Goal: Information Seeking & Learning: Learn about a topic

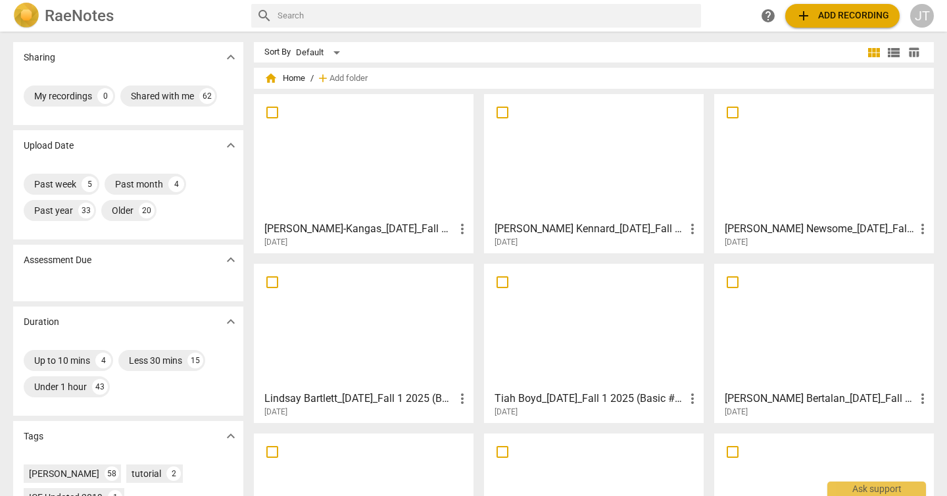
click at [784, 208] on div at bounding box center [824, 157] width 210 height 116
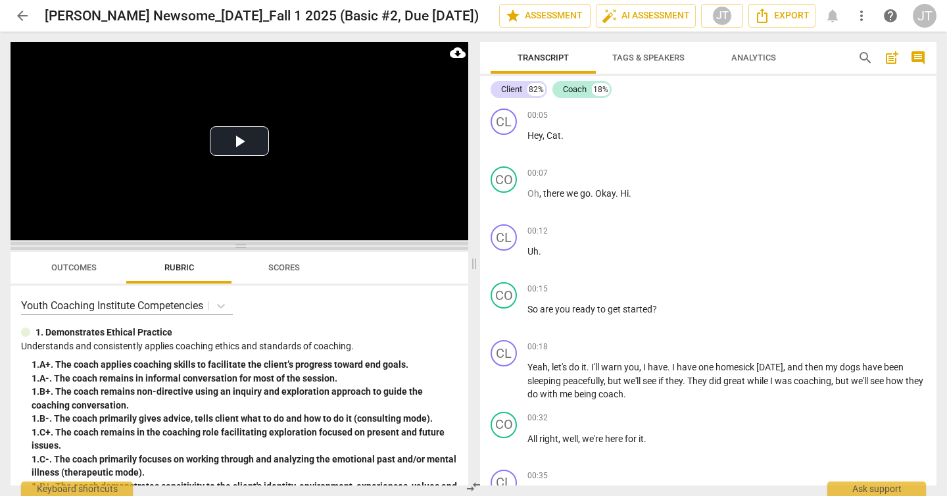
drag, startPoint x: 245, startPoint y: 176, endPoint x: 247, endPoint y: 253, distance: 77.7
click at [247, 250] on span at bounding box center [240, 246] width 458 height 8
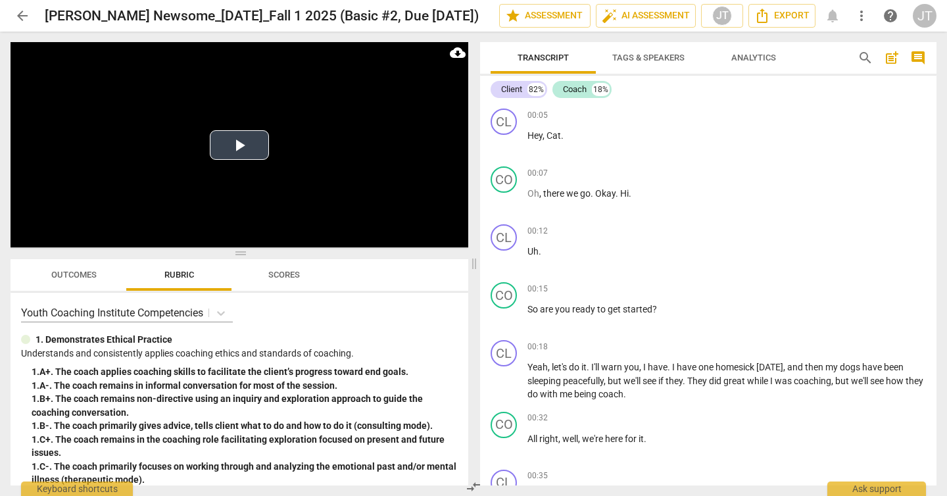
click at [249, 155] on button "Play Video" at bounding box center [239, 145] width 59 height 30
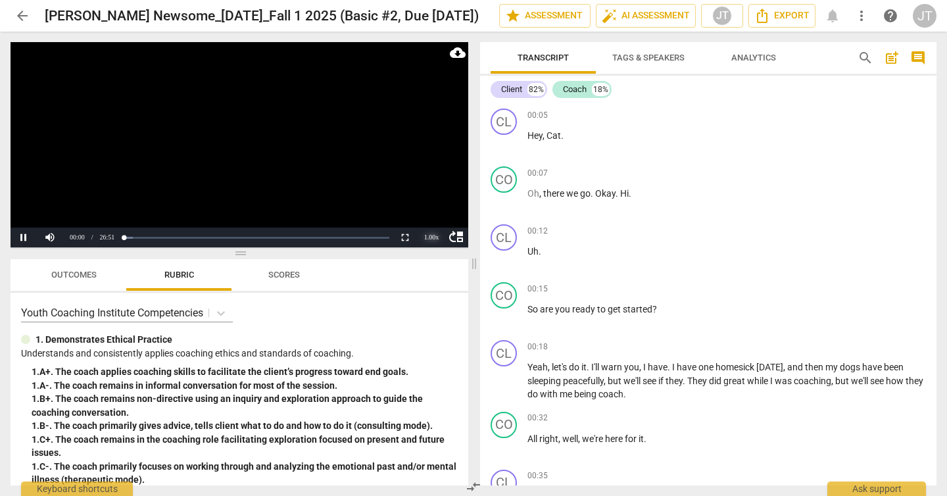
click at [428, 237] on div "1.00 x" at bounding box center [431, 238] width 26 height 20
click at [428, 212] on li "1.5x" at bounding box center [431, 206] width 26 height 14
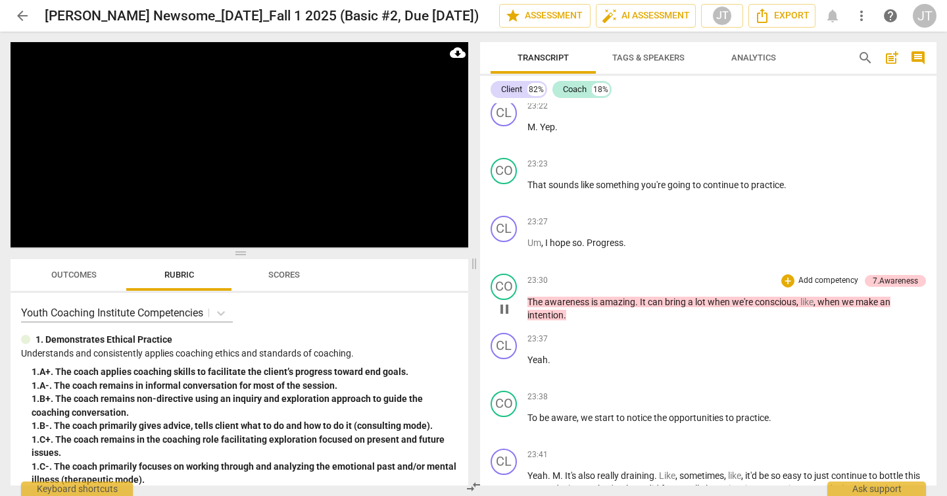
scroll to position [4531, 0]
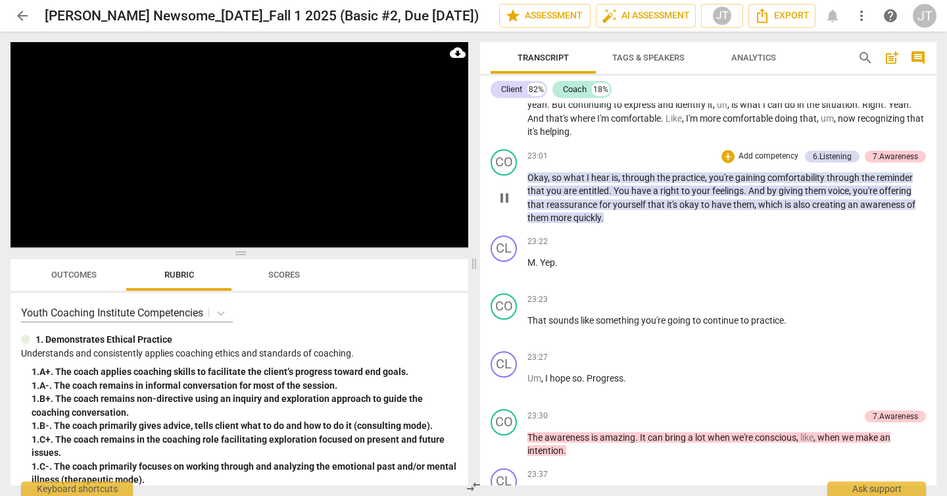
click at [532, 183] on span "Okay" at bounding box center [538, 177] width 20 height 11
click at [532, 463] on div "CL play_arrow pause 23:37 + Add competency keyboard_arrow_right Yeah ." at bounding box center [708, 492] width 456 height 58
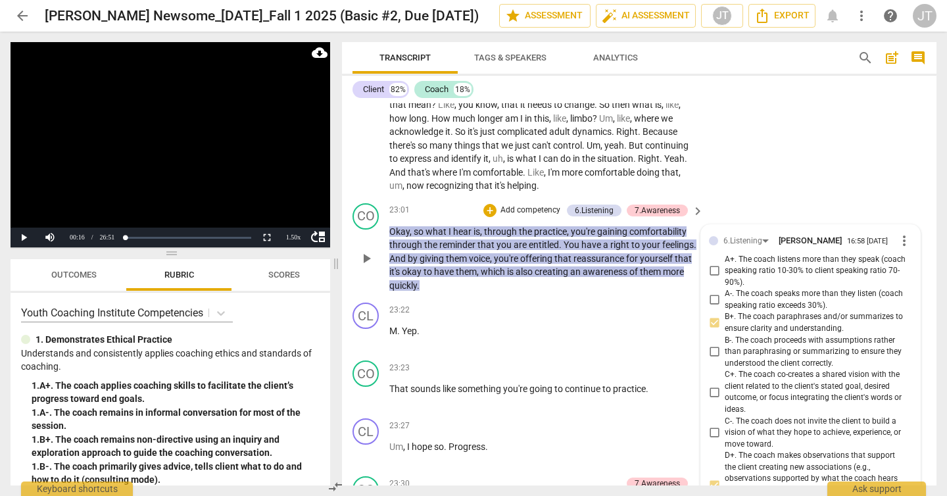
scroll to position [5287, 0]
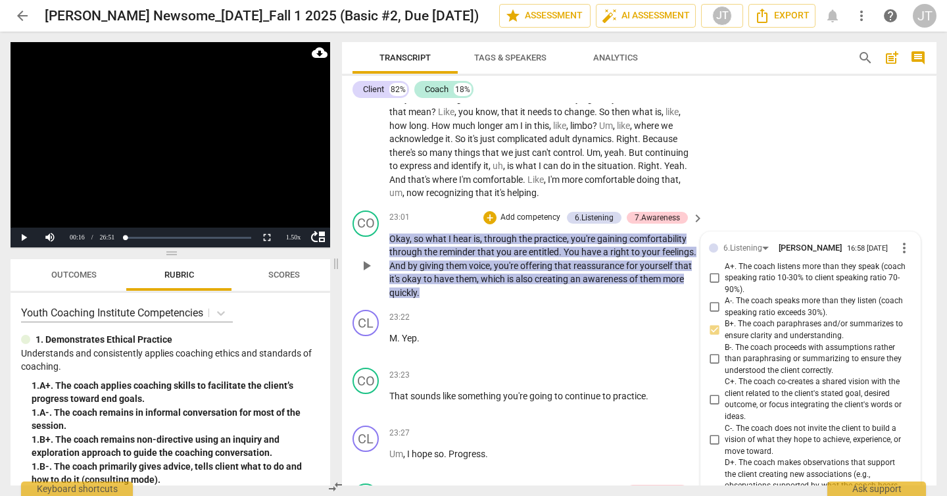
click at [406, 244] on span "Okay" at bounding box center [399, 239] width 20 height 11
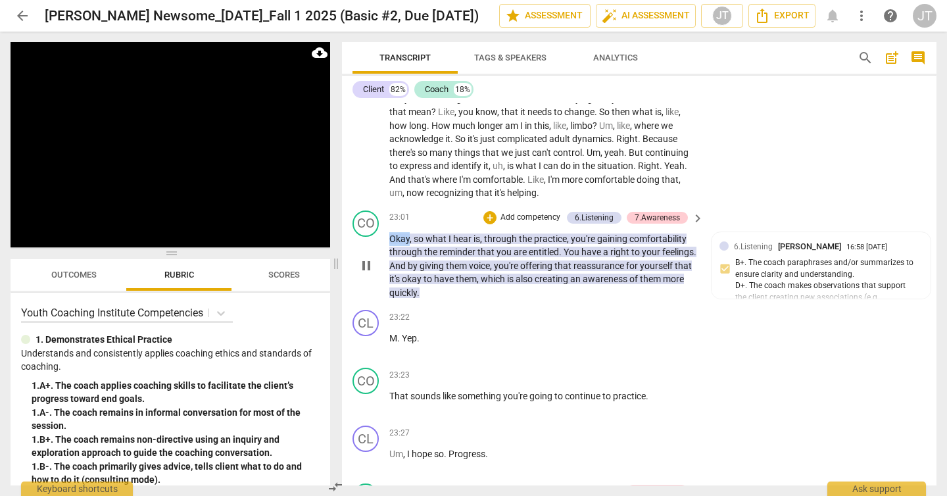
click at [406, 244] on span "Okay" at bounding box center [399, 239] width 20 height 11
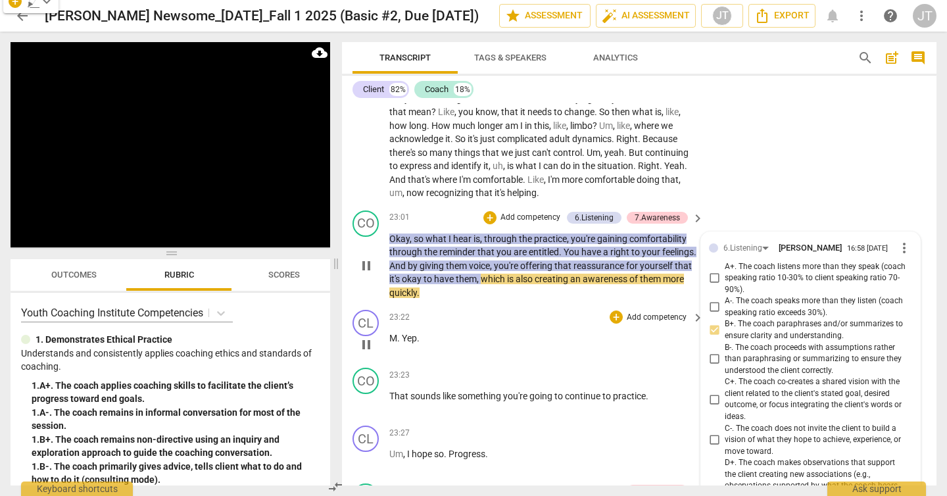
scroll to position [5409, 0]
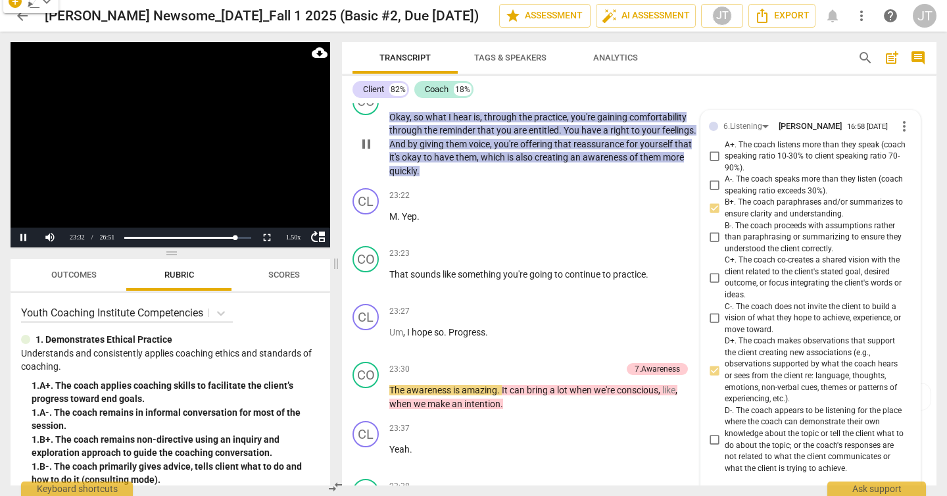
click at [203, 149] on video at bounding box center [171, 144] width 320 height 205
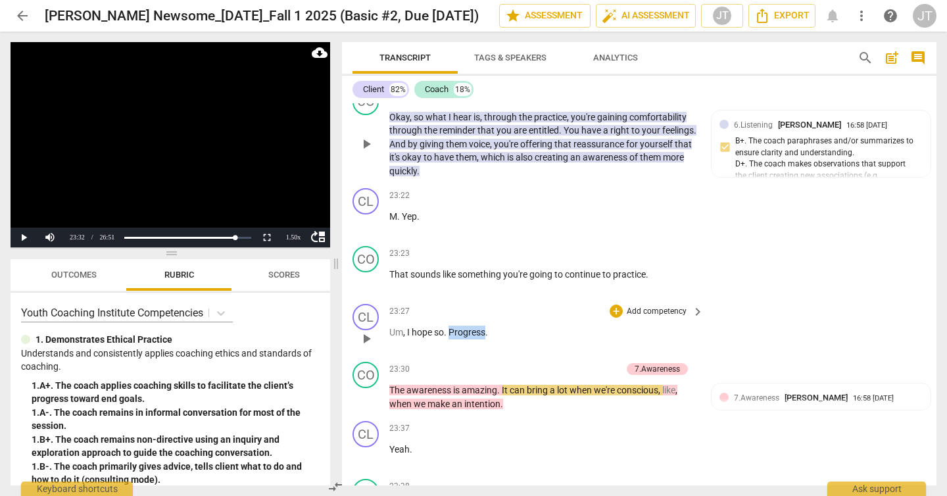
drag, startPoint x: 450, startPoint y: 372, endPoint x: 487, endPoint y: 370, distance: 37.5
click at [487, 339] on p "Um , I hope so . Progress ." at bounding box center [543, 333] width 308 height 14
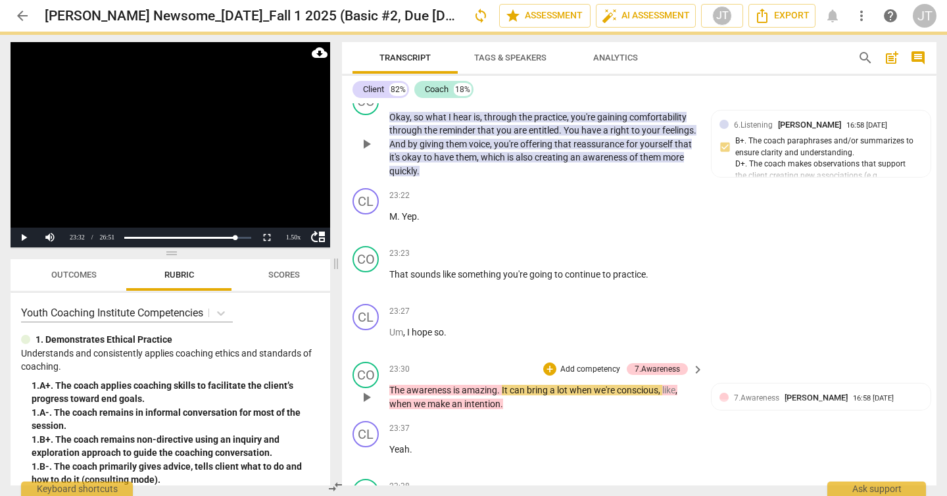
click at [389, 395] on span "The" at bounding box center [397, 390] width 17 height 11
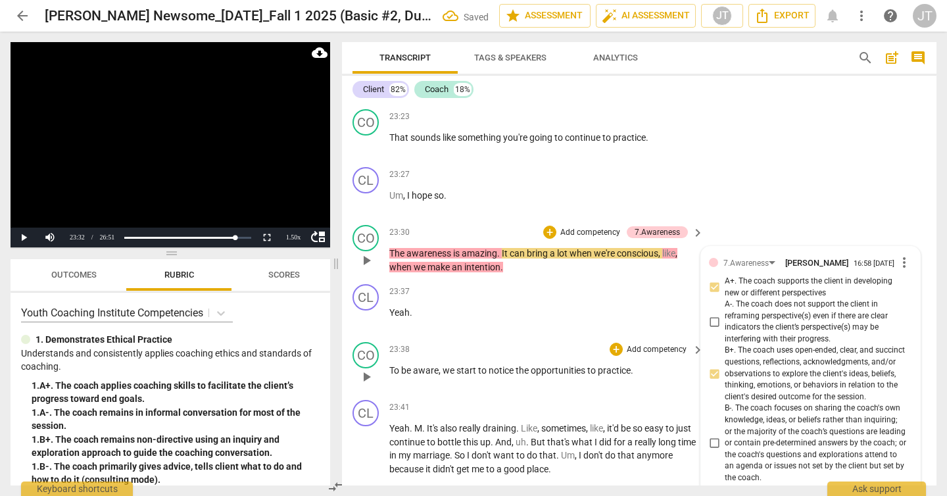
scroll to position [5540, 0]
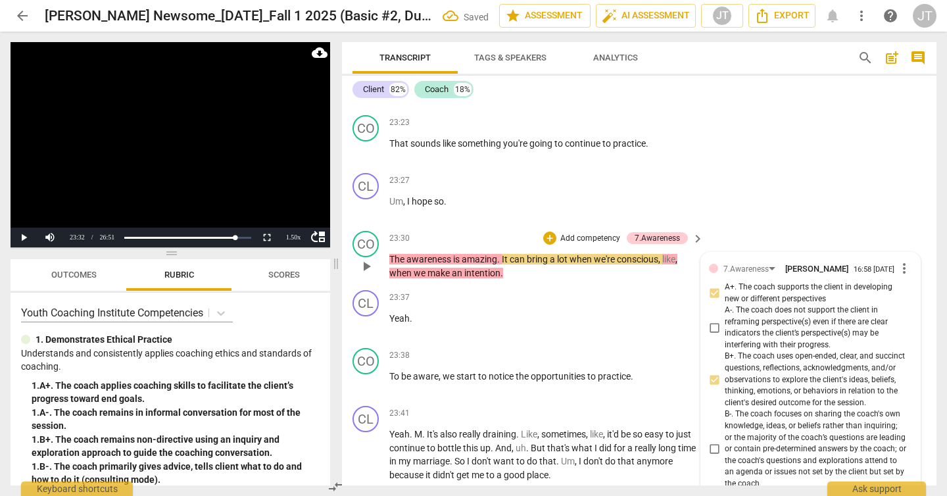
click at [391, 264] on span "The" at bounding box center [397, 259] width 17 height 11
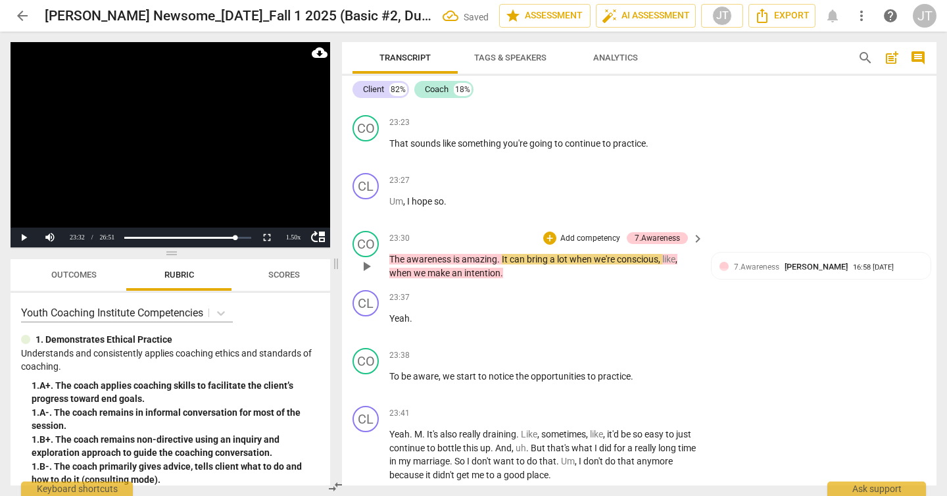
paste p
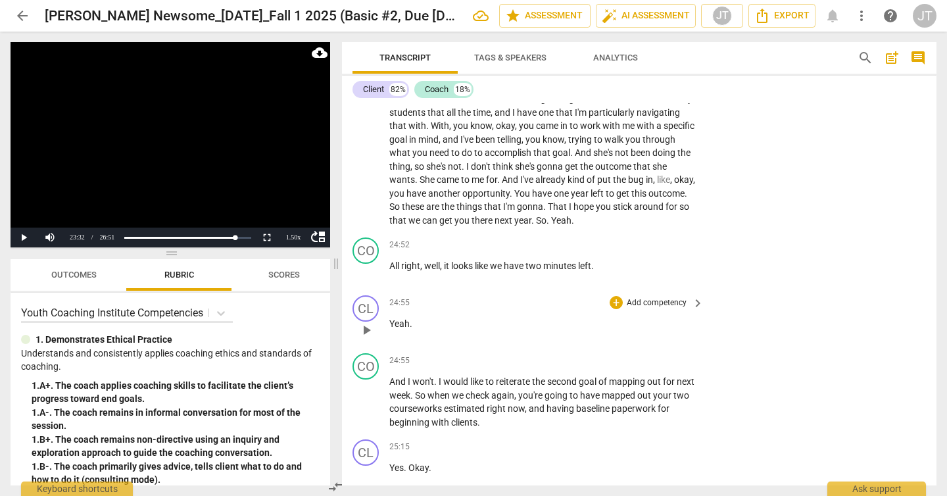
scroll to position [6120, 0]
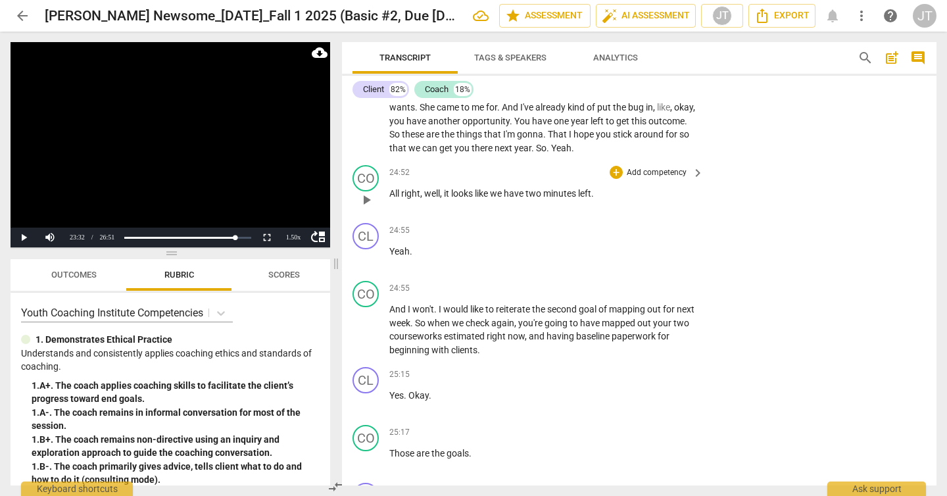
click at [392, 199] on span "All" at bounding box center [395, 193] width 12 height 11
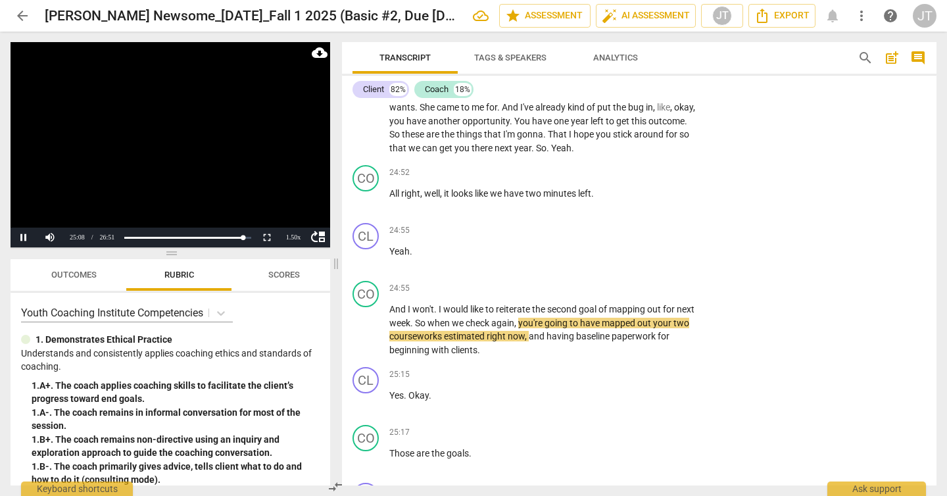
click at [168, 159] on video at bounding box center [171, 144] width 320 height 205
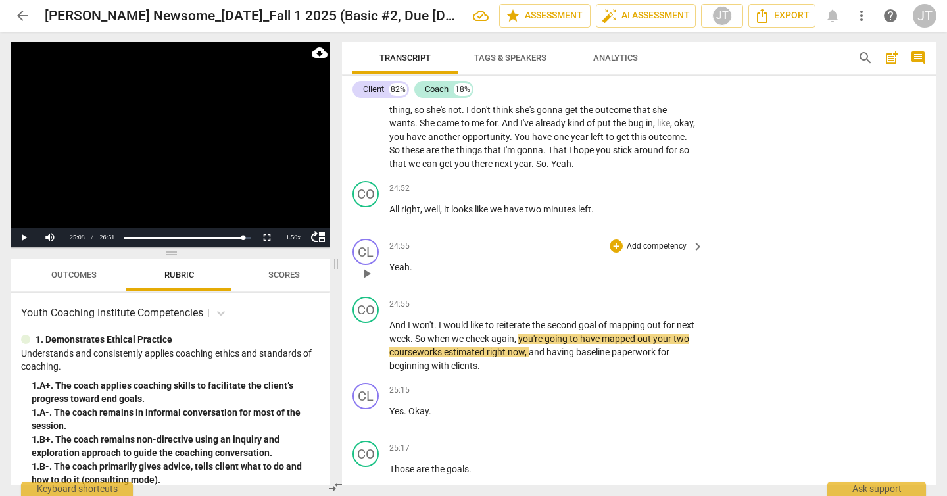
scroll to position [6197, 0]
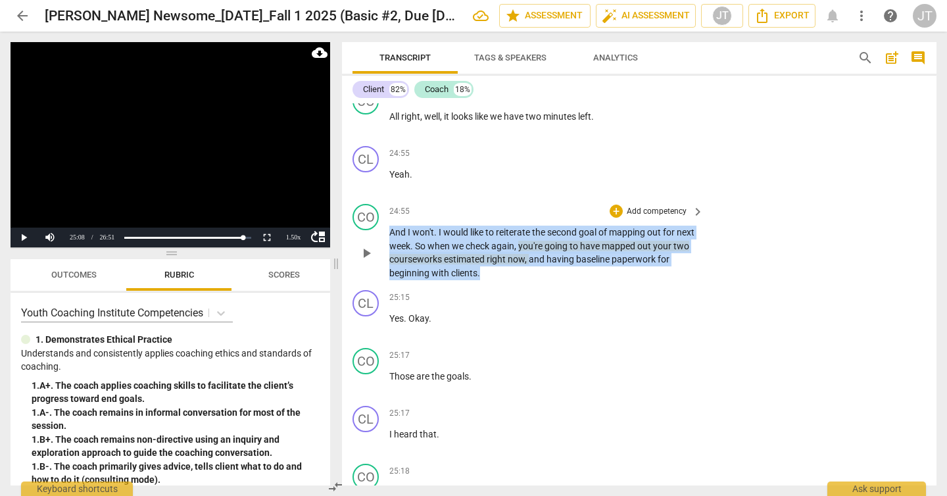
drag, startPoint x: 391, startPoint y: 273, endPoint x: 484, endPoint y: 310, distance: 100.0
click at [484, 280] on p "And I won't . I would like to reiterate the second goal of mapping out for next…" at bounding box center [543, 253] width 308 height 54
click at [641, 218] on p "Add competency" at bounding box center [657, 212] width 62 height 12
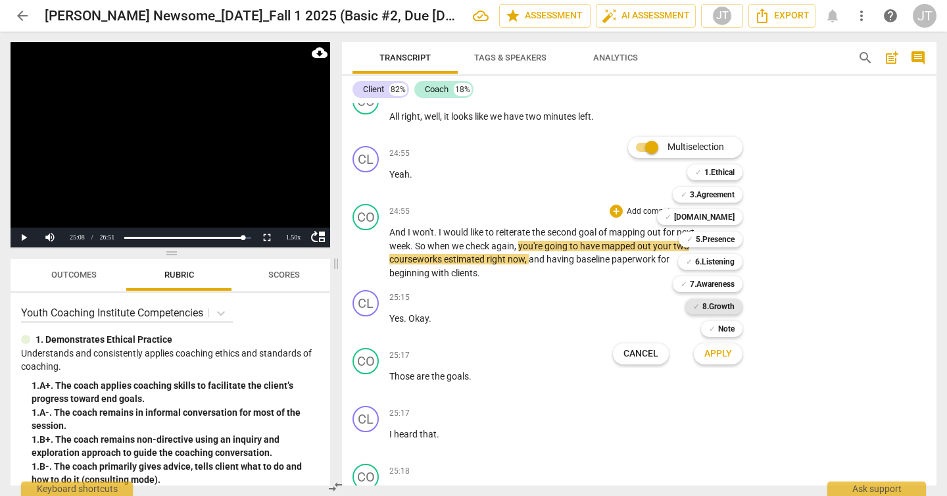
click at [707, 308] on b "8.Growth" at bounding box center [718, 307] width 32 height 16
click at [714, 330] on span "✓" at bounding box center [712, 329] width 7 height 16
click at [716, 360] on button "Apply" at bounding box center [718, 354] width 49 height 24
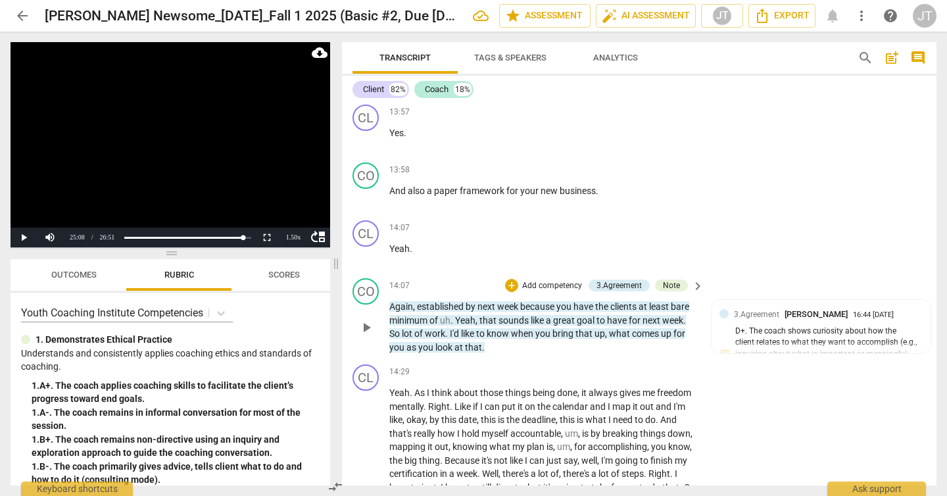
scroll to position [3064, 0]
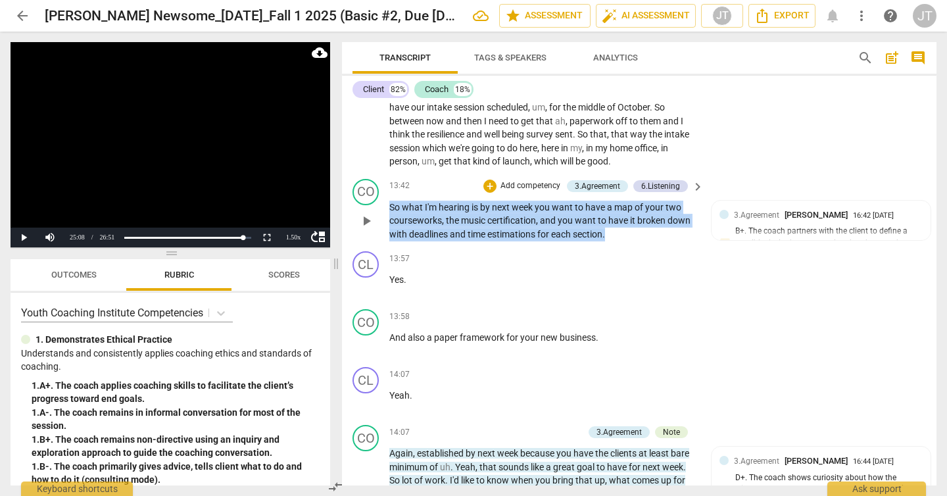
drag, startPoint x: 620, startPoint y: 261, endPoint x: 387, endPoint y: 234, distance: 233.8
click at [387, 234] on div "CO play_arrow pause 13:42 + Add competency 3.Agreement 6.Listening keyboard_arr…" at bounding box center [639, 210] width 595 height 73
click at [501, 192] on p "Add competency" at bounding box center [530, 186] width 62 height 12
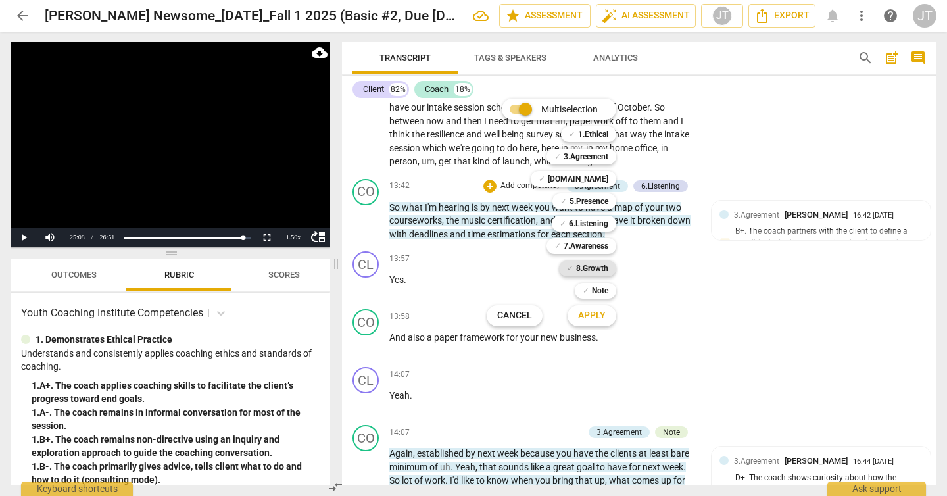
click at [606, 268] on b "8.Growth" at bounding box center [592, 268] width 32 height 16
click at [599, 310] on span "Apply" at bounding box center [592, 315] width 28 height 13
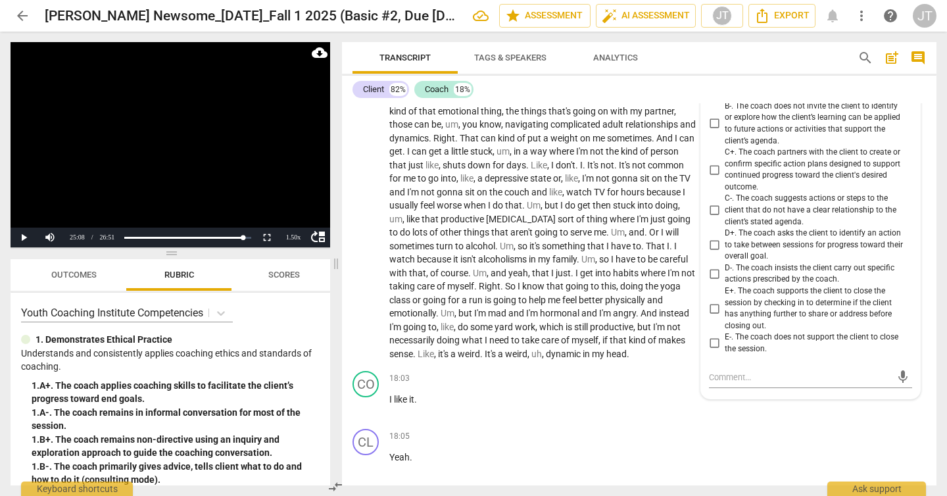
scroll to position [4098, 0]
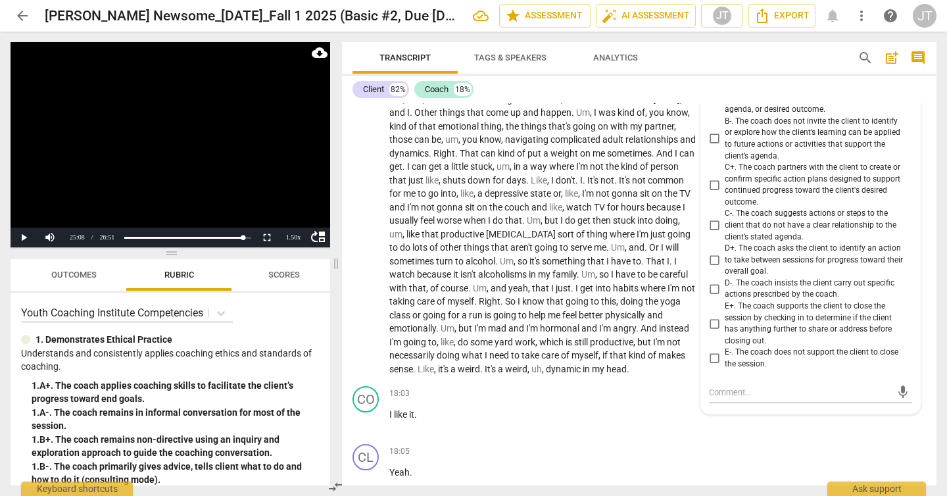
click at [783, 208] on span "C+. The coach partners with the client to create or confirm specific action pla…" at bounding box center [816, 185] width 182 height 46
click at [725, 193] on input "C+. The coach partners with the client to create or confirm specific action pla…" at bounding box center [714, 185] width 21 height 16
checkbox input "true"
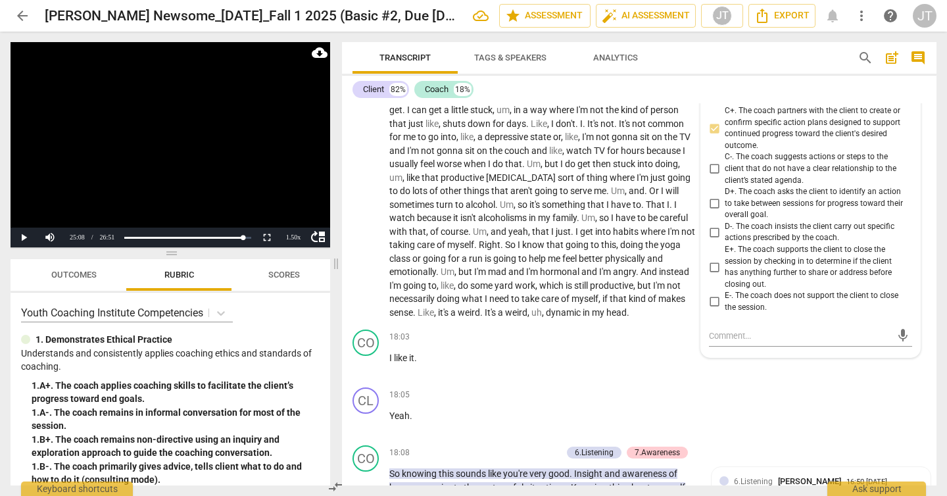
scroll to position [4223, 0]
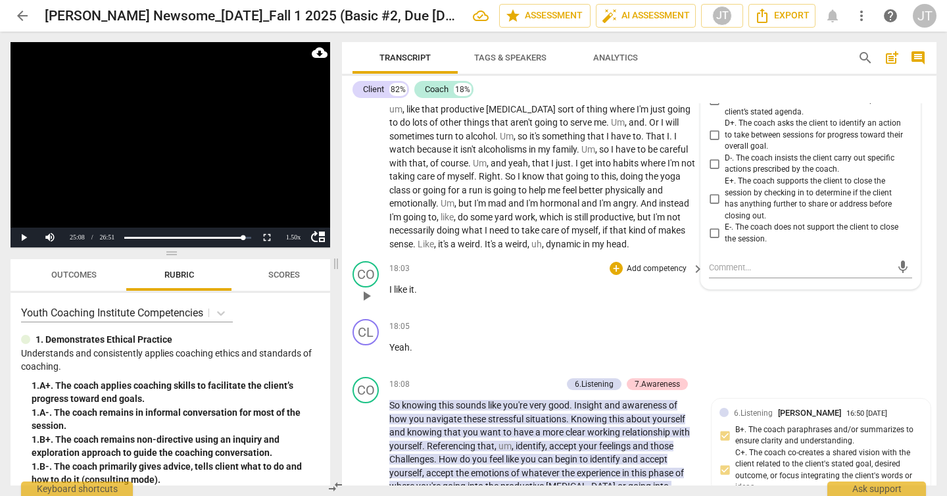
click at [546, 297] on p "I like it ." at bounding box center [543, 290] width 308 height 14
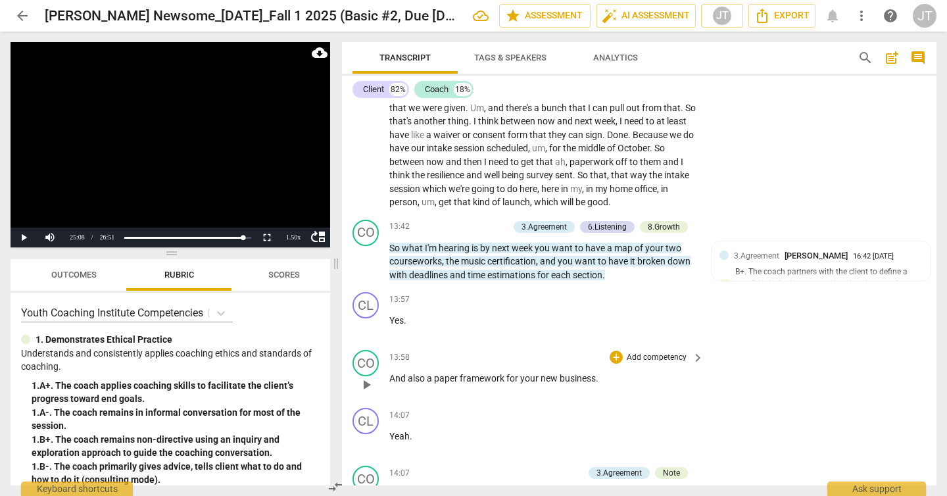
scroll to position [3015, 0]
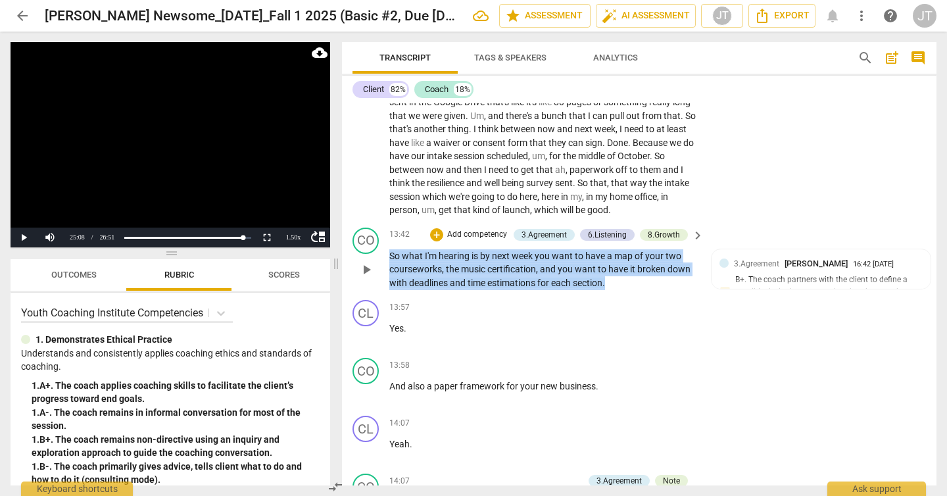
drag, startPoint x: 628, startPoint y: 309, endPoint x: 377, endPoint y: 282, distance: 252.7
click at [377, 282] on div "CO play_arrow pause 13:42 + Add competency 3.Agreement 6.Listening 8.Growth key…" at bounding box center [639, 258] width 595 height 73
copy p "So what I'm hearing is by next week you want to have a map of your two coursewo…"
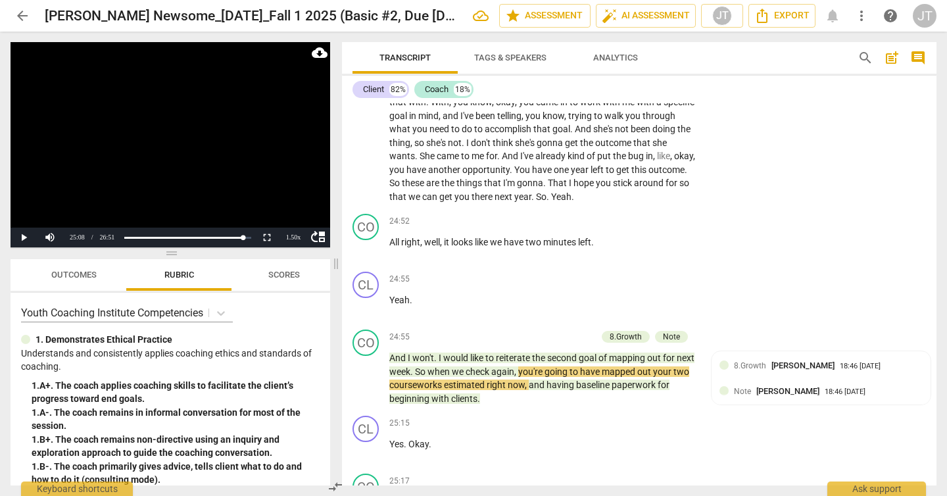
scroll to position [6193, 0]
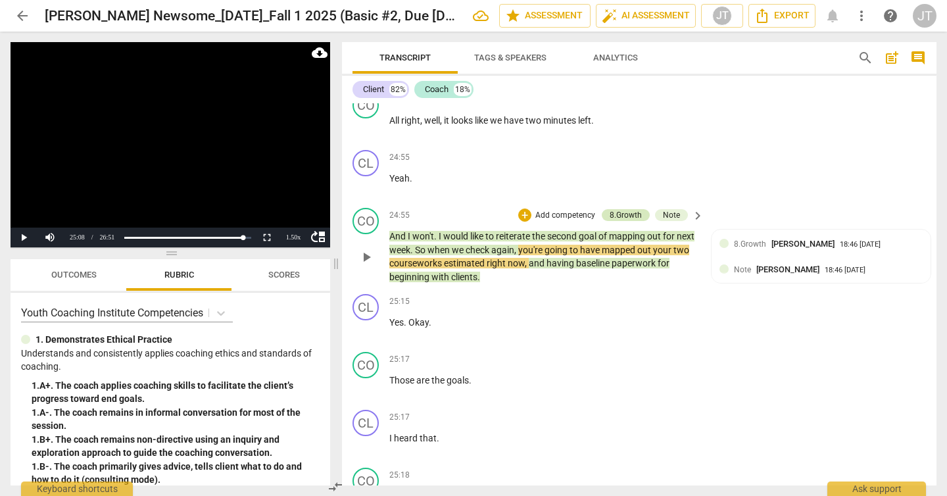
click at [636, 221] on div "8.Growth" at bounding box center [626, 215] width 32 height 12
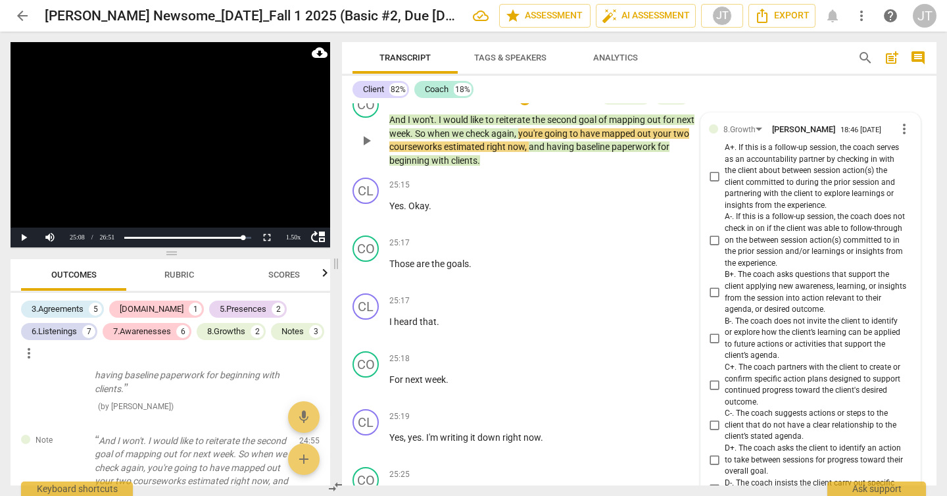
scroll to position [6425, 0]
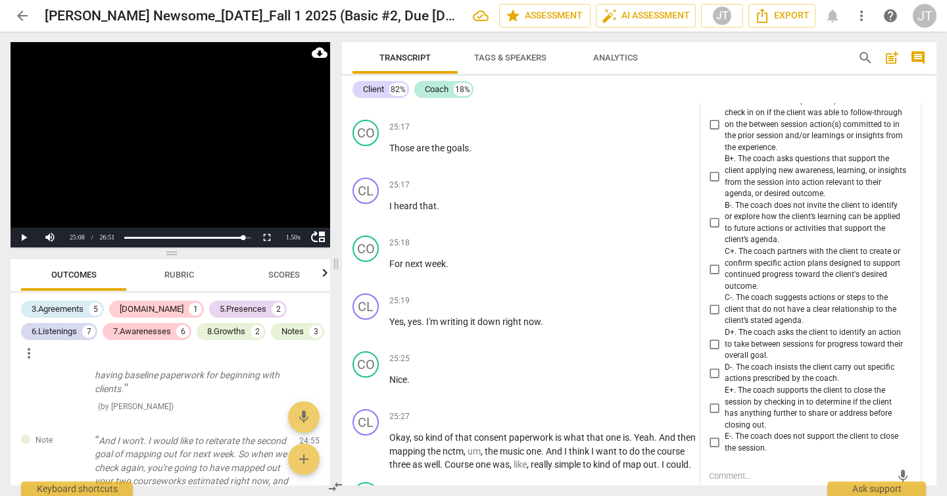
click at [711, 185] on input "B+. The coach asks questions that support the client applying new awareness, le…" at bounding box center [714, 177] width 21 height 16
checkbox input "true"
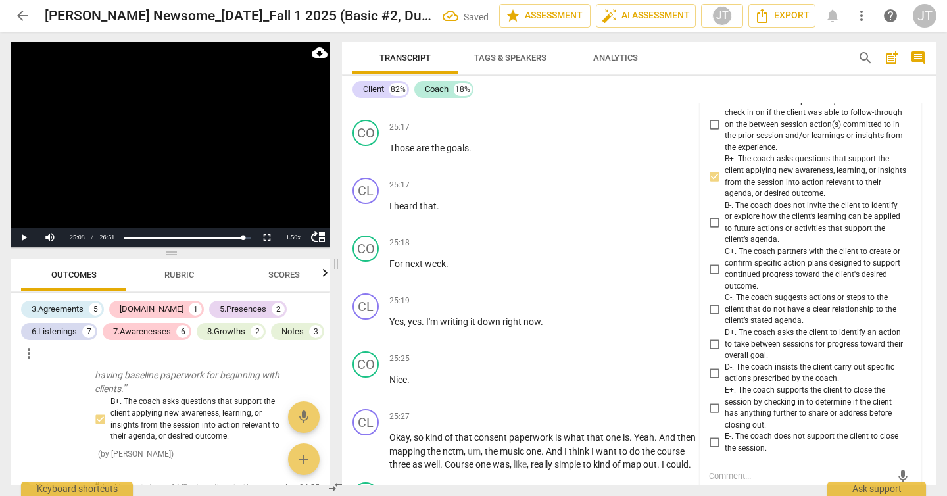
click at [714, 277] on input "C+. The coach partners with the client to create or confirm specific action pla…" at bounding box center [714, 269] width 21 height 16
checkbox input "true"
click at [716, 185] on input "B+. The coach asks questions that support the client applying new awareness, le…" at bounding box center [714, 177] width 21 height 16
checkbox input "false"
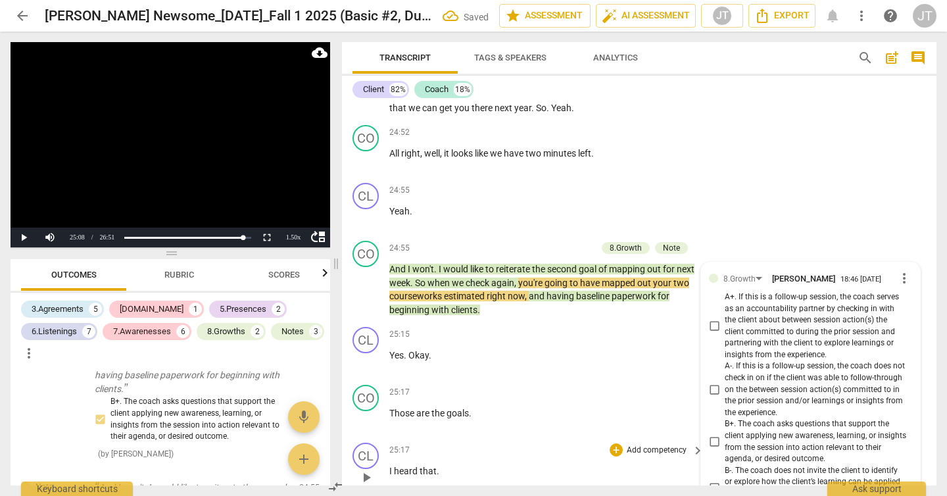
scroll to position [6160, 0]
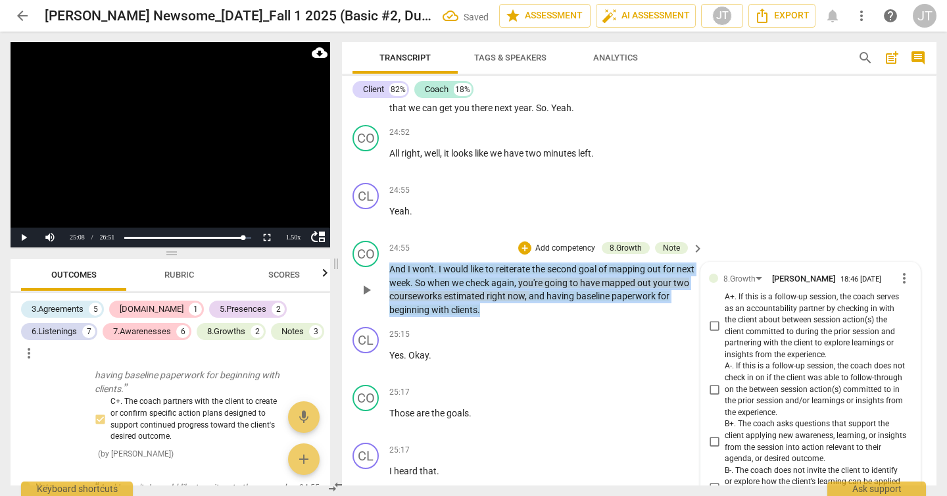
drag, startPoint x: 521, startPoint y: 351, endPoint x: 386, endPoint y: 307, distance: 141.7
click at [386, 307] on div "CO play_arrow pause 24:55 + Add competency 8.Growth Note keyboard_arrow_right A…" at bounding box center [639, 278] width 595 height 86
copy p "And I won't . I would like to reiterate the second goal of mapping out for next…"
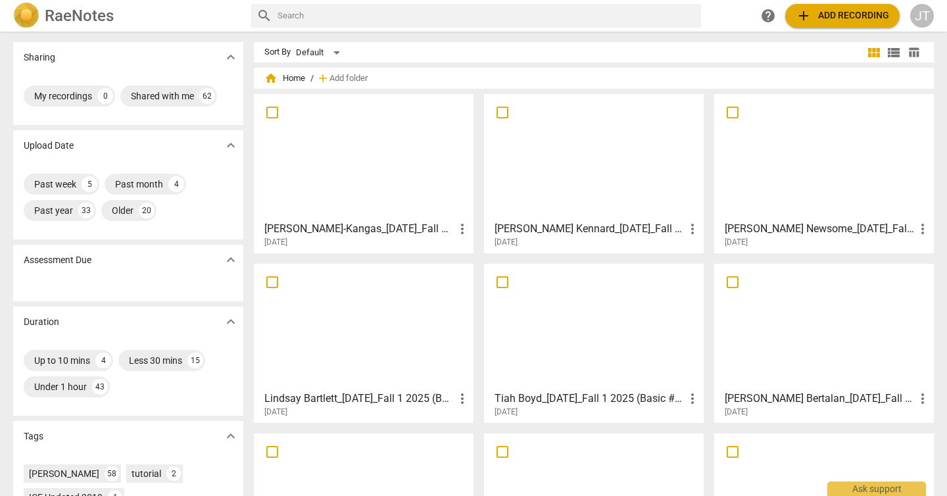
click at [585, 142] on div at bounding box center [594, 157] width 210 height 116
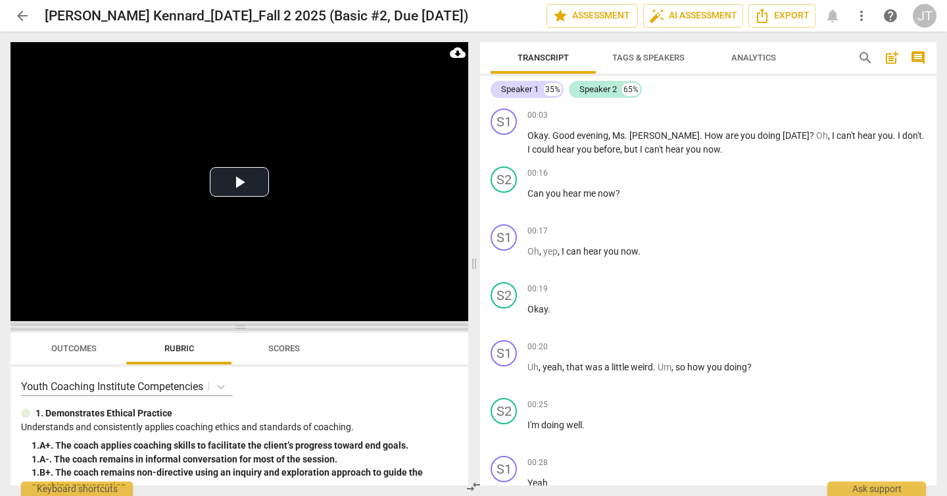
drag, startPoint x: 238, startPoint y: 178, endPoint x: 241, endPoint y: 330, distance: 151.3
click at [241, 330] on span at bounding box center [240, 327] width 458 height 8
click at [247, 189] on button "Play Video" at bounding box center [239, 182] width 59 height 30
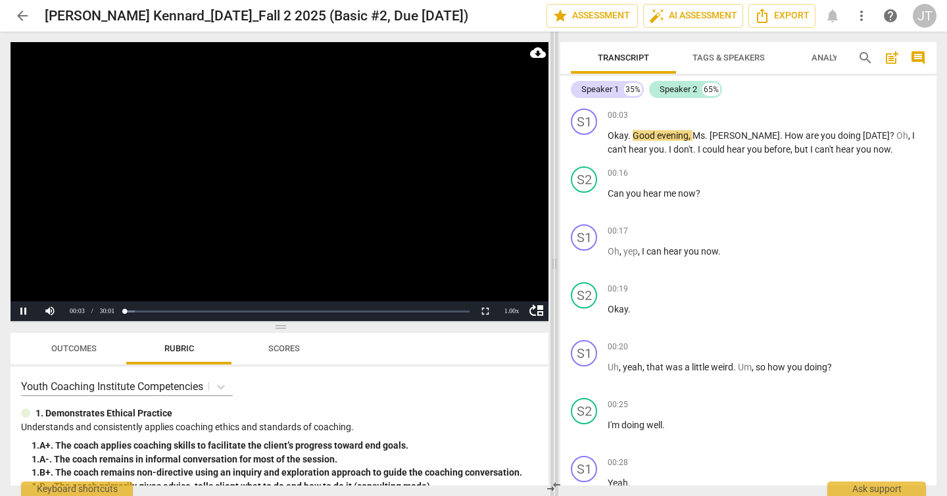
drag, startPoint x: 478, startPoint y: 261, endPoint x: 558, endPoint y: 274, distance: 81.2
click at [558, 274] on span at bounding box center [555, 264] width 8 height 464
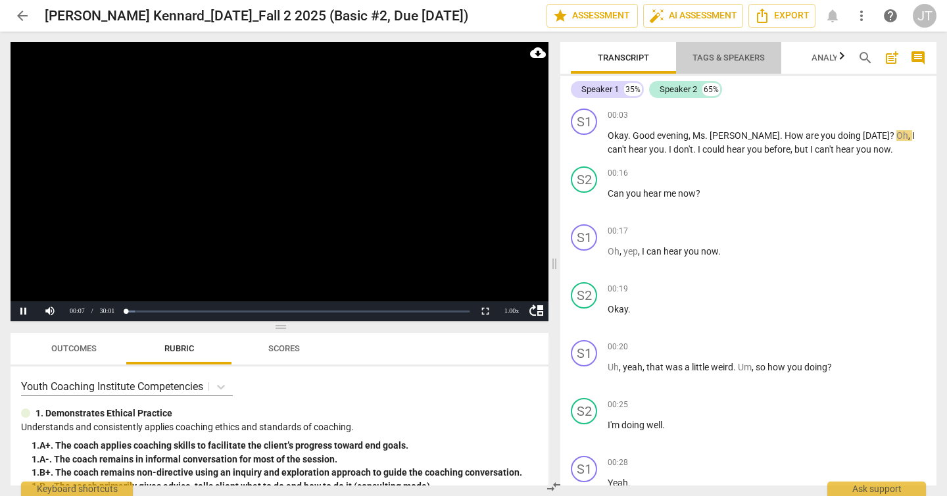
click at [736, 61] on span "Tags & Speakers" at bounding box center [729, 58] width 72 height 10
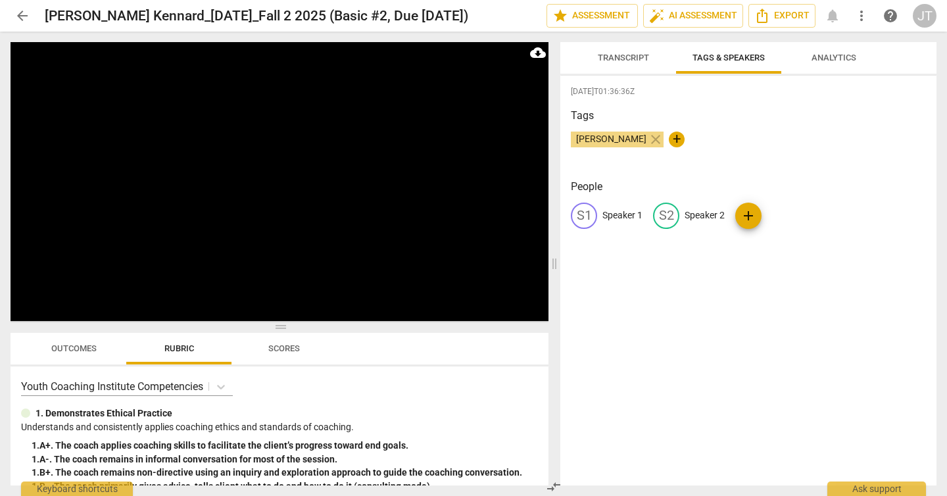
click at [620, 215] on p "Speaker 1" at bounding box center [623, 216] width 40 height 14
type input "Coach"
click at [783, 214] on p "Speaker 2" at bounding box center [790, 216] width 40 height 14
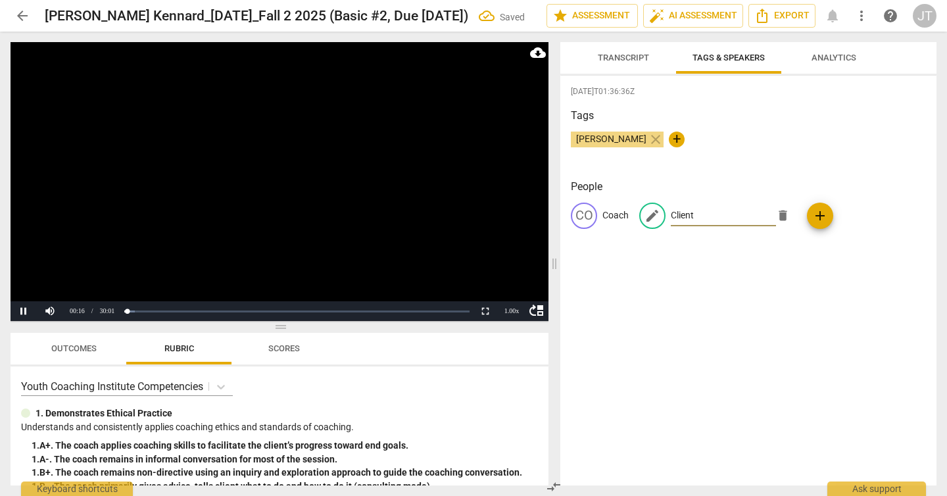
type input "Client"
click at [415, 182] on video at bounding box center [280, 181] width 538 height 279
click at [623, 61] on span "Transcript" at bounding box center [623, 58] width 51 height 10
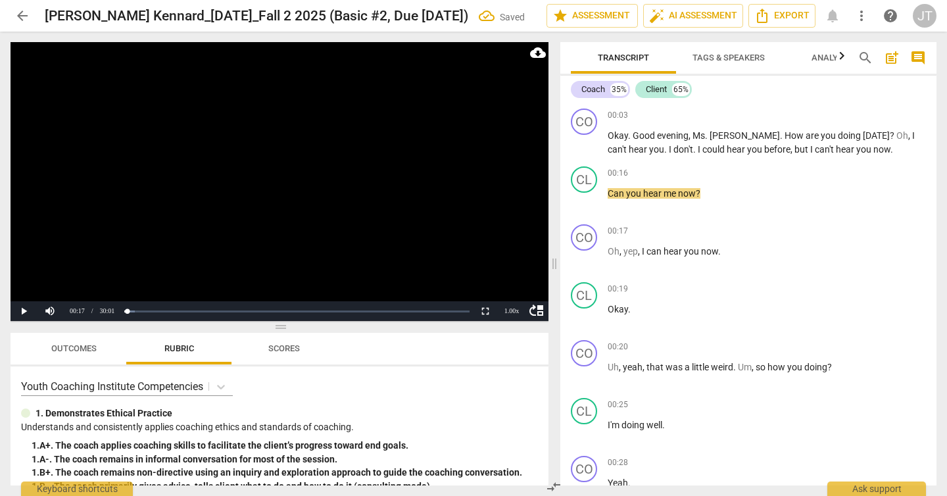
click at [343, 196] on video at bounding box center [280, 181] width 538 height 279
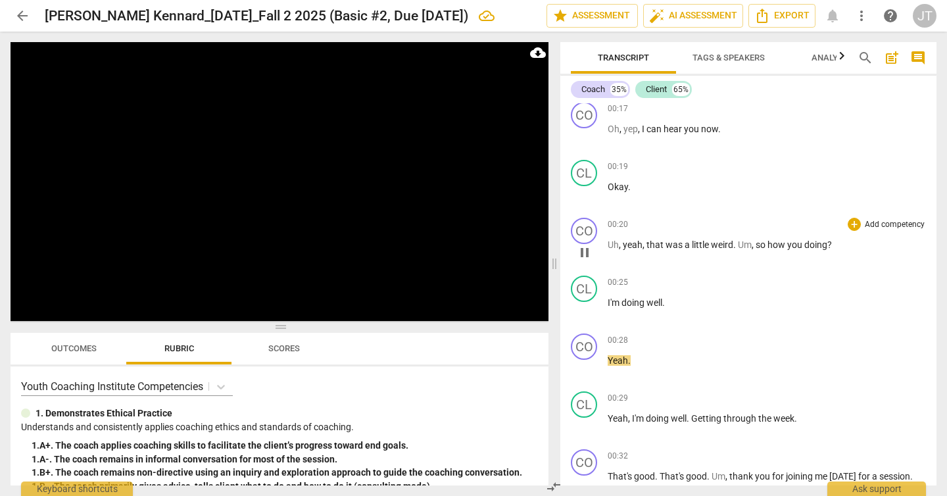
scroll to position [138, 0]
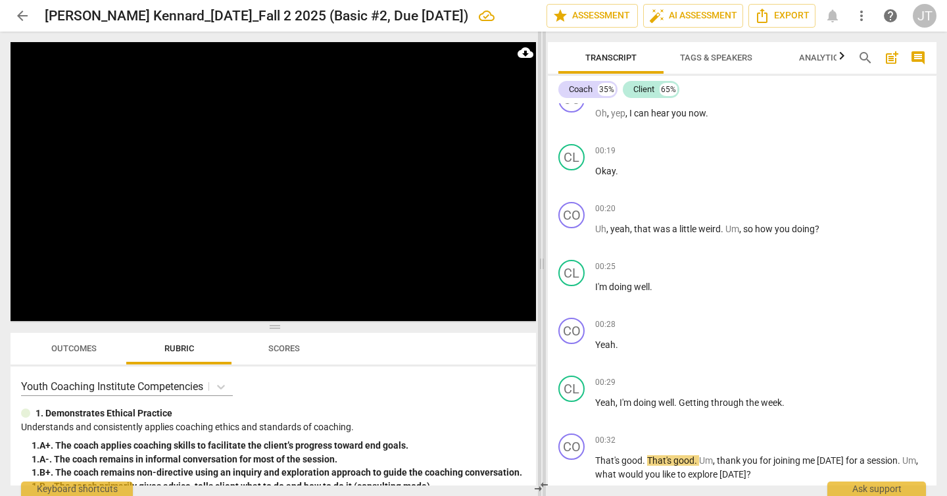
drag, startPoint x: 556, startPoint y: 262, endPoint x: 543, endPoint y: 264, distance: 12.6
click at [543, 264] on span at bounding box center [542, 264] width 8 height 464
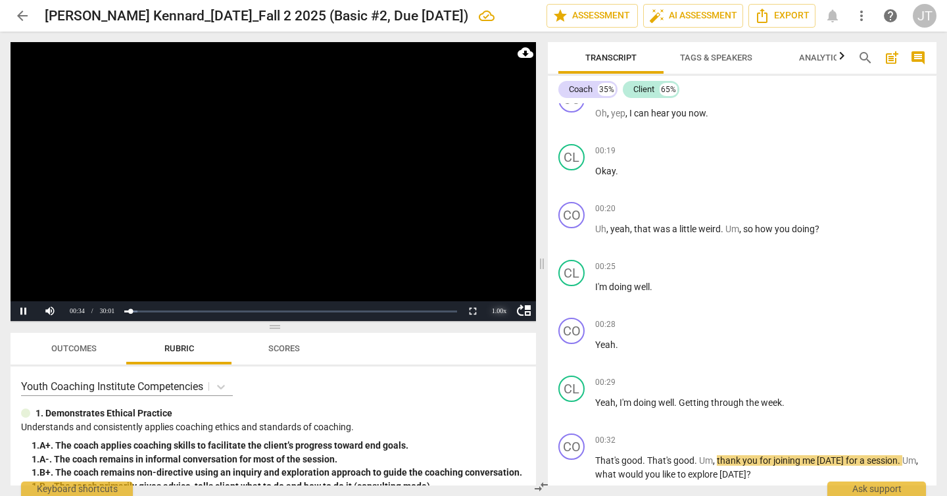
click at [497, 313] on div "1.00 x" at bounding box center [499, 311] width 26 height 20
click at [497, 282] on li "1.5x" at bounding box center [499, 280] width 26 height 14
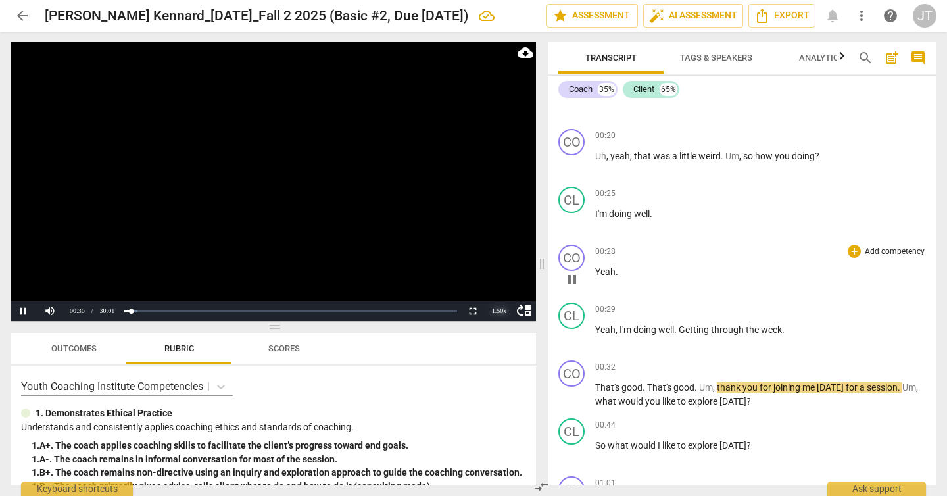
scroll to position [263, 0]
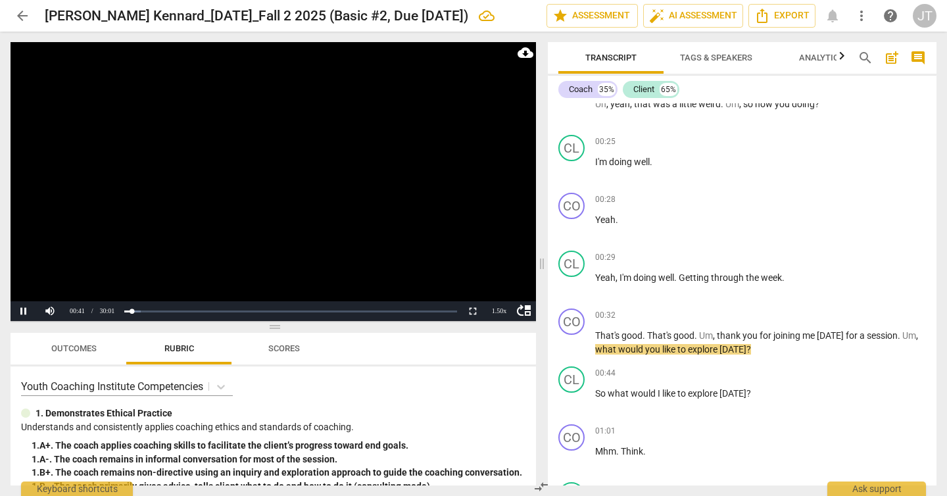
click at [353, 207] on video at bounding box center [274, 181] width 526 height 279
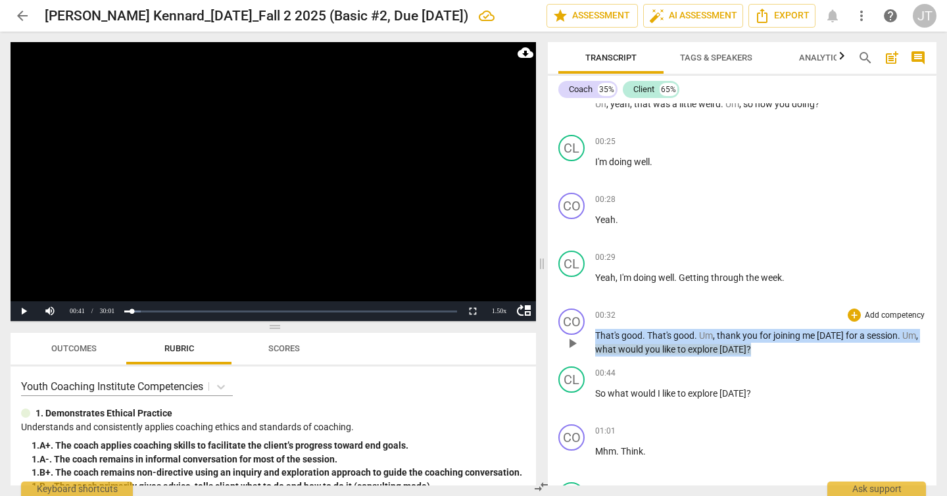
drag, startPoint x: 760, startPoint y: 348, endPoint x: 587, endPoint y: 337, distance: 173.4
click at [587, 337] on div "CO play_arrow pause 00:32 + Add competency keyboard_arrow_right That's good . T…" at bounding box center [742, 332] width 389 height 58
click at [864, 314] on p "Add competency" at bounding box center [895, 316] width 62 height 12
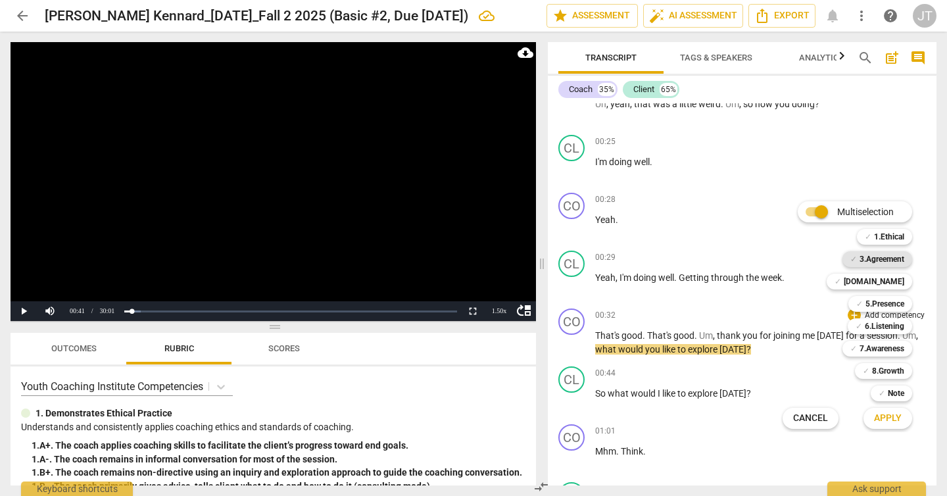
click at [864, 261] on b "3.Agreement" at bounding box center [882, 259] width 45 height 16
click at [886, 417] on span "Apply" at bounding box center [888, 418] width 28 height 13
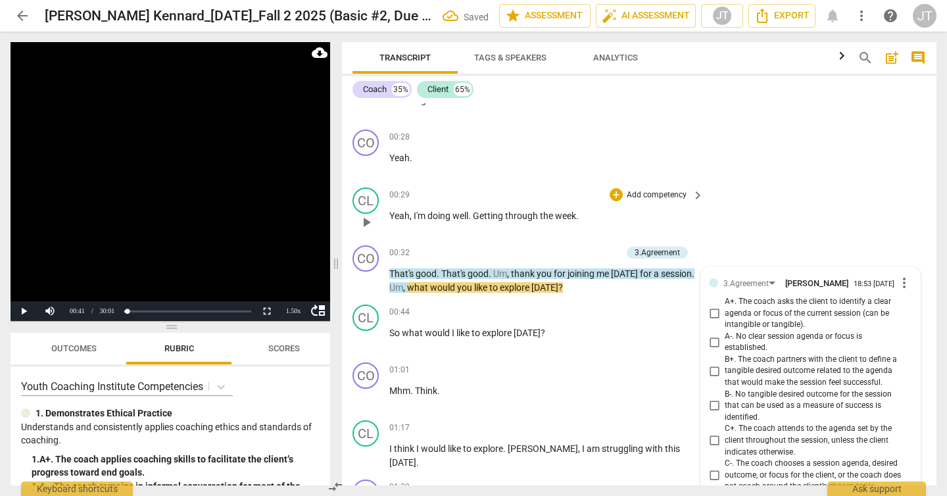
scroll to position [303, 0]
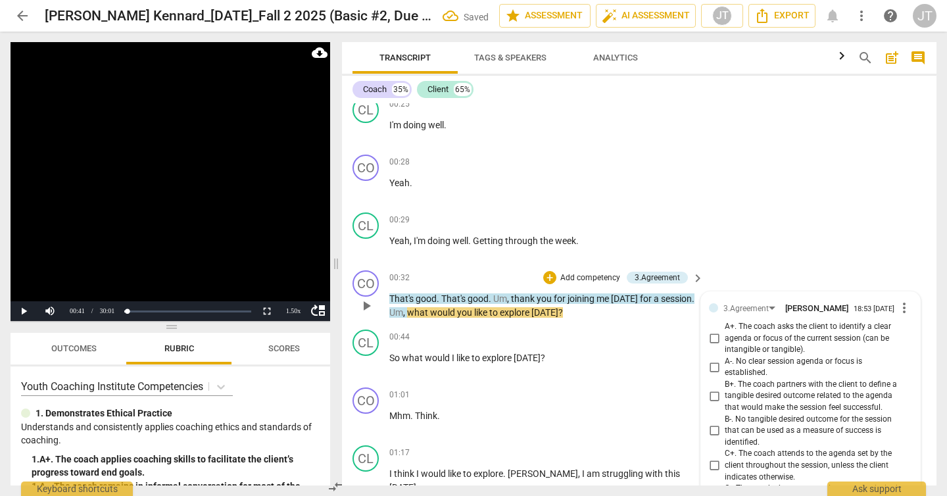
click at [792, 337] on span "A+. The coach asks the client to identify a clear agenda or focus of the curren…" at bounding box center [816, 338] width 182 height 35
click at [725, 337] on input "A+. The coach asks the client to identify a clear agenda or focus of the curren…" at bounding box center [714, 338] width 21 height 16
checkbox input "true"
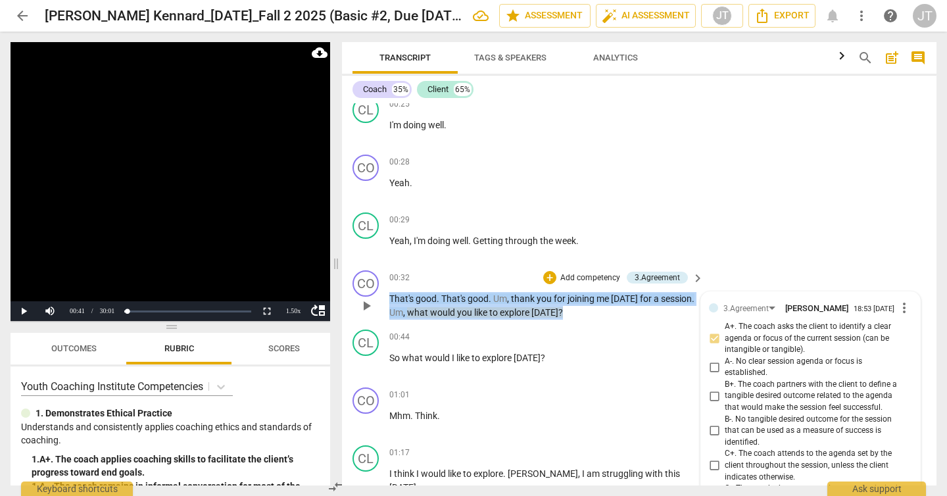
drag, startPoint x: 571, startPoint y: 307, endPoint x: 386, endPoint y: 299, distance: 185.0
click at [386, 299] on div "CO play_arrow pause 00:32 + Add competency 3.Agreement keyboard_arrow_right Tha…" at bounding box center [639, 294] width 595 height 59
copy p "That's good . That's good . Um , thank you for joining me today for a session .…"
click at [122, 183] on video at bounding box center [171, 181] width 320 height 279
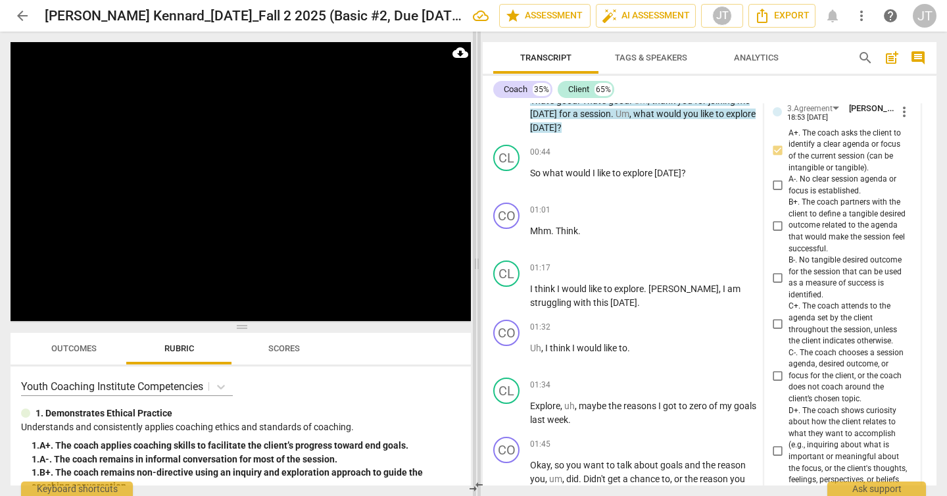
scroll to position [536, 0]
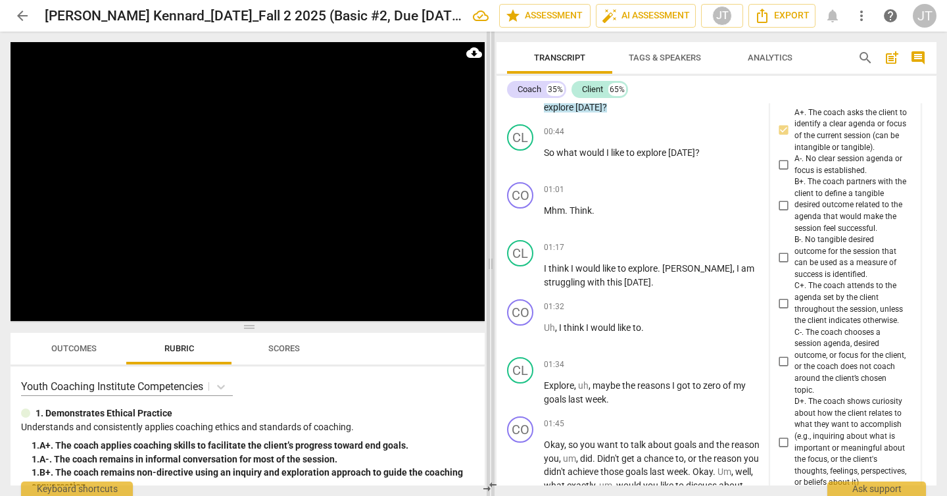
drag, startPoint x: 335, startPoint y: 264, endPoint x: 490, endPoint y: 295, distance: 157.5
click at [490, 295] on span at bounding box center [491, 264] width 8 height 464
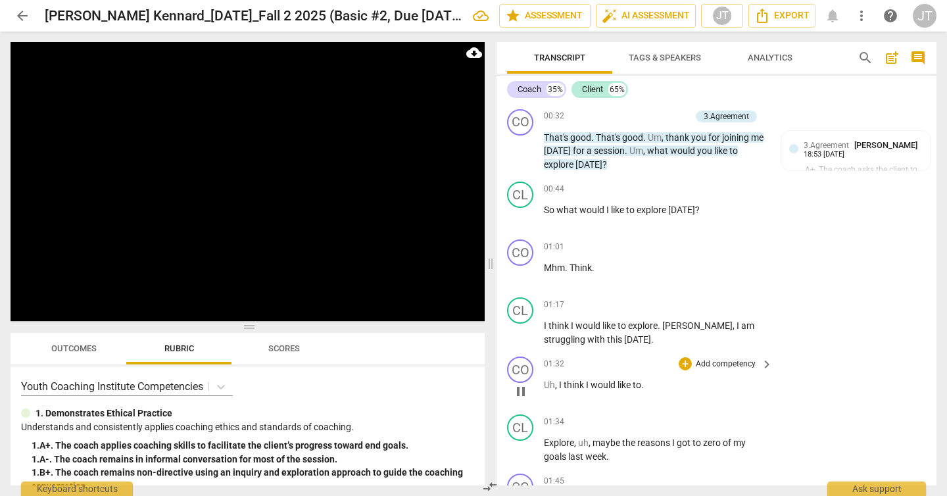
scroll to position [468, 0]
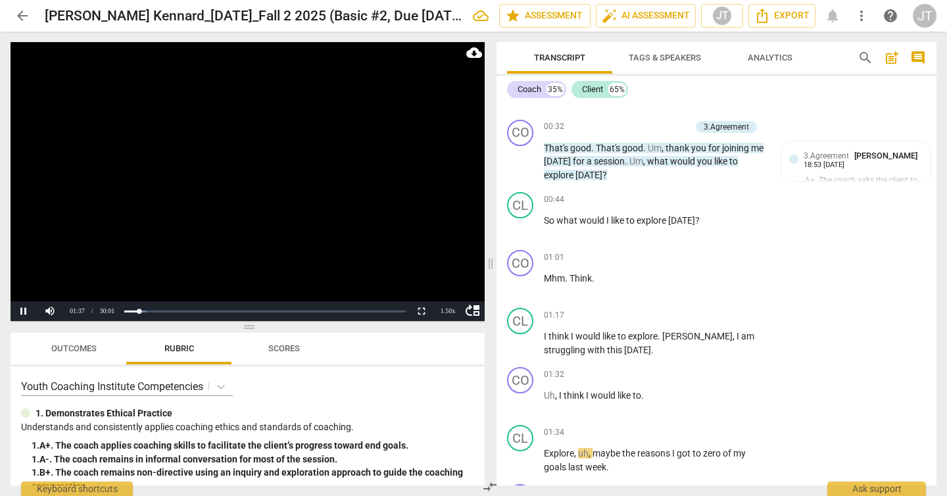
click at [237, 169] on video at bounding box center [248, 181] width 474 height 279
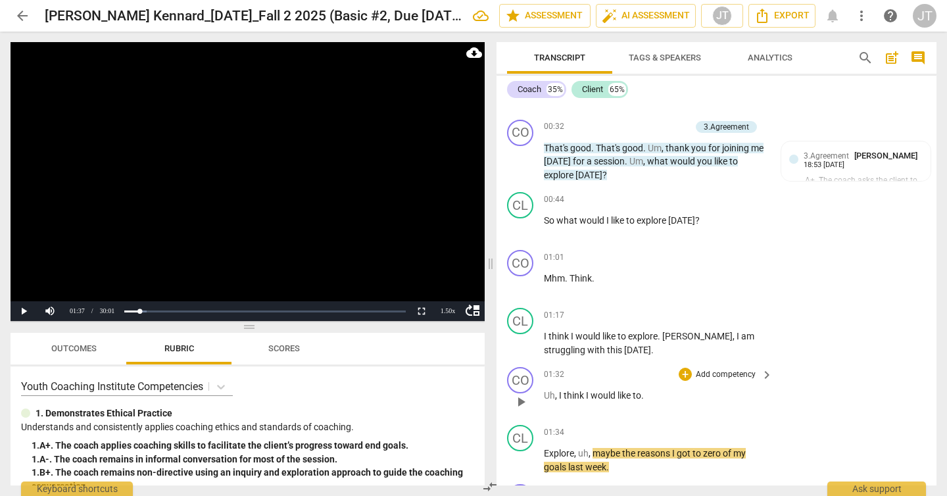
click at [545, 396] on span "Uh" at bounding box center [549, 395] width 11 height 11
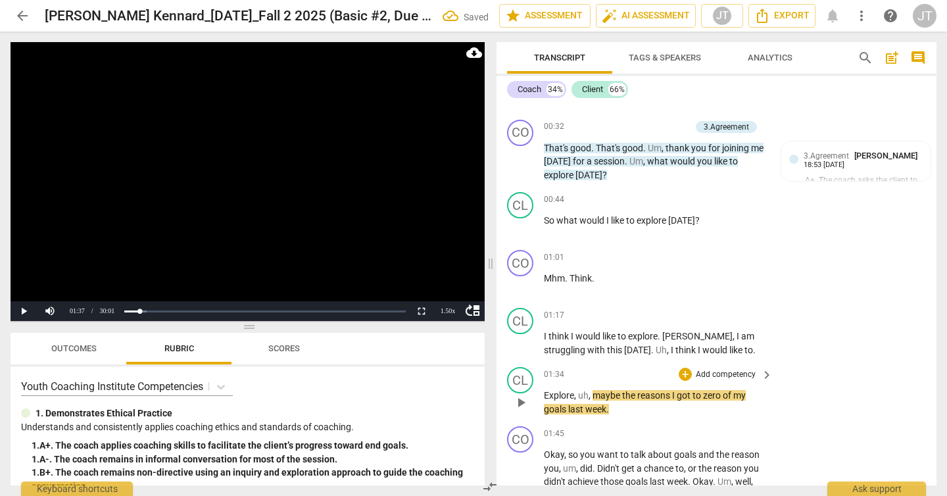
click at [545, 395] on span "Explore" at bounding box center [559, 395] width 30 height 11
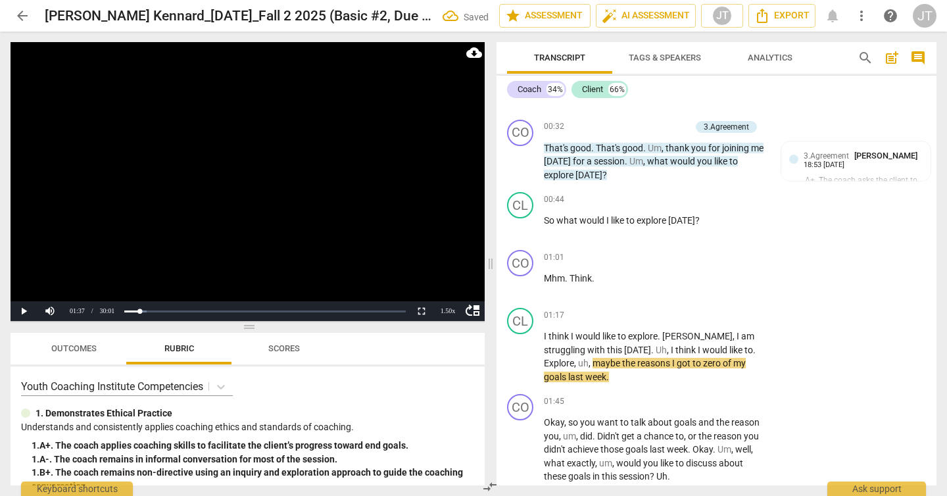
click at [265, 182] on video at bounding box center [248, 181] width 474 height 279
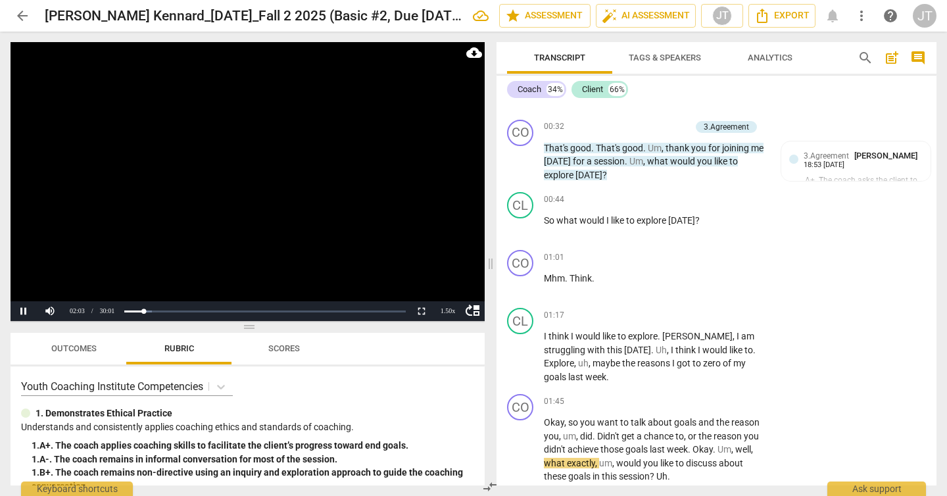
click at [283, 193] on video at bounding box center [248, 181] width 474 height 279
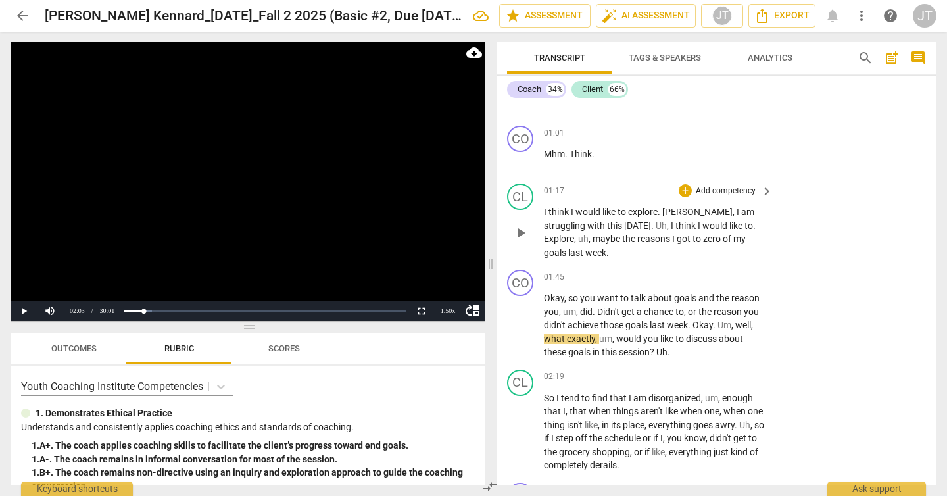
scroll to position [609, 0]
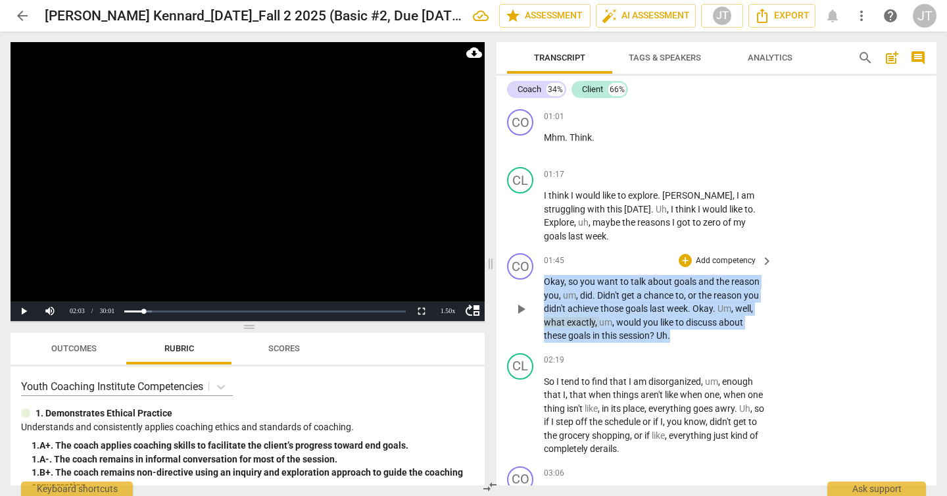
drag, startPoint x: 697, startPoint y: 334, endPoint x: 538, endPoint y: 284, distance: 166.8
click at [538, 284] on div "CO play_arrow pause 01:45 + Add competency keyboard_arrow_right Okay , so you w…" at bounding box center [717, 298] width 440 height 100
click at [743, 261] on p "Add competency" at bounding box center [726, 261] width 62 height 12
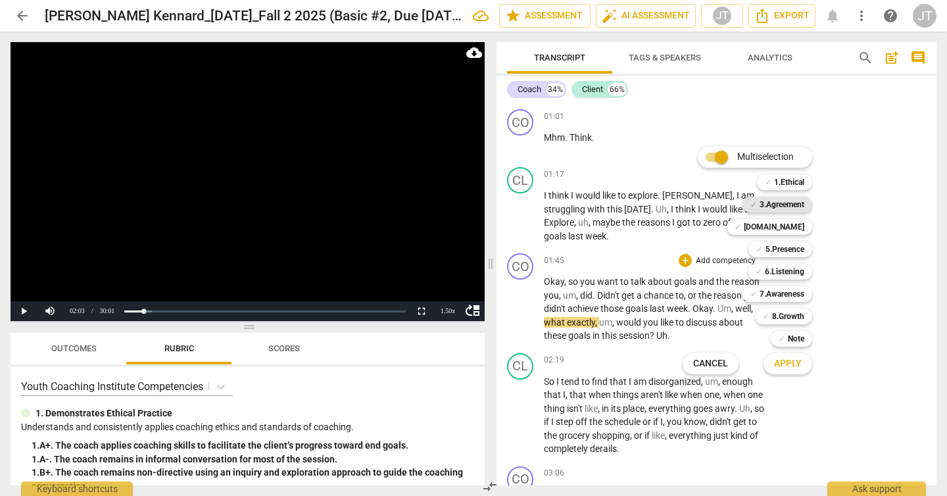
click at [783, 210] on b "3.Agreement" at bounding box center [782, 205] width 45 height 16
click at [789, 364] on span "Apply" at bounding box center [788, 363] width 28 height 13
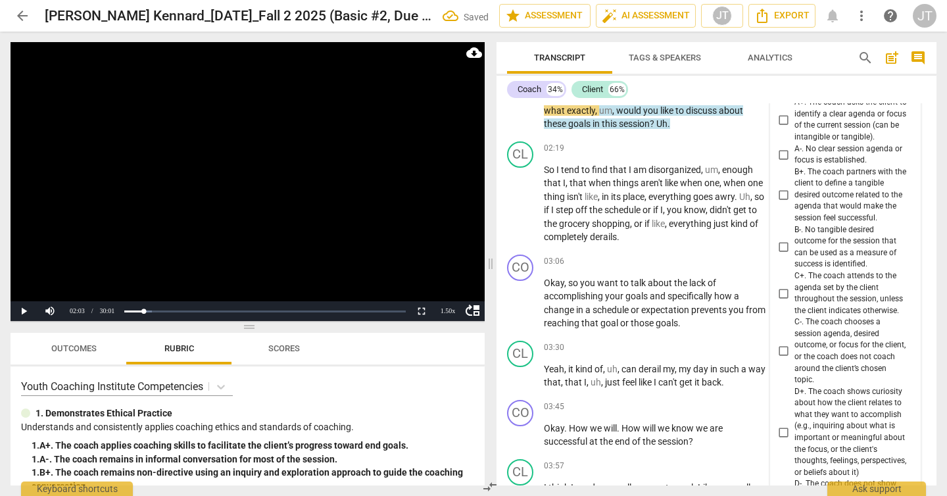
scroll to position [719, 0]
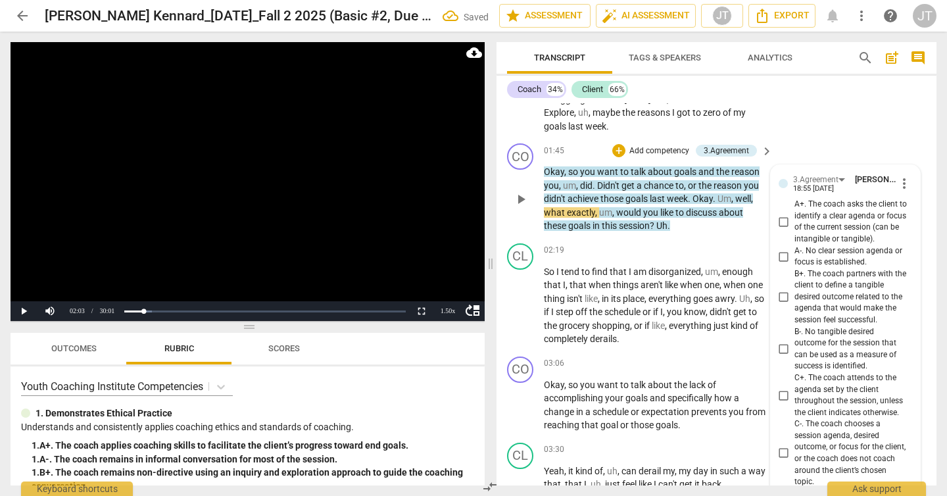
click at [785, 222] on input "A+. The coach asks the client to identify a clear agenda or focus of the curren…" at bounding box center [784, 222] width 21 height 16
checkbox input "true"
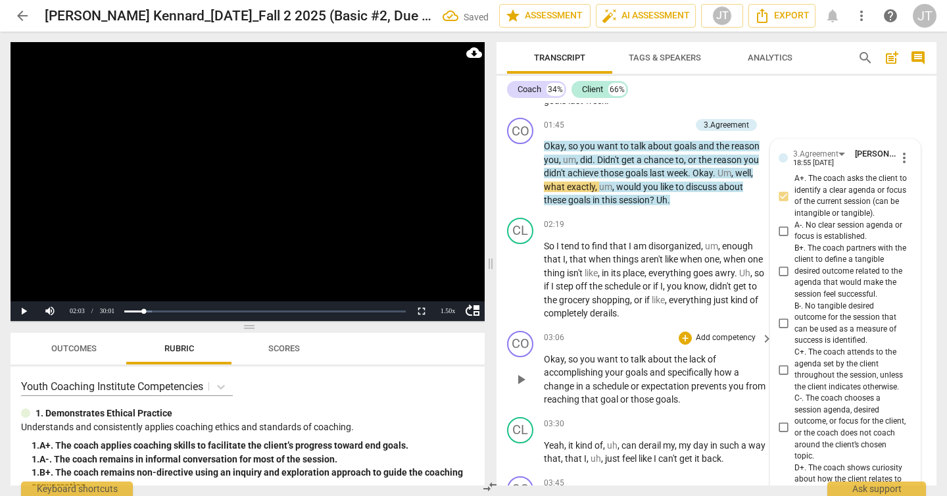
scroll to position [1024, 0]
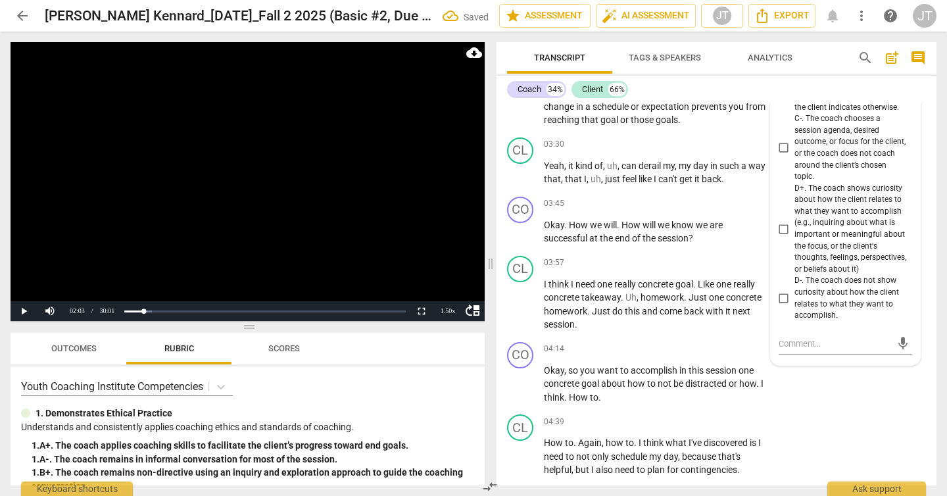
click at [265, 212] on video at bounding box center [248, 181] width 474 height 279
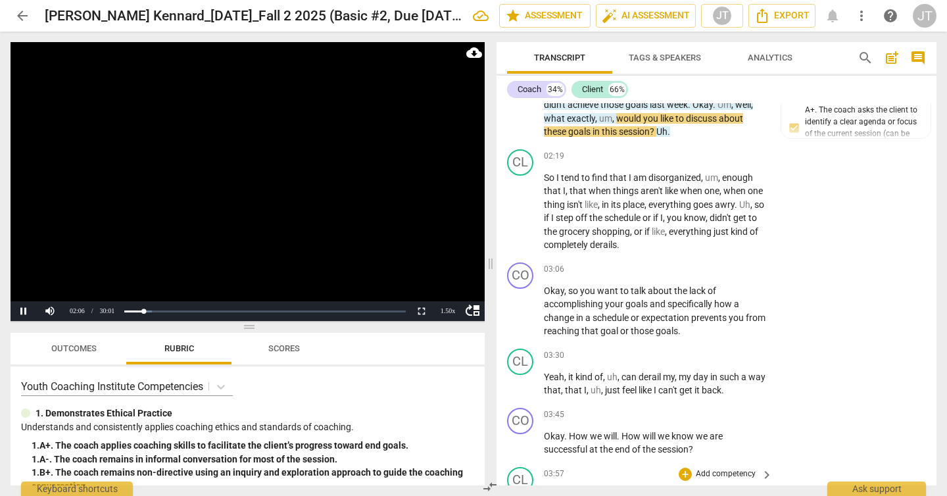
scroll to position [710, 0]
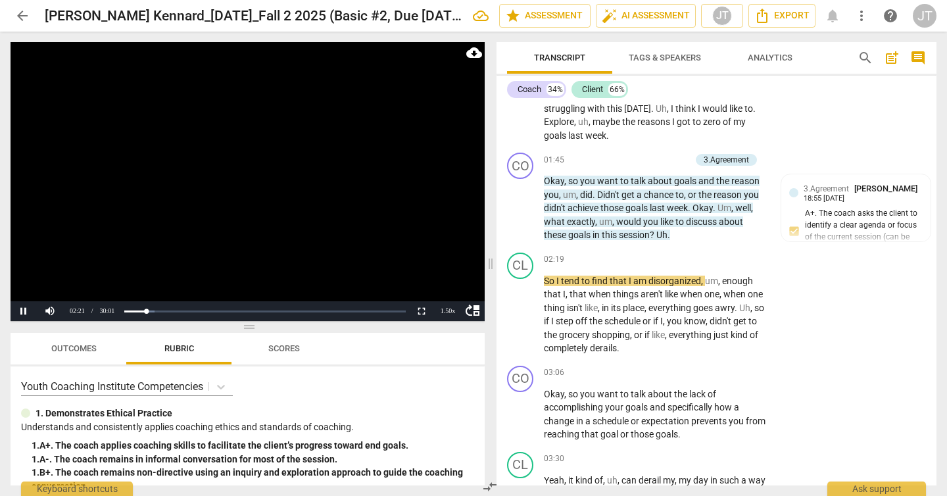
drag, startPoint x: 262, startPoint y: 216, endPoint x: 289, endPoint y: 220, distance: 26.7
click at [262, 216] on video at bounding box center [248, 181] width 474 height 279
click at [678, 235] on p "Okay , so you want to talk about goals and the reason you , um , did . Didn't g…" at bounding box center [655, 208] width 222 height 68
click at [664, 234] on span "Uh" at bounding box center [661, 235] width 11 height 11
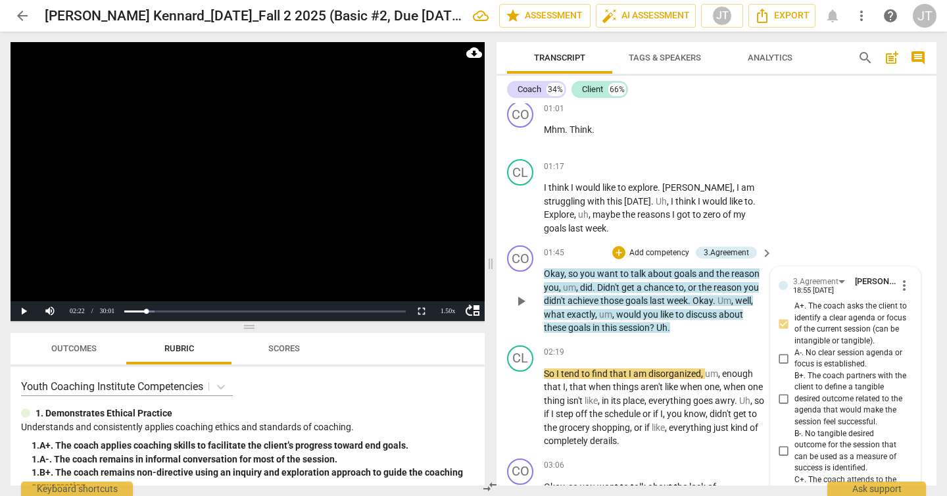
scroll to position [612, 0]
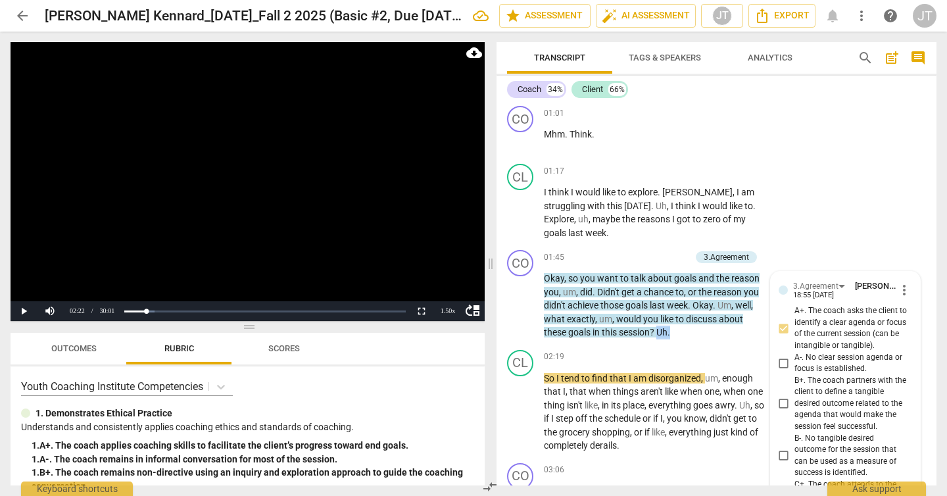
drag, startPoint x: 658, startPoint y: 332, endPoint x: 672, endPoint y: 331, distance: 14.5
click at [672, 331] on p "Okay , so you want to talk about goals and the reason you , um , did . Didn't g…" at bounding box center [655, 306] width 222 height 68
click at [543, 374] on div "CL play_arrow pause" at bounding box center [525, 401] width 37 height 103
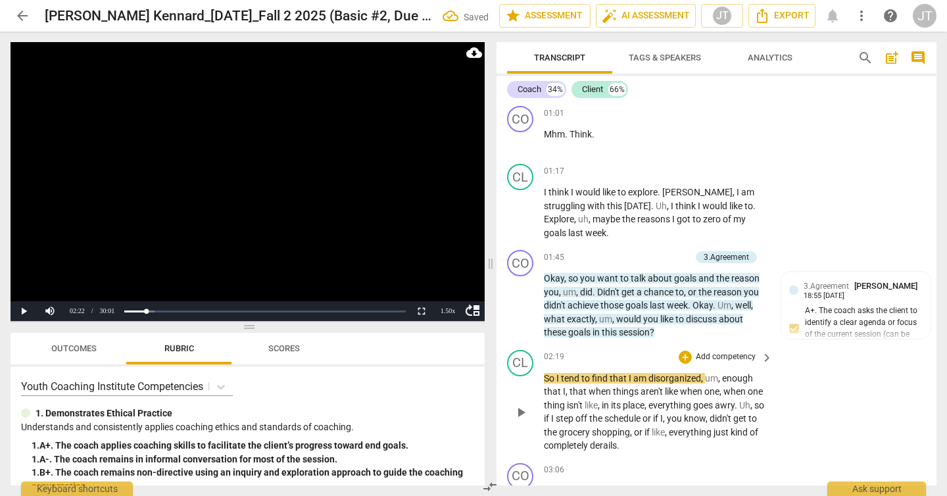
click at [545, 378] on span "So" at bounding box center [550, 378] width 12 height 11
paste p
click at [243, 197] on video at bounding box center [248, 181] width 474 height 279
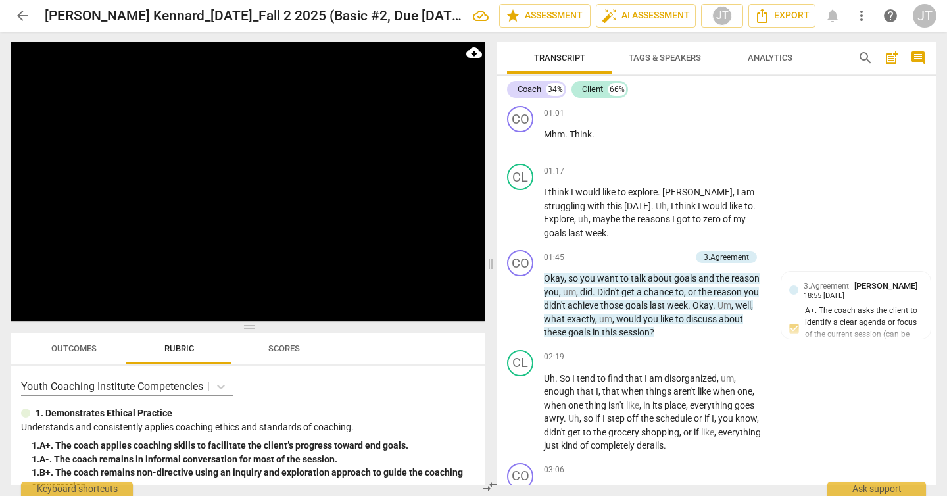
scroll to position [995, 0]
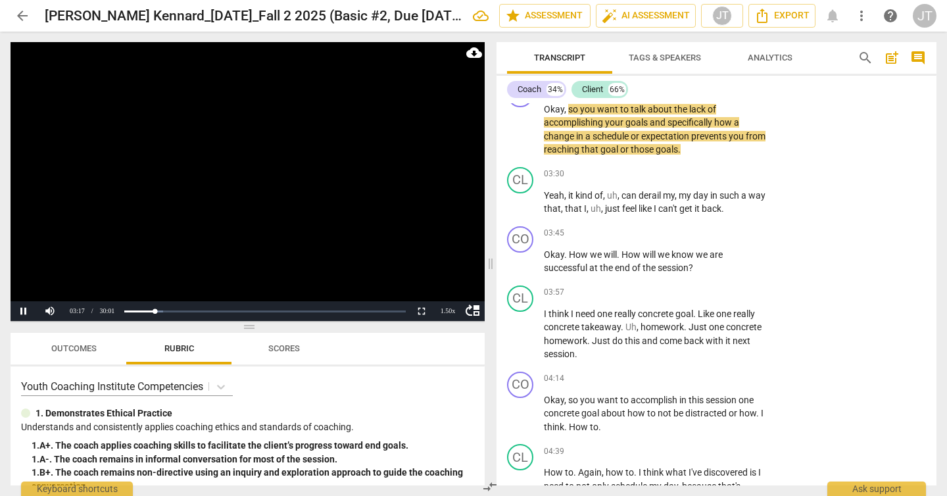
click at [122, 204] on video at bounding box center [248, 181] width 474 height 279
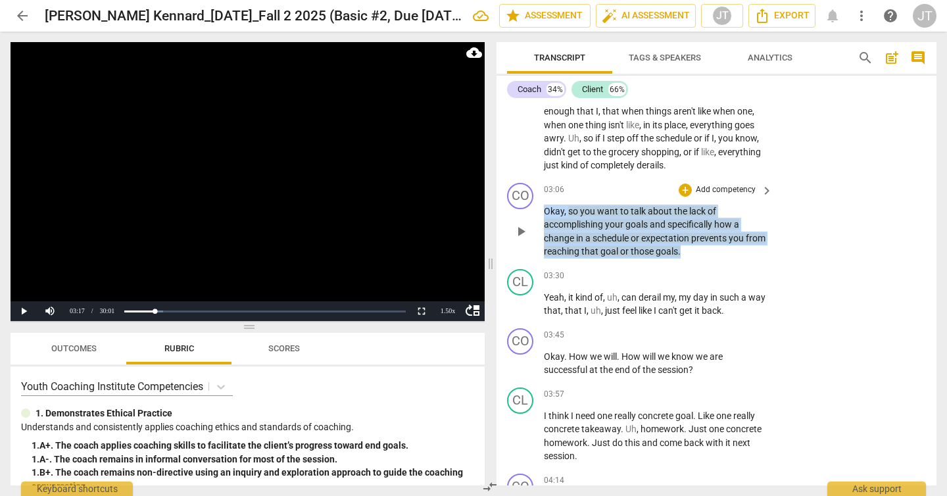
drag, startPoint x: 720, startPoint y: 255, endPoint x: 526, endPoint y: 216, distance: 197.9
click at [526, 216] on div "CO play_arrow pause 03:06 + Add competency keyboard_arrow_right Okay , so you w…" at bounding box center [717, 221] width 440 height 86
click at [746, 189] on p "Add competency" at bounding box center [726, 190] width 62 height 12
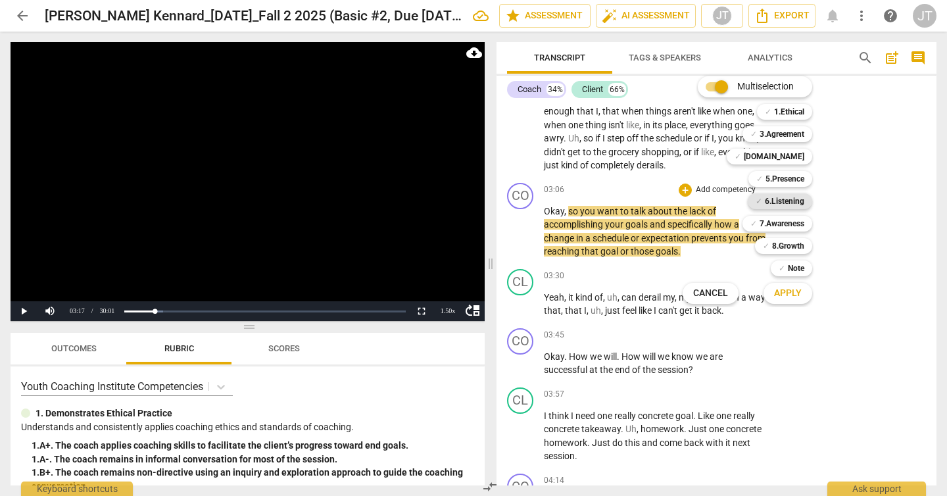
click at [778, 199] on b "6.Listening" at bounding box center [784, 201] width 39 height 16
click at [781, 291] on span "Apply" at bounding box center [788, 293] width 28 height 13
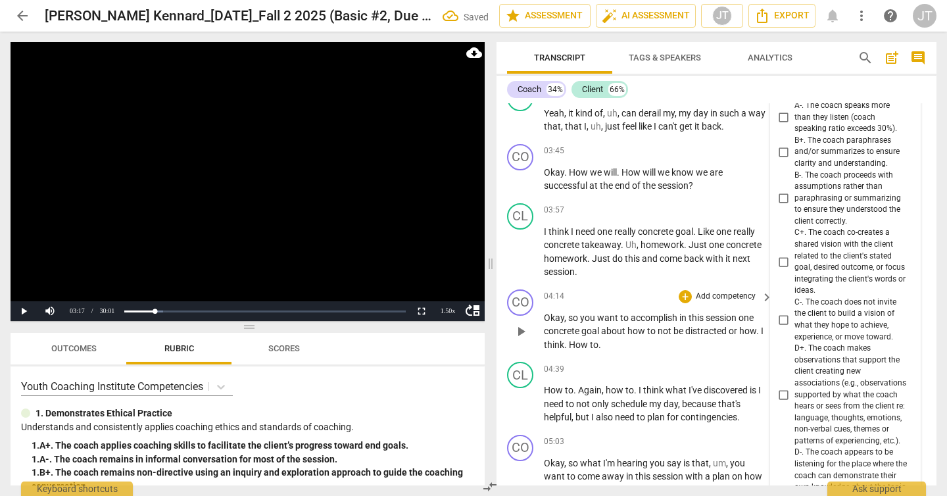
scroll to position [1064, 0]
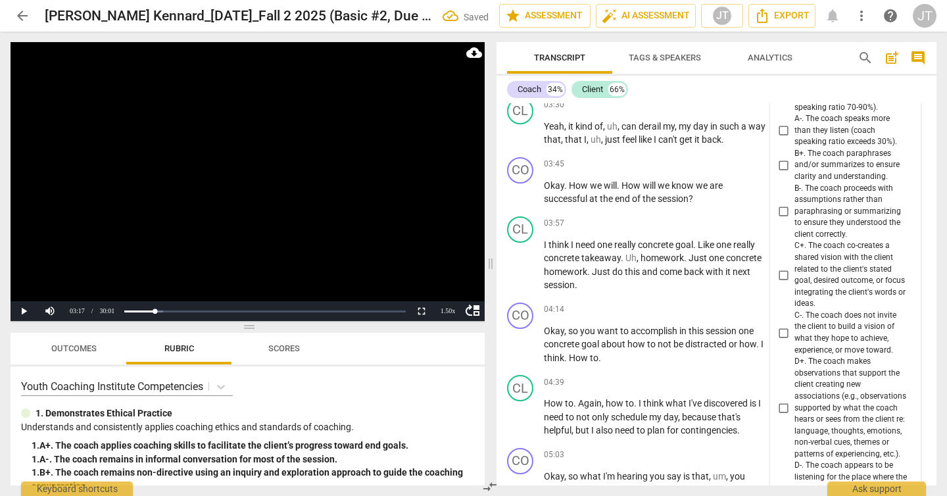
click at [784, 168] on input "B+. The coach paraphrases and/or summarizes to ensure clarity and understanding." at bounding box center [784, 165] width 21 height 16
checkbox input "true"
click at [280, 210] on video at bounding box center [248, 181] width 474 height 279
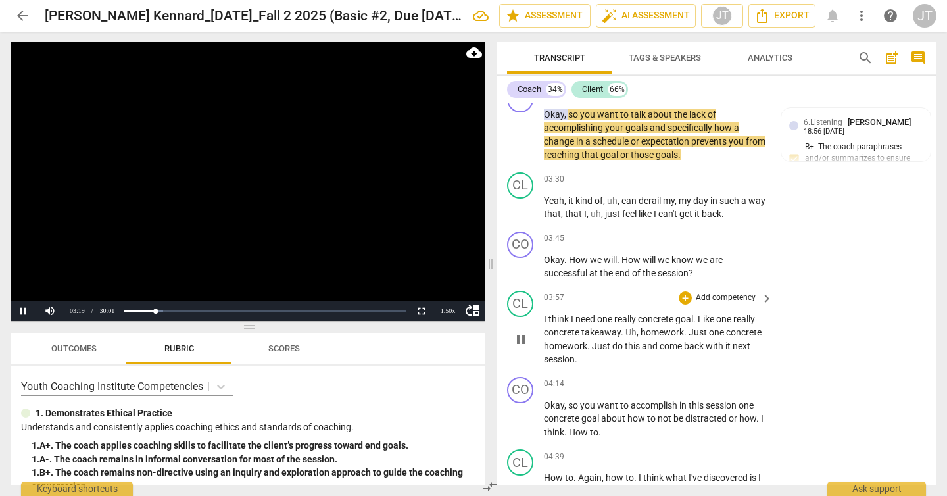
scroll to position [939, 0]
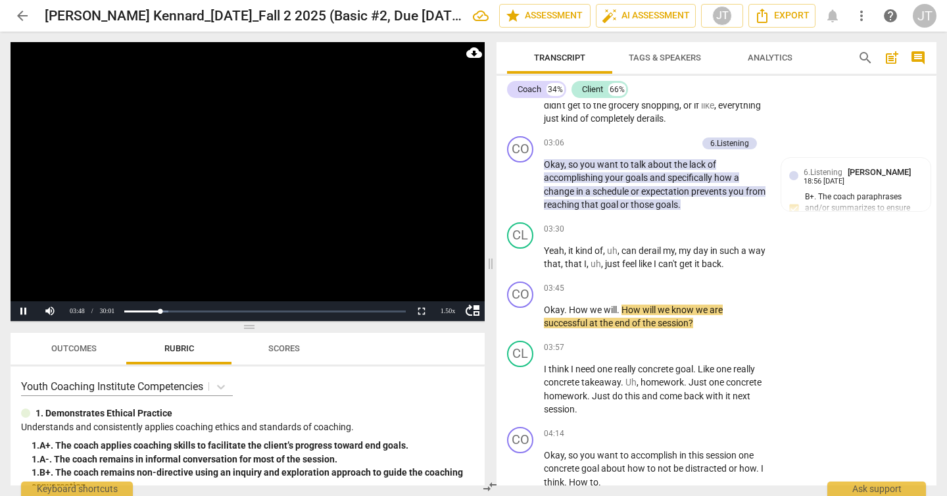
click at [221, 185] on video at bounding box center [248, 181] width 474 height 279
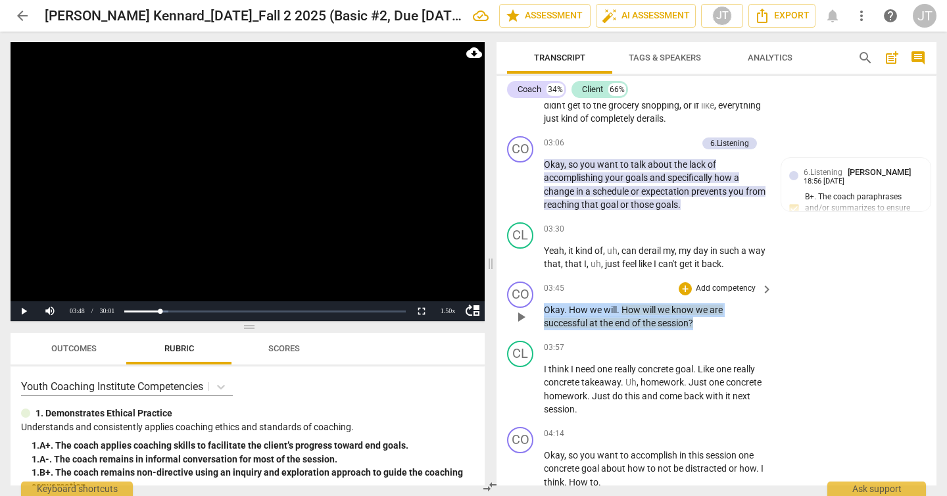
drag, startPoint x: 717, startPoint y: 325, endPoint x: 539, endPoint y: 310, distance: 178.2
click at [539, 310] on div "CO play_arrow pause 03:45 + Add competency keyboard_arrow_right Okay . How we w…" at bounding box center [717, 305] width 440 height 59
click at [684, 291] on div "+" at bounding box center [685, 288] width 13 height 13
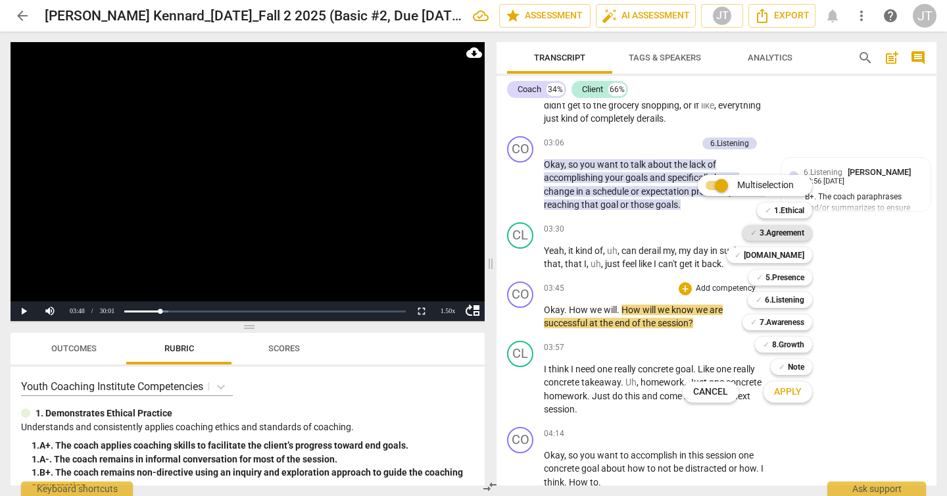
click at [775, 232] on b "3.Agreement" at bounding box center [782, 233] width 45 height 16
click at [801, 391] on button "Apply" at bounding box center [788, 392] width 49 height 24
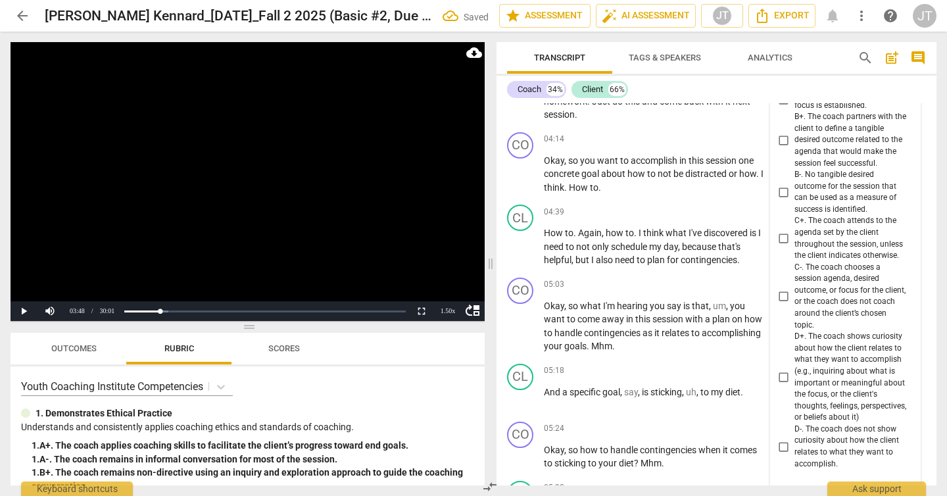
scroll to position [1191, 0]
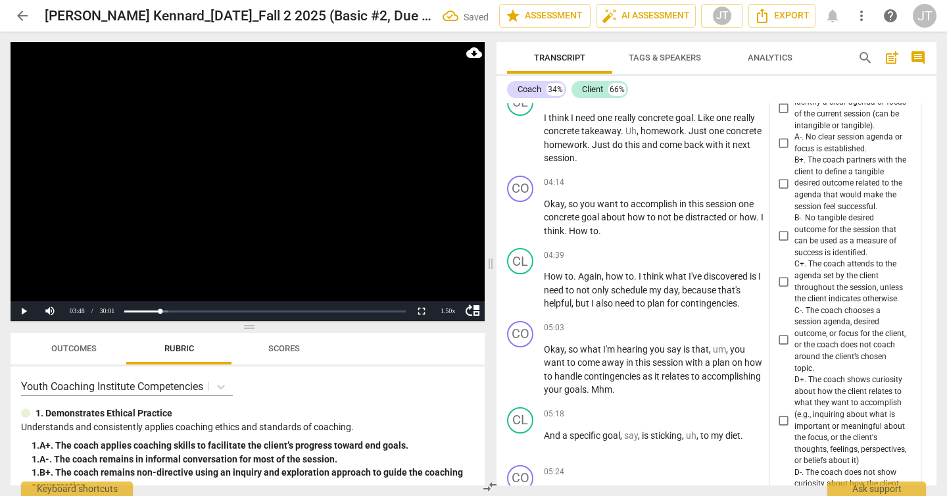
click at [814, 182] on span "B+. The coach partners with the client to define a tangible desired outcome rel…" at bounding box center [851, 184] width 112 height 58
click at [795, 182] on input "B+. The coach partners with the client to define a tangible desired outcome rel…" at bounding box center [784, 184] width 21 height 16
checkbox input "true"
click at [354, 199] on video at bounding box center [248, 181] width 474 height 279
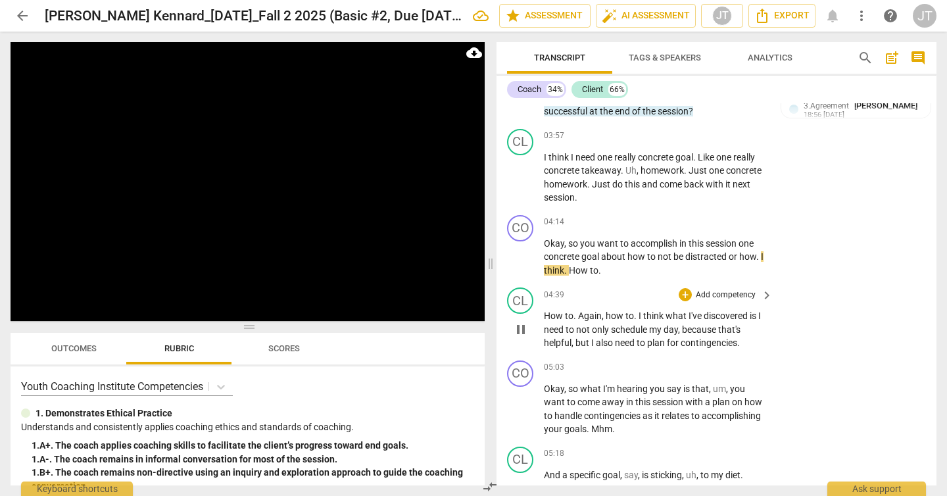
scroll to position [1152, 0]
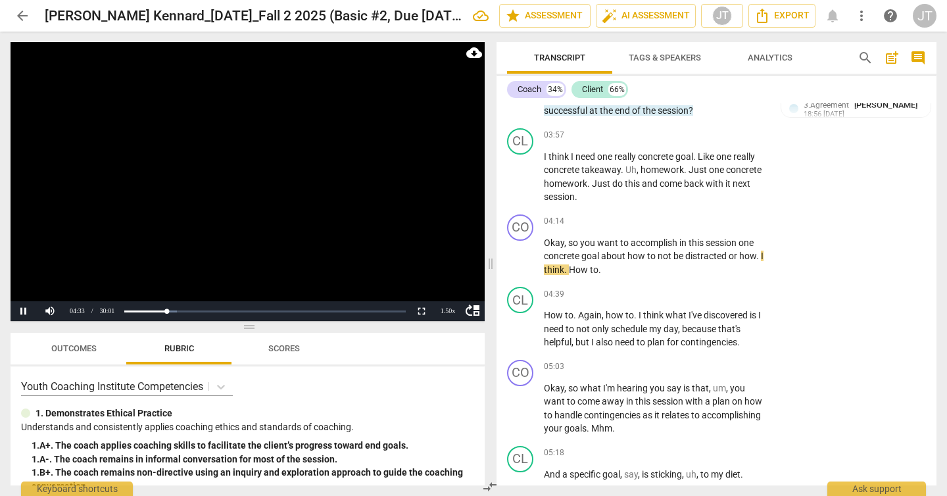
click at [312, 259] on video at bounding box center [248, 181] width 474 height 279
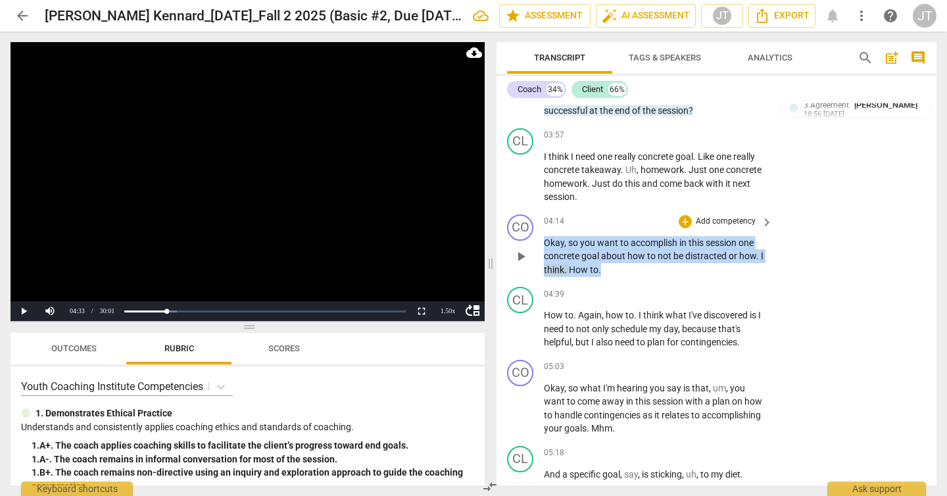
drag, startPoint x: 657, startPoint y: 268, endPoint x: 543, endPoint y: 244, distance: 116.2
click at [544, 244] on p "Okay , so you want to accomplish in this session one concrete goal about how to…" at bounding box center [655, 256] width 222 height 41
click at [714, 218] on p "Add competency" at bounding box center [726, 222] width 62 height 12
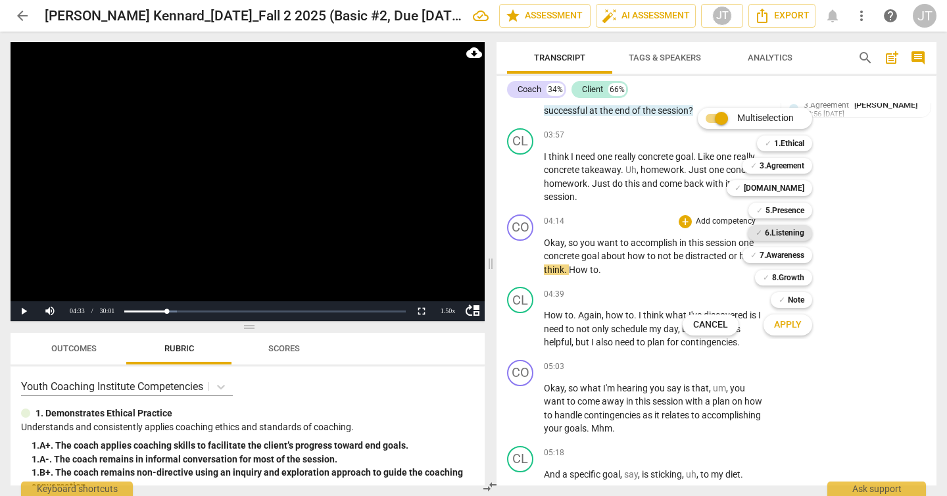
click at [791, 236] on b "6.Listening" at bounding box center [784, 233] width 39 height 16
click at [793, 258] on b "7.Awareness" at bounding box center [782, 255] width 45 height 16
click at [799, 205] on b "5.Presence" at bounding box center [785, 211] width 39 height 16
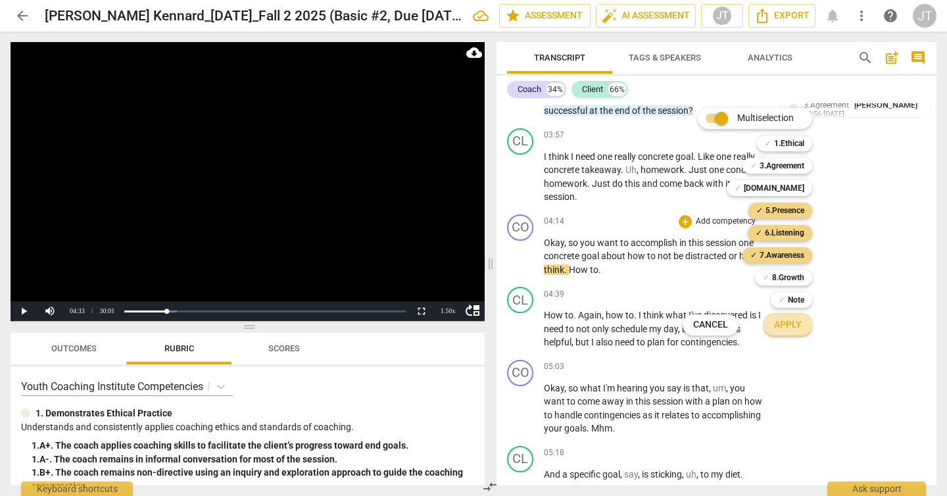
click at [793, 321] on span "Apply" at bounding box center [788, 324] width 28 height 13
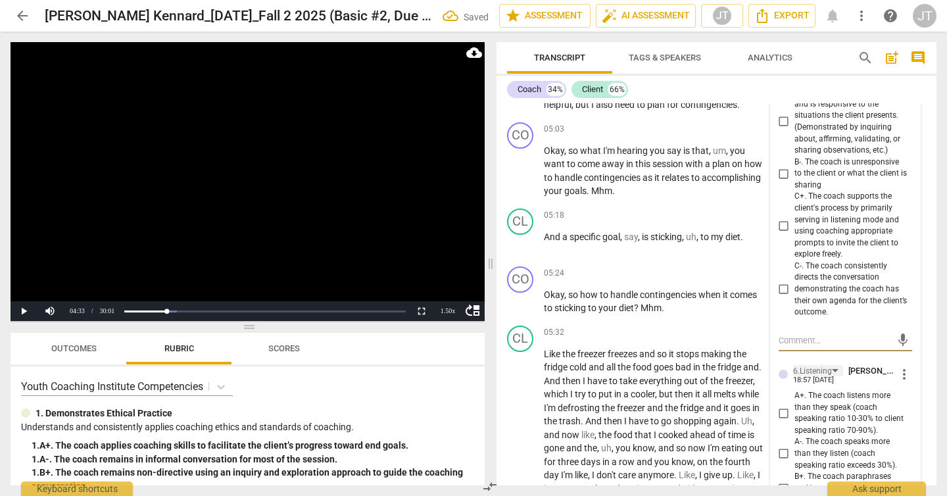
scroll to position [1227, 0]
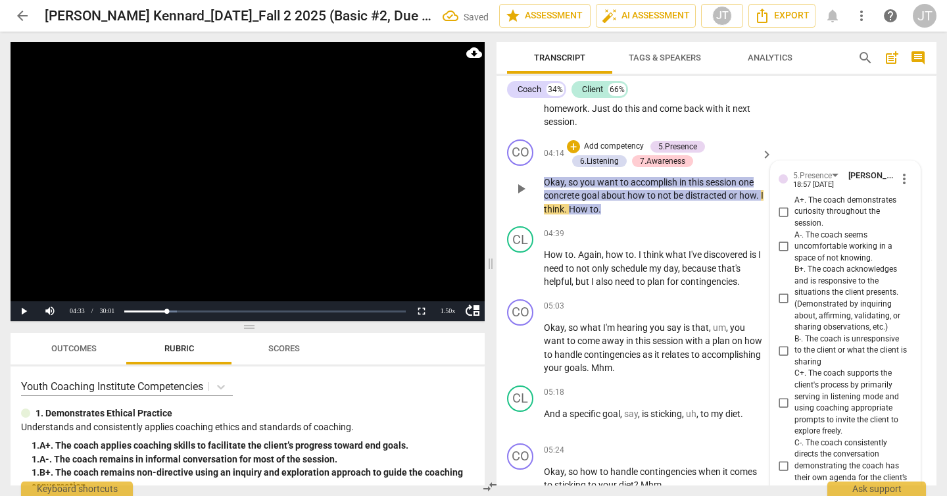
click at [814, 205] on span "A+. The coach demonstrates curiosity throughout the session." at bounding box center [851, 212] width 112 height 35
click at [795, 205] on input "A+. The coach demonstrates curiosity throughout the session." at bounding box center [784, 212] width 21 height 16
checkbox input "true"
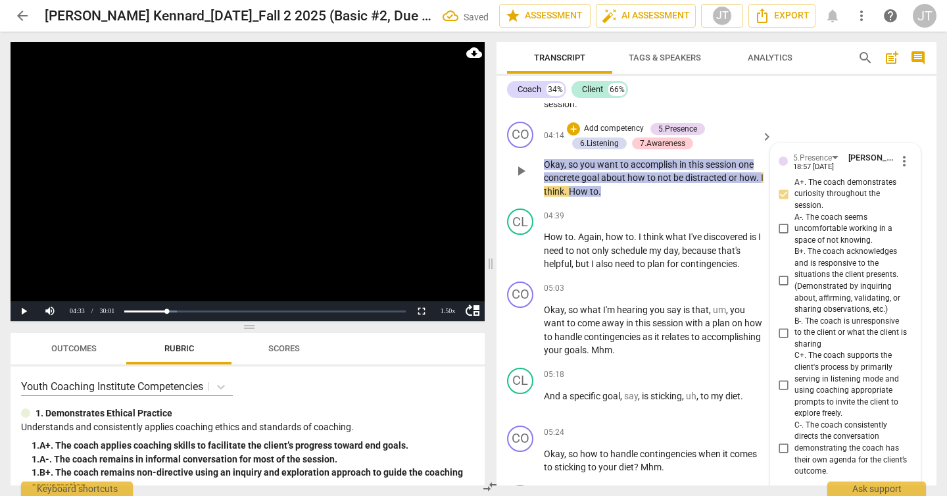
scroll to position [1245, 0]
click at [837, 278] on span "B+. The coach acknowledges and is responsive to the situations the client prese…" at bounding box center [851, 279] width 112 height 69
click at [795, 278] on input "B+. The coach acknowledges and is responsive to the situations the client prese…" at bounding box center [784, 280] width 21 height 16
checkbox input "true"
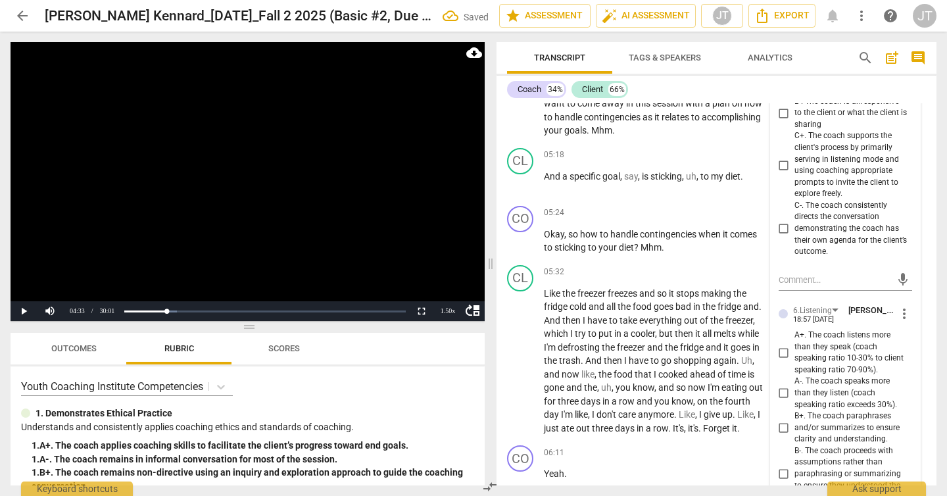
scroll to position [1548, 0]
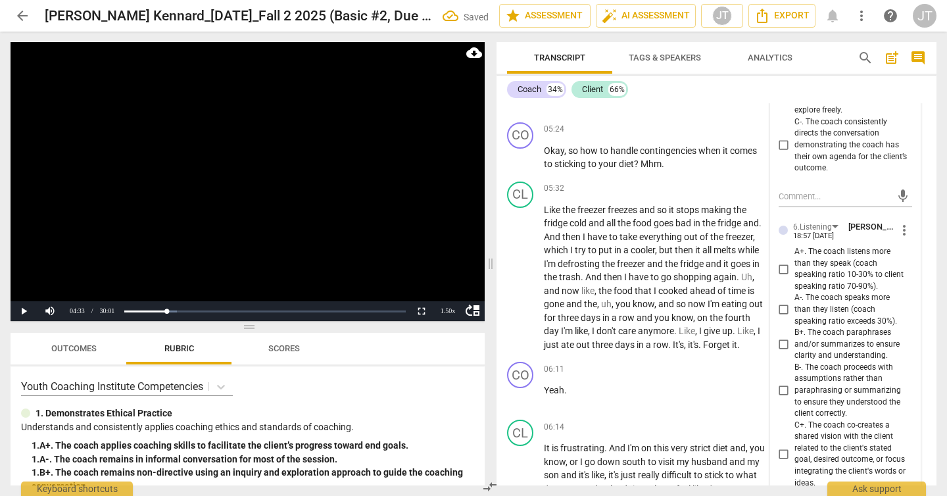
click at [852, 335] on span "B+. The coach paraphrases and/or summarizes to ensure clarity and understanding." at bounding box center [851, 344] width 112 height 35
click at [795, 336] on input "B+. The coach paraphrases and/or summarizes to ensure clarity and understanding." at bounding box center [784, 344] width 21 height 16
checkbox input "true"
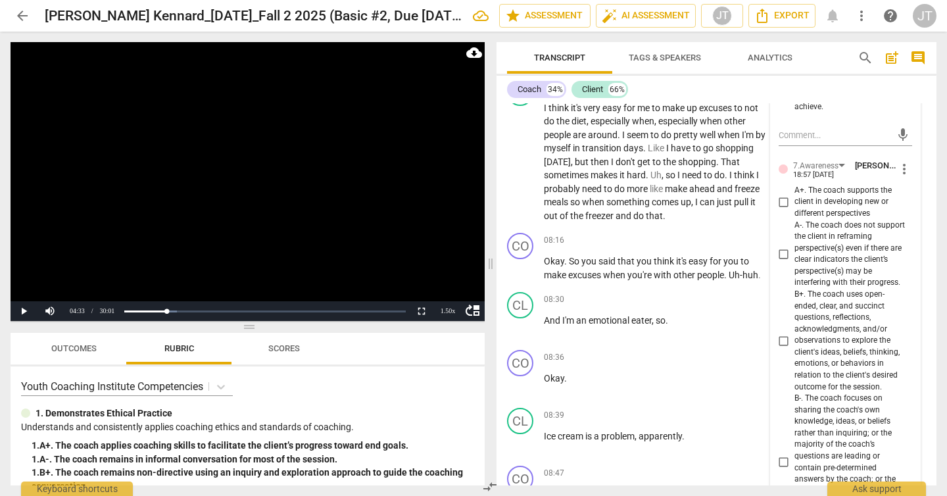
scroll to position [2246, 0]
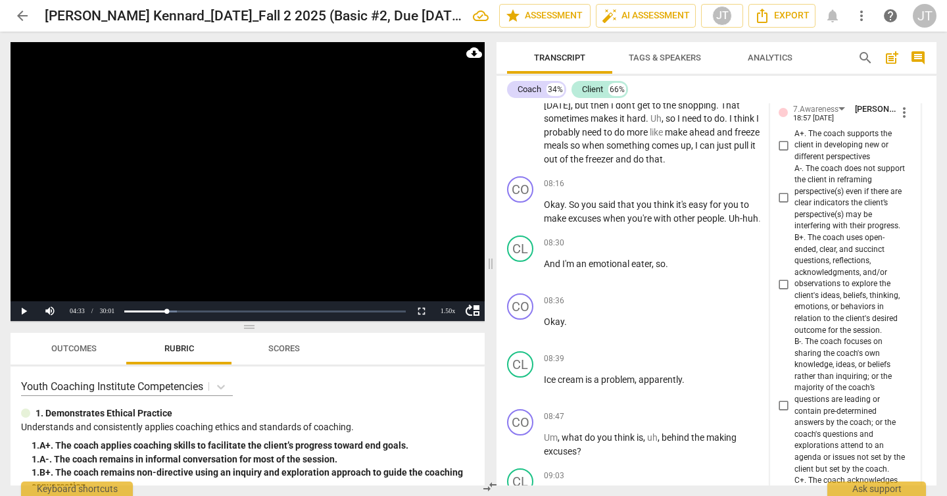
click at [842, 303] on span "B+. The coach uses open-ended, clear, and succinct questions, reflections, ackn…" at bounding box center [851, 284] width 112 height 104
click at [795, 292] on input "B+. The coach uses open-ended, clear, and succinct questions, reflections, ackn…" at bounding box center [784, 284] width 21 height 16
checkbox input "true"
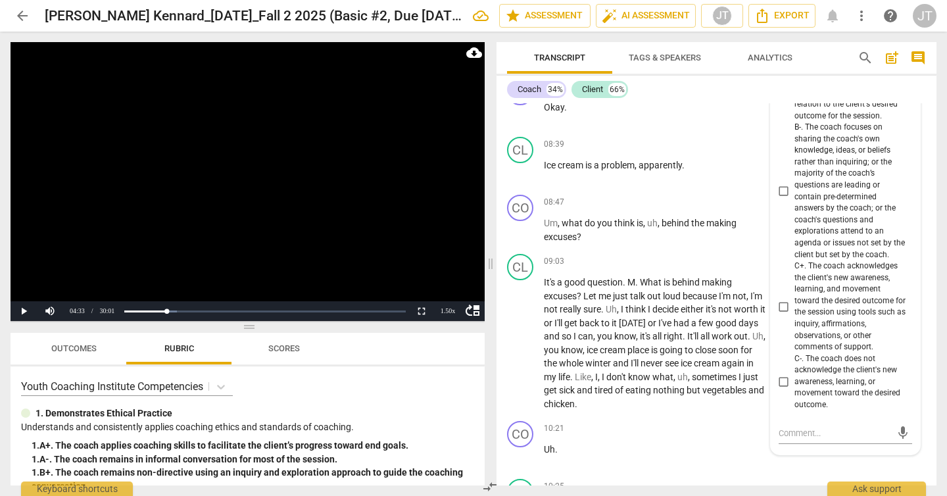
scroll to position [2532, 0]
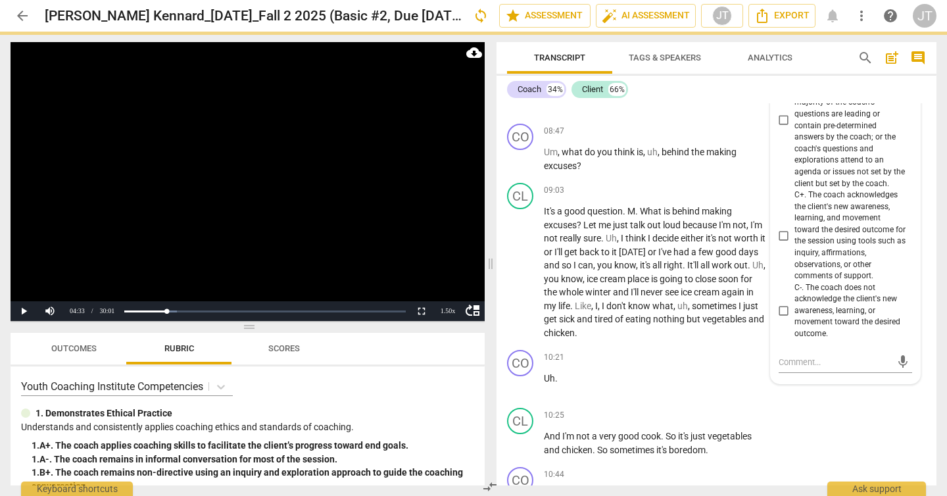
click at [331, 200] on video at bounding box center [248, 181] width 474 height 279
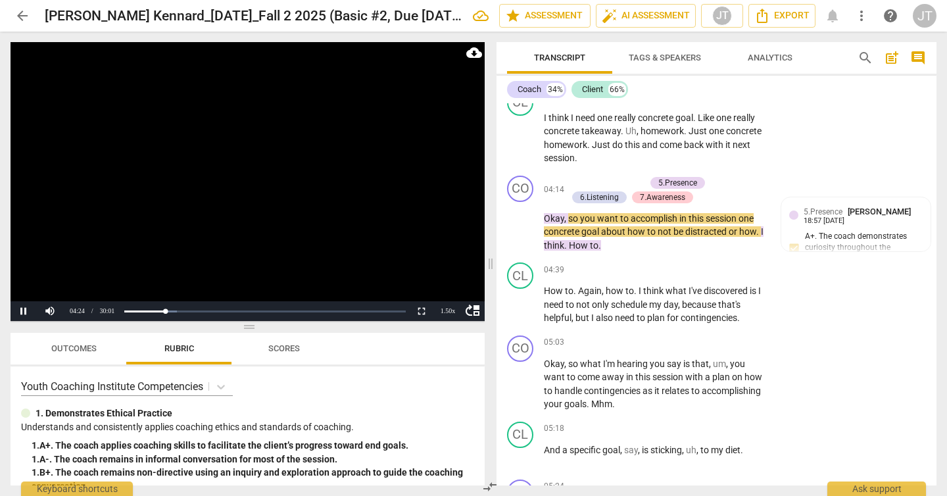
scroll to position [1171, 0]
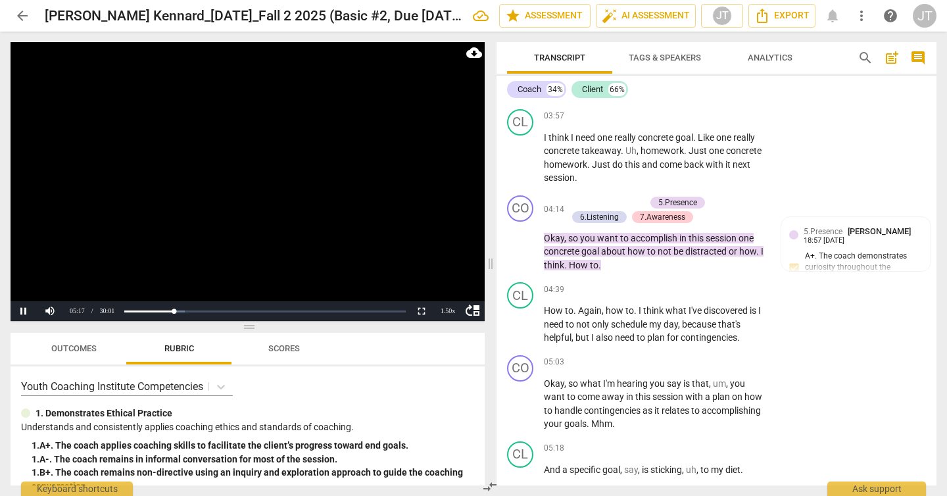
click at [240, 195] on video at bounding box center [248, 181] width 474 height 279
drag, startPoint x: 593, startPoint y: 424, endPoint x: 607, endPoint y: 422, distance: 14.5
click at [607, 422] on span "Mhm" at bounding box center [601, 423] width 21 height 11
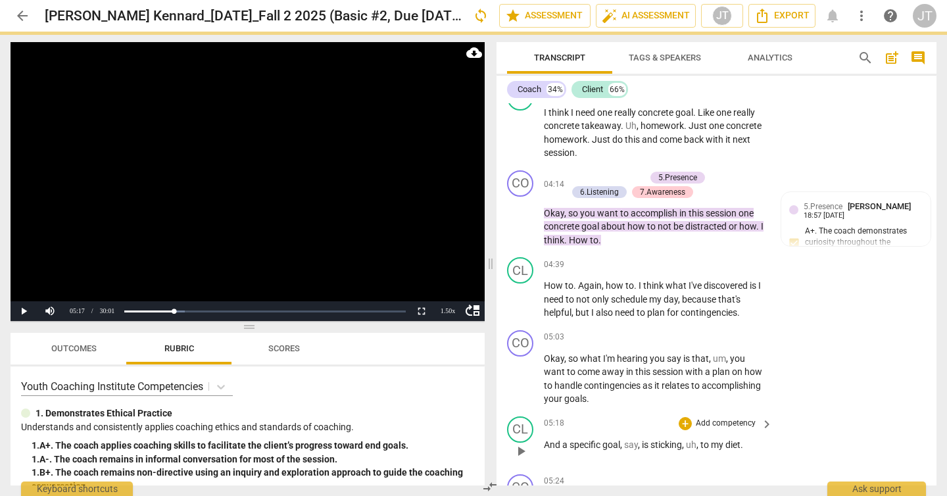
click at [547, 446] on span "And" at bounding box center [553, 444] width 18 height 11
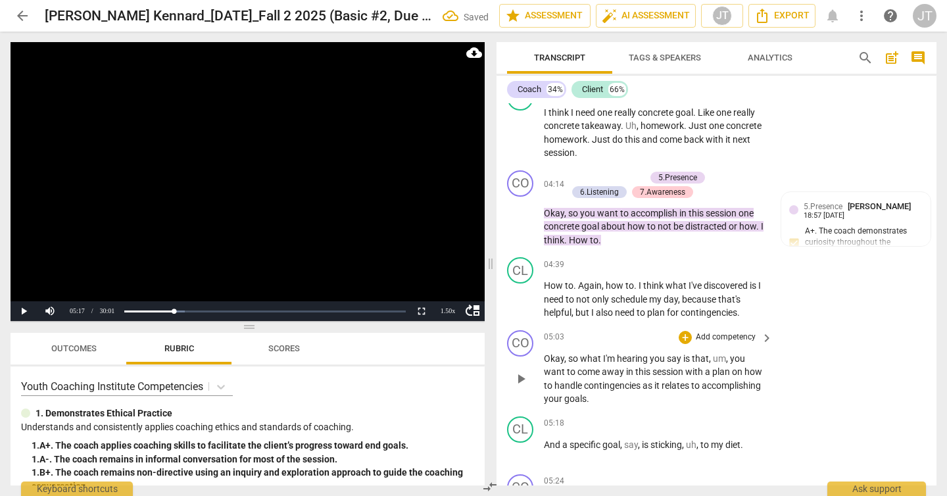
paste p
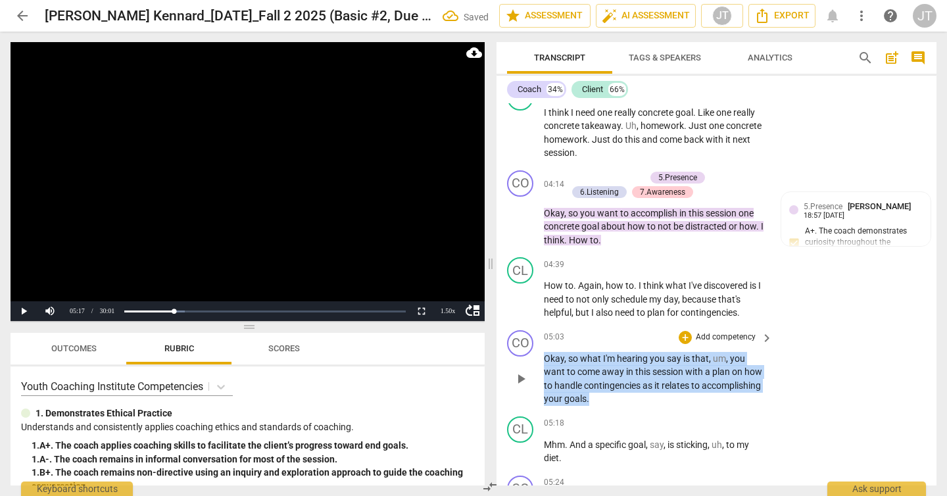
drag, startPoint x: 608, startPoint y: 396, endPoint x: 544, endPoint y: 360, distance: 73.3
click at [544, 360] on p "Okay , so what I'm hearing you say is that , um , you want to come away in this…" at bounding box center [655, 379] width 222 height 54
click at [703, 335] on p "Add competency" at bounding box center [726, 338] width 62 height 12
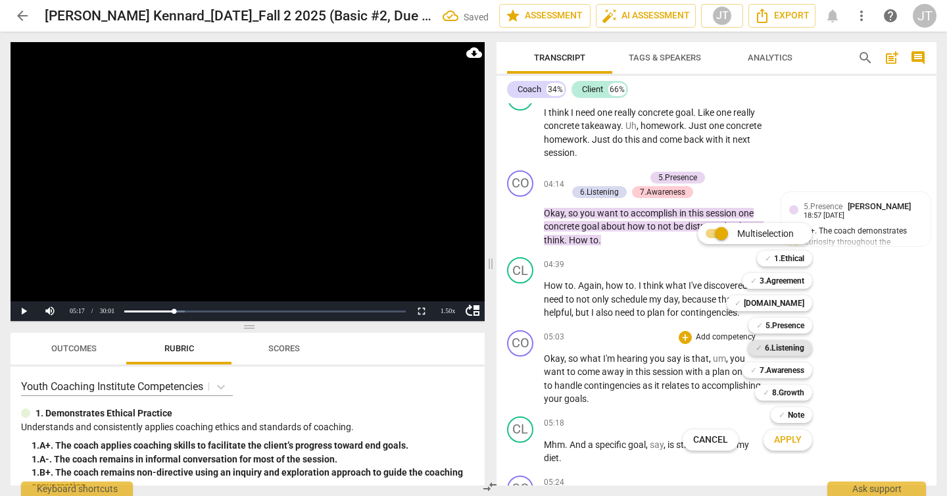
click at [788, 341] on b "6.Listening" at bounding box center [784, 348] width 39 height 16
click at [791, 327] on b "5.Presence" at bounding box center [785, 326] width 39 height 16
click at [789, 441] on span "Apply" at bounding box center [788, 439] width 28 height 13
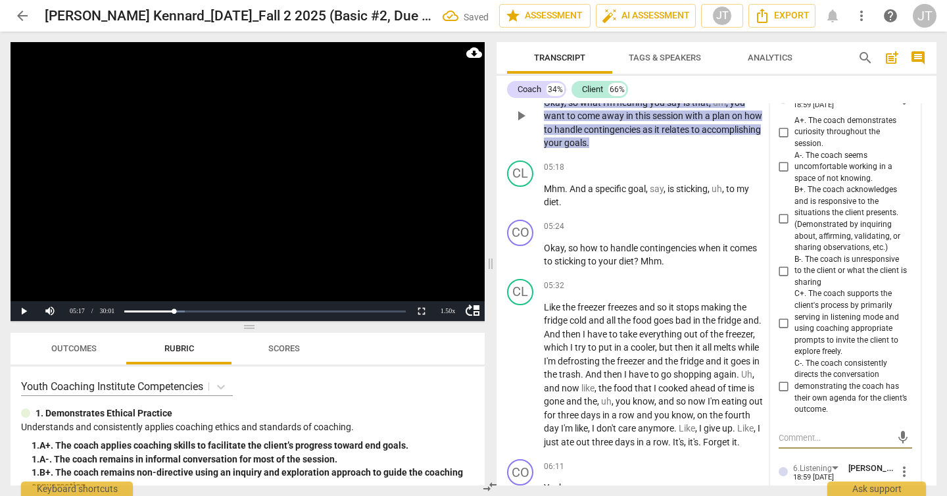
scroll to position [1446, 0]
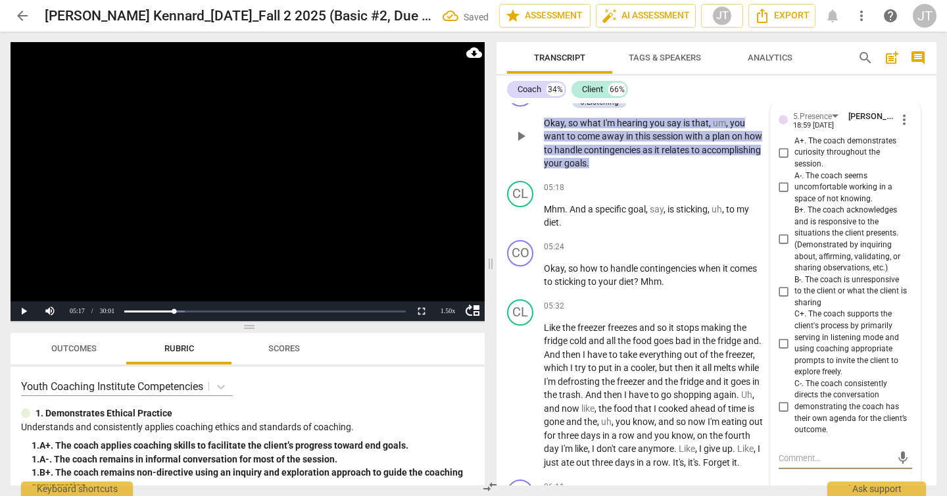
click at [822, 159] on span "A+. The coach demonstrates curiosity throughout the session." at bounding box center [851, 153] width 112 height 35
click at [795, 159] on input "A+. The coach demonstrates curiosity throughout the session." at bounding box center [784, 153] width 21 height 16
checkbox input "true"
click at [840, 247] on span "B+. The coach acknowledges and is responsive to the situations the client prese…" at bounding box center [851, 239] width 112 height 69
click at [795, 247] on input "B+. The coach acknowledges and is responsive to the situations the client prese…" at bounding box center [784, 240] width 21 height 16
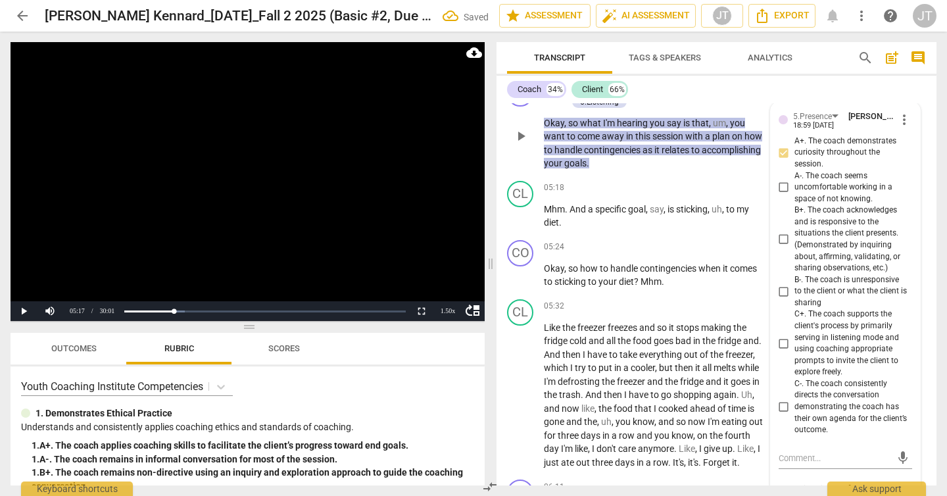
checkbox input "true"
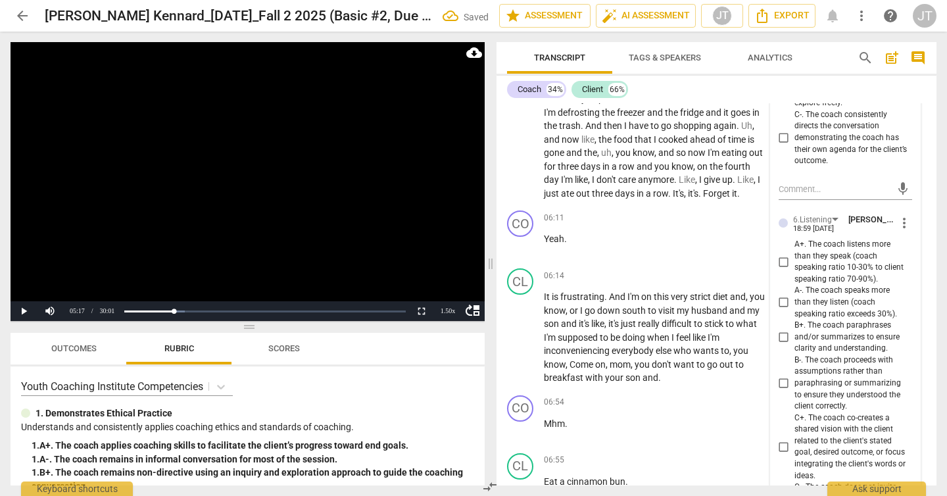
scroll to position [1571, 0]
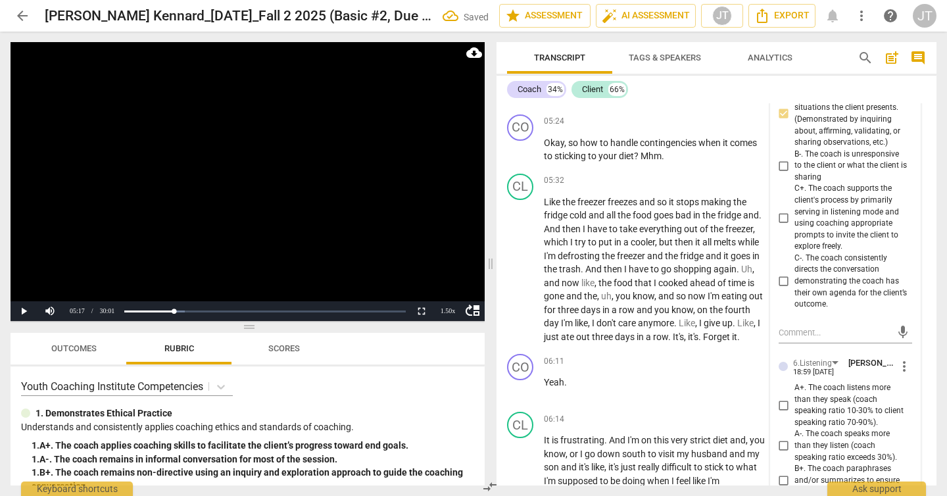
click at [837, 220] on span "C+. The coach supports the client's process by primarily serving in listening m…" at bounding box center [851, 217] width 112 height 69
click at [795, 220] on input "C+. The coach supports the client's process by primarily serving in listening m…" at bounding box center [784, 218] width 21 height 16
checkbox input "true"
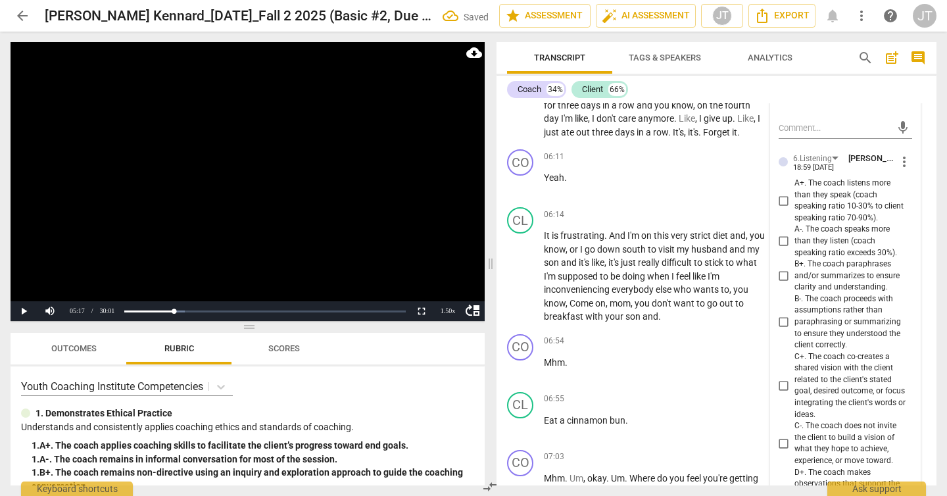
click at [837, 287] on span "B+. The coach paraphrases and/or summarizes to ensure clarity and understanding." at bounding box center [851, 276] width 112 height 35
click at [795, 283] on input "B+. The coach paraphrases and/or summarizes to ensure clarity and understanding." at bounding box center [784, 276] width 21 height 16
checkbox input "true"
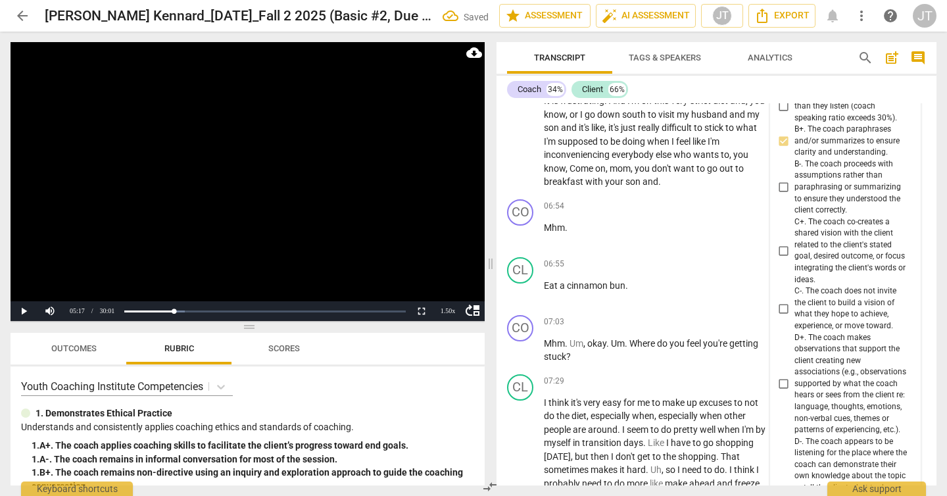
click at [347, 180] on video at bounding box center [248, 181] width 474 height 279
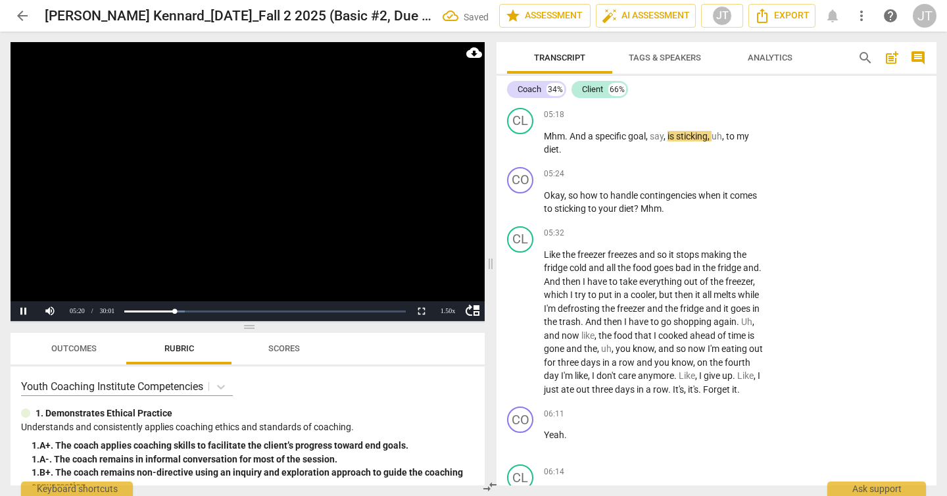
scroll to position [1468, 0]
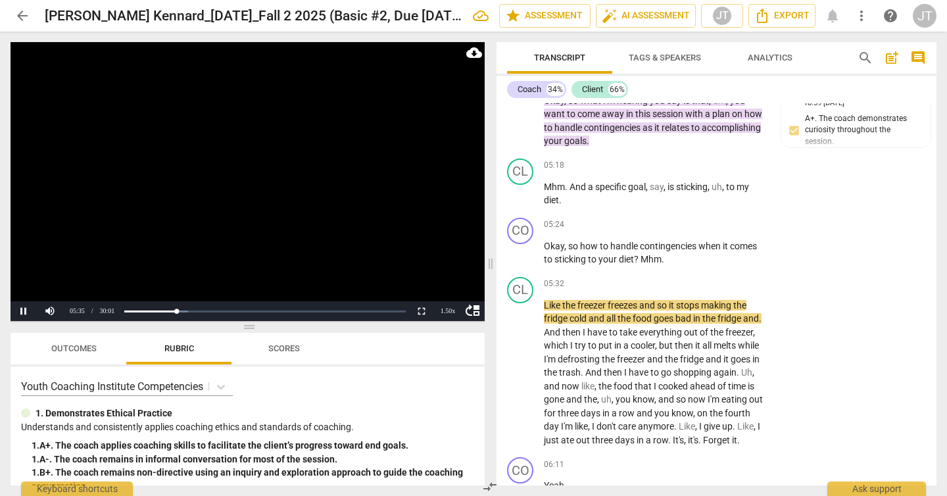
click at [259, 171] on video at bounding box center [248, 181] width 474 height 279
drag, startPoint x: 643, startPoint y: 260, endPoint x: 662, endPoint y: 262, distance: 19.8
click at [662, 262] on p "Okay , so how to handle contingencies when it comes to sticking to your diet ? …" at bounding box center [655, 252] width 222 height 27
click at [545, 302] on span "Like" at bounding box center [553, 305] width 18 height 11
paste p
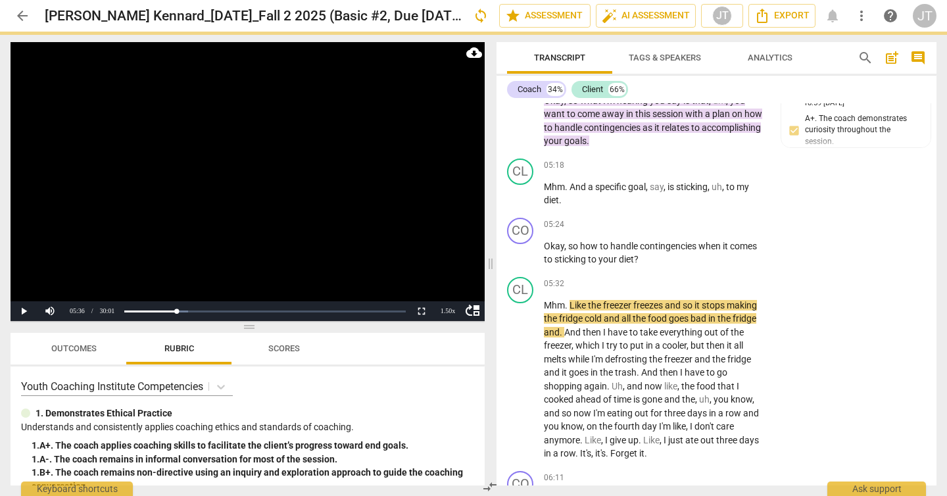
click at [378, 216] on video at bounding box center [248, 181] width 474 height 279
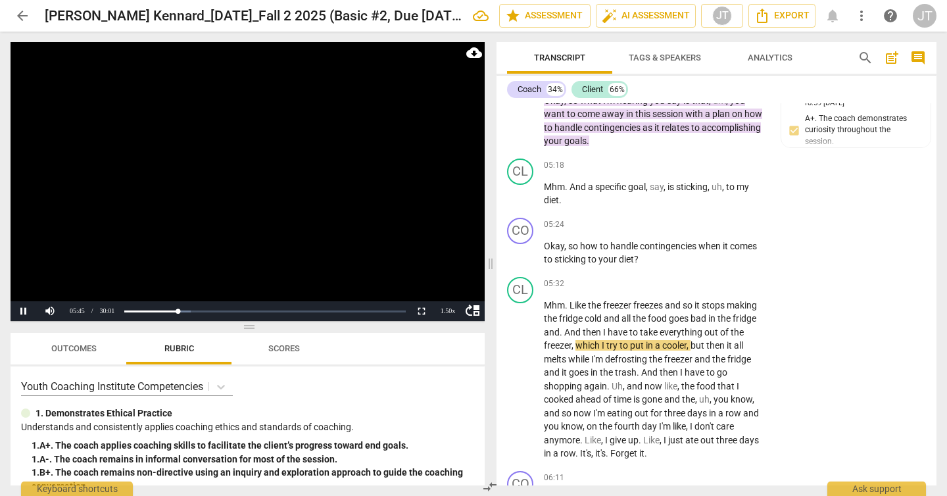
click at [274, 184] on video at bounding box center [248, 181] width 474 height 279
click at [557, 303] on span "Mhm" at bounding box center [554, 305] width 21 height 11
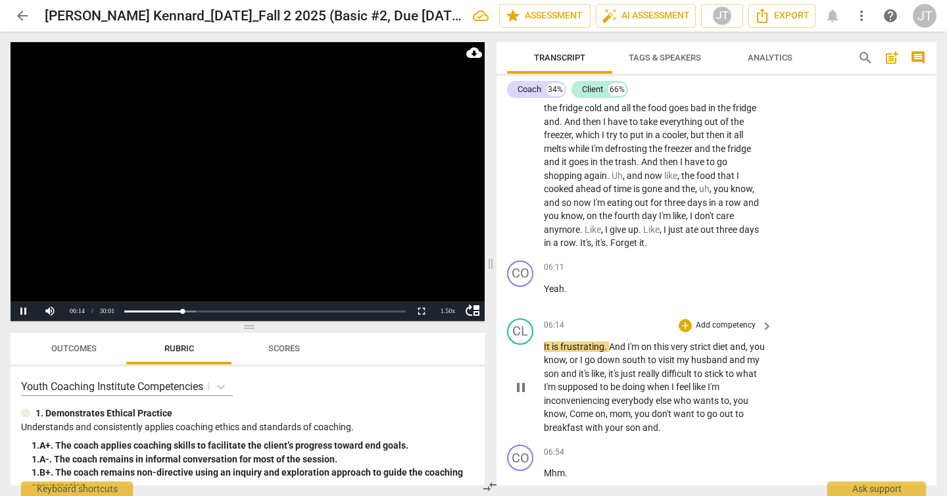
scroll to position [1667, 0]
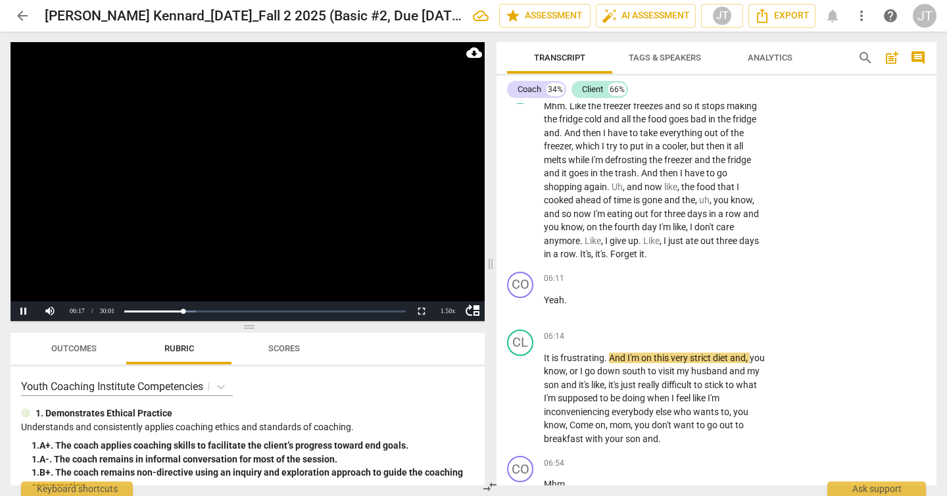
click at [277, 176] on video at bounding box center [248, 181] width 474 height 279
click at [570, 301] on p "Yeah ." at bounding box center [655, 300] width 222 height 14
click at [746, 276] on p "Add competency" at bounding box center [726, 279] width 62 height 12
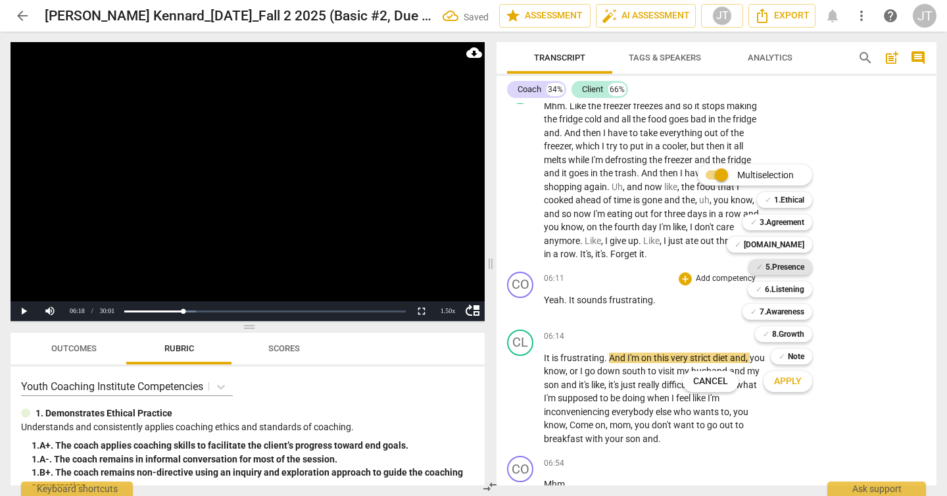
click at [789, 267] on b "5.Presence" at bounding box center [785, 267] width 39 height 16
click at [795, 358] on b "Note" at bounding box center [796, 357] width 16 height 16
click at [790, 380] on span "Apply" at bounding box center [788, 381] width 28 height 13
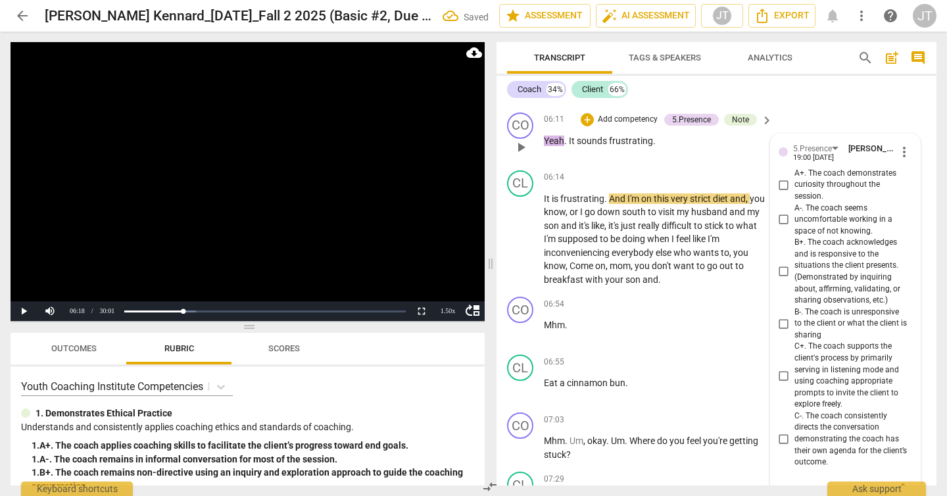
scroll to position [1830, 0]
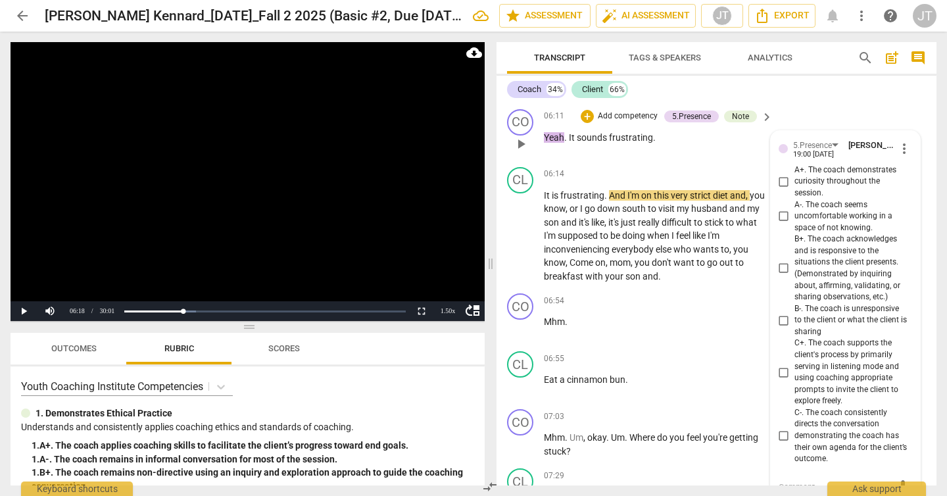
click at [815, 271] on span "B+. The coach acknowledges and is responsive to the situations the client prese…" at bounding box center [851, 268] width 112 height 69
click at [795, 271] on input "B+. The coach acknowledges and is responsive to the situations the client prese…" at bounding box center [784, 268] width 21 height 16
checkbox input "true"
click at [816, 369] on span "C+. The coach supports the client's process by primarily serving in listening m…" at bounding box center [851, 371] width 112 height 69
click at [795, 369] on input "C+. The coach supports the client's process by primarily serving in listening m…" at bounding box center [784, 372] width 21 height 16
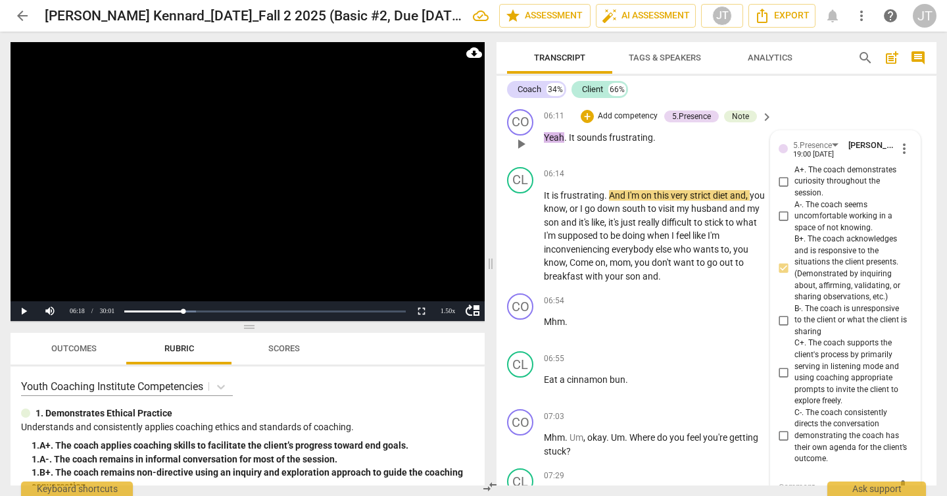
checkbox input "true"
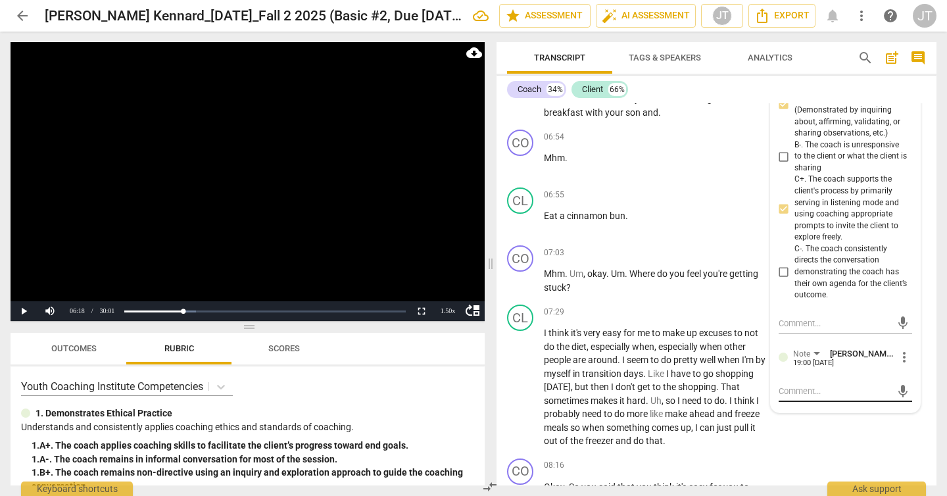
click at [811, 393] on textarea at bounding box center [835, 391] width 112 height 12
type textarea "C"
type textarea "Co"
type textarea "Coa"
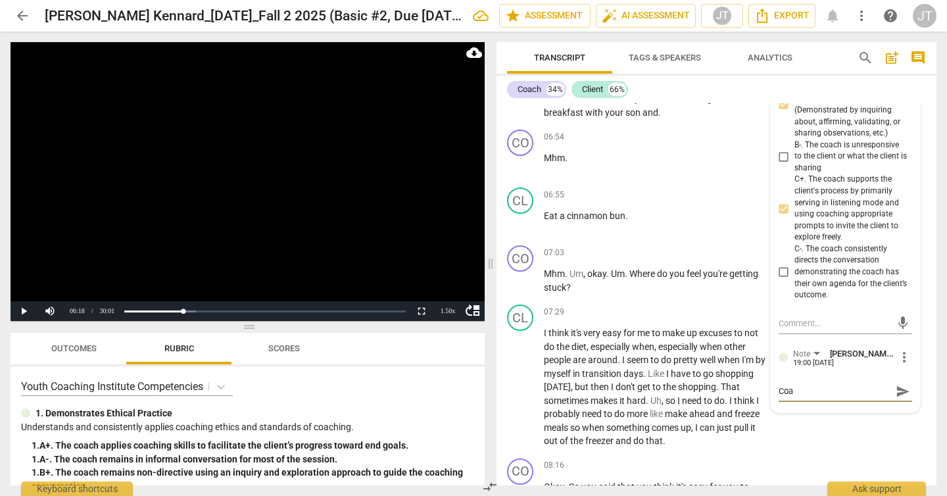
type textarea "Coa"
type textarea "Coac"
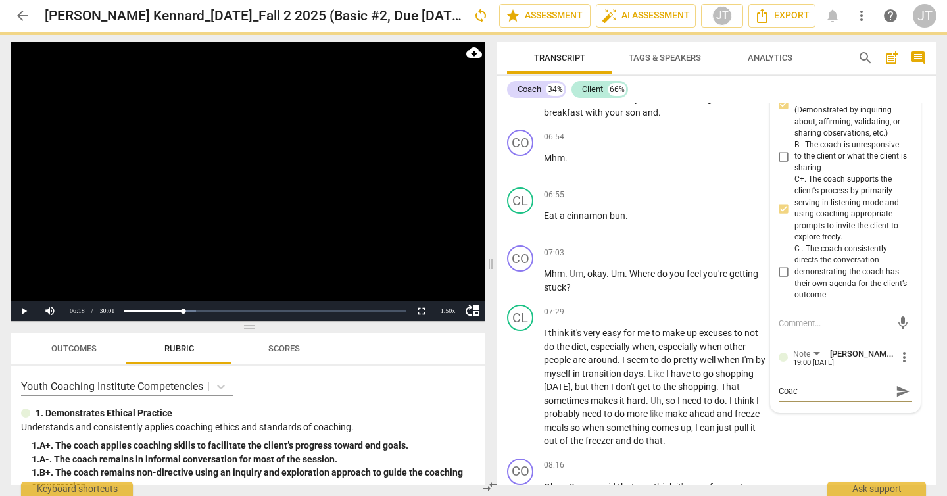
type textarea "Coach"
type textarea "Coach is"
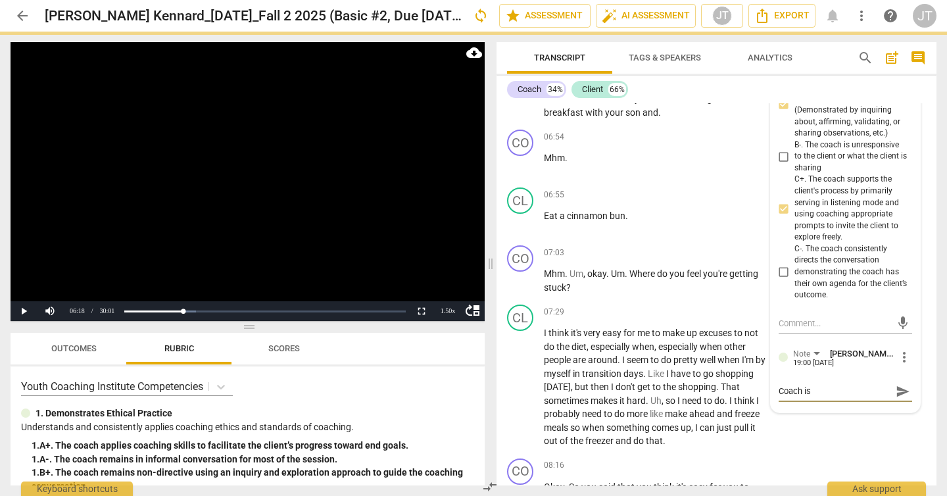
type textarea "Coach is"
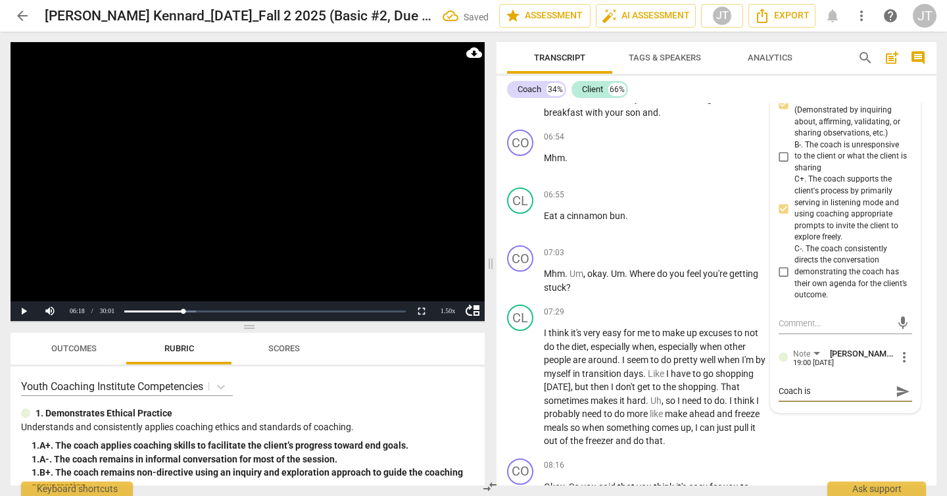
type textarea "Coach is v"
type textarea "Coach is ve"
type textarea "Coach is ver"
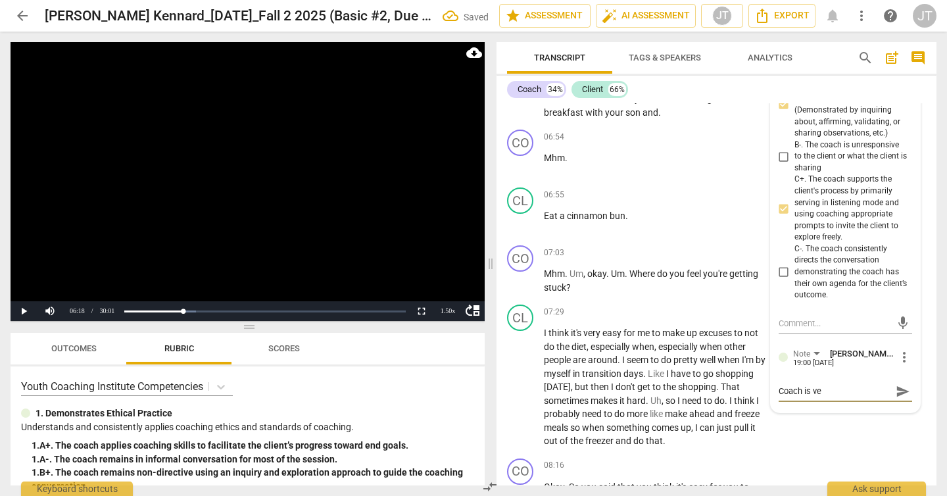
type textarea "Coach is ver"
type textarea "Coach is very"
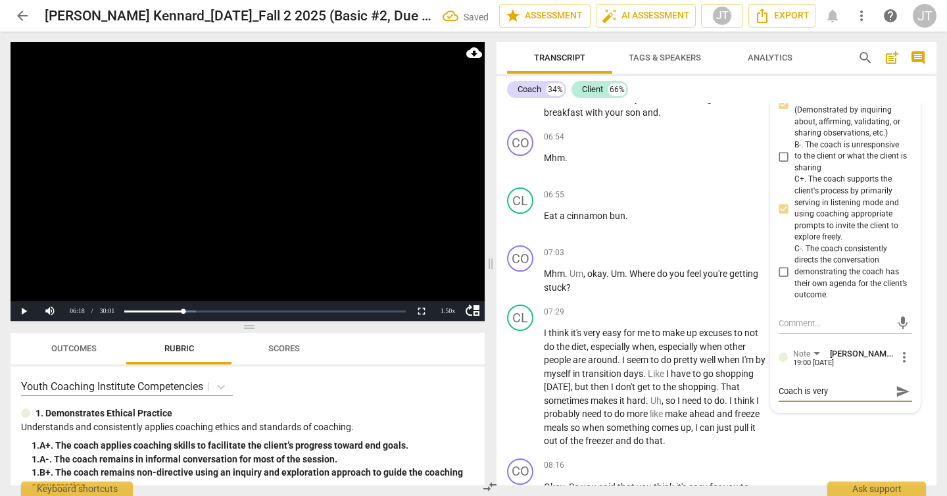
type textarea "Coach is very s"
type textarea "Coach is very su"
type textarea "Coach is very sup"
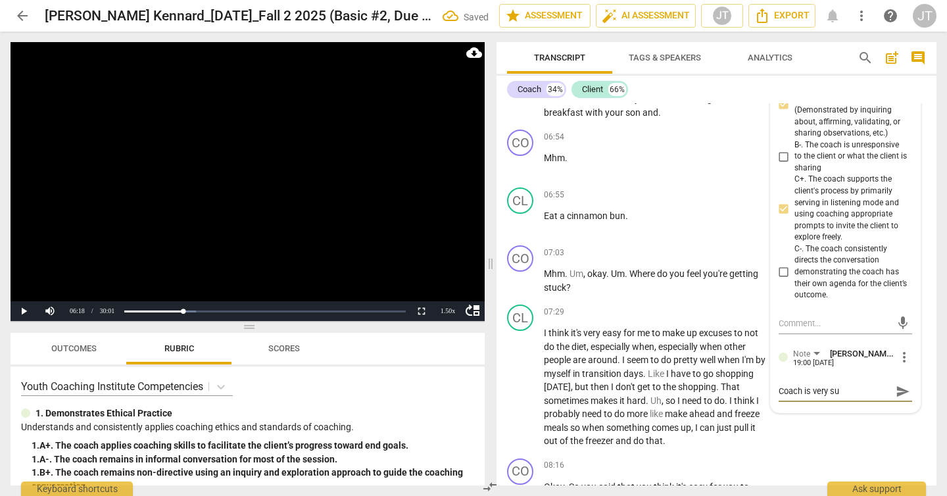
type textarea "Coach is very sup"
type textarea "Coach is very supp"
type textarea "Coach is very suppo"
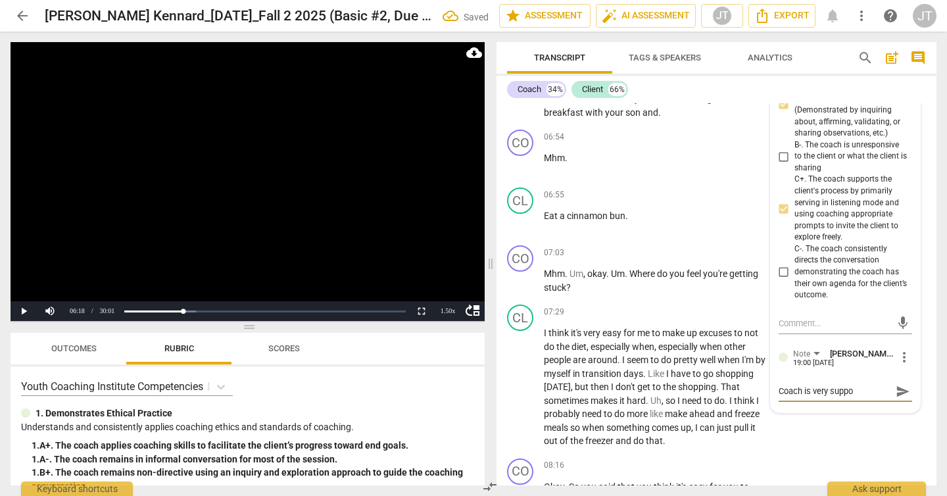
type textarea "Coach is very suppor"
type textarea "Coach is very support"
type textarea "Coach is very supporti"
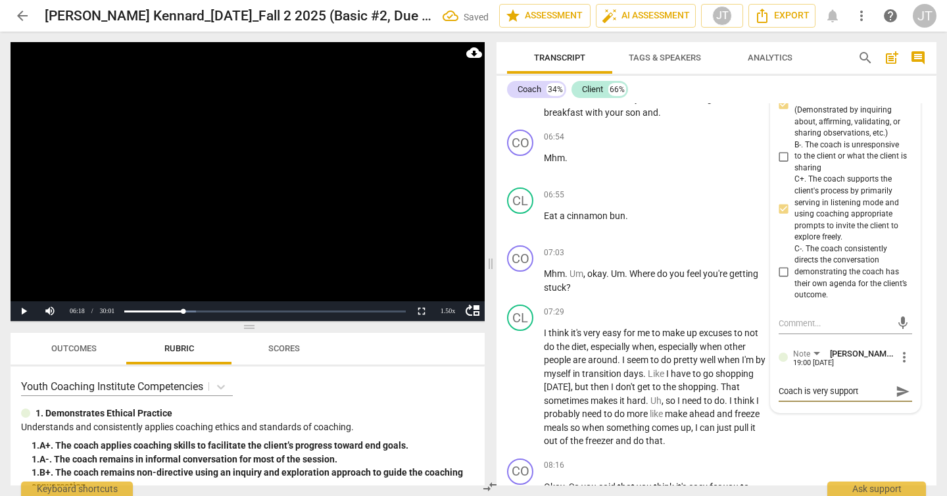
type textarea "Coach is very supporti"
type textarea "Coach is very supportiv"
type textarea "Coach is very supportive"
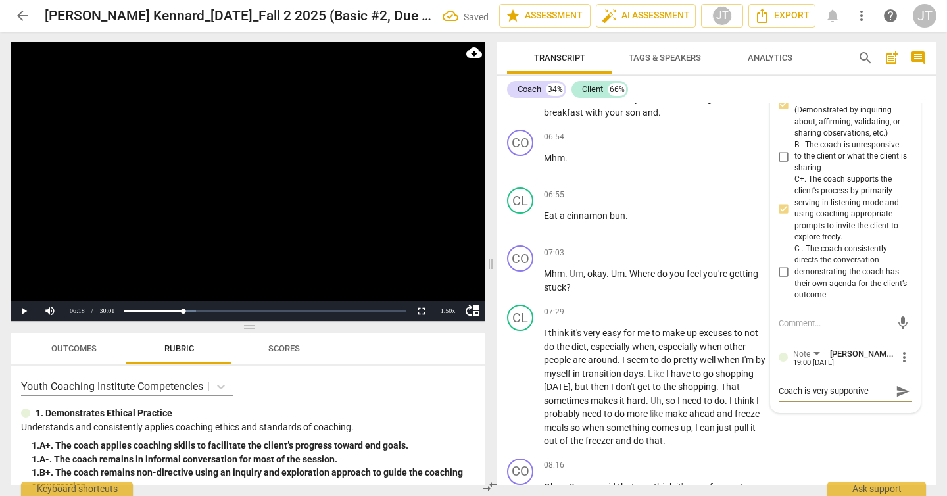
type textarea "Coach is very supportive,"
type textarea "Coach is very supportive, m"
type textarea "Coach is very supportive,"
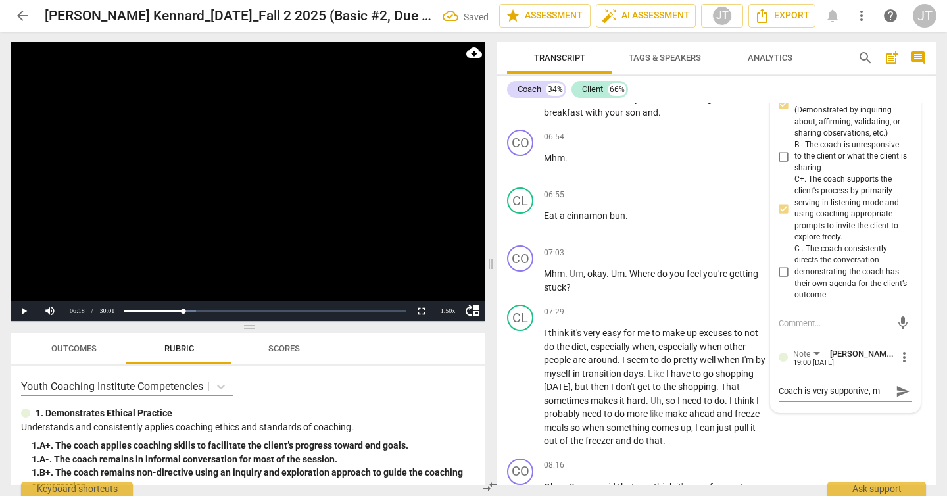
type textarea "Coach is very supportive,"
type textarea "Coach is very supportive, e"
type textarea "Coach is very supportive, em"
type textarea "Coach is very supportive, emp"
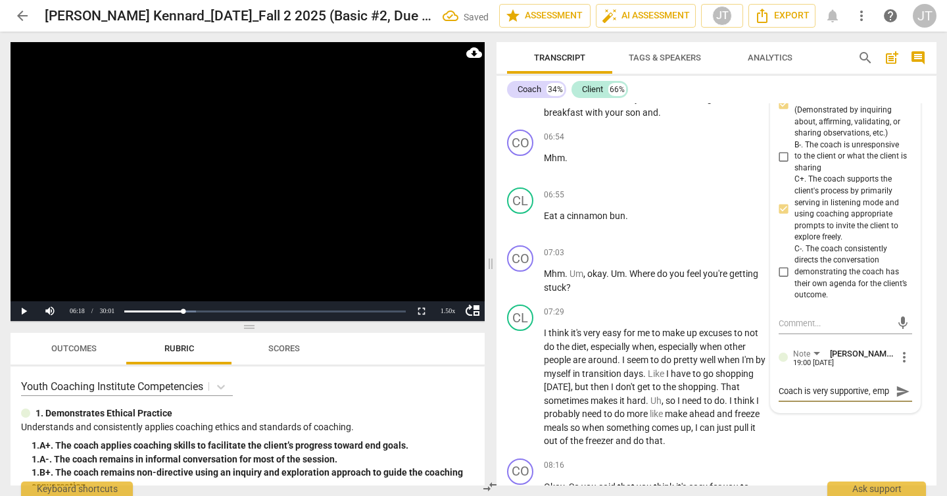
scroll to position [11, 0]
type textarea "Coach is very supportive, empa"
type textarea "Coach is very supportive, empat"
type textarea "Coach is very supportive, empath"
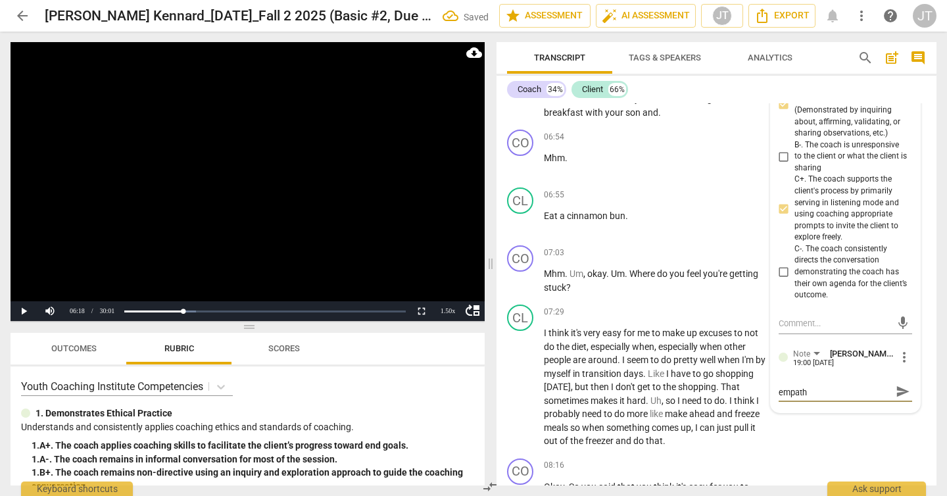
type textarea "Coach is very supportive, empathe"
type textarea "Coach is very supportive, empathet"
type textarea "Coach is very supportive, empatheti"
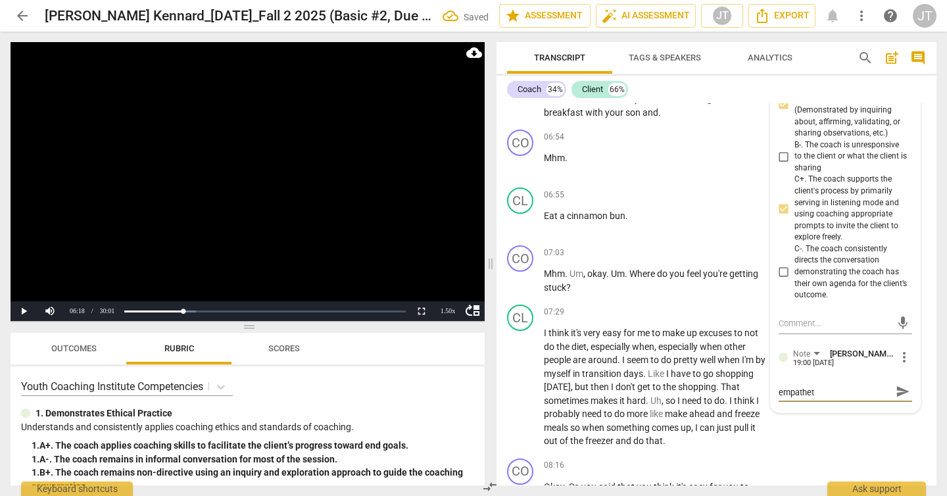
type textarea "Coach is very supportive, empatheti"
type textarea "Coach is very supportive, empathetic"
click at [896, 397] on span "send" at bounding box center [903, 397] width 14 height 14
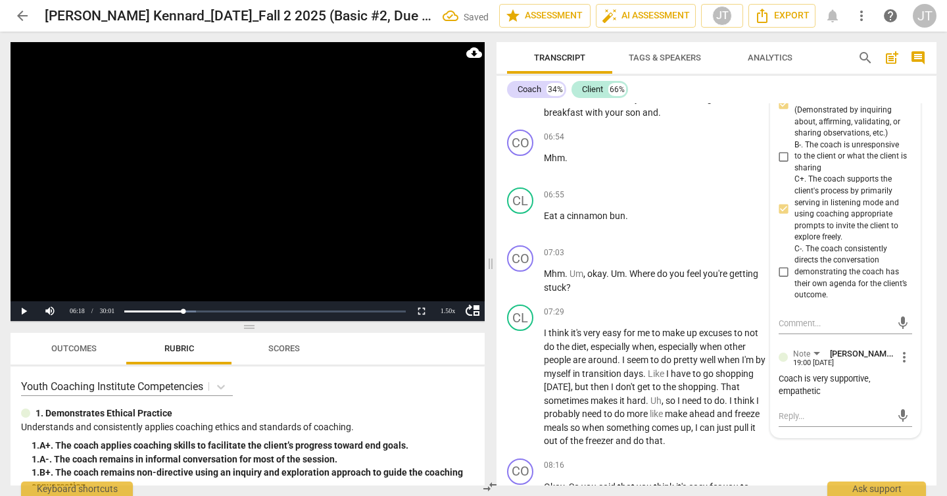
click at [261, 192] on video at bounding box center [248, 181] width 474 height 279
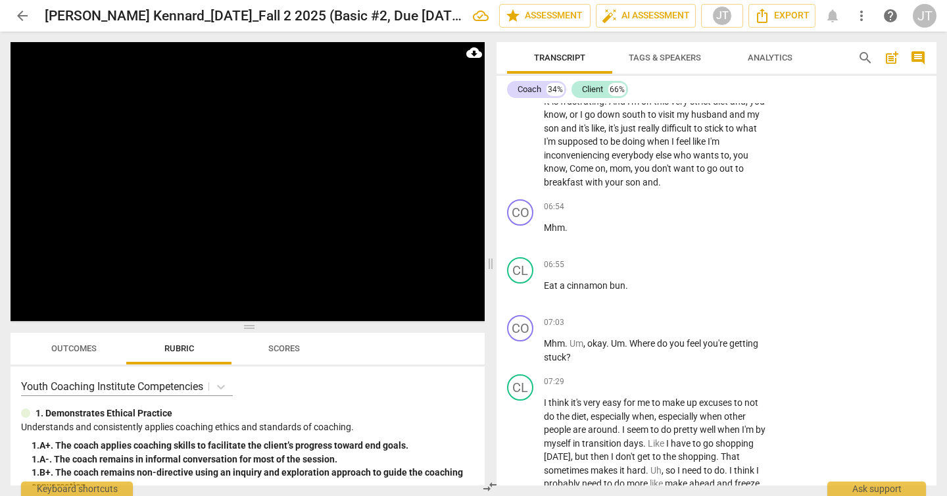
scroll to position [2011, 0]
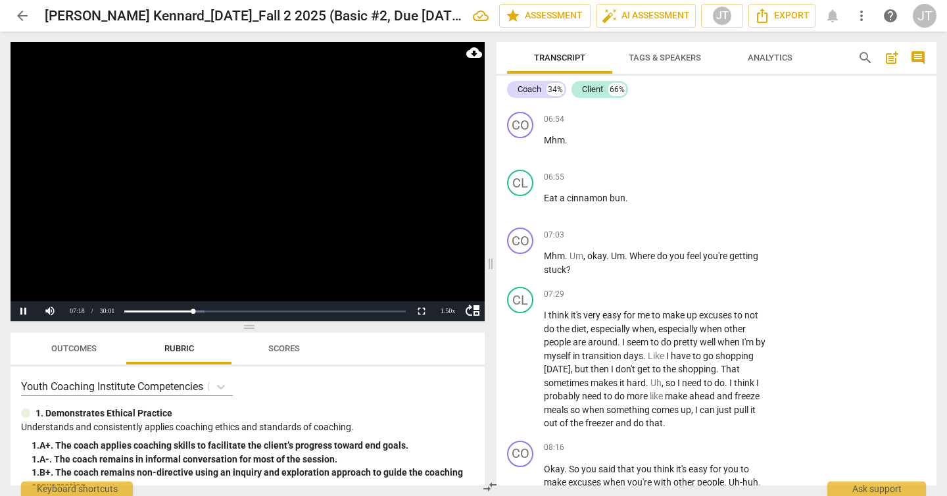
click at [318, 189] on video at bounding box center [248, 181] width 474 height 279
drag, startPoint x: 577, startPoint y: 268, endPoint x: 538, endPoint y: 253, distance: 41.9
click at [538, 253] on div "CO play_arrow pause 07:03 + Add competency keyboard_arrow_right Mhm . Um , okay…" at bounding box center [717, 251] width 440 height 59
click at [733, 239] on p "Add competency" at bounding box center [726, 236] width 62 height 12
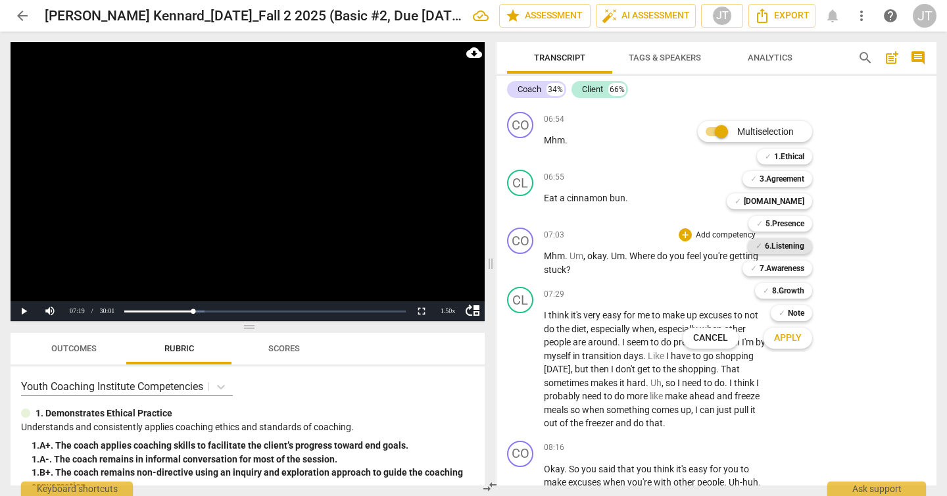
click at [772, 246] on b "6.Listening" at bounding box center [784, 246] width 39 height 16
click at [772, 221] on b "5.Presence" at bounding box center [785, 224] width 39 height 16
click at [783, 341] on span "Apply" at bounding box center [788, 338] width 28 height 13
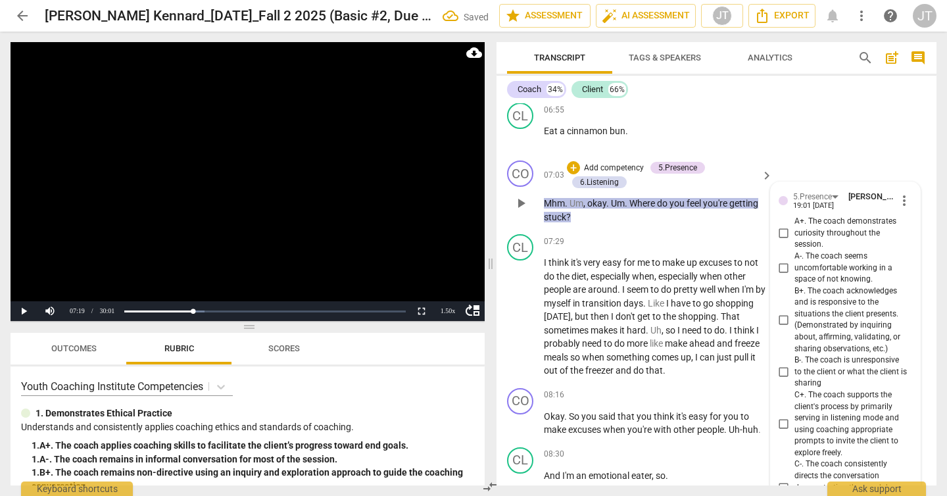
scroll to position [2023, 0]
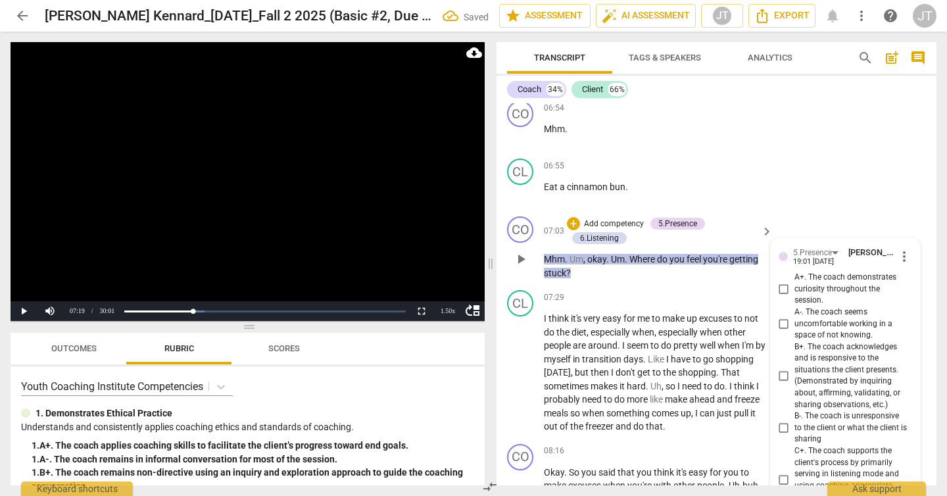
click at [796, 283] on span "A+. The coach demonstrates curiosity throughout the session." at bounding box center [851, 289] width 112 height 35
click at [795, 283] on input "A+. The coach demonstrates curiosity throughout the session." at bounding box center [784, 290] width 21 height 16
checkbox input "true"
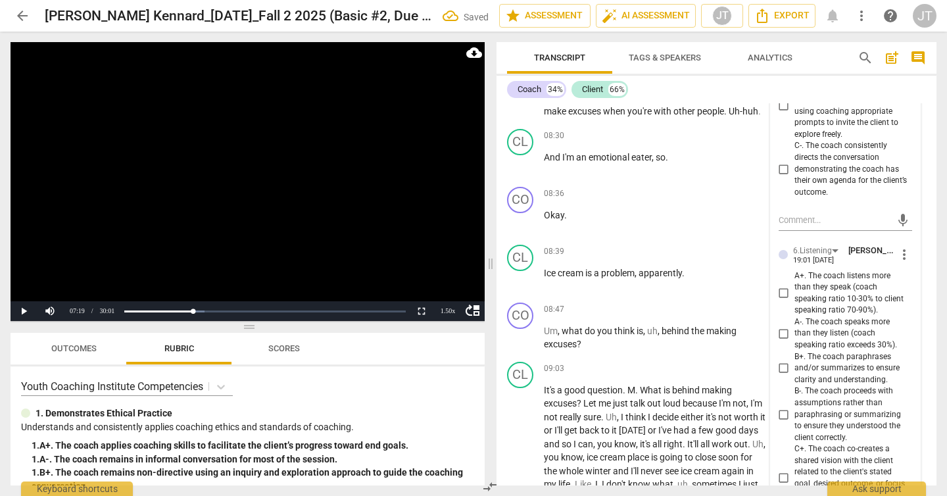
scroll to position [2430, 0]
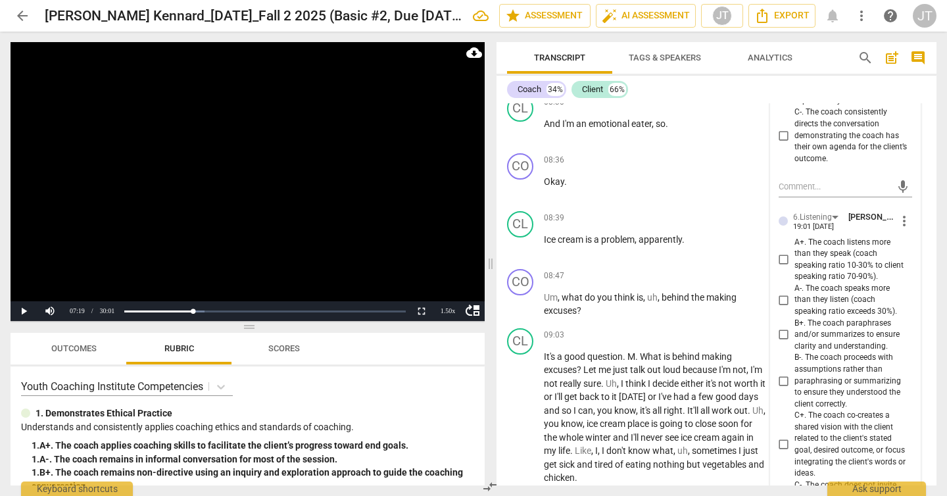
click at [900, 220] on span "more_vert" at bounding box center [905, 221] width 16 height 16
click at [906, 241] on li "Delete" at bounding box center [913, 245] width 45 height 25
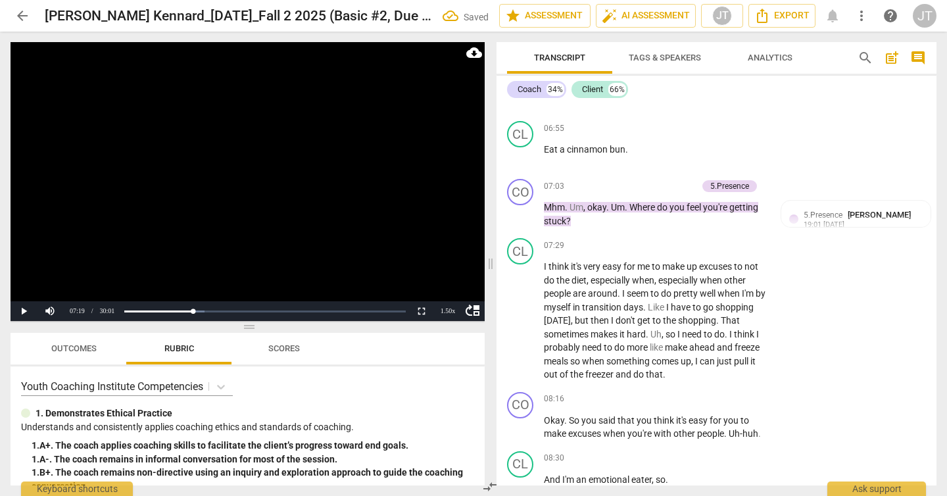
scroll to position [2052, 0]
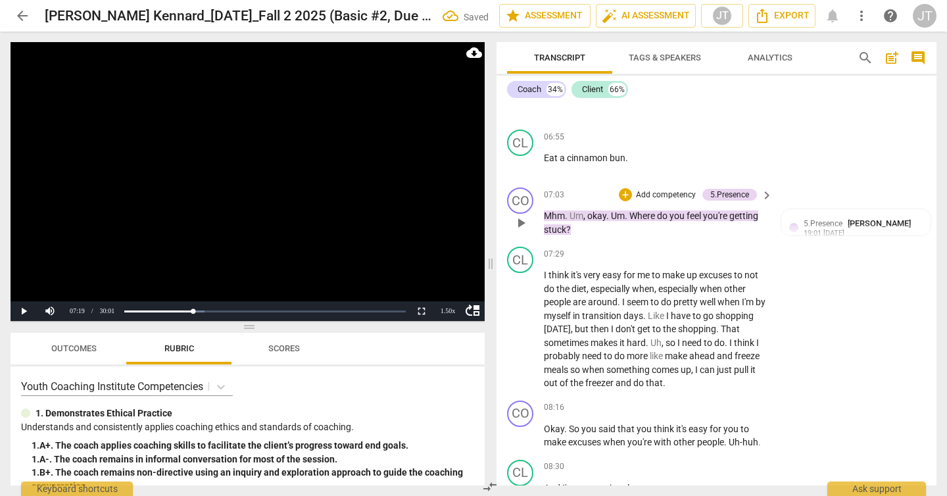
click at [678, 197] on p "Add competency" at bounding box center [666, 195] width 62 height 12
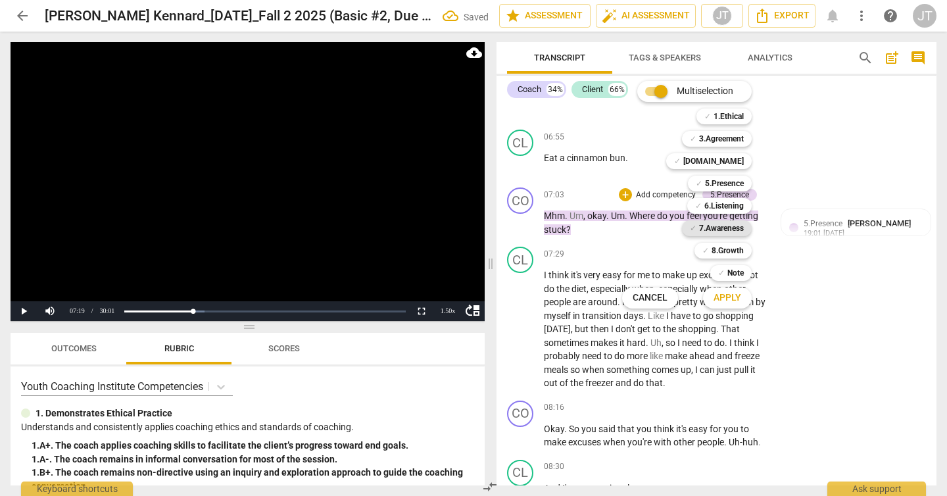
click at [710, 230] on b "7.Awareness" at bounding box center [721, 228] width 45 height 16
click at [731, 300] on span "Apply" at bounding box center [728, 297] width 28 height 13
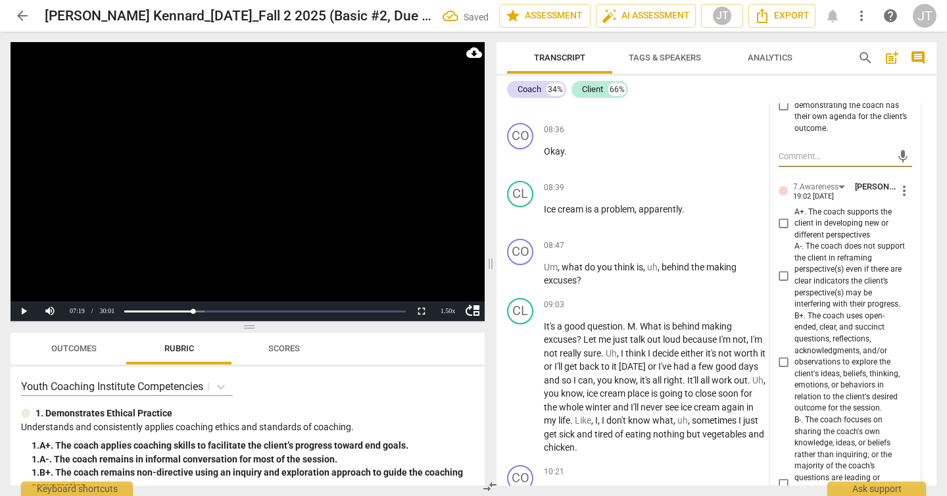
scroll to position [2514, 0]
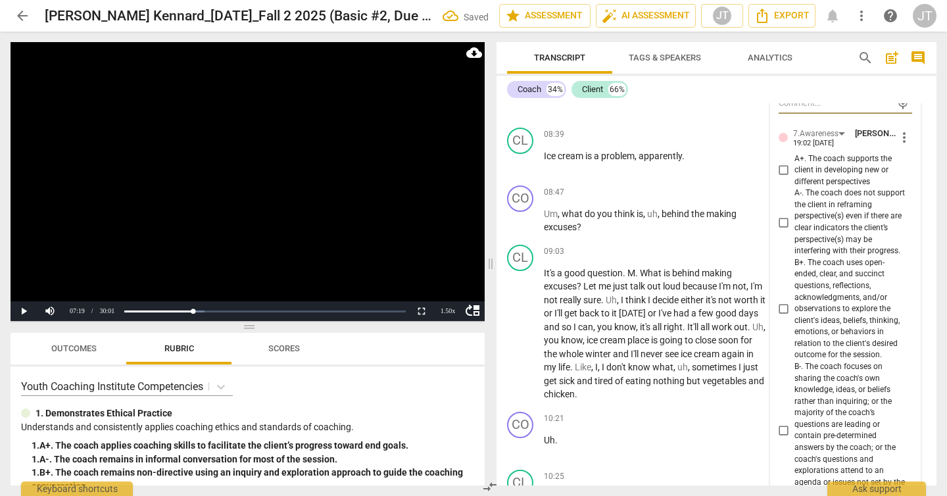
click at [787, 173] on input "A+. The coach supports the client in developing new or different perspectives" at bounding box center [784, 170] width 21 height 16
checkbox input "true"
click at [789, 308] on input "B+. The coach uses open-ended, clear, and succinct questions, reflections, ackn…" at bounding box center [784, 309] width 21 height 16
checkbox input "true"
click at [337, 169] on video at bounding box center [248, 181] width 474 height 279
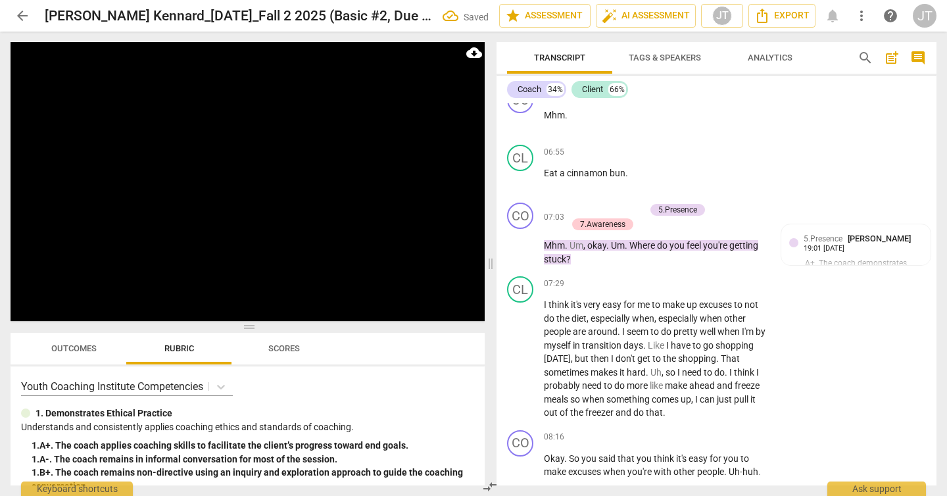
scroll to position [2034, 0]
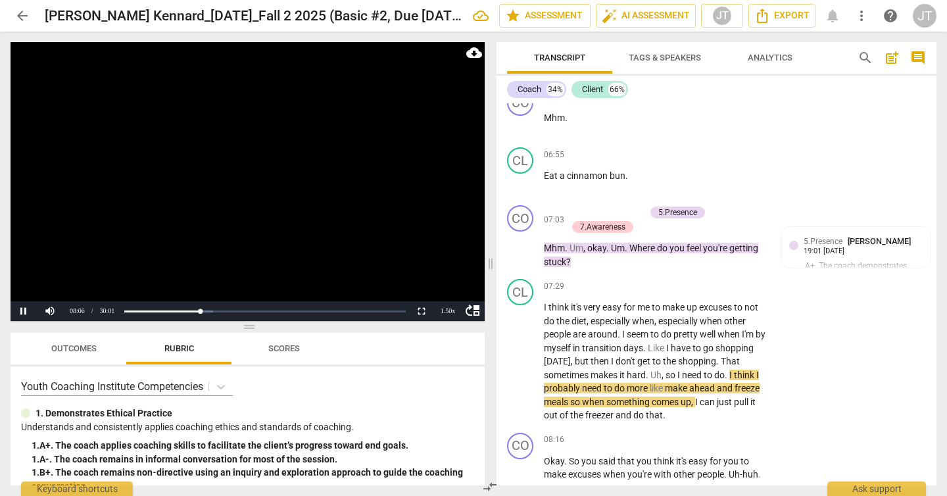
click at [292, 193] on video at bounding box center [248, 181] width 474 height 279
click at [79, 347] on span "Outcomes" at bounding box center [73, 348] width 45 height 10
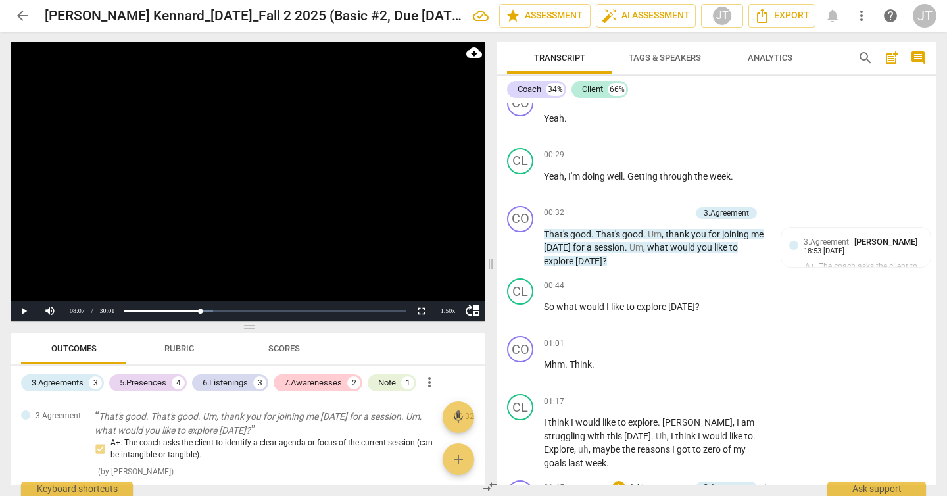
scroll to position [642, 0]
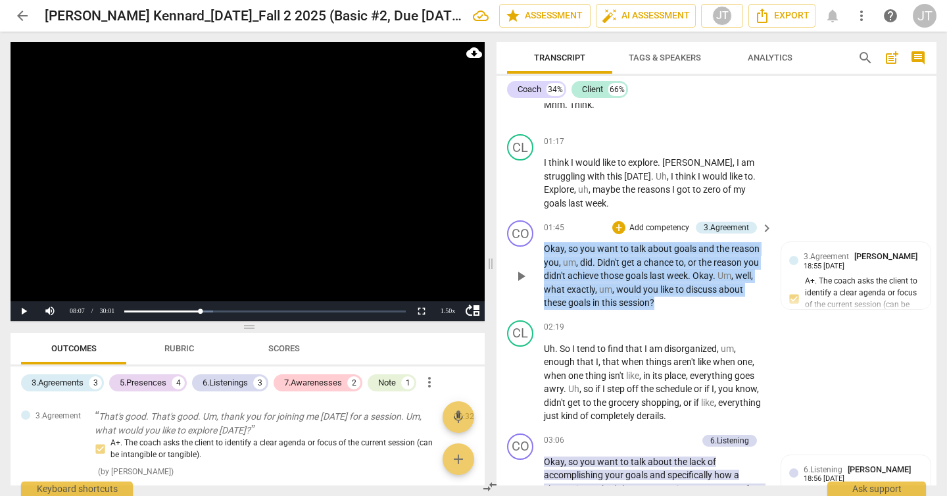
drag, startPoint x: 678, startPoint y: 299, endPoint x: 539, endPoint y: 252, distance: 146.0
click at [539, 252] on div "CO play_arrow pause 01:45 + Add competency 3.Agreement keyboard_arrow_right Oka…" at bounding box center [717, 265] width 440 height 100
copy p "Okay , so you want to talk about goals and the reason you , um , did . Didn't g…"
click at [73, 376] on div "3.Agreements" at bounding box center [58, 382] width 52 height 13
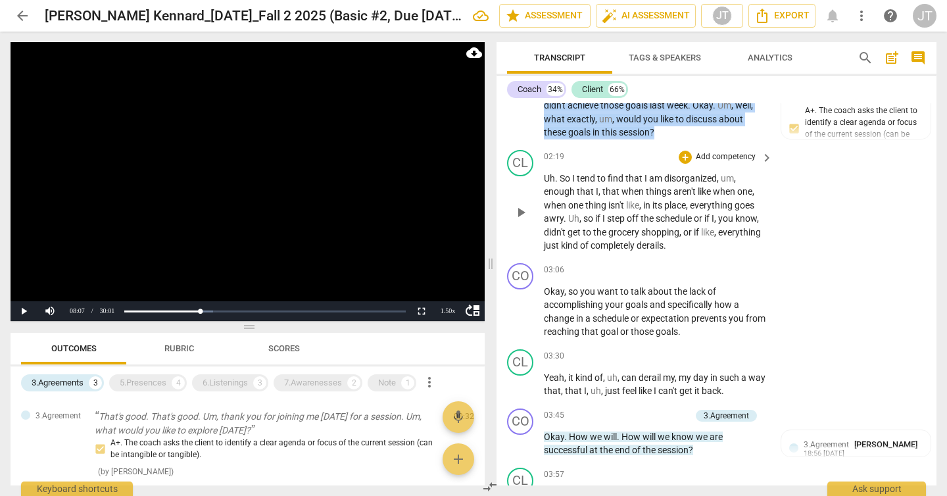
scroll to position [898, 0]
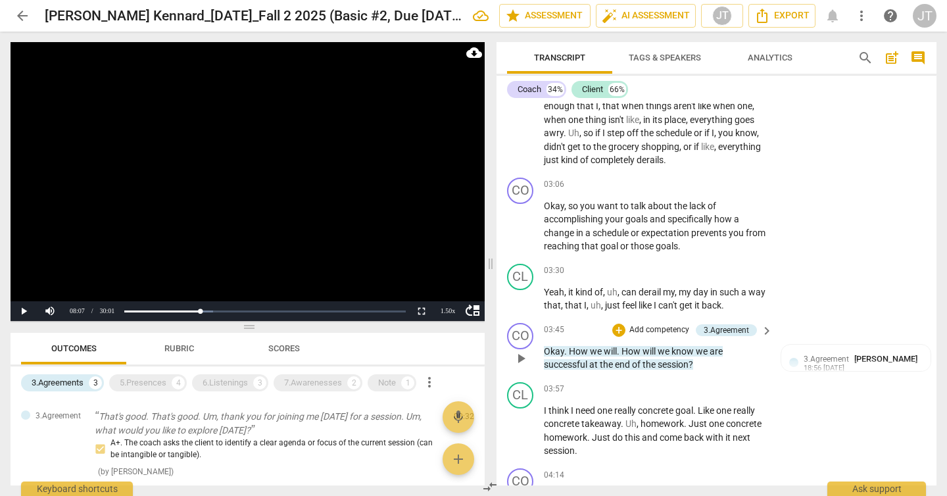
click at [641, 358] on p "Okay . How we will . How will we know we are successful at the end of the sessi…" at bounding box center [655, 358] width 222 height 27
drag, startPoint x: 705, startPoint y: 360, endPoint x: 522, endPoint y: 356, distance: 183.6
click at [522, 356] on div "CO play_arrow pause 03:45 + Add competency 3.Agreement keyboard_arrow_right Oka…" at bounding box center [717, 347] width 440 height 59
copy p "Okay . How we will . How will we know we are successful at the end of the sessi…"
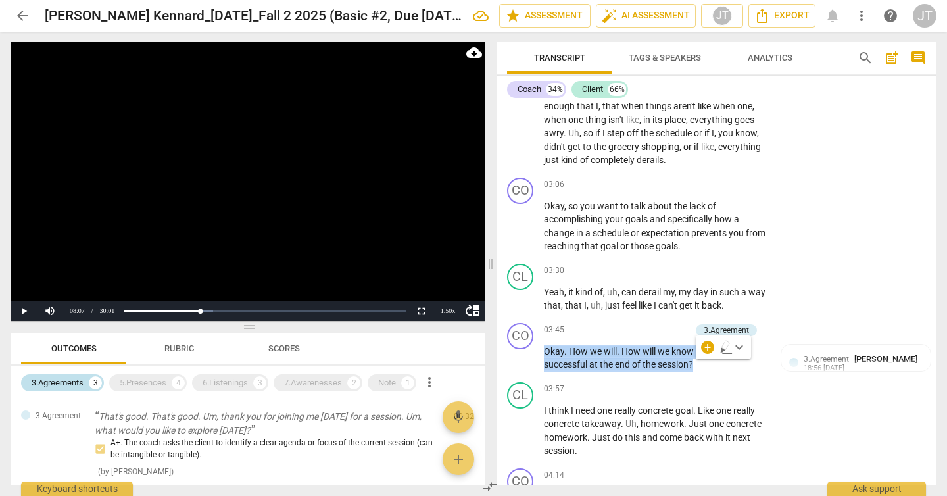
click at [82, 379] on div "3.Agreements" at bounding box center [58, 382] width 52 height 13
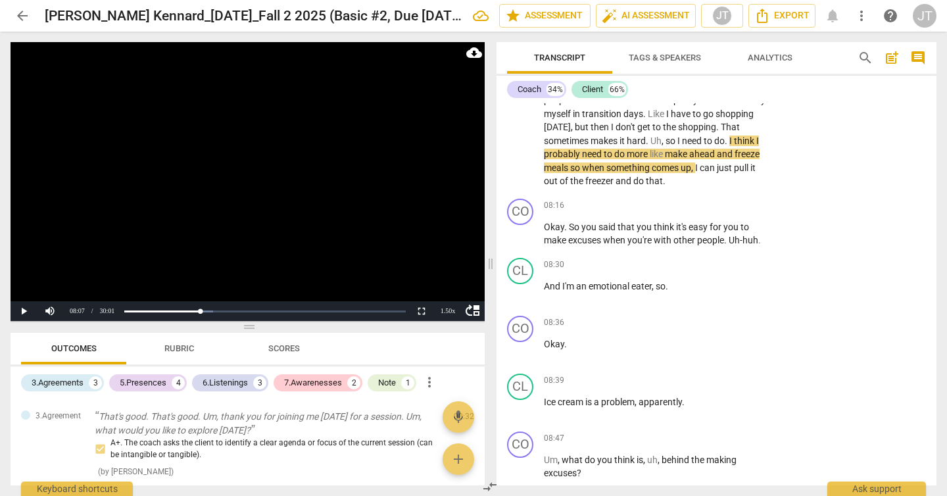
scroll to position [2124, 0]
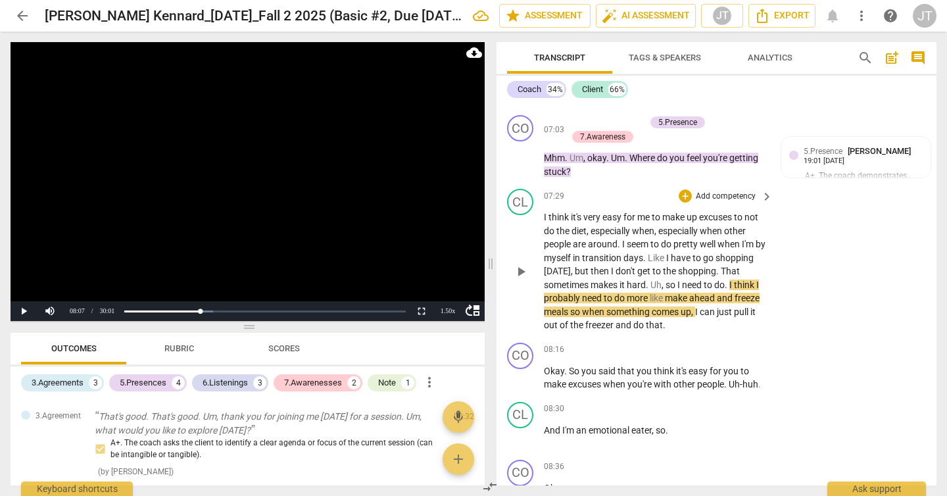
click at [734, 290] on span "think" at bounding box center [745, 285] width 22 height 11
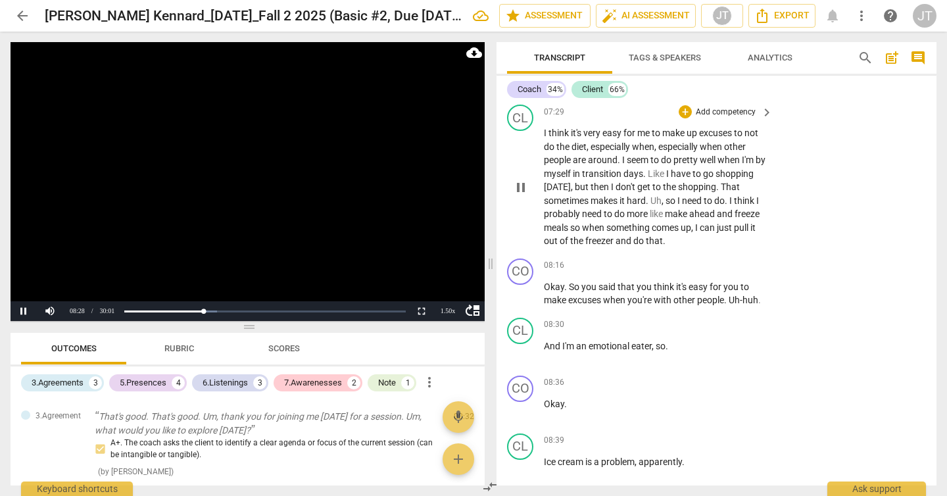
scroll to position [2236, 0]
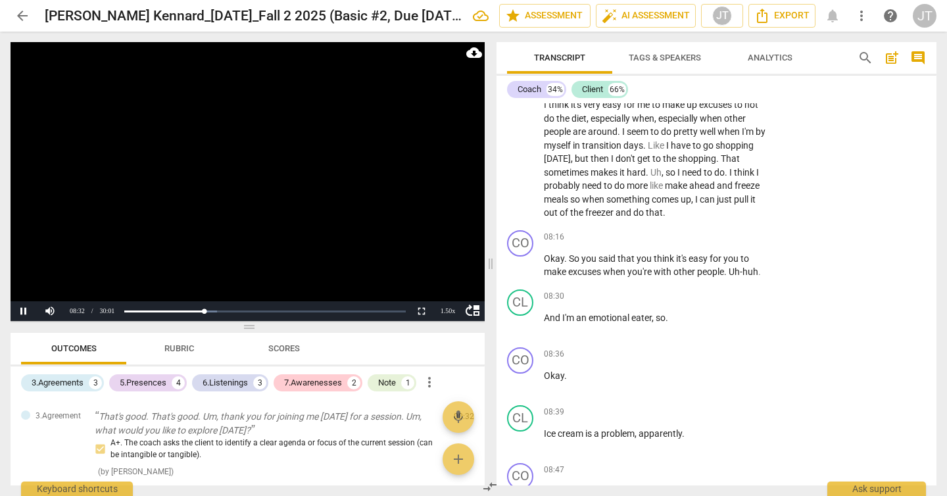
click at [191, 187] on video at bounding box center [248, 181] width 474 height 279
drag, startPoint x: 733, startPoint y: 286, endPoint x: 762, endPoint y: 285, distance: 29.0
click at [762, 279] on p "Okay . So you said that you think it's easy for you to make excuses when you're…" at bounding box center [655, 265] width 222 height 27
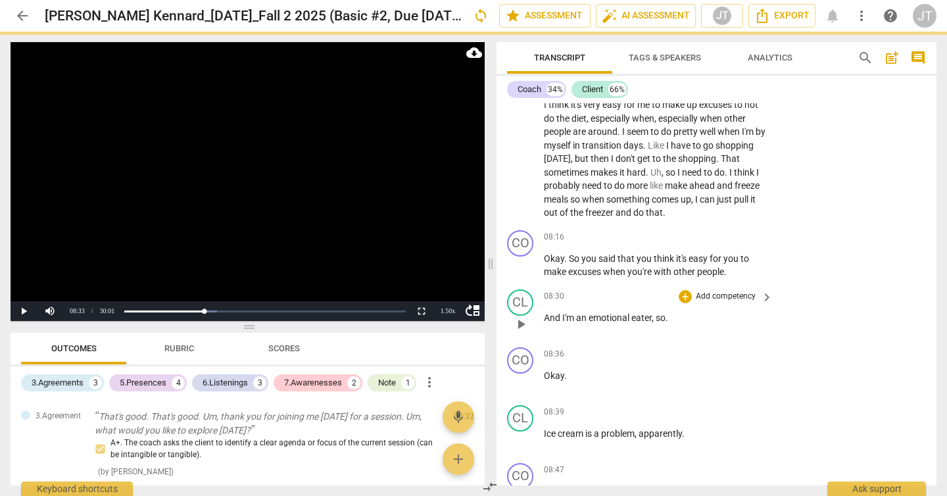
click at [545, 323] on span "And" at bounding box center [553, 317] width 18 height 11
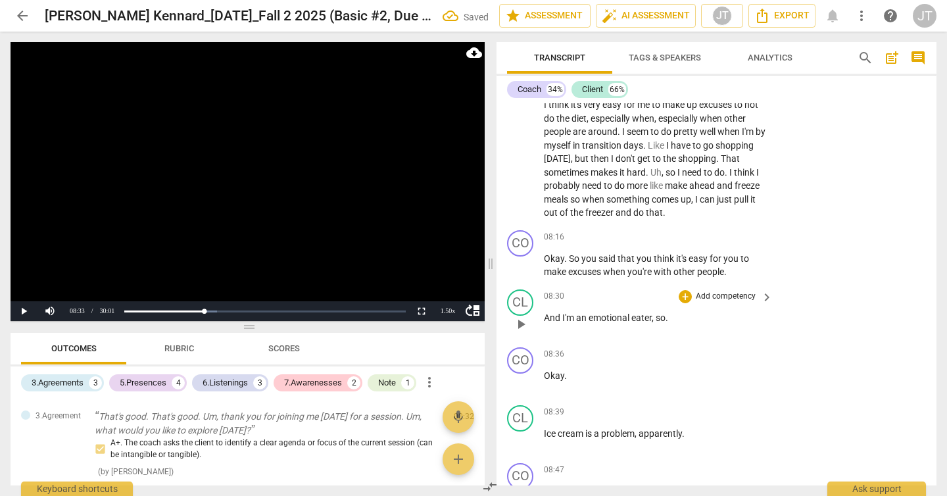
paste p
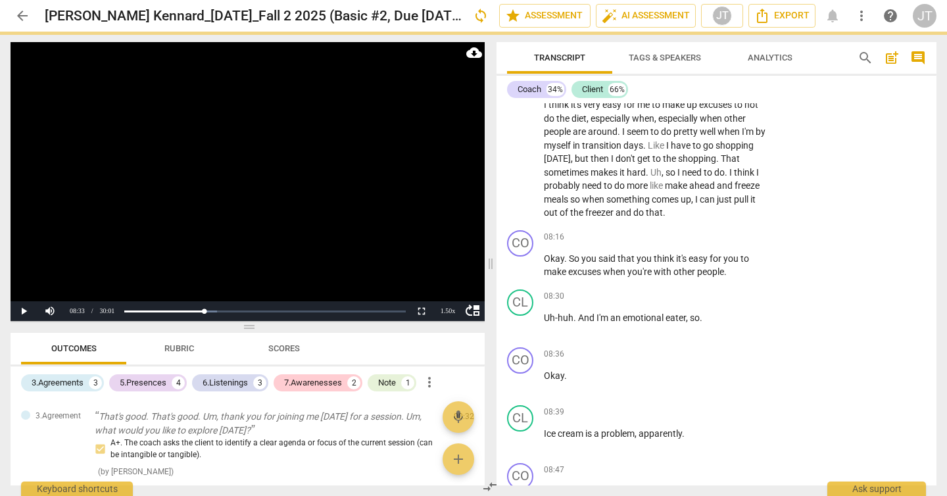
click at [297, 207] on video at bounding box center [248, 181] width 474 height 279
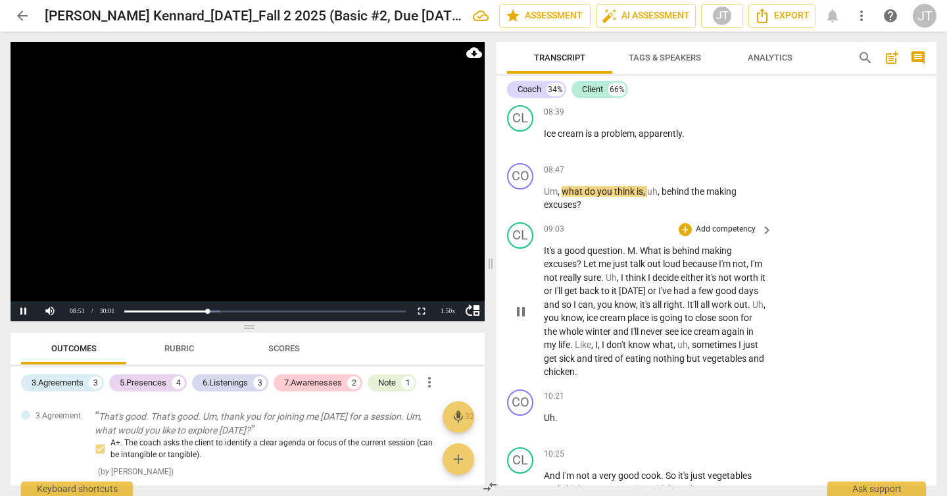
scroll to position [2563, 0]
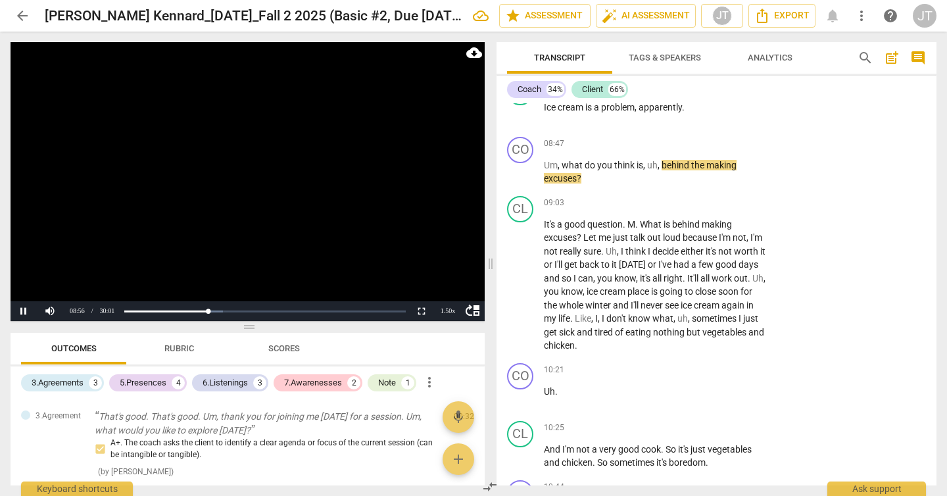
click at [308, 199] on video at bounding box center [248, 181] width 474 height 279
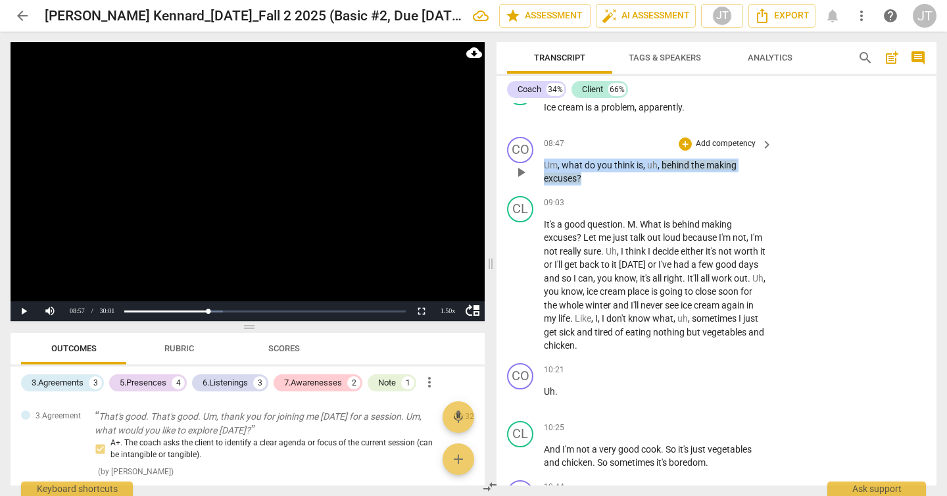
drag, startPoint x: 615, startPoint y: 191, endPoint x: 535, endPoint y: 183, distance: 80.7
click at [535, 183] on div "CO play_arrow pause 08:47 + Add competency keyboard_arrow_right Um , what do yo…" at bounding box center [717, 161] width 440 height 59
click at [734, 150] on p "Add competency" at bounding box center [726, 144] width 62 height 12
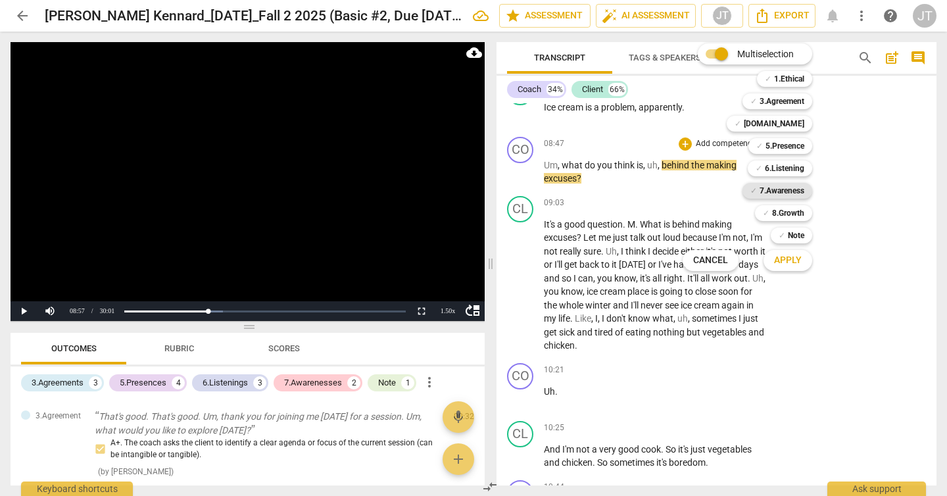
click at [802, 193] on b "7.Awareness" at bounding box center [782, 191] width 45 height 16
click at [801, 258] on span "Apply" at bounding box center [788, 260] width 28 height 13
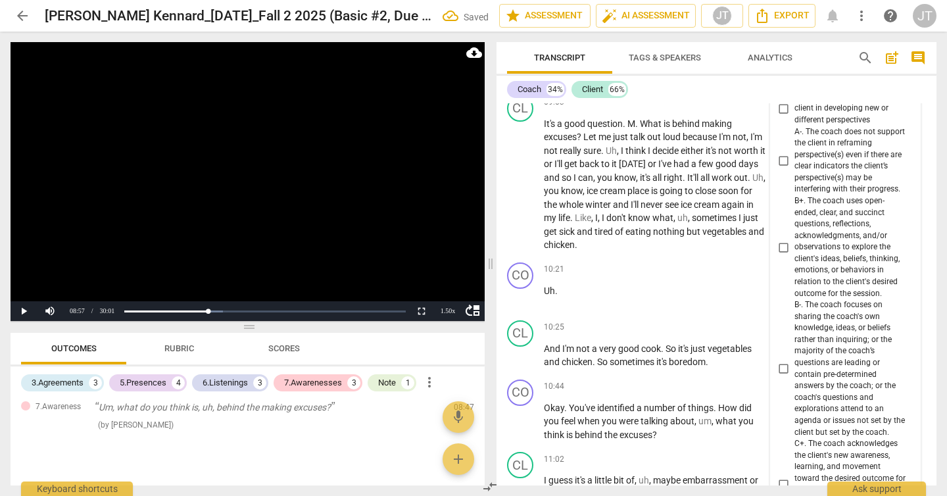
scroll to position [2663, 0]
click at [810, 258] on span "B+. The coach uses open-ended, clear, and succinct questions, reflections, ackn…" at bounding box center [851, 248] width 112 height 104
click at [795, 256] on input "B+. The coach uses open-ended, clear, and succinct questions, reflections, ackn…" at bounding box center [784, 248] width 21 height 16
checkbox input "true"
click at [233, 184] on video at bounding box center [248, 181] width 474 height 279
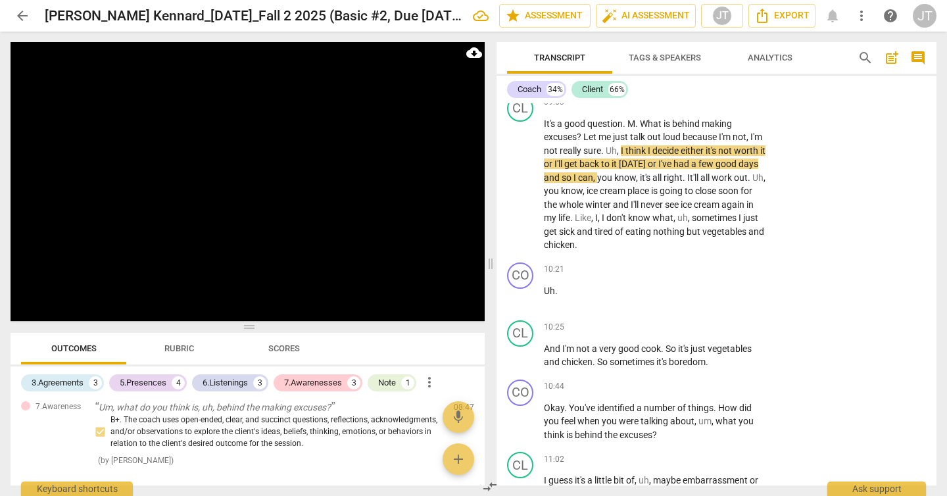
scroll to position [2635, 0]
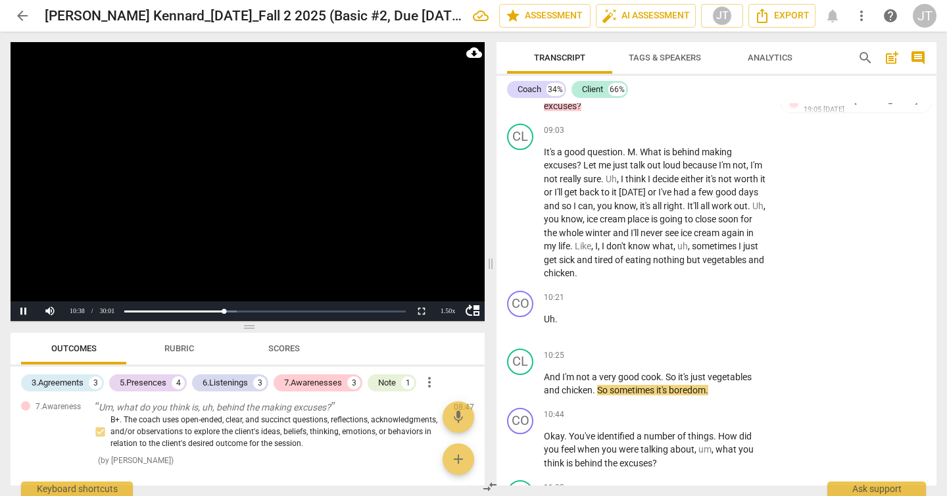
click at [291, 195] on video at bounding box center [248, 181] width 474 height 279
click at [547, 324] on span "Uh" at bounding box center [549, 319] width 11 height 11
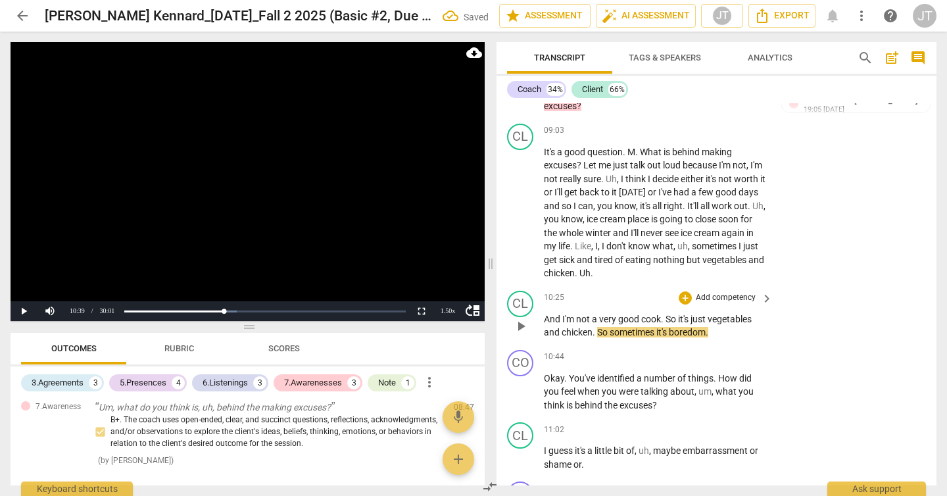
click at [545, 324] on span "And" at bounding box center [553, 319] width 18 height 11
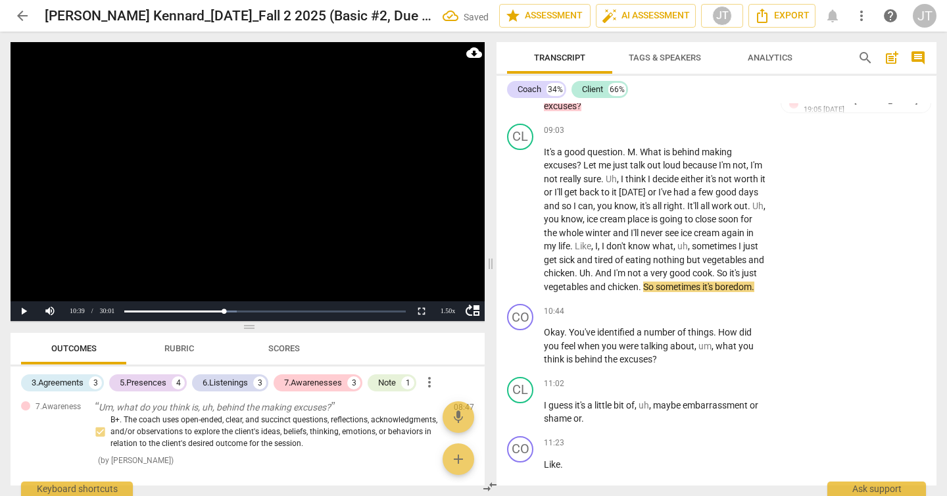
click at [273, 176] on video at bounding box center [248, 181] width 474 height 279
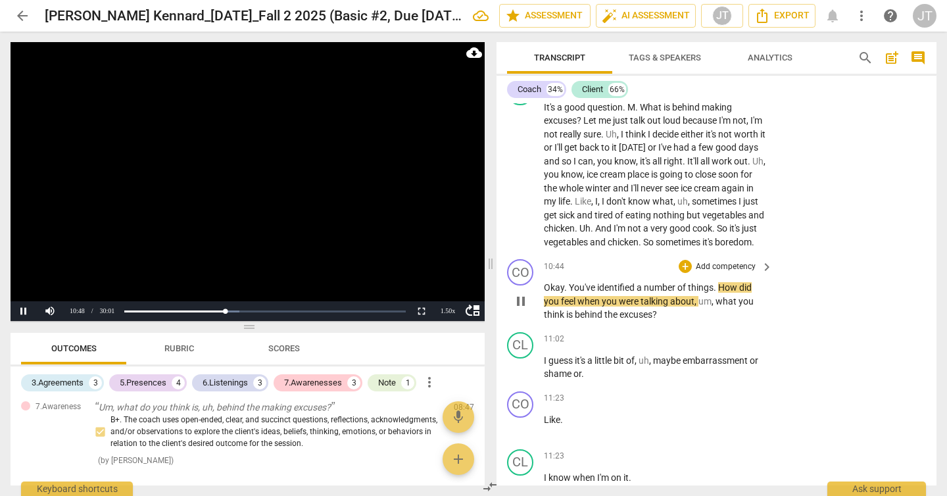
scroll to position [2690, 0]
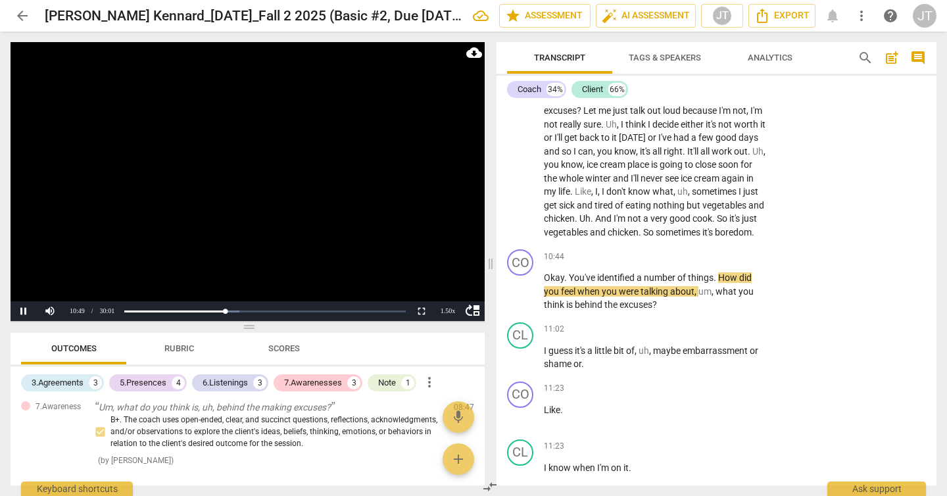
click at [298, 177] on video at bounding box center [248, 181] width 474 height 279
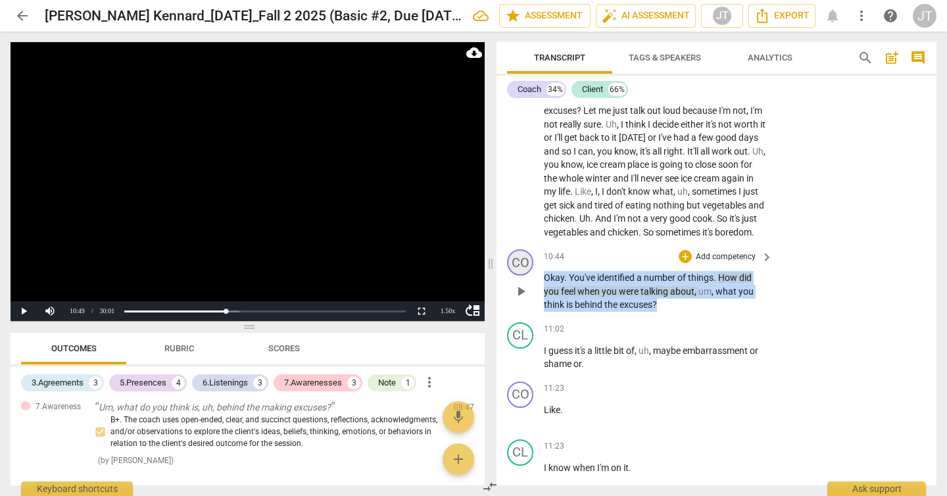
drag, startPoint x: 683, startPoint y: 332, endPoint x: 530, endPoint y: 295, distance: 156.8
click at [530, 295] on div "CO play_arrow pause 10:44 + Add competency keyboard_arrow_right Okay . You've i…" at bounding box center [717, 280] width 440 height 73
click at [701, 263] on p "Add competency" at bounding box center [726, 257] width 62 height 12
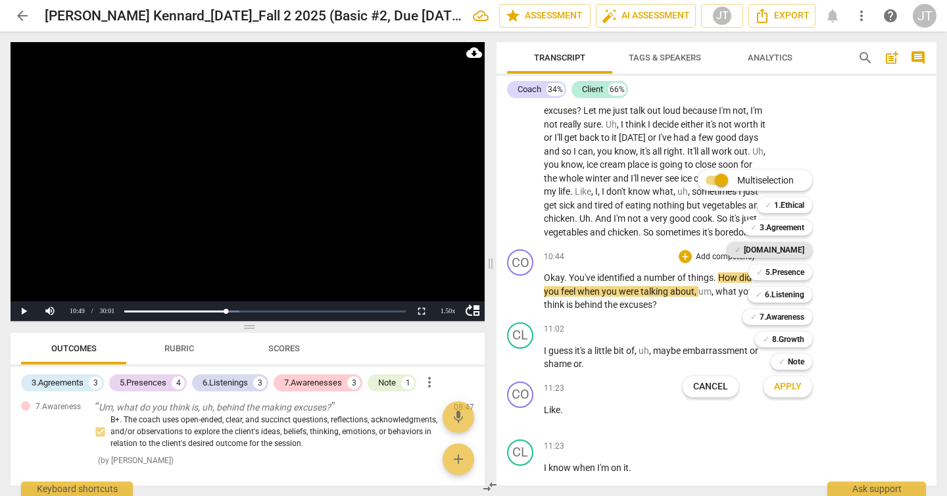
click at [792, 252] on b "[DOMAIN_NAME]" at bounding box center [774, 250] width 61 height 16
click at [791, 275] on b "5.Presence" at bounding box center [785, 272] width 39 height 16
click at [792, 297] on b "6.Listening" at bounding box center [784, 295] width 39 height 16
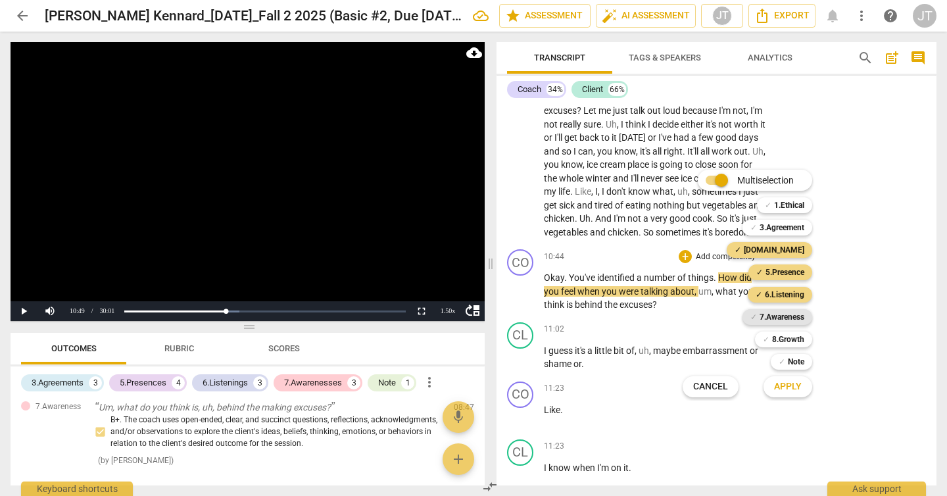
click at [789, 315] on b "7.Awareness" at bounding box center [782, 317] width 45 height 16
click at [773, 382] on button "Apply" at bounding box center [788, 387] width 49 height 24
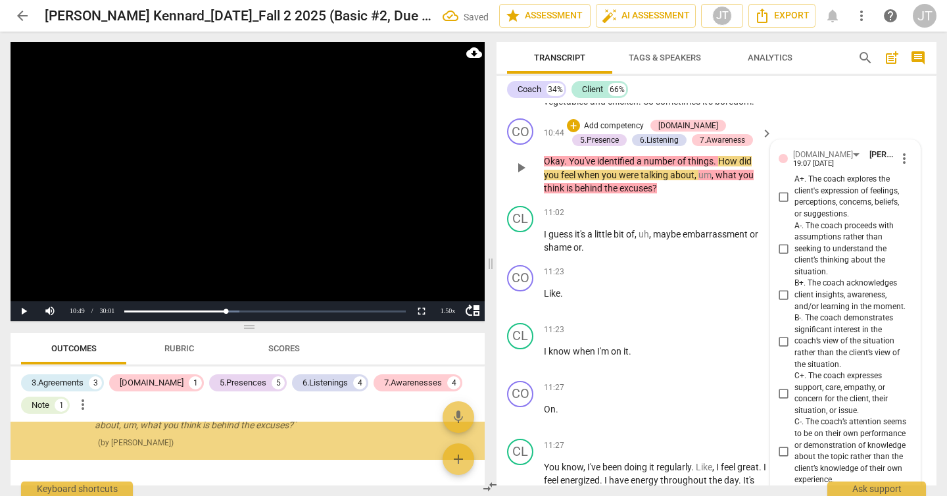
scroll to position [2792, 0]
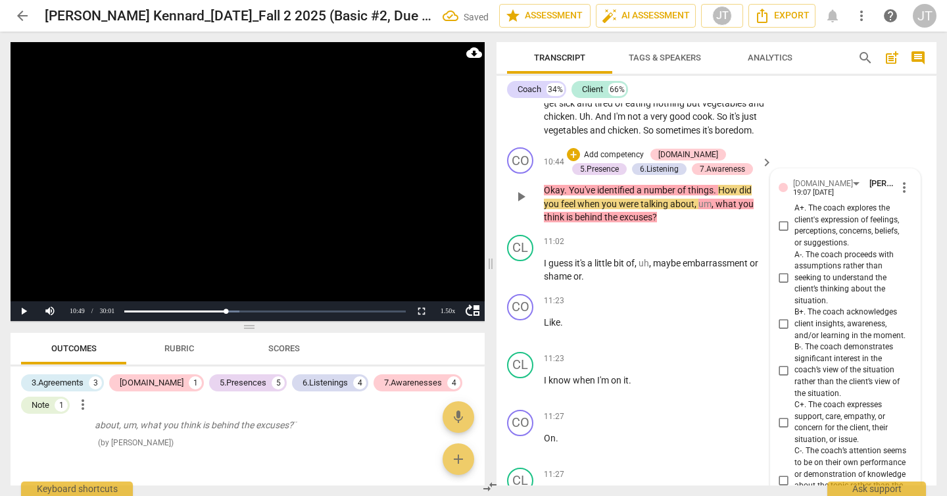
click at [820, 249] on span "A+. The coach explores the client's expression of feelings, perceptions, concer…" at bounding box center [851, 226] width 112 height 46
click at [795, 234] on input "A+. The coach explores the client's expression of feelings, perceptions, concer…" at bounding box center [784, 226] width 21 height 16
checkbox input "true"
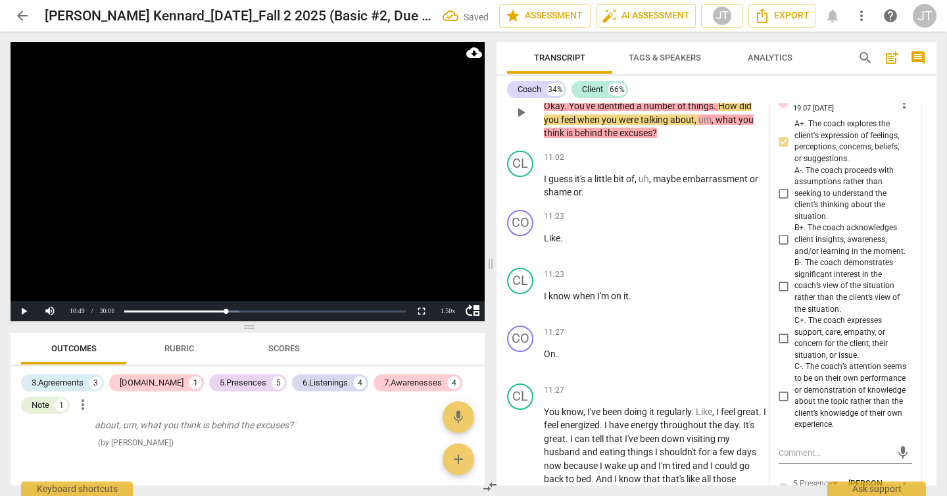
scroll to position [2903, 0]
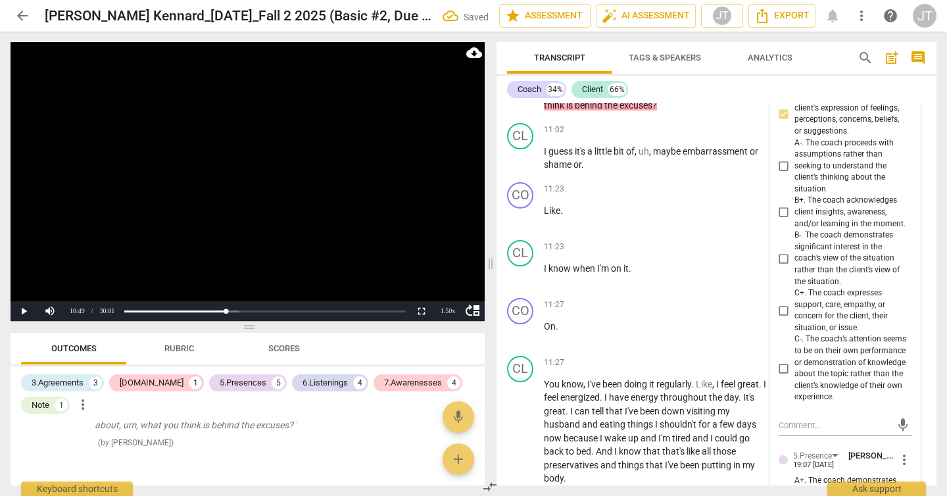
click at [848, 230] on span "B+. The coach acknowledges client insights, awareness, and/or learning in the m…" at bounding box center [851, 212] width 112 height 35
click at [795, 220] on input "B+. The coach acknowledges client insights, awareness, and/or learning in the m…" at bounding box center [784, 213] width 21 height 16
checkbox input "true"
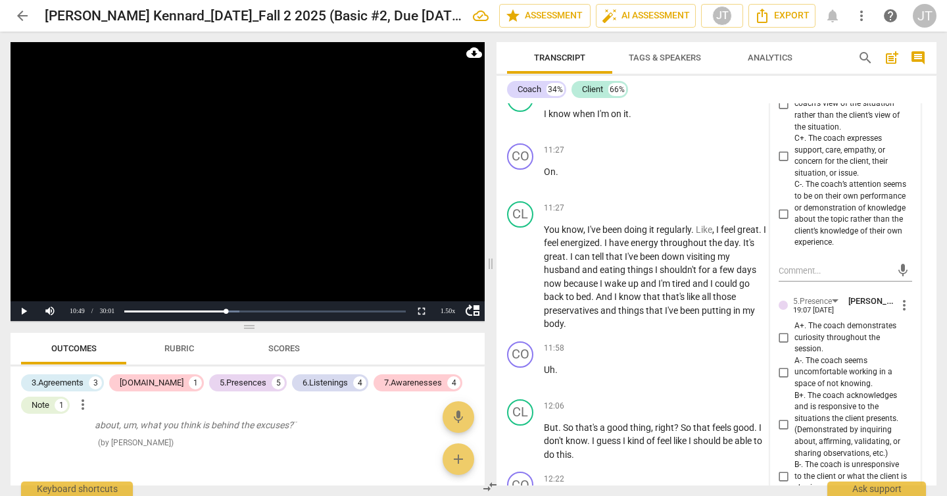
scroll to position [3055, 0]
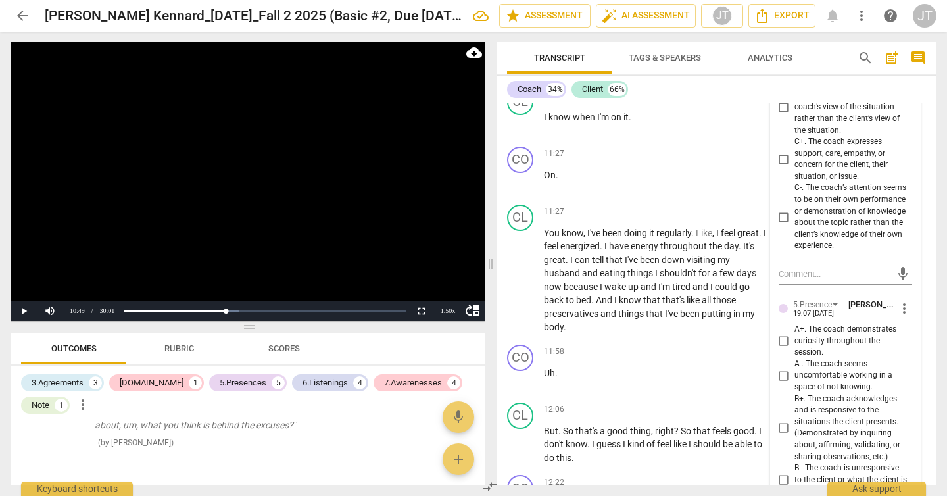
click at [840, 182] on span "C+. The coach expresses support, care, empathy, or concern for the client, thei…" at bounding box center [851, 159] width 112 height 46
click at [795, 167] on input "C+. The coach expresses support, care, empathy, or concern for the client, thei…" at bounding box center [784, 159] width 21 height 16
checkbox input "true"
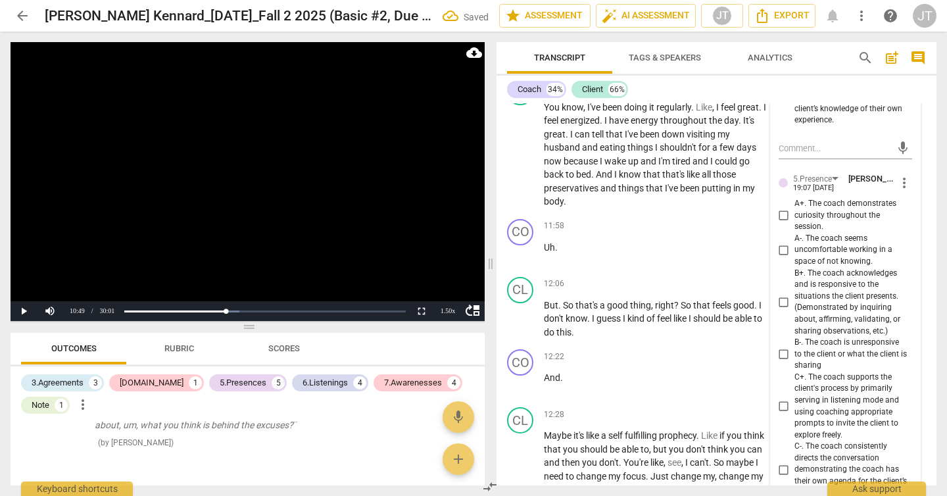
click at [831, 233] on span "A+. The coach demonstrates curiosity throughout the session." at bounding box center [851, 215] width 112 height 35
click at [795, 224] on input "A+. The coach demonstrates curiosity throughout the session." at bounding box center [784, 216] width 21 height 16
checkbox input "true"
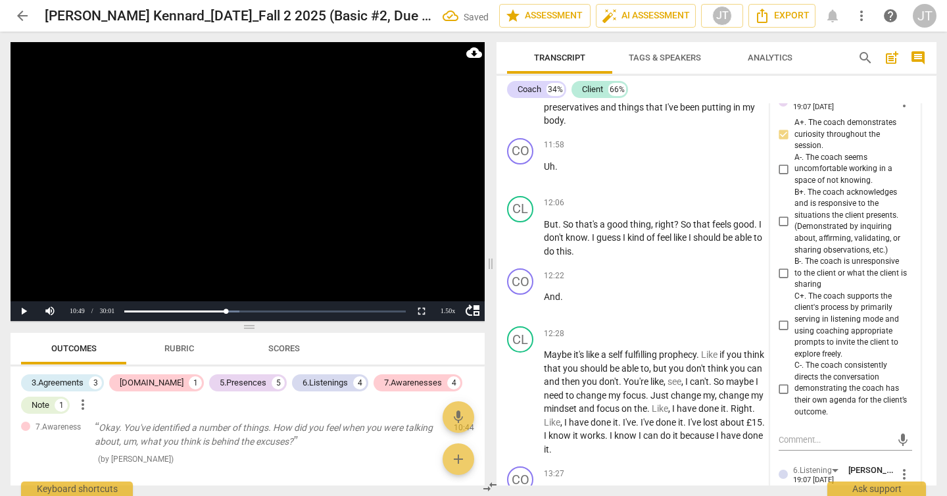
scroll to position [1570, 0]
click at [858, 256] on span "B+. The coach acknowledges and is responsive to the situations the client prese…" at bounding box center [851, 221] width 112 height 69
click at [795, 229] on input "B+. The coach acknowledges and is responsive to the situations the client prese…" at bounding box center [784, 221] width 21 height 16
checkbox input "true"
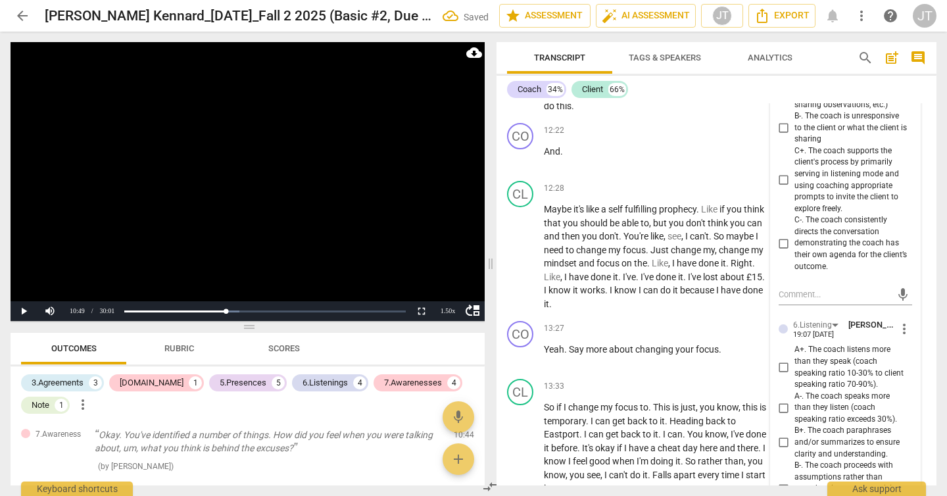
scroll to position [1593, 0]
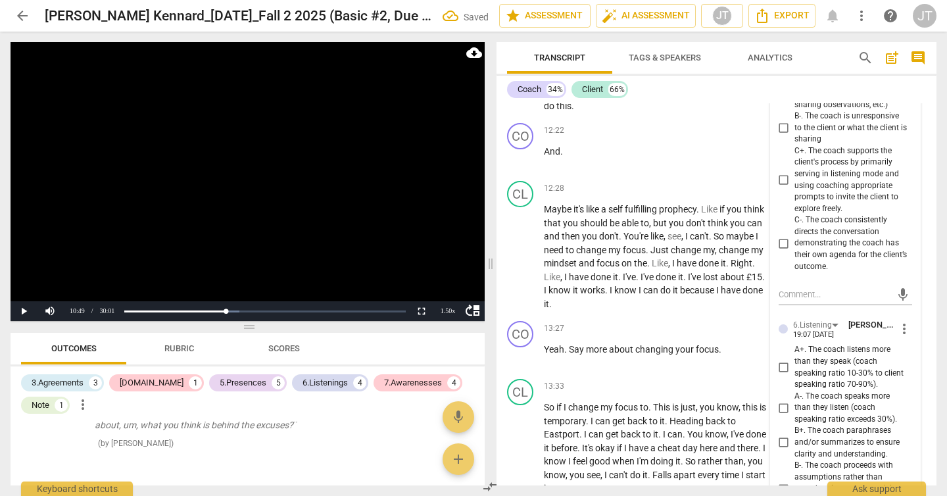
click at [799, 214] on span "C+. The coach supports the client's process by primarily serving in listening m…" at bounding box center [851, 179] width 112 height 69
click at [795, 188] on input "C+. The coach supports the client's process by primarily serving in listening m…" at bounding box center [784, 180] width 21 height 16
checkbox input "true"
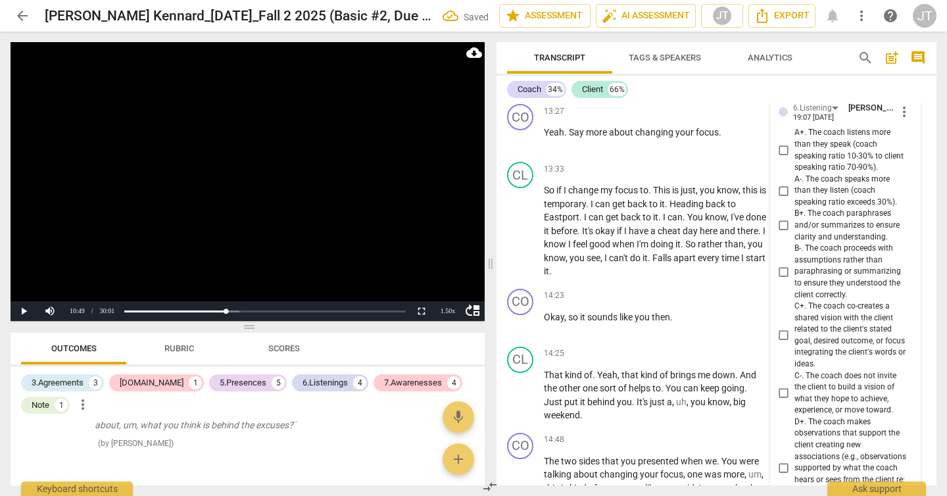
scroll to position [3740, 0]
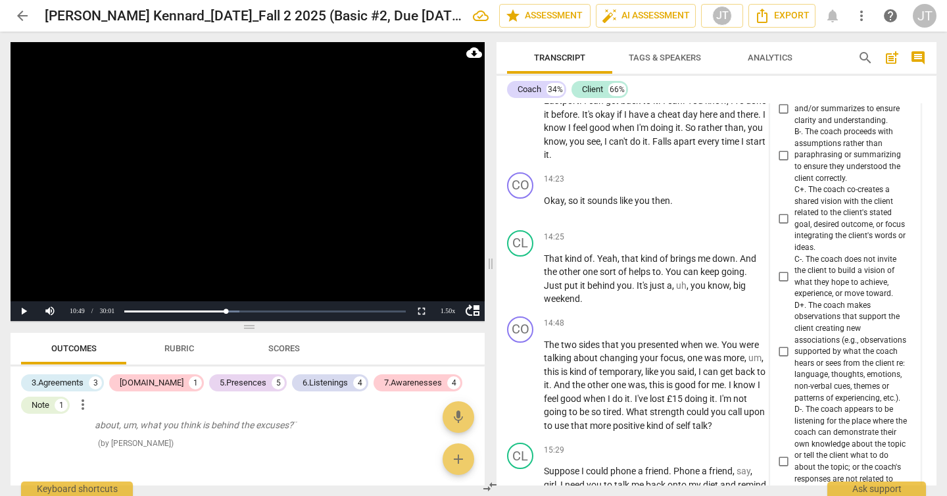
click at [870, 382] on span "D+. The coach makes observations that support the client creating new associati…" at bounding box center [851, 352] width 112 height 104
click at [795, 360] on input "D+. The coach makes observations that support the client creating new associati…" at bounding box center [784, 352] width 21 height 16
checkbox input "true"
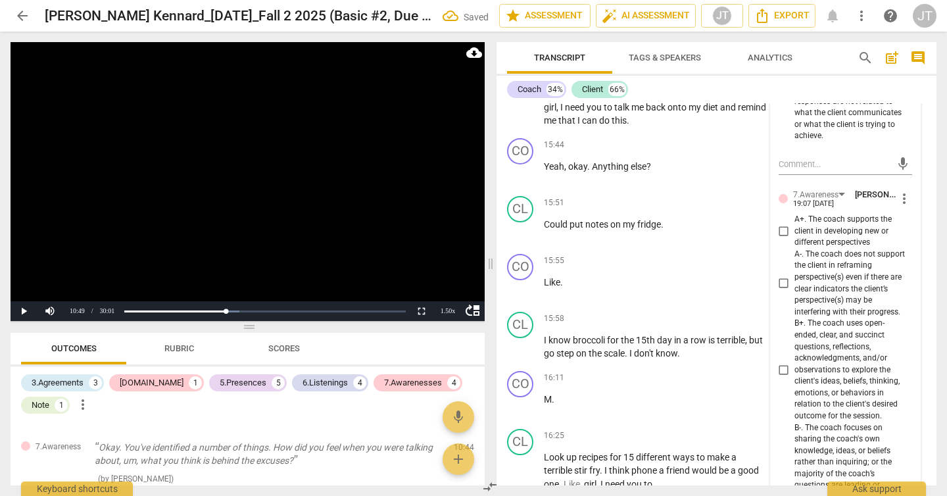
scroll to position [1652, 0]
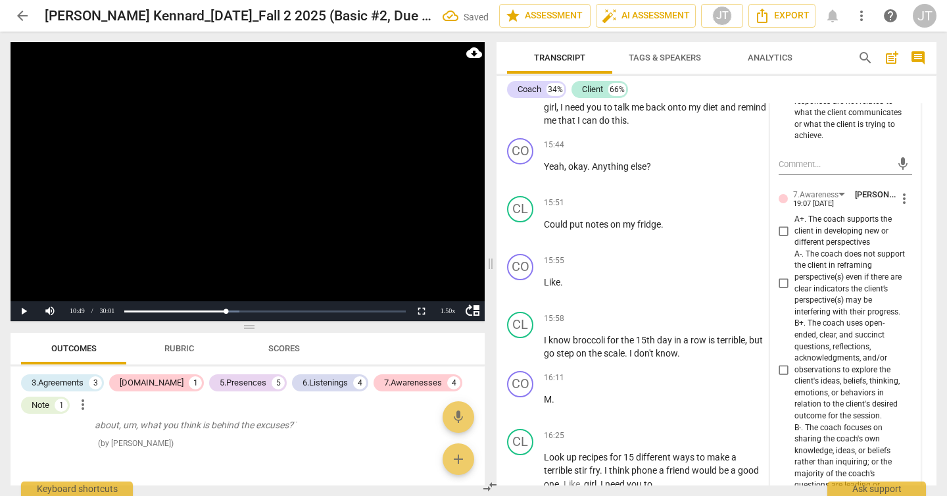
click at [831, 249] on span "A+. The coach supports the client in developing new or different perspectives" at bounding box center [851, 231] width 112 height 35
click at [795, 239] on input "A+. The coach supports the client in developing new or different perspectives" at bounding box center [784, 232] width 21 height 16
checkbox input "true"
click at [826, 391] on span "B+. The coach uses open-ended, clear, and succinct questions, reflections, ackn…" at bounding box center [851, 370] width 112 height 104
click at [795, 378] on input "B+. The coach uses open-ended, clear, and succinct questions, reflections, ackn…" at bounding box center [784, 370] width 21 height 16
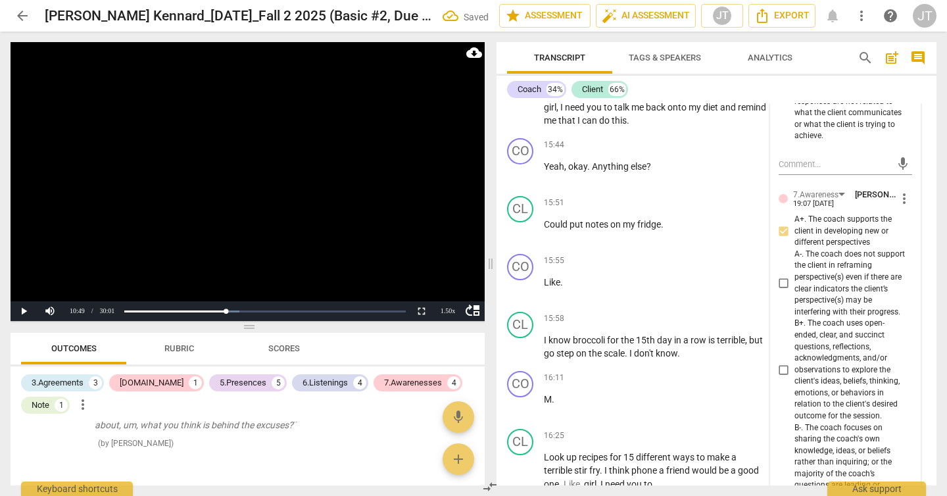
checkbox input "true"
click at [443, 172] on video at bounding box center [248, 181] width 474 height 279
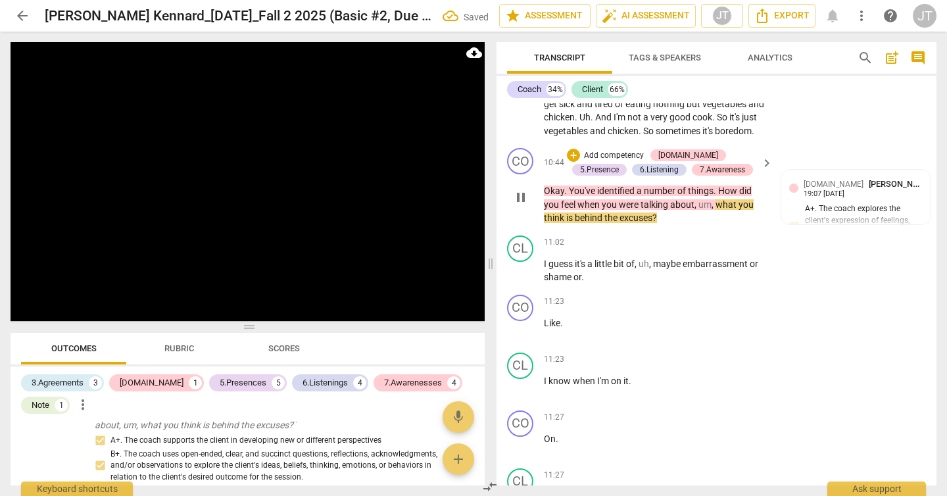
scroll to position [2733, 0]
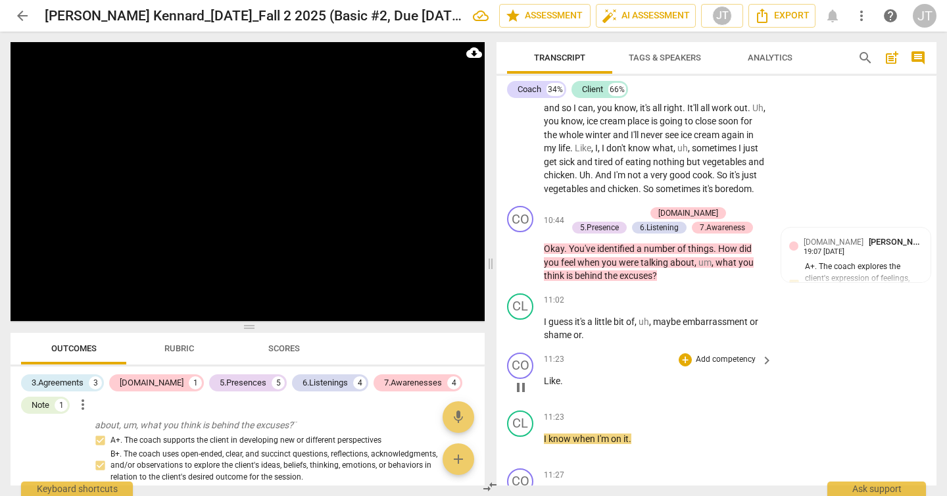
click at [546, 386] on span "Like" at bounding box center [552, 381] width 16 height 11
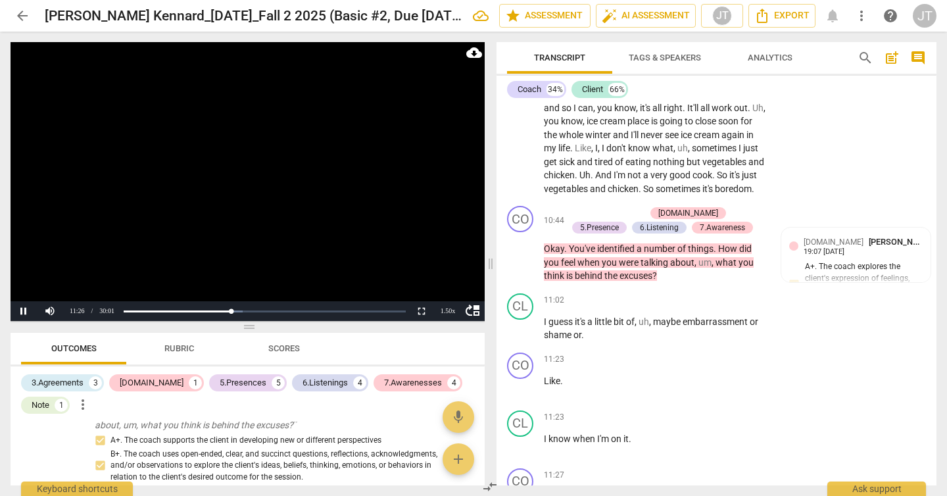
click at [291, 183] on video at bounding box center [248, 181] width 474 height 279
click at [543, 396] on div "play_arrow pause" at bounding box center [527, 387] width 34 height 17
click at [545, 386] on span "Like" at bounding box center [552, 381] width 16 height 11
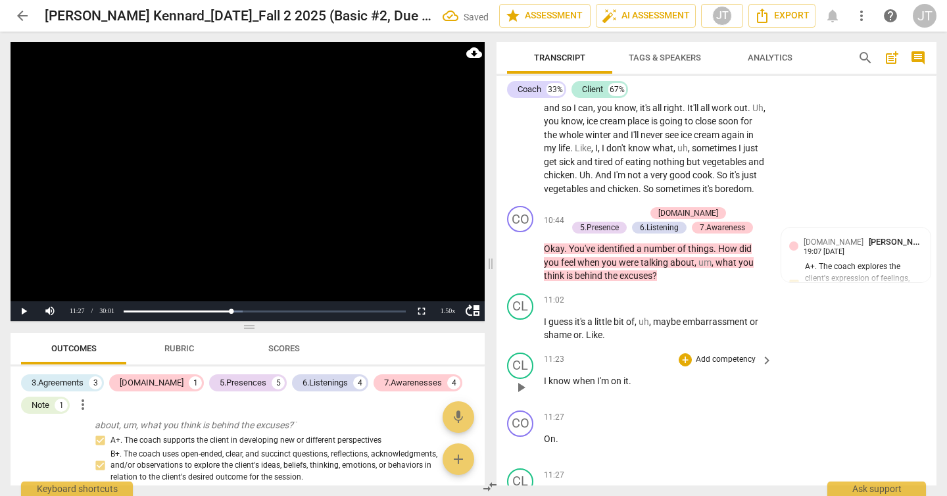
click at [541, 396] on div "play_arrow pause" at bounding box center [527, 387] width 34 height 17
click at [543, 396] on div "play_arrow pause" at bounding box center [527, 387] width 34 height 17
click at [546, 386] on span "I" at bounding box center [546, 381] width 5 height 11
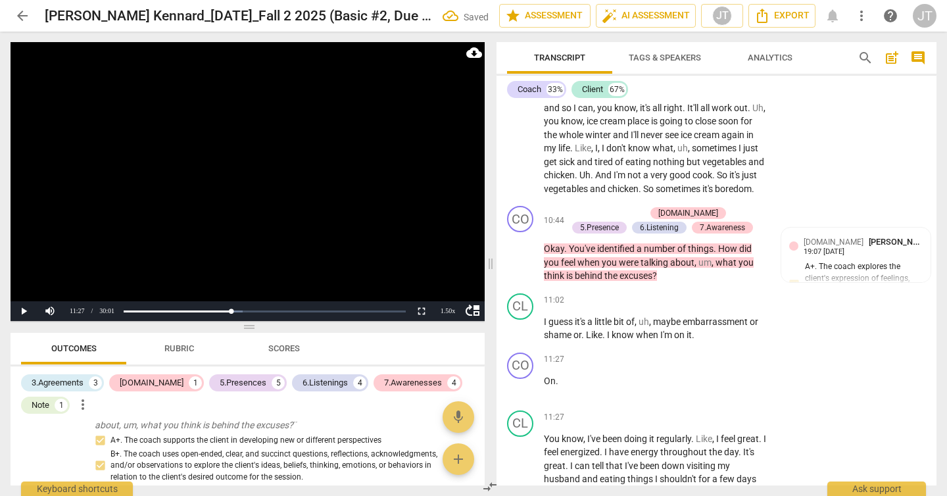
click at [234, 229] on video at bounding box center [248, 181] width 474 height 279
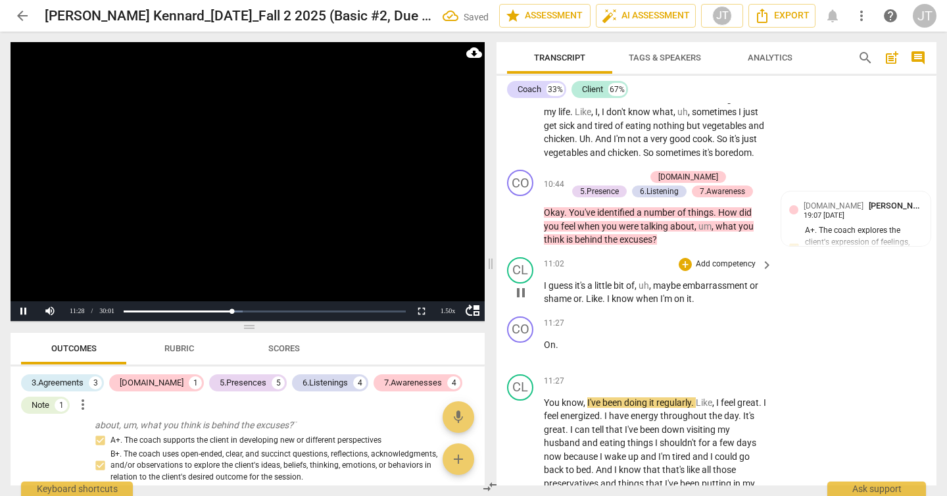
scroll to position [2778, 0]
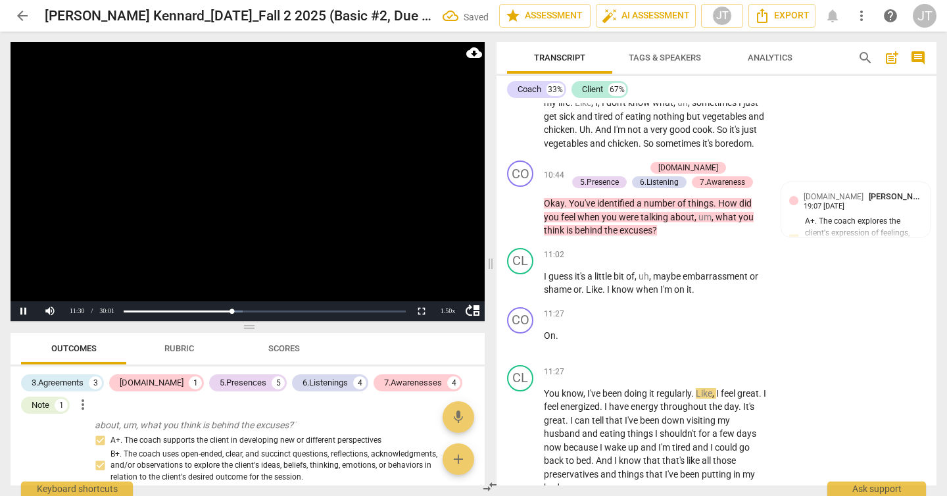
click at [278, 181] on video at bounding box center [248, 181] width 474 height 279
click at [546, 341] on span "On" at bounding box center [550, 335] width 12 height 11
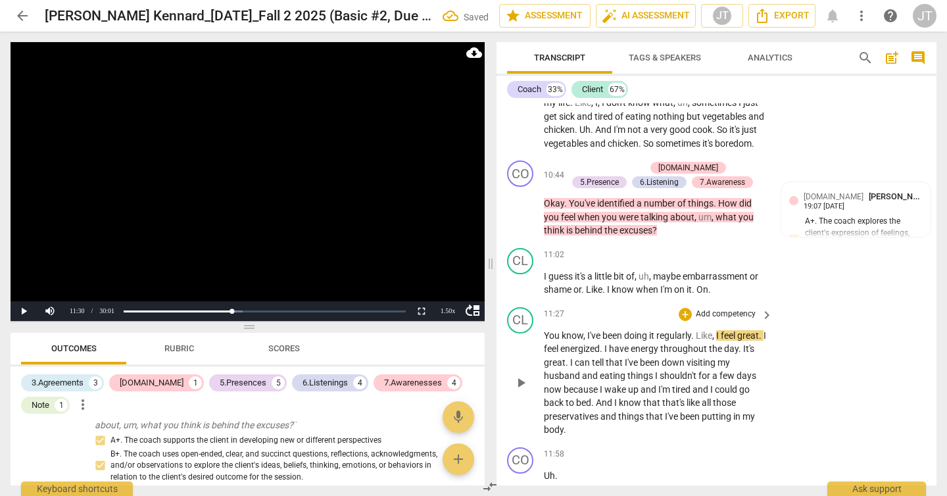
click at [544, 341] on span "You" at bounding box center [553, 335] width 18 height 11
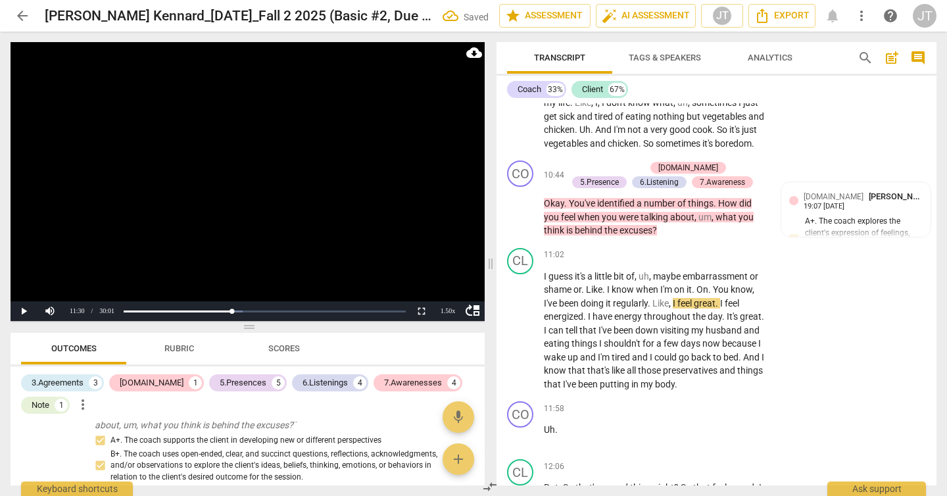
click at [264, 229] on video at bounding box center [248, 181] width 474 height 279
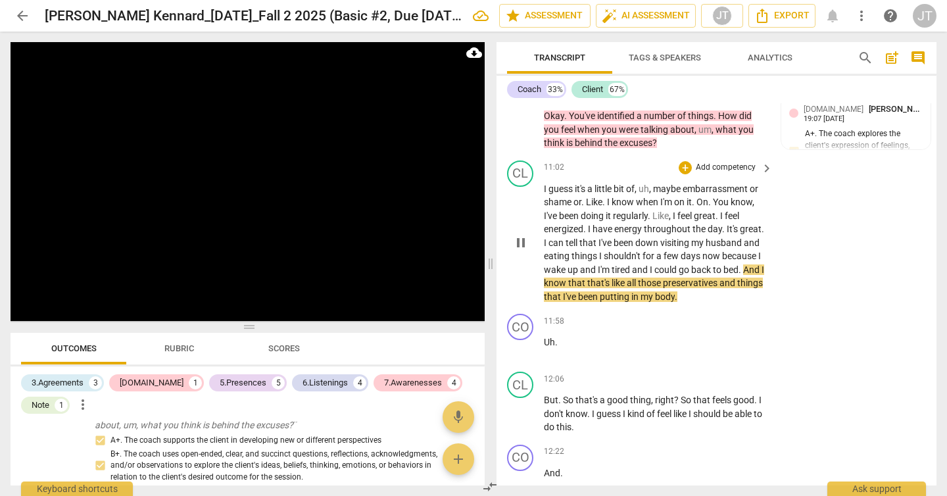
scroll to position [2865, 0]
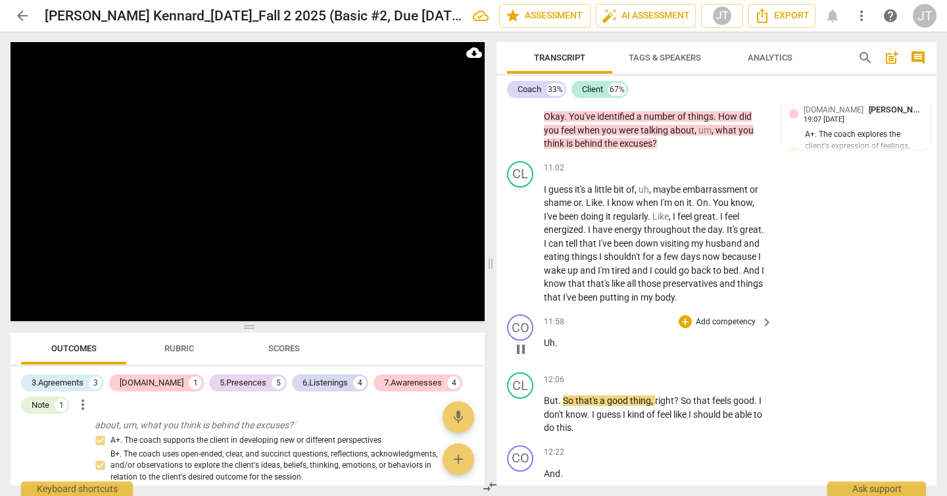
click at [545, 348] on span "Uh" at bounding box center [549, 342] width 11 height 11
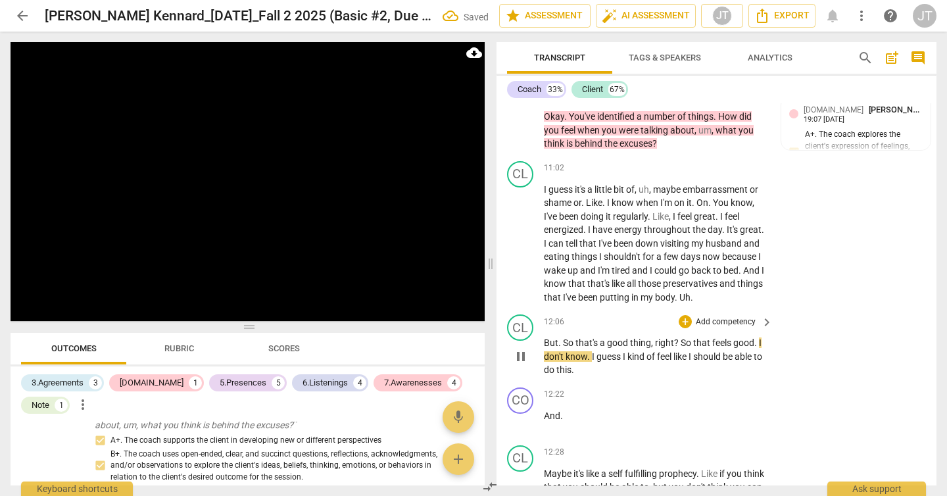
drag, startPoint x: 545, startPoint y: 370, endPoint x: 556, endPoint y: 367, distance: 12.1
click at [545, 348] on span "But" at bounding box center [551, 342] width 14 height 11
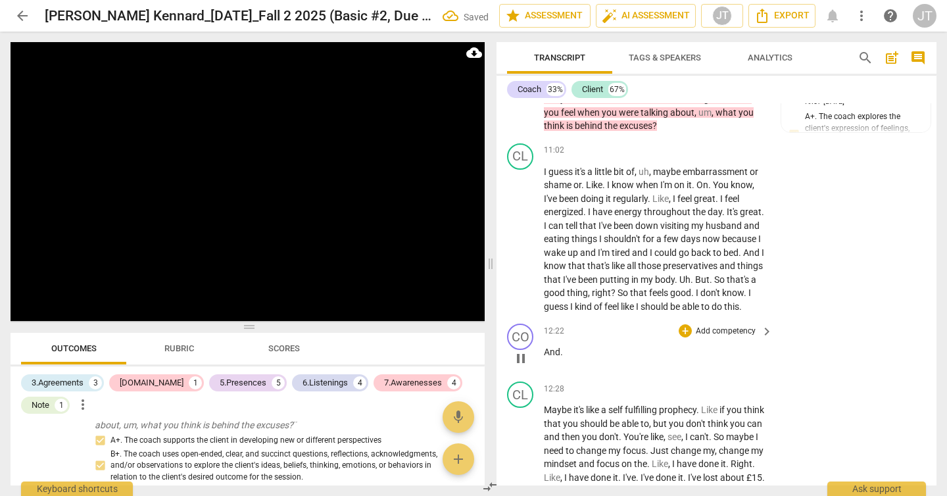
scroll to position [2890, 0]
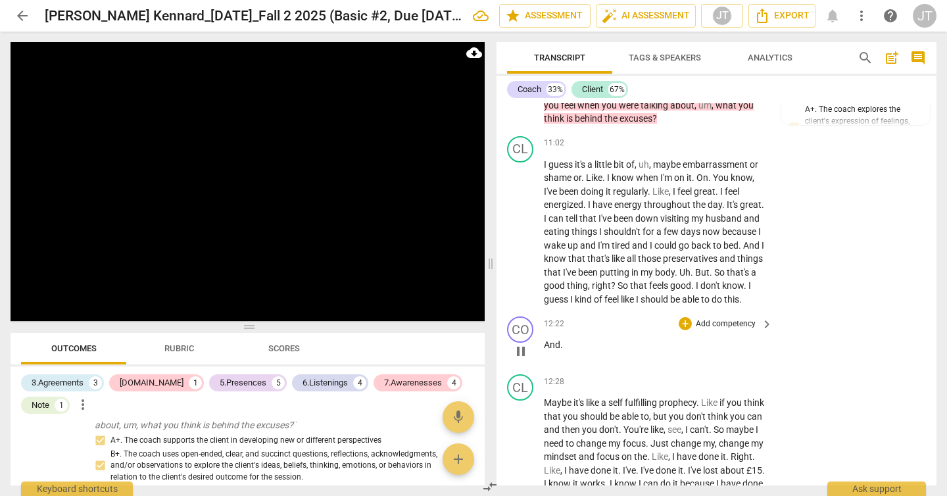
click at [545, 350] on span "And" at bounding box center [552, 344] width 16 height 11
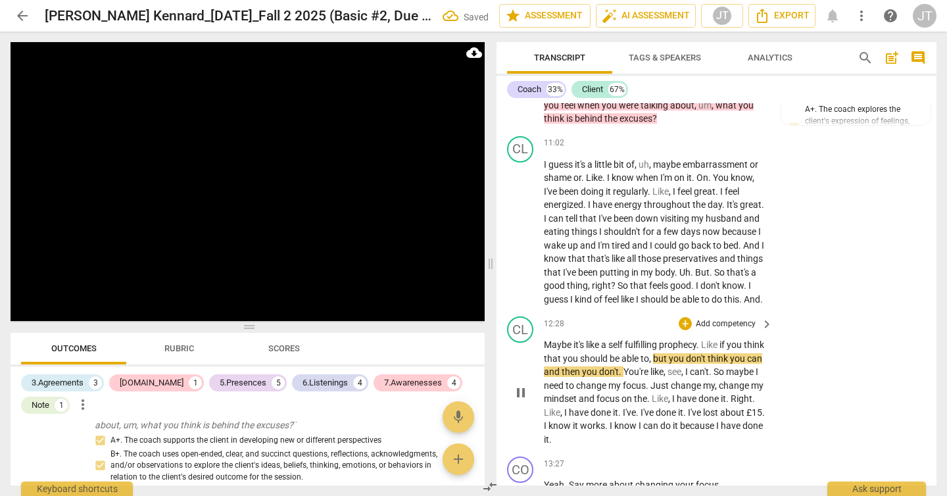
click at [545, 350] on span "Maybe" at bounding box center [559, 344] width 30 height 11
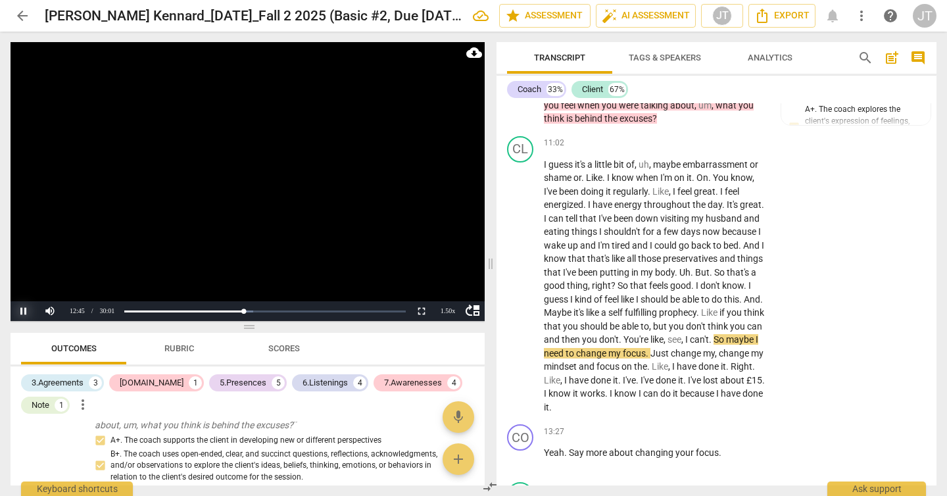
click at [20, 311] on button "Pause" at bounding box center [24, 311] width 26 height 20
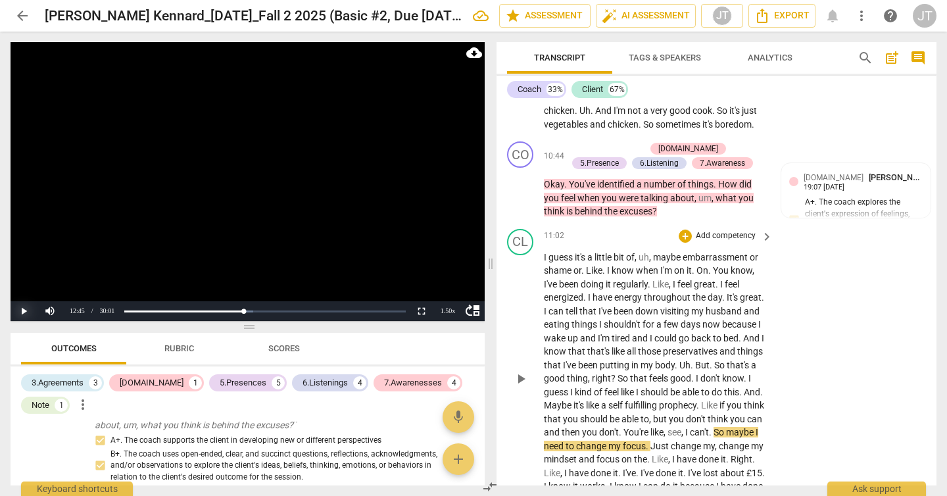
scroll to position [2796, 0]
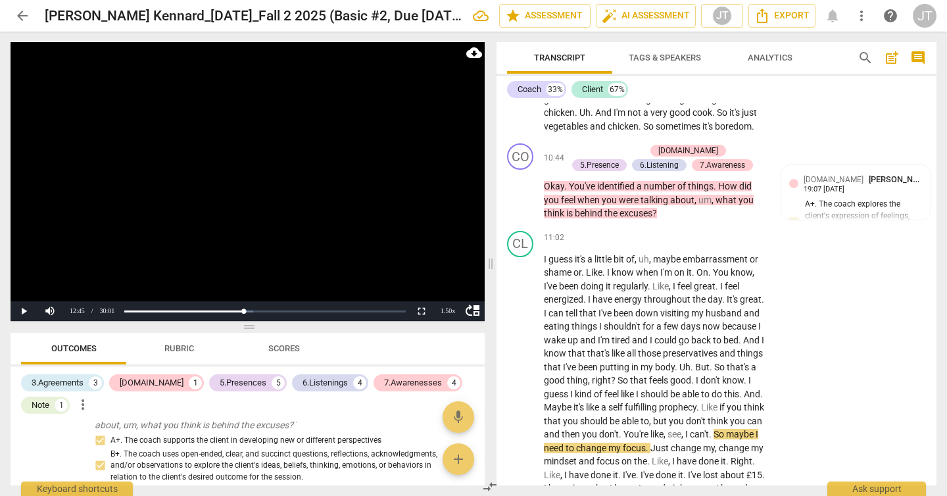
click at [293, 215] on video at bounding box center [248, 181] width 474 height 279
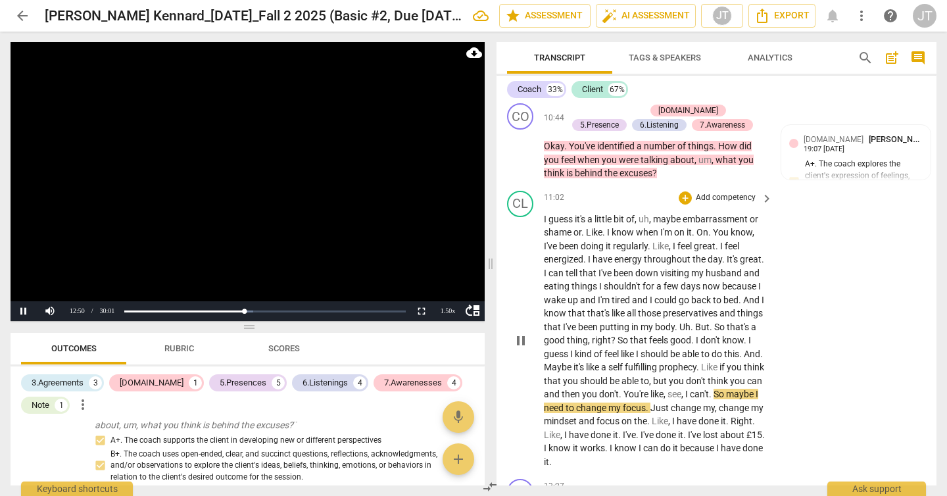
scroll to position [2850, 0]
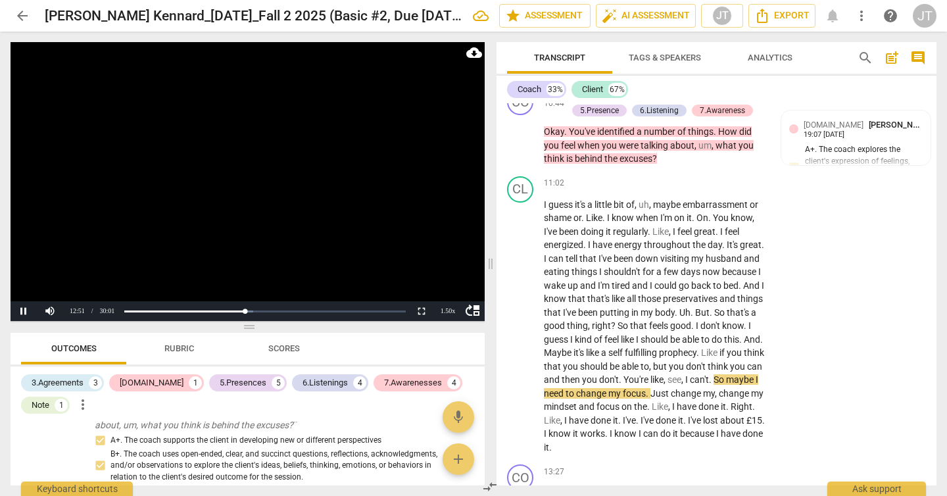
click at [213, 220] on video at bounding box center [248, 181] width 474 height 279
click at [620, 103] on p "Add competency" at bounding box center [614, 97] width 62 height 12
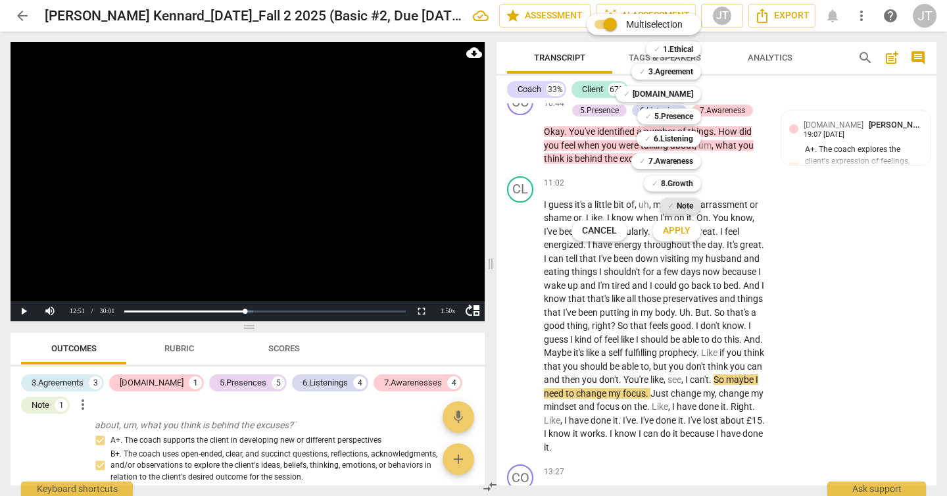
click at [684, 203] on b "Note" at bounding box center [685, 206] width 16 height 16
click at [684, 232] on span "Apply" at bounding box center [677, 230] width 28 height 13
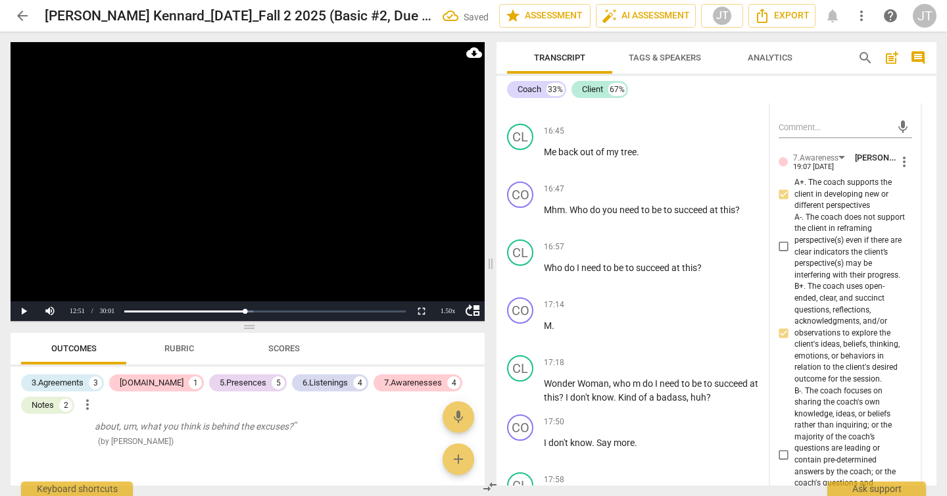
scroll to position [4799, 0]
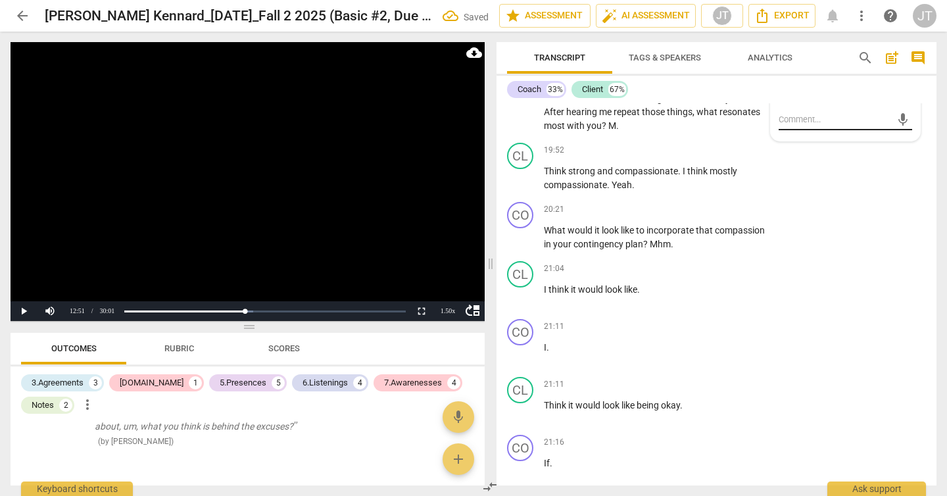
click at [812, 130] on div "mic" at bounding box center [846, 119] width 134 height 21
click at [812, 126] on textarea at bounding box center [835, 119] width 112 height 12
type textarea "C"
type textarea "Co"
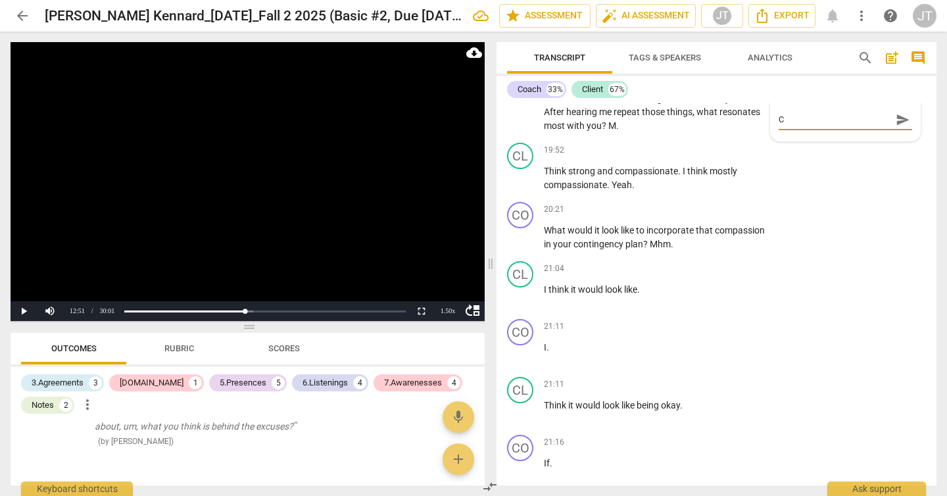
type textarea "Co"
type textarea "Coa"
type textarea "Coac"
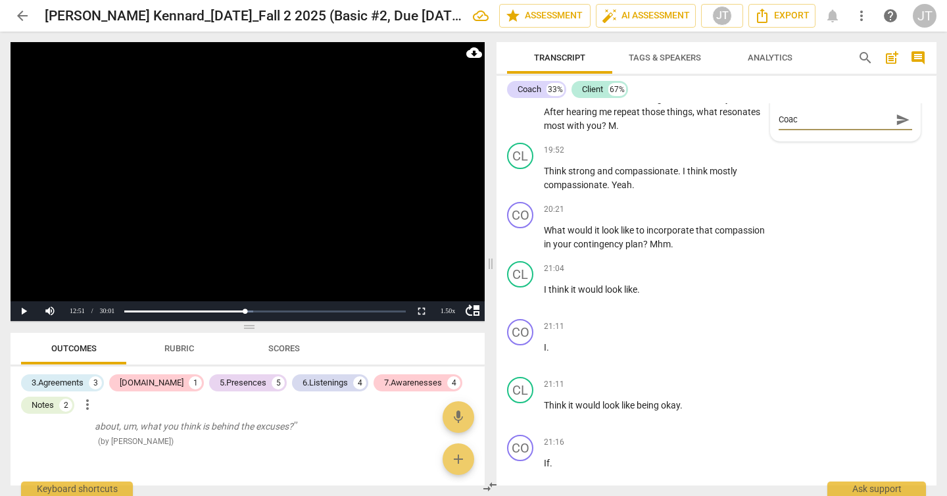
type textarea "Coach"
type textarea "Coach f"
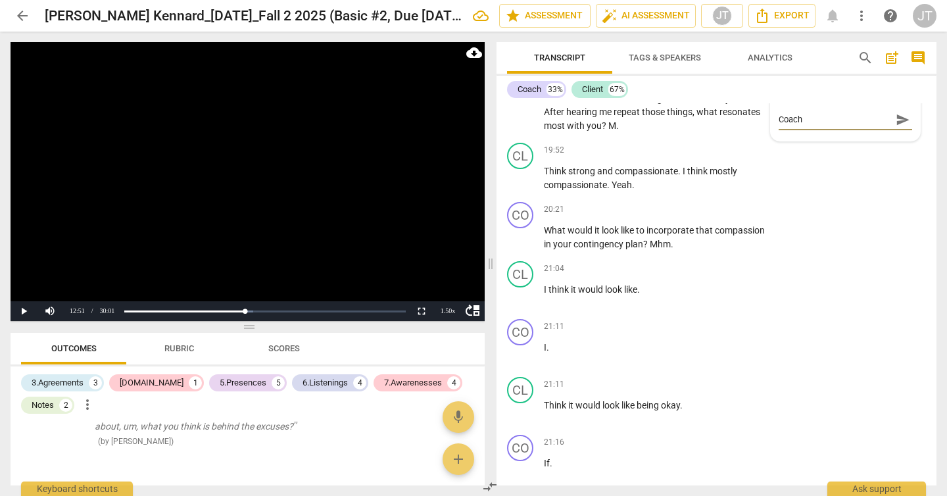
type textarea "Coach f"
type textarea "Coach ff"
type textarea "Coach f"
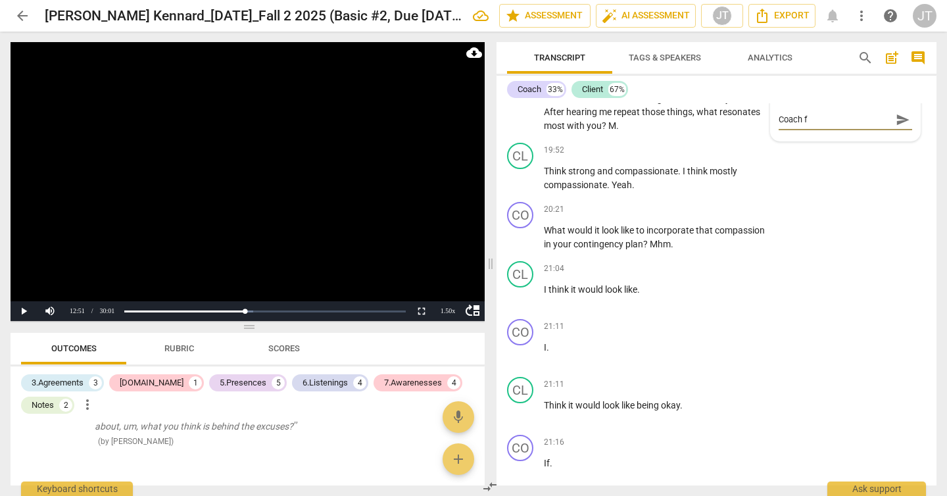
type textarea "Coach"
type textarea "Coach o"
type textarea "Coach of"
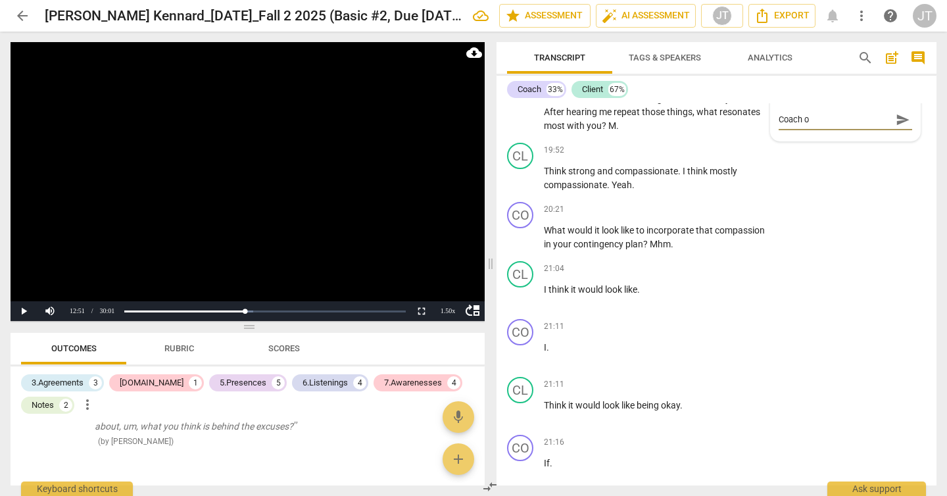
type textarea "Coach of"
type textarea "Coach off"
type textarea "Coach offe"
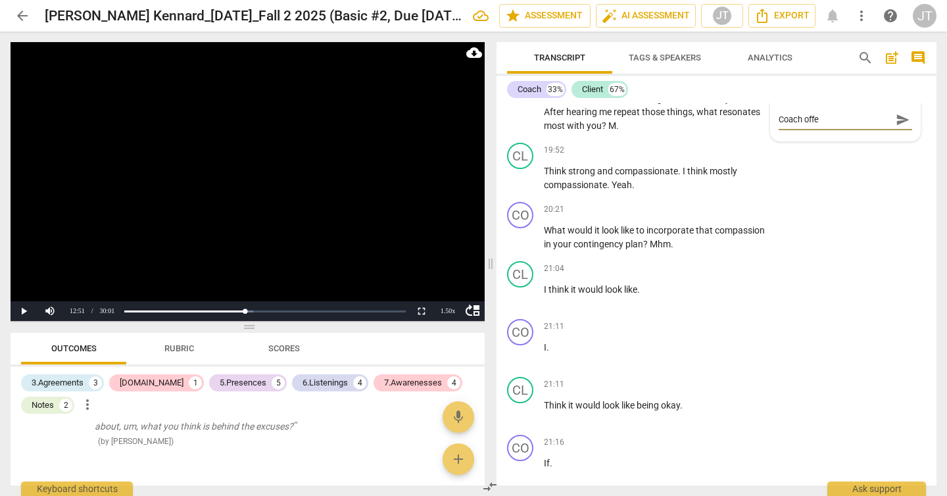
type textarea "Coach offer"
type textarea "Coach offers"
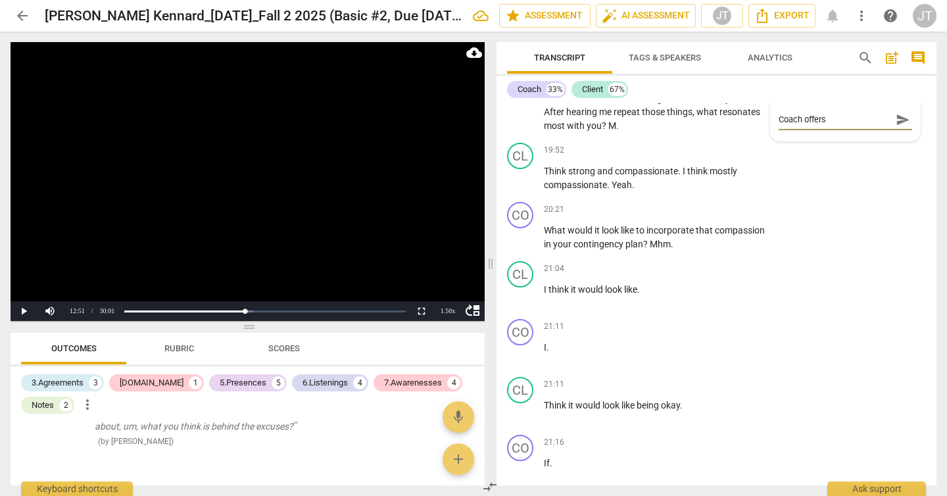
type textarea "Coach offers"
type textarea "Coach offers c"
type textarea "Coach offers cl"
type textarea "Coach offers cli"
type textarea "Coach offers clie"
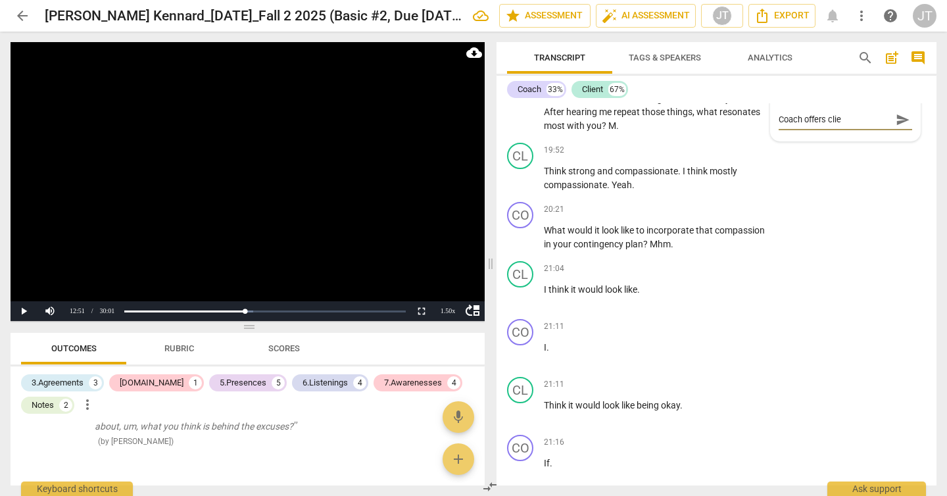
type textarea "Coach offers clien"
type textarea "Coach offers client"
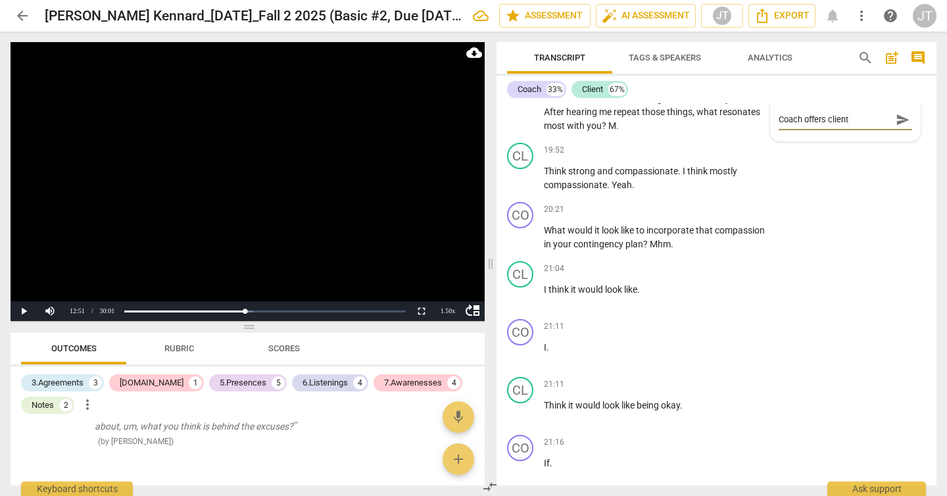
type textarea "Coach offers client"
type textarea "Coach offers client a"
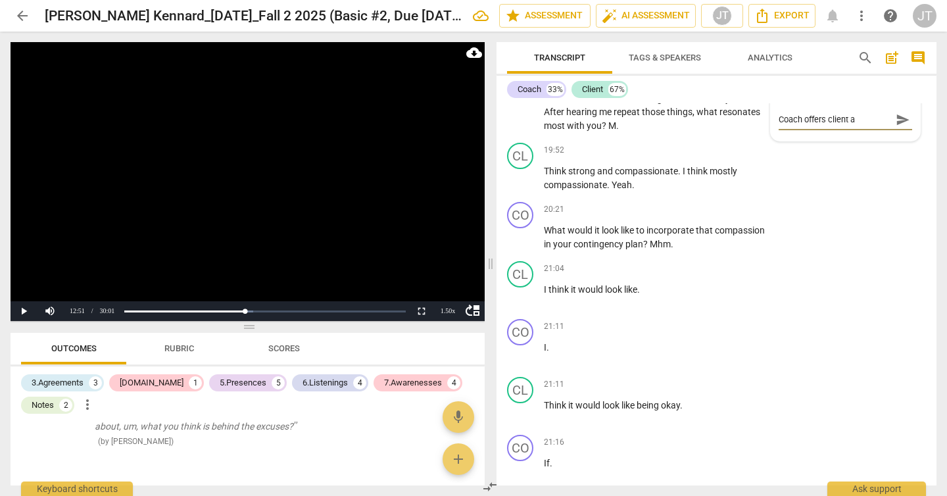
type textarea "Coach offers client a l"
type textarea "Coach offers client a lo"
type textarea "Coach offers client a lot"
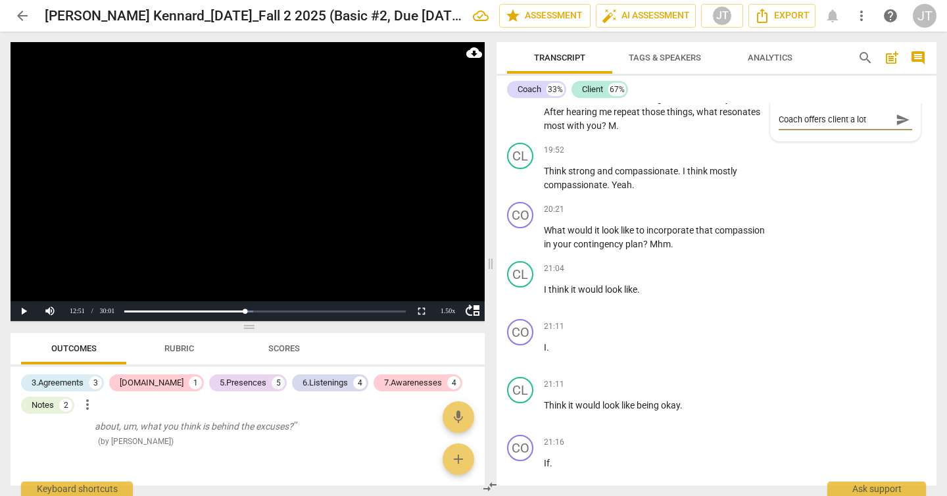
type textarea "Coach offers client a lot"
type textarea "Coach offers client a lot o"
type textarea "Coach offers client a lot of"
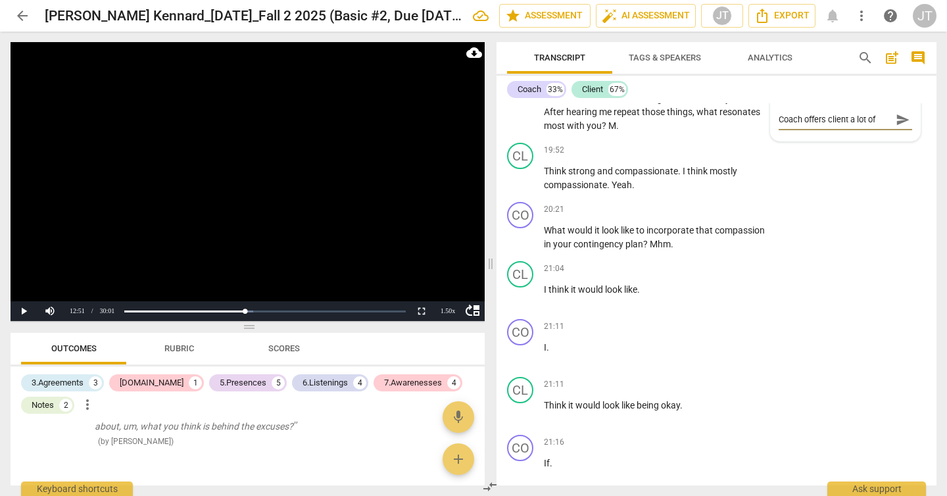
type textarea "Coach offers client a lot of s"
type textarea "Coach offers client a lot of sp"
type textarea "Coach offers client a lot of spa"
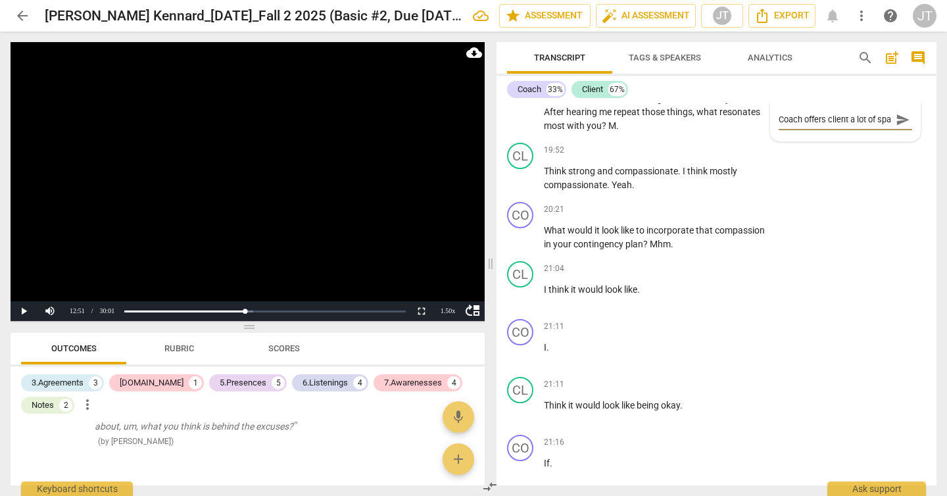
type textarea "Coach offers client a lot of spac"
type textarea "Coach offers client a lot of space"
type textarea "Coach offers client a lot of space t"
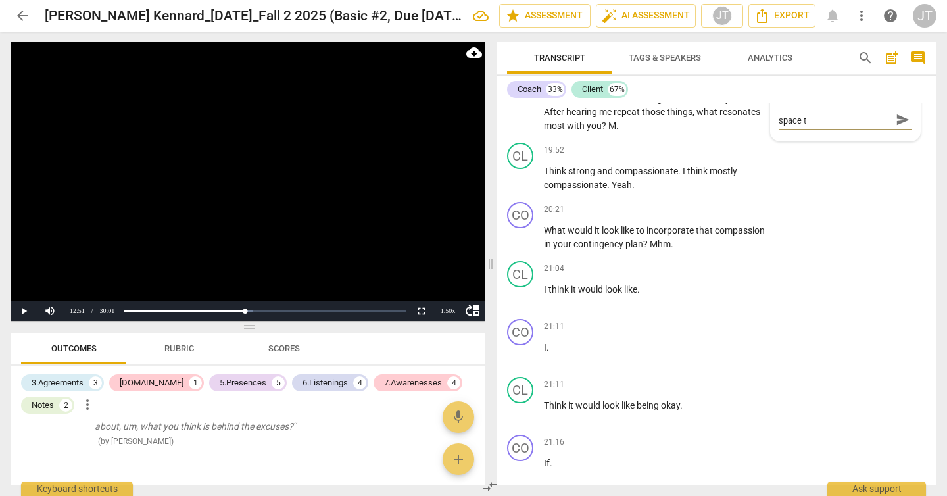
type textarea "Coach offers client a lot of space to"
type textarea "Coach offers client a lot of space to p"
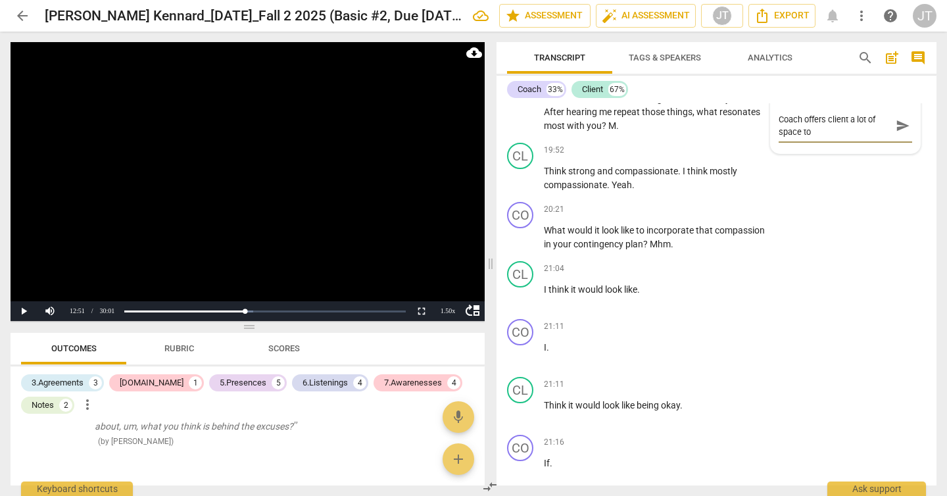
type textarea "Coach offers client a lot of space to p"
type textarea "Coach offers client a lot of space to pr"
type textarea "Coach offers client a lot of space to pro"
type textarea "Coach offers client a lot of space to proc"
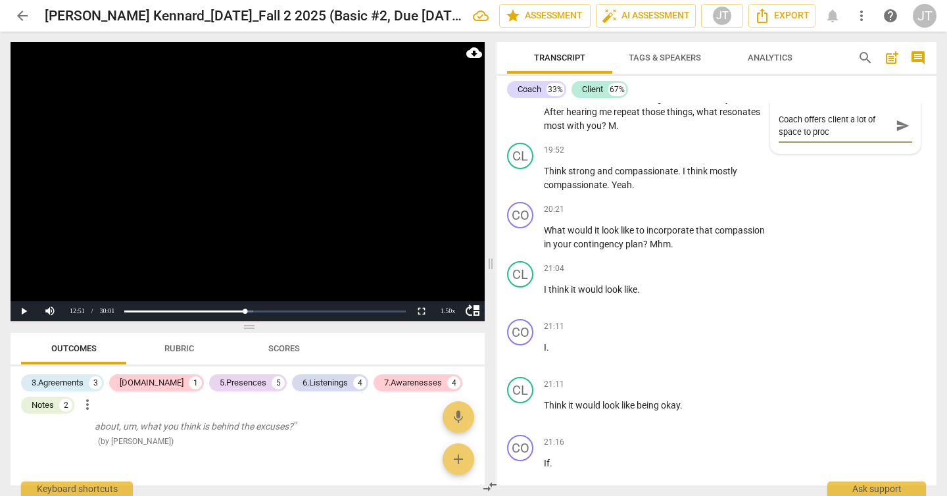
type textarea "Coach offers client a lot of space to proce"
type textarea "Coach offers client a lot of space to proces"
type textarea "Coach offers client a lot of space to process"
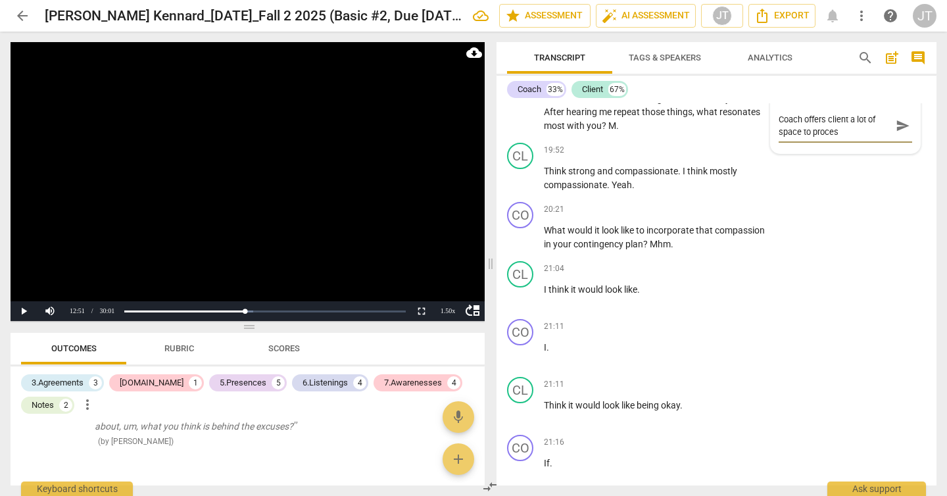
type textarea "Coach offers client a lot of space to process"
type textarea "Coach offers client a lot of space to process w"
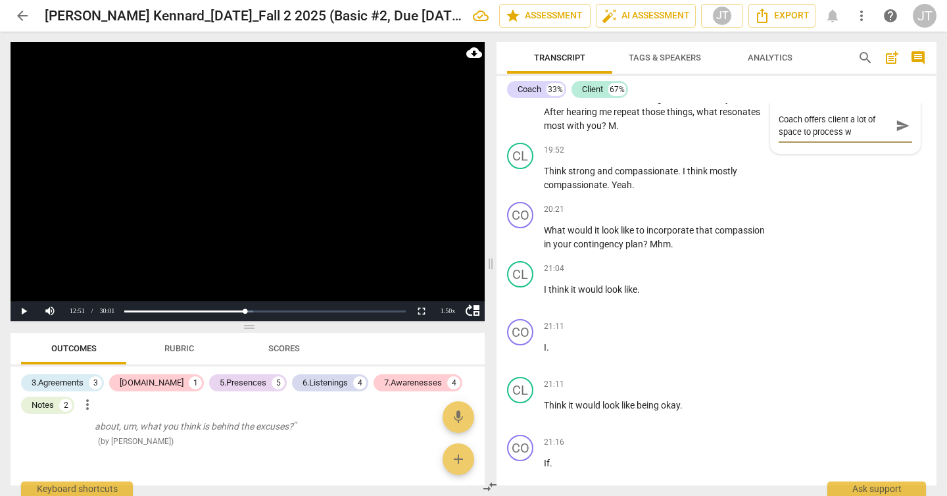
type textarea "Coach offers client a lot of space to process wi"
type textarea "Coach offers client a lot of space to process wit"
type textarea "Coach offers client a lot of space to process with"
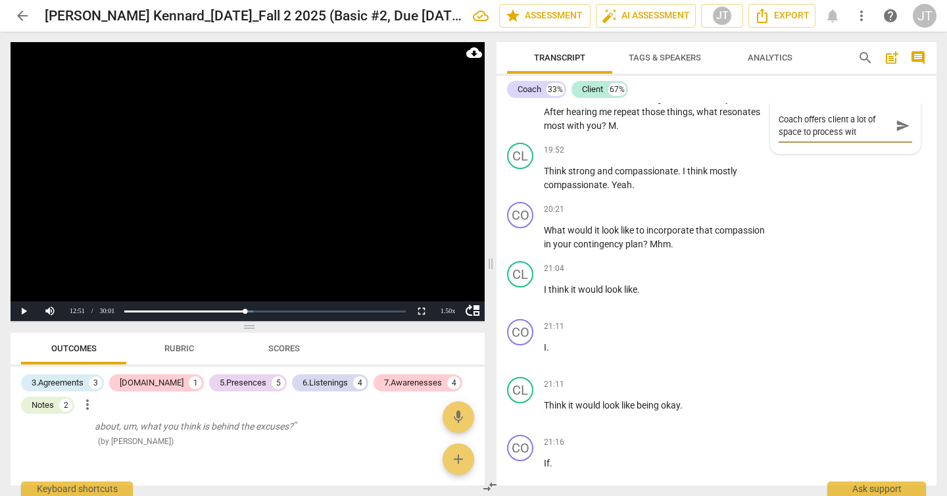
type textarea "Coach offers client a lot of space to process with"
type textarea "Coach offers client a lot of space to process witho"
type textarea "Coach offers client a lot of space to process withou"
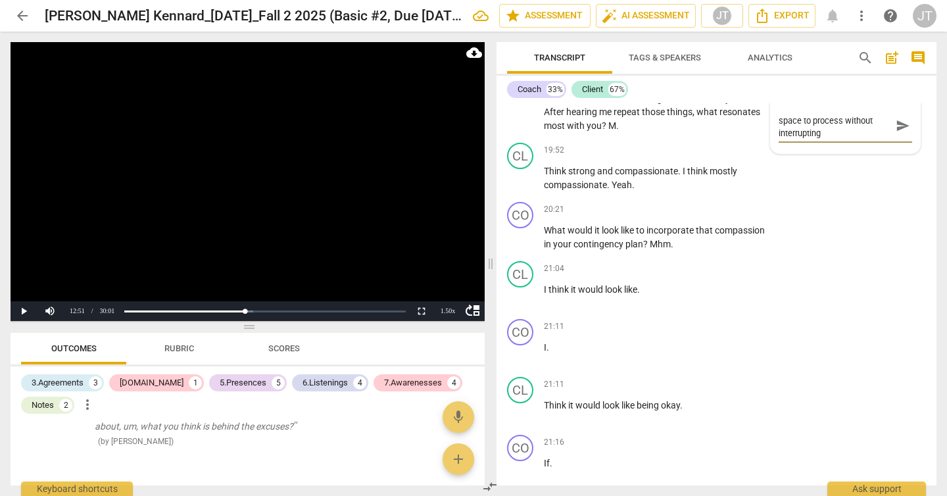
click at [898, 133] on span "send" at bounding box center [903, 125] width 14 height 14
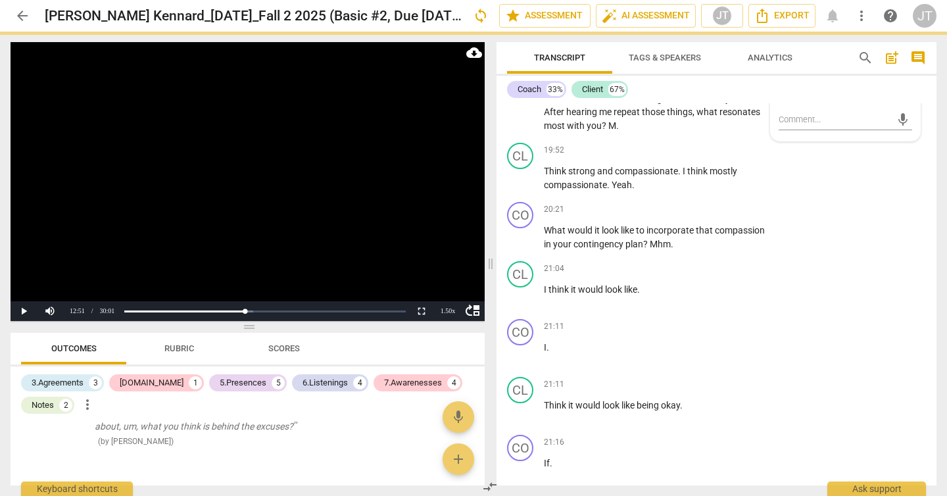
scroll to position [0, 0]
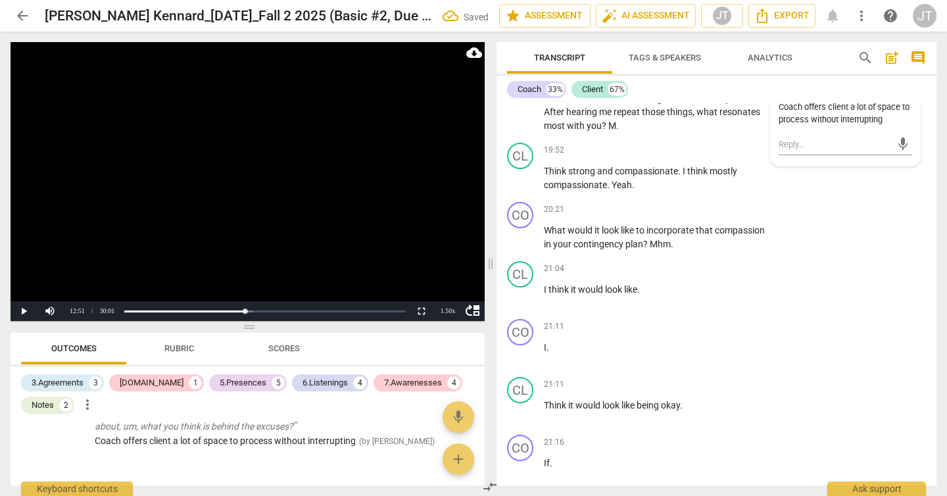
click at [241, 214] on video at bounding box center [248, 181] width 474 height 279
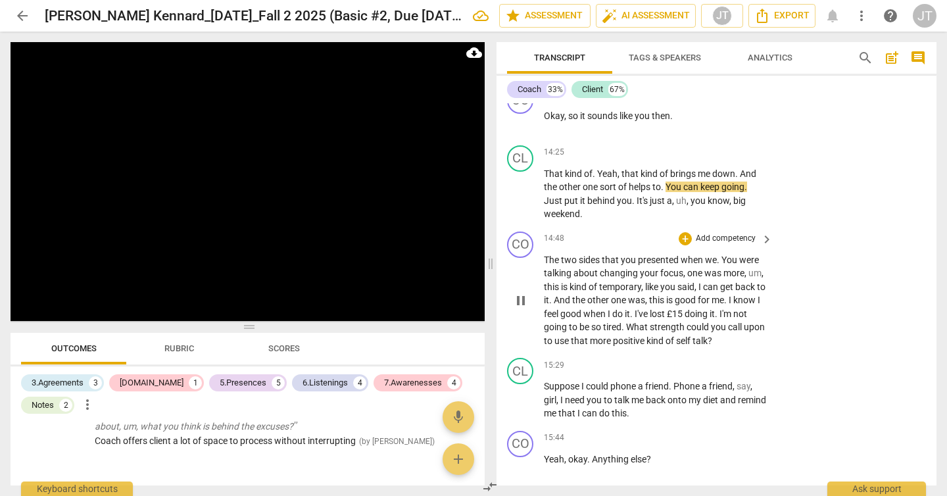
scroll to position [3428, 0]
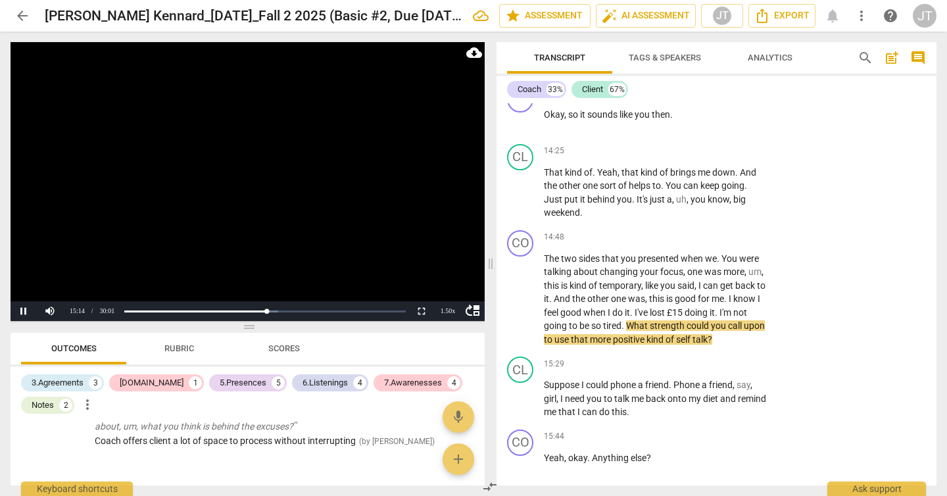
click at [260, 189] on video at bounding box center [248, 181] width 474 height 279
click at [239, 183] on video at bounding box center [248, 181] width 474 height 279
click at [295, 193] on video at bounding box center [248, 181] width 474 height 279
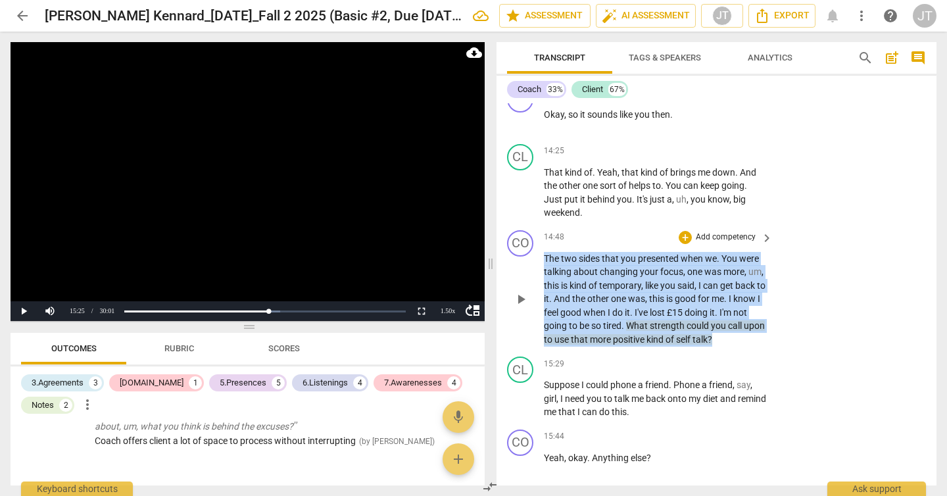
drag, startPoint x: 749, startPoint y: 349, endPoint x: 537, endPoint y: 268, distance: 226.5
click at [537, 268] on div "CO play_arrow pause 14:48 + Add competency keyboard_arrow_right The two sides t…" at bounding box center [717, 288] width 440 height 127
click at [718, 243] on p "Add competency" at bounding box center [726, 238] width 62 height 12
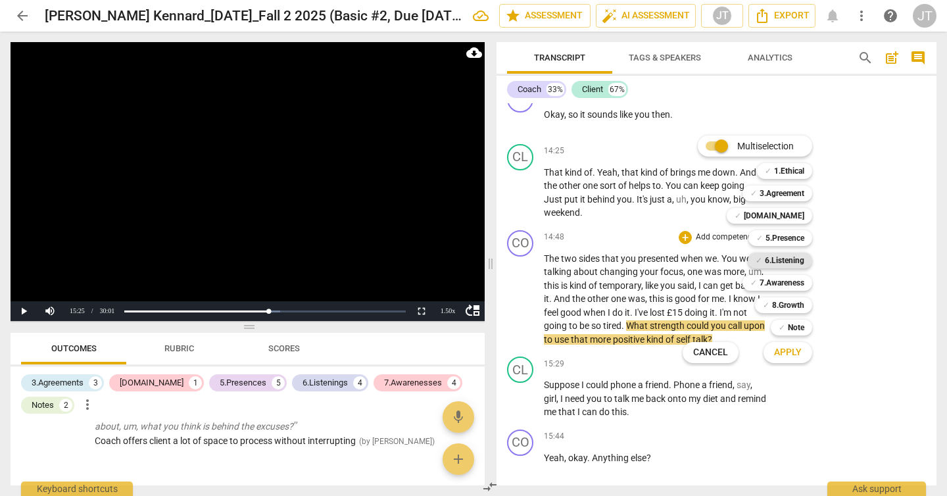
click at [791, 257] on b "6.Listening" at bounding box center [784, 261] width 39 height 16
click at [794, 280] on b "7.Awareness" at bounding box center [782, 283] width 45 height 16
click at [795, 353] on span "Apply" at bounding box center [788, 352] width 28 height 13
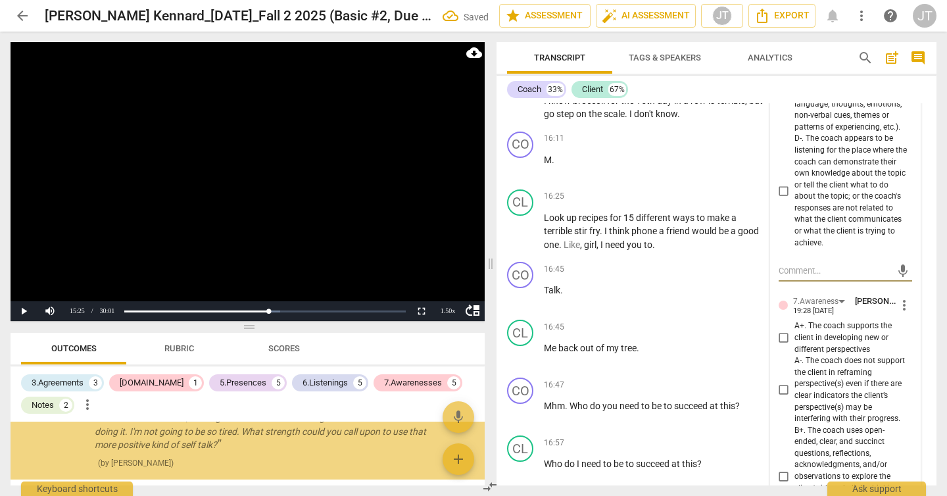
scroll to position [3999, 0]
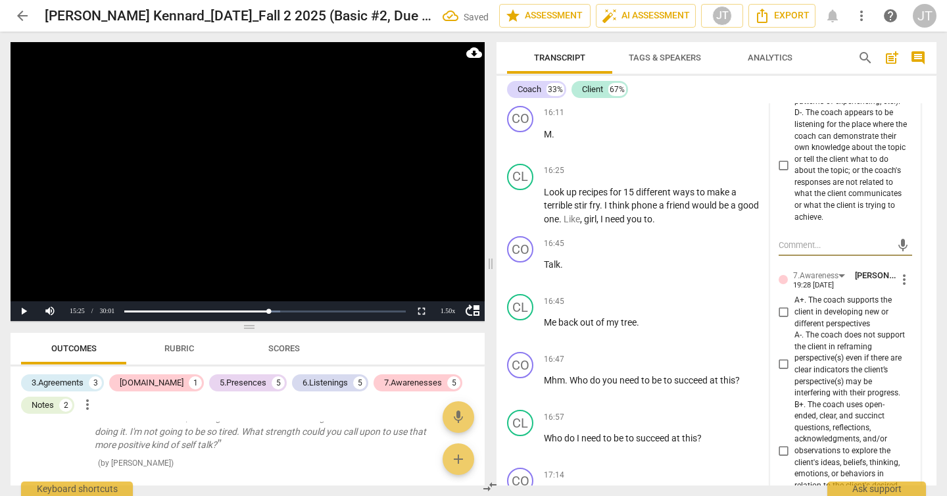
click at [829, 330] on span "A+. The coach supports the client in developing new or different perspectives" at bounding box center [851, 312] width 112 height 35
click at [795, 320] on input "A+. The coach supports the client in developing new or different perspectives" at bounding box center [784, 313] width 21 height 16
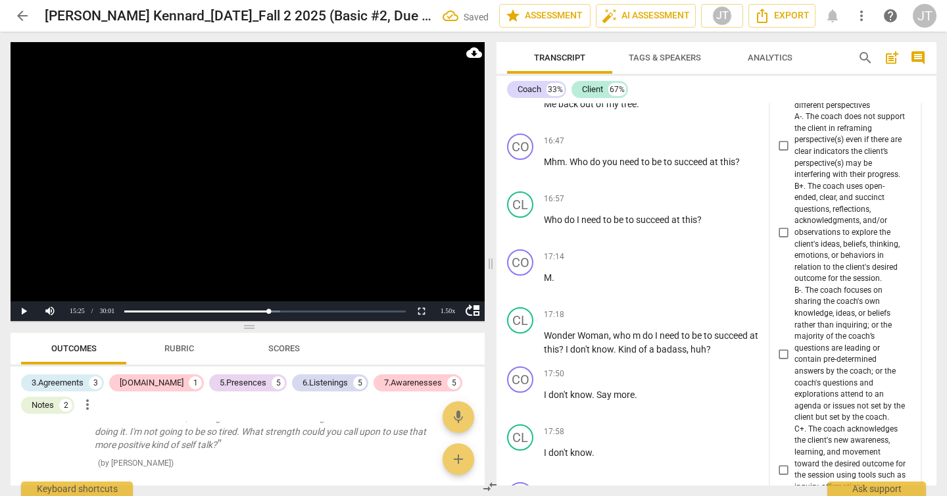
scroll to position [4220, 0]
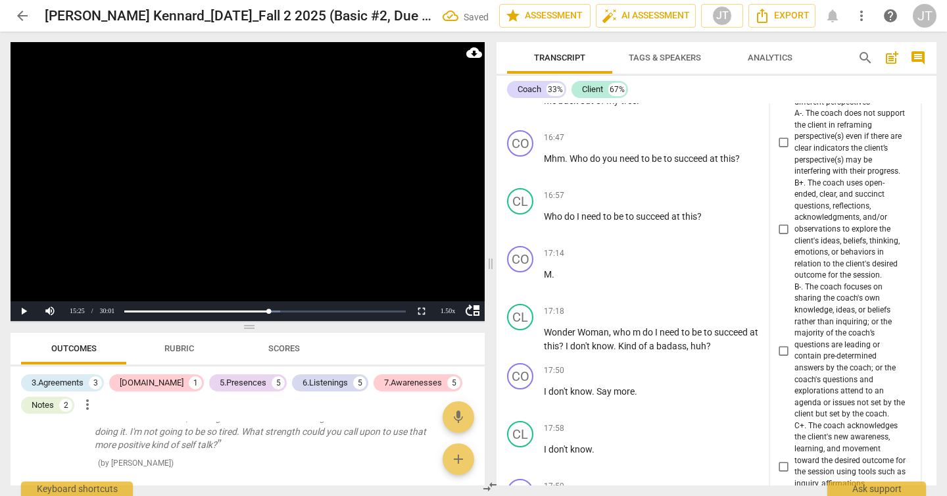
click at [826, 257] on span "B+. The coach uses open-ended, clear, and succinct questions, reflections, ackn…" at bounding box center [851, 230] width 112 height 104
click at [795, 237] on input "B+. The coach uses open-ended, clear, and succinct questions, reflections, ackn…" at bounding box center [784, 230] width 21 height 16
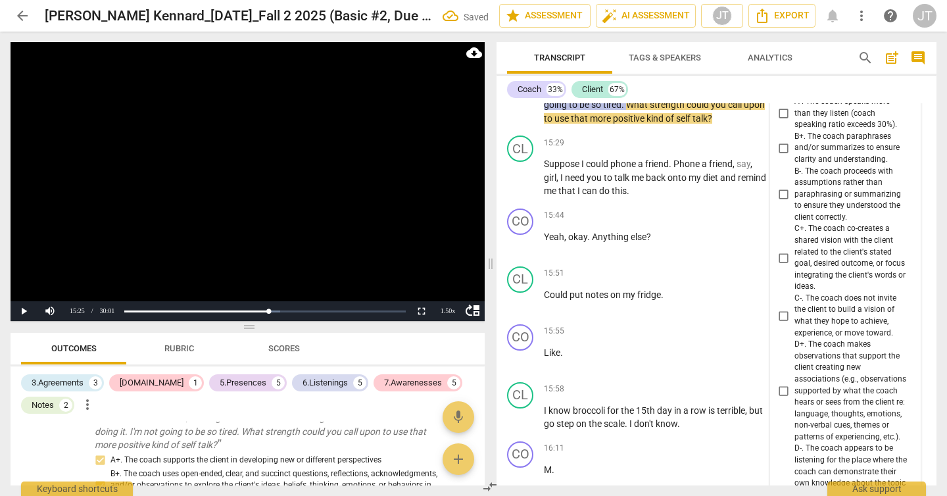
scroll to position [3591, 0]
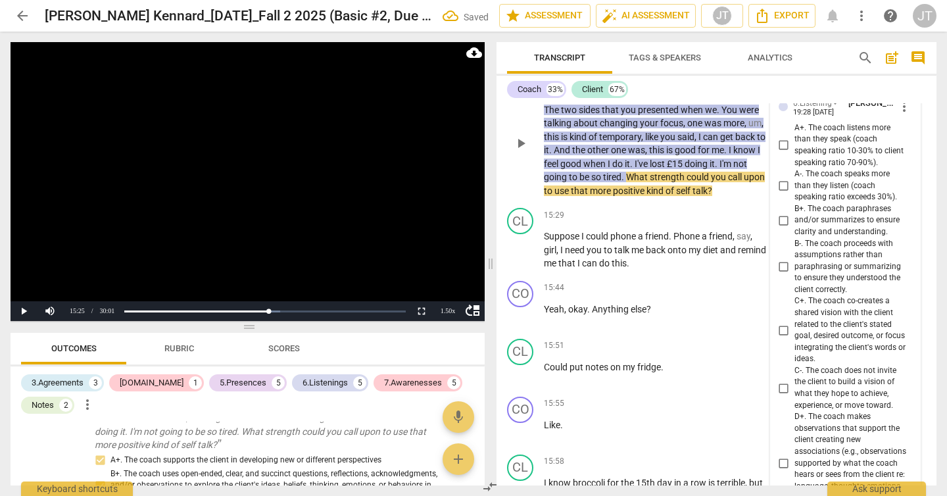
click at [845, 344] on span "C+. The coach co-creates a shared vision with the client related to the client'…" at bounding box center [851, 329] width 112 height 69
click at [795, 338] on input "C+. The coach co-creates a shared vision with the client related to the client'…" at bounding box center [784, 330] width 21 height 16
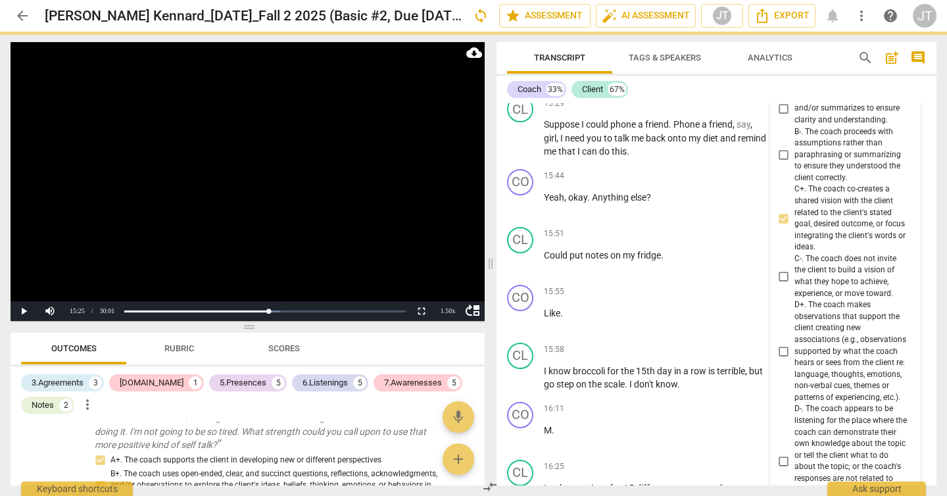
click at [851, 376] on span "D+. The coach makes observations that support the client creating new associati…" at bounding box center [851, 351] width 112 height 104
click at [795, 359] on input "D+. The coach makes observations that support the client creating new associati…" at bounding box center [784, 351] width 21 height 16
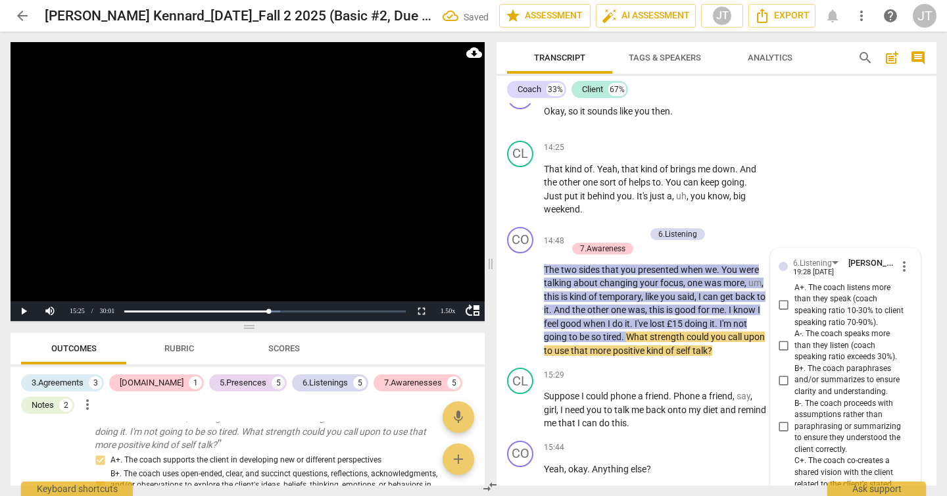
scroll to position [3363, 0]
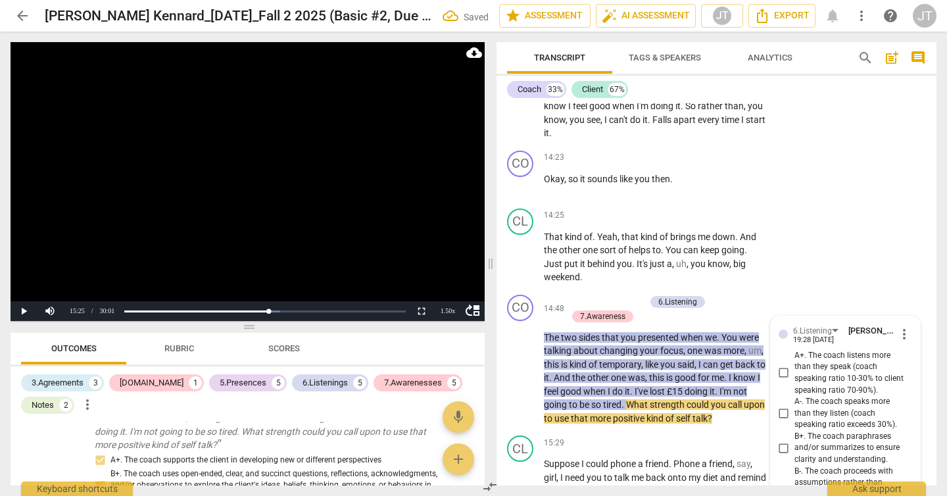
click at [235, 167] on video at bounding box center [248, 181] width 474 height 279
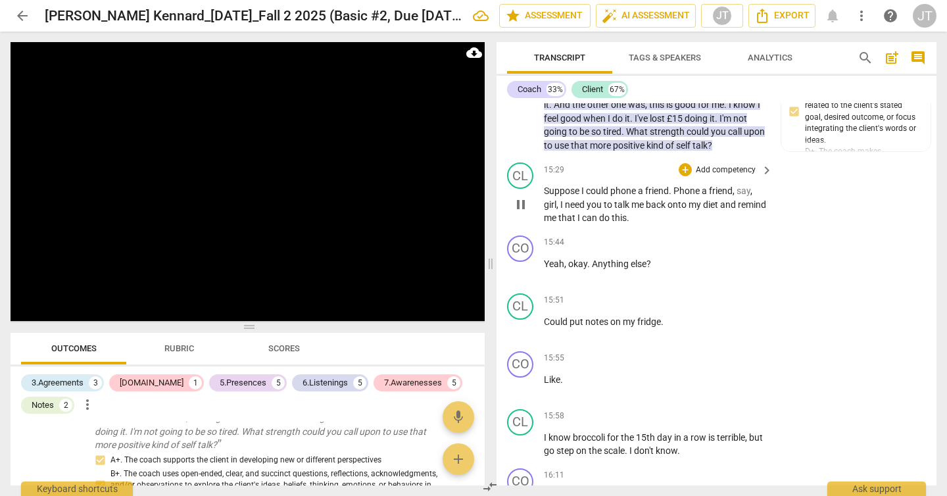
scroll to position [3762, 0]
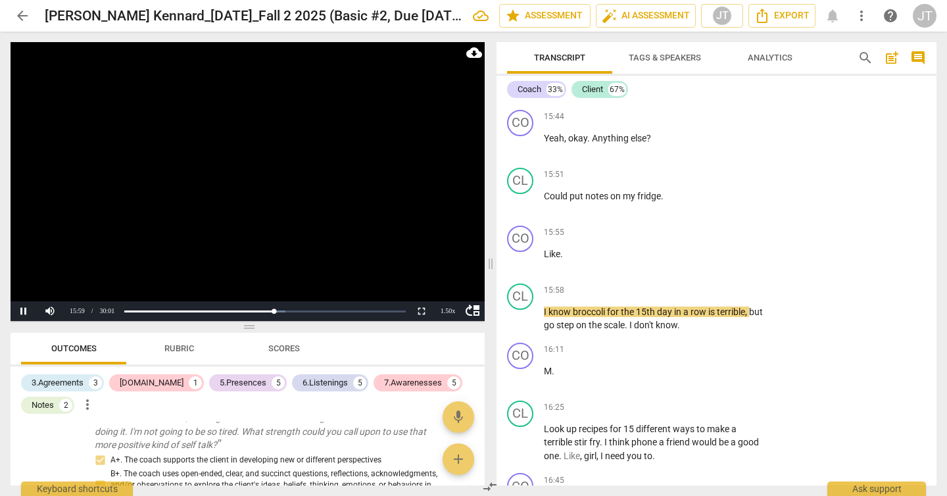
click at [300, 192] on video at bounding box center [248, 181] width 474 height 279
click at [545, 259] on span "Like" at bounding box center [552, 254] width 16 height 11
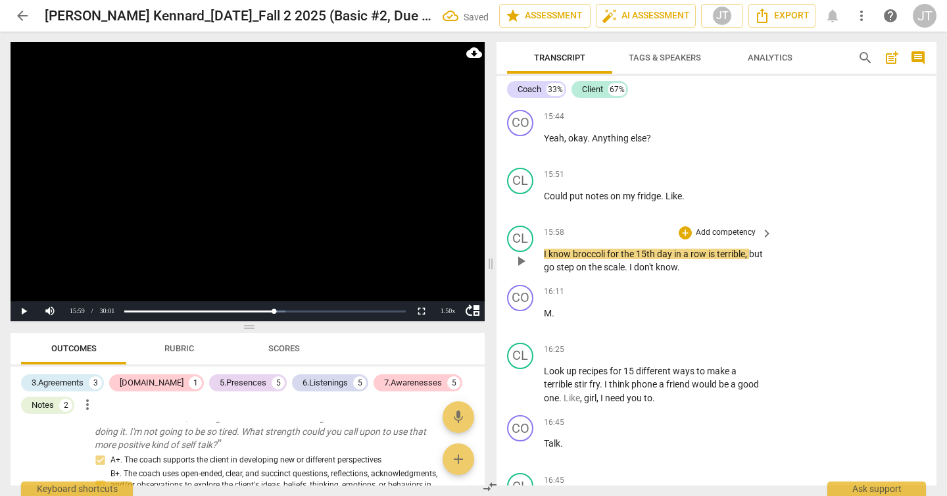
click at [545, 259] on span "I" at bounding box center [546, 254] width 5 height 11
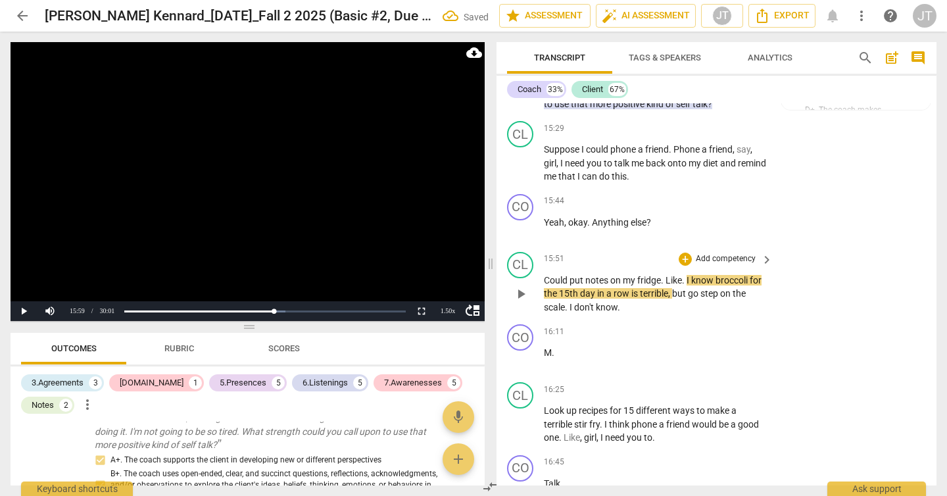
scroll to position [3643, 0]
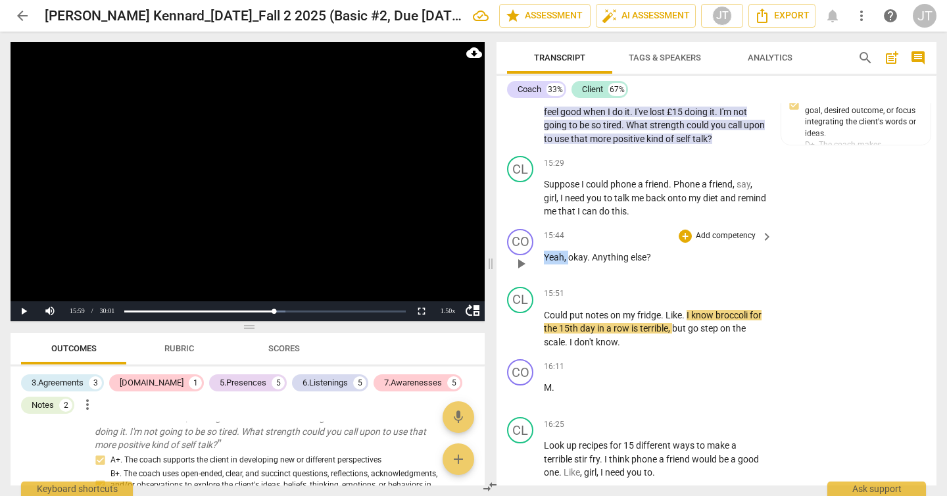
drag, startPoint x: 567, startPoint y: 269, endPoint x: 541, endPoint y: 269, distance: 26.3
click at [541, 269] on div "CO play_arrow pause 15:44 + Add competency keyboard_arrow_right Yeah , okay . A…" at bounding box center [717, 253] width 440 height 58
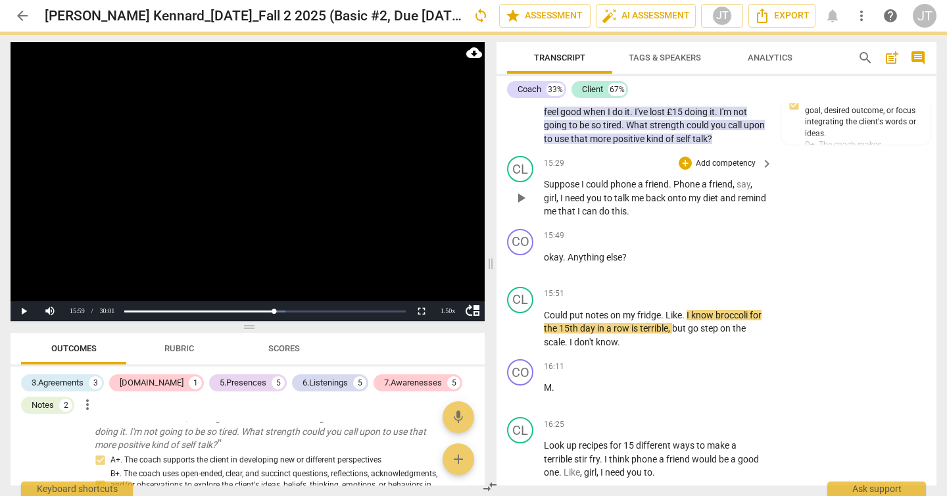
click at [682, 218] on p "Suppose I could phone a friend . Phone a friend , say , girl , I need you to ta…" at bounding box center [655, 198] width 222 height 41
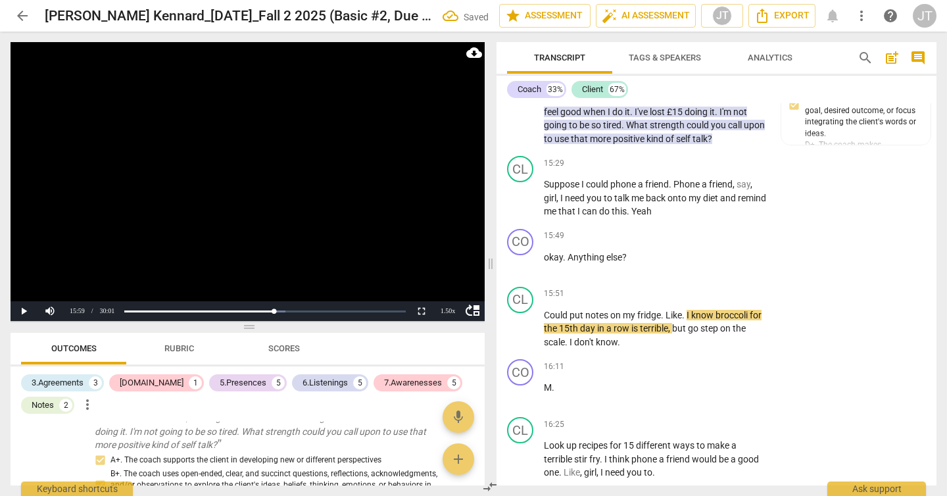
click at [312, 148] on video at bounding box center [248, 181] width 474 height 279
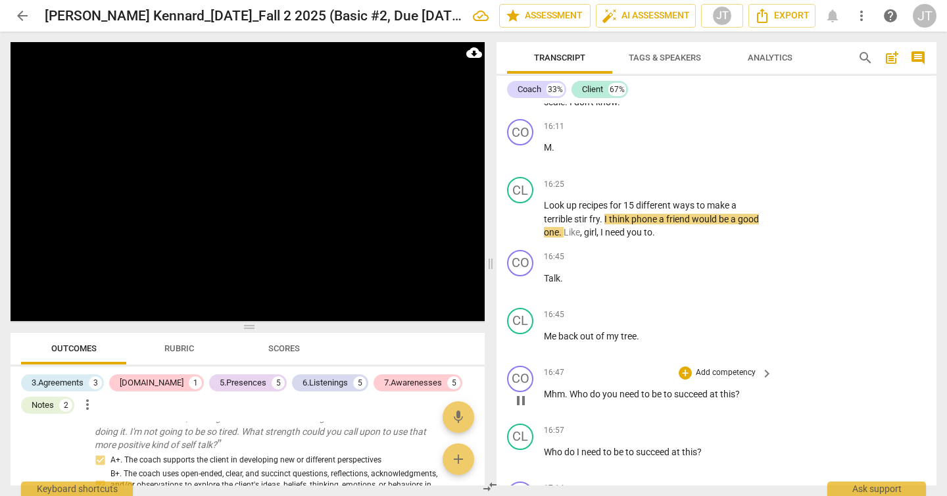
scroll to position [3891, 0]
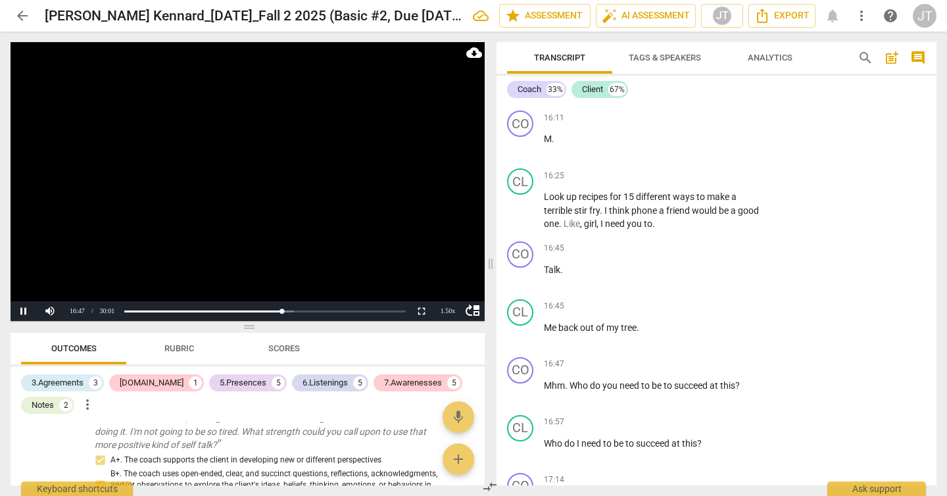
click at [264, 183] on video at bounding box center [248, 181] width 474 height 279
click at [544, 275] on span "Talk" at bounding box center [552, 269] width 16 height 11
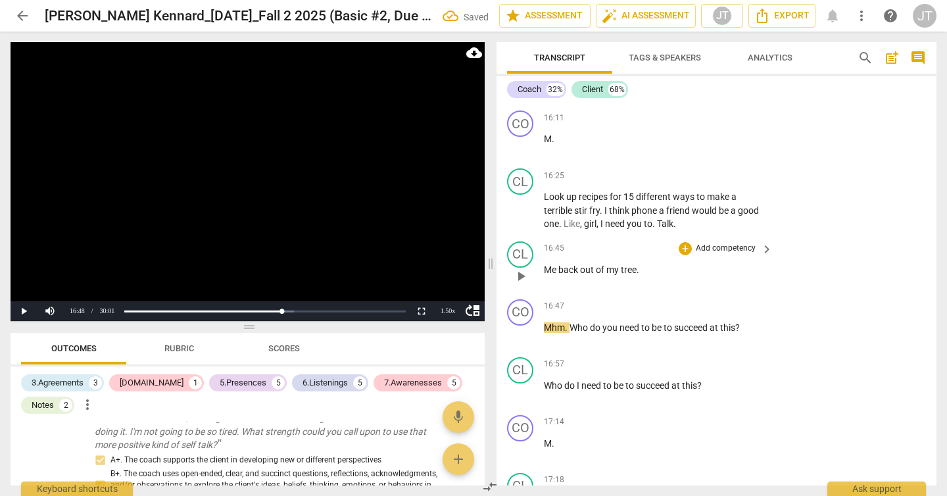
click at [545, 275] on span "Me" at bounding box center [551, 269] width 14 height 11
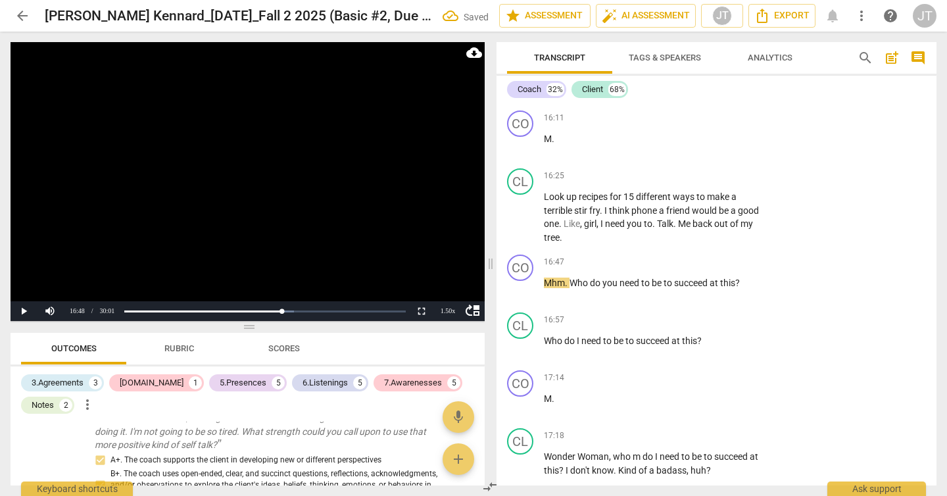
click at [337, 199] on video at bounding box center [248, 181] width 474 height 279
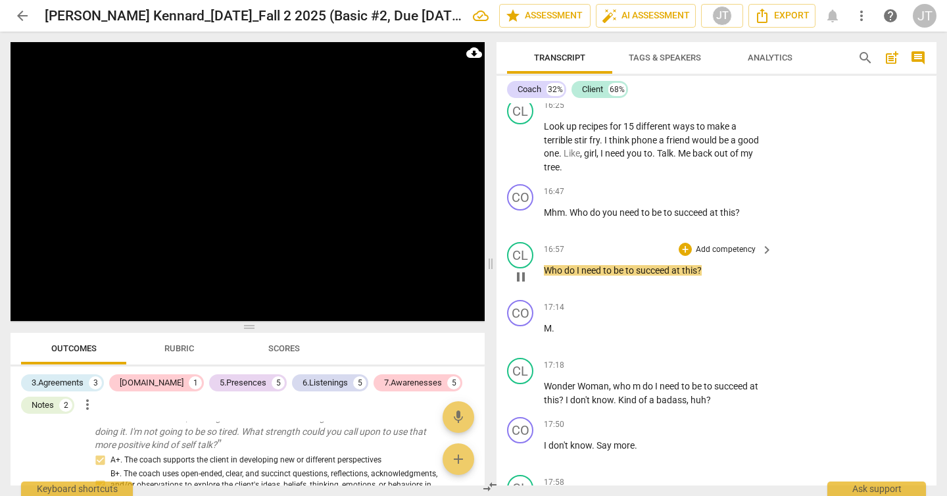
scroll to position [3971, 0]
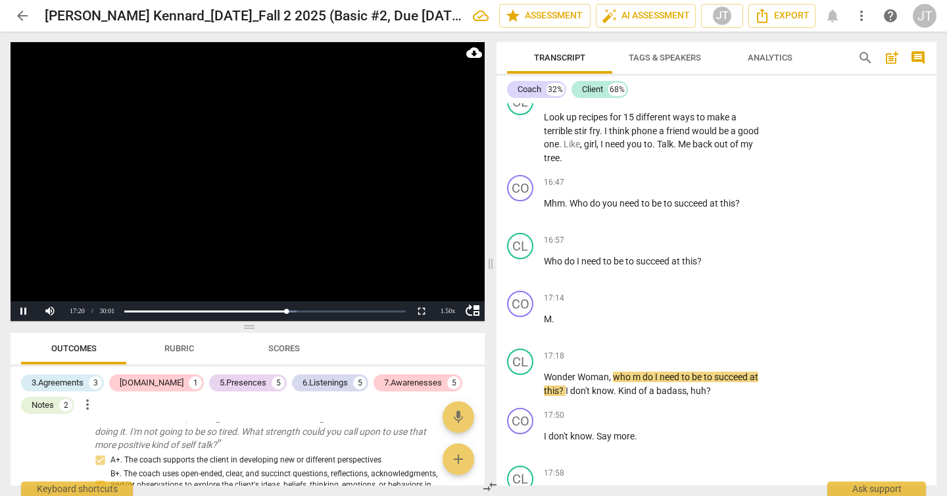
click at [273, 212] on video at bounding box center [248, 181] width 474 height 279
click at [544, 324] on span "M" at bounding box center [548, 319] width 8 height 11
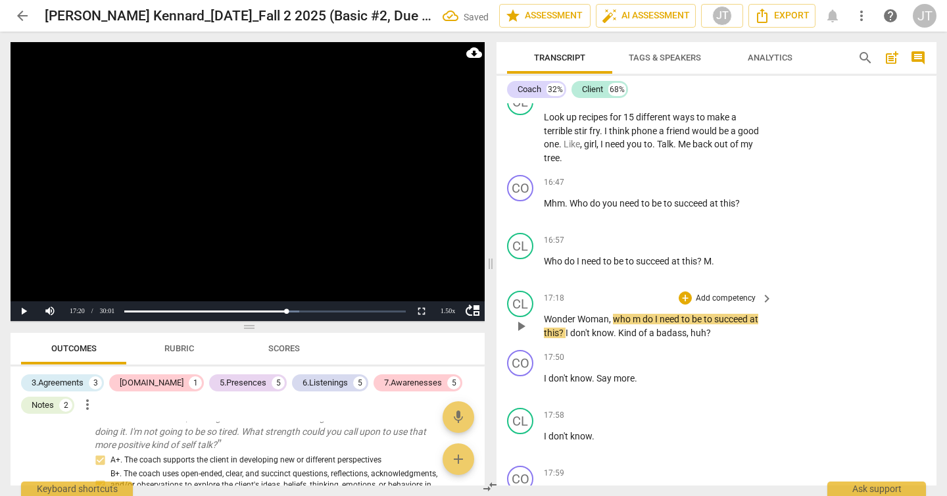
click at [547, 324] on span "Wonder" at bounding box center [561, 319] width 34 height 11
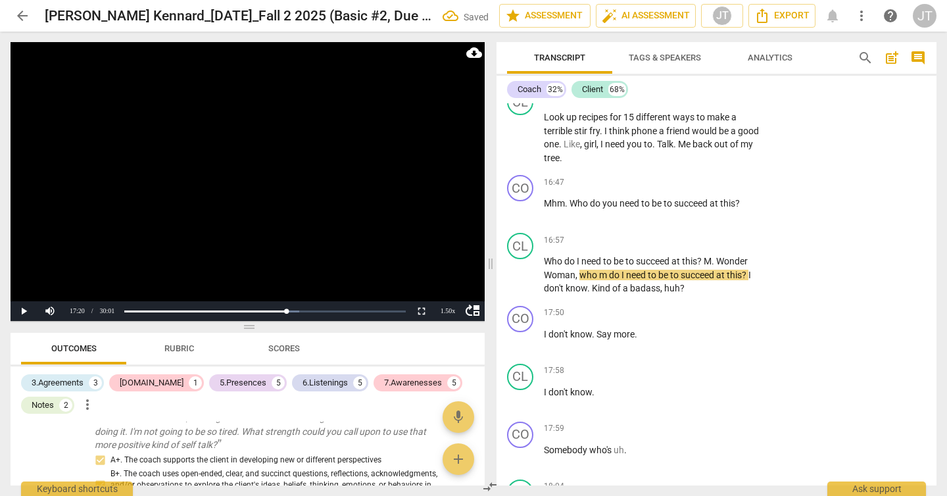
click at [179, 174] on video at bounding box center [248, 181] width 474 height 279
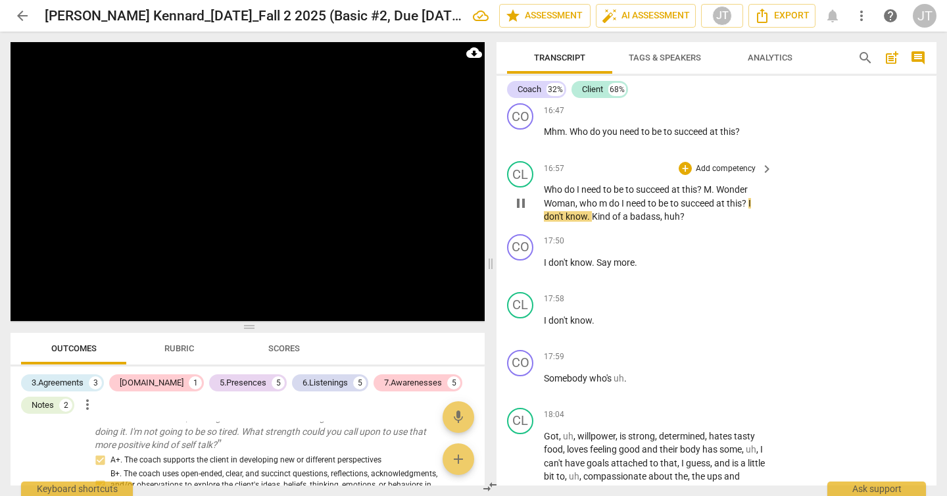
scroll to position [4051, 0]
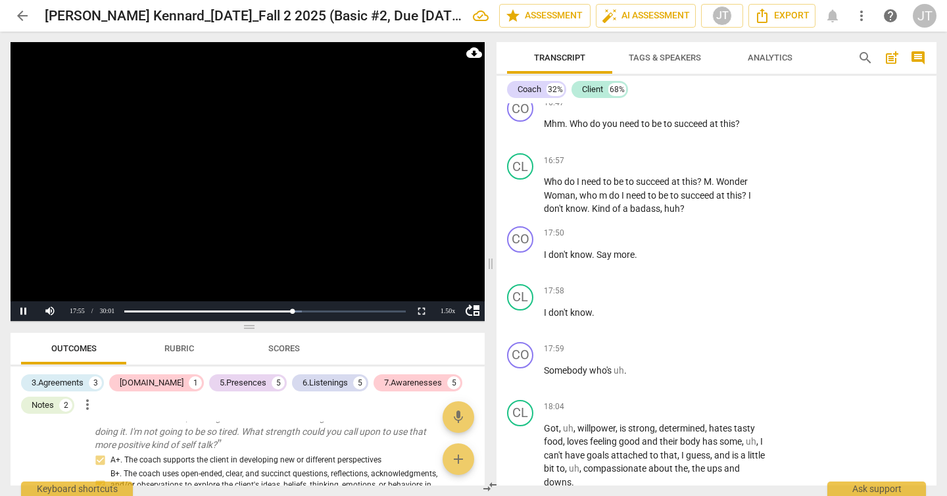
click at [320, 215] on video at bounding box center [248, 181] width 474 height 279
click at [596, 260] on span "." at bounding box center [594, 254] width 5 height 11
click at [732, 216] on p "Who do I need to be to succeed at this ? M . Wonder Woman , who m do I need to …" at bounding box center [655, 195] width 222 height 41
click at [140, 174] on video at bounding box center [248, 181] width 474 height 279
click at [301, 212] on video at bounding box center [248, 181] width 474 height 279
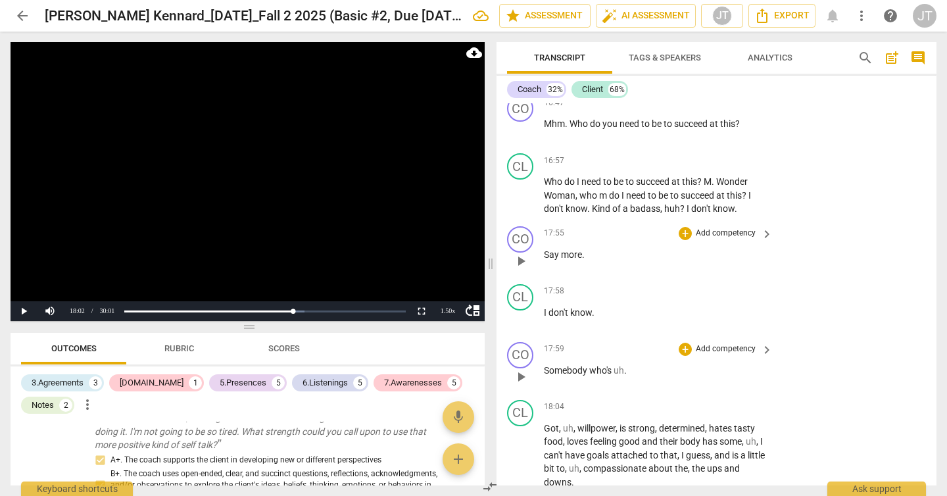
click at [544, 376] on span "Somebody" at bounding box center [566, 370] width 45 height 11
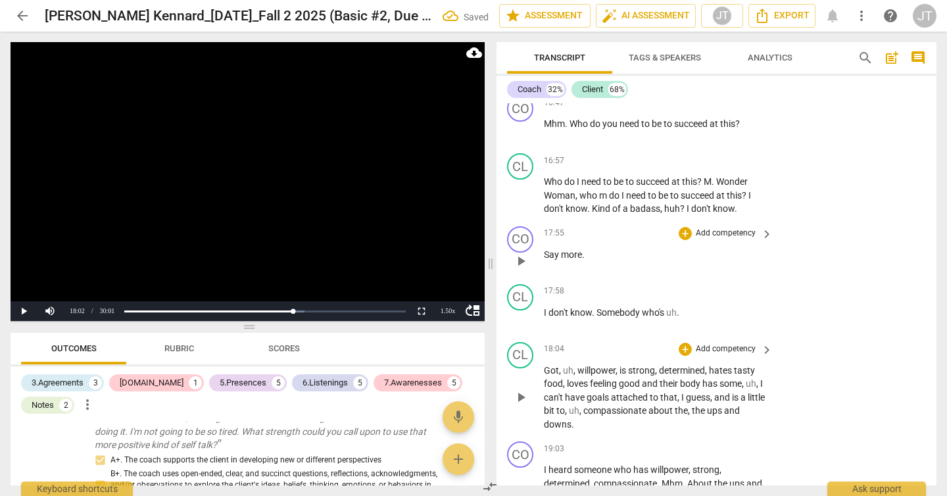
click at [544, 376] on span "Got" at bounding box center [551, 370] width 15 height 11
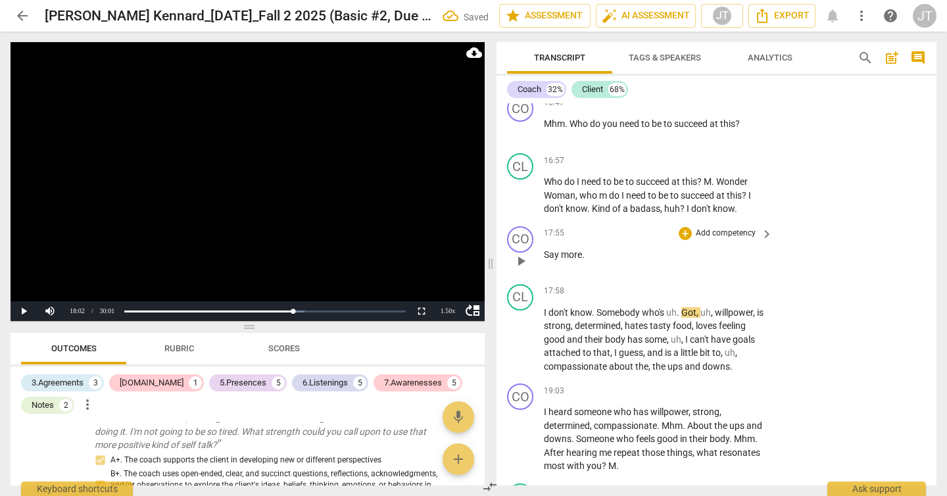
click at [234, 186] on video at bounding box center [248, 181] width 474 height 279
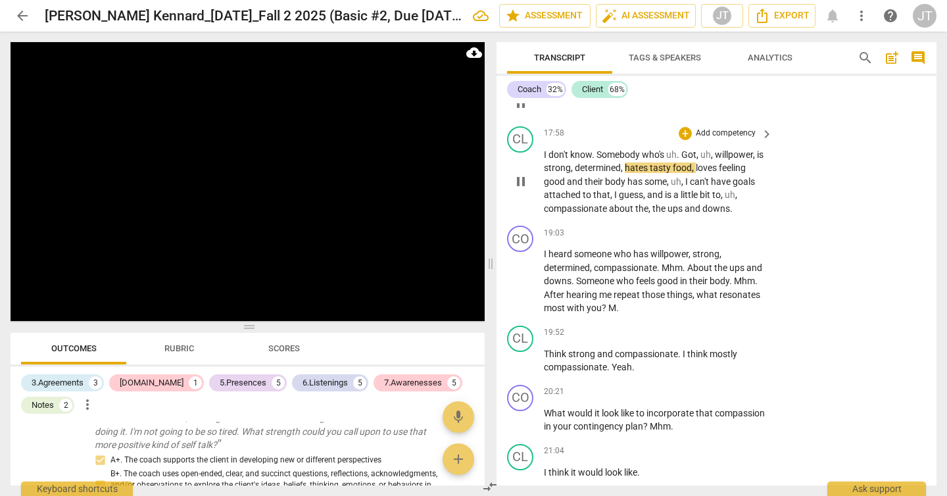
scroll to position [4210, 0]
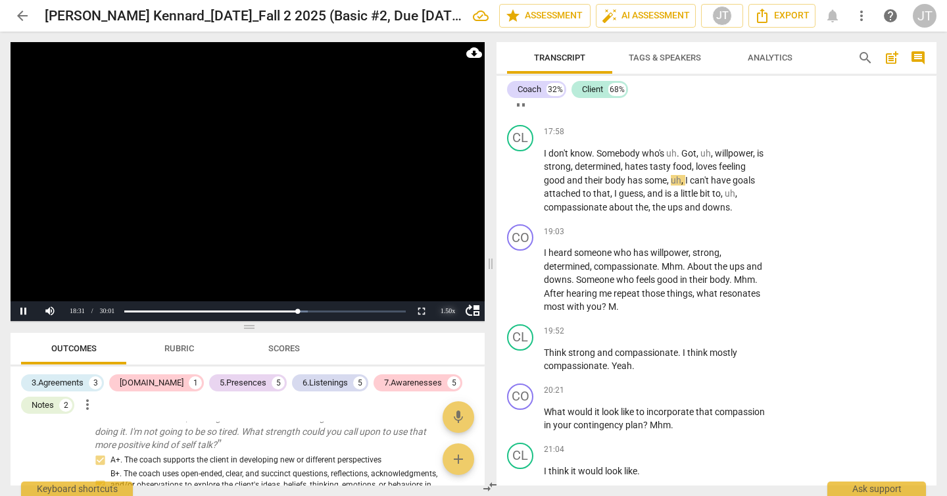
click at [450, 312] on div "1.50 x" at bounding box center [448, 311] width 26 height 20
click at [453, 297] on li "2x" at bounding box center [448, 294] width 26 height 14
click at [259, 191] on video at bounding box center [248, 181] width 474 height 279
drag, startPoint x: 609, startPoint y: 320, endPoint x: 618, endPoint y: 319, distance: 8.7
click at [618, 314] on p "I heard someone who has willpower , strong , determined , compassionate . Mhm .…" at bounding box center [655, 280] width 222 height 68
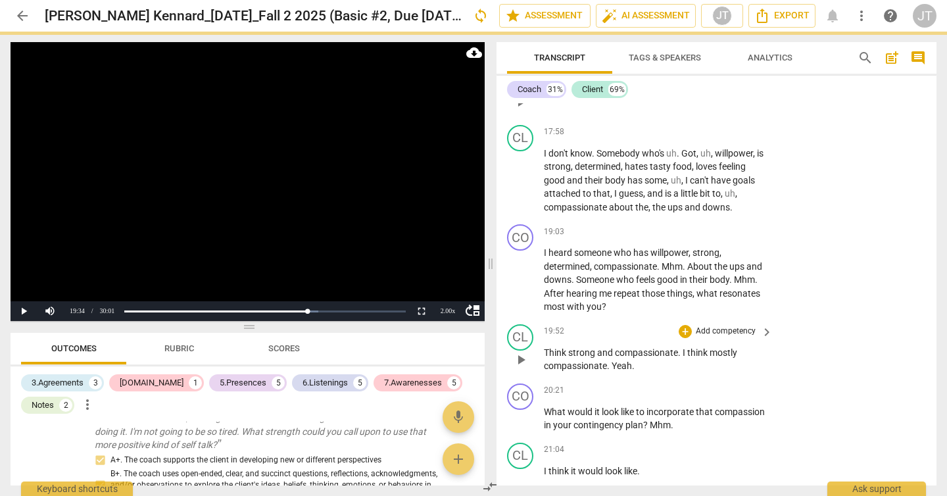
click at [544, 358] on span "Think" at bounding box center [556, 352] width 24 height 11
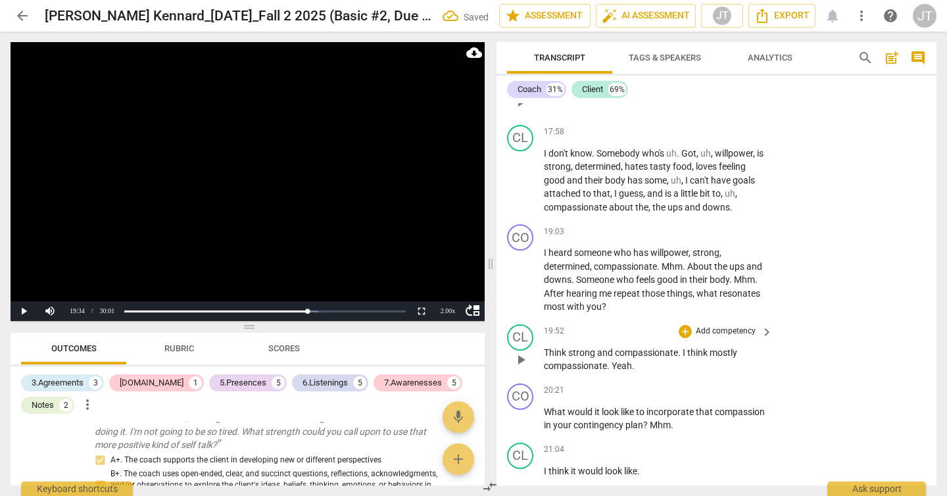
paste p
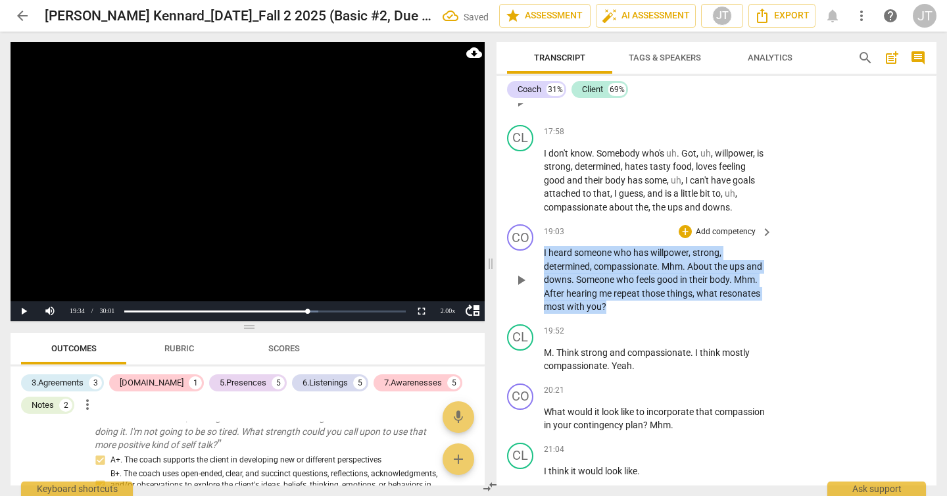
drag, startPoint x: 606, startPoint y: 314, endPoint x: 535, endPoint y: 268, distance: 85.6
click at [535, 268] on div "CO play_arrow pause 19:03 + Add competency keyboard_arrow_right I heard someone…" at bounding box center [717, 269] width 440 height 100
click at [744, 238] on p "Add competency" at bounding box center [726, 232] width 62 height 12
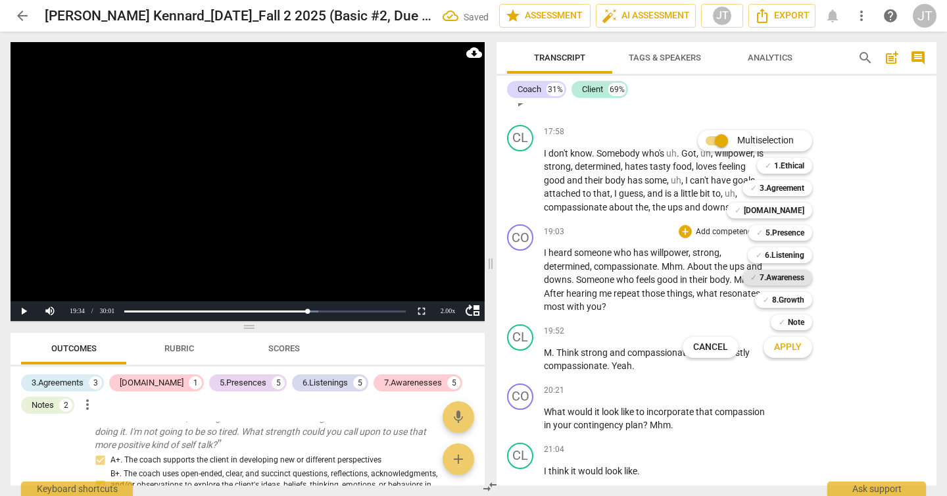
click at [777, 277] on b "7.Awareness" at bounding box center [782, 278] width 45 height 16
click at [781, 254] on b "6.Listening" at bounding box center [784, 255] width 39 height 16
click at [791, 351] on span "Apply" at bounding box center [788, 347] width 28 height 13
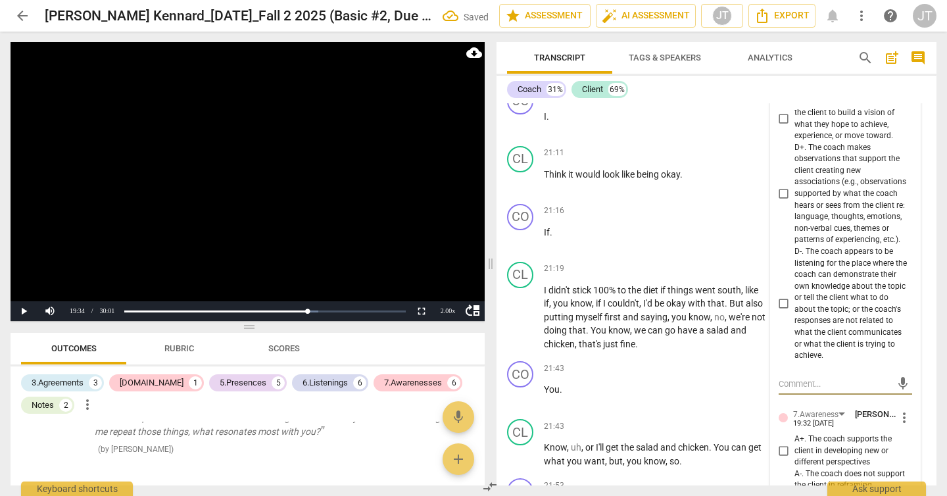
scroll to position [4618, 0]
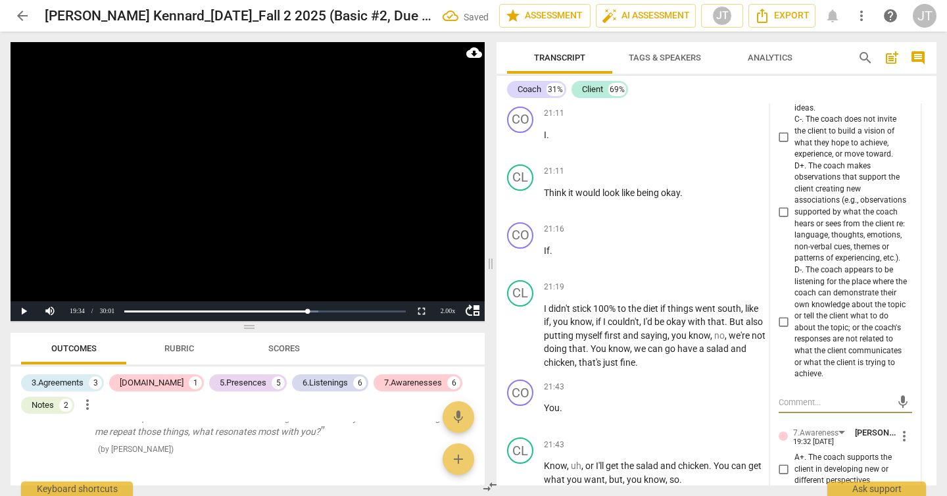
click at [795, 230] on span "D+. The coach makes observations that support the client creating new associati…" at bounding box center [851, 212] width 112 height 104
click at [794, 220] on input "D+. The coach makes observations that support the client creating new associati…" at bounding box center [784, 213] width 21 height 16
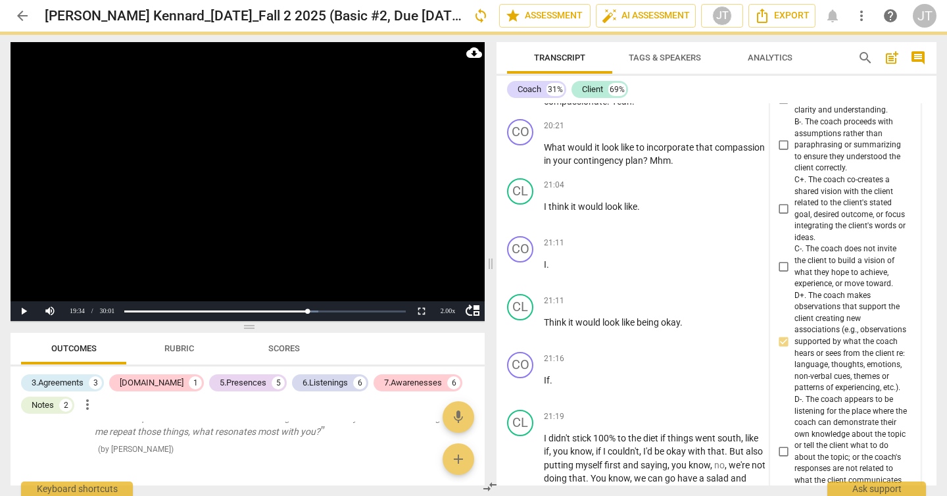
scroll to position [4432, 0]
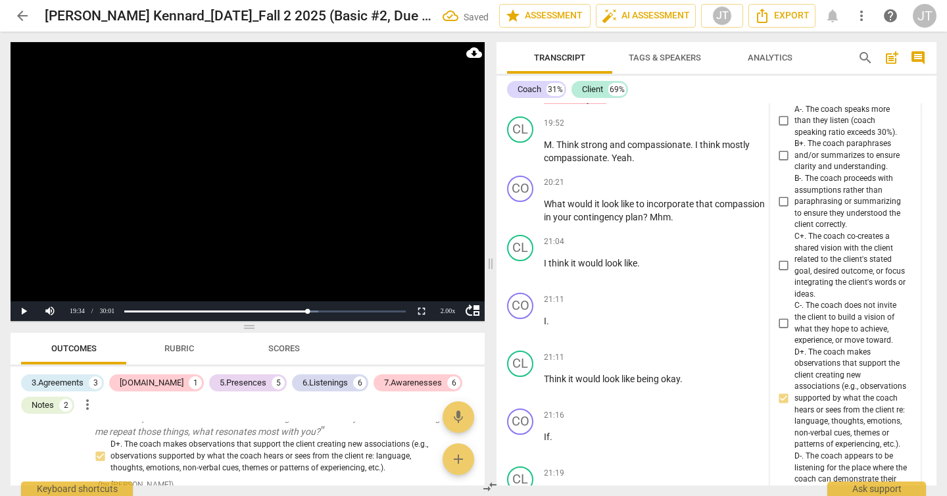
click at [804, 161] on span "B+. The coach paraphrases and/or summarizes to ensure clarity and understanding." at bounding box center [851, 155] width 112 height 35
click at [795, 161] on input "B+. The coach paraphrases and/or summarizes to ensure clarity and understanding." at bounding box center [784, 156] width 21 height 16
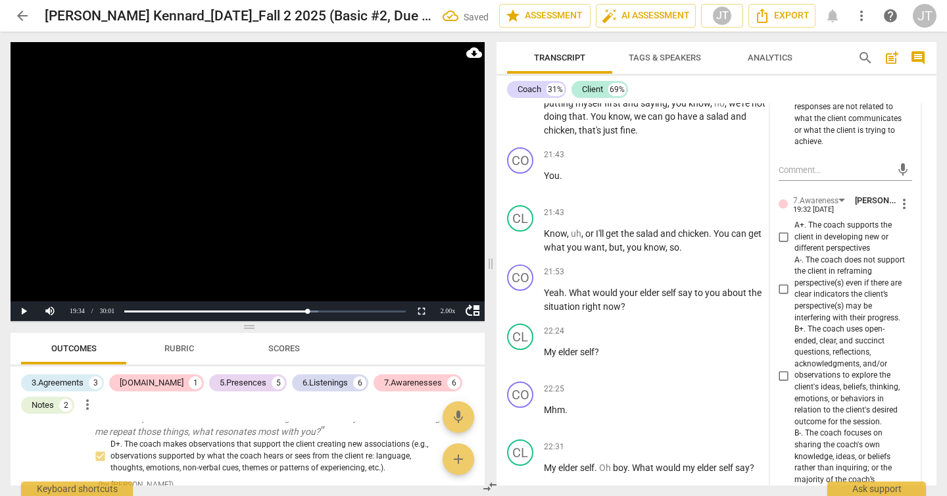
click at [818, 253] on span "A+. The coach supports the client in developing new or different perspectives" at bounding box center [851, 237] width 112 height 35
click at [795, 245] on input "A+. The coach supports the client in developing new or different perspectives" at bounding box center [784, 237] width 21 height 16
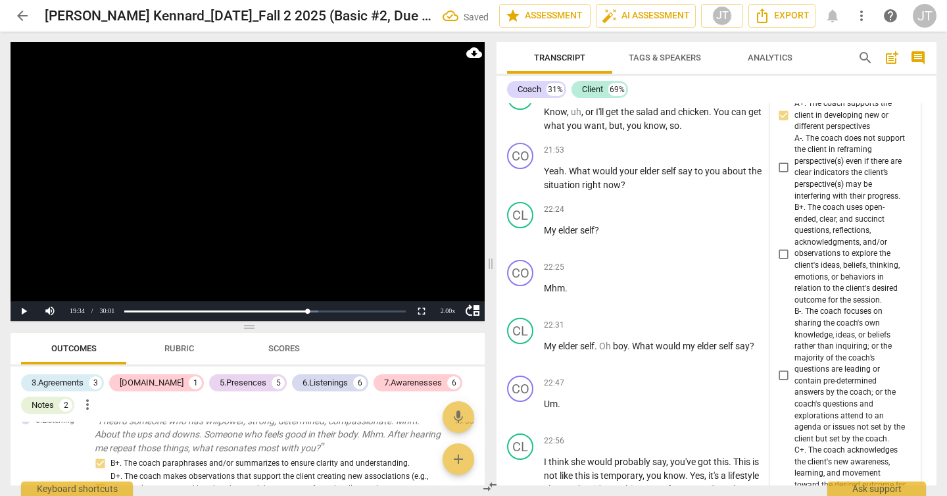
scroll to position [2254, 0]
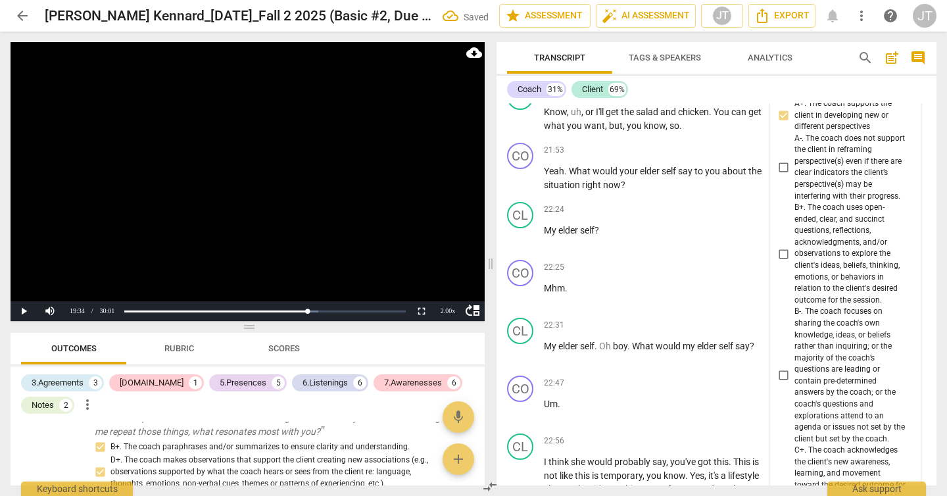
click at [818, 285] on span "B+. The coach uses open-ended, clear, and succinct questions, reflections, ackn…" at bounding box center [851, 254] width 112 height 104
click at [795, 262] on input "B+. The coach uses open-ended, clear, and succinct questions, reflections, ackn…" at bounding box center [784, 254] width 21 height 16
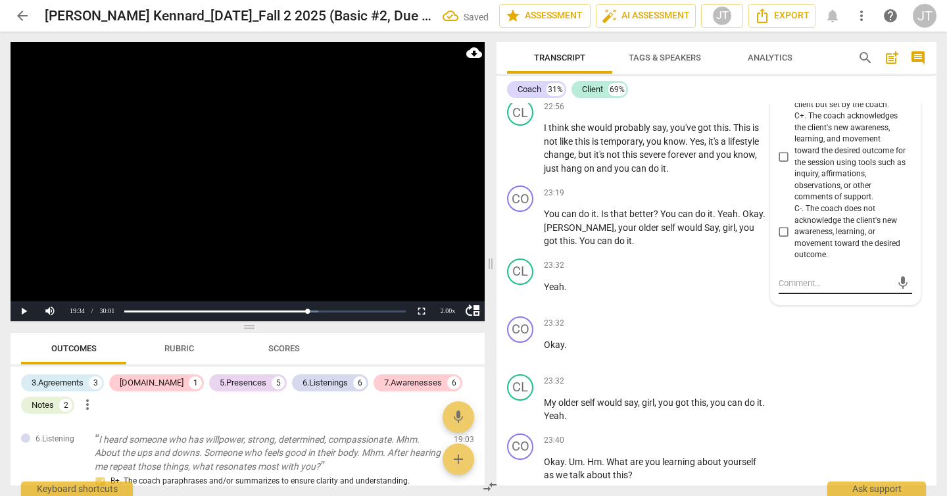
scroll to position [2288, 0]
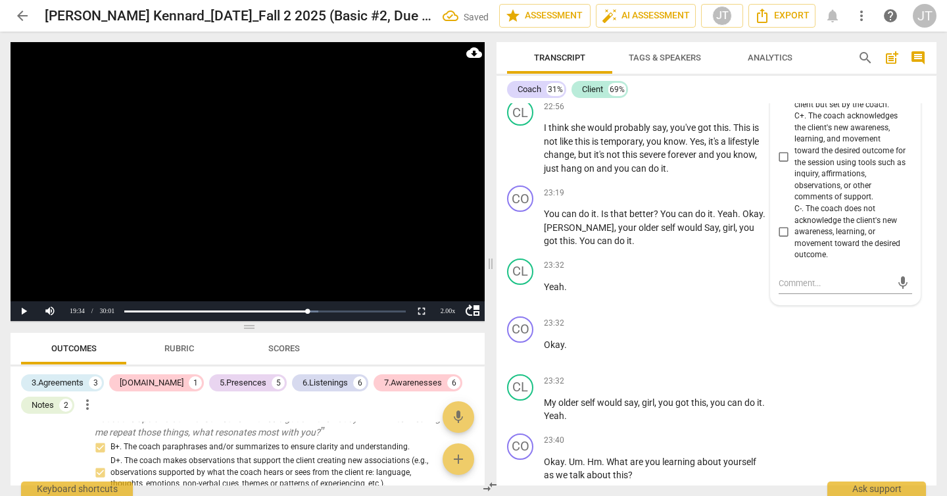
click at [802, 184] on span "C+. The coach acknowledges the client's new awareness, learning, and movement t…" at bounding box center [851, 157] width 112 height 93
click at [795, 165] on input "C+. The coach acknowledges the client's new awareness, learning, and movement t…" at bounding box center [784, 157] width 21 height 16
click at [364, 162] on video at bounding box center [248, 181] width 474 height 279
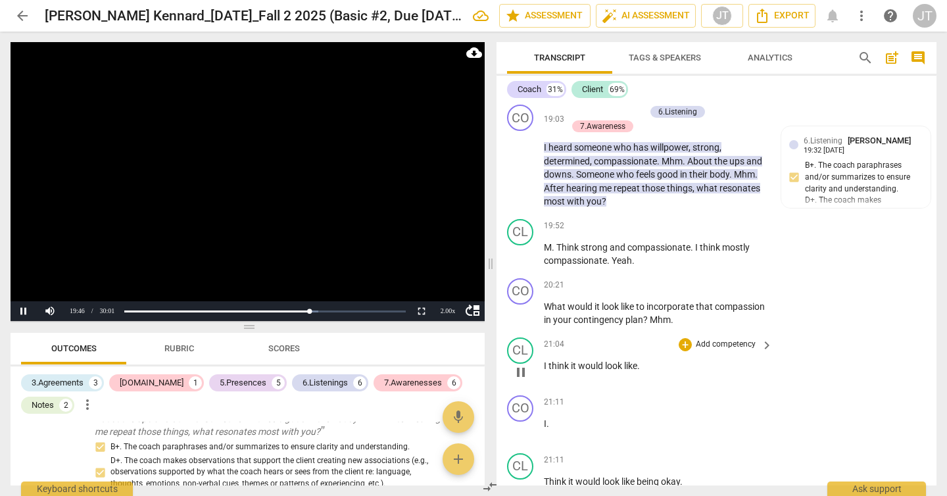
scroll to position [4317, 0]
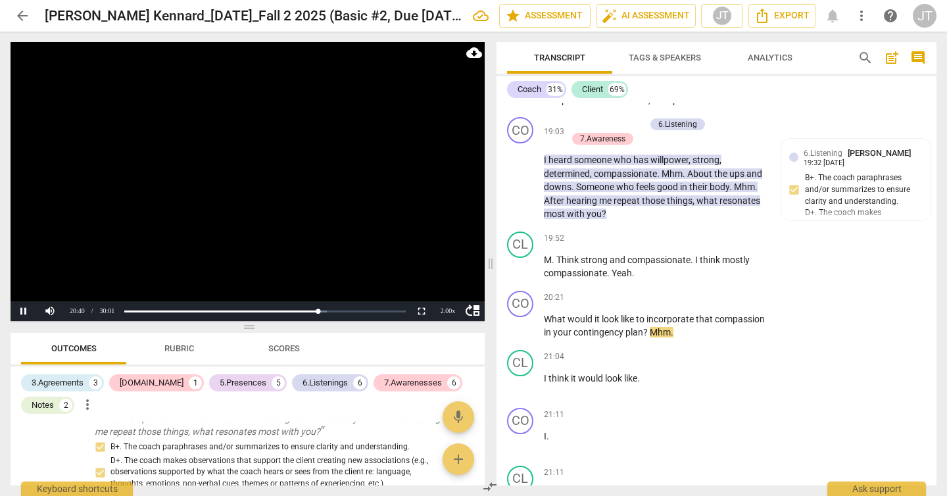
click at [292, 249] on video at bounding box center [248, 181] width 474 height 279
drag, startPoint x: 702, startPoint y: 339, endPoint x: 726, endPoint y: 341, distance: 23.1
click at [726, 339] on p "What would it look like to incorporate that compassion in your contingency plan…" at bounding box center [655, 325] width 222 height 27
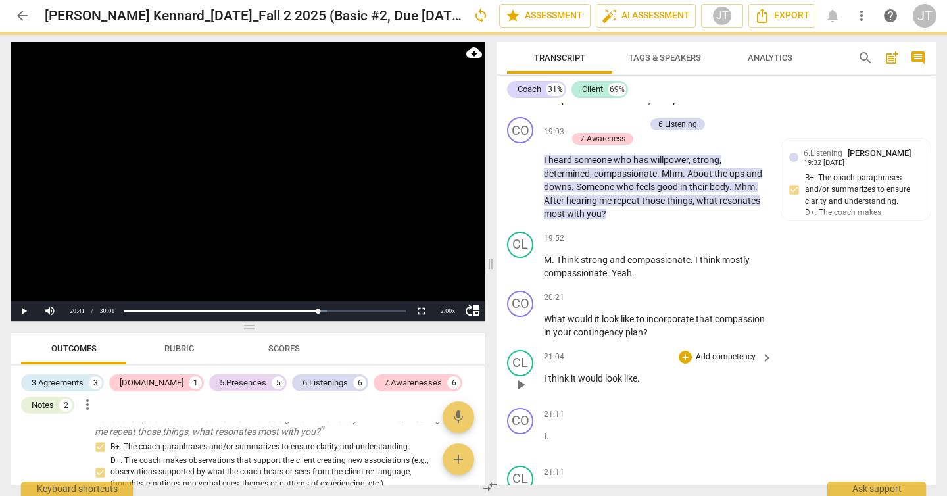
click at [543, 392] on div "play_arrow pause" at bounding box center [527, 384] width 34 height 17
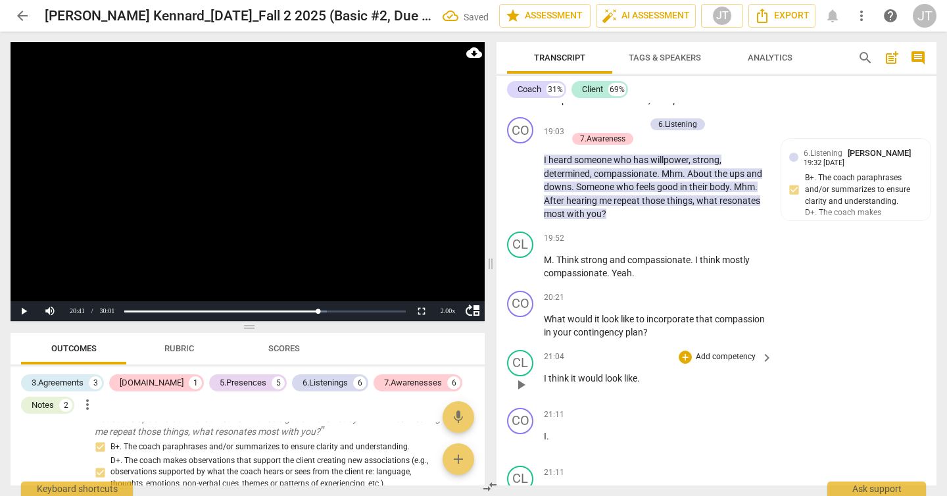
click at [545, 383] on span "I" at bounding box center [546, 378] width 5 height 11
paste p
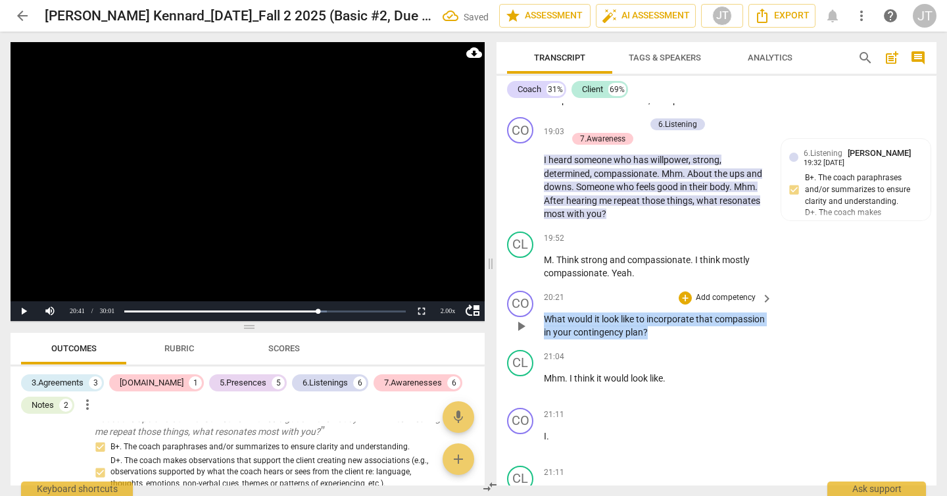
drag, startPoint x: 706, startPoint y: 344, endPoint x: 537, endPoint y: 330, distance: 169.7
click at [537, 330] on div "CO play_arrow pause 20:21 + Add competency keyboard_arrow_right What would it l…" at bounding box center [717, 314] width 440 height 59
click at [687, 305] on div "+" at bounding box center [685, 297] width 13 height 13
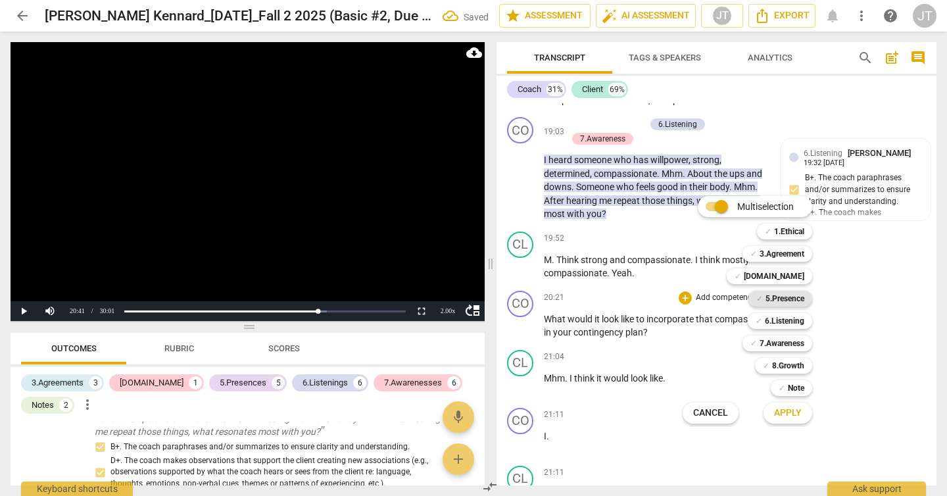
click at [785, 298] on b "5.Presence" at bounding box center [785, 299] width 39 height 16
click at [787, 317] on b "6.Listening" at bounding box center [784, 321] width 39 height 16
click at [786, 351] on div "✓ 7.Awareness 6" at bounding box center [784, 343] width 95 height 22
click at [786, 348] on b "7.Awareness" at bounding box center [782, 343] width 45 height 16
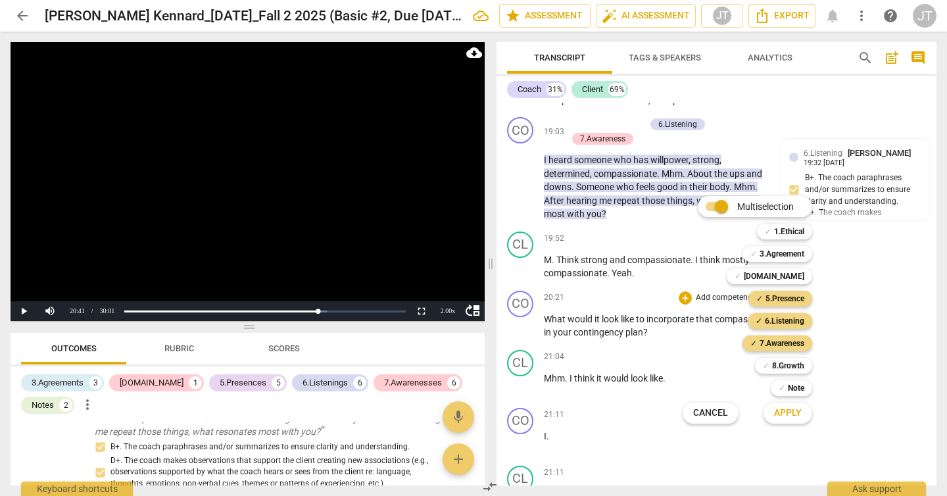
click at [790, 420] on button "Apply" at bounding box center [788, 413] width 49 height 24
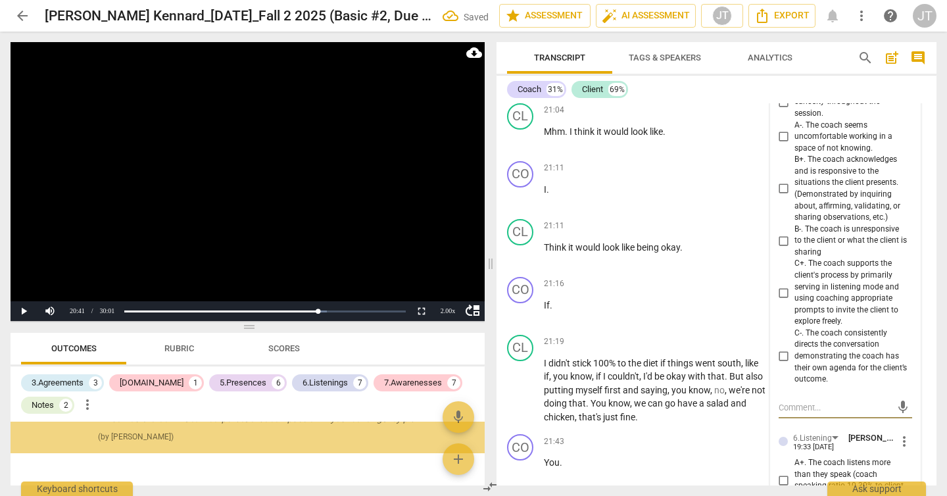
scroll to position [4445, 0]
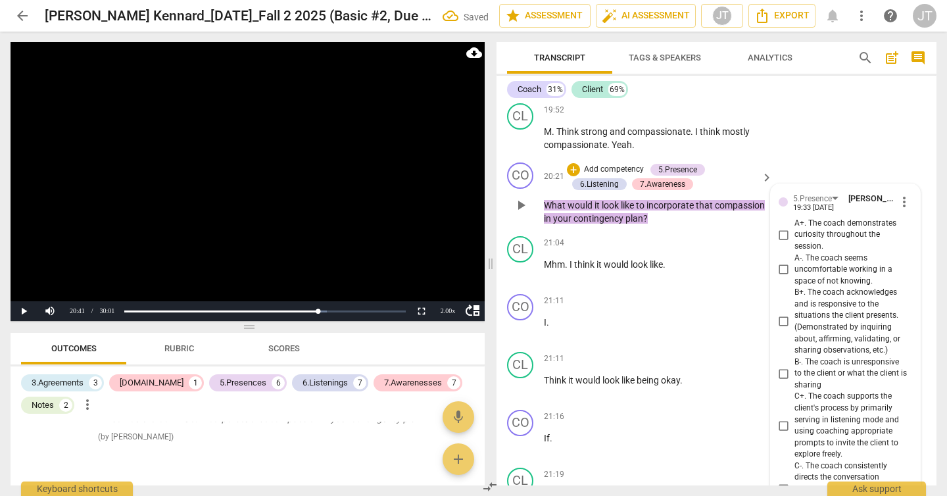
click at [800, 247] on span "A+. The coach demonstrates curiosity throughout the session." at bounding box center [851, 235] width 112 height 35
click at [795, 243] on input "A+. The coach demonstrates curiosity throughout the session." at bounding box center [784, 235] width 21 height 16
click at [816, 332] on span "B+. The coach acknowledges and is responsive to the situations the client prese…" at bounding box center [851, 321] width 112 height 69
click at [795, 330] on input "B+. The coach acknowledges and is responsive to the situations the client prese…" at bounding box center [784, 322] width 21 height 16
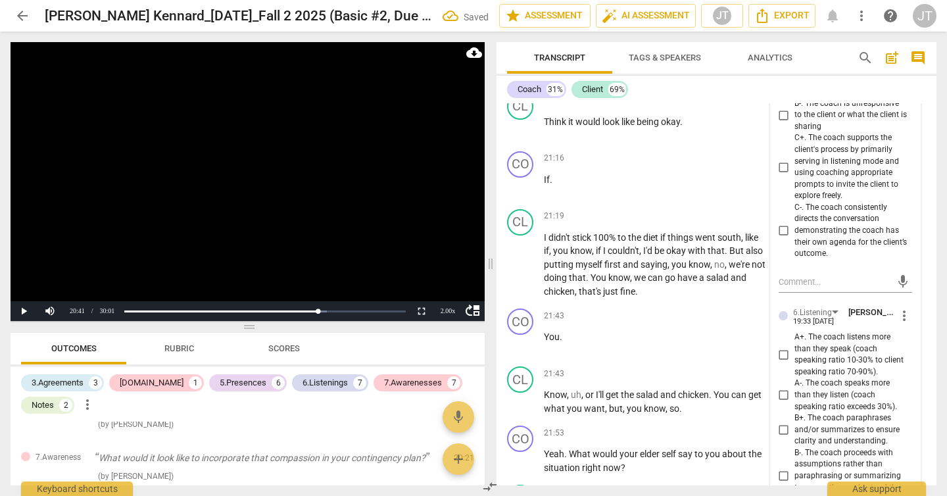
scroll to position [2583, 0]
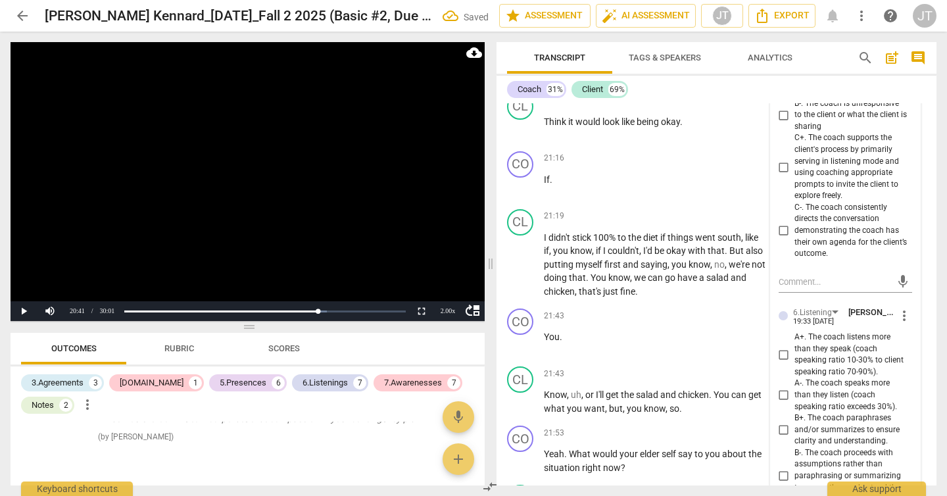
click at [810, 174] on span "C+. The coach supports the client's process by primarily serving in listening m…" at bounding box center [851, 166] width 112 height 69
click at [795, 174] on input "C+. The coach supports the client's process by primarily serving in listening m…" at bounding box center [784, 167] width 21 height 16
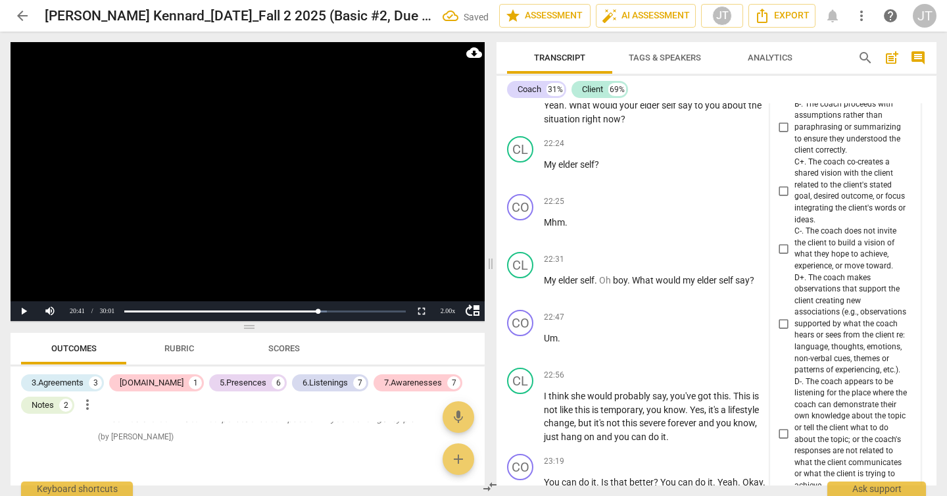
scroll to position [5054, 0]
click at [824, 206] on span "C+. The coach co-creates a shared vision with the client related to the client'…" at bounding box center [851, 189] width 112 height 69
click at [795, 197] on input "C+. The coach co-creates a shared vision with the client related to the client'…" at bounding box center [784, 190] width 21 height 16
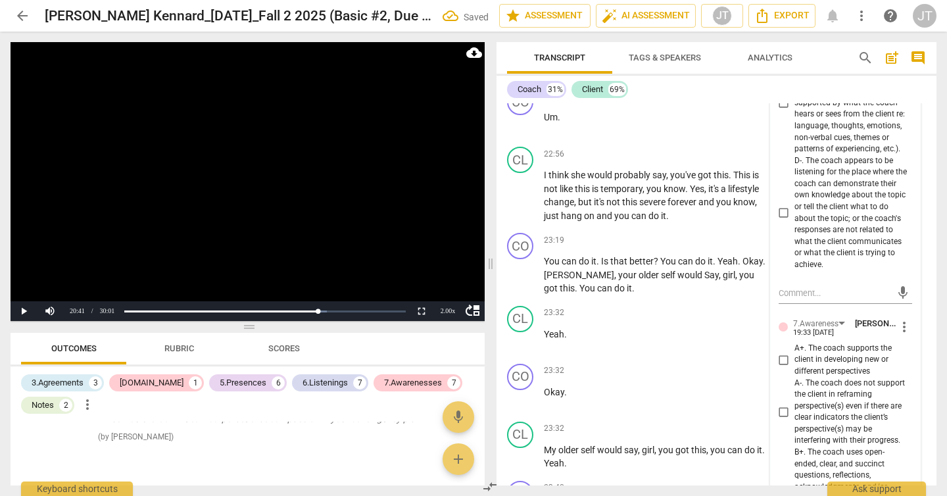
scroll to position [5175, 0]
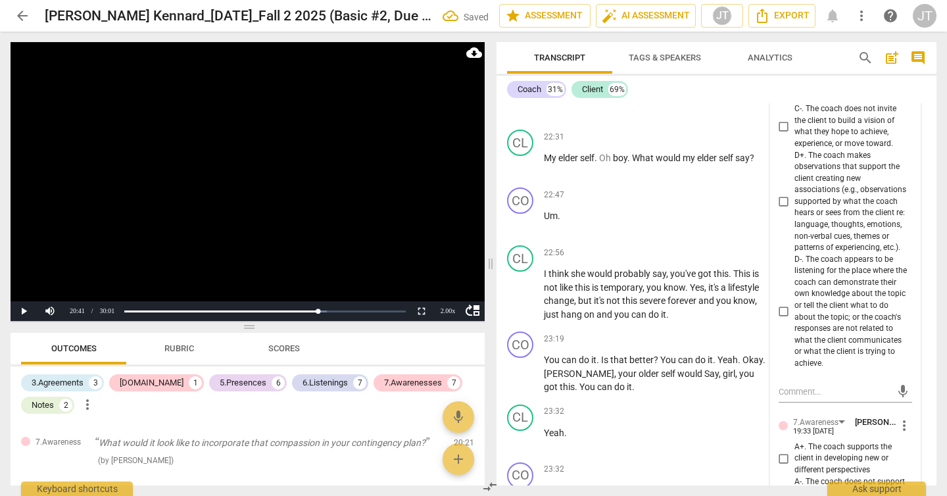
click at [806, 230] on span "D+. The coach makes observations that support the client creating new associati…" at bounding box center [851, 202] width 112 height 104
click at [795, 210] on input "D+. The coach makes observations that support the client creating new associati…" at bounding box center [784, 202] width 21 height 16
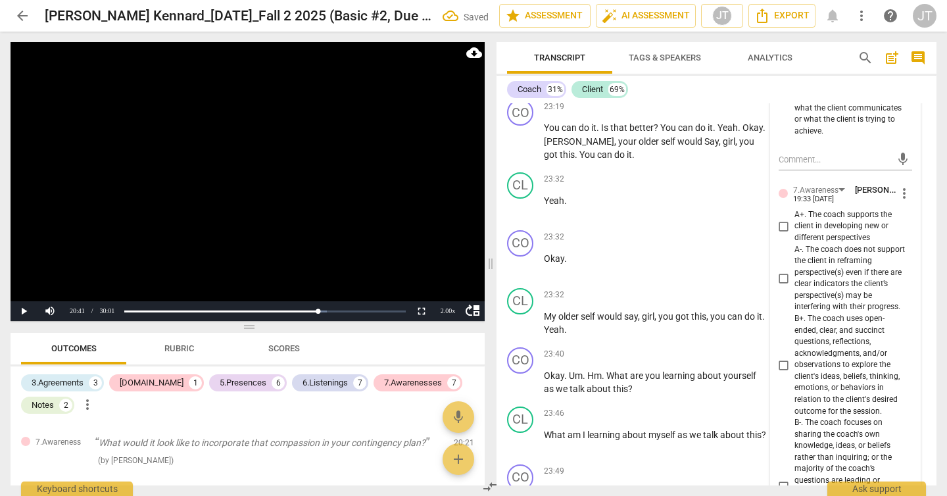
scroll to position [5408, 0]
click at [816, 243] on span "A+. The coach supports the client in developing new or different perspectives" at bounding box center [851, 225] width 112 height 35
click at [795, 233] on input "A+. The coach supports the client in developing new or different perspectives" at bounding box center [784, 225] width 21 height 16
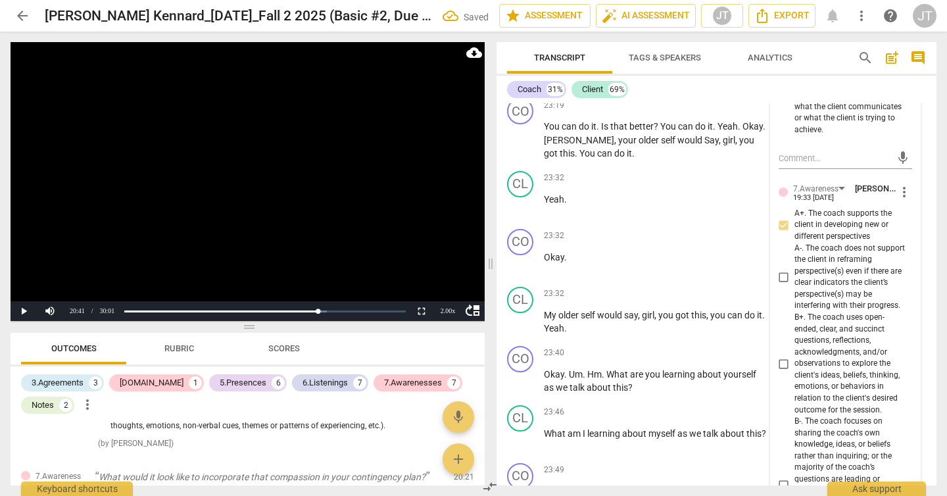
click at [826, 378] on span "B+. The coach uses open-ended, clear, and succinct questions, reflections, ackn…" at bounding box center [851, 364] width 112 height 104
click at [795, 372] on input "B+. The coach uses open-ended, clear, and succinct questions, reflections, ackn…" at bounding box center [784, 364] width 21 height 16
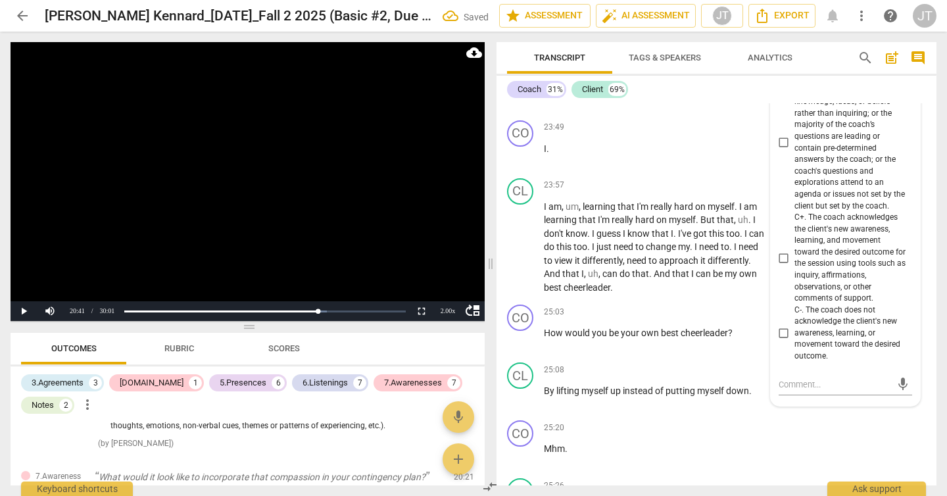
scroll to position [5765, 0]
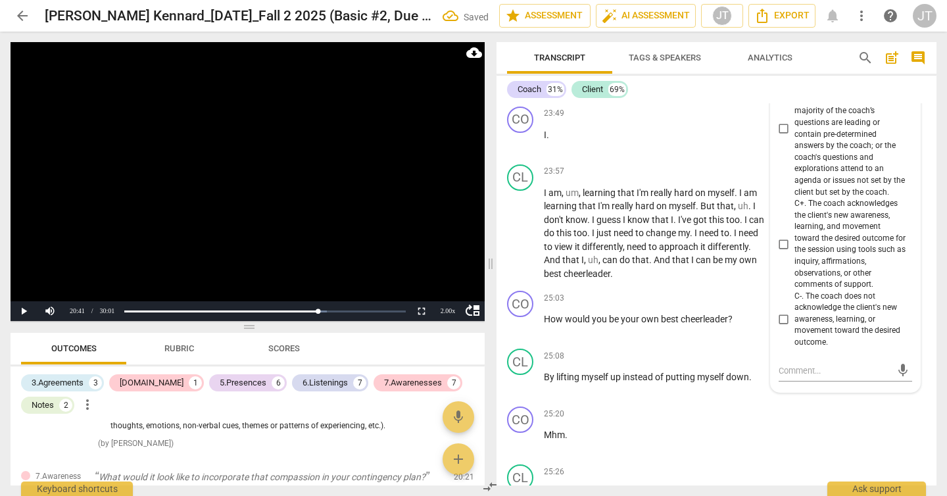
click at [314, 166] on video at bounding box center [248, 181] width 474 height 279
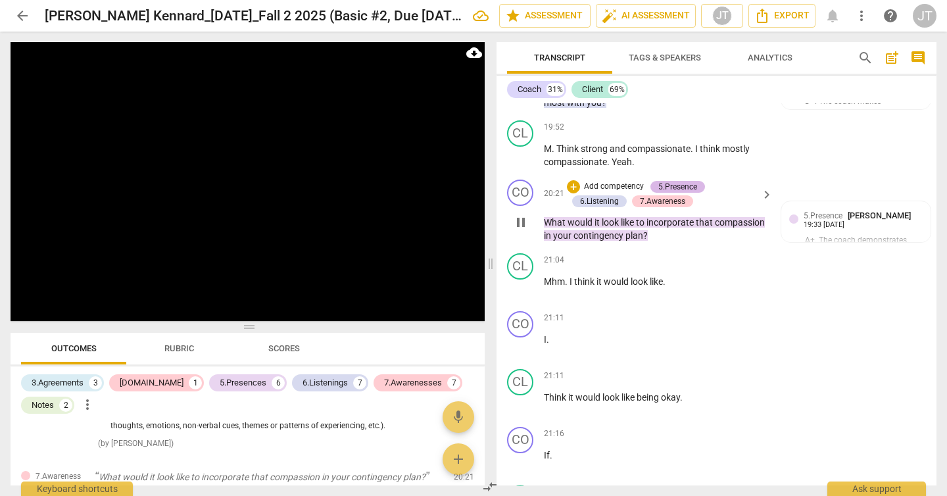
scroll to position [4428, 0]
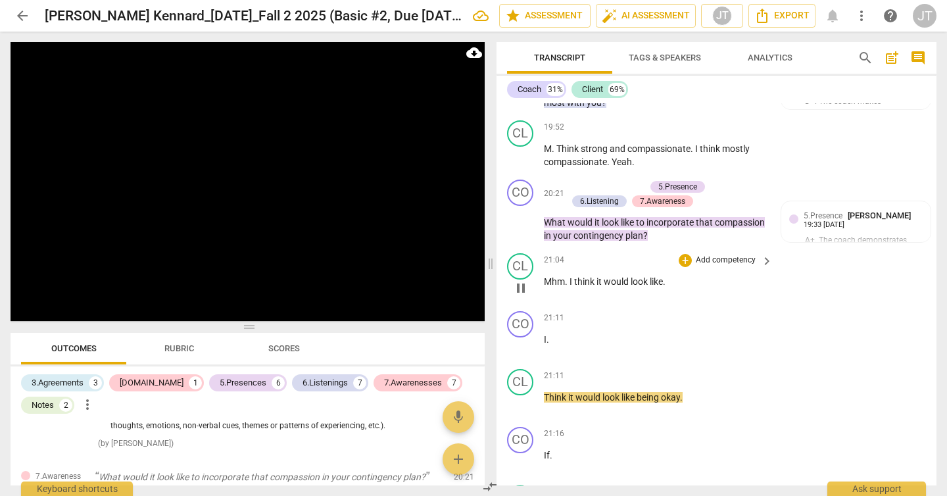
click at [689, 289] on p "Mhm . I think it would look like ." at bounding box center [655, 282] width 222 height 14
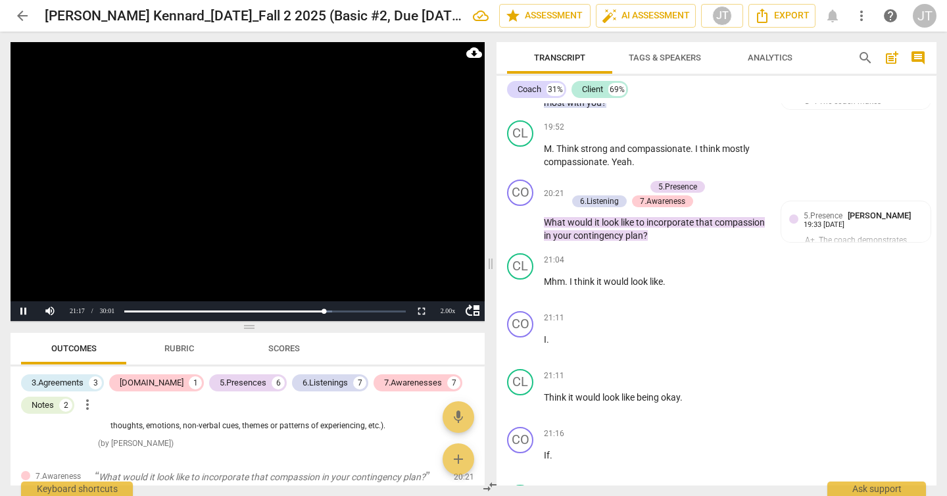
click at [256, 230] on video at bounding box center [248, 181] width 474 height 279
click at [544, 345] on span "I" at bounding box center [545, 339] width 3 height 11
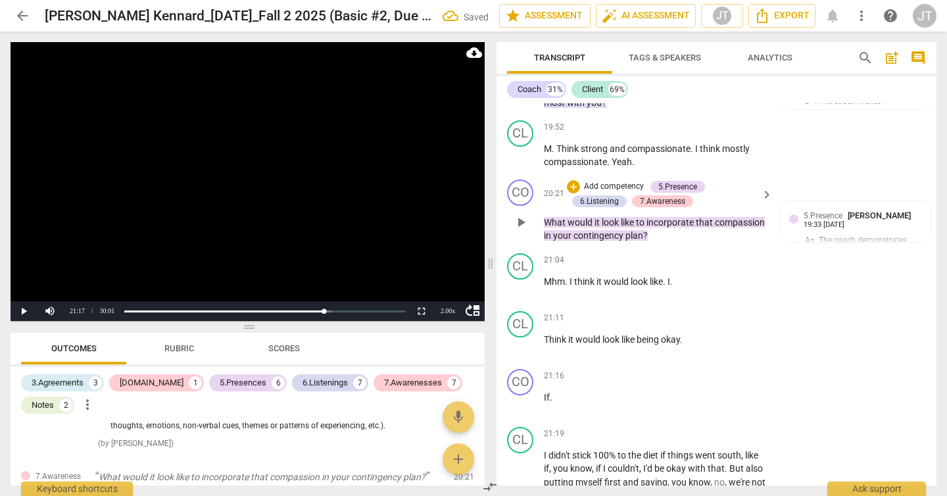
scroll to position [4454, 0]
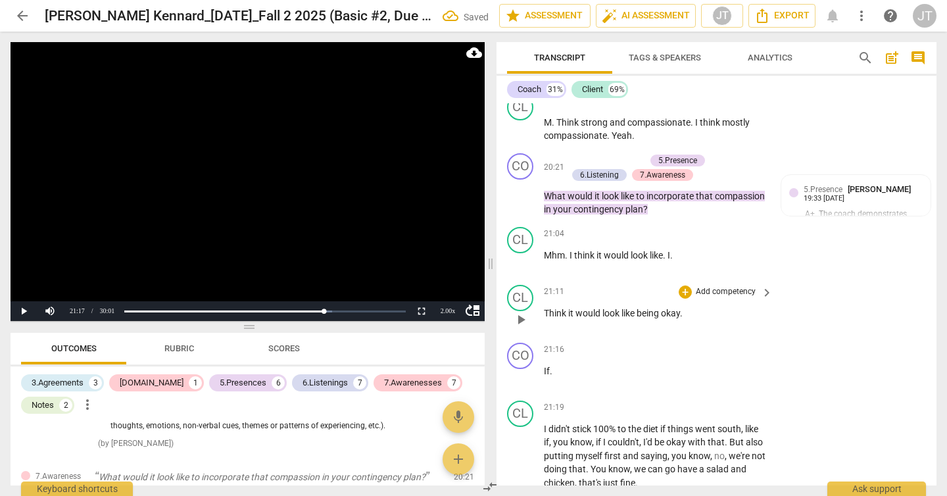
click at [545, 318] on span "Think" at bounding box center [556, 313] width 24 height 11
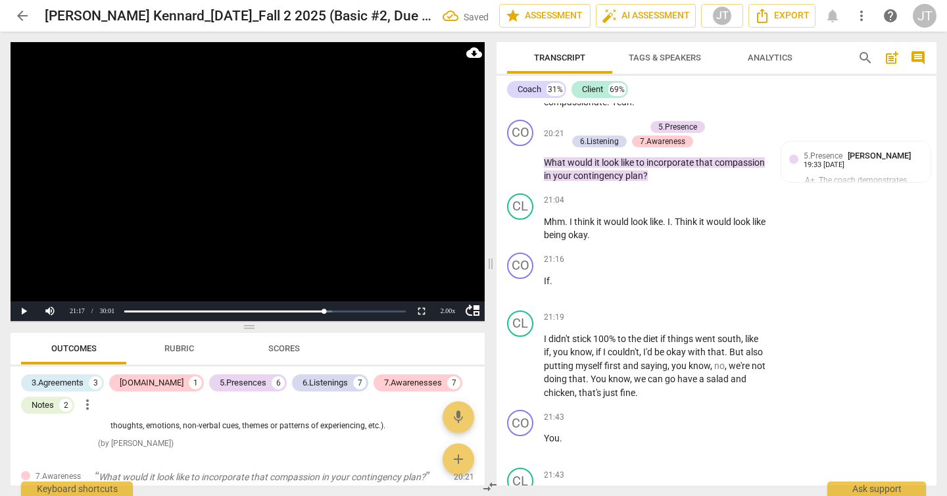
scroll to position [4507, 0]
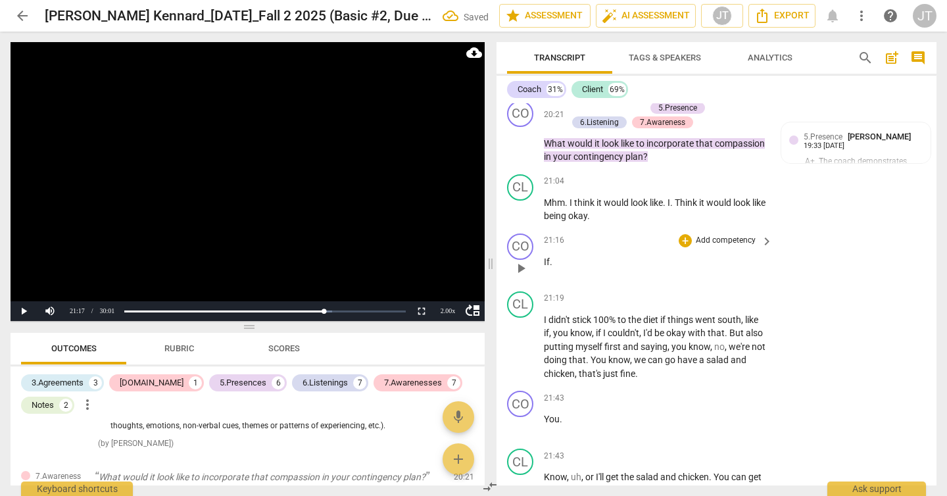
click at [543, 273] on div "play_arrow pause" at bounding box center [527, 268] width 34 height 17
click at [542, 277] on div "play_arrow pause" at bounding box center [527, 268] width 34 height 17
click at [544, 267] on span "If" at bounding box center [547, 262] width 6 height 11
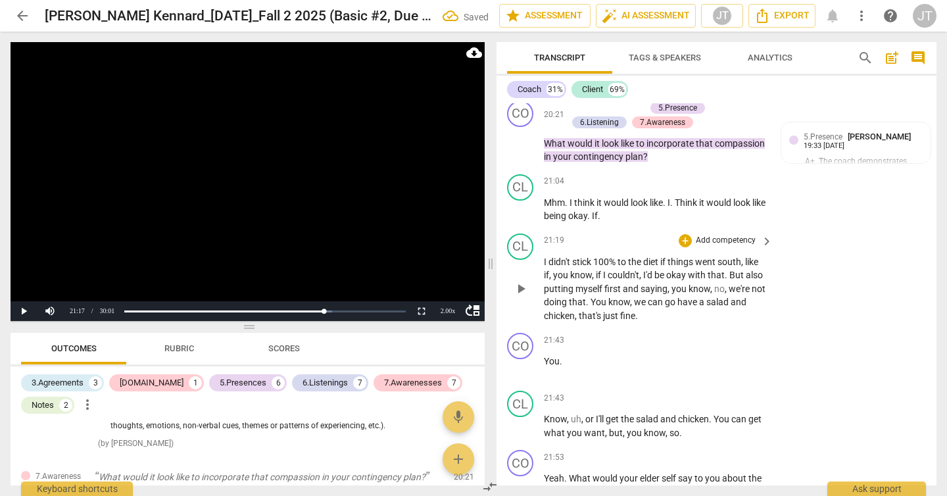
click at [545, 267] on span "I" at bounding box center [546, 262] width 5 height 11
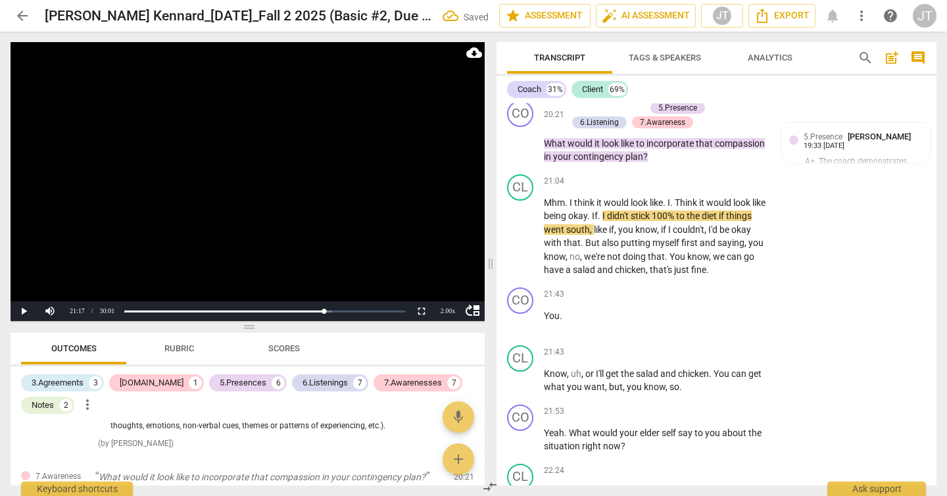
click at [360, 220] on video at bounding box center [248, 181] width 474 height 279
click at [603, 221] on span "." at bounding box center [600, 215] width 5 height 11
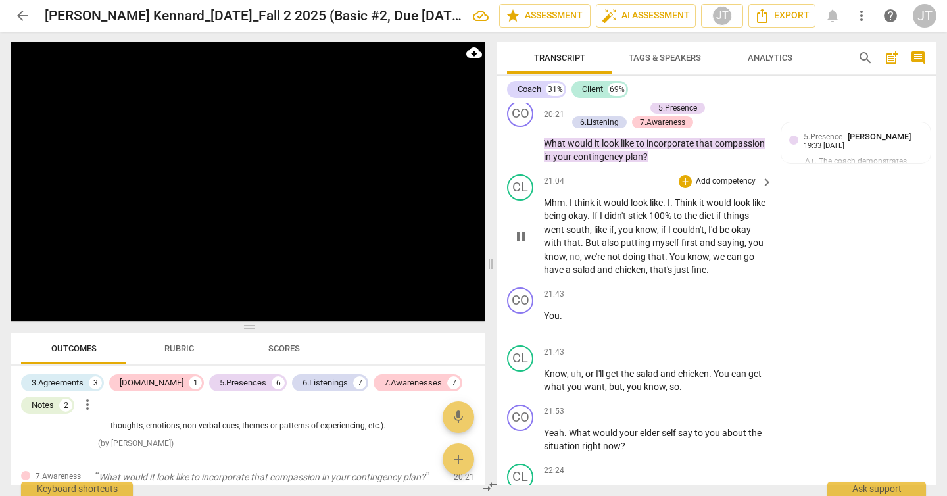
scroll to position [4535, 0]
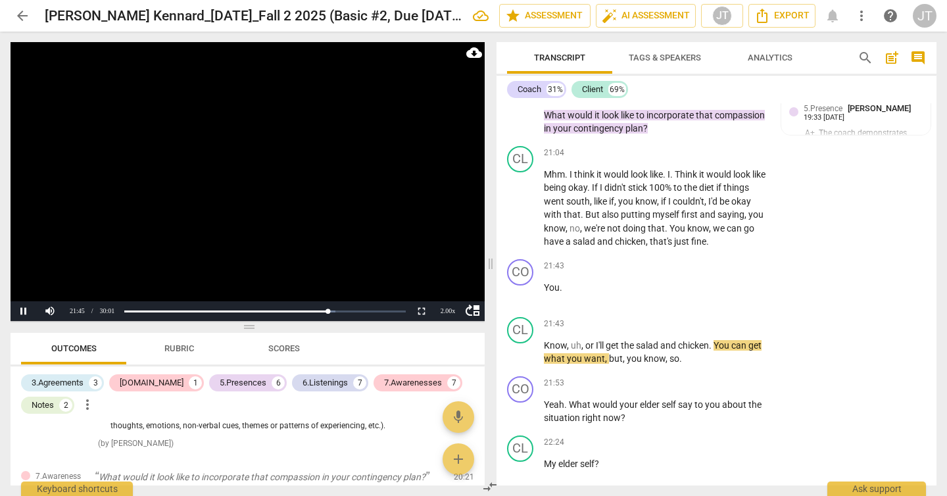
click at [271, 200] on video at bounding box center [248, 181] width 474 height 279
click at [546, 293] on span "You" at bounding box center [552, 287] width 16 height 11
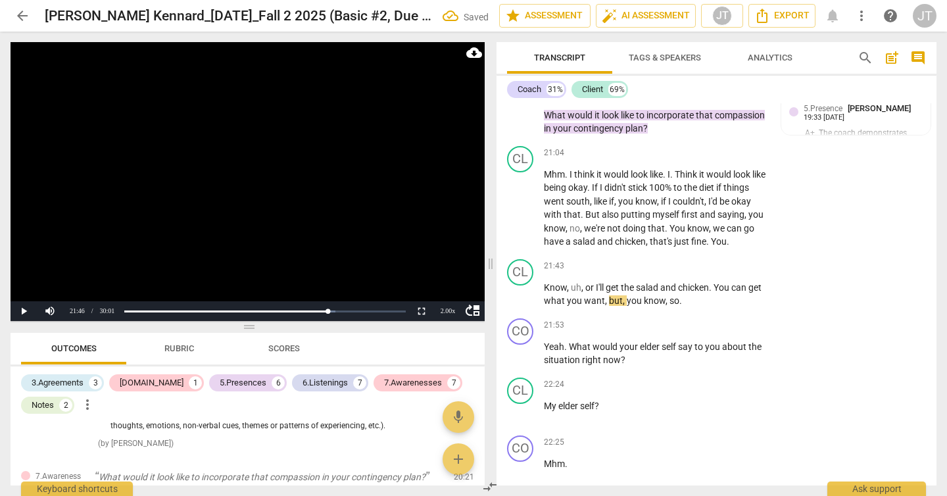
scroll to position [4562, 0]
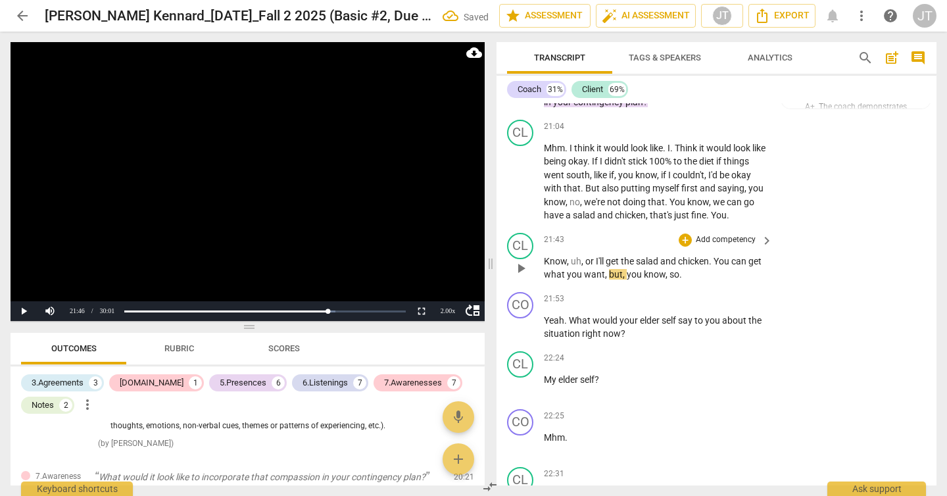
click at [544, 266] on span "Know" at bounding box center [555, 261] width 23 height 11
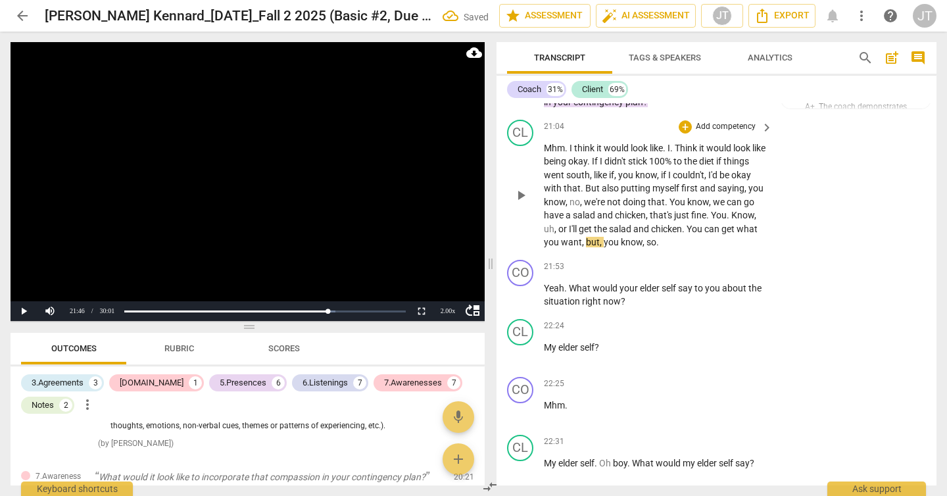
click at [727, 220] on span "." at bounding box center [729, 215] width 5 height 11
click at [366, 185] on video at bounding box center [248, 181] width 474 height 279
click at [220, 189] on video at bounding box center [248, 181] width 474 height 279
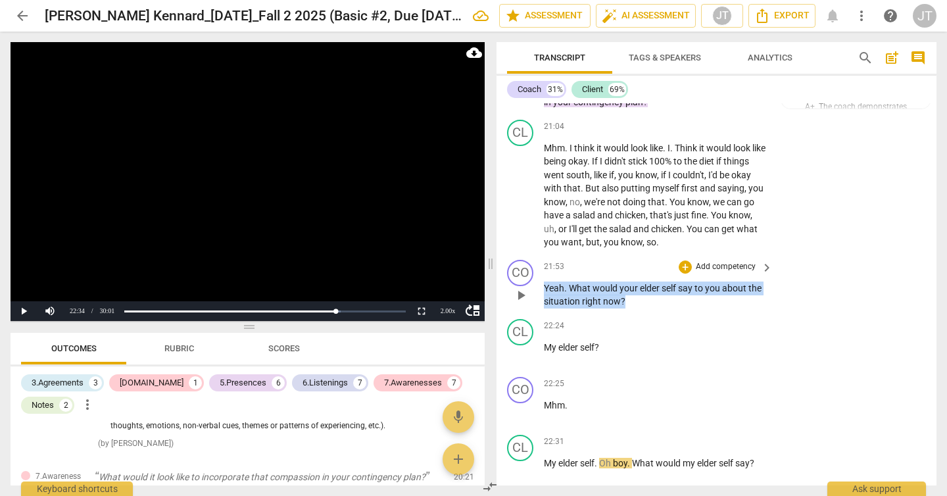
drag, startPoint x: 653, startPoint y: 312, endPoint x: 535, endPoint y: 299, distance: 119.1
click at [535, 299] on div "CO play_arrow pause 21:53 + Add competency keyboard_arrow_right Yeah . What wou…" at bounding box center [717, 284] width 440 height 59
click at [722, 273] on p "Add competency" at bounding box center [726, 267] width 62 height 12
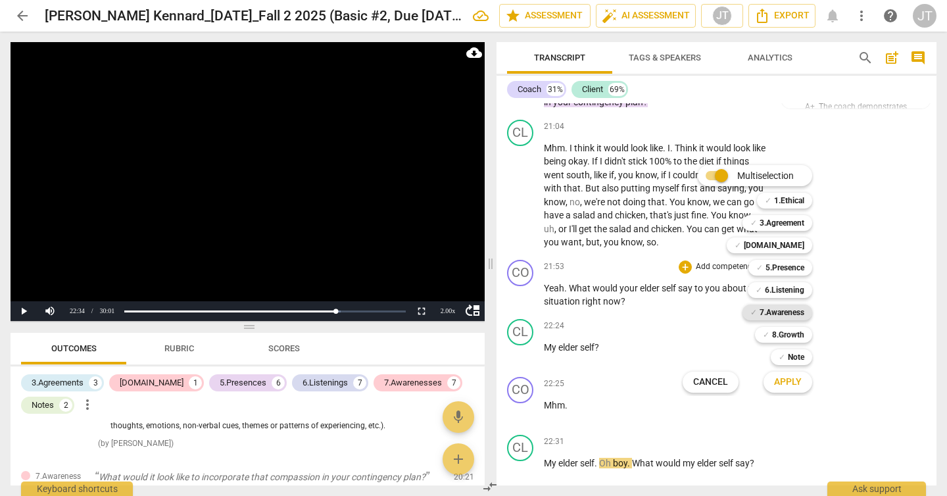
click at [795, 308] on b "7.Awareness" at bounding box center [782, 313] width 45 height 16
click at [794, 380] on span "Apply" at bounding box center [788, 382] width 28 height 13
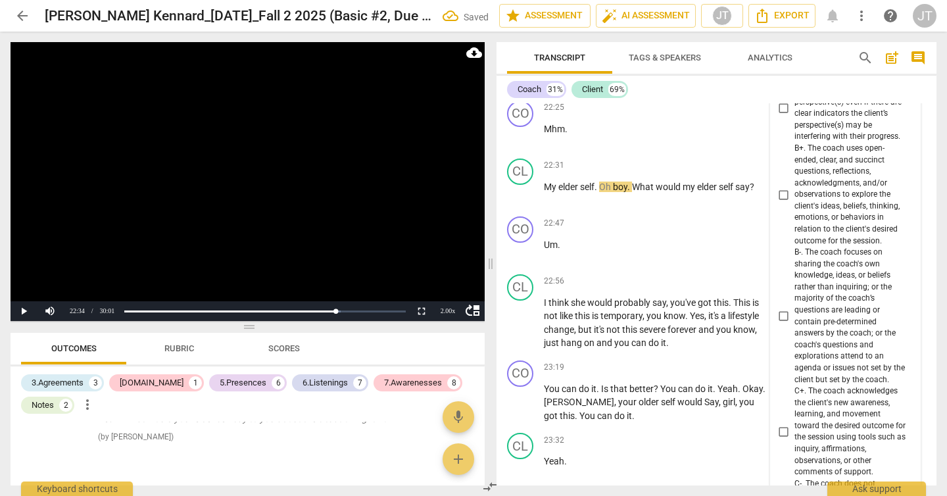
scroll to position [4772, 0]
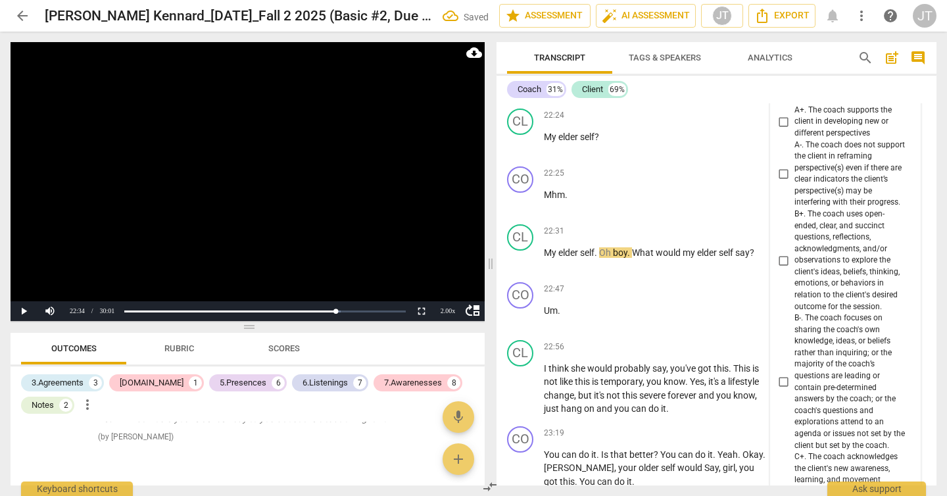
click at [839, 270] on span "B+. The coach uses open-ended, clear, and succinct questions, reflections, ackn…" at bounding box center [851, 261] width 112 height 104
click at [795, 268] on input "B+. The coach uses open-ended, clear, and succinct questions, reflections, ackn…" at bounding box center [784, 261] width 21 height 16
click at [192, 212] on video at bounding box center [248, 181] width 474 height 279
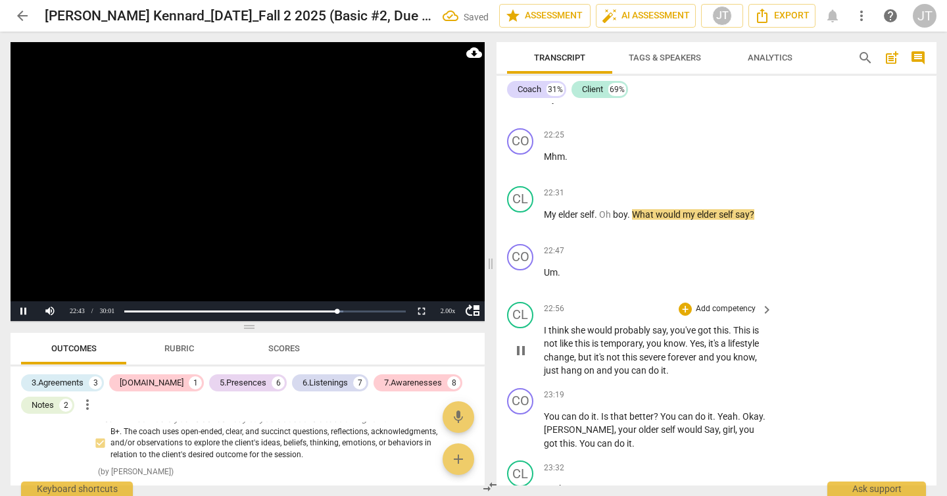
scroll to position [4823, 0]
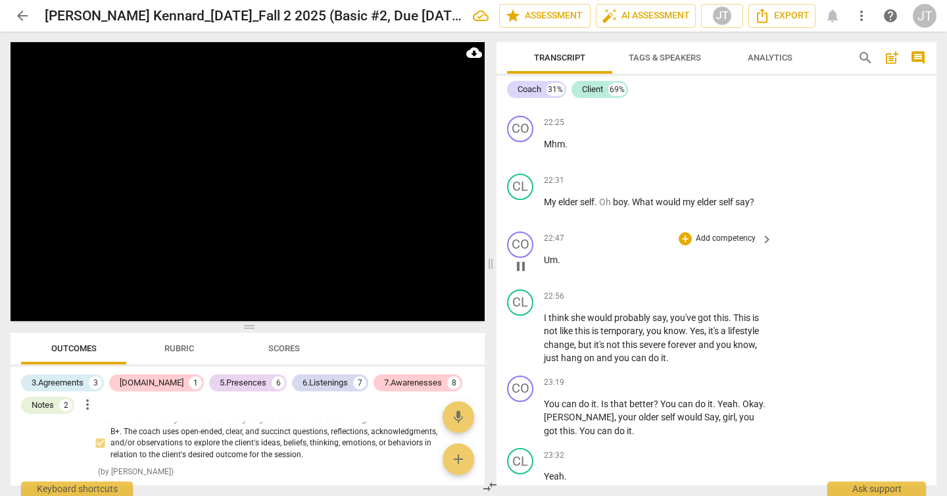
click at [545, 265] on span "Um" at bounding box center [551, 260] width 14 height 11
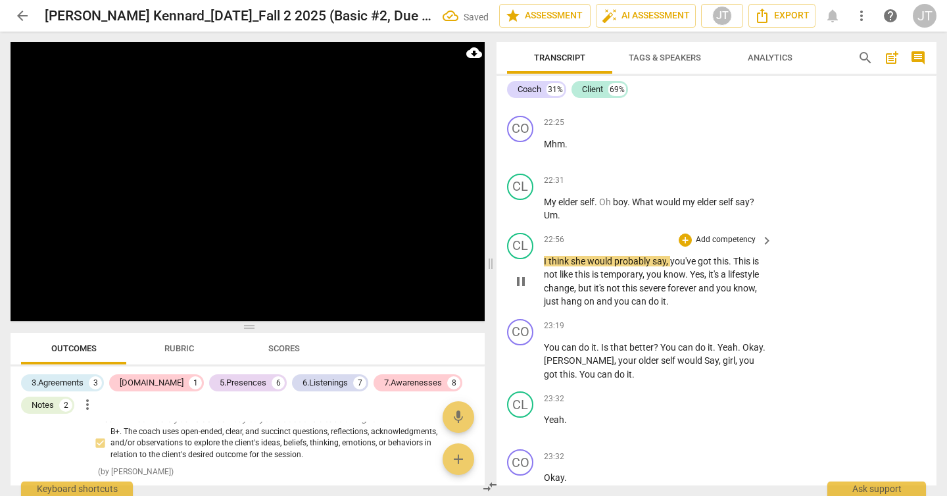
click at [544, 266] on span "I" at bounding box center [546, 261] width 5 height 11
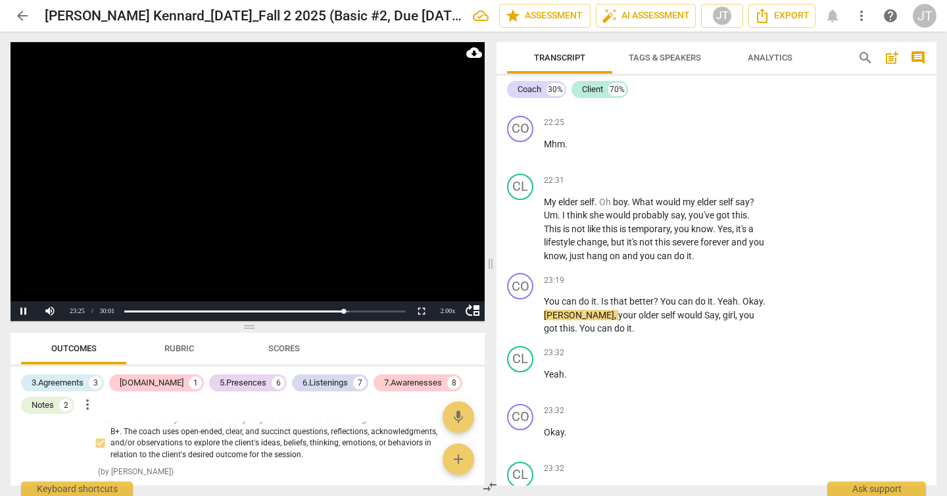
click at [272, 192] on video at bounding box center [248, 181] width 474 height 279
click at [544, 307] on span "You" at bounding box center [553, 301] width 18 height 11
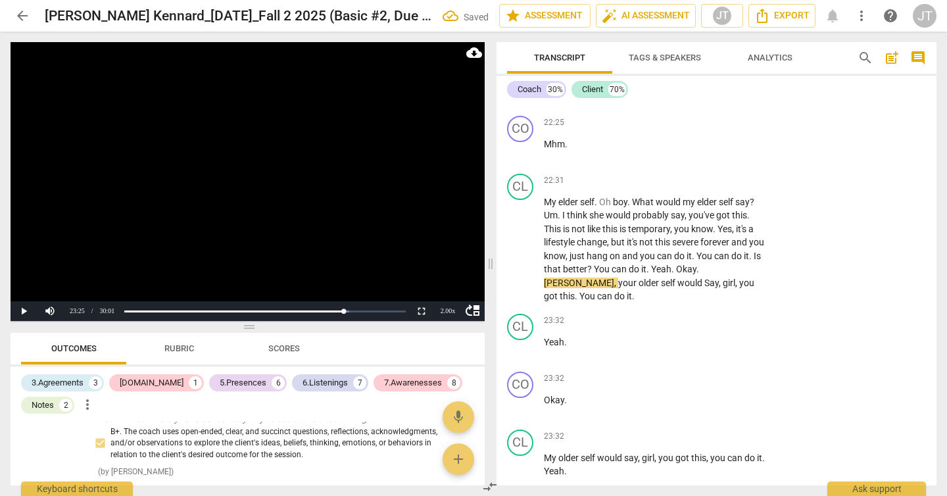
click at [264, 210] on video at bounding box center [248, 181] width 474 height 279
click at [278, 225] on video at bounding box center [248, 181] width 474 height 279
click at [672, 274] on span "Yeah" at bounding box center [661, 269] width 20 height 11
click at [285, 223] on video at bounding box center [248, 181] width 474 height 279
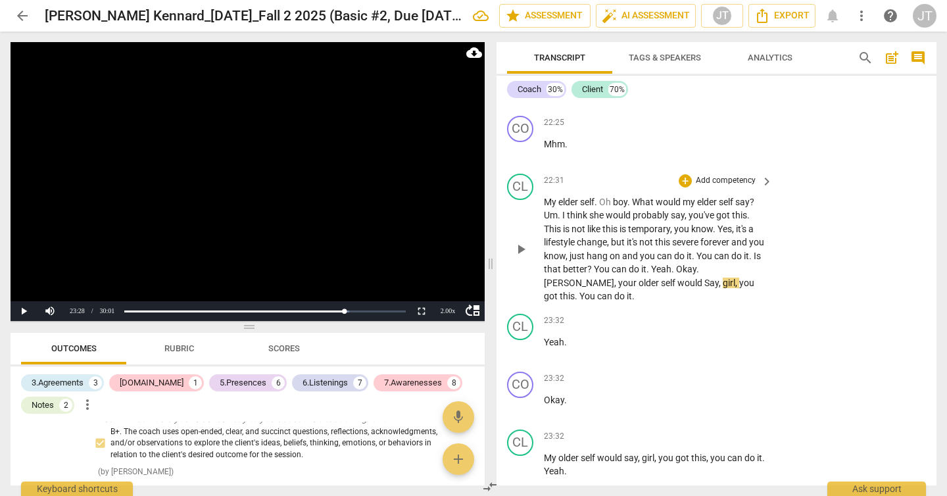
click at [614, 279] on span "Rachel" at bounding box center [579, 283] width 70 height 11
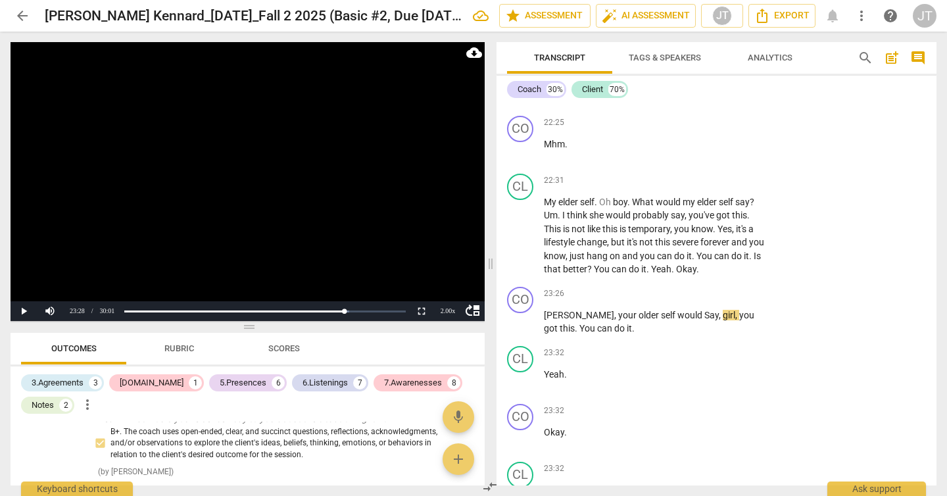
click at [297, 196] on video at bounding box center [248, 181] width 474 height 279
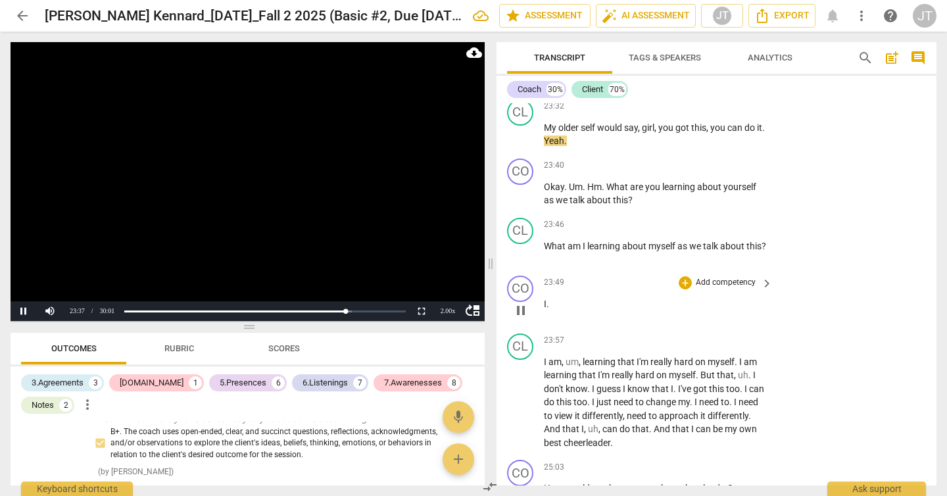
scroll to position [5153, 0]
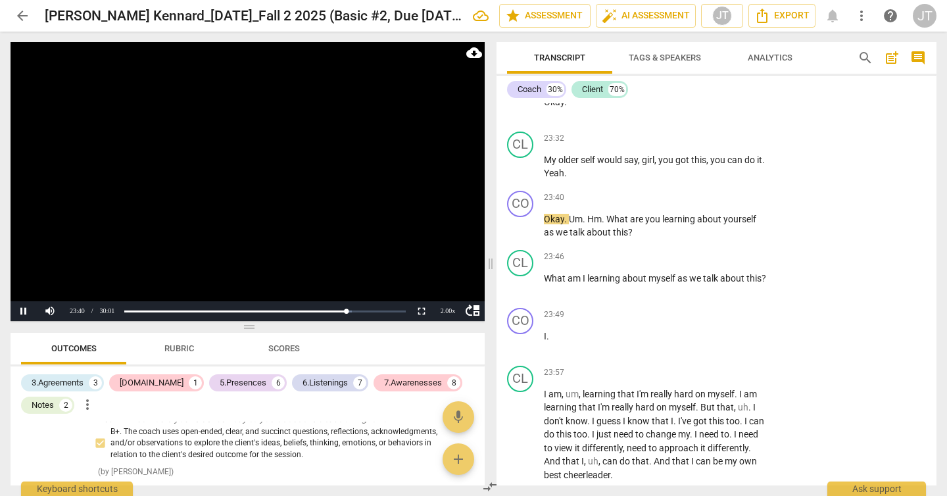
click at [246, 185] on video at bounding box center [248, 181] width 474 height 279
click at [251, 172] on video at bounding box center [248, 181] width 474 height 279
click at [293, 212] on video at bounding box center [248, 181] width 474 height 279
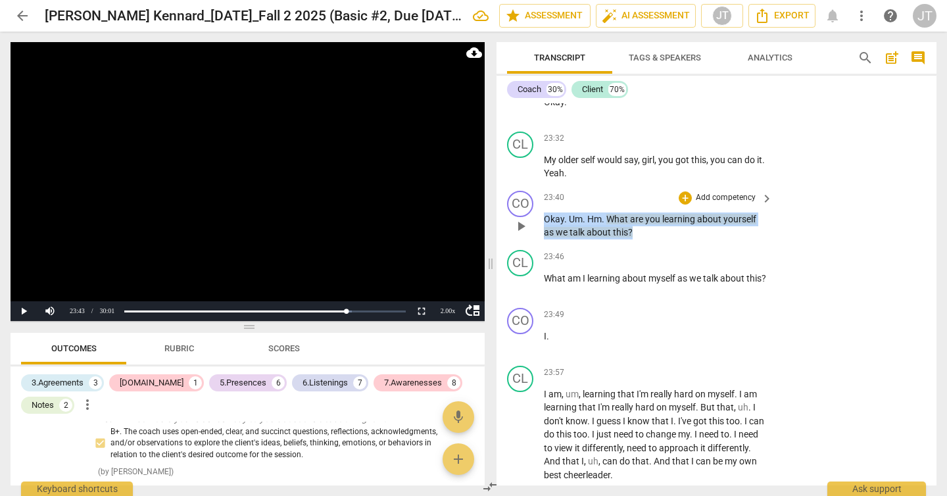
drag, startPoint x: 641, startPoint y: 243, endPoint x: 533, endPoint y: 236, distance: 108.1
click at [533, 236] on div "CO play_arrow pause 23:40 + Add competency keyboard_arrow_right Okay . Um . Hm …" at bounding box center [717, 214] width 440 height 59
click at [702, 204] on p "Add competency" at bounding box center [726, 198] width 62 height 12
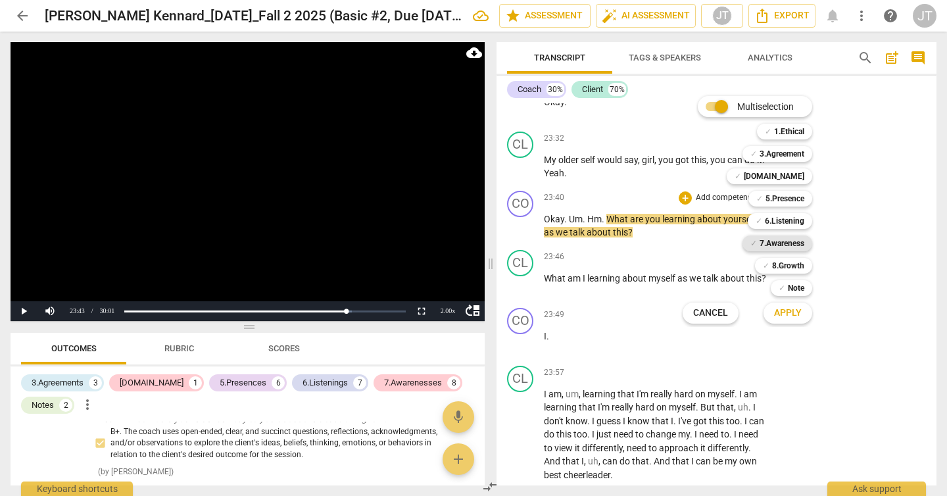
click at [762, 237] on b "7.Awareness" at bounding box center [782, 243] width 45 height 16
click at [778, 318] on span "Apply" at bounding box center [788, 313] width 28 height 13
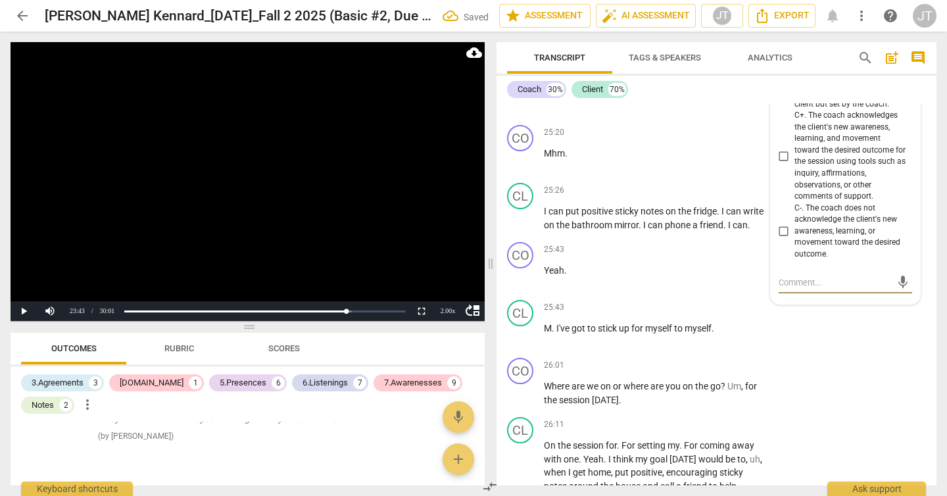
scroll to position [5633, 0]
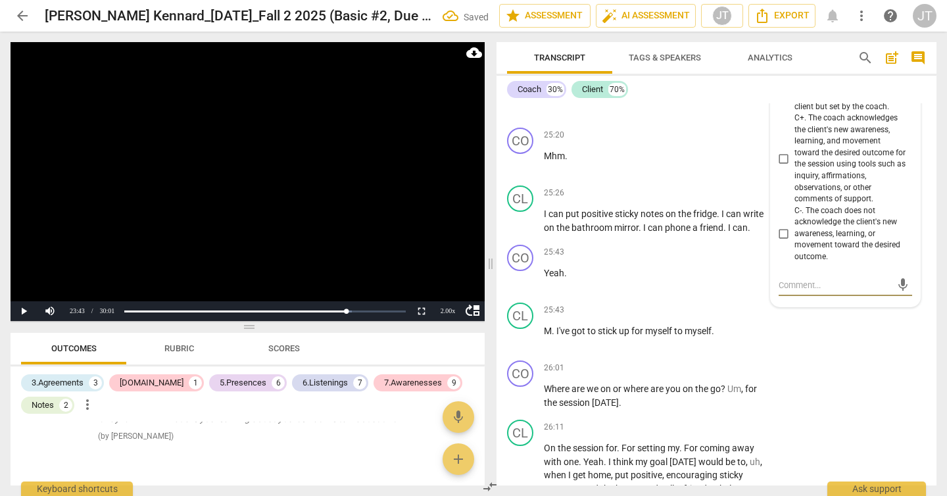
click at [836, 174] on span "C+. The coach acknowledges the client's new awareness, learning, and movement t…" at bounding box center [851, 158] width 112 height 93
click at [795, 166] on input "C+. The coach acknowledges the client's new awareness, learning, and movement t…" at bounding box center [784, 159] width 21 height 16
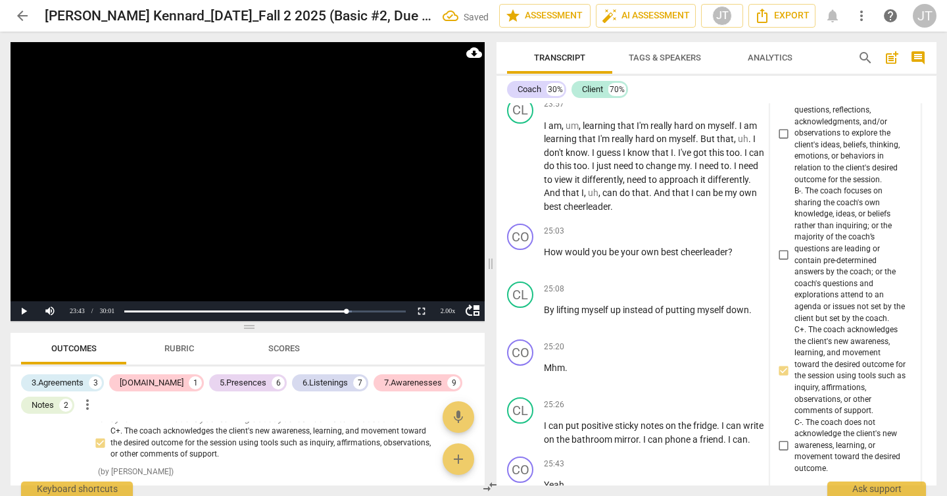
scroll to position [5342, 0]
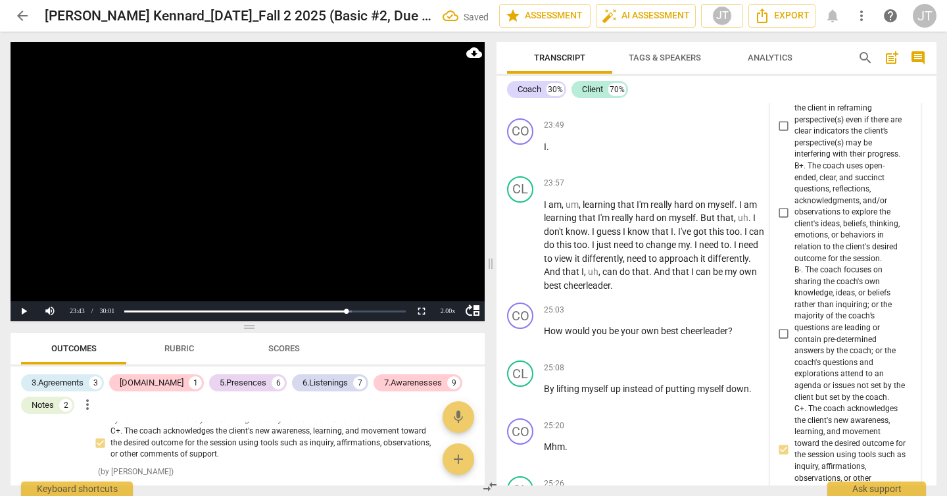
click at [841, 226] on span "B+. The coach uses open-ended, clear, and succinct questions, reflections, ackn…" at bounding box center [851, 212] width 112 height 104
click at [795, 220] on input "B+. The coach uses open-ended, clear, and succinct questions, reflections, ackn…" at bounding box center [784, 213] width 21 height 16
click at [401, 194] on video at bounding box center [248, 181] width 474 height 279
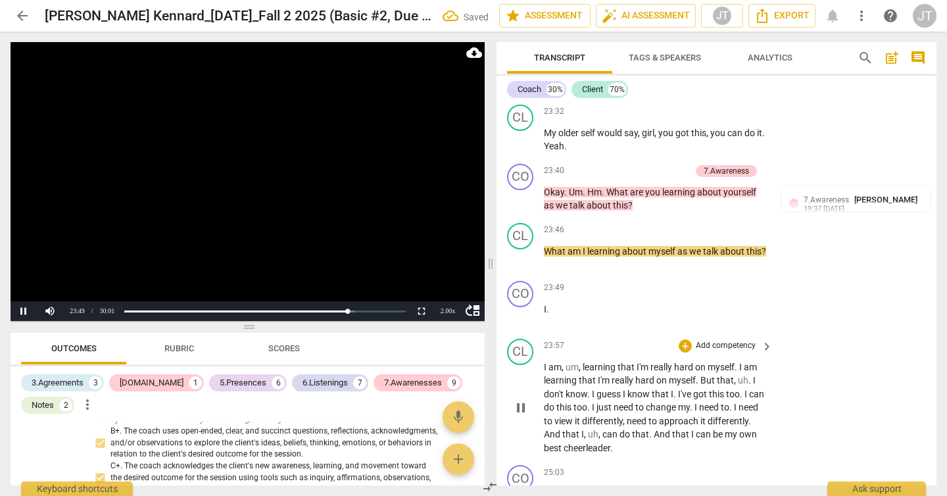
scroll to position [5183, 0]
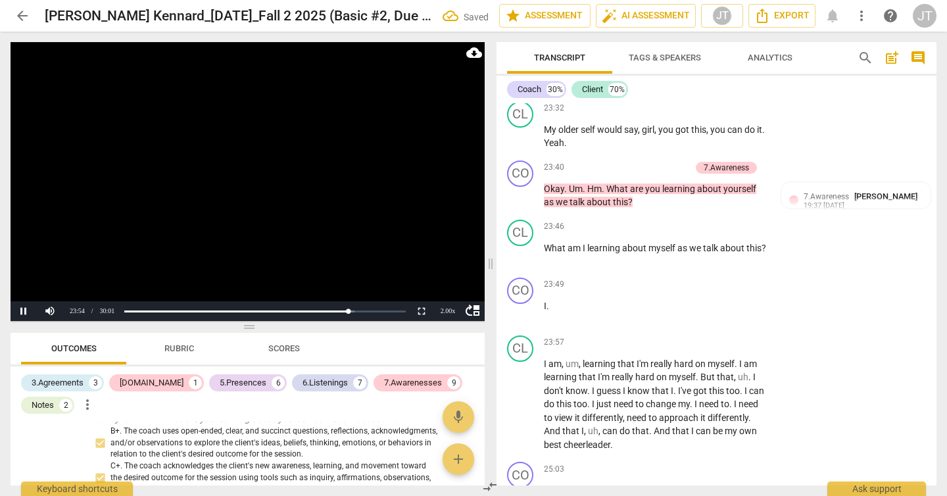
click at [359, 214] on video at bounding box center [248, 181] width 474 height 279
click at [545, 311] on span "I" at bounding box center [545, 306] width 3 height 11
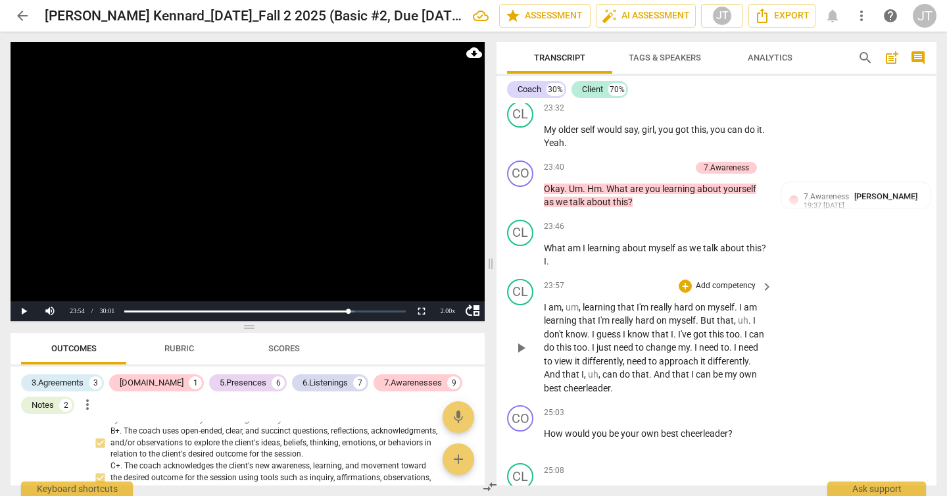
click at [547, 312] on span "I" at bounding box center [546, 307] width 5 height 11
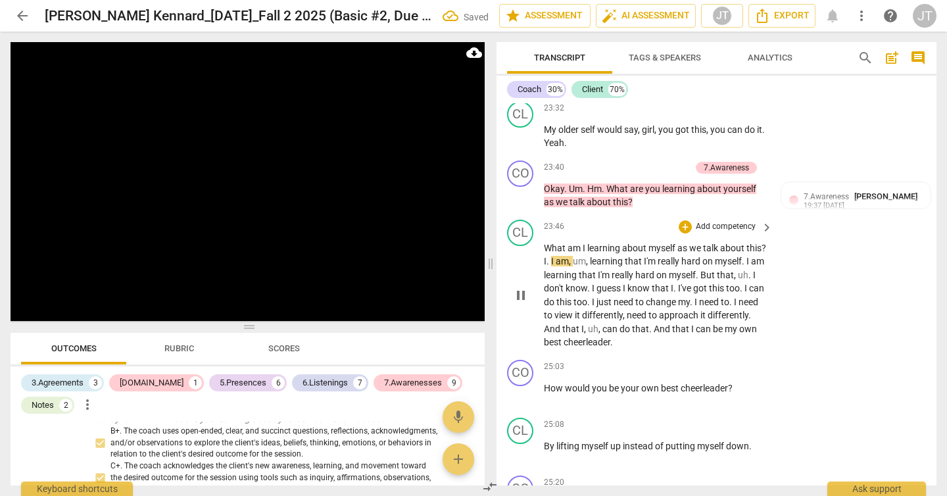
click at [569, 266] on span "am" at bounding box center [562, 261] width 13 height 11
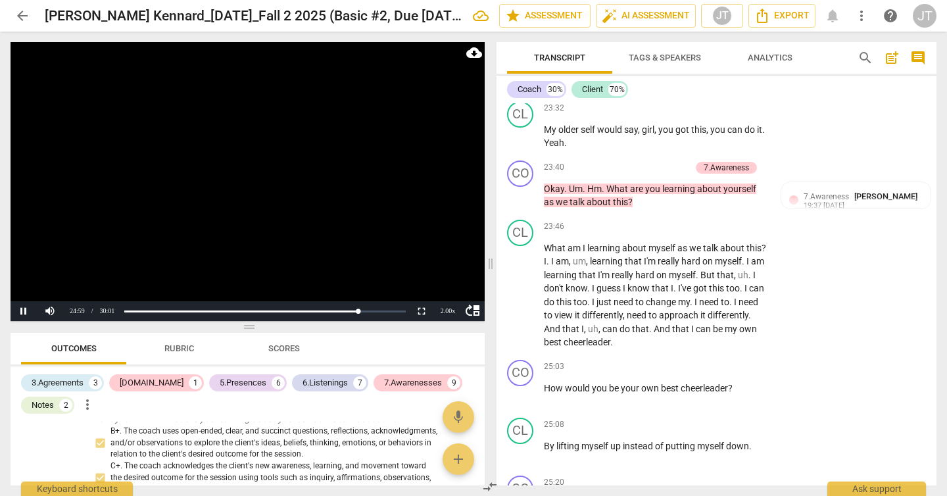
click at [299, 185] on video at bounding box center [248, 181] width 474 height 279
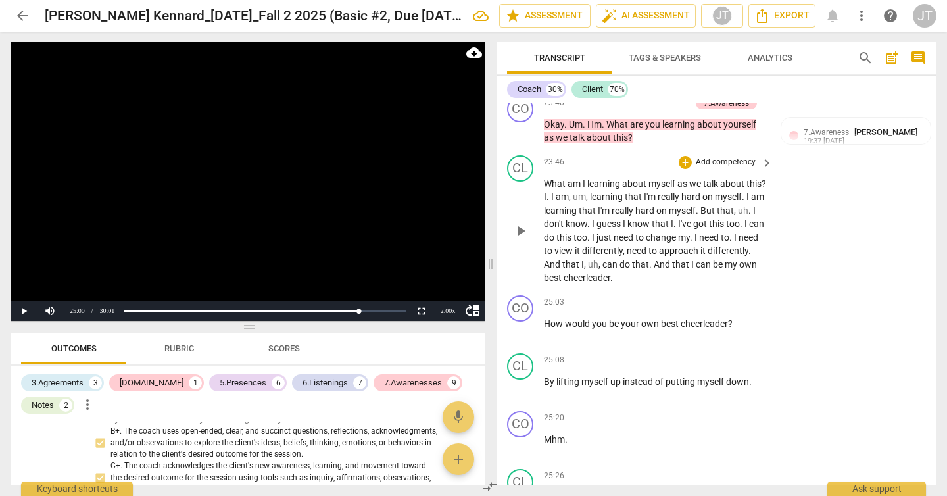
scroll to position [5296, 0]
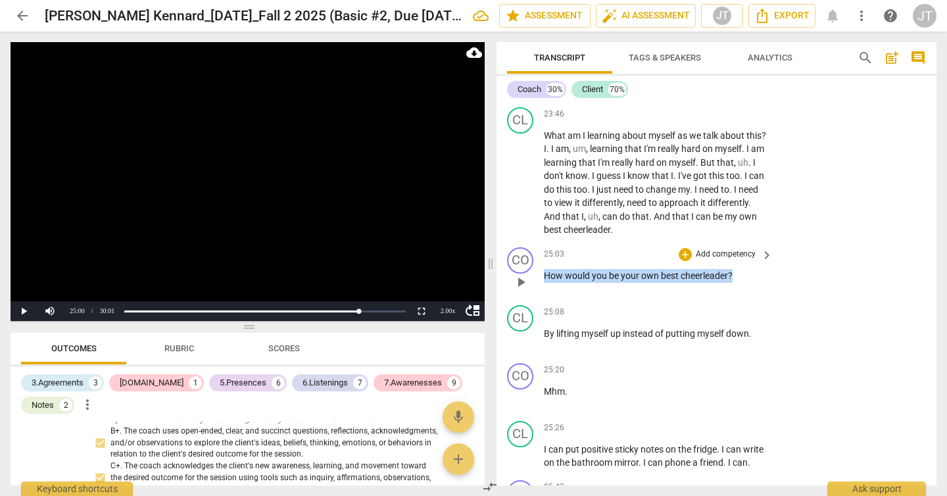
drag, startPoint x: 547, startPoint y: 288, endPoint x: 738, endPoint y: 292, distance: 191.5
click at [738, 283] on p "How would you be your own best cheerleader ?" at bounding box center [655, 276] width 222 height 14
click at [711, 260] on p "Add competency" at bounding box center [726, 255] width 62 height 12
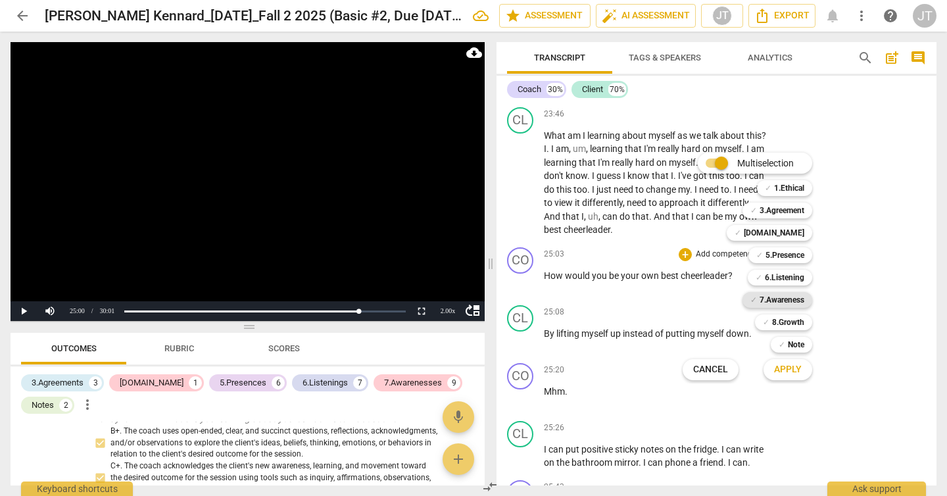
click at [797, 294] on b "7.Awareness" at bounding box center [782, 300] width 45 height 16
drag, startPoint x: 793, startPoint y: 372, endPoint x: 863, endPoint y: 347, distance: 74.7
click at [864, 354] on div "Multiselection m ✓ 1.Ethical 1 ✓ 3.Agreement 2 ✓ 4.Trust 3 ✓ 5.Presence 4 ✓ 6.L…" at bounding box center [473, 248] width 947 height 496
click at [797, 250] on b "5.Presence" at bounding box center [785, 255] width 39 height 16
click at [794, 234] on b "[DOMAIN_NAME]" at bounding box center [774, 233] width 61 height 16
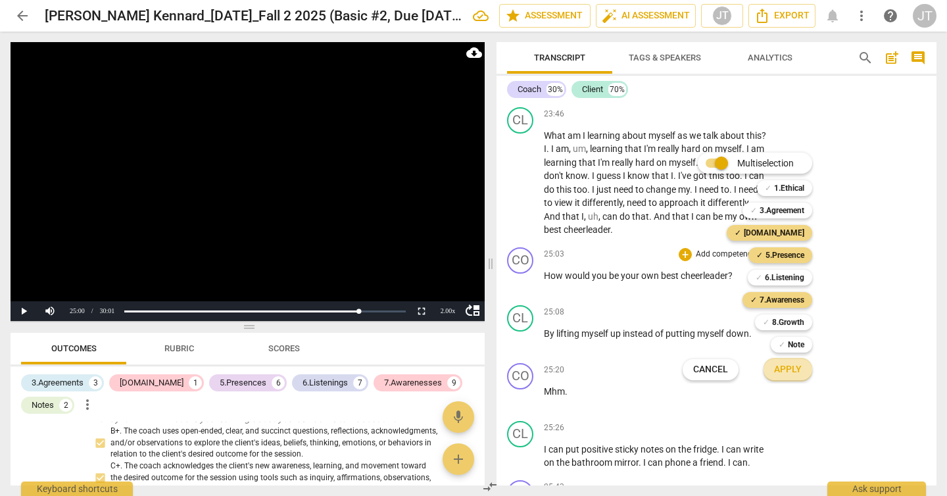
click at [792, 376] on span "Apply" at bounding box center [788, 369] width 28 height 13
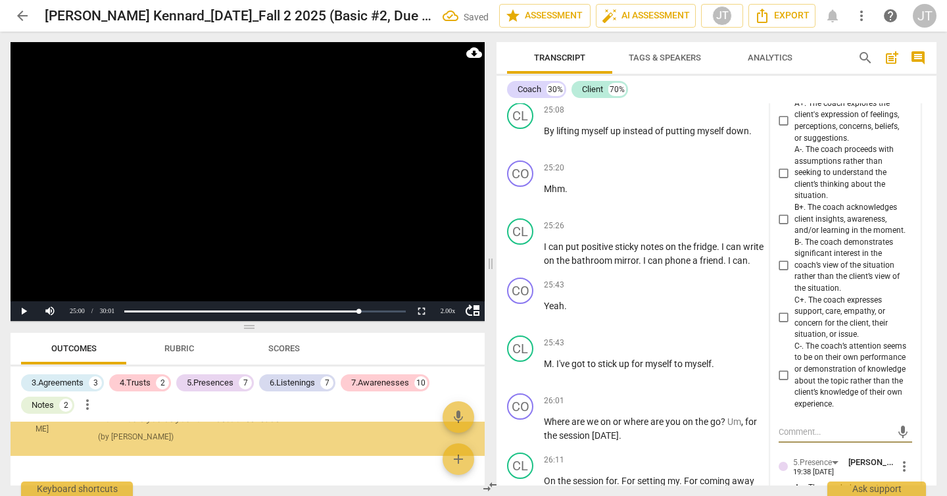
scroll to position [5457, 0]
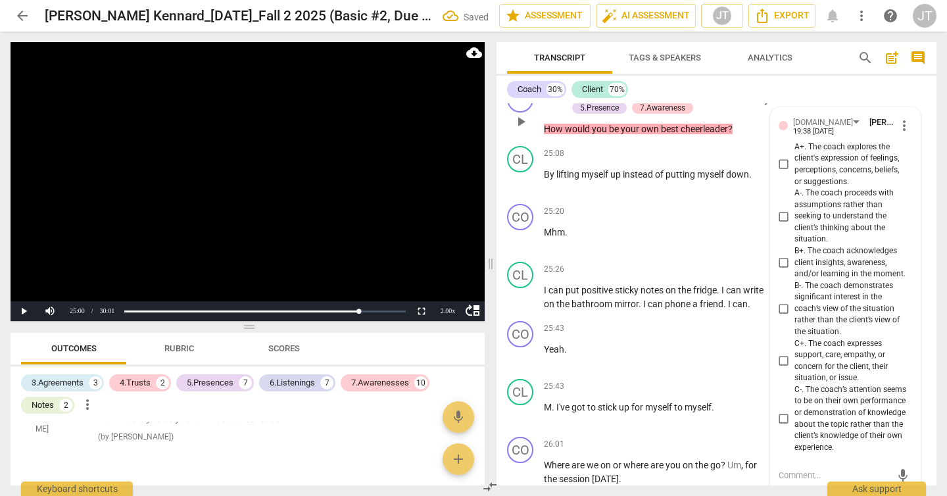
click at [814, 178] on span "A+. The coach explores the client's expression of feelings, perceptions, concer…" at bounding box center [851, 164] width 112 height 46
click at [795, 172] on input "A+. The coach explores the client's expression of feelings, perceptions, concer…" at bounding box center [784, 165] width 21 height 16
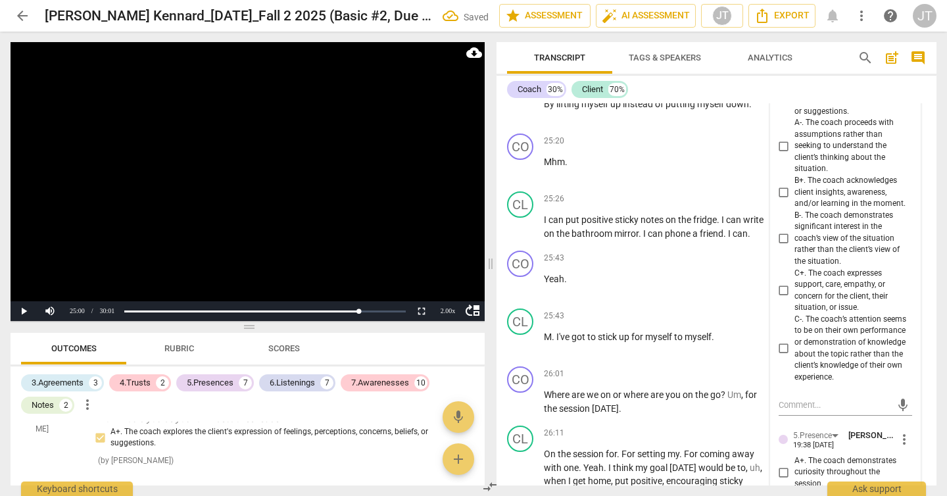
scroll to position [5594, 0]
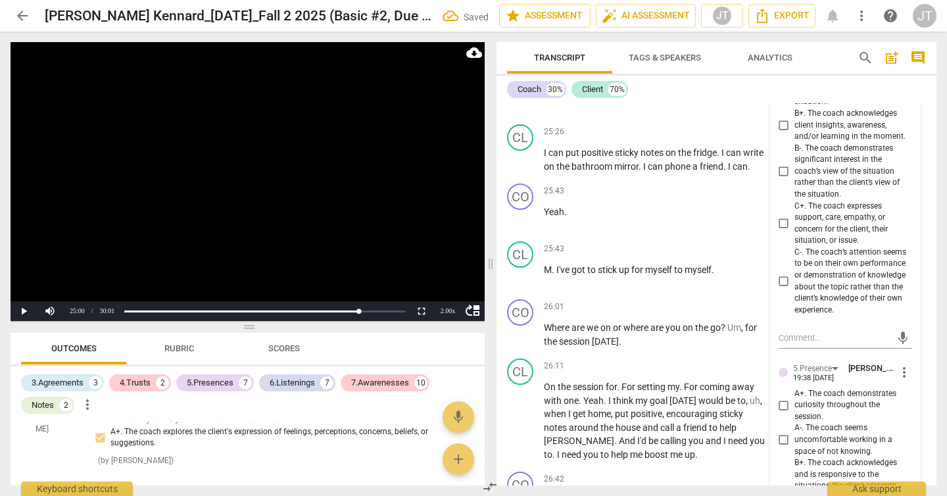
click at [837, 228] on span "C+. The coach expresses support, care, empathy, or concern for the client, thei…" at bounding box center [851, 224] width 112 height 46
click at [795, 228] on input "C+. The coach expresses support, care, empathy, or concern for the client, thei…" at bounding box center [784, 224] width 21 height 16
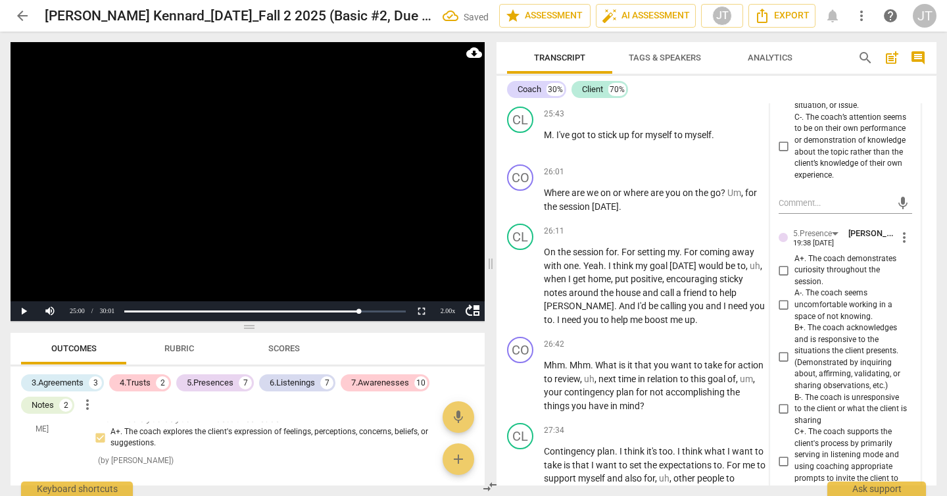
click at [832, 288] on span "A+. The coach demonstrates curiosity throughout the session." at bounding box center [851, 270] width 112 height 35
click at [795, 278] on input "A+. The coach demonstrates curiosity throughout the session." at bounding box center [784, 270] width 21 height 16
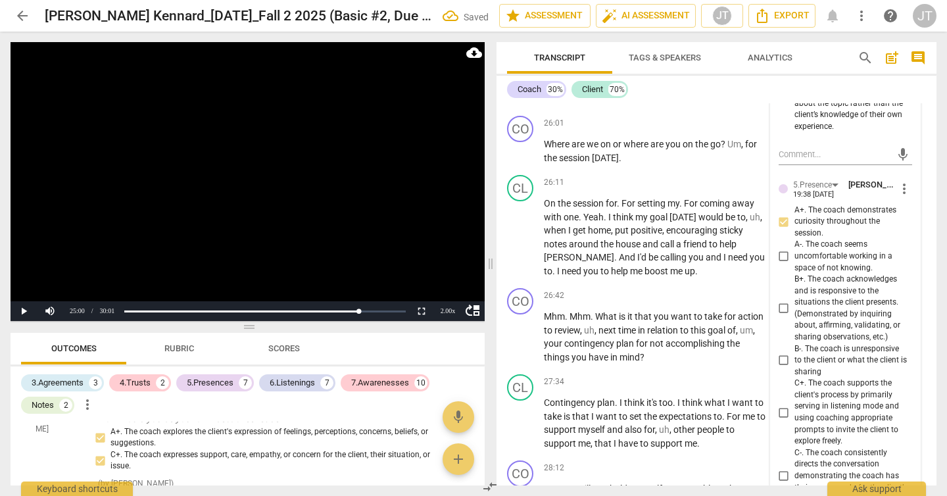
scroll to position [5857, 0]
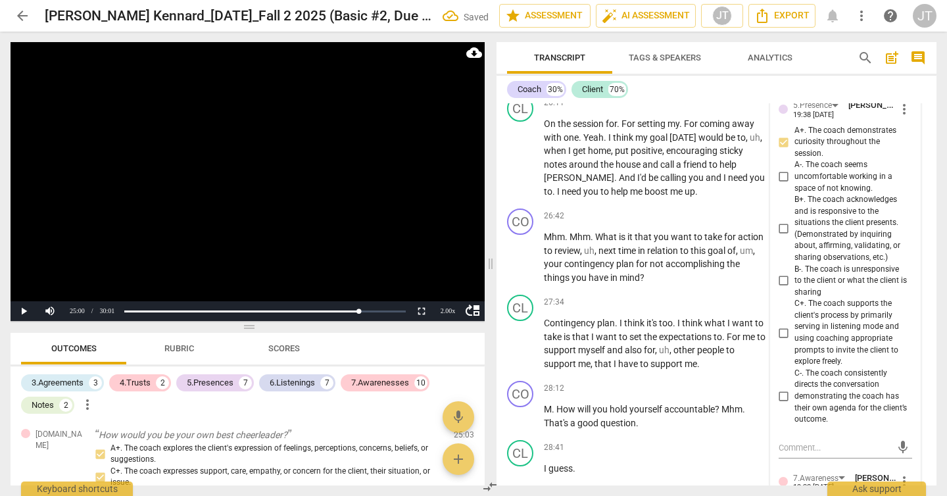
click at [832, 356] on span "C+. The coach supports the client's process by primarily serving in listening m…" at bounding box center [851, 332] width 112 height 69
click at [795, 341] on input "C+. The coach supports the client's process by primarily serving in listening m…" at bounding box center [784, 333] width 21 height 16
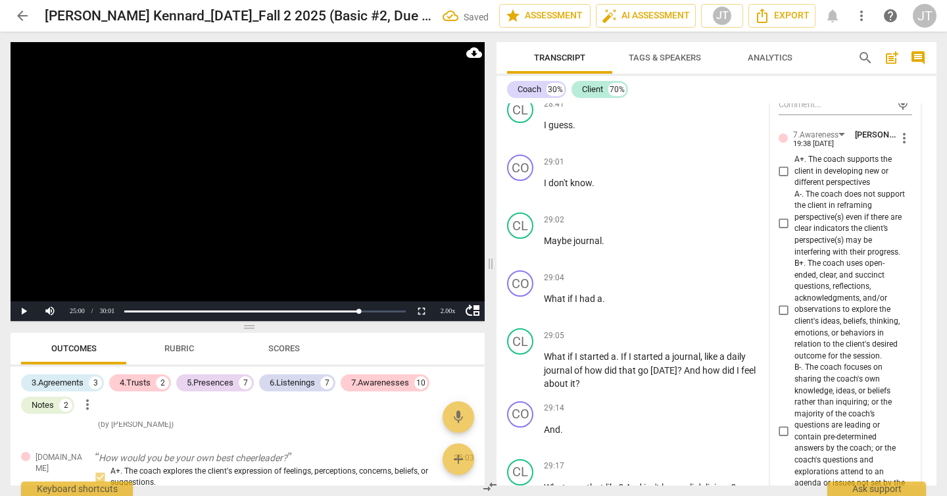
scroll to position [6213, 0]
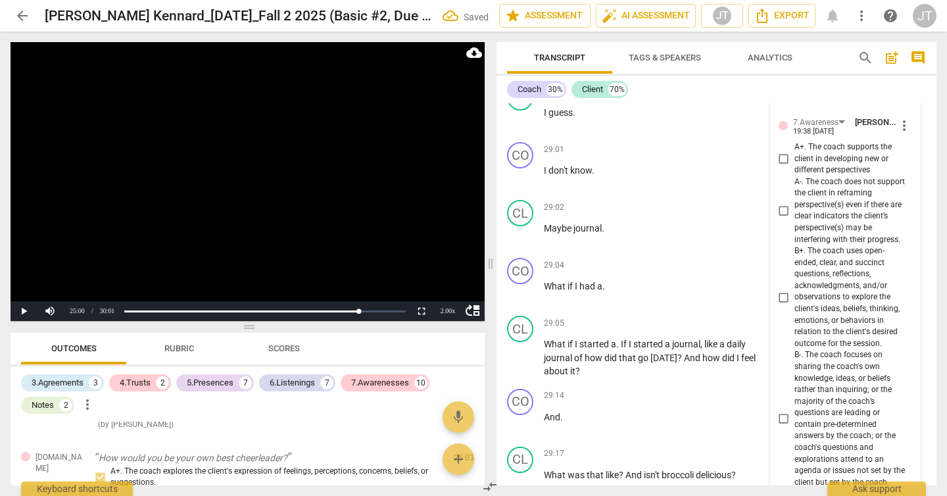
click at [827, 325] on span "B+. The coach uses open-ended, clear, and succinct questions, reflections, ackn…" at bounding box center [851, 297] width 112 height 104
click at [795, 305] on input "B+. The coach uses open-ended, clear, and succinct questions, reflections, ackn…" at bounding box center [784, 297] width 21 height 16
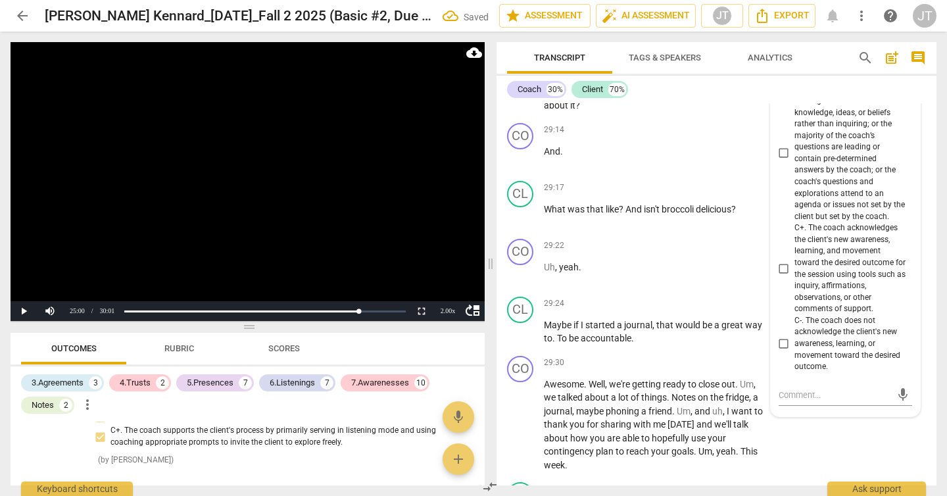
scroll to position [3117, 0]
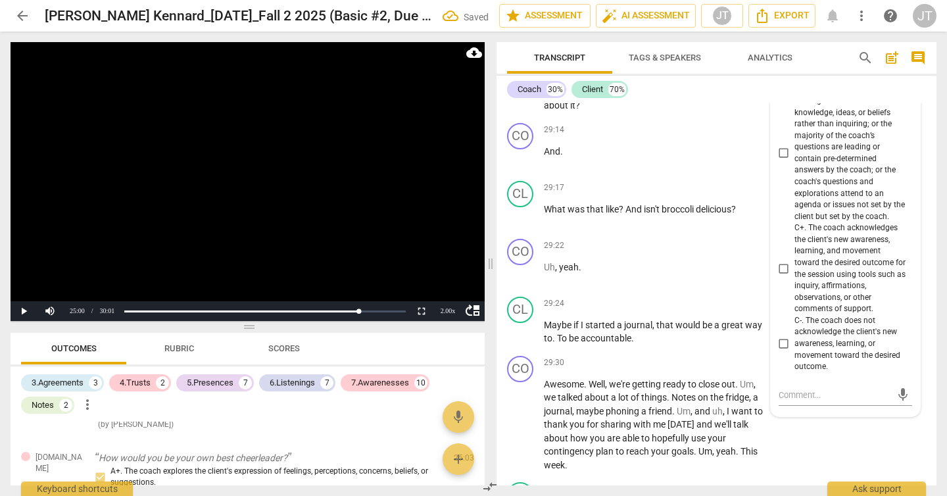
click at [828, 293] on span "C+. The coach acknowledges the client's new awareness, learning, and movement t…" at bounding box center [851, 268] width 112 height 93
click at [795, 277] on input "C+. The coach acknowledges the client's new awareness, learning, and movement t…" at bounding box center [784, 269] width 21 height 16
click at [374, 182] on video at bounding box center [248, 181] width 474 height 279
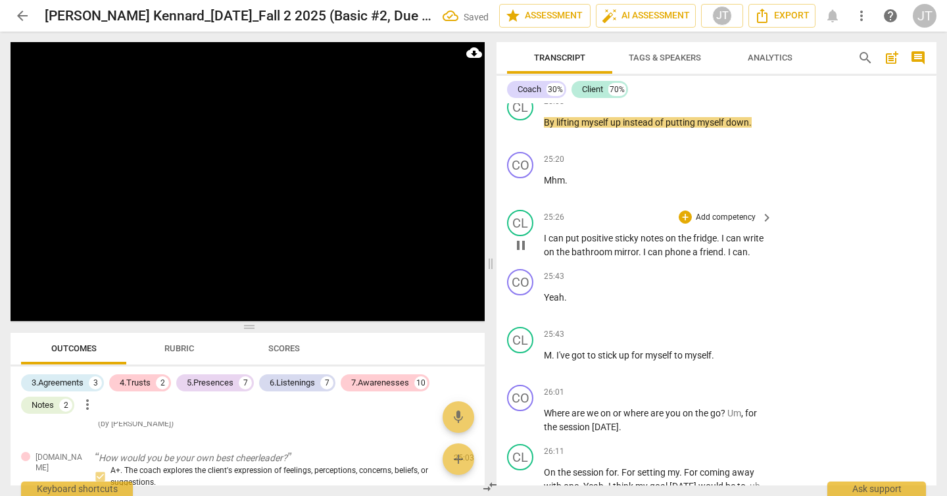
scroll to position [5438, 0]
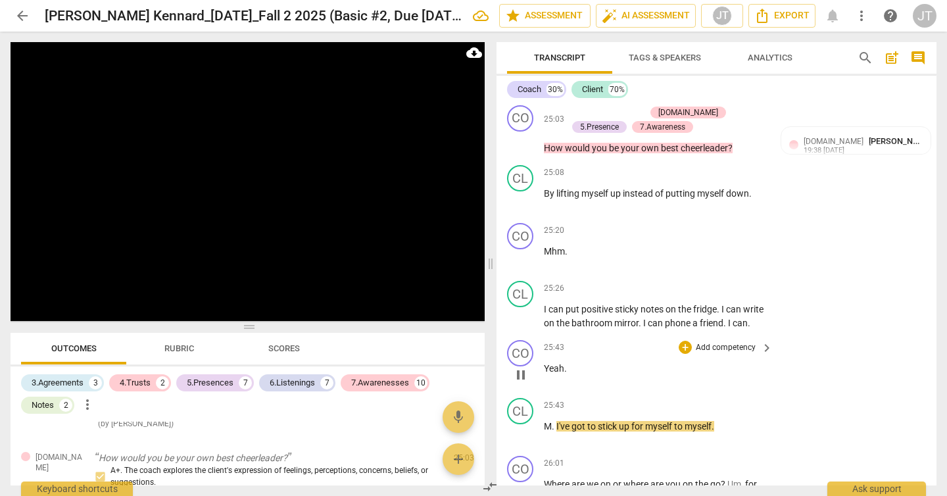
click at [545, 374] on span "Yeah" at bounding box center [554, 368] width 20 height 11
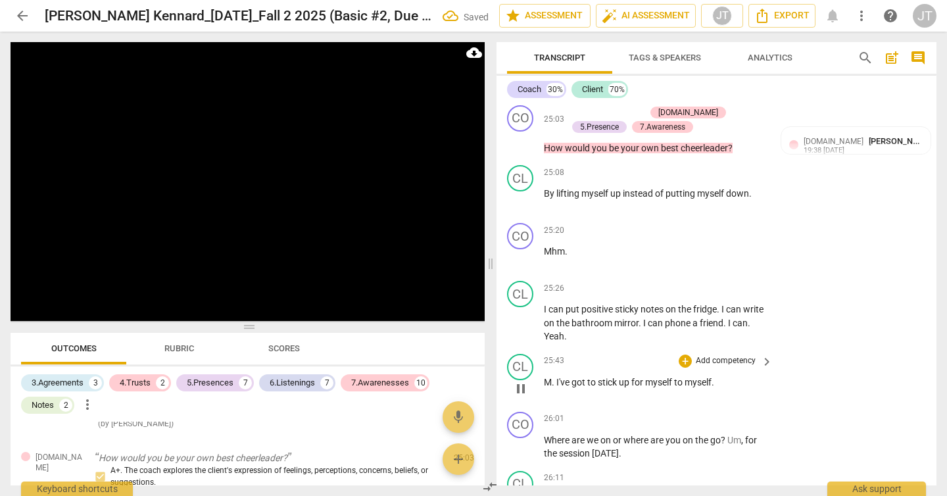
click at [545, 387] on span "M" at bounding box center [548, 382] width 8 height 11
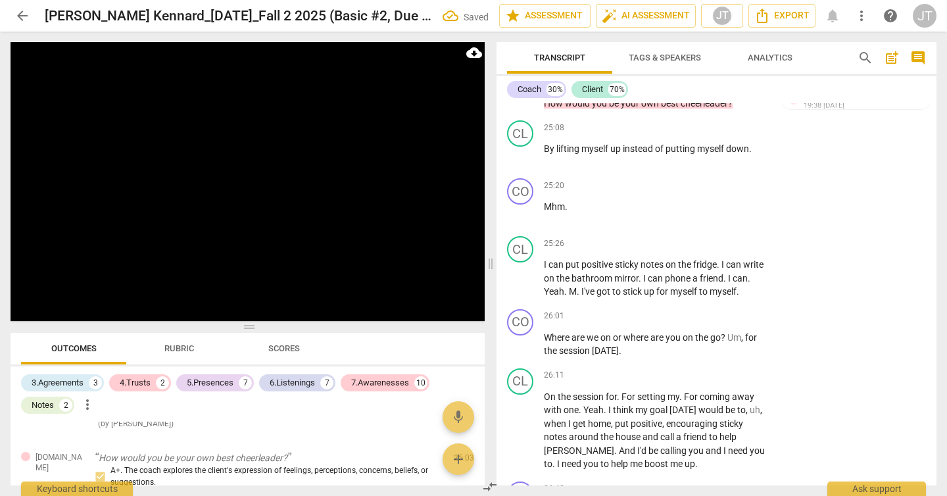
scroll to position [5485, 0]
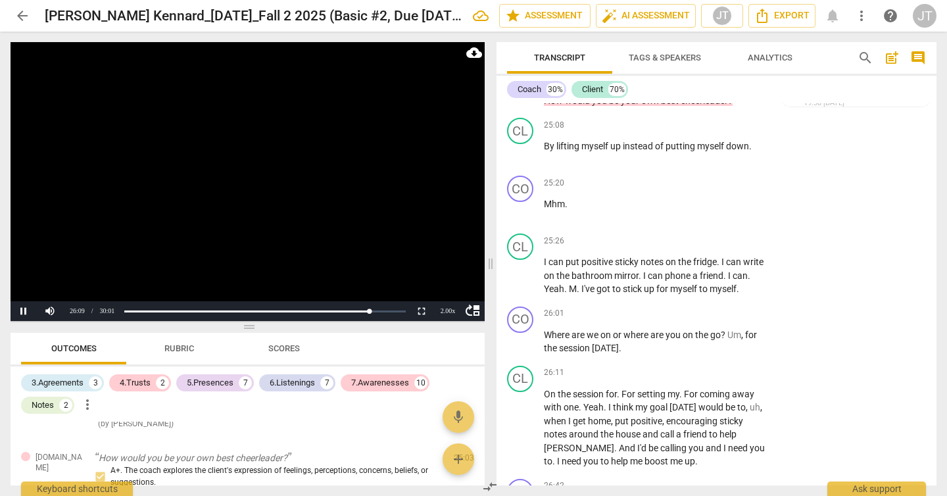
click at [262, 197] on video at bounding box center [248, 181] width 474 height 279
click at [721, 340] on span "go" at bounding box center [715, 335] width 11 height 11
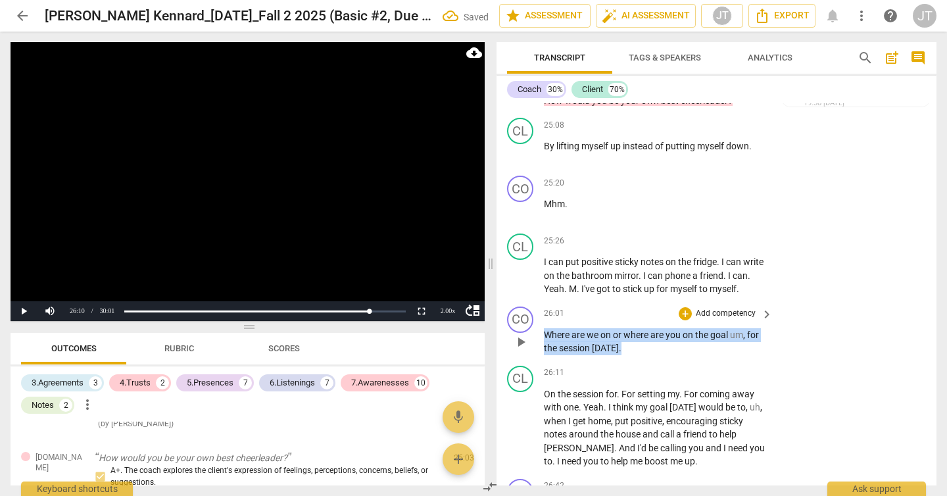
drag, startPoint x: 628, startPoint y: 362, endPoint x: 540, endPoint y: 349, distance: 89.1
click at [540, 349] on div "CO play_arrow pause 26:01 + Add competency keyboard_arrow_right Where are we on…" at bounding box center [717, 330] width 440 height 59
click at [720, 320] on p "Add competency" at bounding box center [726, 314] width 62 height 12
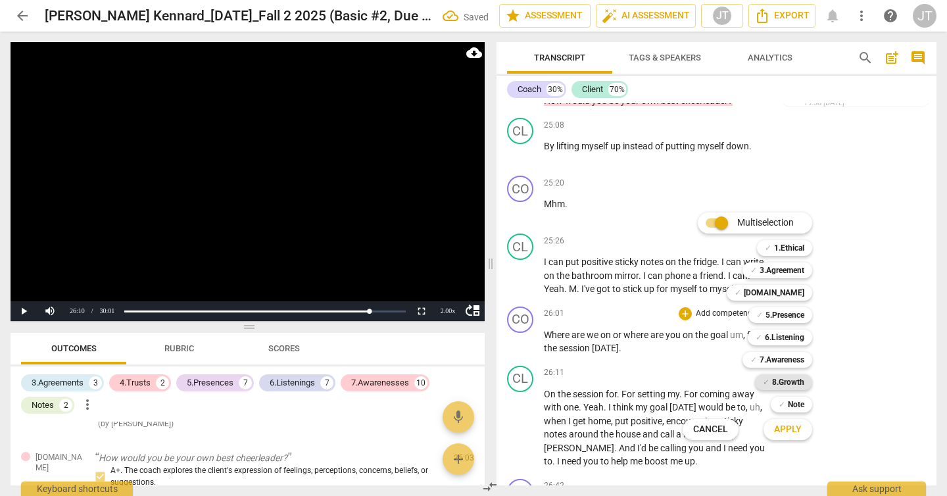
click at [791, 378] on b "8.Growth" at bounding box center [788, 382] width 32 height 16
click at [783, 431] on span "Apply" at bounding box center [788, 429] width 28 height 13
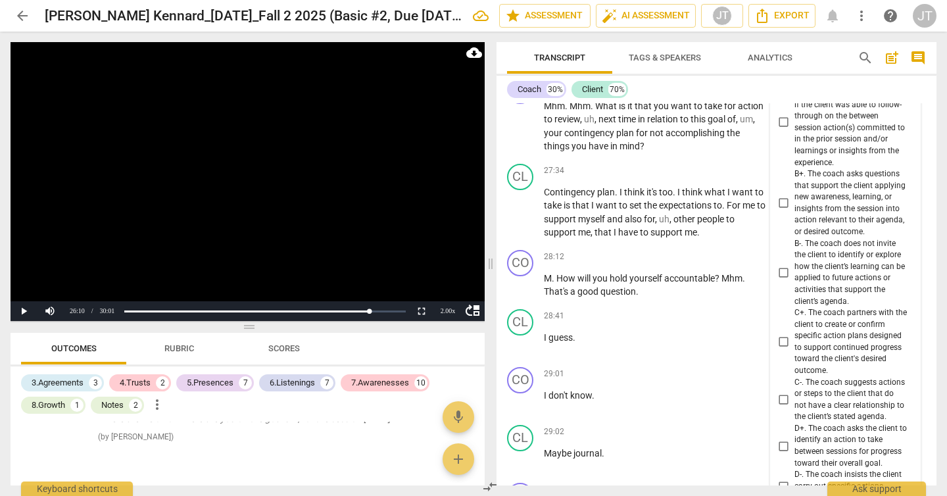
scroll to position [5830, 0]
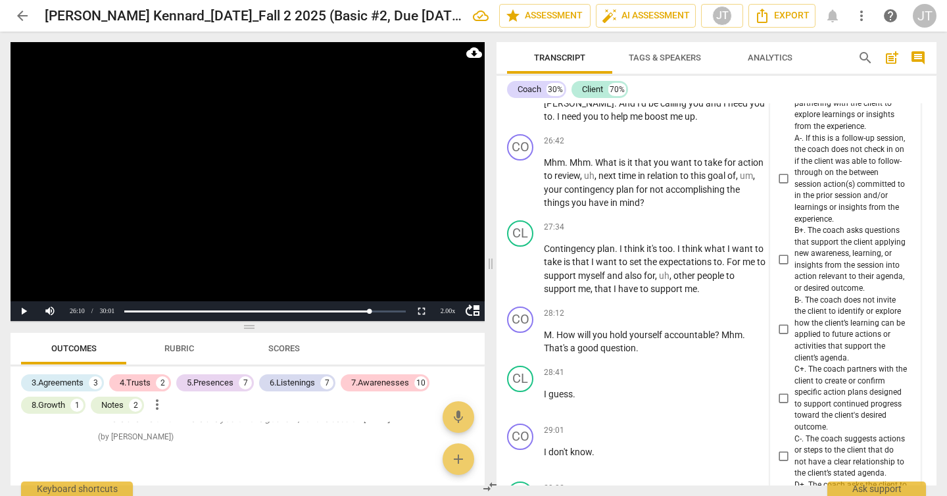
click at [825, 272] on span "B+. The coach asks questions that support the client applying new awareness, le…" at bounding box center [851, 259] width 112 height 69
click at [795, 268] on input "B+. The coach asks questions that support the client applying new awareness, le…" at bounding box center [784, 260] width 21 height 16
click at [251, 203] on video at bounding box center [248, 181] width 474 height 279
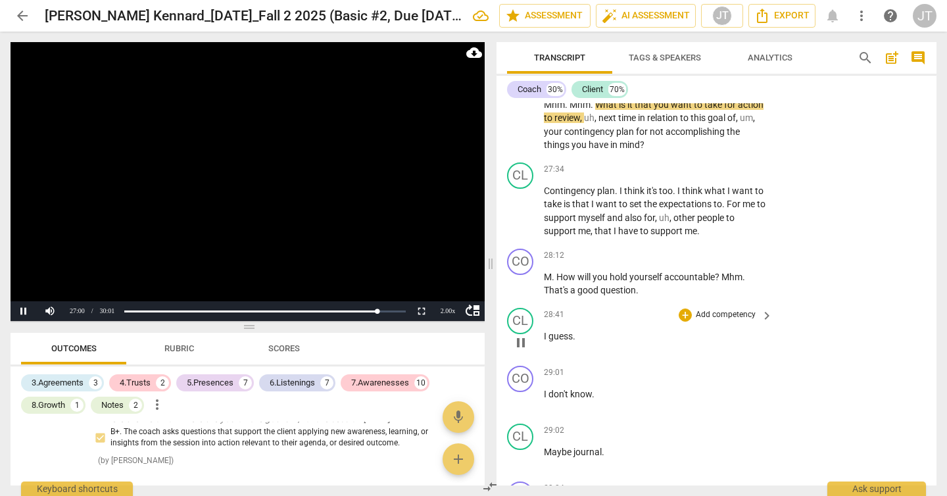
scroll to position [5776, 0]
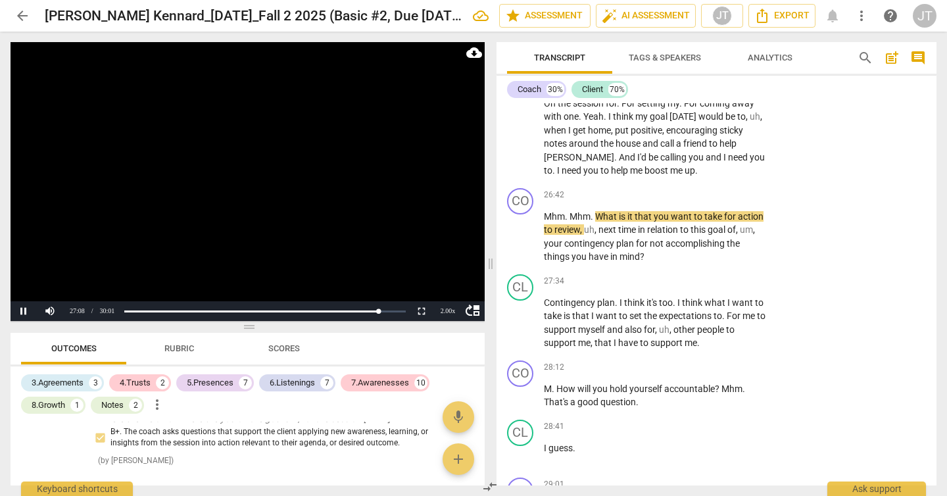
click at [315, 215] on video at bounding box center [248, 181] width 474 height 279
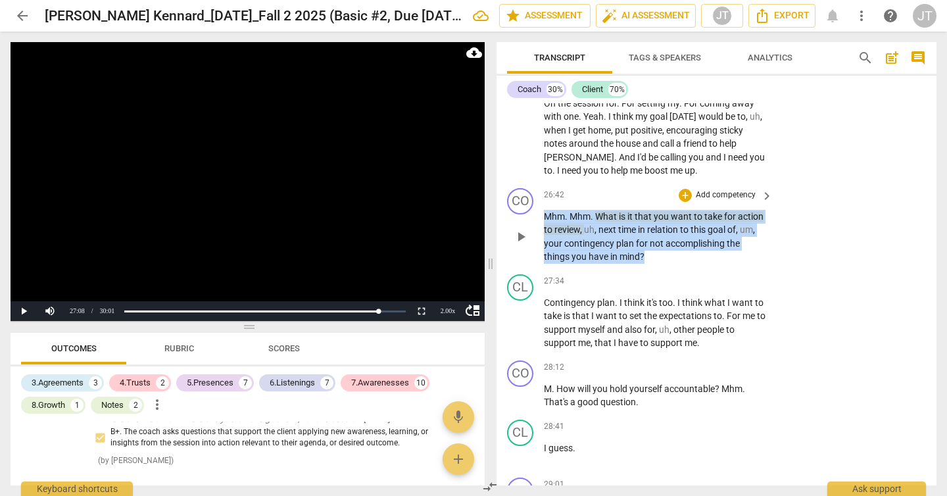
drag, startPoint x: 672, startPoint y: 267, endPoint x: 537, endPoint y: 228, distance: 139.7
click at [537, 228] on div "CO play_arrow pause 26:42 + Add competency keyboard_arrow_right Mhm . Mhm . Wha…" at bounding box center [717, 226] width 440 height 86
click at [714, 201] on p "Add competency" at bounding box center [726, 195] width 62 height 12
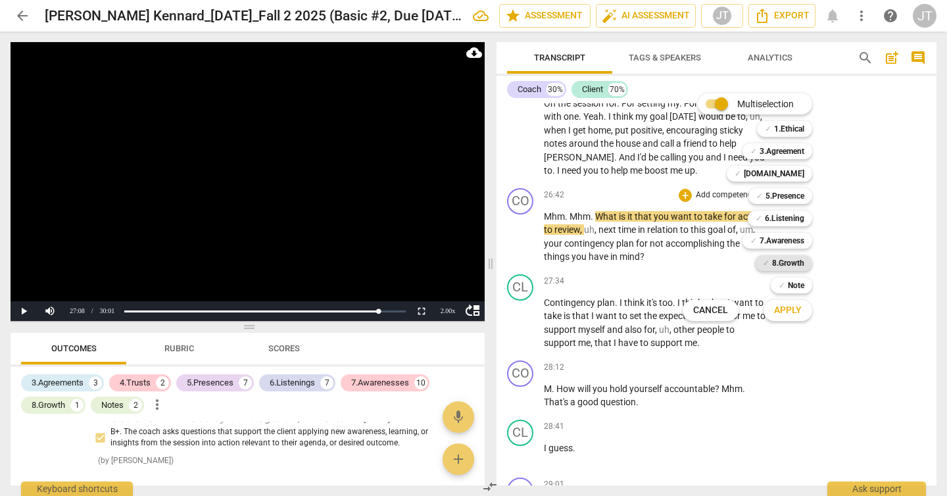
click at [793, 270] on b "8.Growth" at bounding box center [788, 263] width 32 height 16
click at [797, 317] on button "Apply" at bounding box center [788, 311] width 49 height 24
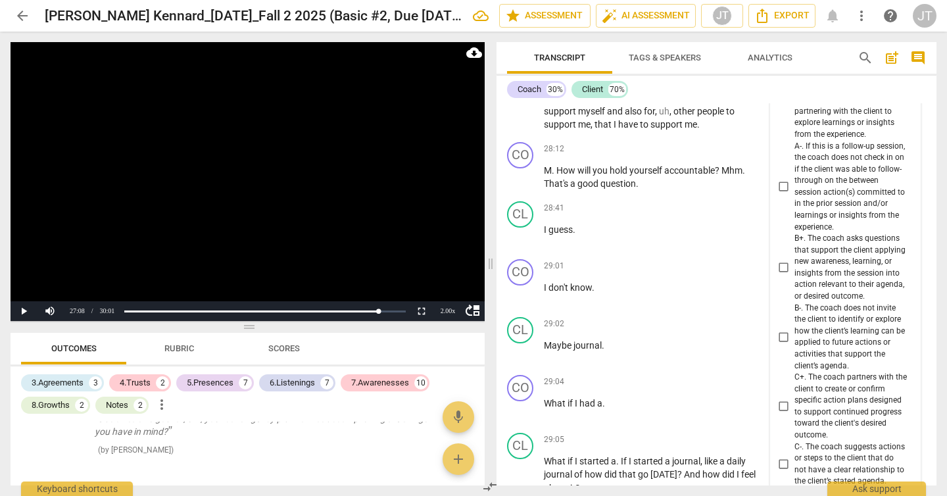
scroll to position [5993, 0]
click at [824, 282] on span "B+. The coach asks questions that support the client applying new awareness, le…" at bounding box center [851, 268] width 112 height 69
click at [795, 277] on input "B+. The coach asks questions that support the client applying new awareness, le…" at bounding box center [784, 269] width 21 height 16
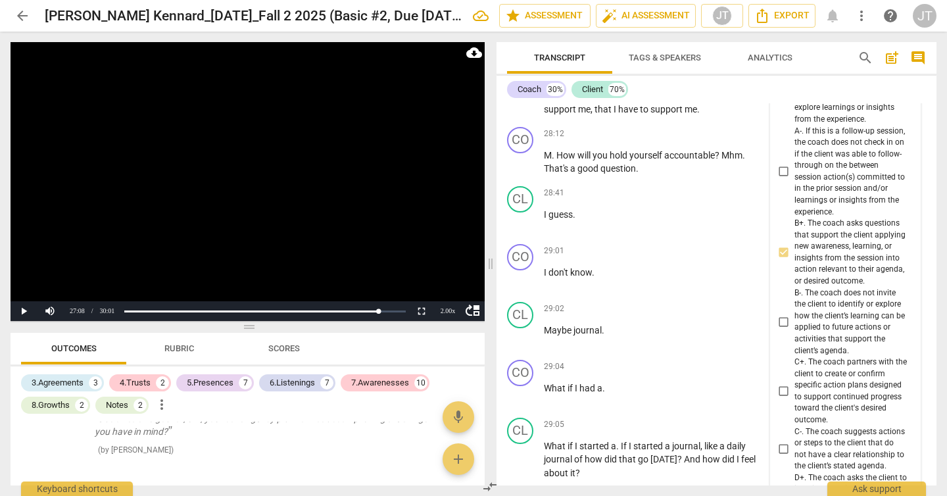
scroll to position [5999, 0]
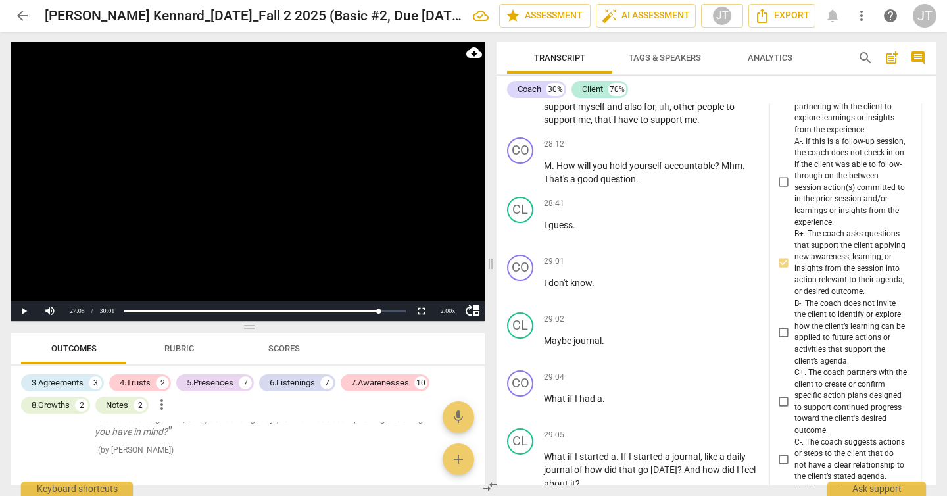
click at [819, 403] on span "C+. The coach partners with the client to create or confirm specific action pla…" at bounding box center [851, 401] width 112 height 69
click at [795, 403] on input "C+. The coach partners with the client to create or confirm specific action pla…" at bounding box center [784, 402] width 21 height 16
click at [270, 191] on video at bounding box center [248, 181] width 474 height 279
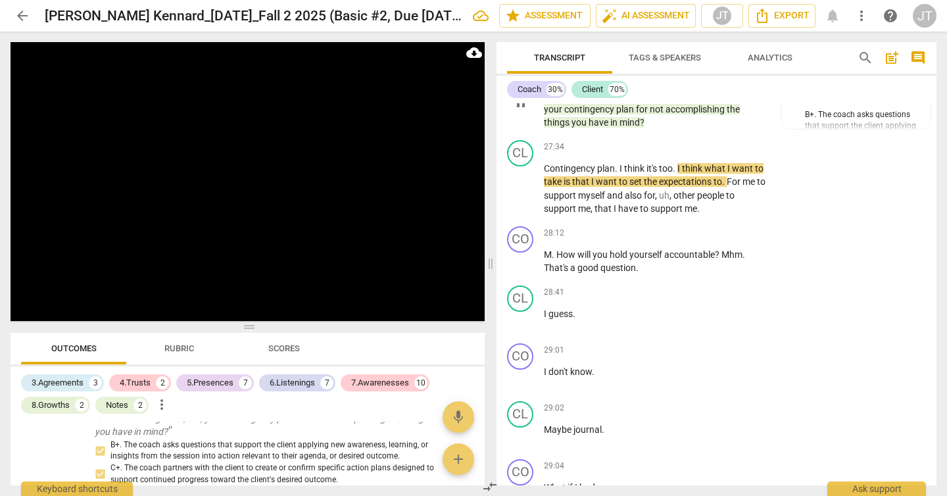
scroll to position [5917, 0]
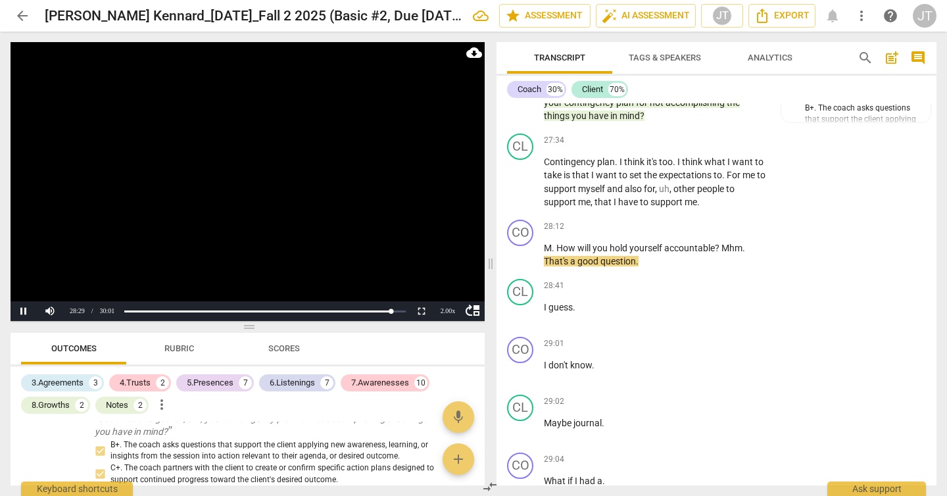
click at [253, 222] on video at bounding box center [248, 181] width 474 height 279
click at [724, 253] on span "Mhm" at bounding box center [732, 248] width 21 height 11
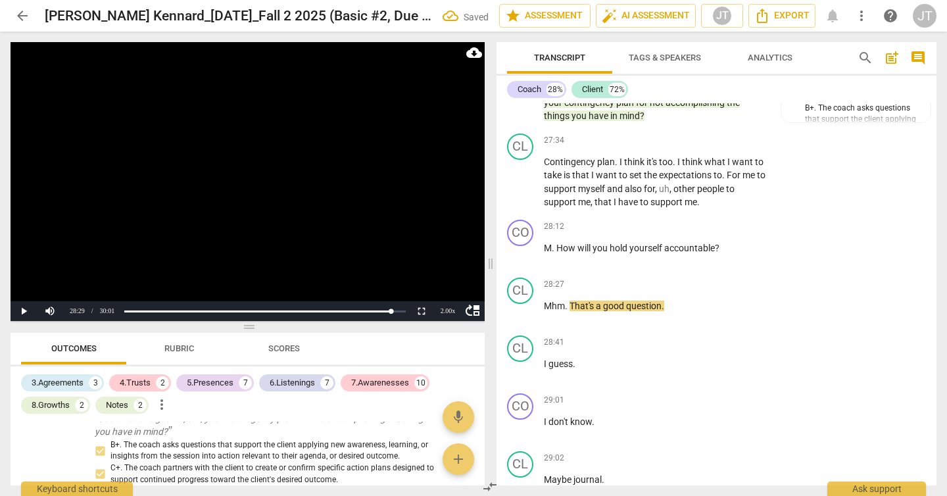
click at [372, 170] on video at bounding box center [248, 181] width 474 height 279
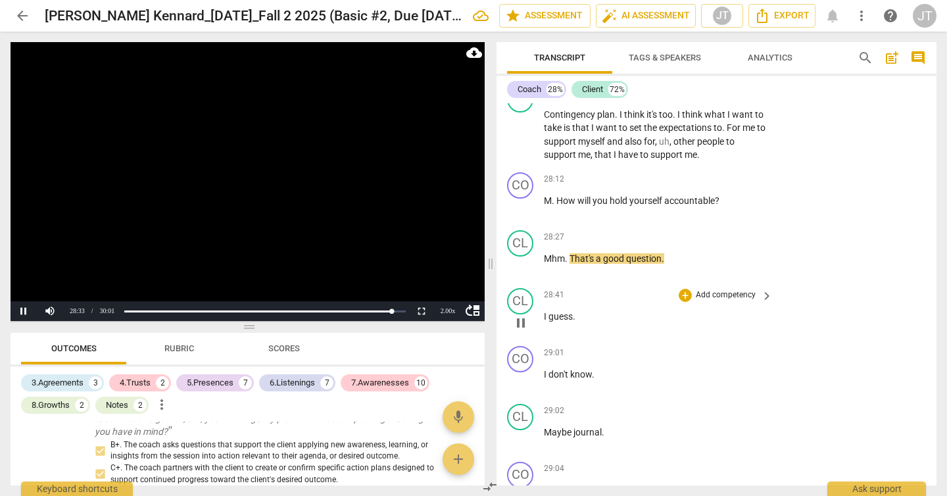
scroll to position [6009, 0]
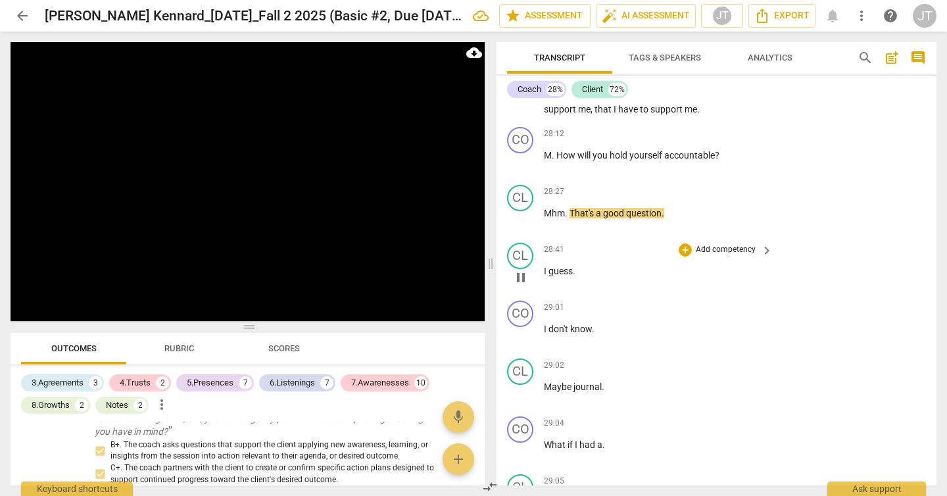
click at [545, 276] on span "I" at bounding box center [546, 271] width 5 height 11
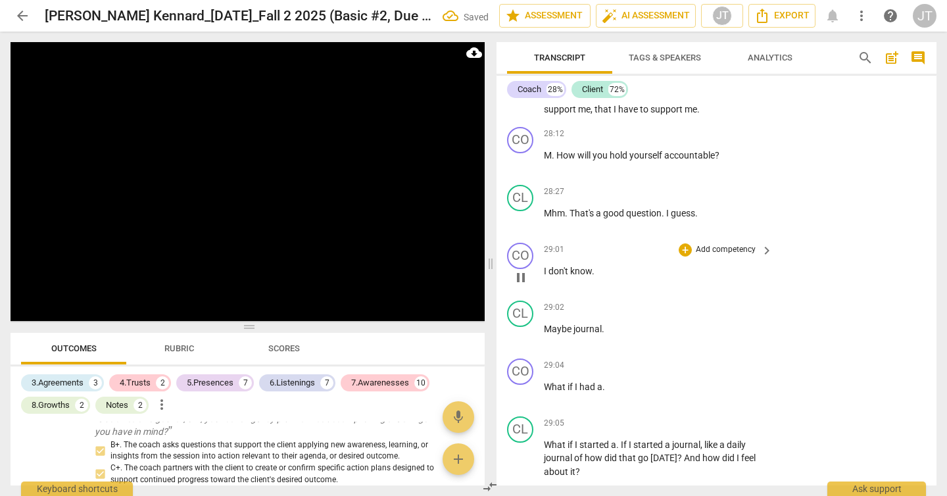
click at [543, 282] on div "play_arrow pause" at bounding box center [527, 277] width 34 height 17
click at [545, 276] on span "I" at bounding box center [546, 271] width 5 height 11
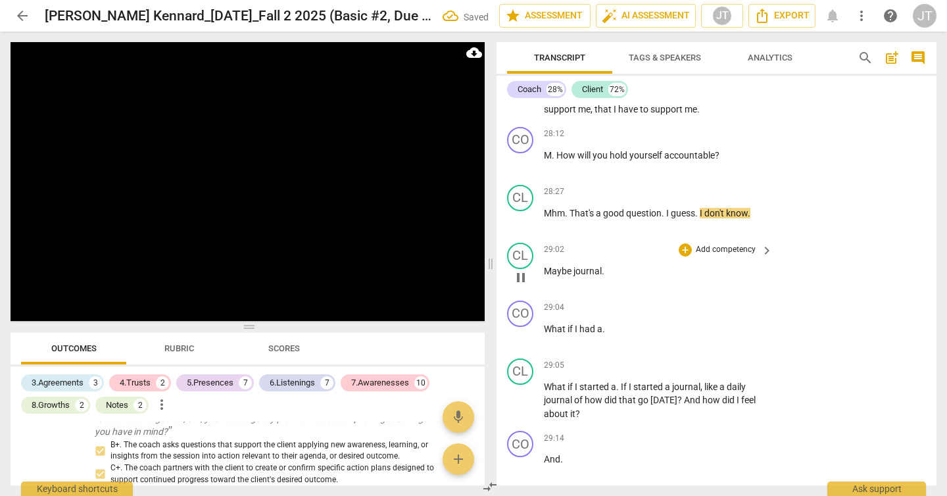
click at [546, 276] on span "Maybe" at bounding box center [559, 271] width 30 height 11
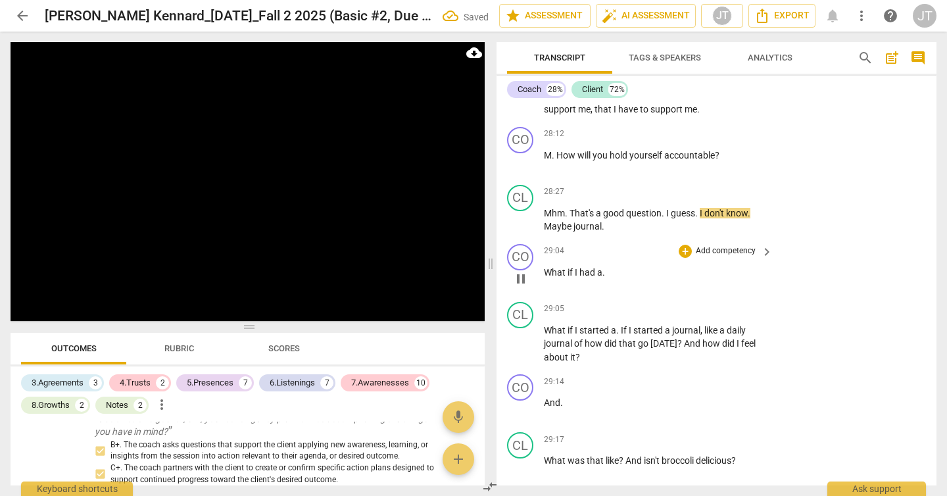
click at [544, 278] on span "What" at bounding box center [556, 272] width 24 height 11
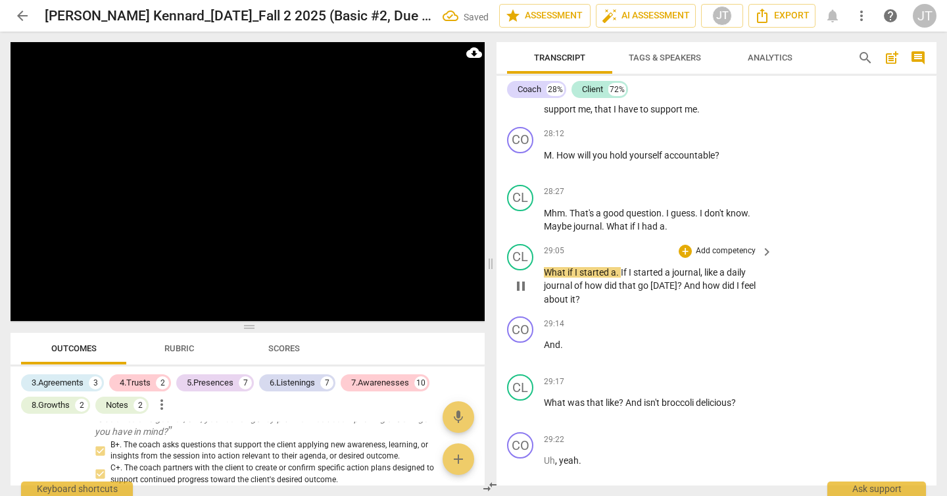
click at [543, 285] on div "play_arrow pause" at bounding box center [527, 286] width 34 height 32
click at [545, 278] on span "What" at bounding box center [556, 272] width 24 height 11
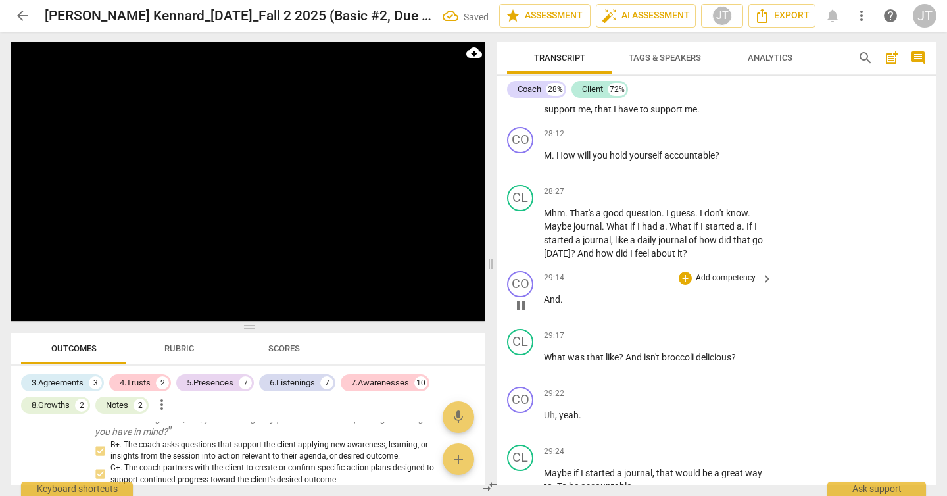
click at [545, 305] on span "And" at bounding box center [552, 299] width 16 height 11
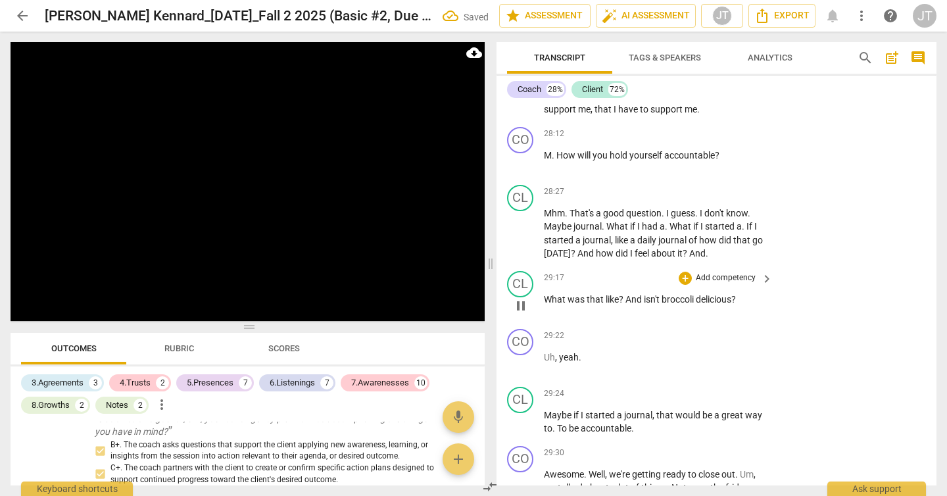
click at [544, 305] on span "What" at bounding box center [556, 299] width 24 height 11
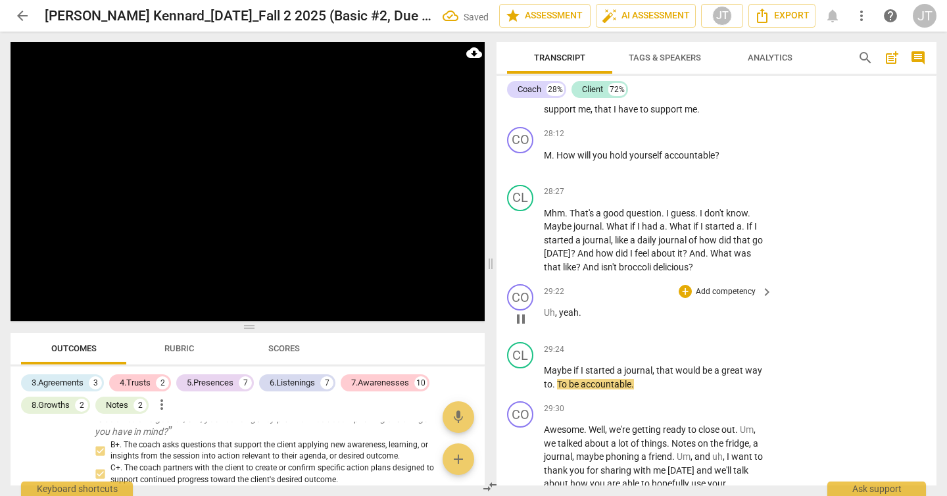
click at [547, 318] on span "Uh" at bounding box center [549, 312] width 11 height 11
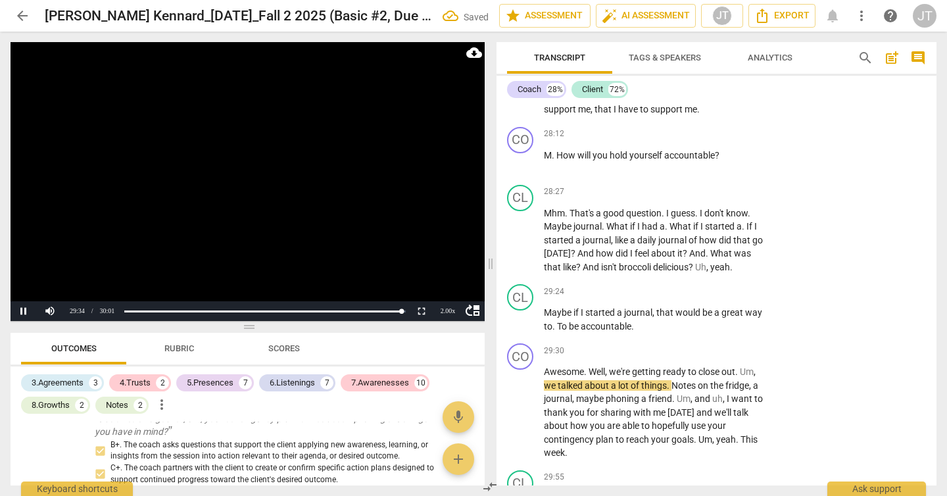
click at [246, 173] on video at bounding box center [248, 181] width 474 height 279
click at [547, 318] on span "Maybe" at bounding box center [559, 312] width 30 height 11
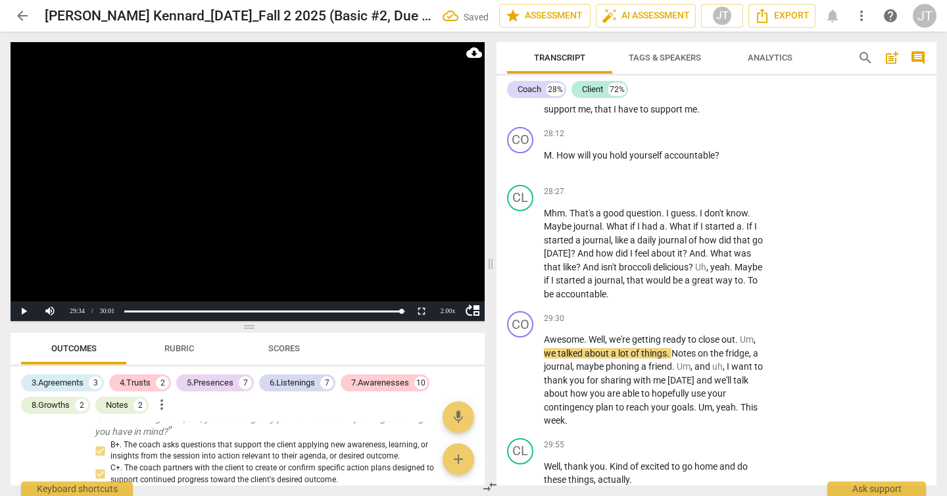
click at [305, 205] on video at bounding box center [248, 181] width 474 height 279
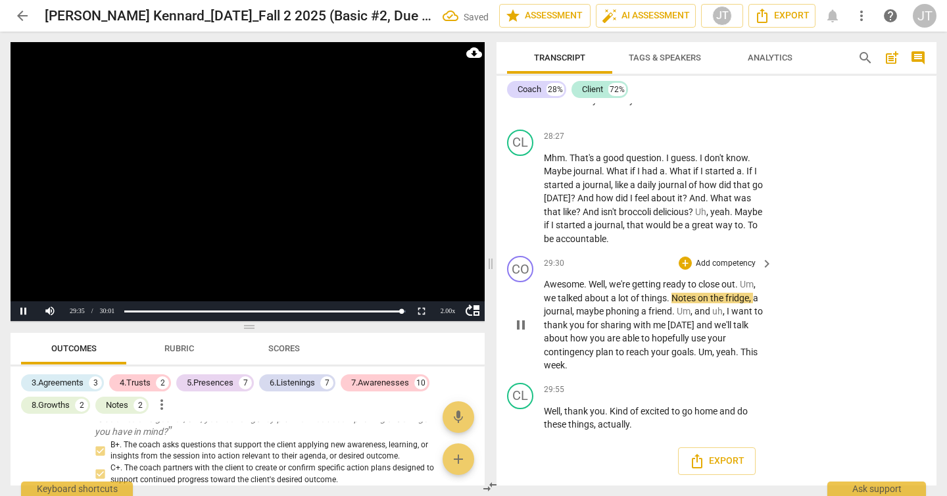
scroll to position [6076, 0]
click at [266, 201] on video at bounding box center [248, 181] width 474 height 279
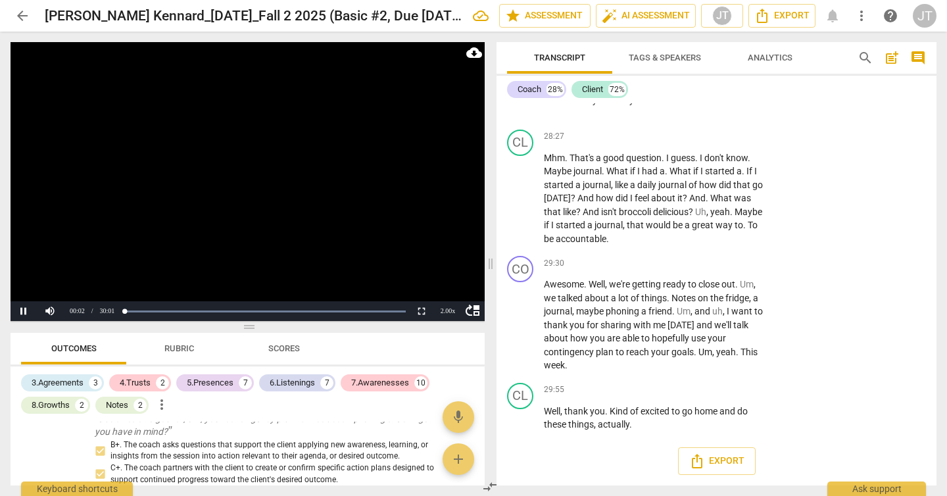
click at [283, 195] on video at bounding box center [248, 181] width 474 height 279
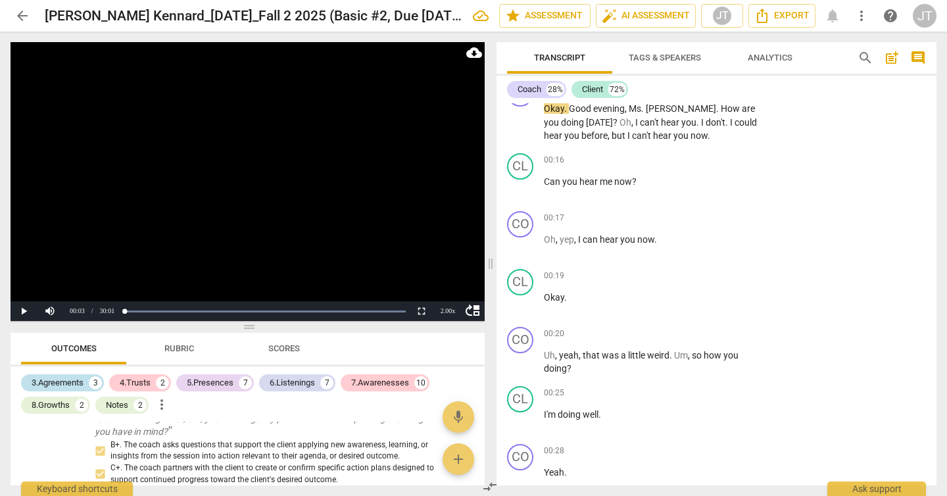
click at [87, 378] on div "3.Agreements 3" at bounding box center [62, 382] width 83 height 17
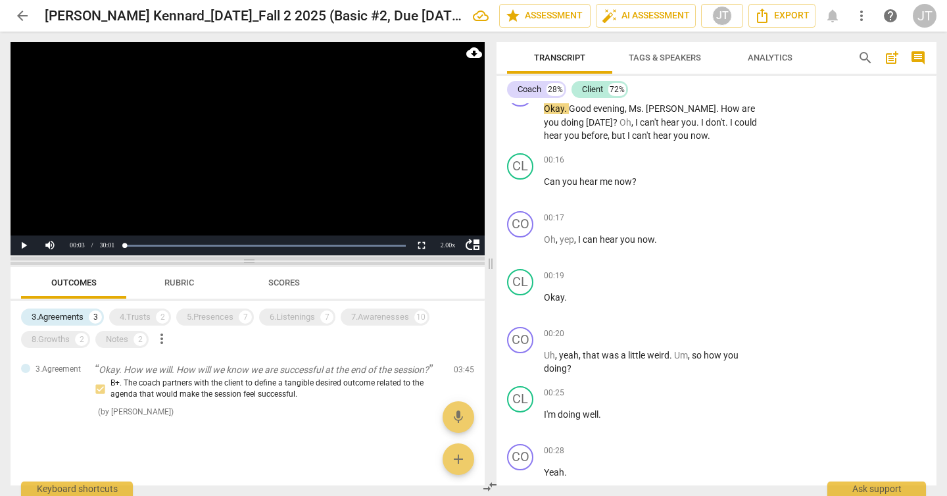
scroll to position [205, 0]
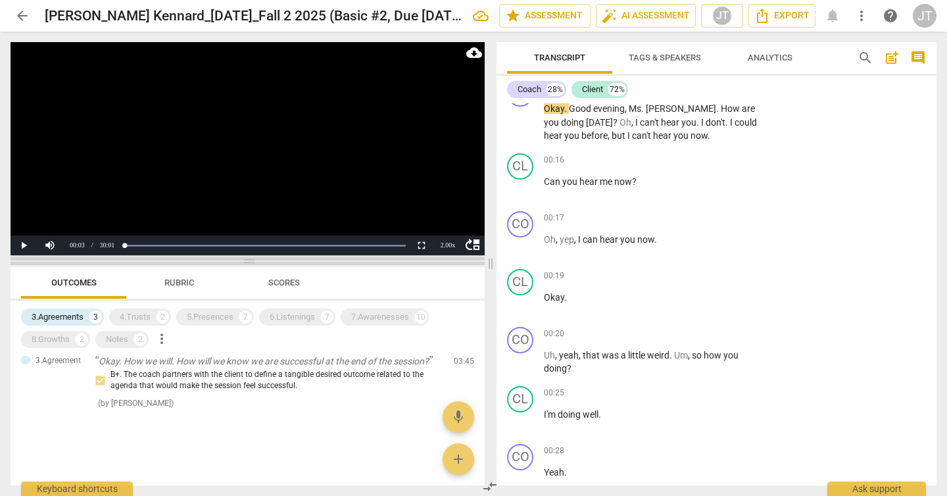
drag, startPoint x: 249, startPoint y: 325, endPoint x: 274, endPoint y: 260, distance: 69.8
click at [274, 260] on span at bounding box center [248, 261] width 474 height 8
click at [86, 316] on div "3.Agreements 3" at bounding box center [62, 317] width 83 height 17
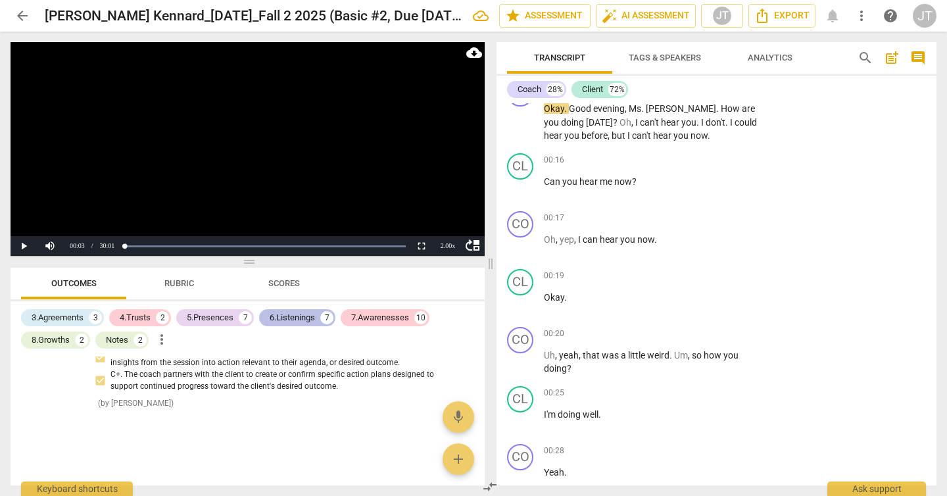
click at [286, 317] on div "6.Listenings" at bounding box center [292, 317] width 45 height 13
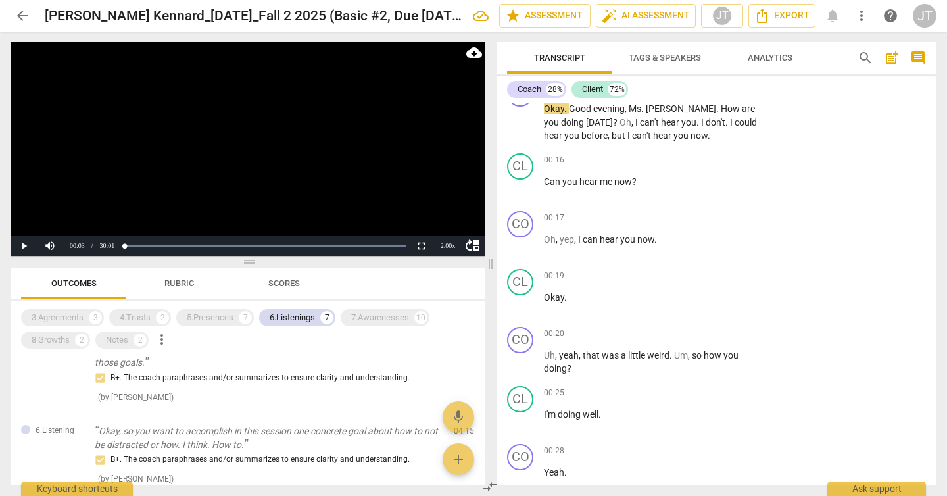
scroll to position [0, 0]
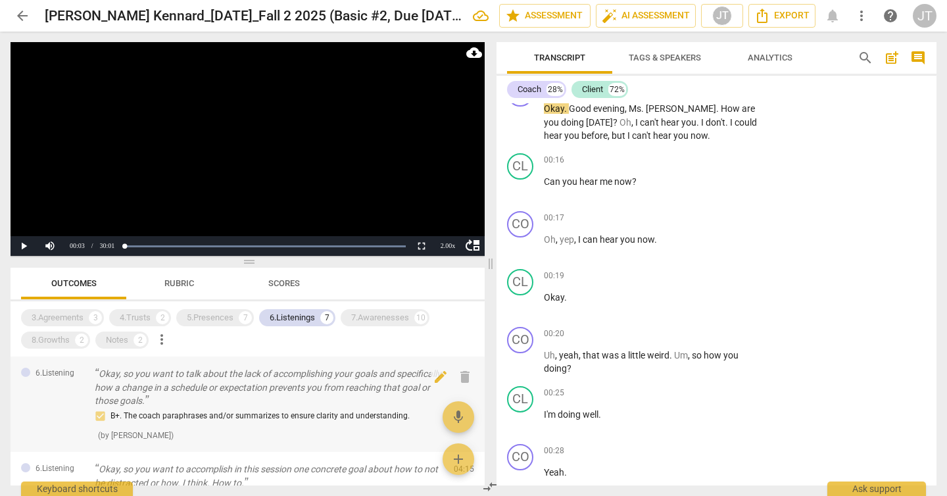
click at [318, 395] on p "Okay, so you want to talk about the lack of accomplishing your goals and specif…" at bounding box center [269, 387] width 349 height 41
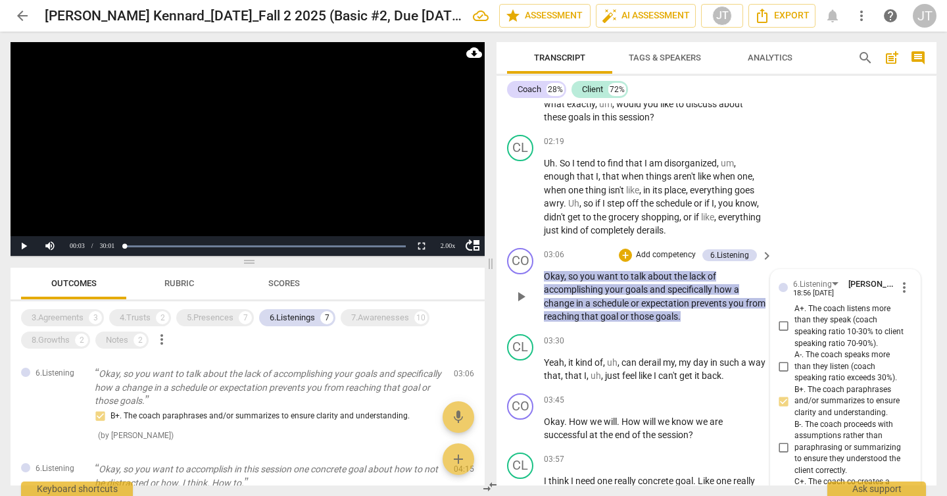
scroll to position [818, 0]
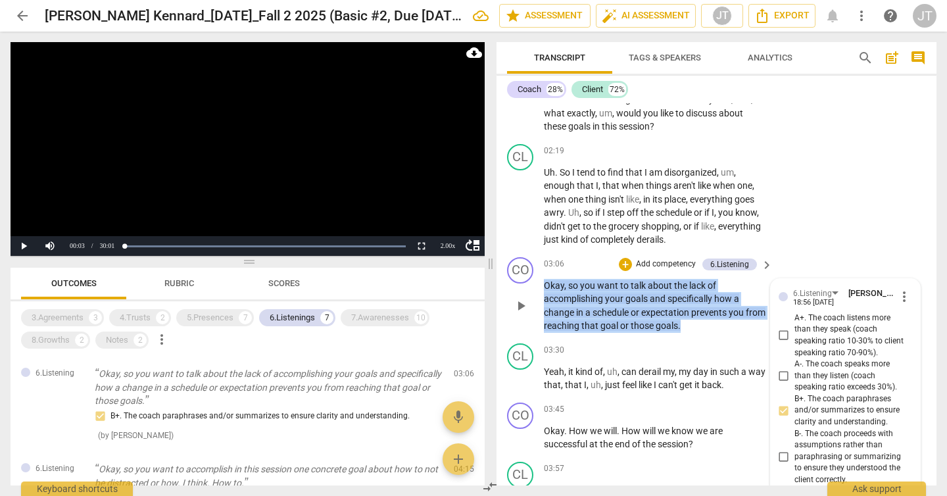
drag, startPoint x: 716, startPoint y: 324, endPoint x: 544, endPoint y: 287, distance: 175.6
click at [544, 287] on p "Okay , so you want to talk about the lack of accomplishing your goals and speci…" at bounding box center [655, 306] width 222 height 54
copy p "Okay , so you want to talk about the lack of accomplishing your goals and speci…"
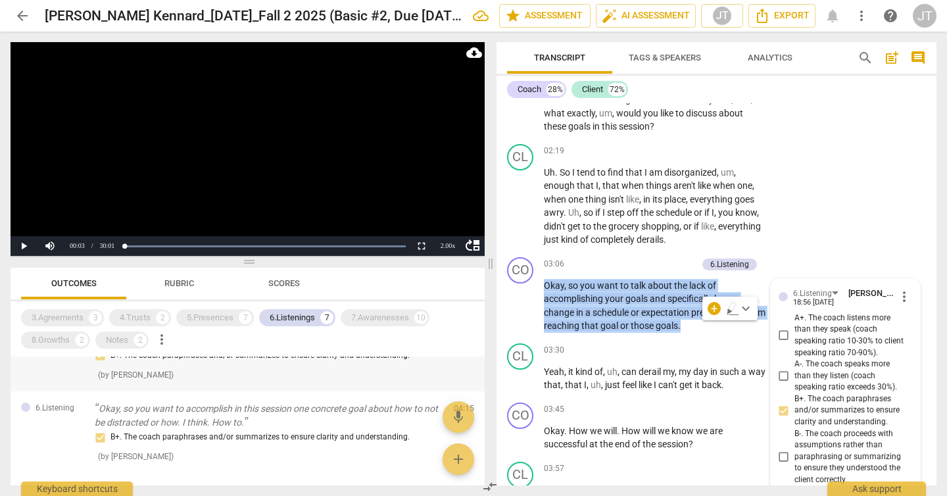
scroll to position [62, 0]
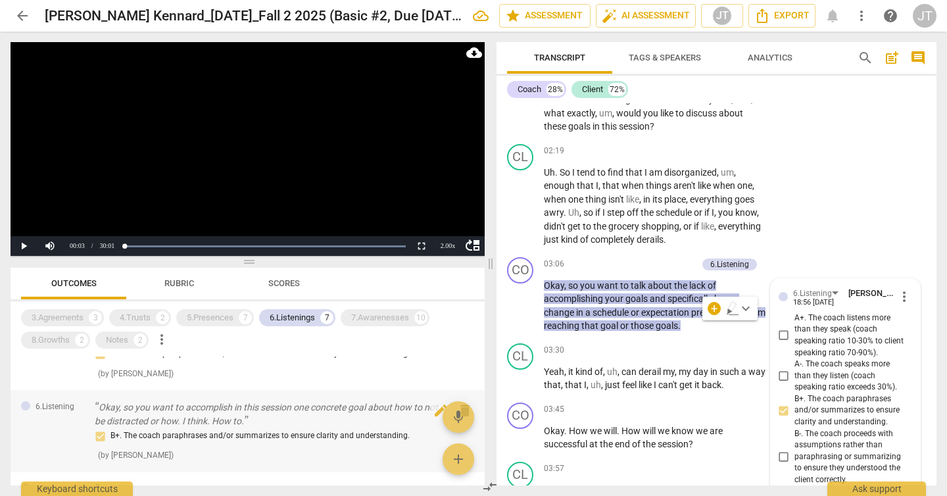
click at [240, 410] on p "Okay, so you want to accomplish in this session one concrete goal about how to …" at bounding box center [269, 414] width 349 height 27
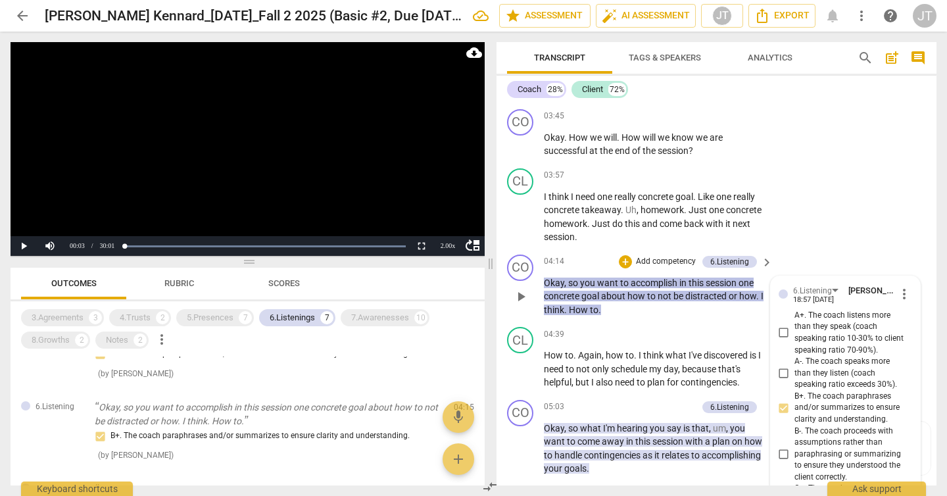
scroll to position [1102, 0]
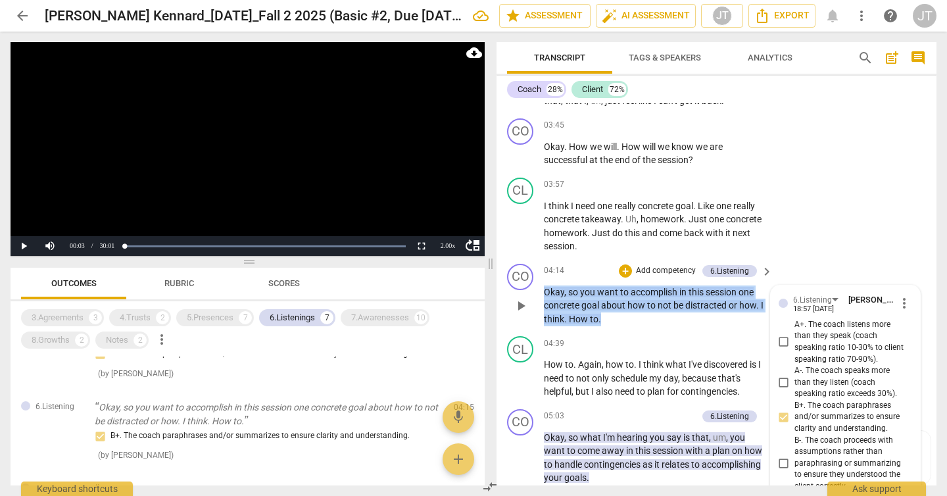
drag, startPoint x: 616, startPoint y: 314, endPoint x: 531, endPoint y: 297, distance: 86.6
click at [531, 297] on div "CO play_arrow pause 04:14 + Add competency 6.Listening keyboard_arrow_right Oka…" at bounding box center [717, 295] width 440 height 73
copy p "Okay , so you want to accomplish in this session one concrete goal about how to…"
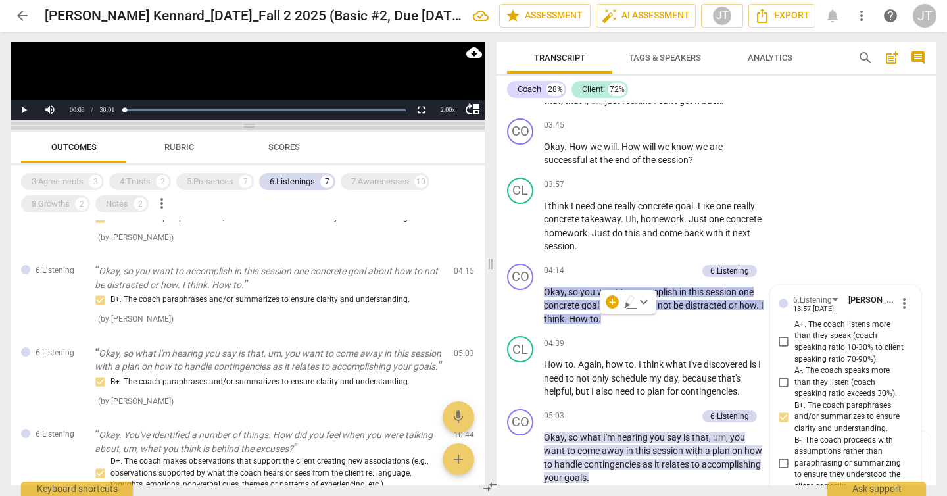
drag, startPoint x: 249, startPoint y: 262, endPoint x: 282, endPoint y: 126, distance: 140.6
click at [282, 126] on span at bounding box center [248, 126] width 474 height 8
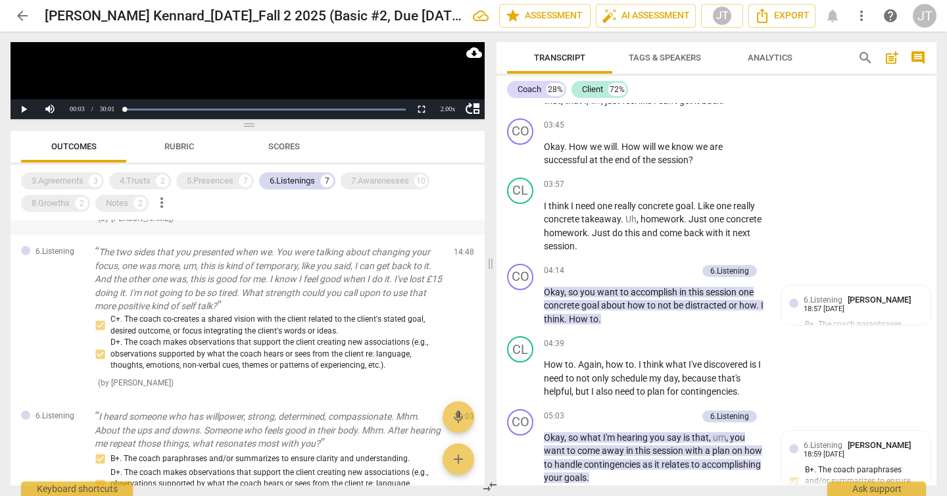
scroll to position [342, 0]
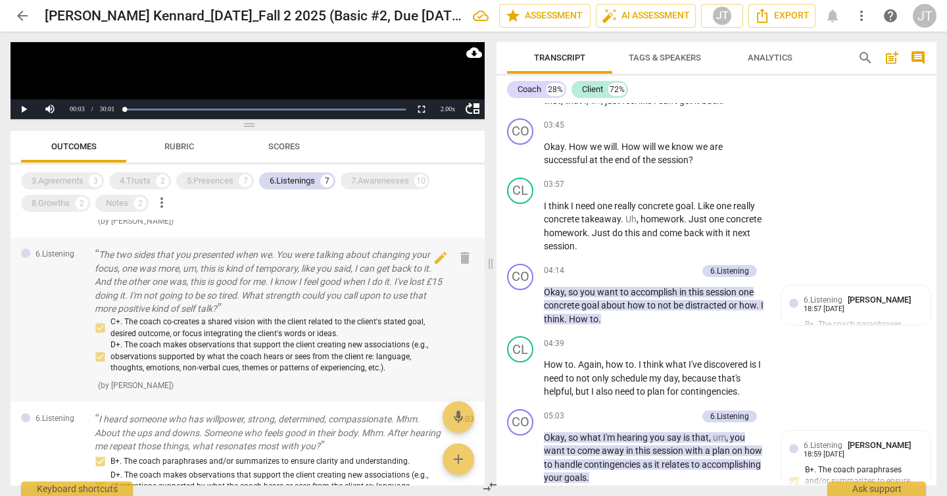
click at [264, 305] on p "The two sides that you presented when we. You were talking about changing your …" at bounding box center [269, 282] width 349 height 68
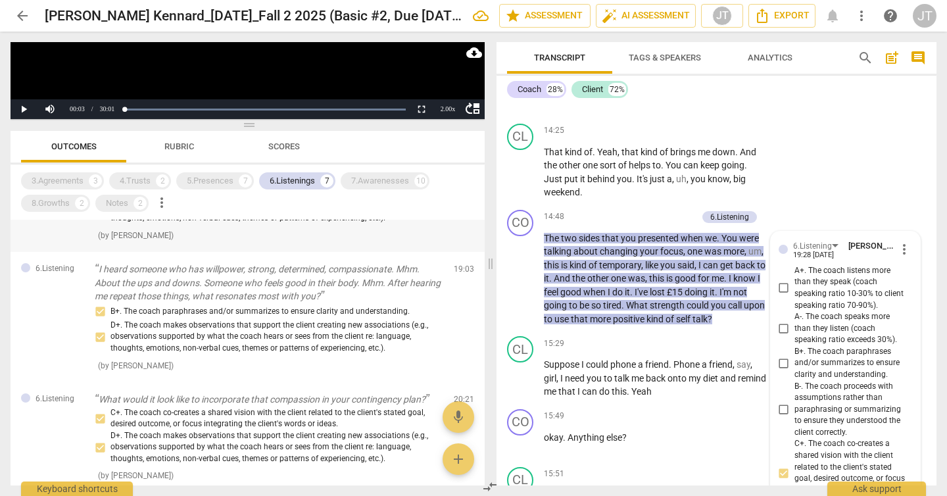
scroll to position [505, 0]
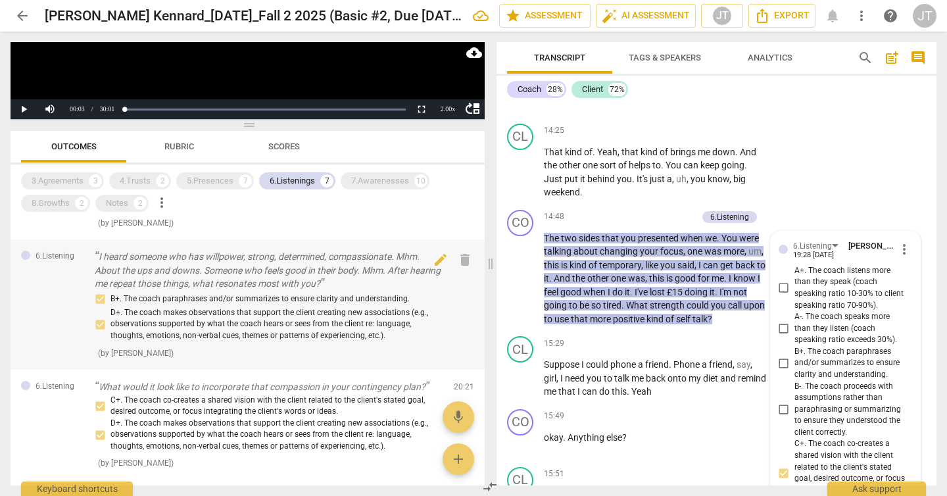
click at [322, 282] on p "I heard someone who has willpower, strong, determined, compassionate. Mhm. Abou…" at bounding box center [269, 270] width 349 height 41
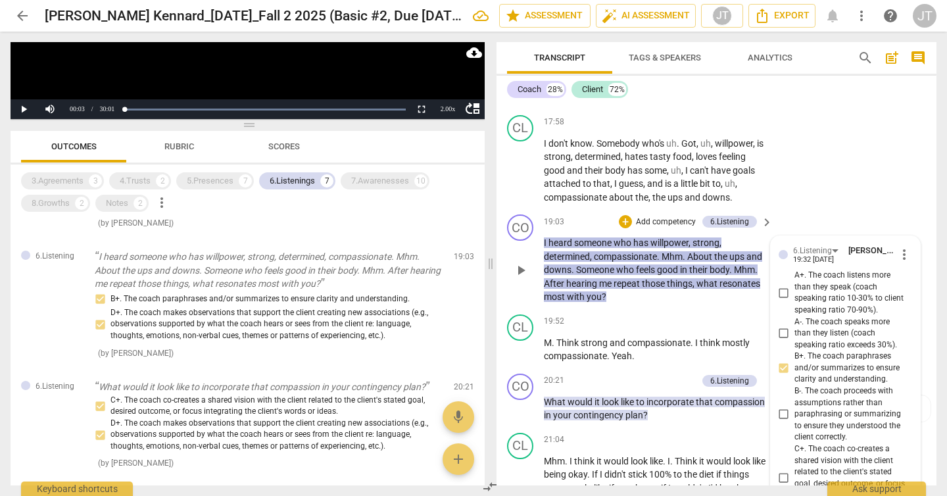
scroll to position [4124, 0]
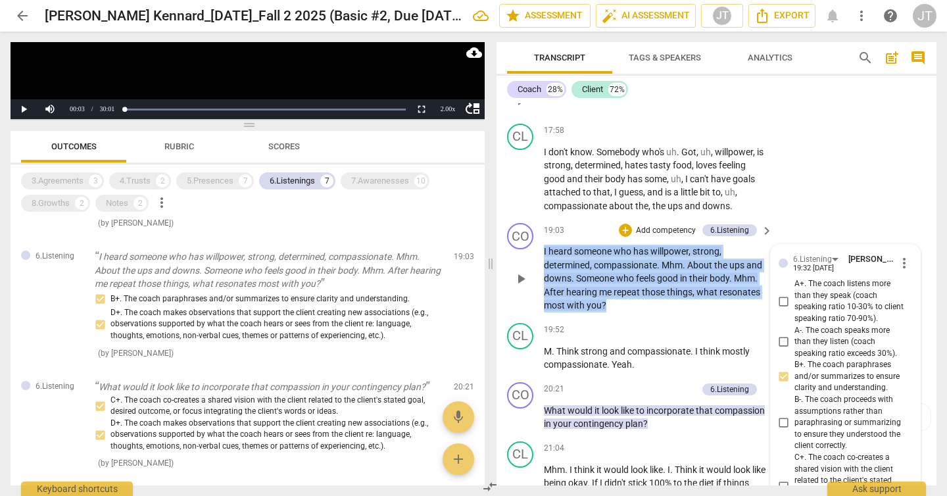
drag, startPoint x: 629, startPoint y: 332, endPoint x: 535, endPoint y: 277, distance: 109.1
click at [535, 277] on div "CO play_arrow pause 19:03 + Add competency 6.Listening keyboard_arrow_right I h…" at bounding box center [717, 268] width 440 height 100
copy p "I heard someone who has willpower , strong , determined , compassionate . Mhm .…"
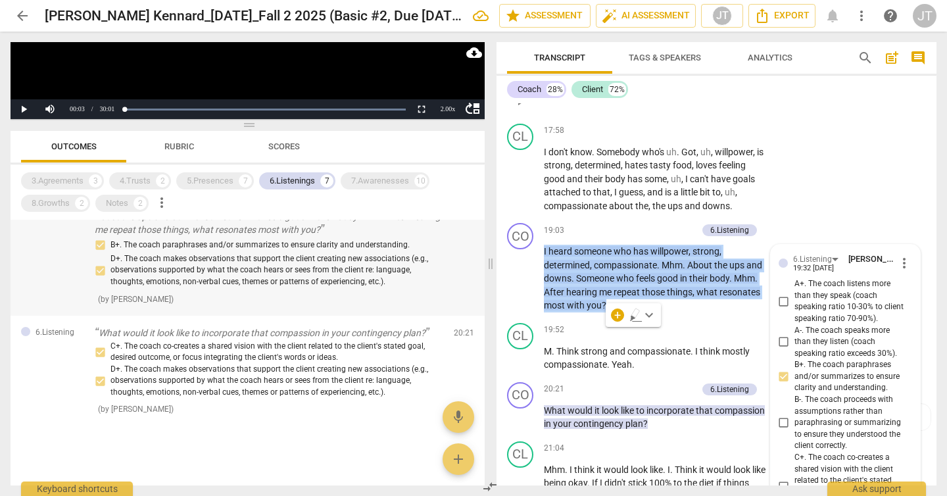
scroll to position [578, 0]
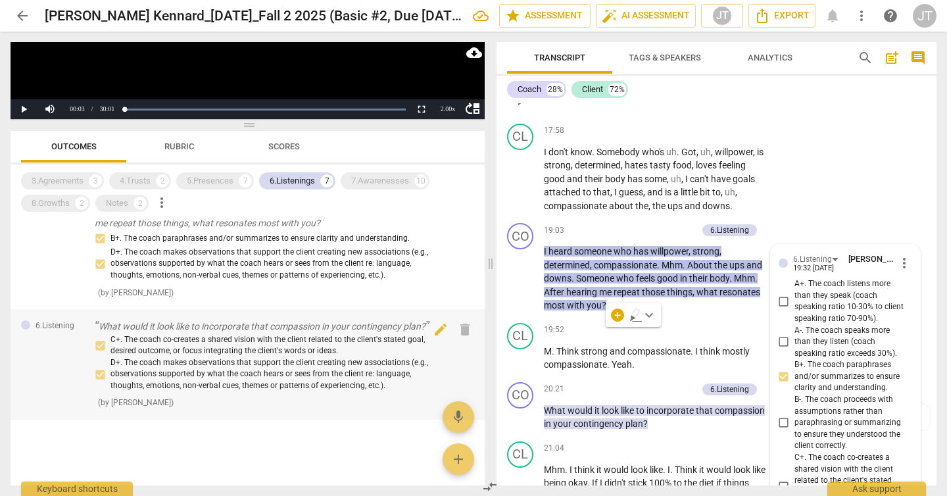
click at [230, 370] on div "C+. The coach co-creates a shared vision with the client related to the client'…" at bounding box center [269, 363] width 349 height 58
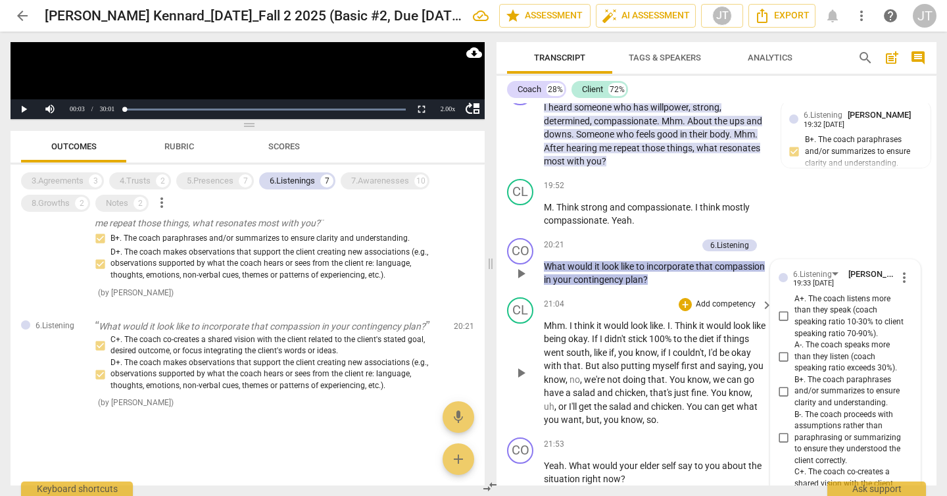
scroll to position [4263, 0]
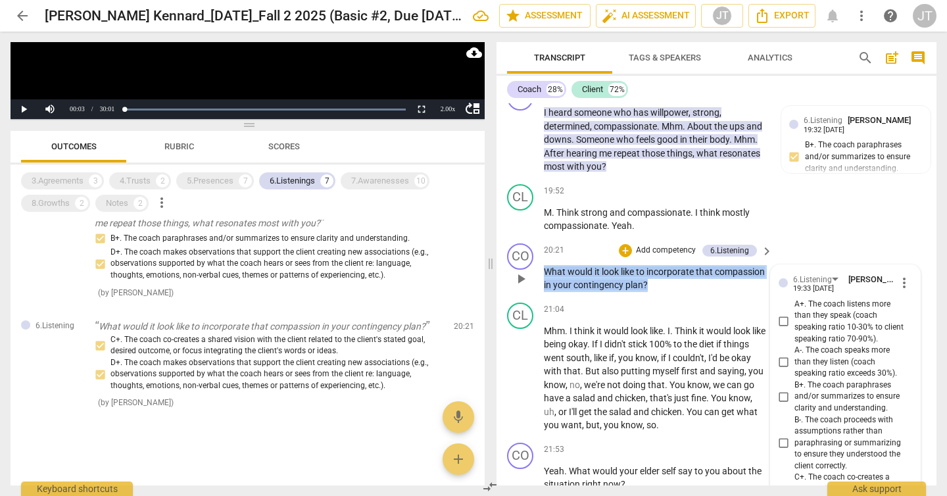
drag, startPoint x: 716, startPoint y: 311, endPoint x: 538, endPoint y: 301, distance: 177.9
click at [538, 297] on div "CO play_arrow pause 20:21 + Add competency 6.Listening keyboard_arrow_right Wha…" at bounding box center [717, 267] width 440 height 59
copy p "What would it look like to incorporate that compassion in your contingency plan…"
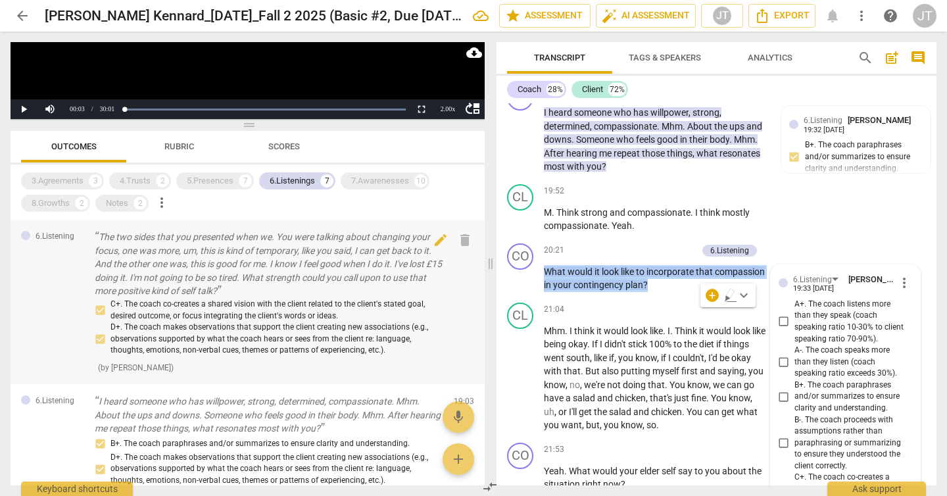
scroll to position [397, 0]
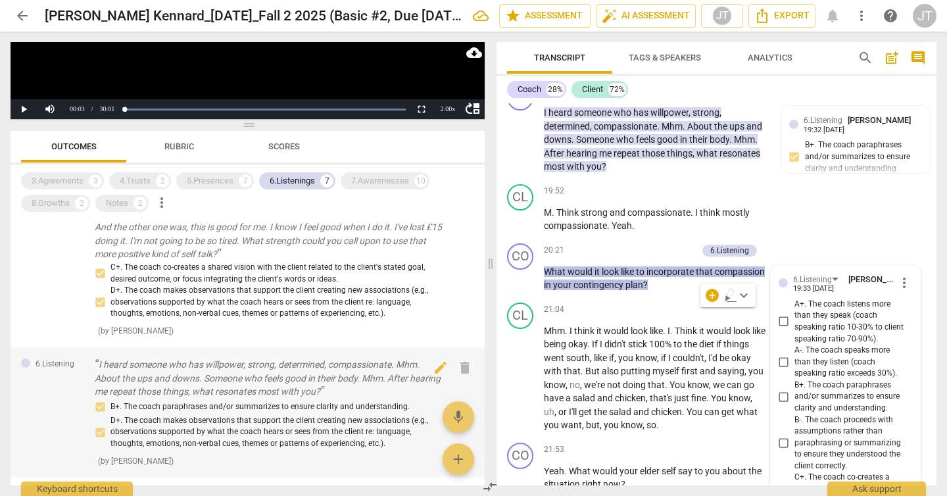
click at [190, 399] on p "I heard someone who has willpower, strong, determined, compassionate. Mhm. Abou…" at bounding box center [269, 378] width 349 height 41
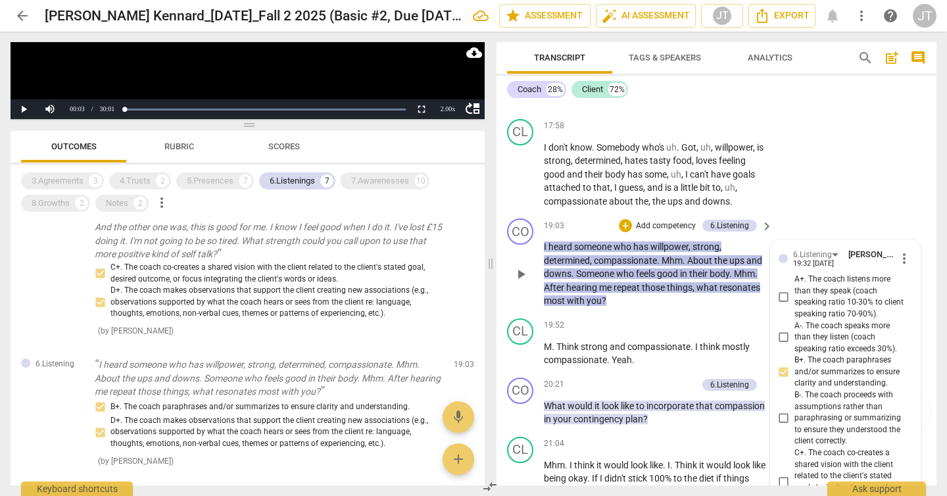
scroll to position [4124, 0]
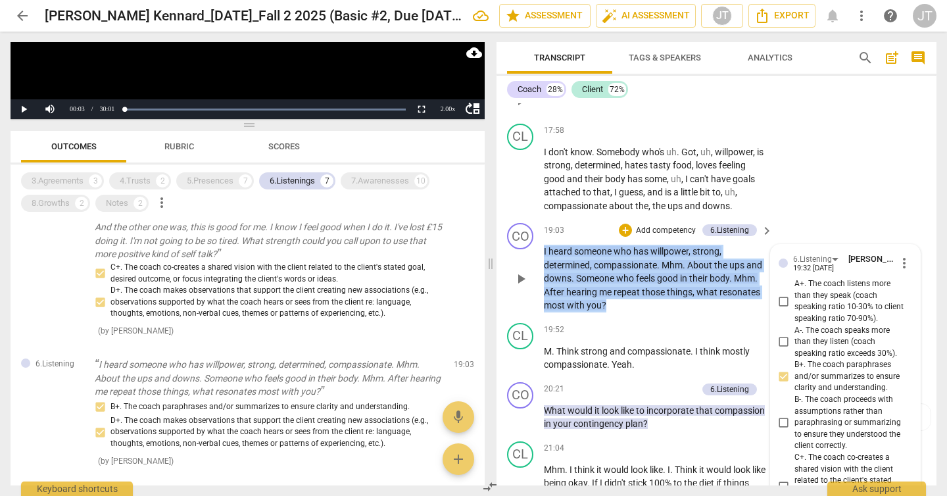
drag, startPoint x: 645, startPoint y: 332, endPoint x: 543, endPoint y: 279, distance: 114.5
click at [543, 279] on div "CO play_arrow pause 19:03 + Add competency 6.Listening keyboard_arrow_right I h…" at bounding box center [717, 268] width 440 height 100
copy p "I heard someone who has willpower , strong , determined , compassionate . Mhm .…"
click at [371, 184] on div "7.Awarenesses" at bounding box center [380, 180] width 58 height 13
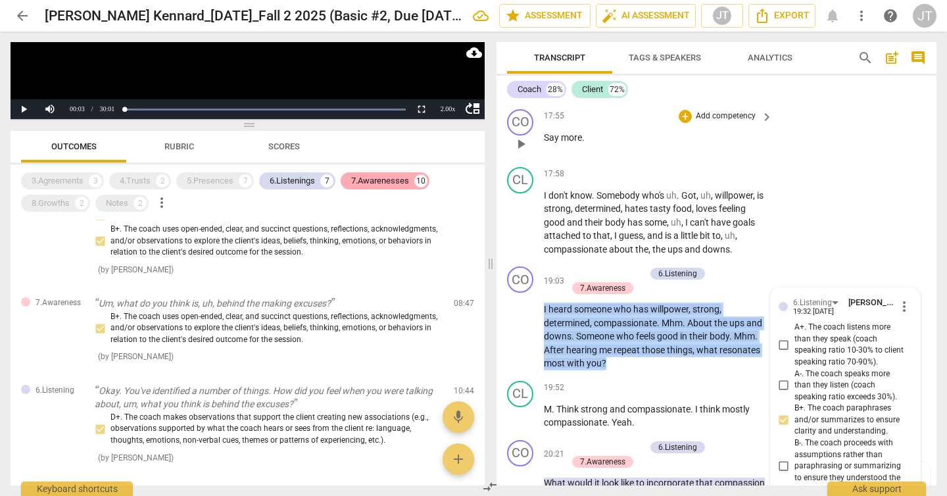
scroll to position [4168, 0]
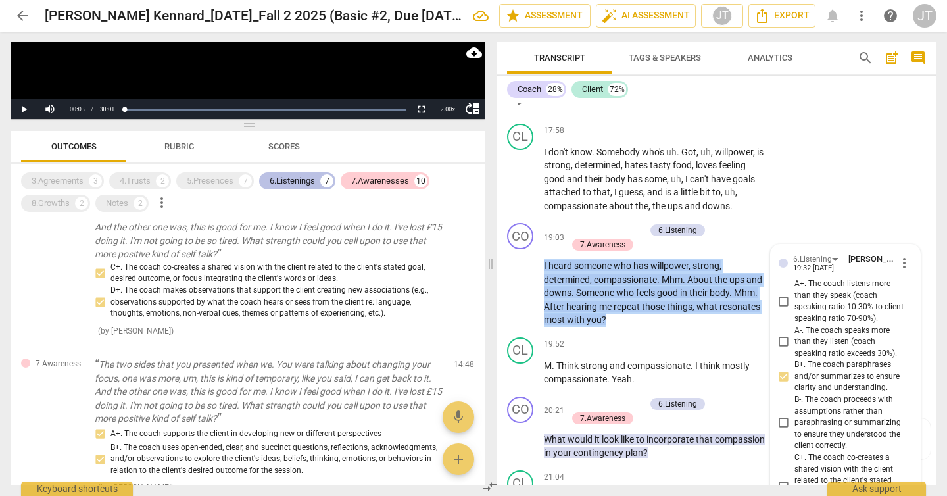
click at [285, 182] on div "6.Listenings" at bounding box center [292, 180] width 45 height 13
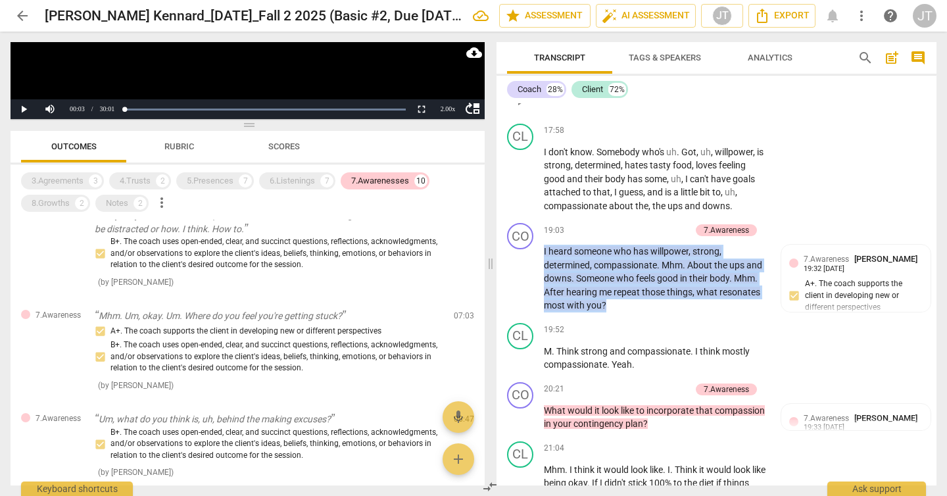
scroll to position [0, 0]
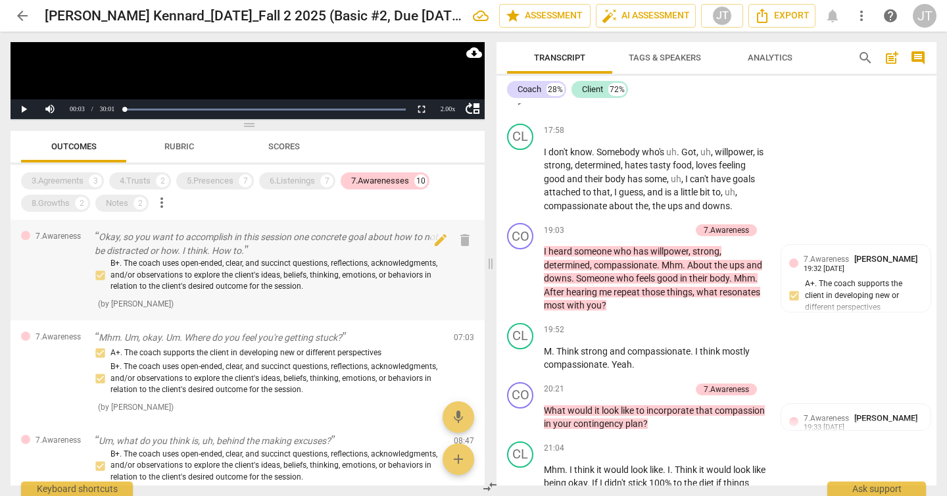
click at [237, 278] on div "B+. The coach uses open-ended, clear, and succinct questions, reflections, ackn…" at bounding box center [269, 275] width 349 height 35
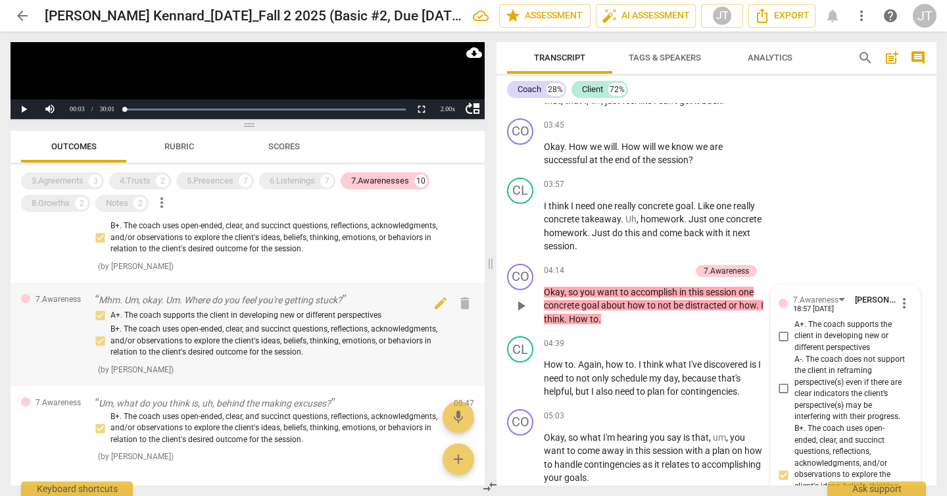
scroll to position [38, 0]
click at [305, 327] on div "A+. The coach supports the client in developing new or different perspectives B…" at bounding box center [269, 332] width 349 height 51
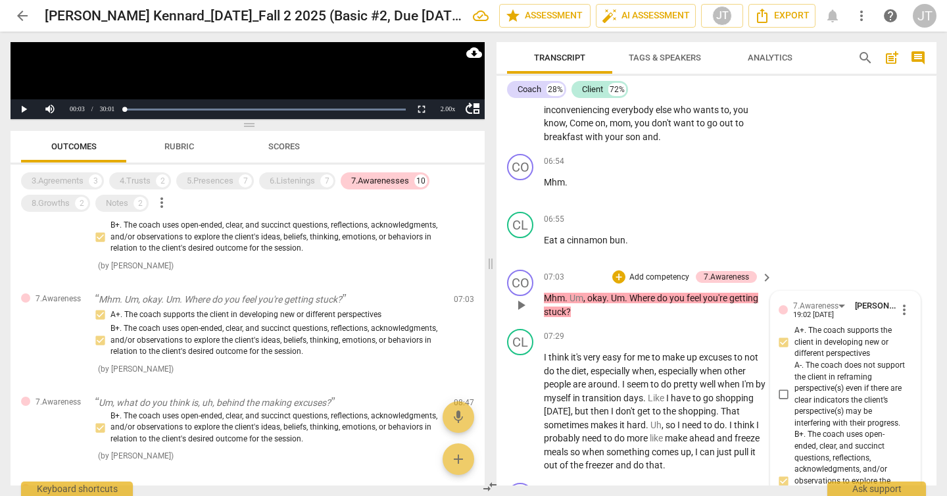
scroll to position [1940, 0]
drag, startPoint x: 597, startPoint y: 310, endPoint x: 536, endPoint y: 299, distance: 61.4
click at [536, 299] on div "CO play_arrow pause 07:03 + Add competency 7.Awareness keyboard_arrow_right Mhm…" at bounding box center [717, 294] width 440 height 59
copy p "Mhm . Um , okay . Um . Where do you feel you're getting stuck ?"
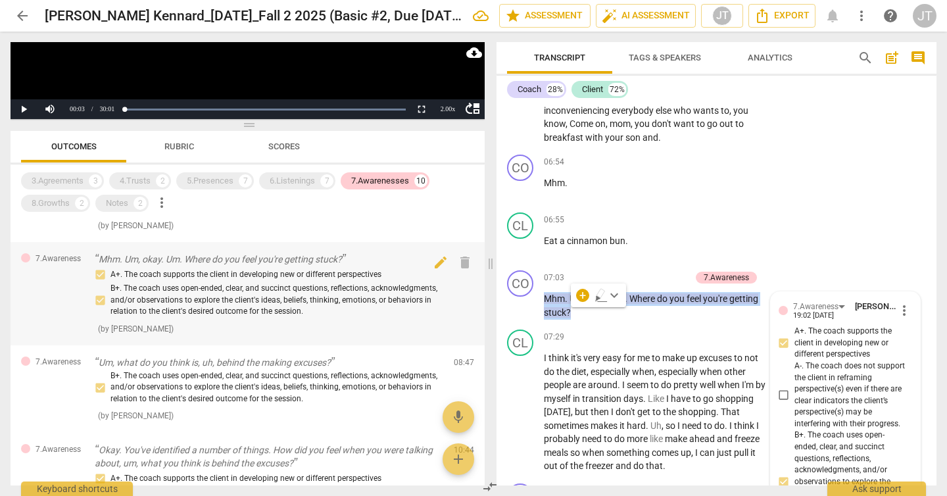
scroll to position [97, 0]
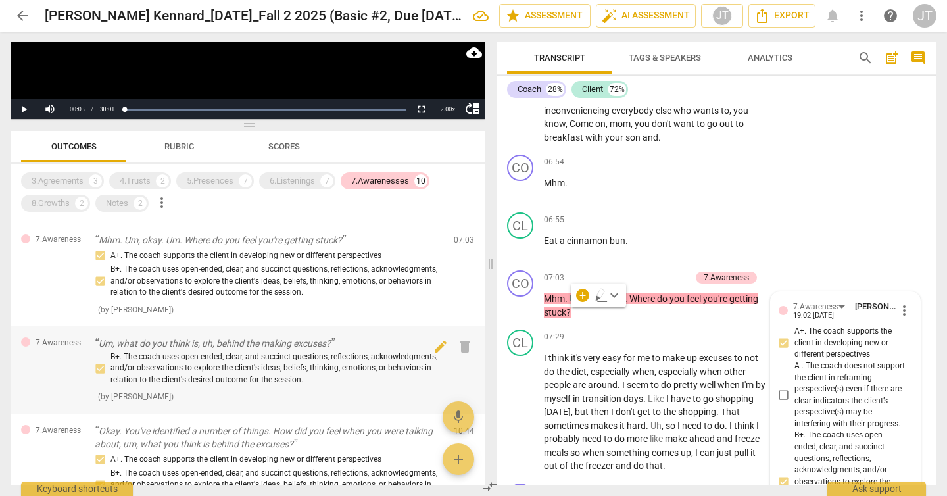
click at [303, 375] on div "B+. The coach uses open-ended, clear, and succinct questions, reflections, ackn…" at bounding box center [269, 368] width 349 height 35
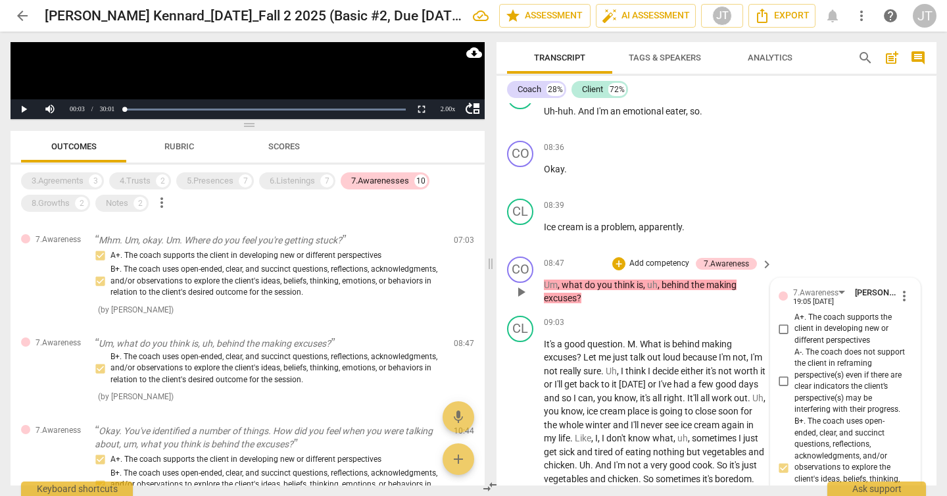
scroll to position [2399, 0]
drag, startPoint x: 593, startPoint y: 312, endPoint x: 540, endPoint y: 299, distance: 54.9
click at [540, 299] on div "CO play_arrow pause 08:47 + Add competency 7.Awareness keyboard_arrow_right Um …" at bounding box center [717, 281] width 440 height 59
copy p "Um , what do you think is , uh , behind the making excuses ?"
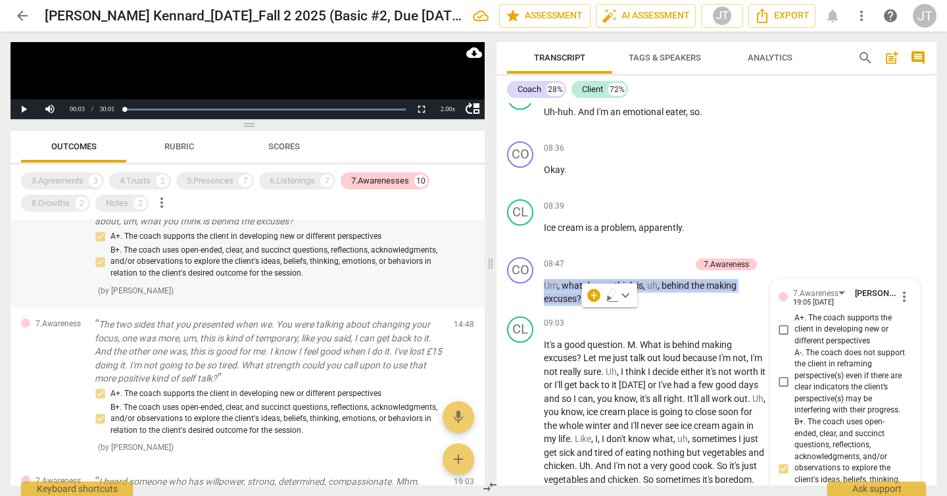
scroll to position [239, 0]
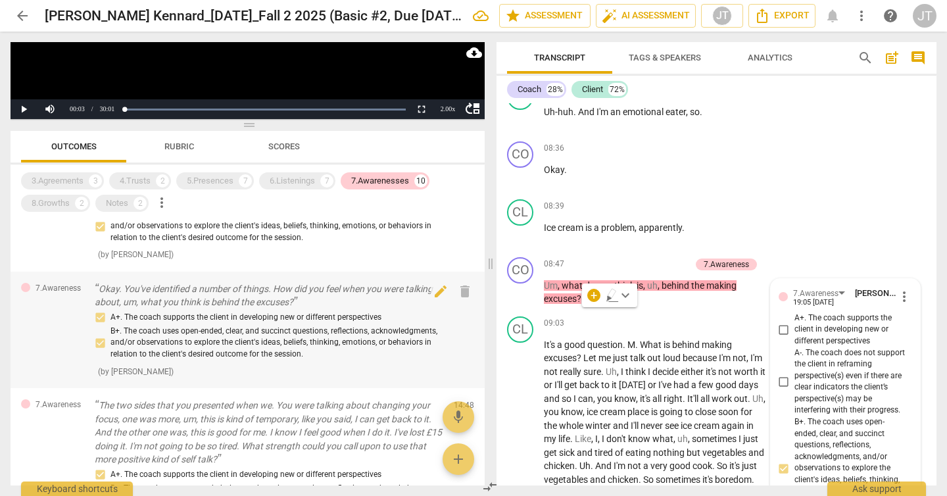
click at [289, 347] on div "A+. The coach supports the client in developing new or different perspectives B…" at bounding box center [269, 335] width 349 height 51
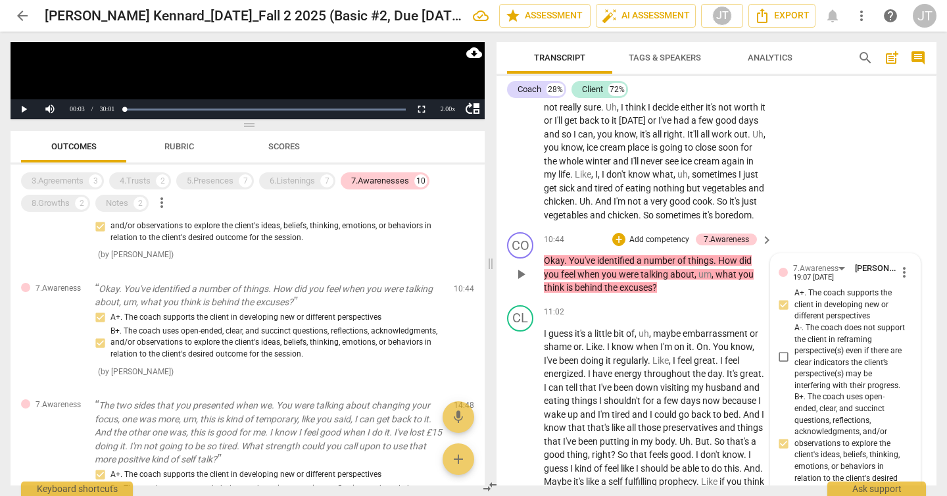
scroll to position [2659, 0]
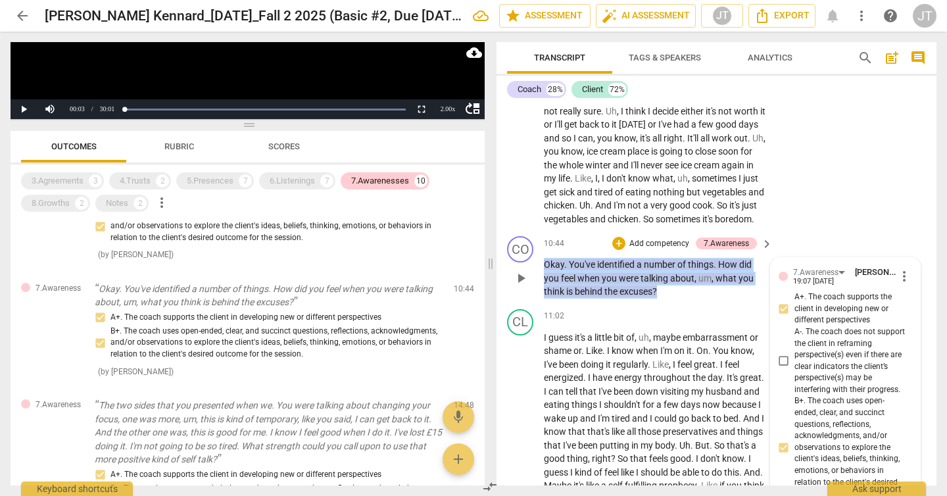
drag, startPoint x: 678, startPoint y: 313, endPoint x: 544, endPoint y: 291, distance: 136.0
click at [544, 291] on p "Okay . You've identified a number of things . How did you feel when you were ta…" at bounding box center [655, 278] width 222 height 41
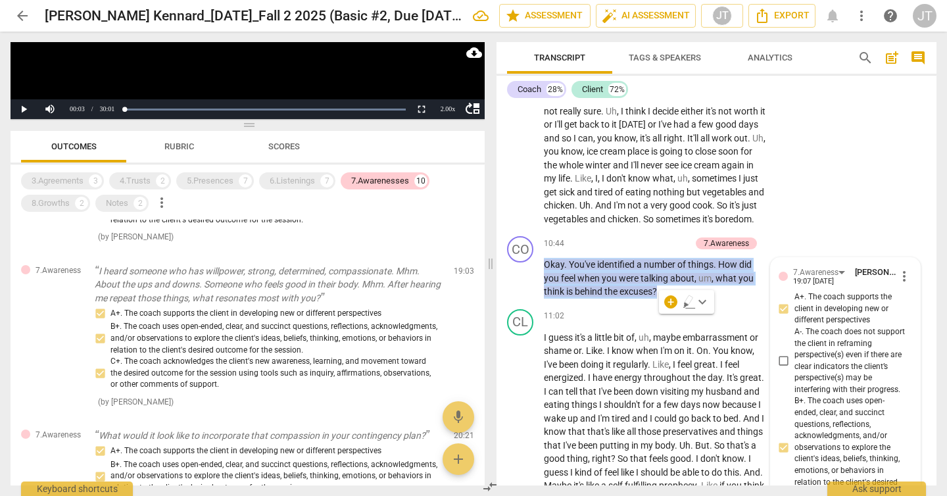
scroll to position [532, 0]
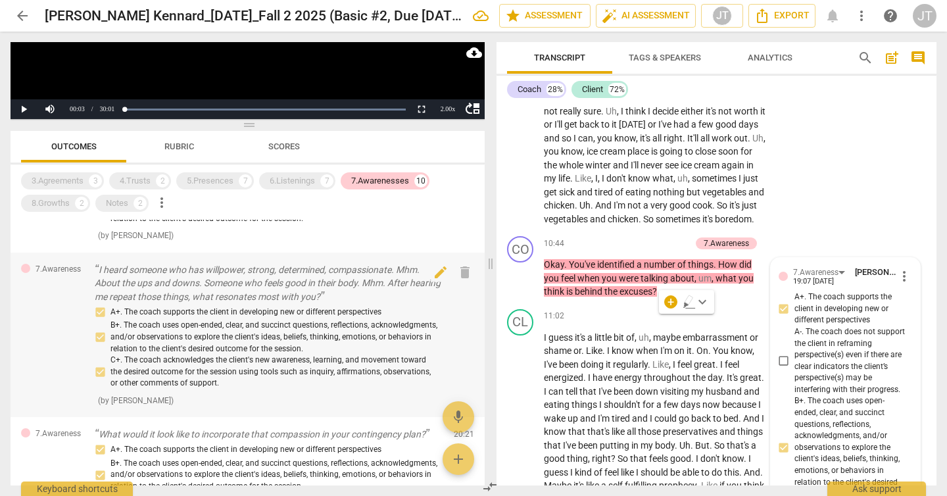
click at [288, 291] on p "I heard someone who has willpower, strong, determined, compassionate. Mhm. Abou…" at bounding box center [269, 283] width 349 height 41
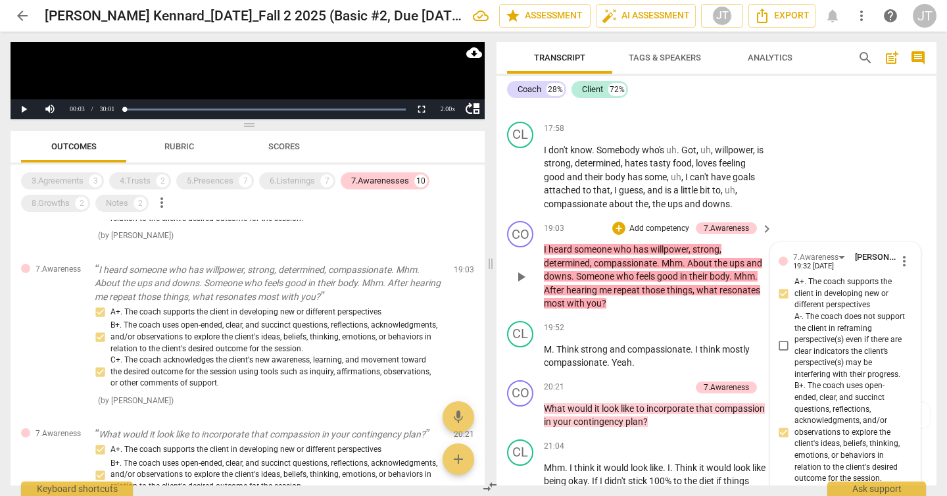
scroll to position [4124, 0]
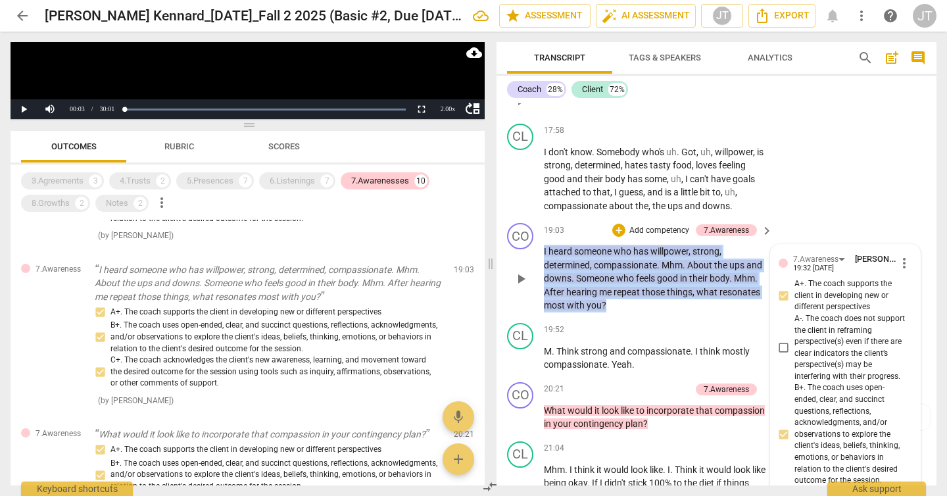
drag, startPoint x: 636, startPoint y: 333, endPoint x: 543, endPoint y: 278, distance: 108.0
click at [543, 278] on div "CO play_arrow pause 19:03 + Add competency 7.Awareness keyboard_arrow_right I h…" at bounding box center [717, 268] width 440 height 100
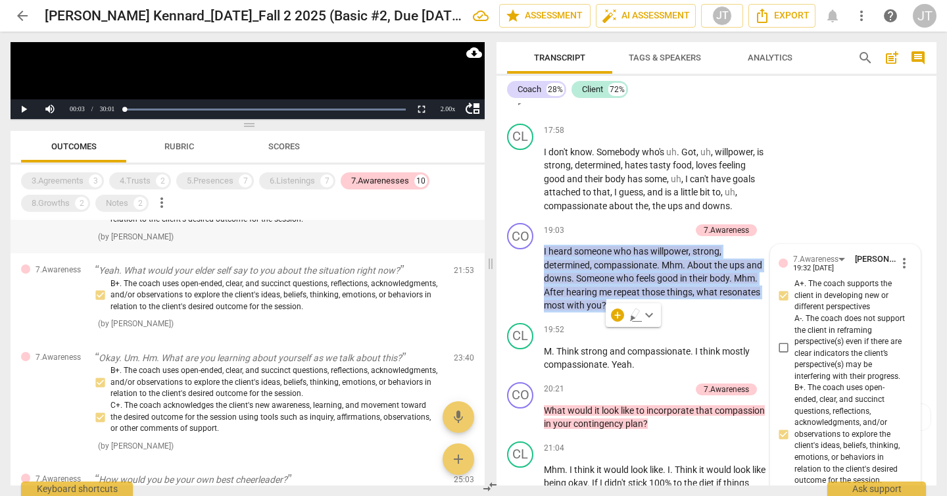
scroll to position [904, 0]
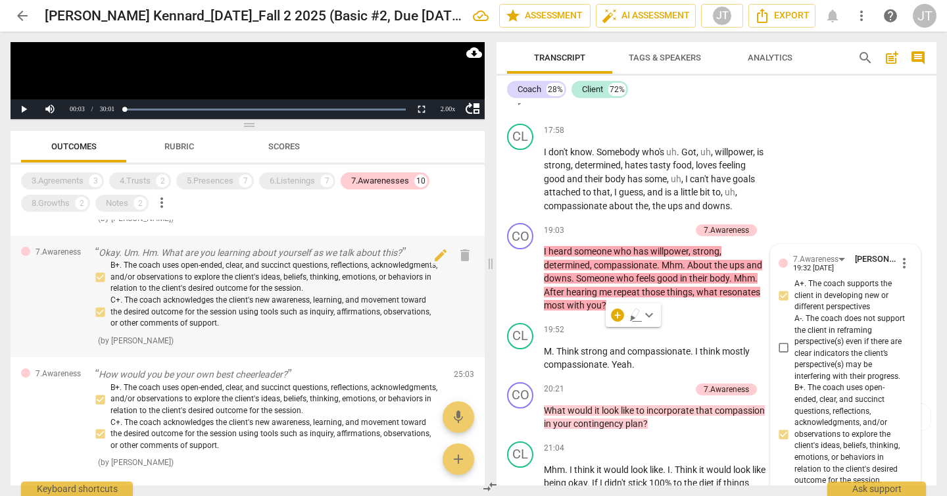
click at [343, 307] on div "B+. The coach uses open-ended, clear, and succinct questions, reflections, ackn…" at bounding box center [269, 294] width 349 height 69
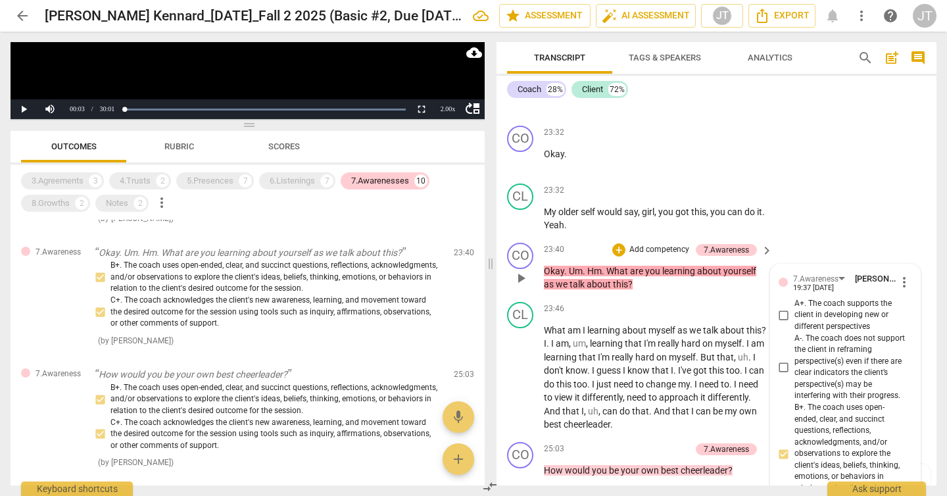
scroll to position [4985, 0]
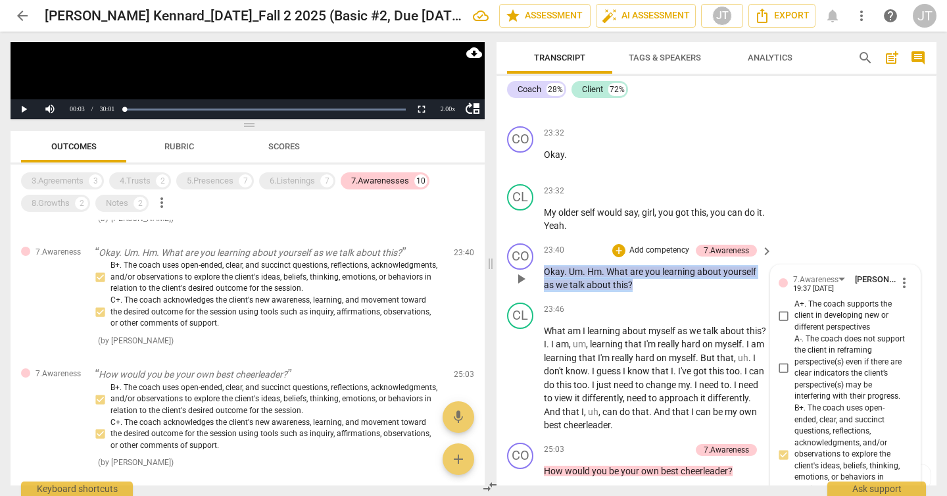
drag, startPoint x: 660, startPoint y: 309, endPoint x: 539, endPoint y: 304, distance: 120.5
click at [539, 297] on div "CO play_arrow pause 23:40 + Add competency 7.Awareness keyboard_arrow_right Oka…" at bounding box center [717, 267] width 440 height 59
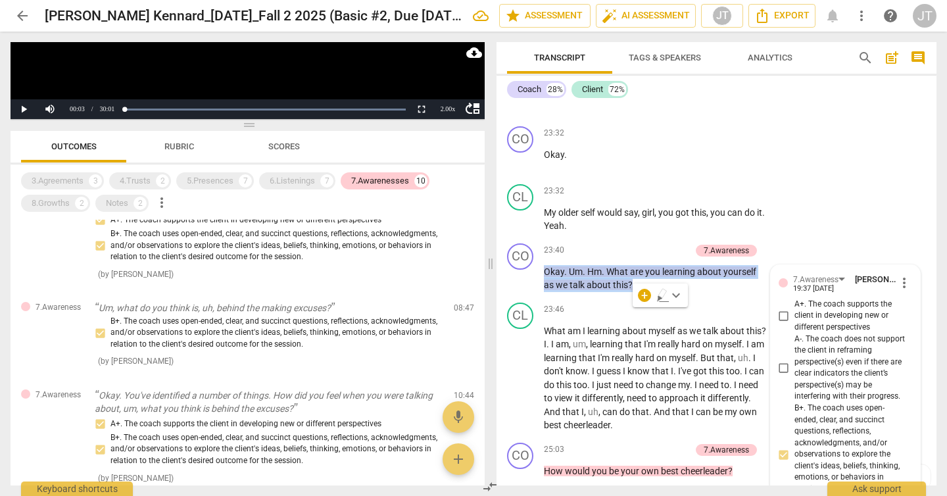
scroll to position [155, 0]
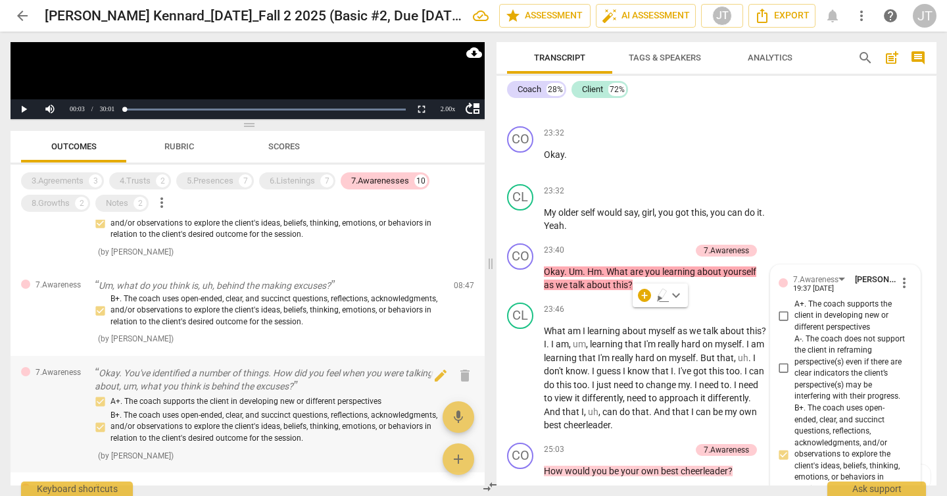
click at [261, 391] on p "Okay. You've identified a number of things. How did you feel when you were talk…" at bounding box center [269, 379] width 349 height 27
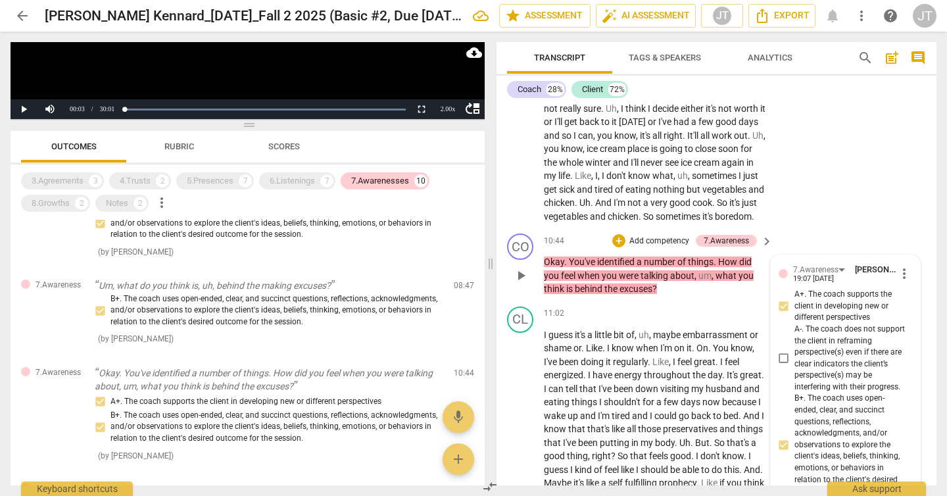
scroll to position [2659, 0]
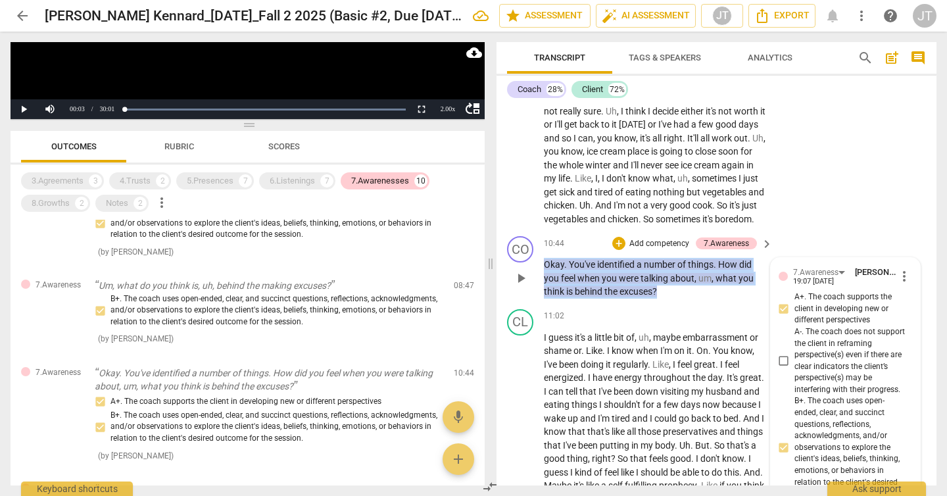
drag, startPoint x: 682, startPoint y: 319, endPoint x: 530, endPoint y: 293, distance: 154.7
click at [530, 293] on div "CO play_arrow pause 10:44 + Add competency 7.Awareness keyboard_arrow_right Oka…" at bounding box center [717, 267] width 440 height 73
click at [351, 183] on div "7.Awarenesses 10" at bounding box center [385, 180] width 89 height 17
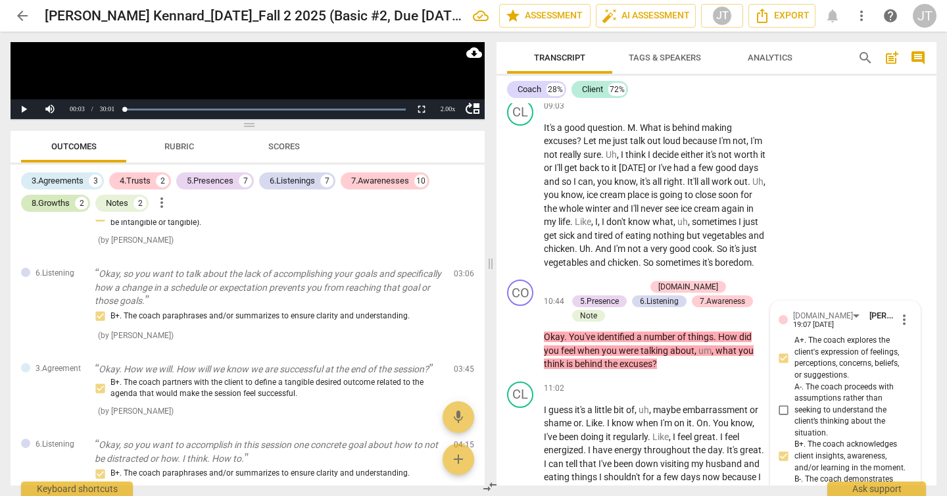
scroll to position [1158, 0]
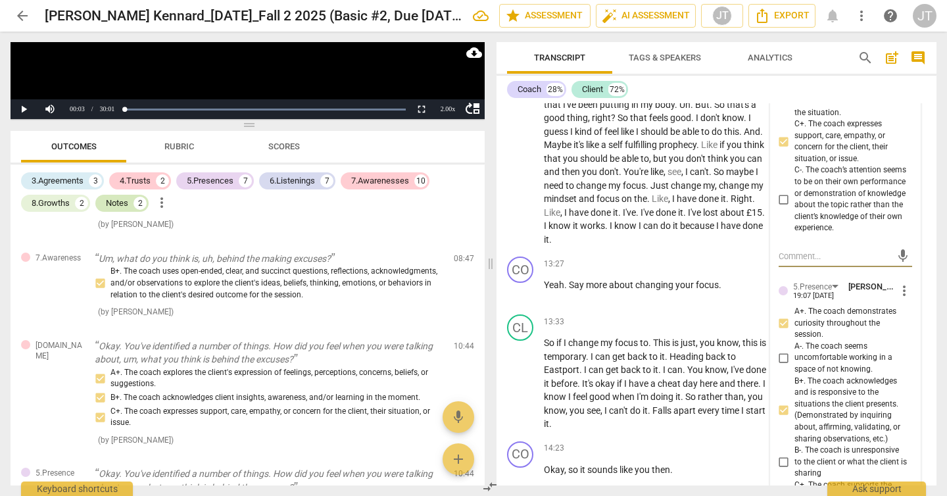
click at [131, 206] on div "Notes 2" at bounding box center [121, 203] width 53 height 17
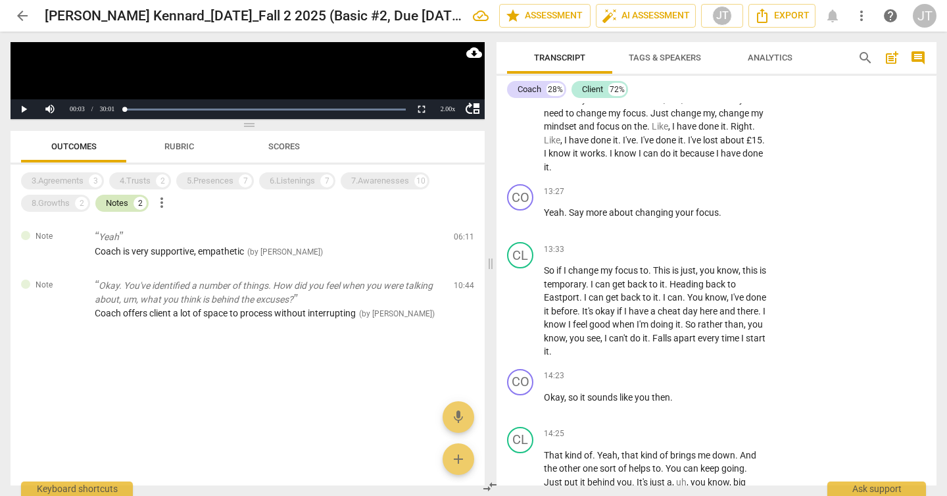
scroll to position [0, 0]
click at [68, 206] on div "8.Growths" at bounding box center [51, 203] width 38 height 13
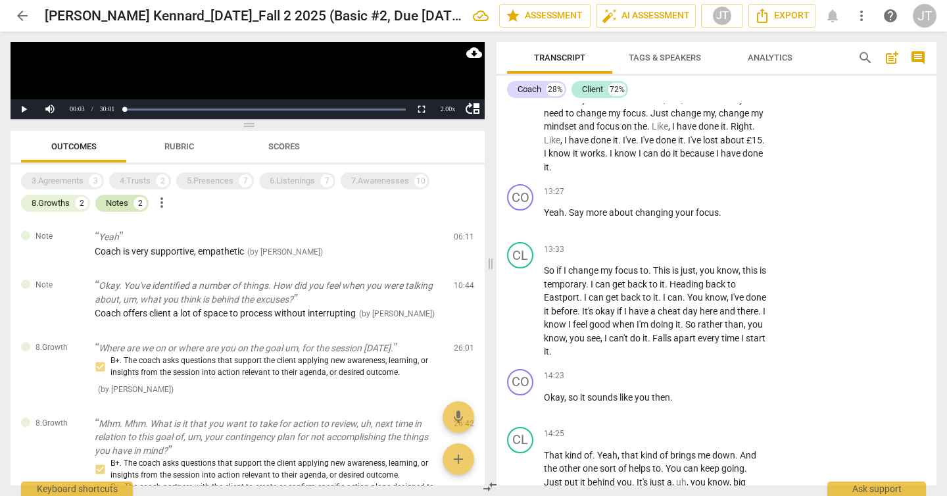
click at [129, 205] on div "Notes 2" at bounding box center [121, 203] width 53 height 17
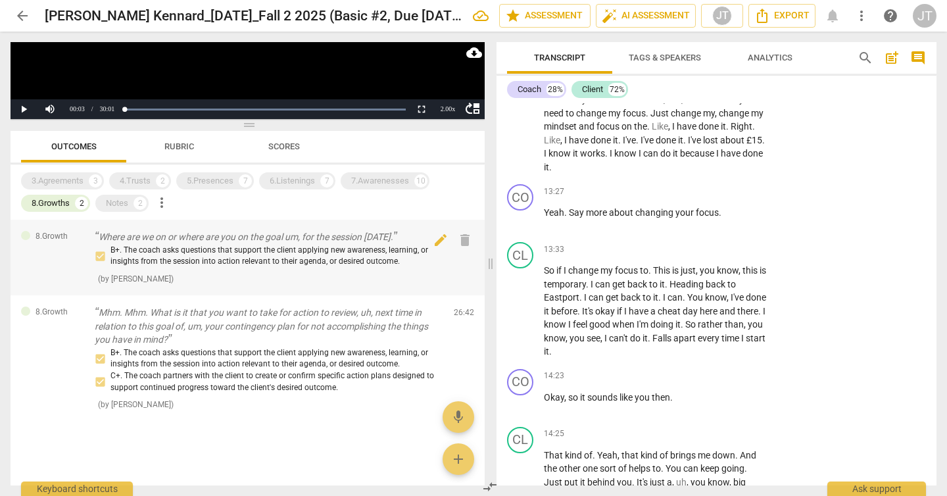
click at [229, 254] on div "B+. The coach asks questions that support the client applying new awareness, le…" at bounding box center [269, 256] width 349 height 23
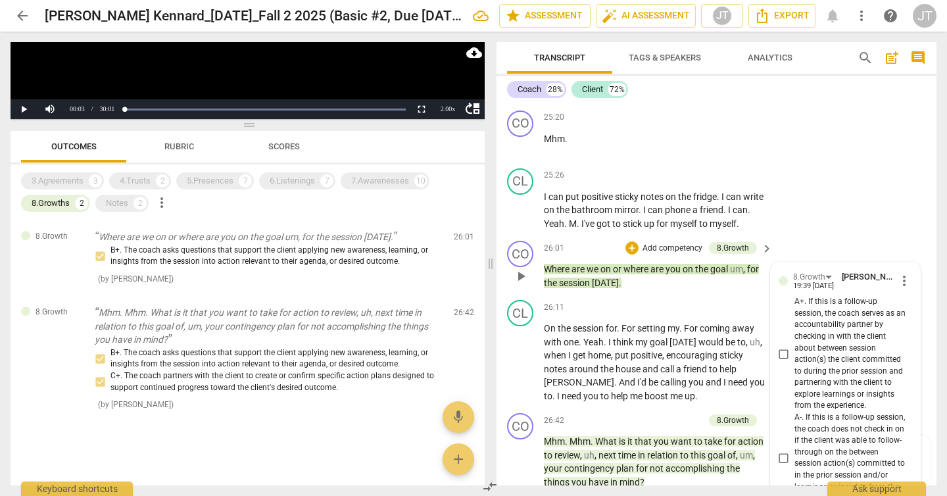
scroll to position [5430, 0]
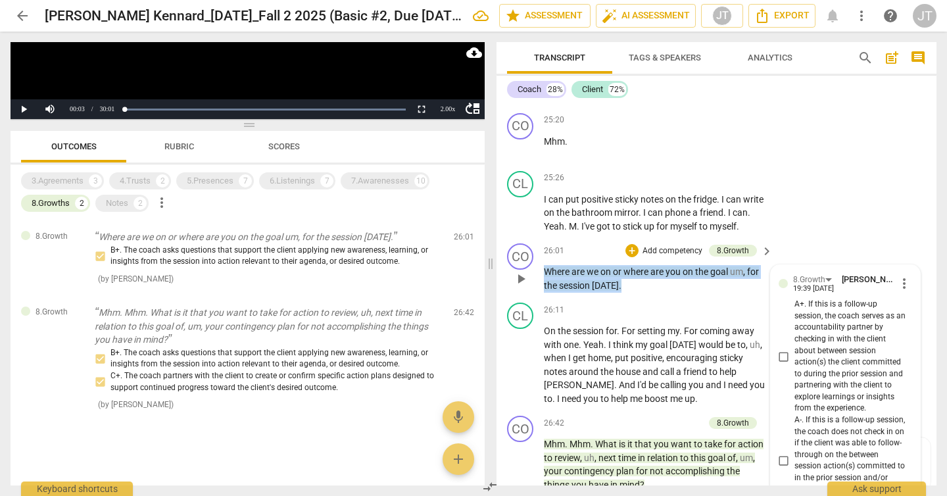
drag, startPoint x: 643, startPoint y: 309, endPoint x: 535, endPoint y: 303, distance: 108.0
click at [535, 297] on div "CO play_arrow pause 26:01 + Add competency 8.Growth keyboard_arrow_right Where …" at bounding box center [717, 267] width 440 height 59
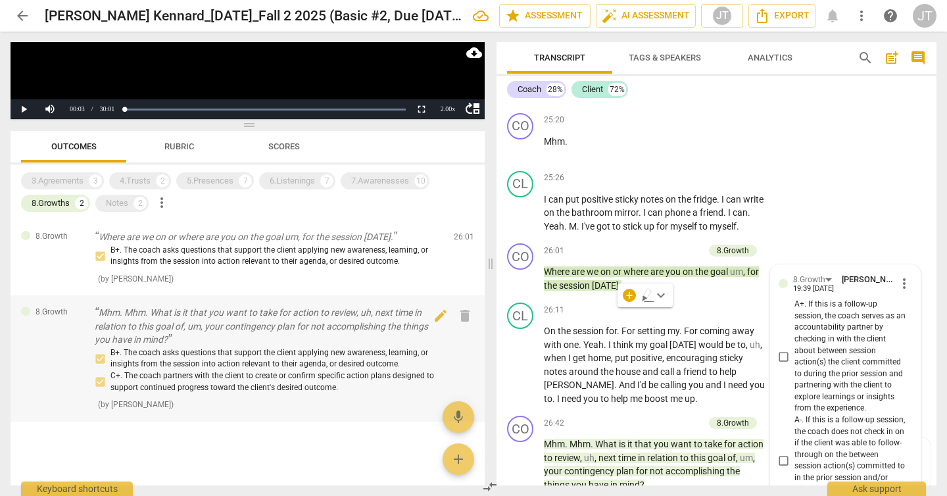
click at [263, 326] on p "Mhm. Mhm. What is it that you want to take for action to review, uh, next time …" at bounding box center [269, 326] width 349 height 41
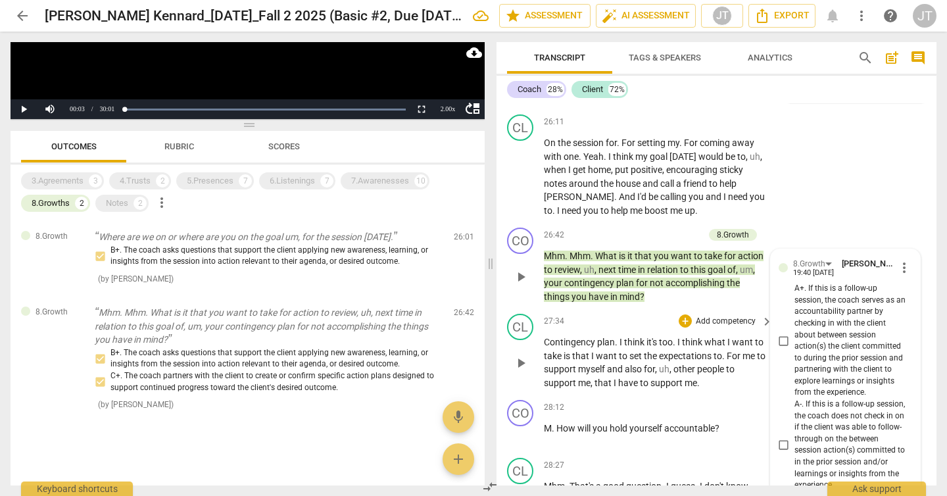
scroll to position [5616, 0]
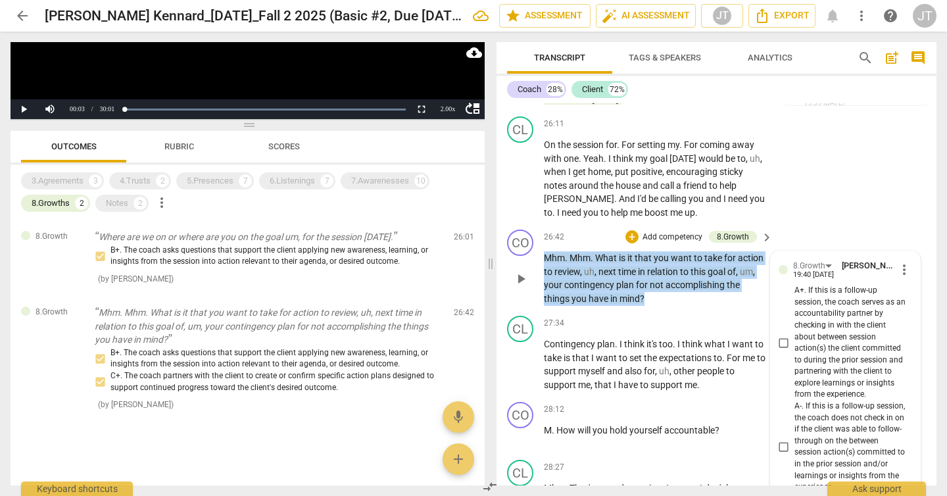
drag, startPoint x: 669, startPoint y: 322, endPoint x: 545, endPoint y: 283, distance: 129.6
click at [545, 283] on p "Mhm . Mhm . What is it that you want to take for action to review , uh , next t…" at bounding box center [655, 278] width 222 height 54
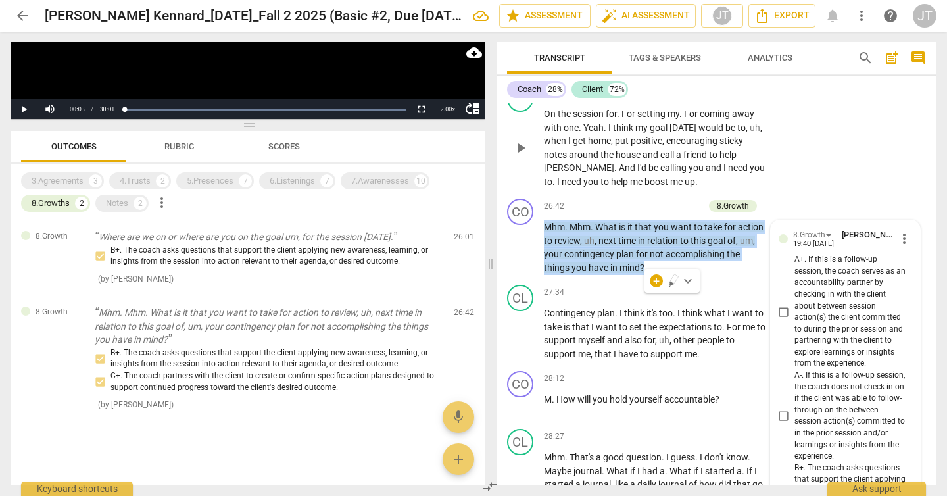
scroll to position [5661, 0]
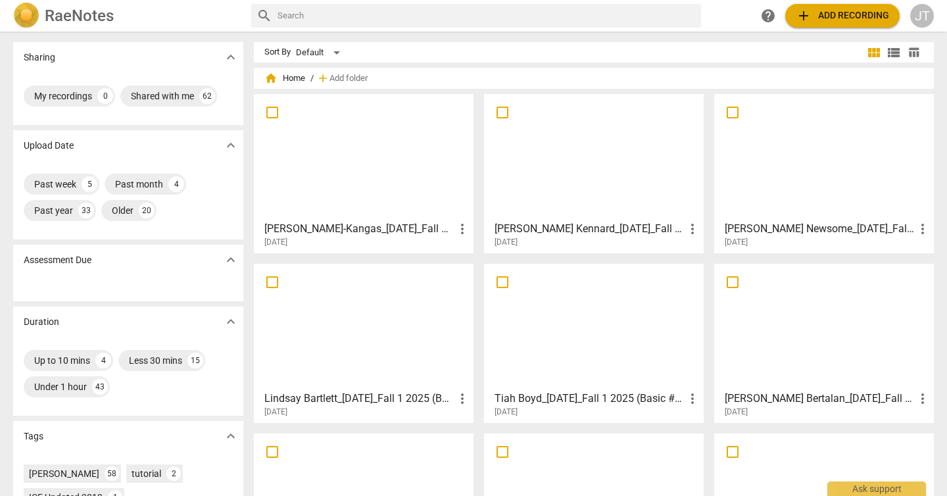
click at [380, 189] on div at bounding box center [364, 157] width 210 height 116
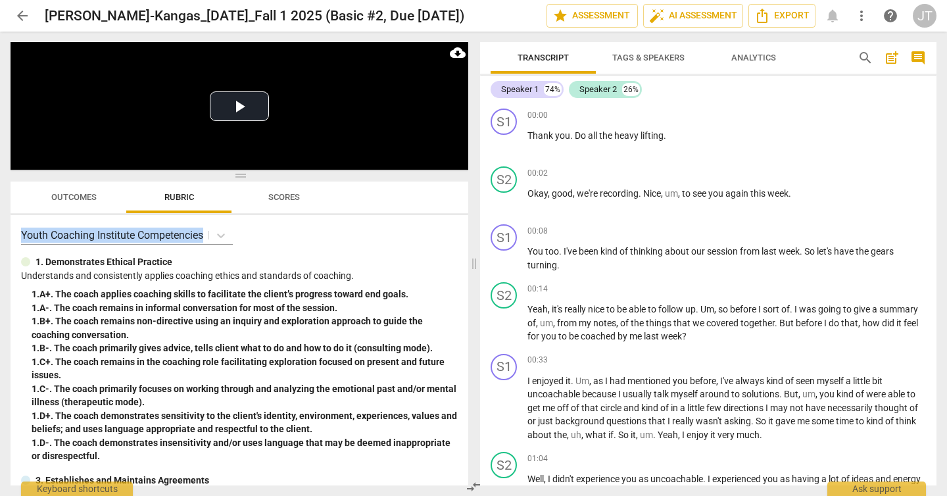
drag, startPoint x: 241, startPoint y: 170, endPoint x: 246, endPoint y: 230, distance: 59.4
click at [246, 230] on div "Play Video move_up Play Current Time 00:00 / Duration Time 31:47 Loaded : 0% Pr…" at bounding box center [240, 263] width 458 height 443
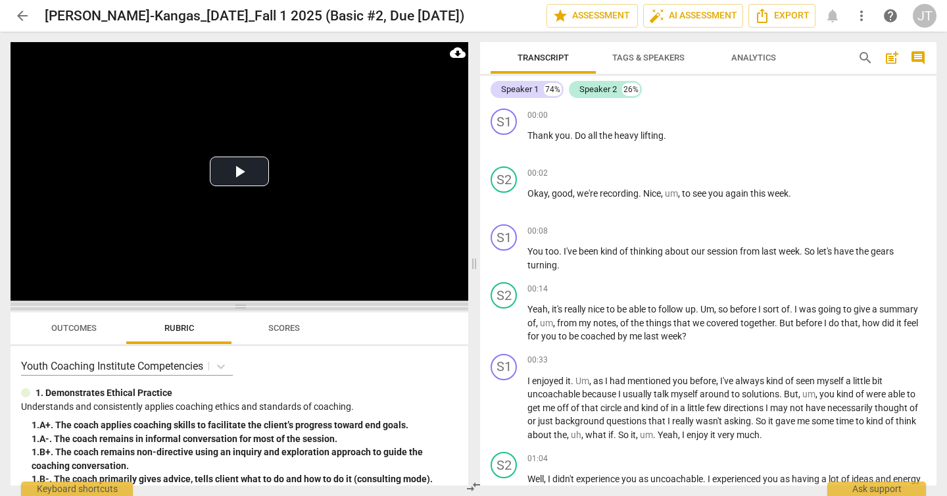
drag, startPoint x: 243, startPoint y: 174, endPoint x: 251, endPoint y: 305, distance: 131.1
click at [251, 305] on span at bounding box center [240, 307] width 458 height 8
click at [252, 192] on video at bounding box center [240, 171] width 458 height 259
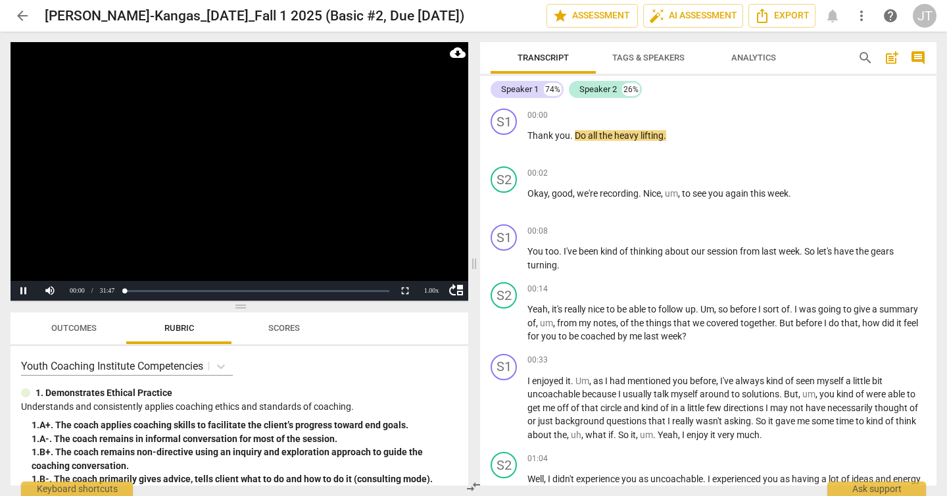
click at [84, 331] on span "Outcomes" at bounding box center [73, 328] width 45 height 10
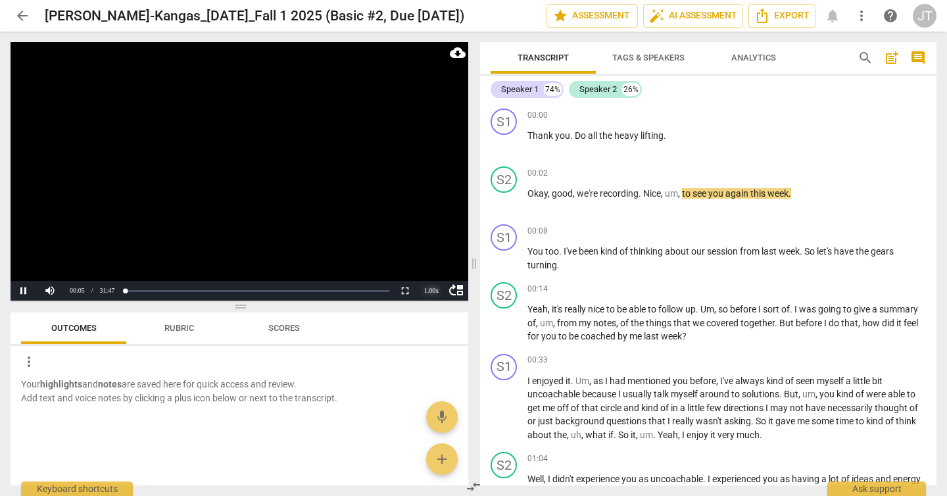
click at [428, 289] on div "1.00 x" at bounding box center [431, 291] width 26 height 20
click at [428, 260] on li "1.5x" at bounding box center [431, 260] width 26 height 14
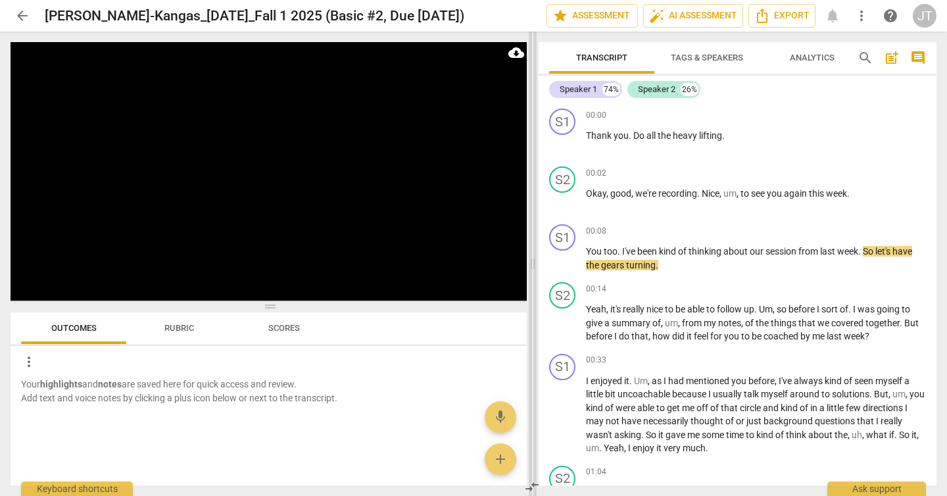
drag, startPoint x: 477, startPoint y: 259, endPoint x: 535, endPoint y: 259, distance: 58.5
click at [535, 259] on span at bounding box center [533, 264] width 8 height 464
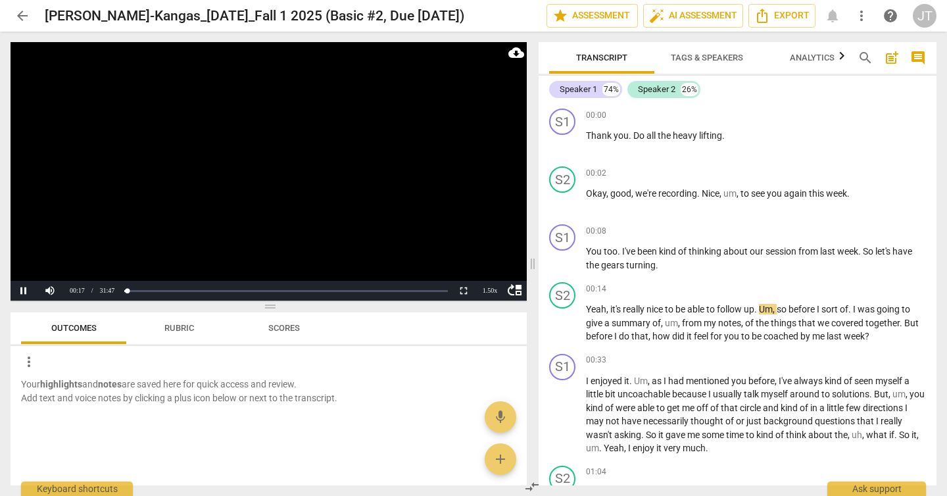
click at [219, 178] on video at bounding box center [269, 171] width 516 height 259
click at [697, 57] on span "Tags & Speakers" at bounding box center [707, 58] width 72 height 10
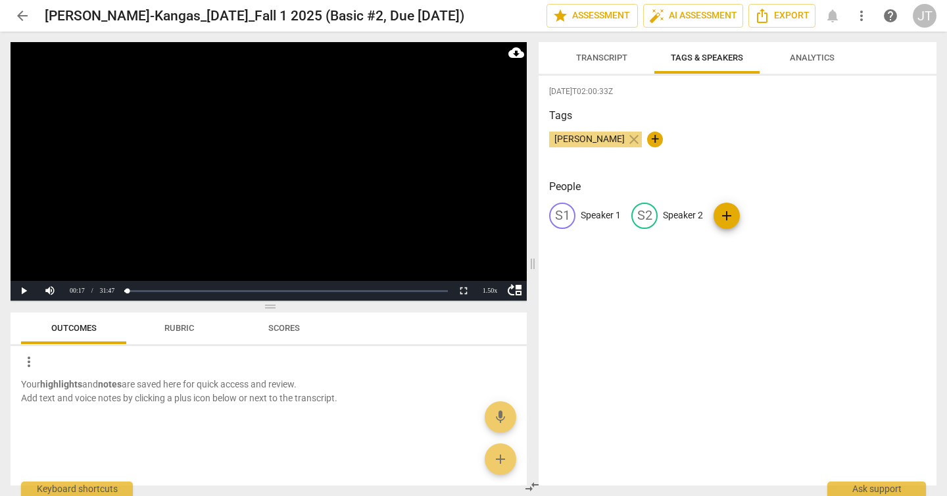
click at [606, 208] on div "S1 Speaker 1" at bounding box center [585, 216] width 72 height 26
type input "Client"
click at [752, 218] on p "Speaker 2" at bounding box center [769, 216] width 40 height 14
type input "Coach"
click at [408, 204] on video at bounding box center [269, 171] width 516 height 259
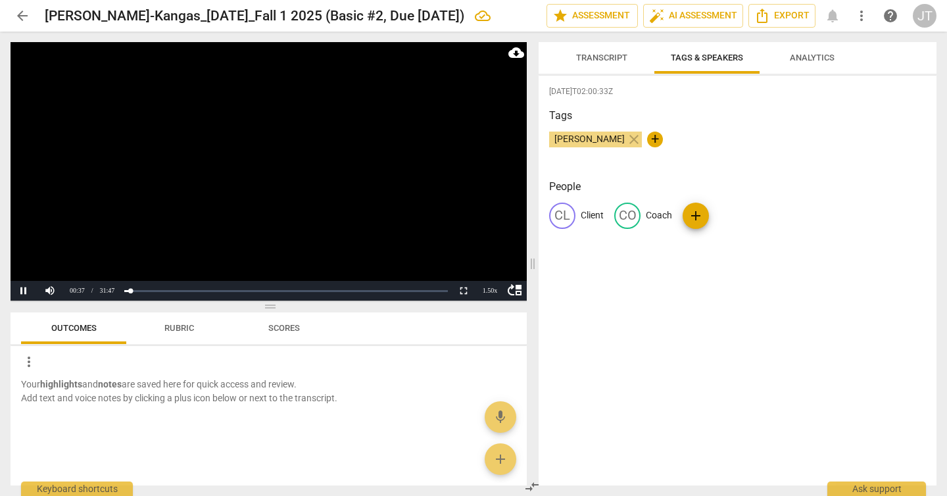
click at [323, 95] on video at bounding box center [269, 171] width 516 height 259
click at [391, 162] on video at bounding box center [269, 171] width 516 height 259
click at [580, 53] on span "Transcript" at bounding box center [601, 58] width 51 height 10
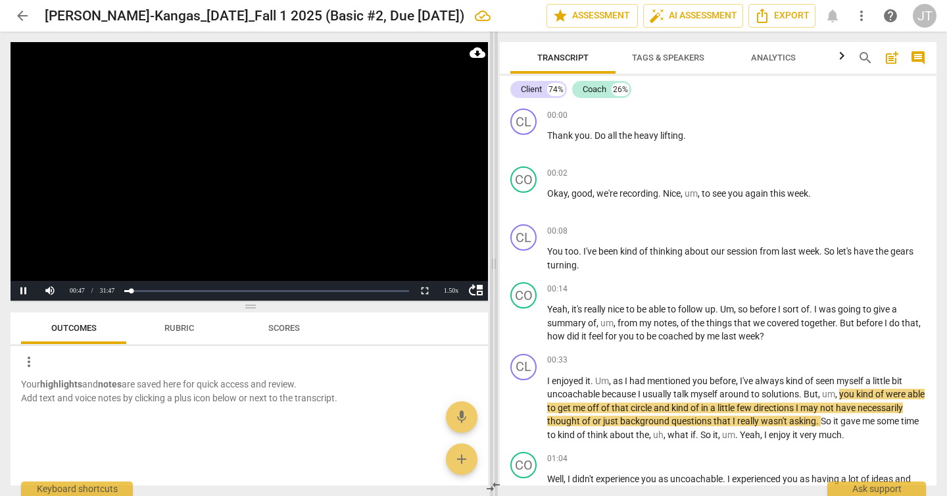
drag, startPoint x: 531, startPoint y: 261, endPoint x: 493, endPoint y: 257, distance: 39.1
click at [493, 257] on span at bounding box center [494, 264] width 8 height 464
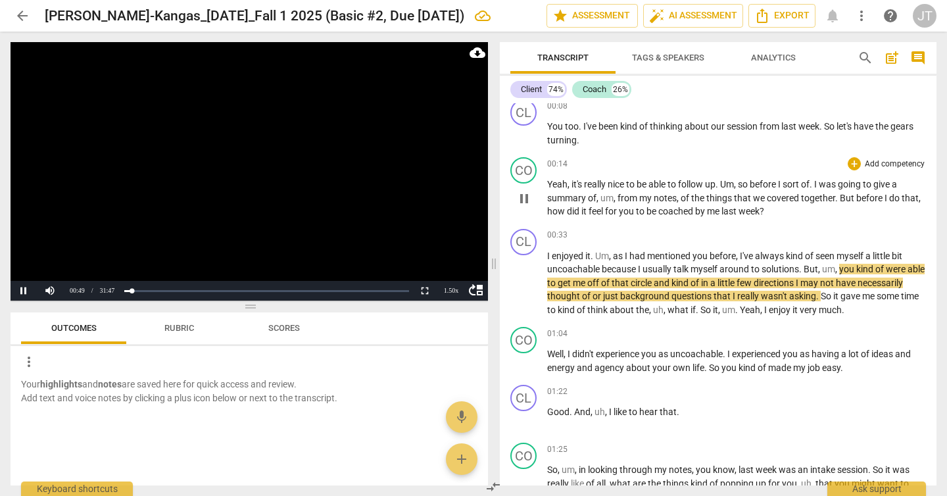
scroll to position [126, 0]
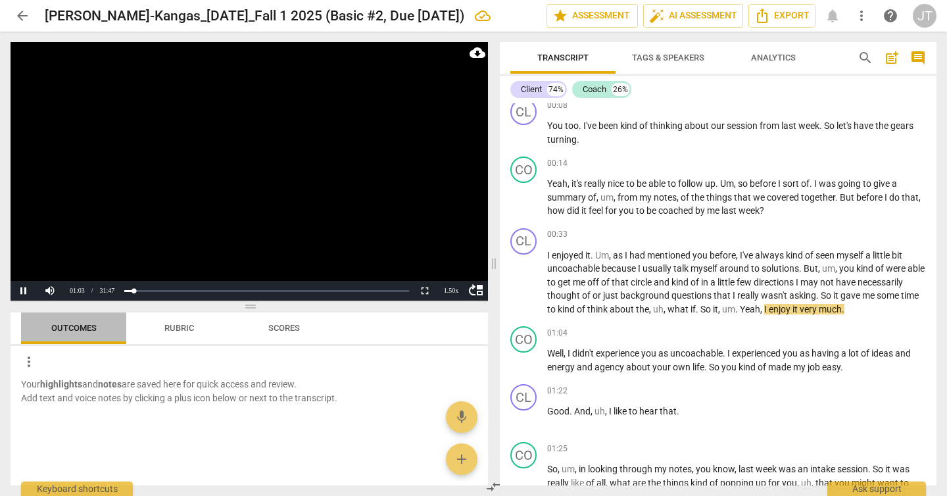
click at [84, 330] on span "Outcomes" at bounding box center [73, 328] width 45 height 10
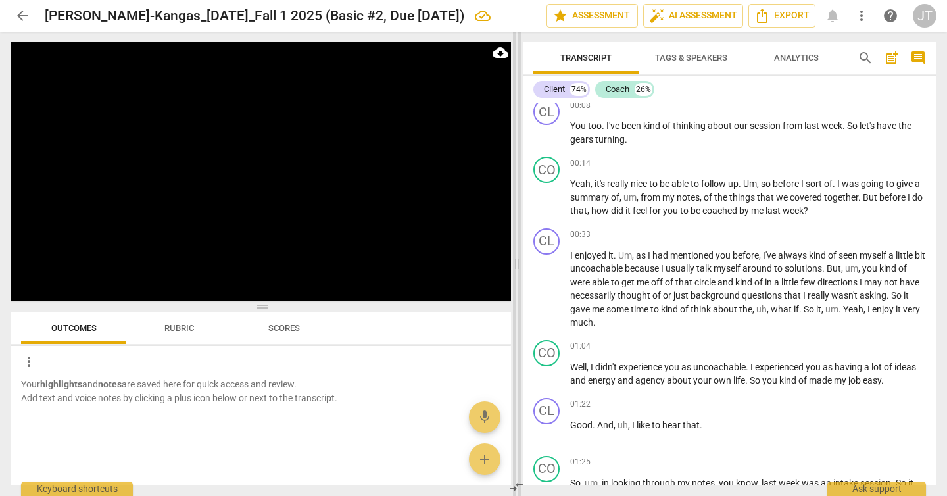
drag, startPoint x: 496, startPoint y: 267, endPoint x: 519, endPoint y: 267, distance: 23.0
click at [519, 267] on span at bounding box center [517, 264] width 8 height 464
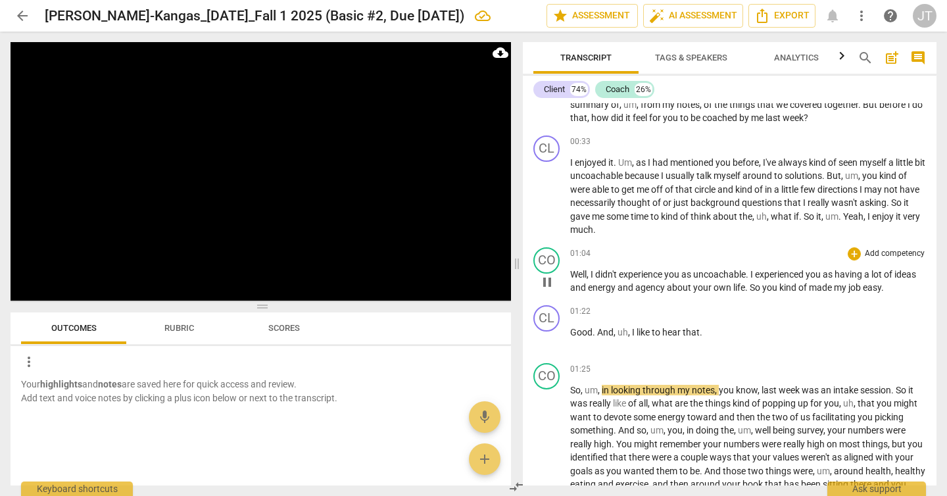
scroll to position [345, 0]
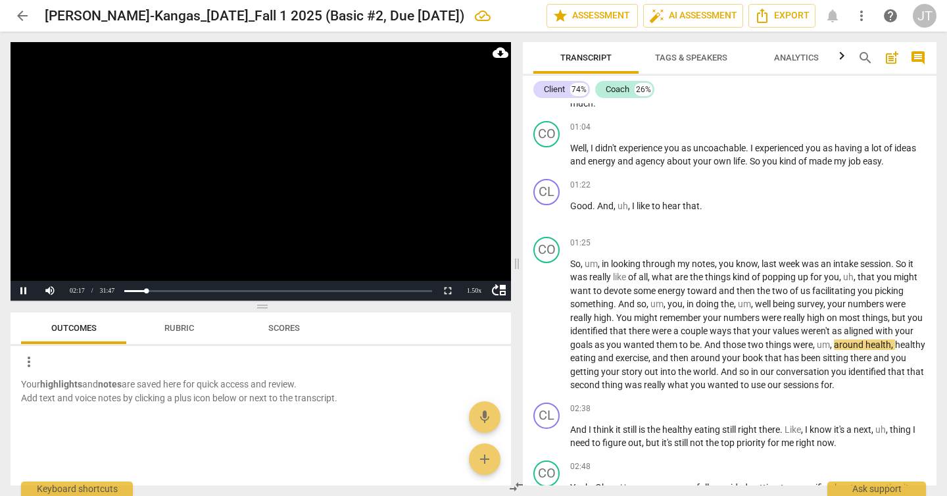
click at [318, 182] on video at bounding box center [261, 171] width 501 height 259
click at [231, 166] on video at bounding box center [261, 171] width 501 height 259
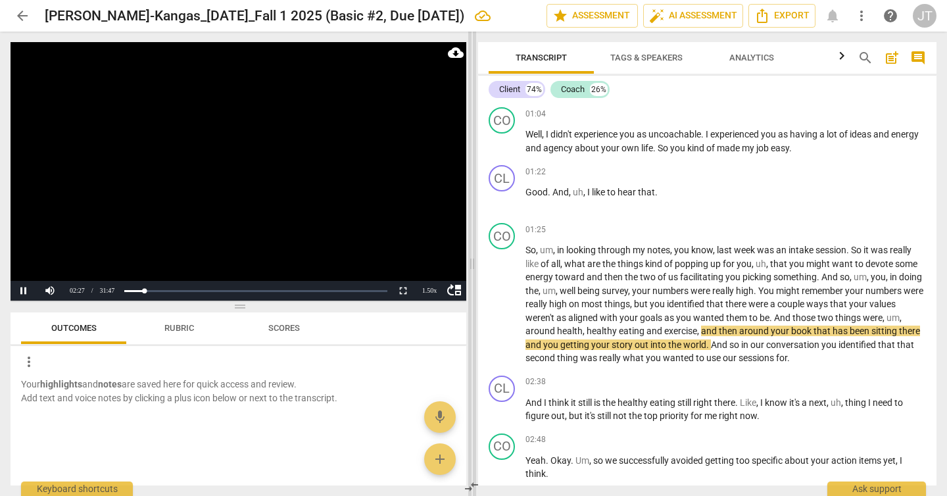
drag, startPoint x: 516, startPoint y: 264, endPoint x: 472, endPoint y: 264, distance: 44.7
click at [472, 264] on span at bounding box center [472, 264] width 8 height 464
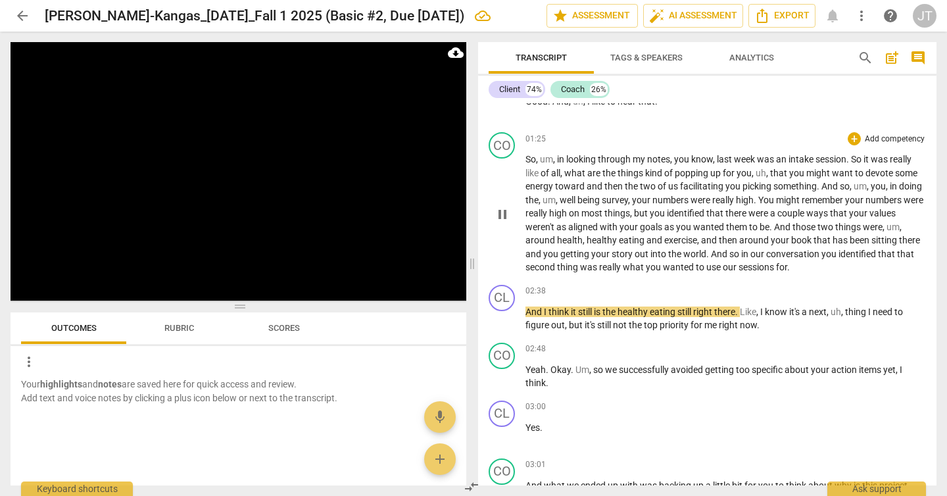
scroll to position [452, 0]
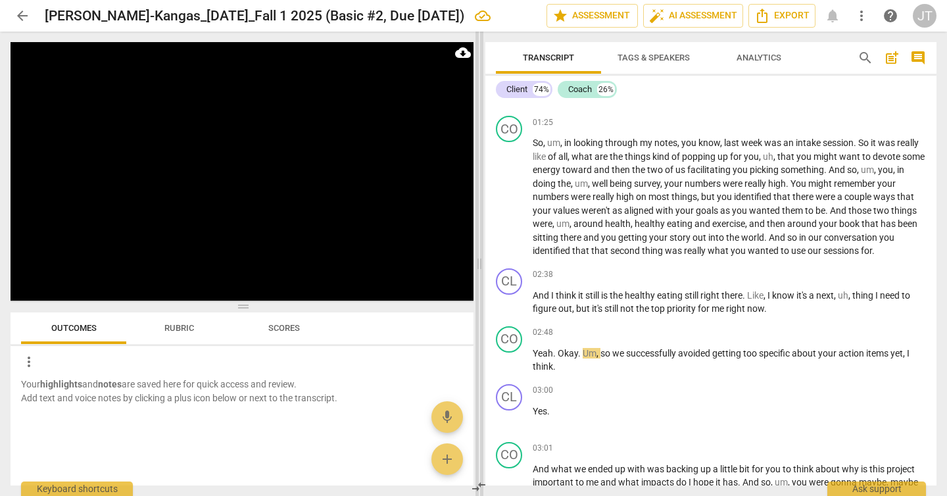
drag, startPoint x: 472, startPoint y: 262, endPoint x: 480, endPoint y: 262, distance: 7.9
click at [480, 262] on span at bounding box center [480, 264] width 8 height 464
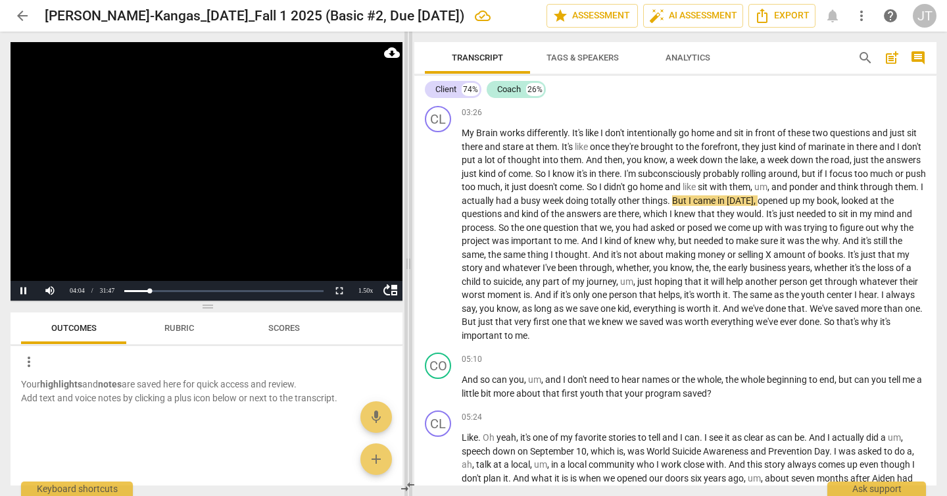
scroll to position [791, 0]
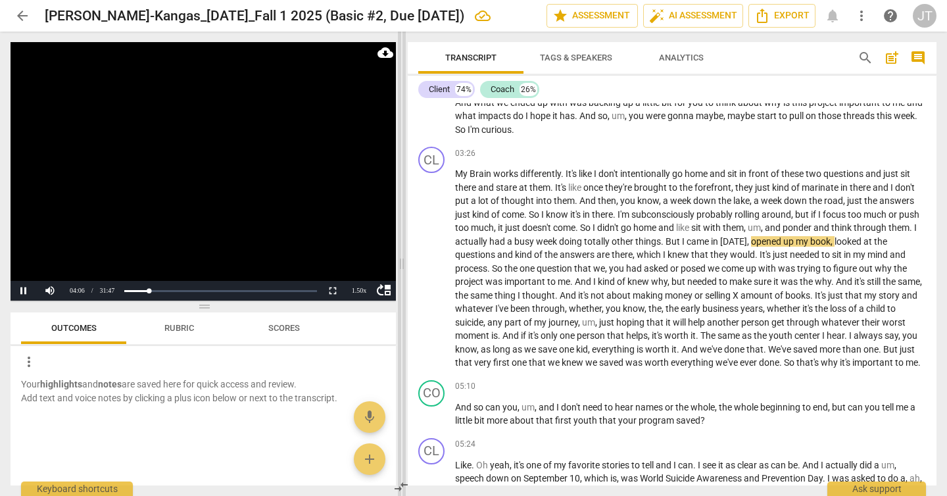
drag, startPoint x: 480, startPoint y: 258, endPoint x: 401, endPoint y: 255, distance: 78.3
click at [401, 255] on span at bounding box center [402, 264] width 8 height 464
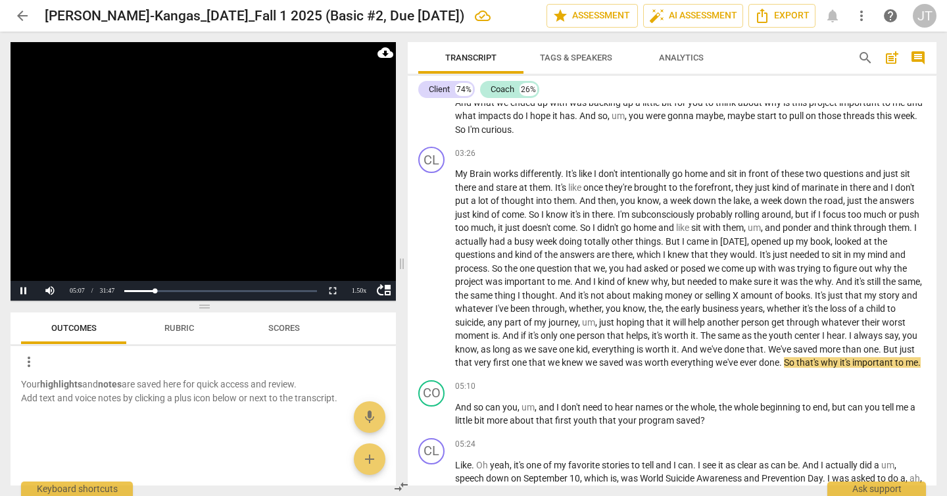
click at [195, 229] on video at bounding box center [203, 171] width 385 height 259
click at [192, 209] on video at bounding box center [203, 171] width 385 height 259
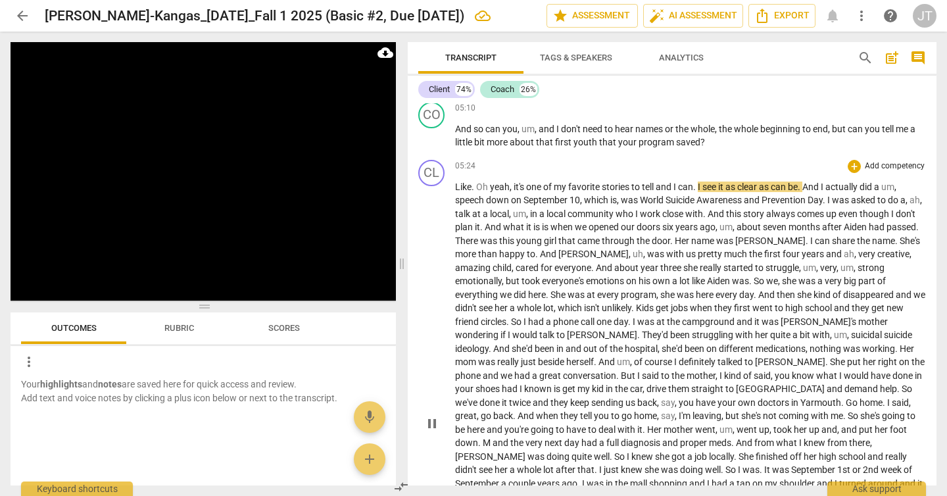
scroll to position [1033, 0]
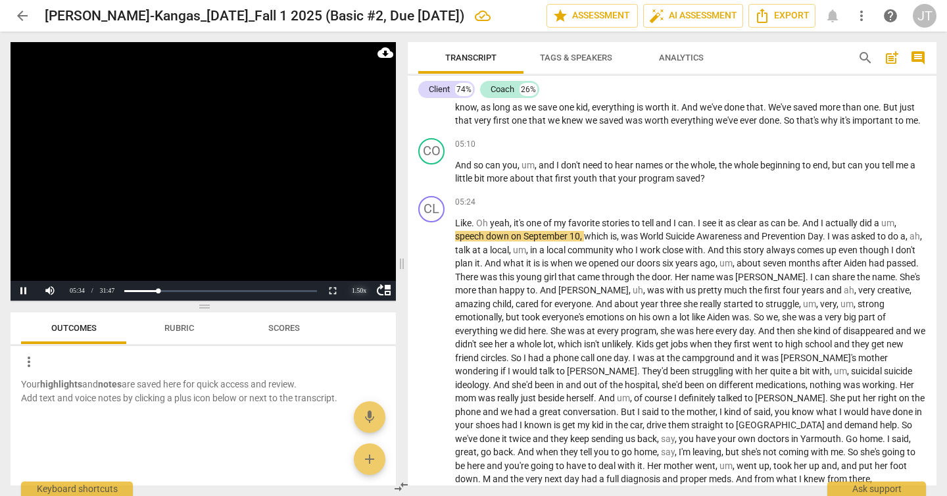
click at [353, 289] on div "1.50 x" at bounding box center [359, 291] width 26 height 20
click at [357, 274] on li "2x" at bounding box center [359, 274] width 26 height 14
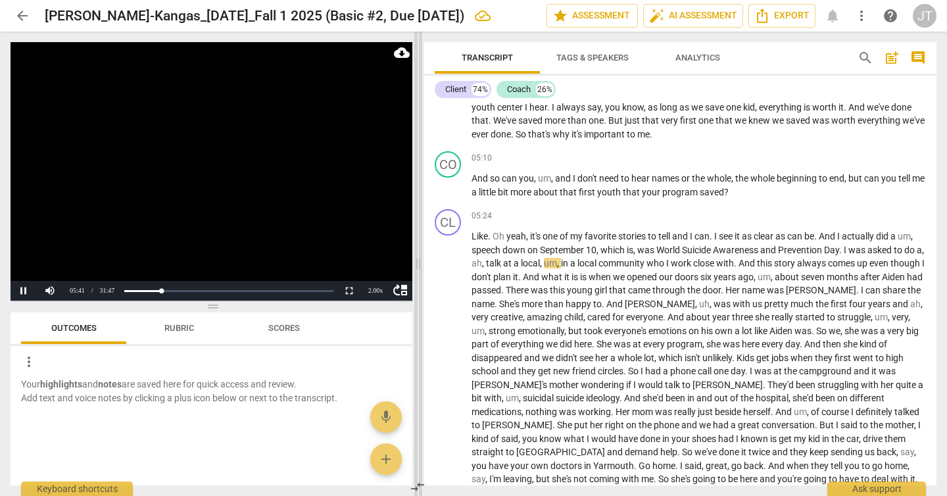
scroll to position [1047, 0]
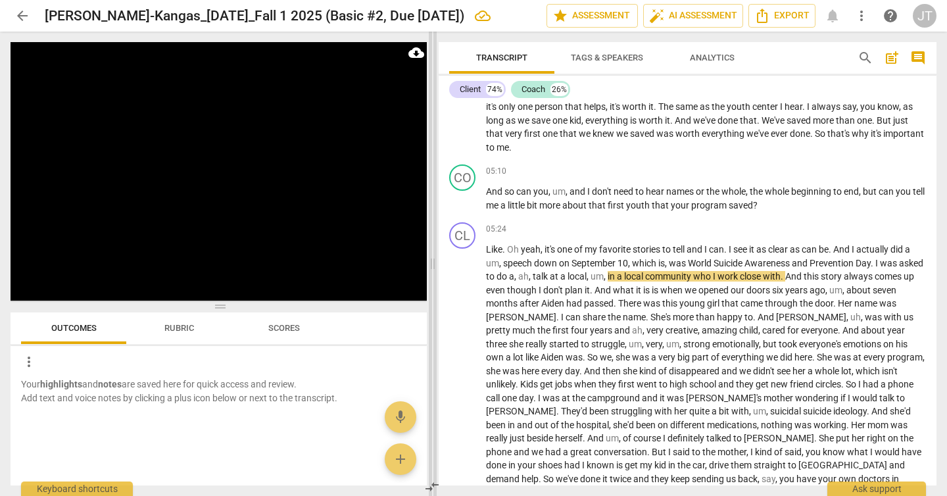
drag, startPoint x: 403, startPoint y: 269, endPoint x: 433, endPoint y: 274, distance: 31.4
click at [433, 274] on span at bounding box center [433, 264] width 8 height 464
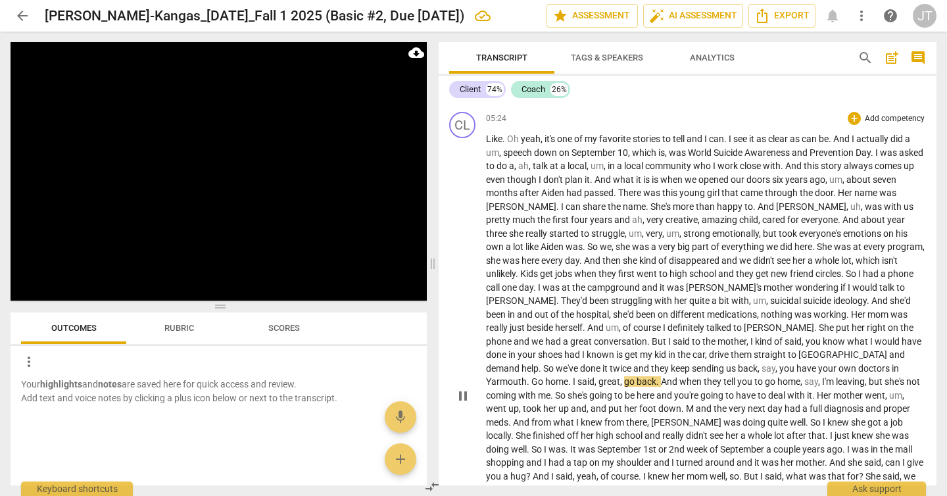
scroll to position [1158, 0]
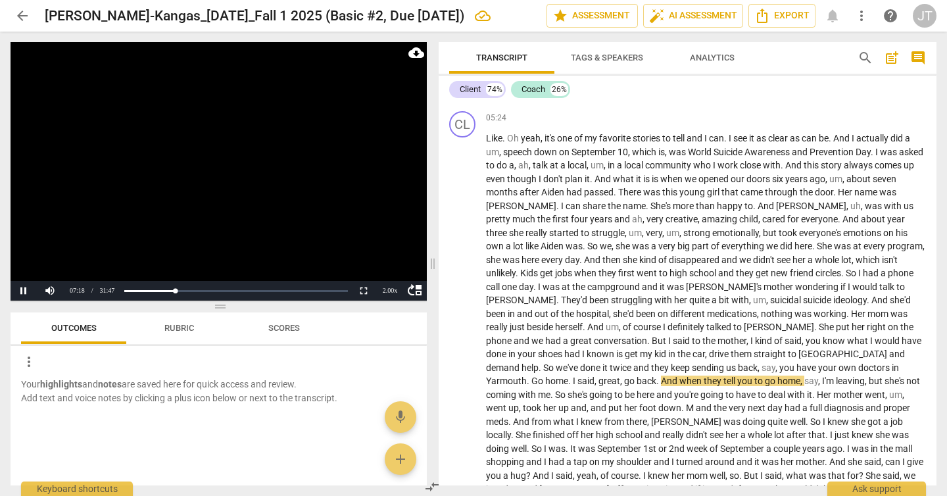
click at [252, 212] on video at bounding box center [219, 171] width 416 height 259
click at [283, 268] on video at bounding box center [219, 171] width 416 height 259
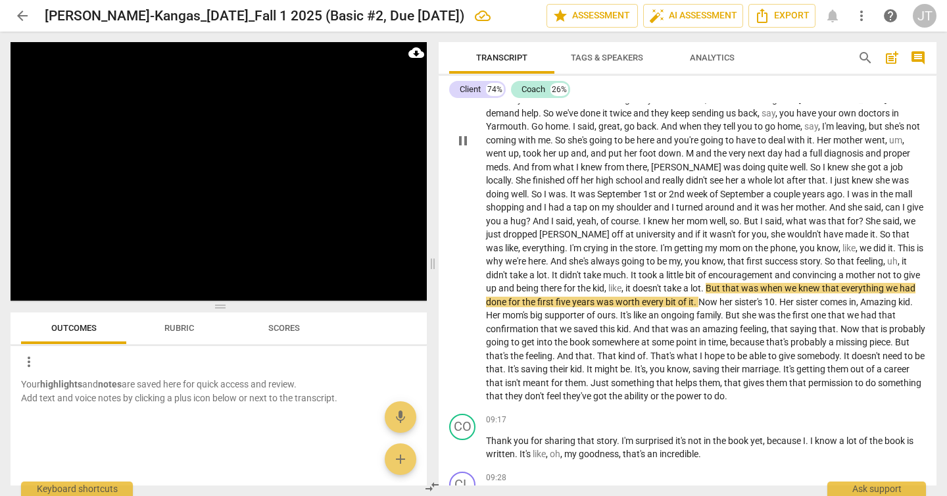
scroll to position [1515, 0]
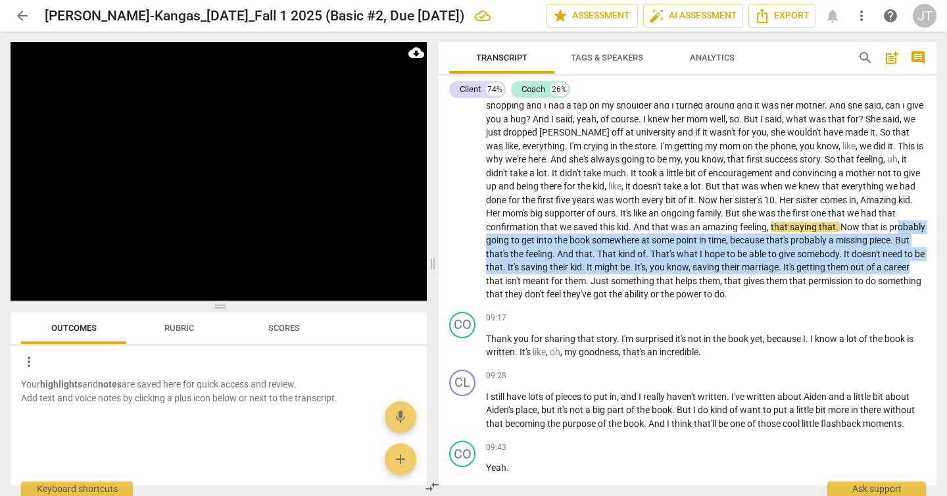
drag, startPoint x: 761, startPoint y: 262, endPoint x: 713, endPoint y: 230, distance: 57.8
click at [713, 230] on p "Like . Oh yeah , it's one of my favorite stories to tell and I can . I see it a…" at bounding box center [706, 38] width 440 height 526
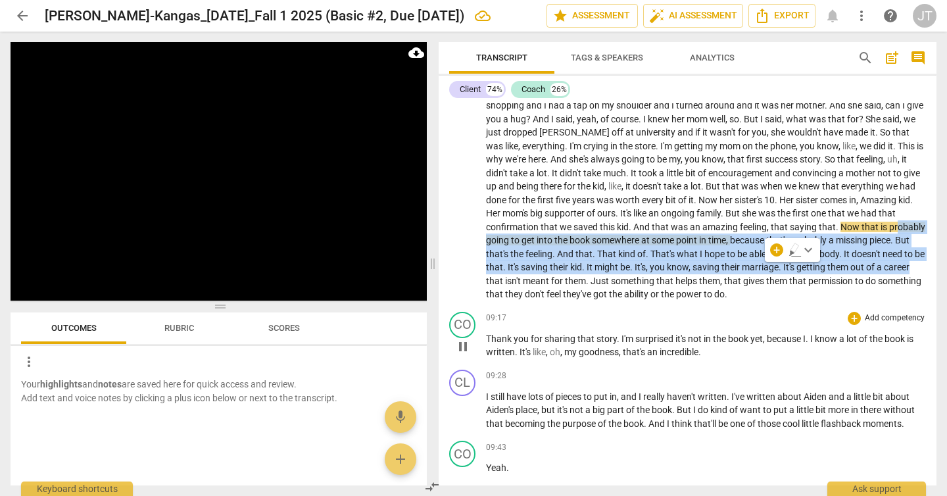
click at [718, 312] on div "09:17 + Add competency keyboard_arrow_right" at bounding box center [706, 318] width 440 height 13
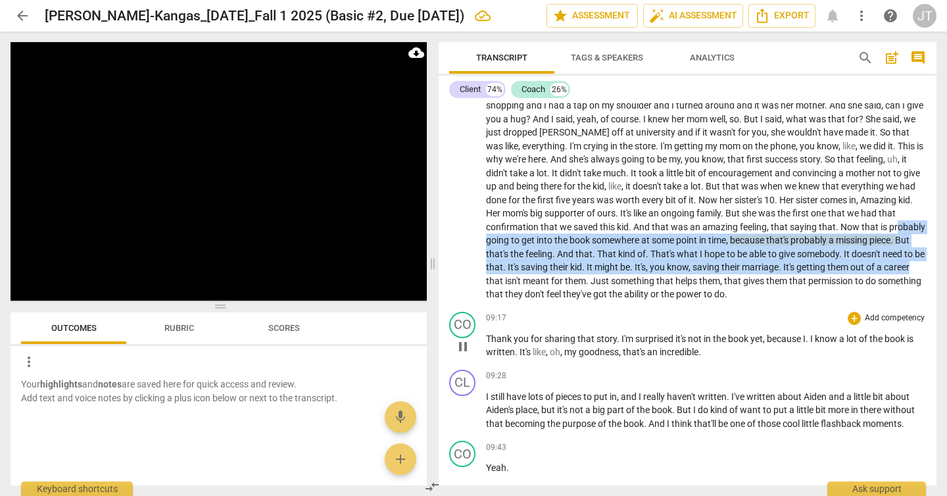
click at [718, 312] on div "09:17 + Add competency keyboard_arrow_right" at bounding box center [706, 318] width 440 height 13
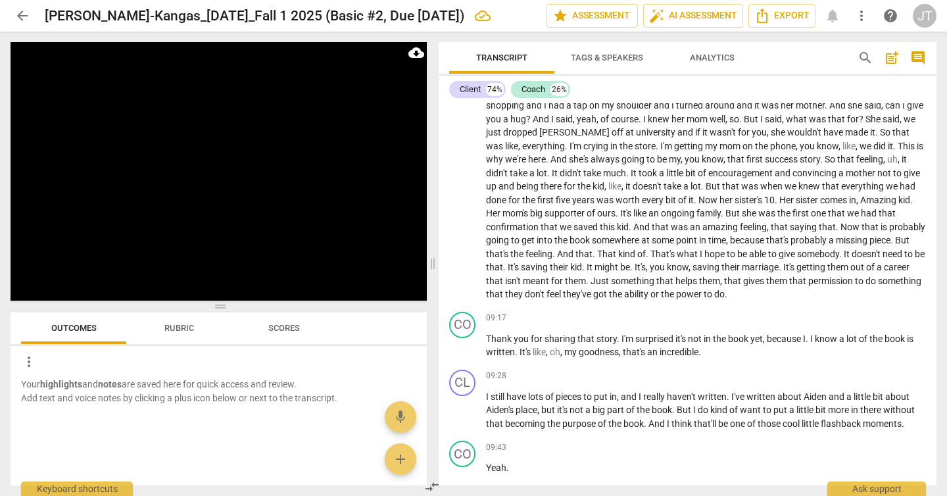
scroll to position [1932, 0]
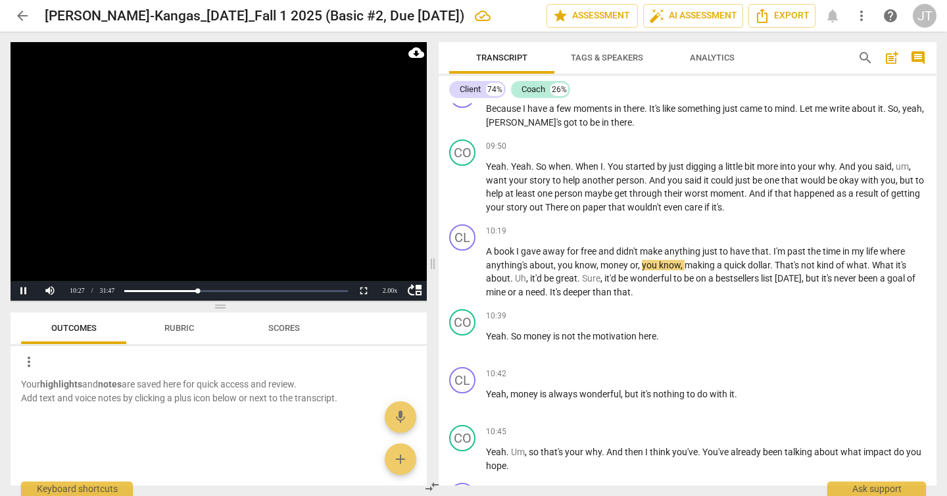
click at [226, 196] on video at bounding box center [219, 171] width 416 height 259
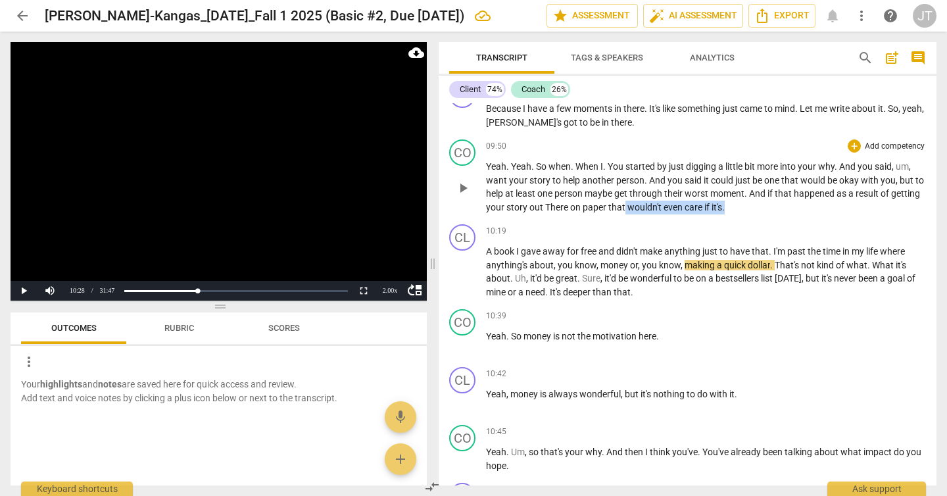
drag, startPoint x: 656, startPoint y: 210, endPoint x: 762, endPoint y: 207, distance: 106.0
click at [762, 207] on p "Yeah . Yeah . So when . When I . You started by just digging a little bit more …" at bounding box center [706, 187] width 440 height 54
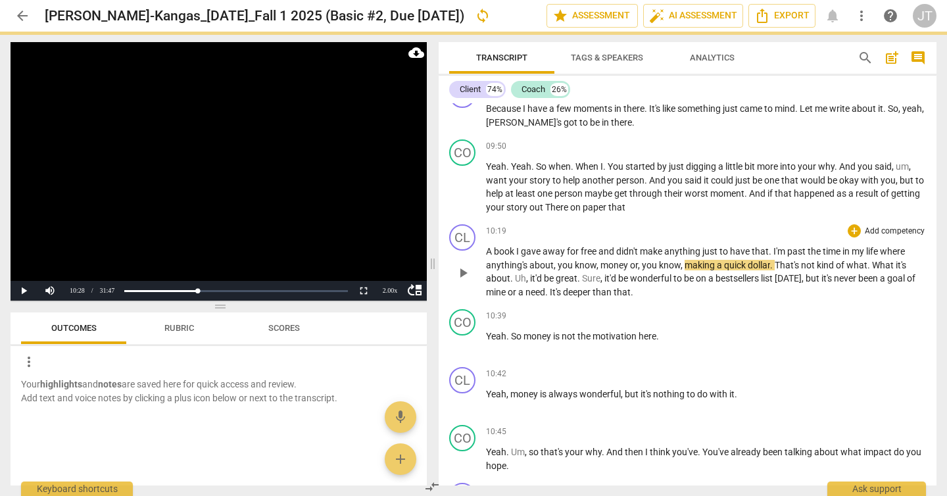
click at [483, 250] on div "CL play_arrow pause" at bounding box center [467, 261] width 37 height 74
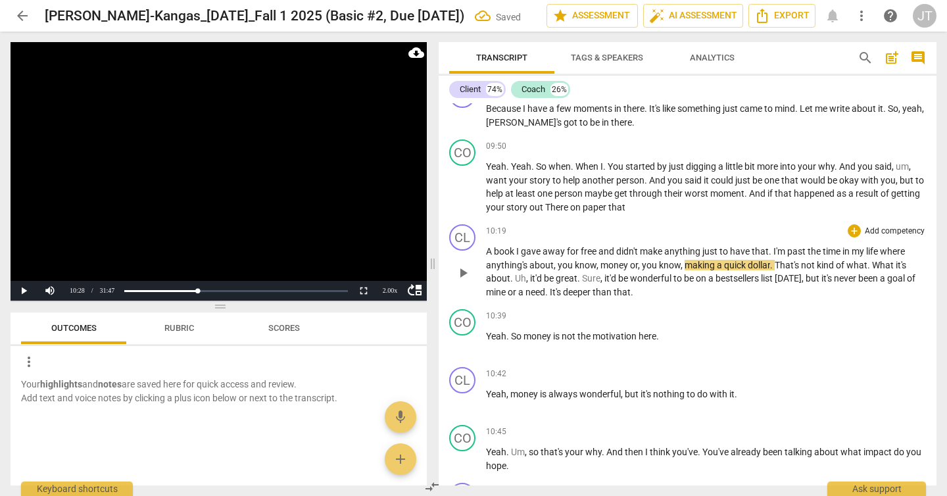
click at [486, 251] on span "A" at bounding box center [490, 251] width 8 height 11
paste p
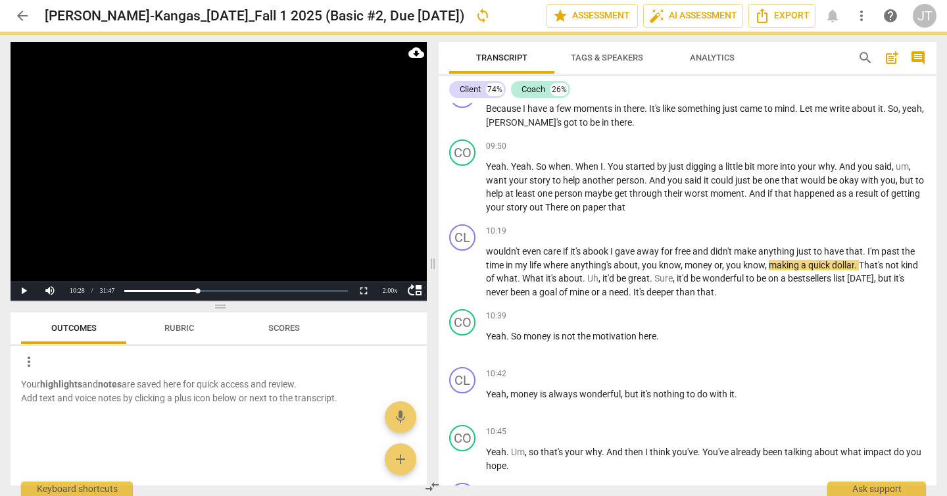
click at [64, 170] on video at bounding box center [219, 171] width 416 height 259
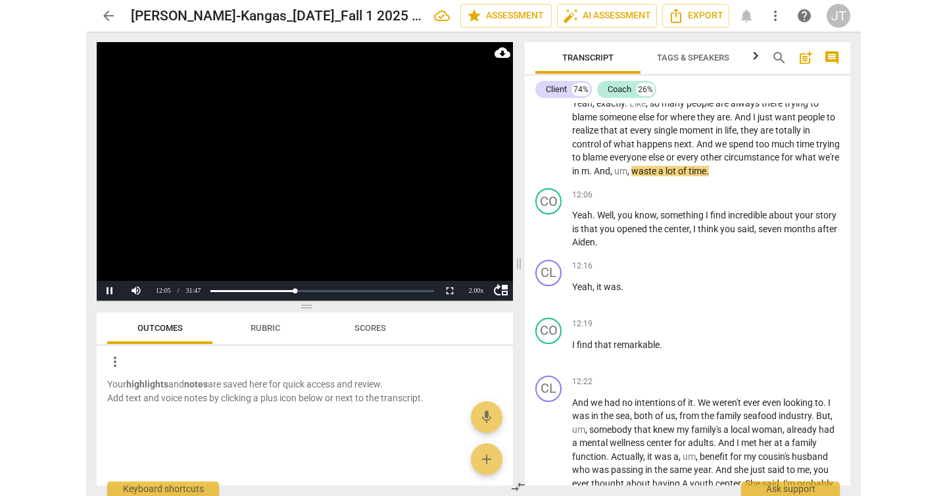
scroll to position [3473, 0]
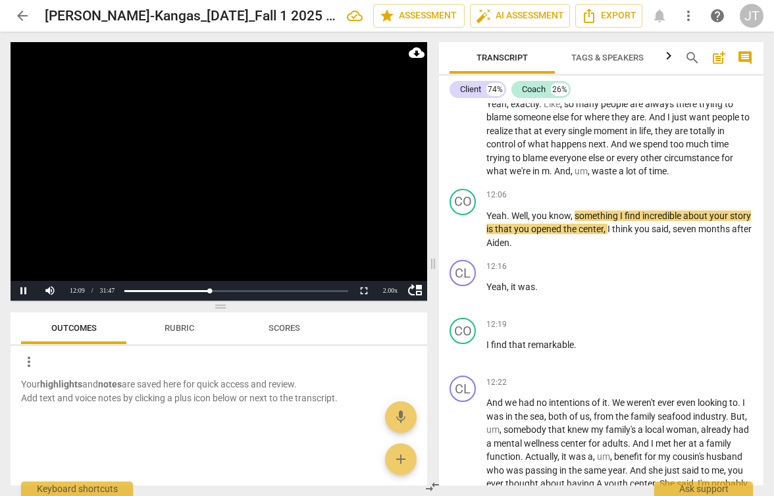
click at [328, 187] on video at bounding box center [219, 171] width 416 height 259
click at [209, 179] on video at bounding box center [219, 171] width 416 height 259
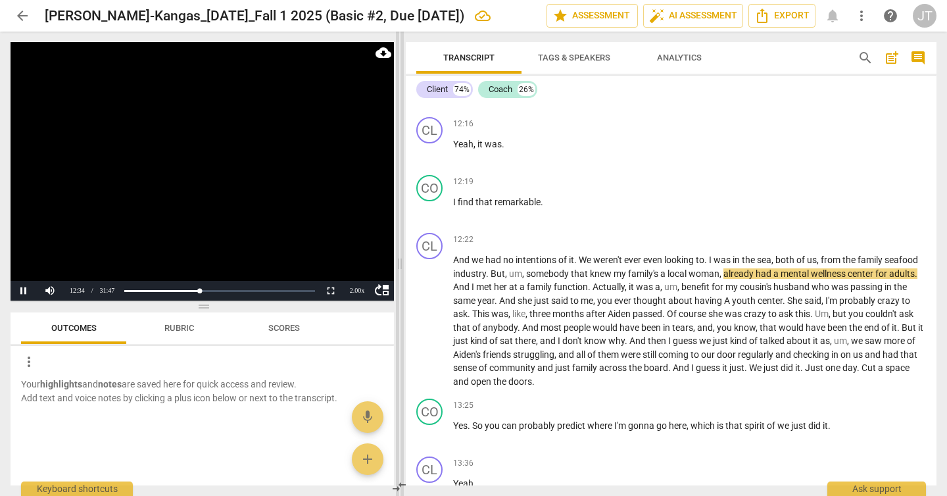
scroll to position [2564, 0]
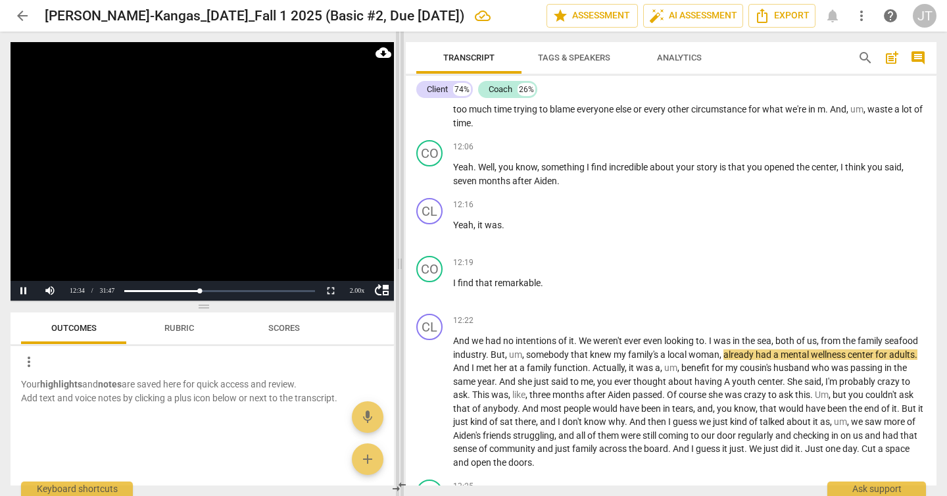
drag, startPoint x: 435, startPoint y: 262, endPoint x: 403, endPoint y: 262, distance: 32.2
click at [403, 262] on span at bounding box center [400, 264] width 8 height 464
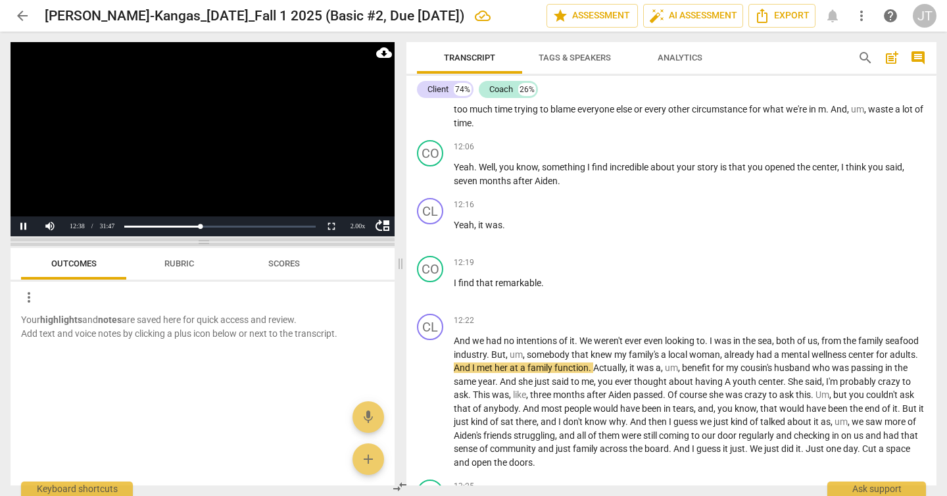
drag, startPoint x: 212, startPoint y: 303, endPoint x: 226, endPoint y: 238, distance: 66.1
click at [226, 238] on span at bounding box center [203, 242] width 384 height 8
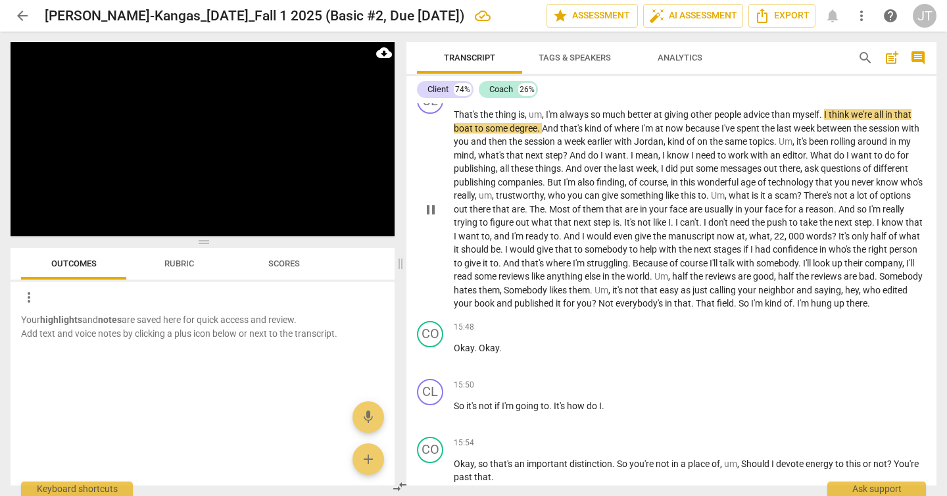
scroll to position [3200, 0]
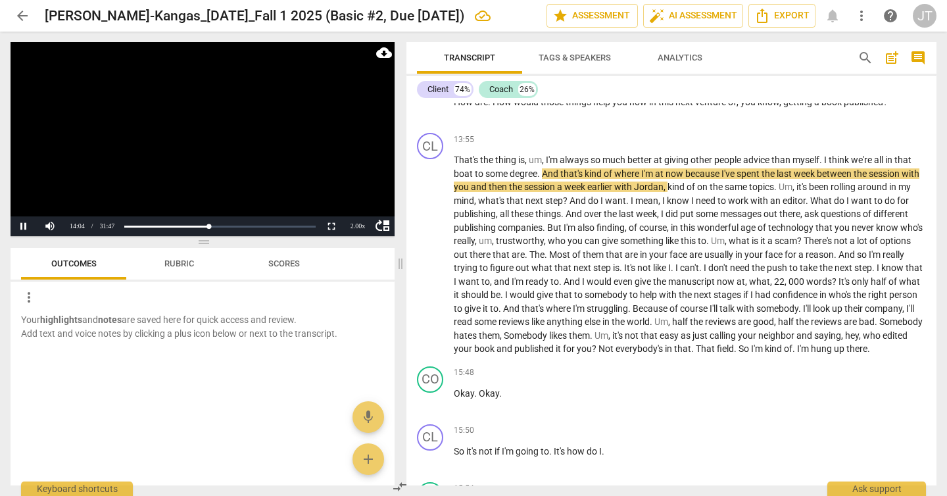
click at [220, 134] on video at bounding box center [203, 139] width 384 height 194
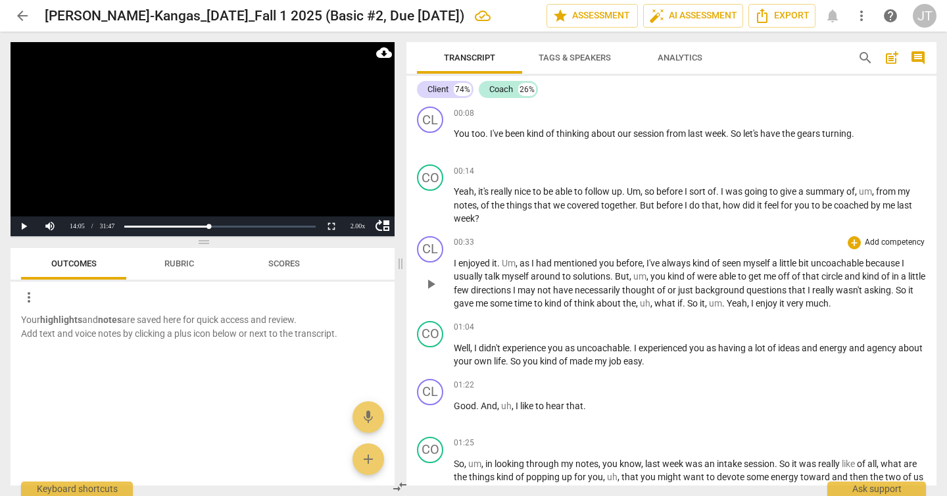
scroll to position [136, 0]
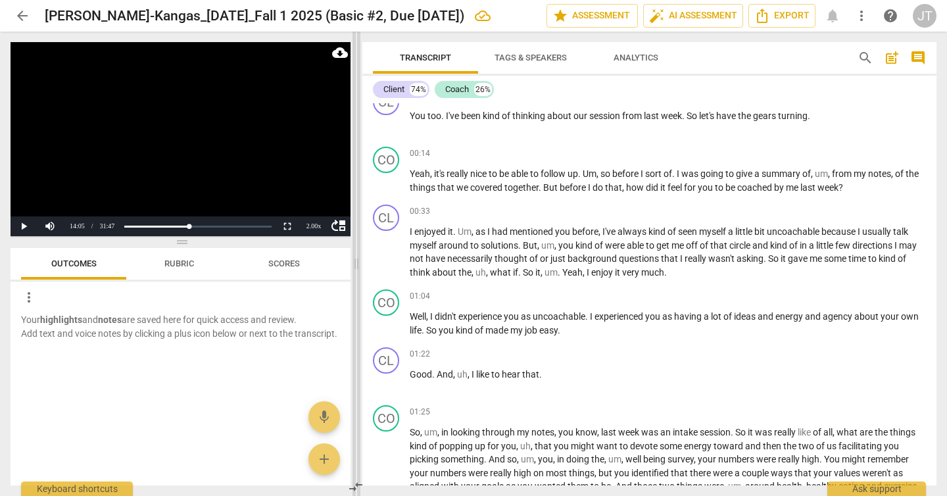
drag, startPoint x: 403, startPoint y: 262, endPoint x: 359, endPoint y: 263, distance: 44.1
click at [359, 263] on span at bounding box center [357, 264] width 8 height 464
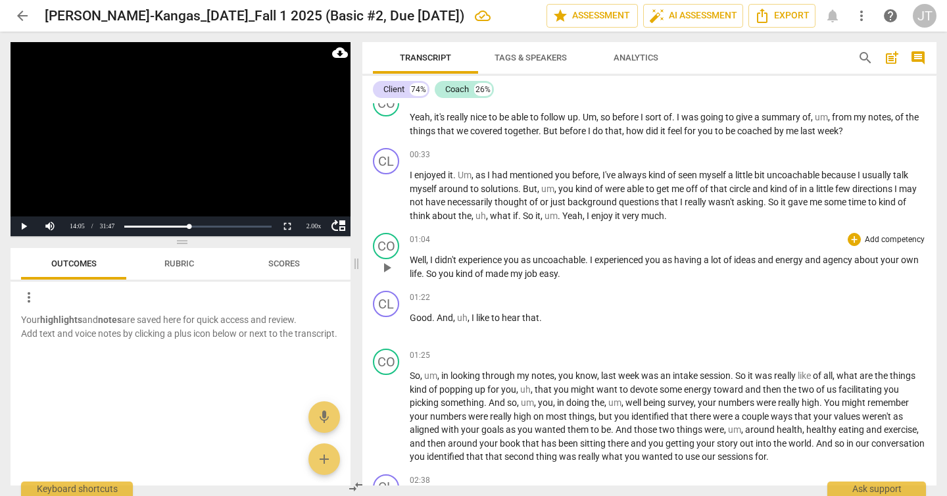
scroll to position [389, 0]
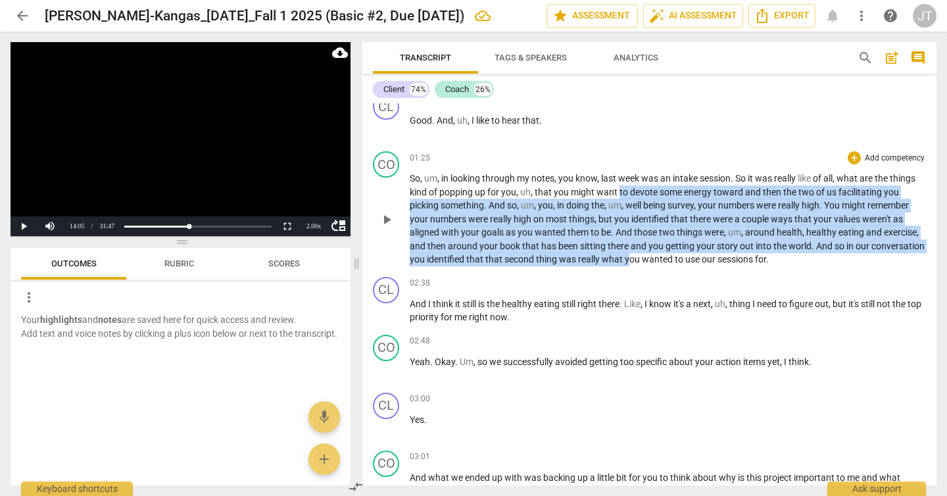
drag, startPoint x: 617, startPoint y: 197, endPoint x: 686, endPoint y: 253, distance: 88.4
click at [686, 253] on p "So , um , in looking through my notes , you know , last week was an intake sess…" at bounding box center [668, 219] width 516 height 95
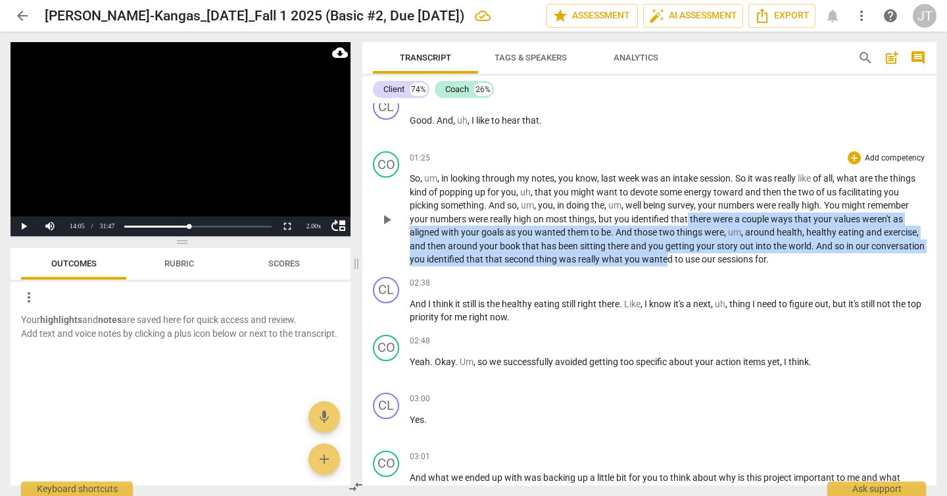
drag, startPoint x: 722, startPoint y: 258, endPoint x: 689, endPoint y: 222, distance: 49.3
click at [689, 222] on p "So , um , in looking through my notes , you know , last week was an intake sess…" at bounding box center [668, 219] width 516 height 95
click at [689, 222] on span "that" at bounding box center [680, 219] width 19 height 11
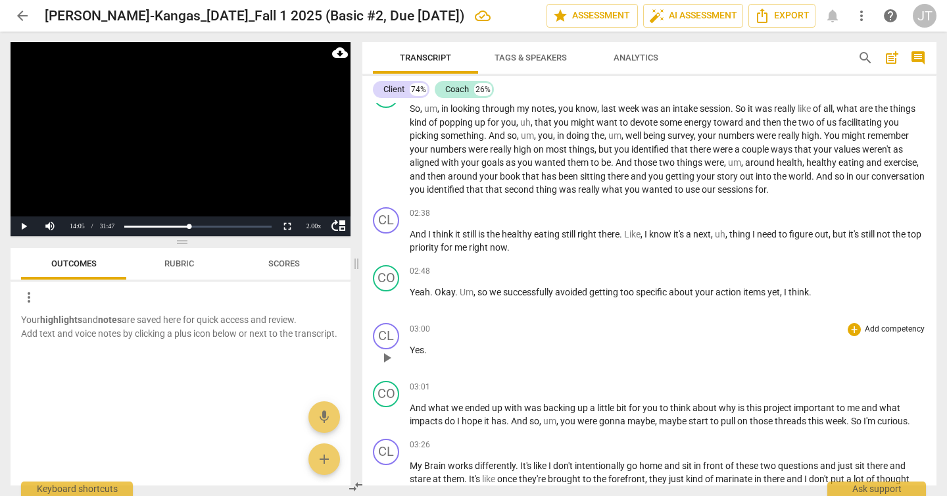
scroll to position [367, 0]
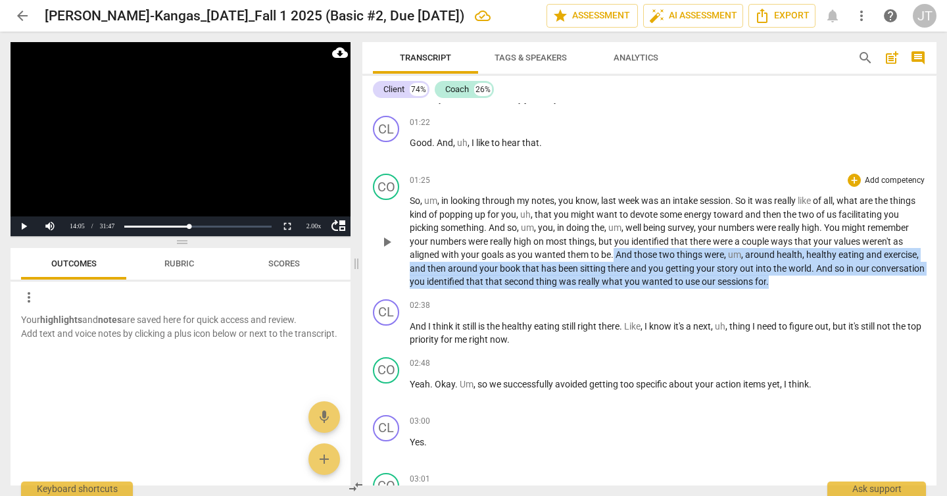
drag, startPoint x: 614, startPoint y: 253, endPoint x: 835, endPoint y: 281, distance: 222.1
click at [835, 281] on p "So , um , in looking through my notes , you know , last week was an intake sess…" at bounding box center [668, 241] width 516 height 95
click at [886, 176] on p "Add competency" at bounding box center [895, 181] width 62 height 12
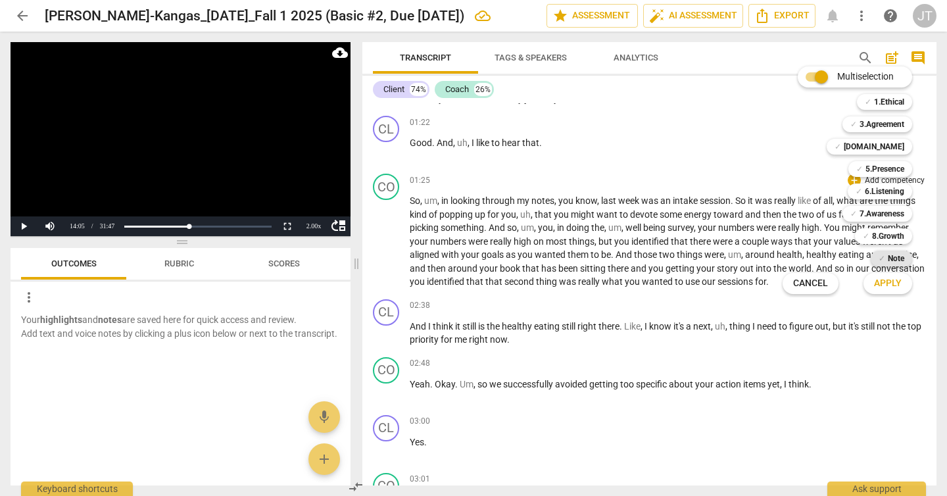
click at [876, 253] on div "✓ Note" at bounding box center [891, 259] width 41 height 16
click at [879, 282] on span "Apply" at bounding box center [888, 283] width 28 height 13
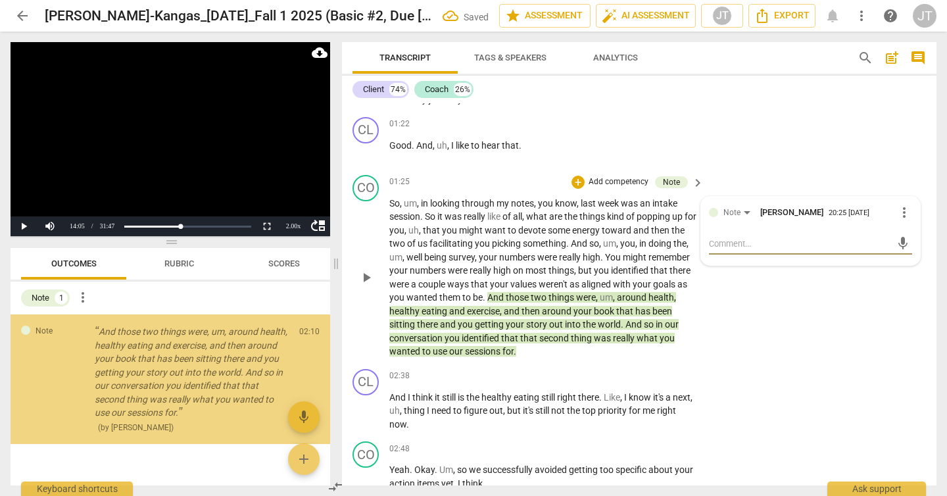
click at [799, 250] on textarea at bounding box center [800, 243] width 182 height 12
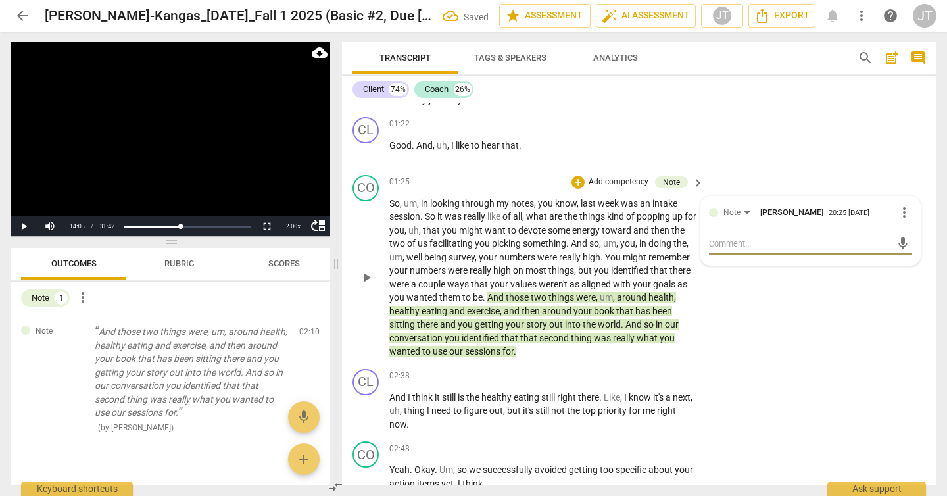
type textarea "P"
type textarea "Ps"
type textarea "P"
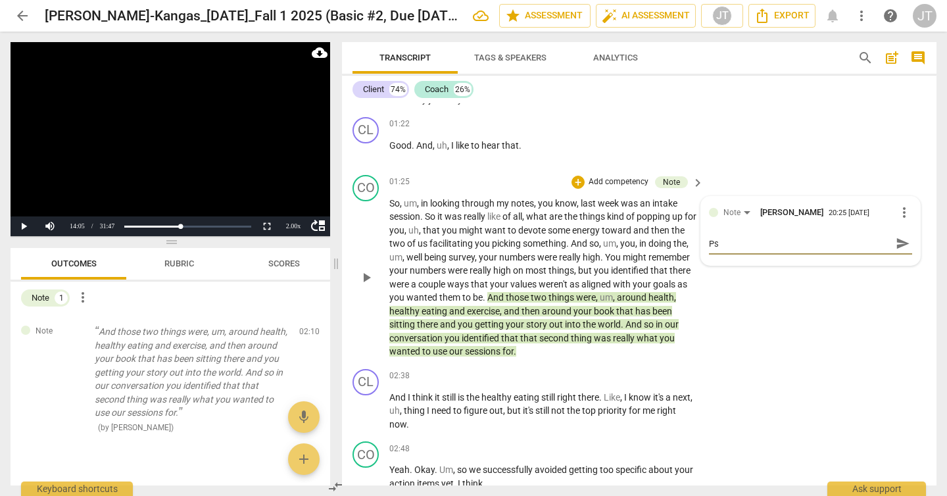
type textarea "P"
type textarea "Po"
type textarea "Pos"
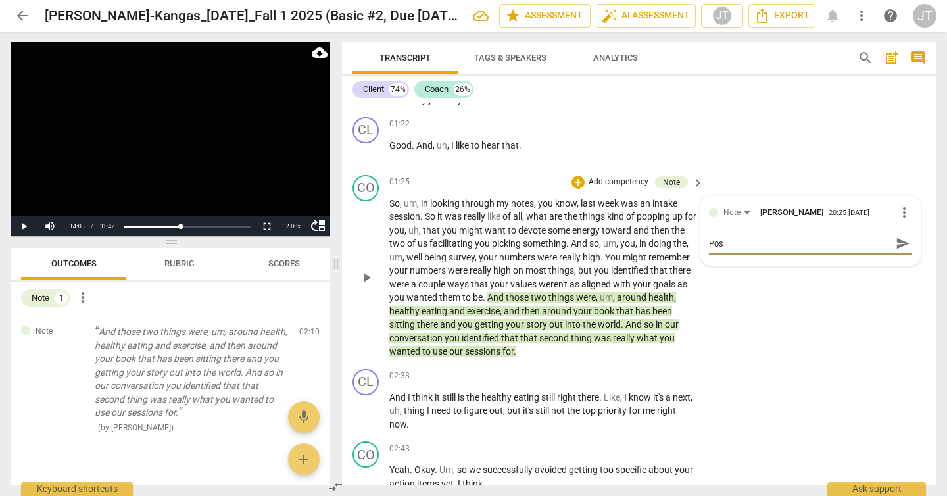
type textarea "Poss"
type textarea "Possi"
type textarea "Possib"
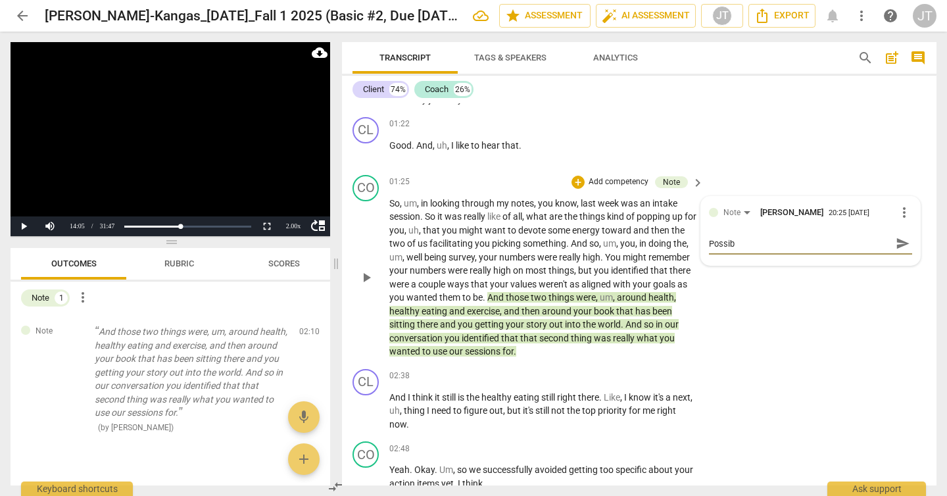
type textarea "Possibl"
type textarea "Possible"
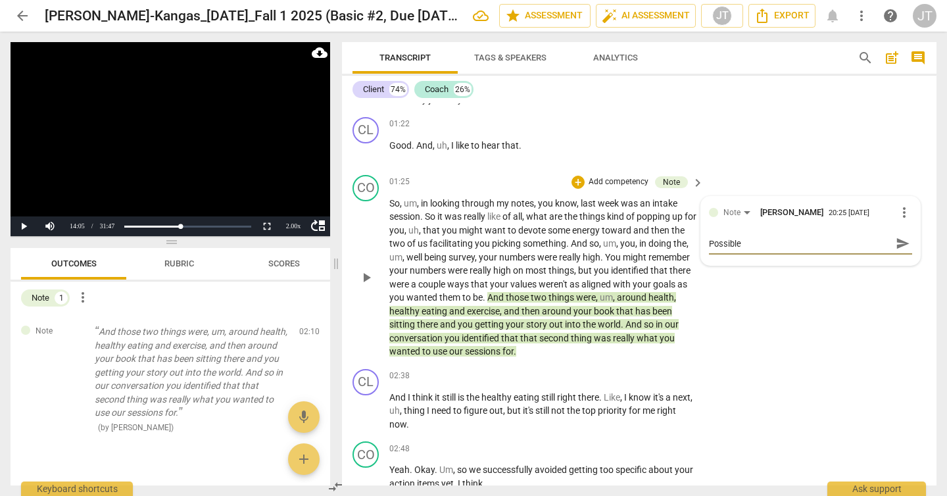
type textarea "Possible a"
type textarea "Possible ag"
type textarea "Possible age"
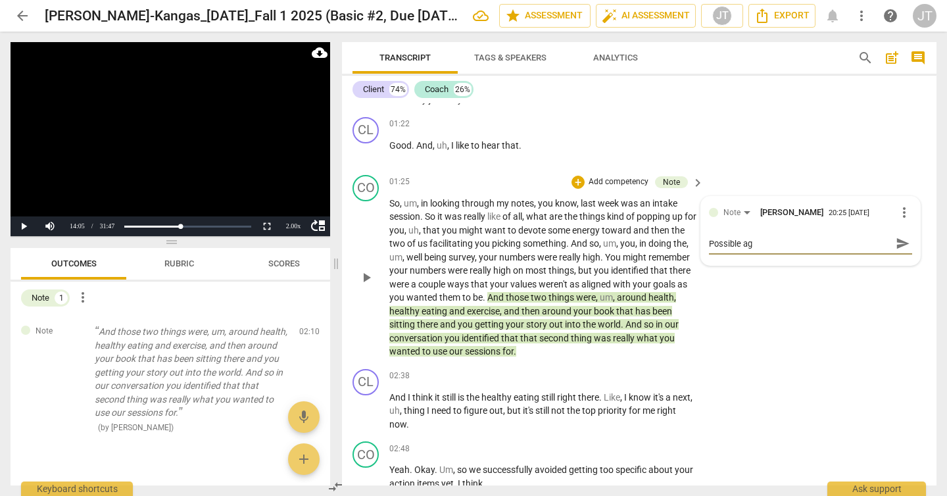
type textarea "Possible age"
type textarea "Possible agen"
type textarea "Possible agend"
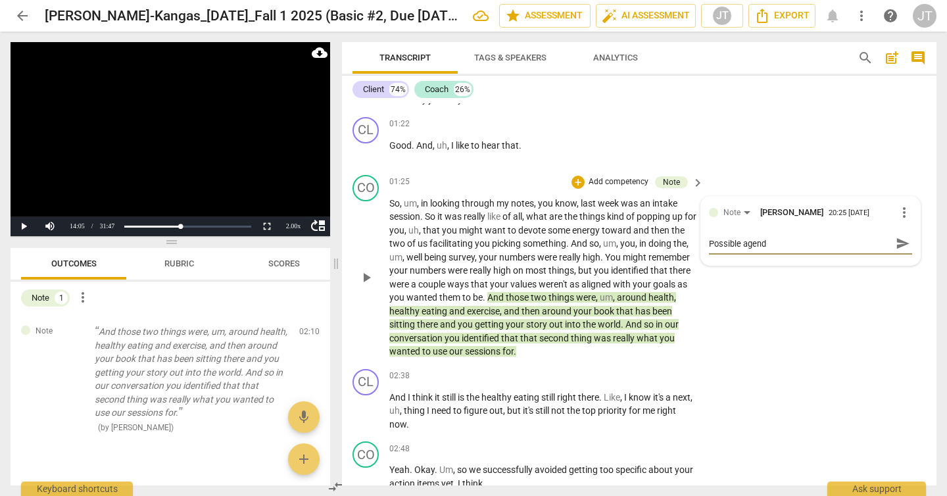
type textarea "Possible agenda"
click at [739, 398] on div "CL play_arrow pause 02:38 + Add competency keyboard_arrow_right And I think it …" at bounding box center [639, 400] width 595 height 73
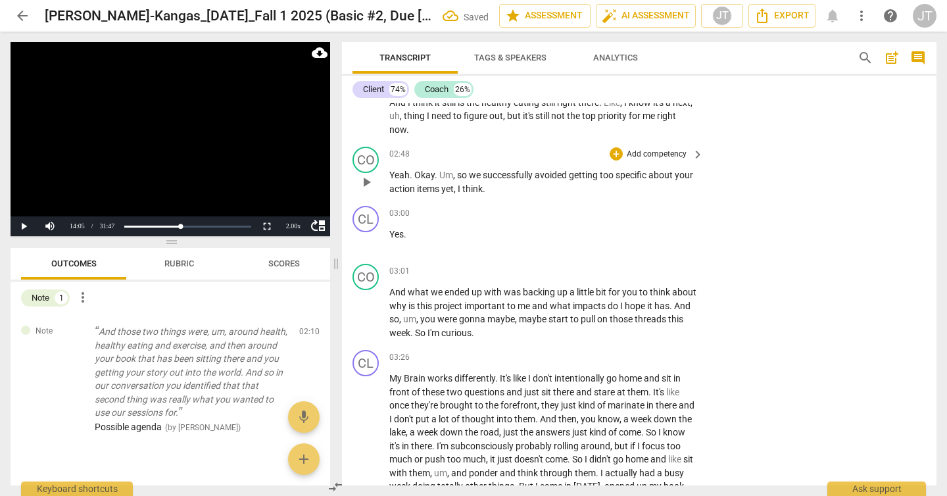
scroll to position [733, 0]
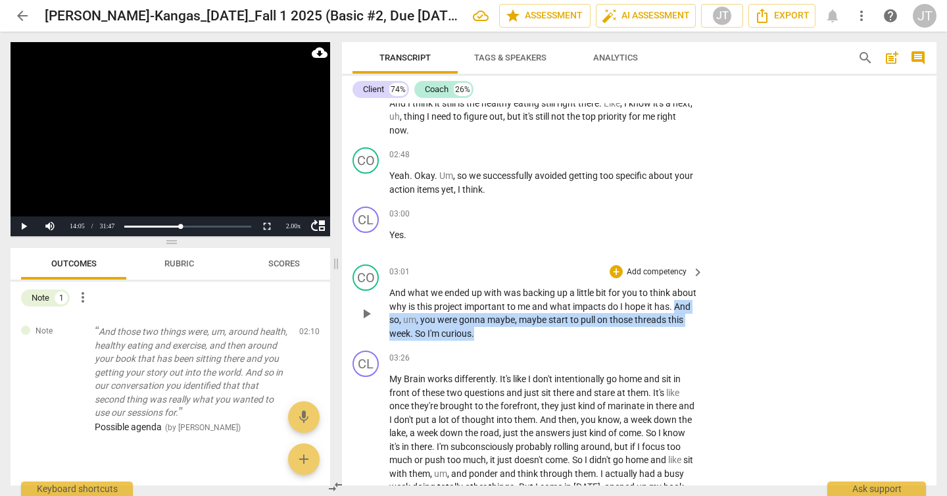
drag, startPoint x: 561, startPoint y: 346, endPoint x: 408, endPoint y: 334, distance: 153.1
click at [408, 334] on p "And what we ended up with was backing up a little bit for you to think about wh…" at bounding box center [543, 313] width 308 height 54
click at [638, 278] on div "+ Add competency" at bounding box center [649, 271] width 78 height 13
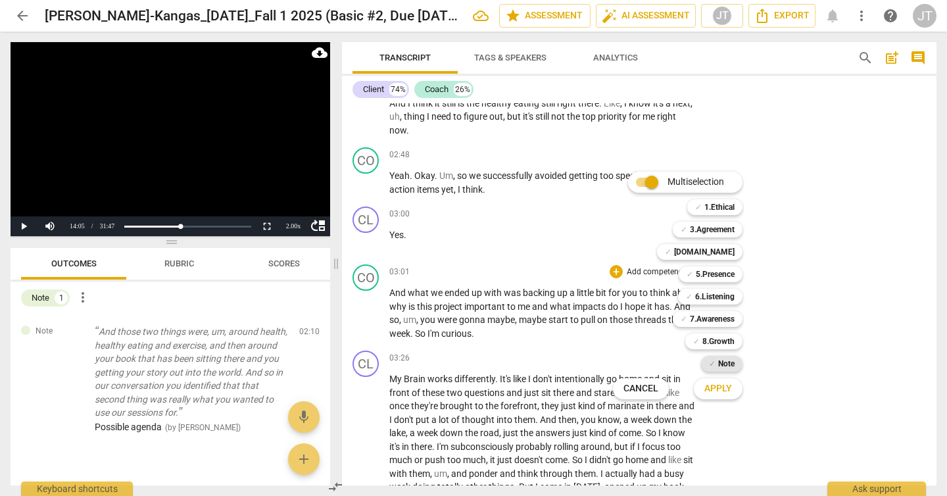
click at [716, 361] on div "✓ Note" at bounding box center [721, 364] width 41 height 16
click at [720, 388] on span "Apply" at bounding box center [718, 388] width 28 height 13
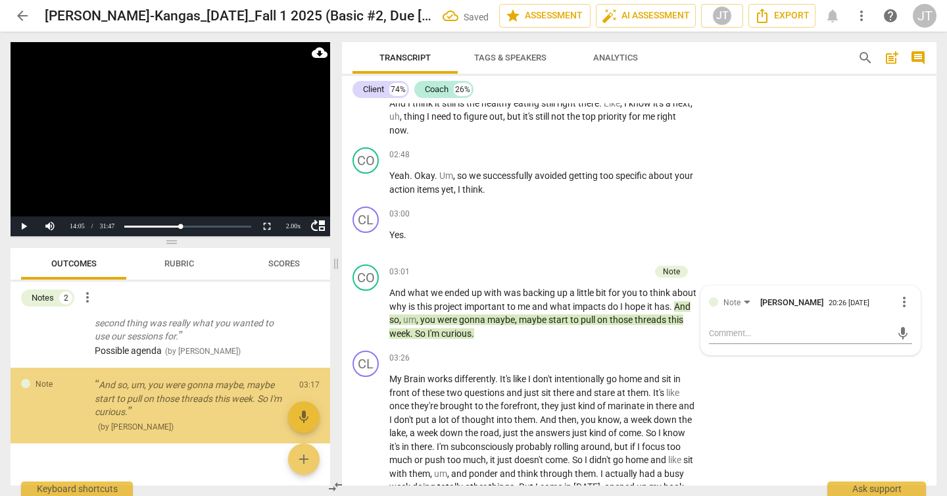
scroll to position [82, 0]
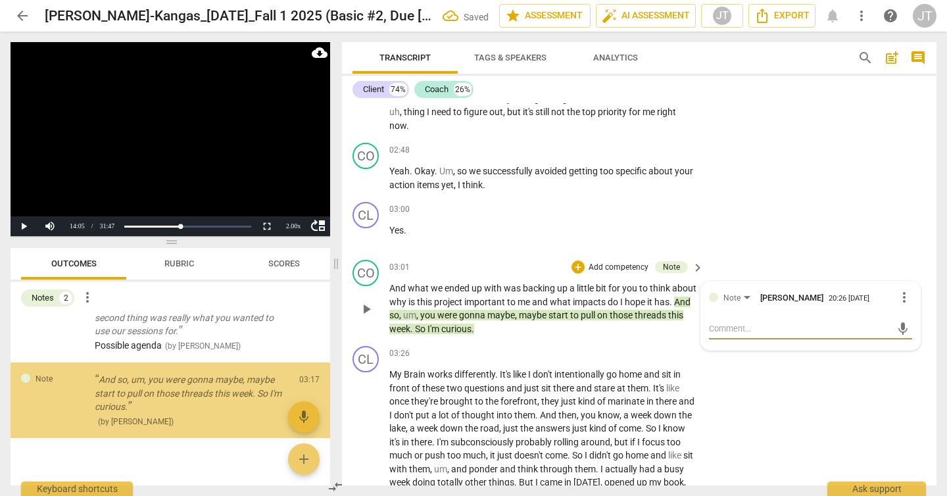
type textarea "p"
type textarea "po"
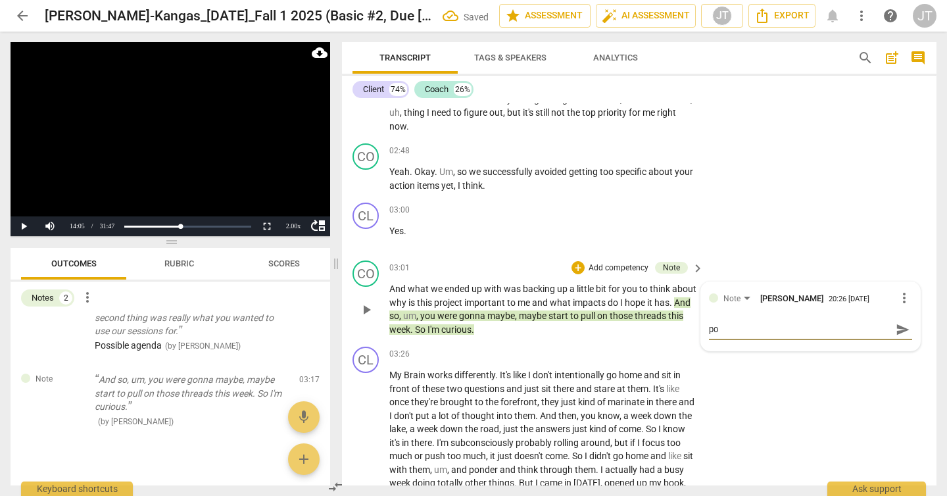
type textarea "pos"
type textarea "poss"
type textarea "possi"
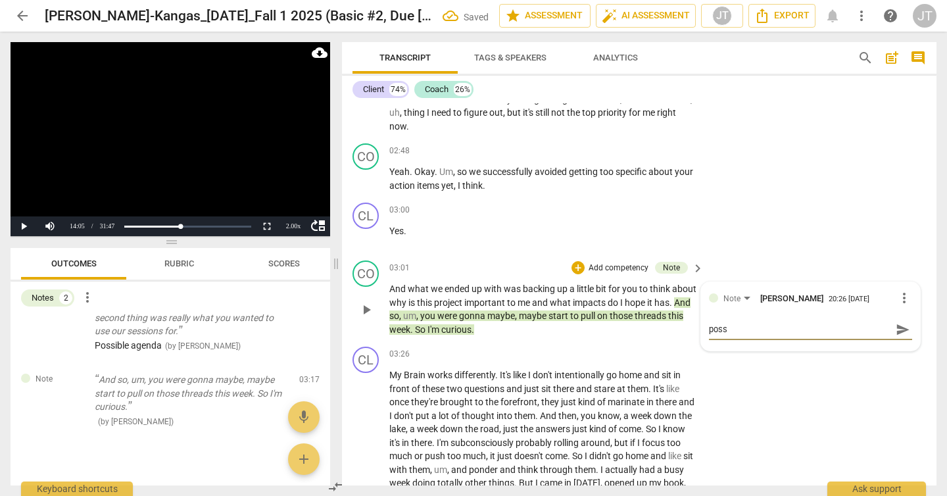
type textarea "possi"
type textarea "possib"
type textarea "possibl"
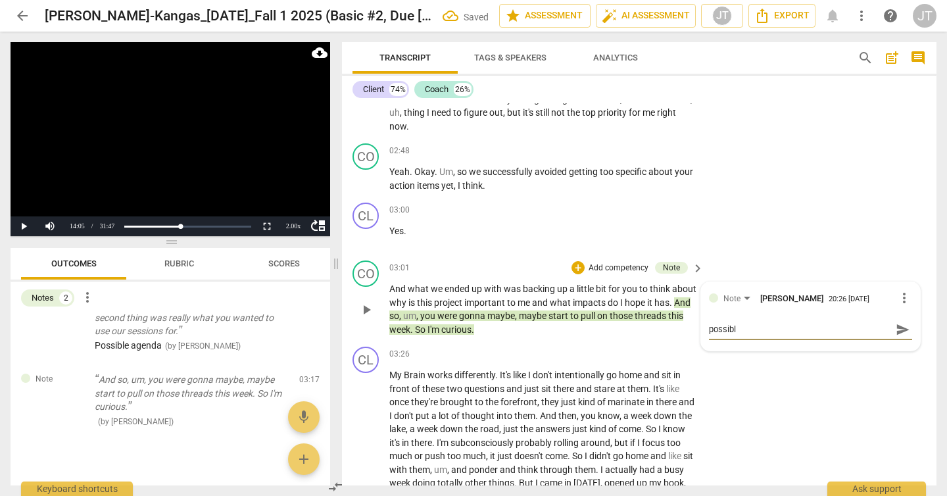
type textarea "possible"
type textarea "possible a"
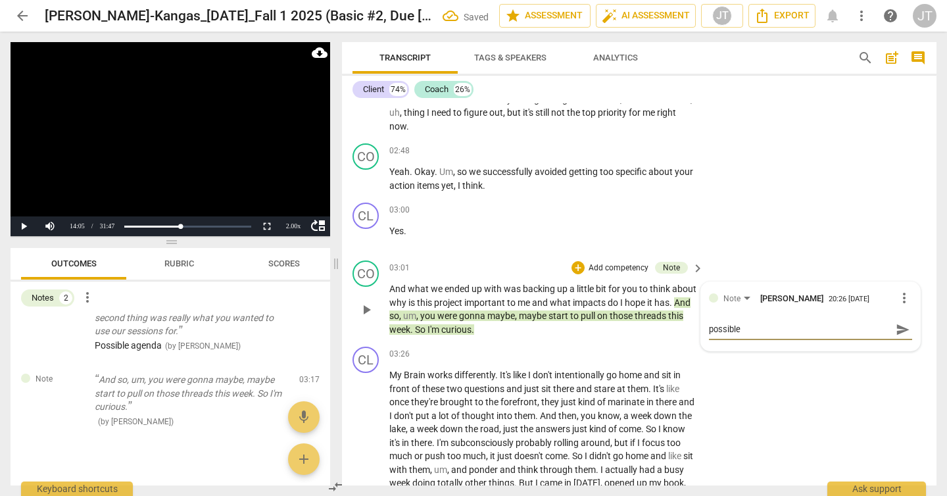
type textarea "possible a"
type textarea "possible ag"
type textarea "possible age"
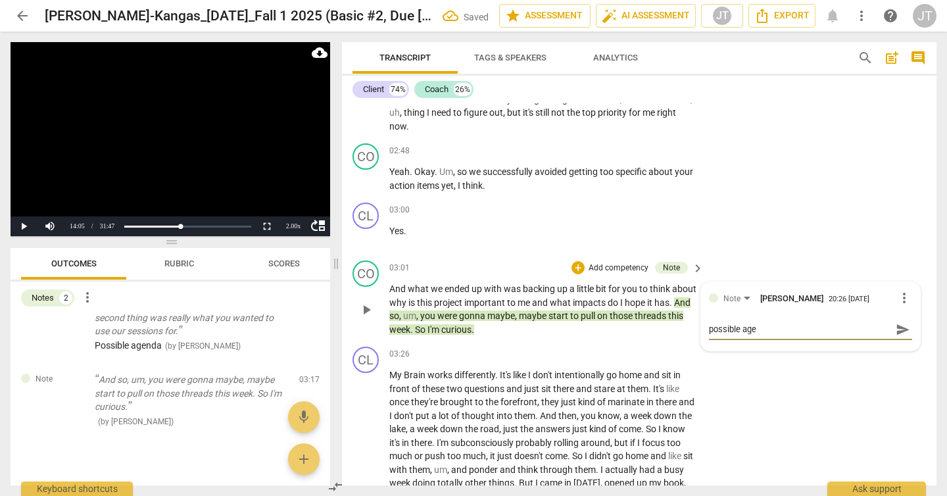
type textarea "possible agen"
type textarea "possible agend"
type textarea "possible agenda"
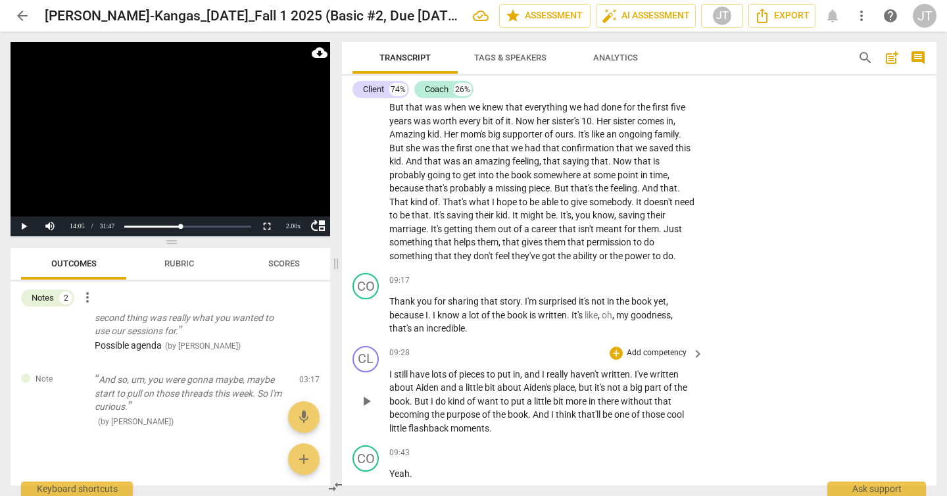
scroll to position [2016, 0]
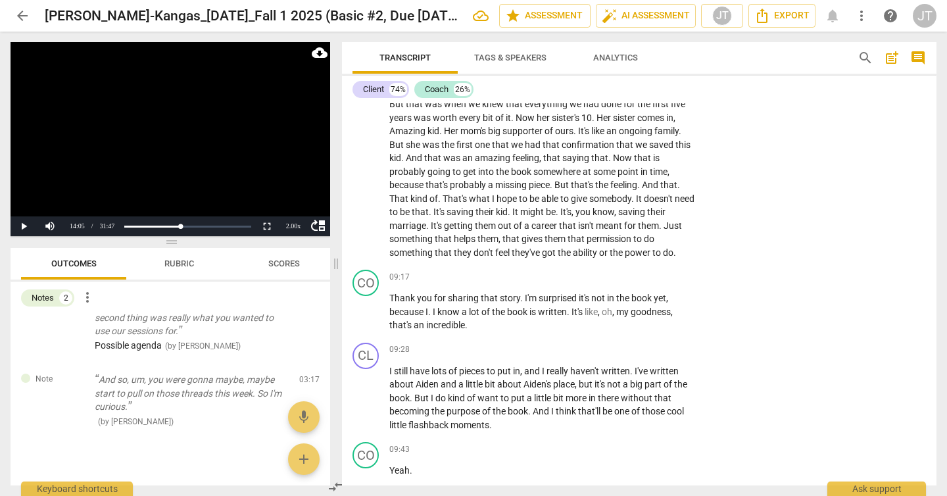
type textarea "possible agenda"
click at [144, 141] on video at bounding box center [171, 139] width 320 height 194
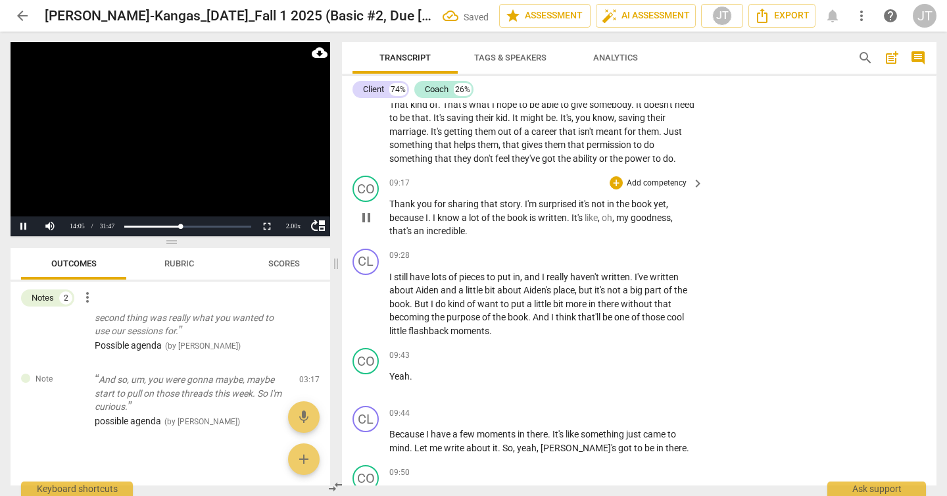
scroll to position [2118, 0]
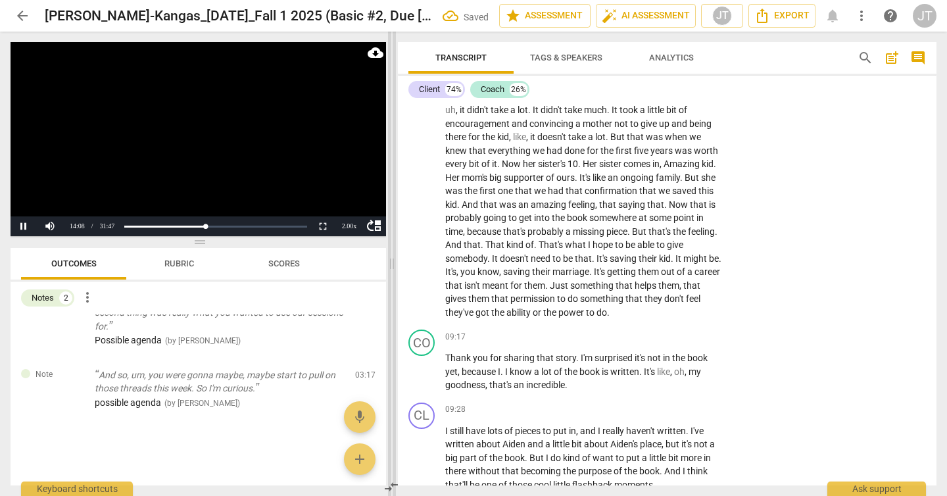
drag, startPoint x: 335, startPoint y: 264, endPoint x: 391, endPoint y: 266, distance: 56.0
click at [391, 266] on span at bounding box center [392, 264] width 8 height 464
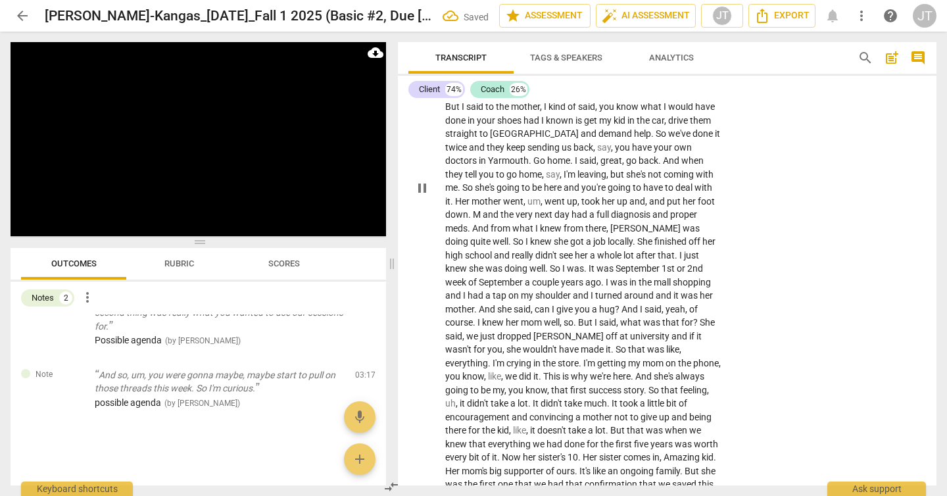
scroll to position [1783, 0]
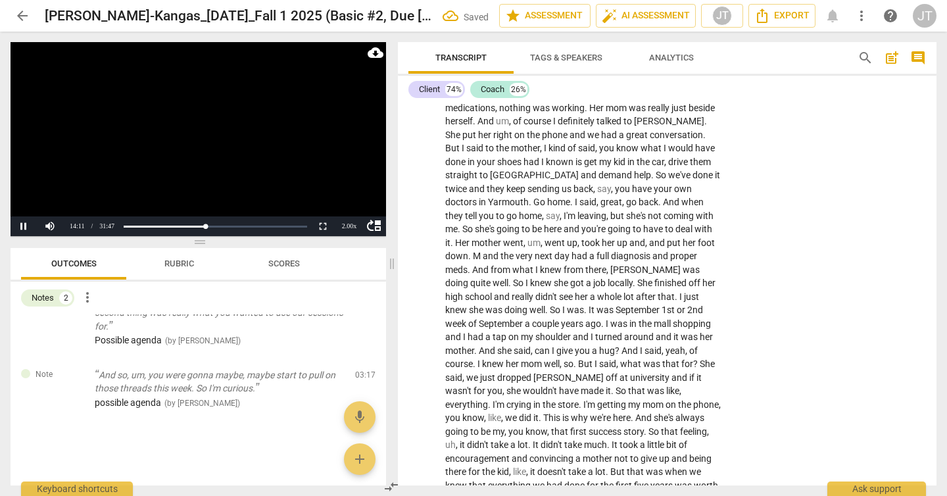
click at [233, 153] on video at bounding box center [199, 139] width 376 height 194
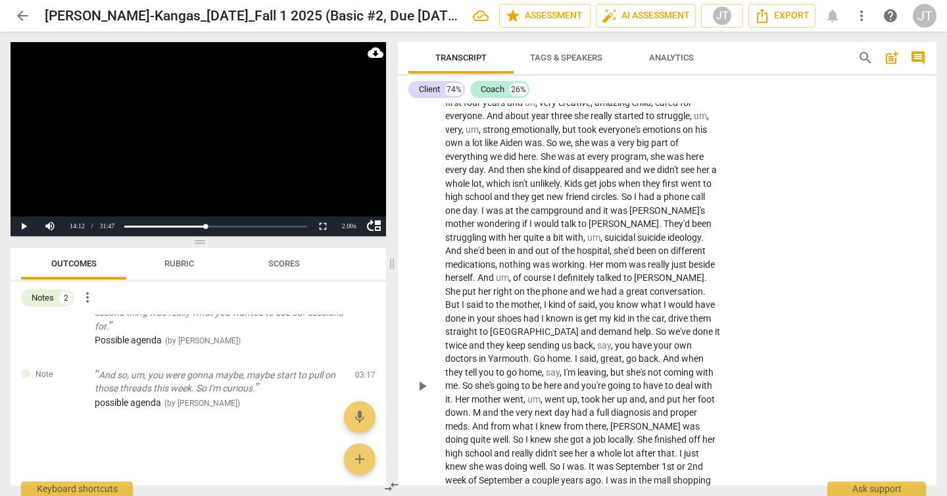
scroll to position [1627, 0]
click at [188, 149] on video at bounding box center [199, 139] width 376 height 194
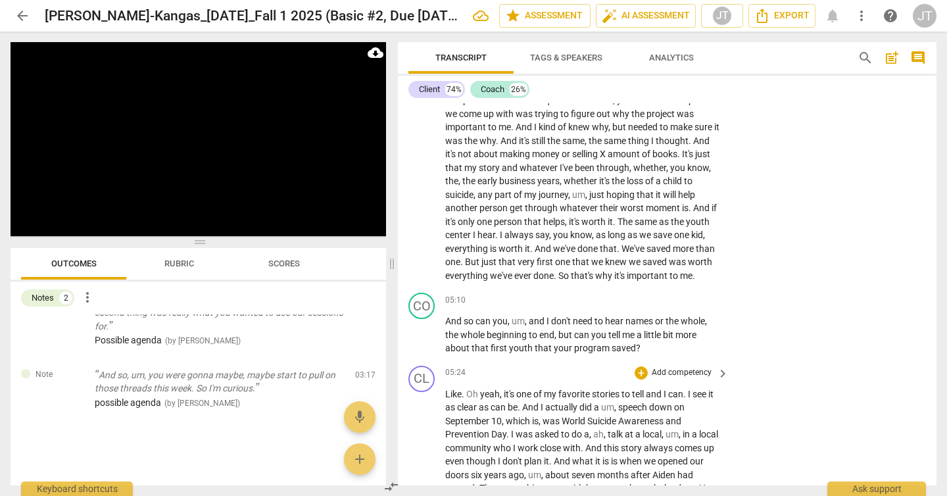
scroll to position [1111, 0]
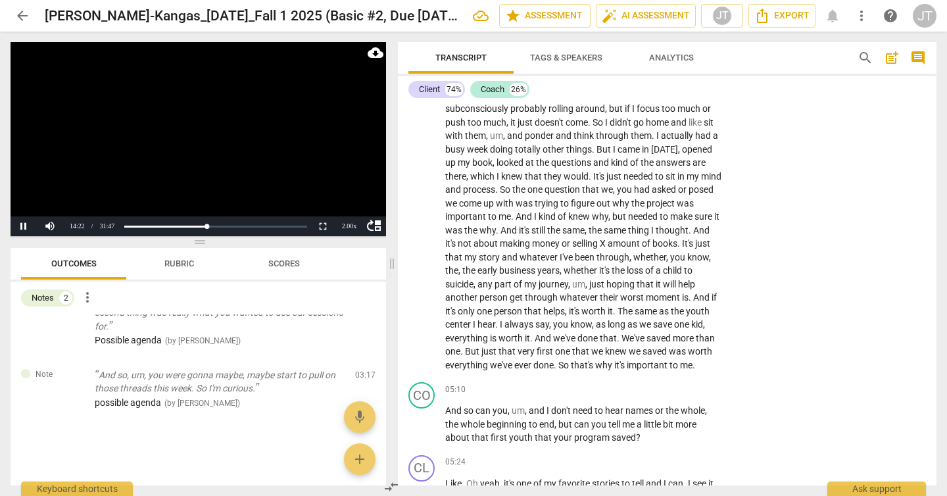
click at [218, 166] on video at bounding box center [199, 139] width 376 height 194
click at [247, 175] on video at bounding box center [199, 139] width 376 height 194
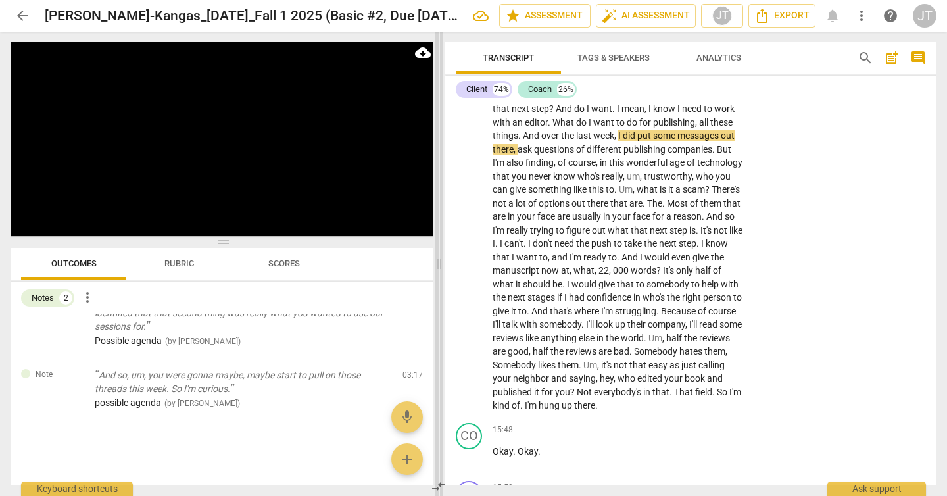
scroll to position [4623, 0]
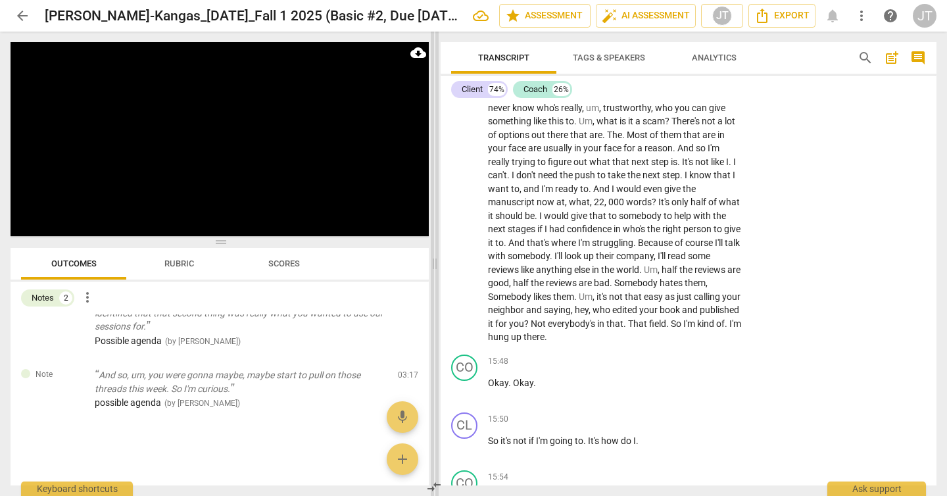
drag, startPoint x: 393, startPoint y: 267, endPoint x: 435, endPoint y: 270, distance: 42.9
click at [435, 270] on span at bounding box center [435, 264] width 8 height 464
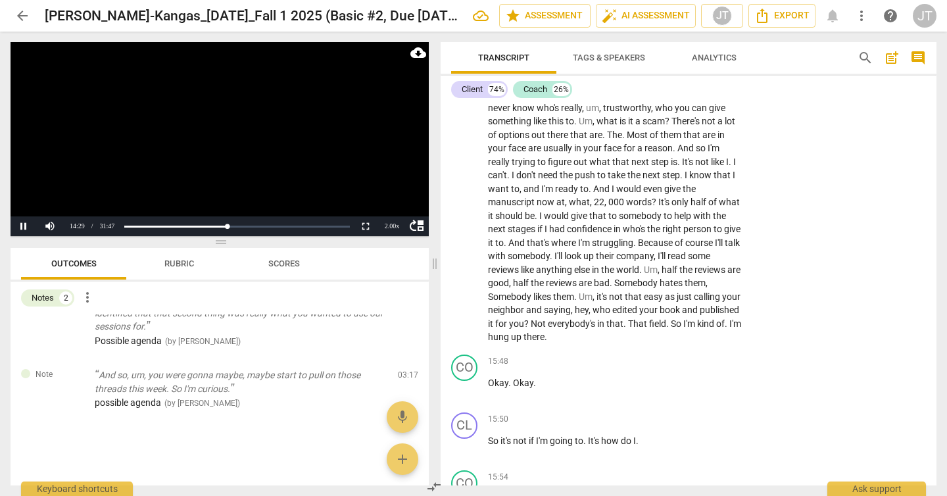
click at [257, 158] on video at bounding box center [220, 139] width 418 height 194
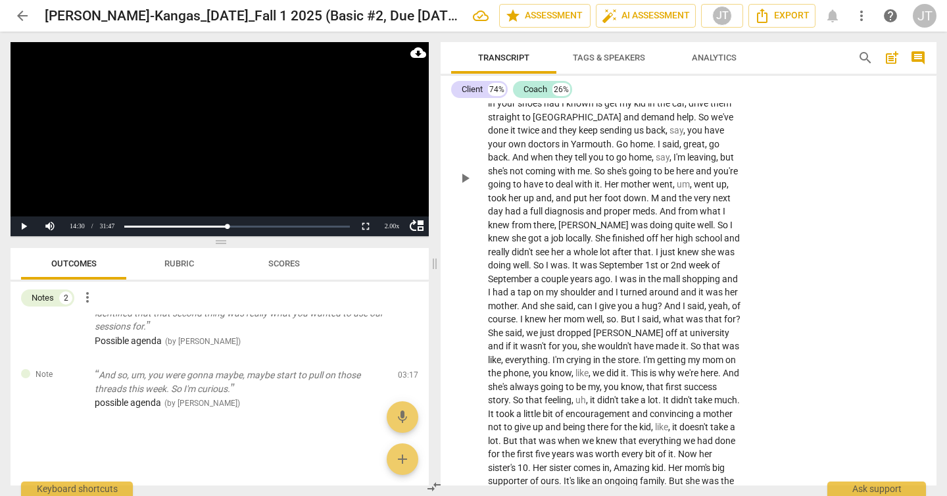
scroll to position [1679, 0]
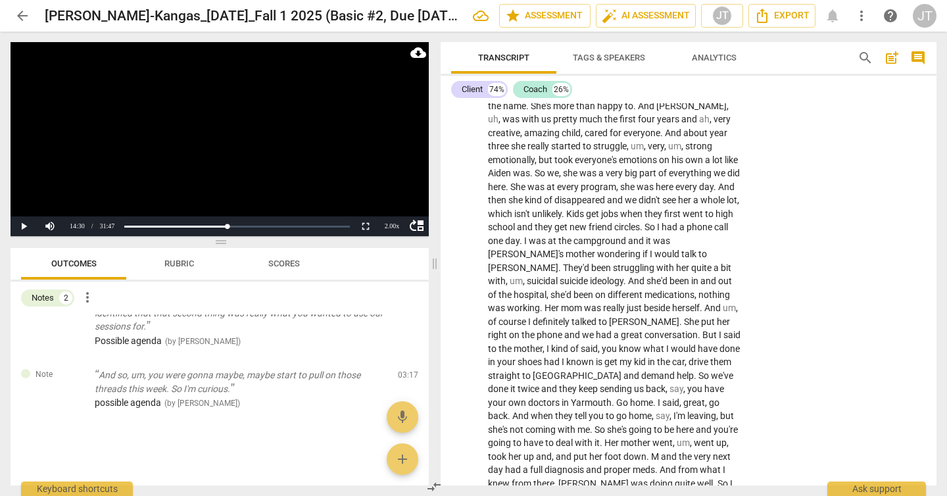
click at [227, 155] on video at bounding box center [220, 139] width 418 height 194
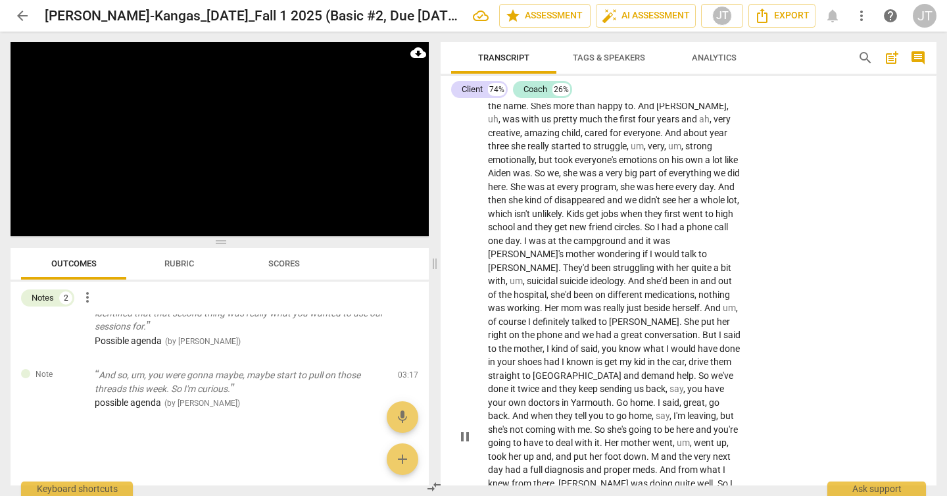
scroll to position [4718, 0]
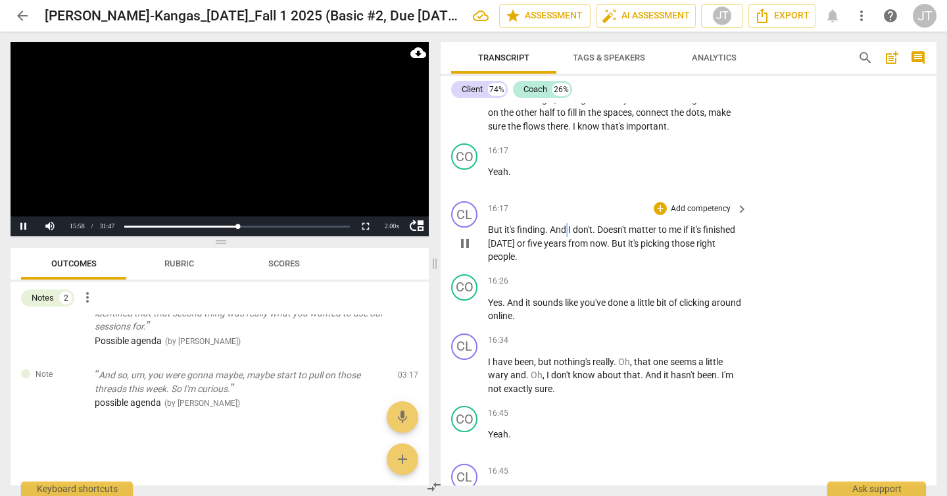
click at [566, 235] on span "And" at bounding box center [559, 229] width 18 height 11
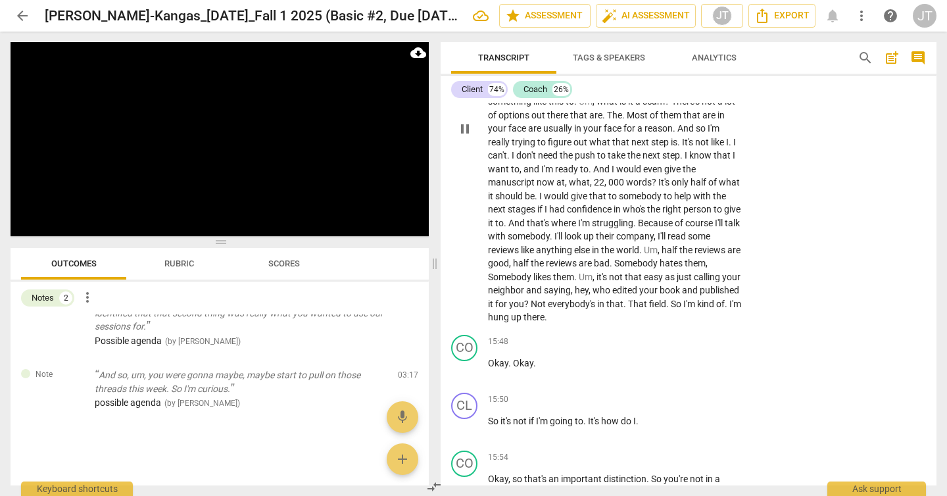
scroll to position [4696, 0]
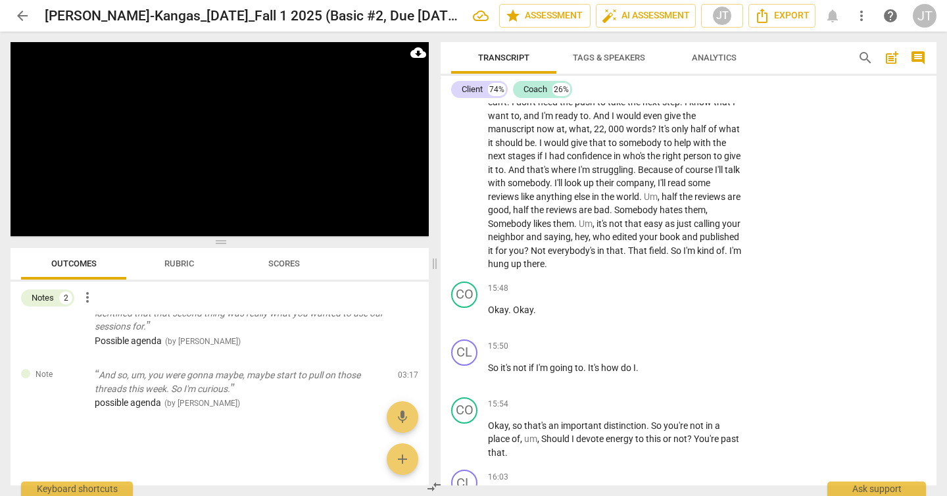
click at [722, 229] on span "your" at bounding box center [731, 223] width 18 height 11
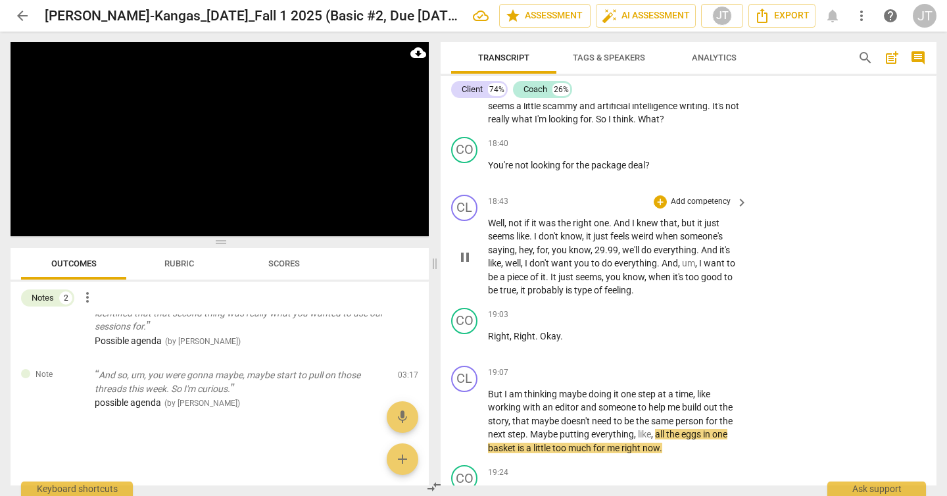
scroll to position [6653, 0]
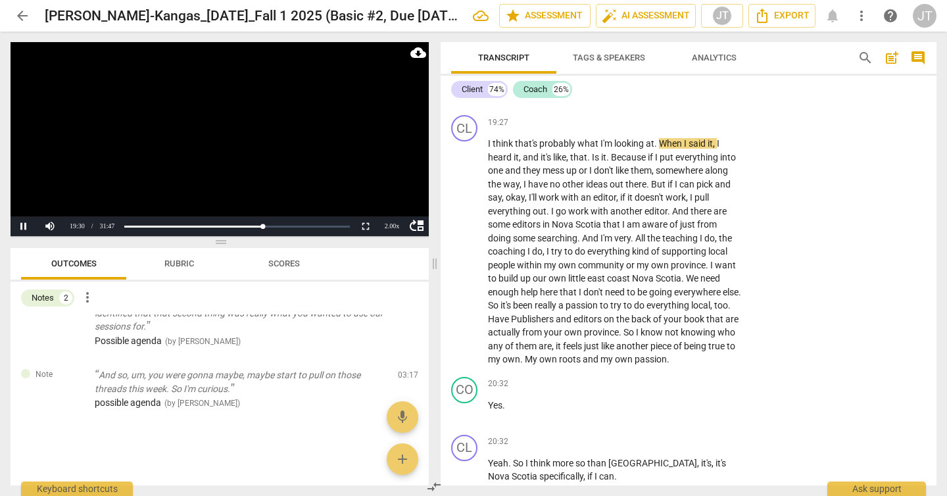
click at [250, 182] on video at bounding box center [220, 139] width 418 height 194
drag, startPoint x: 489, startPoint y: 169, endPoint x: 629, endPoint y: 170, distance: 139.4
click at [629, 93] on p "Yeah . How does it feel to say that ?" at bounding box center [614, 86] width 253 height 14
click at [715, 71] on p "Add competency" at bounding box center [701, 65] width 62 height 12
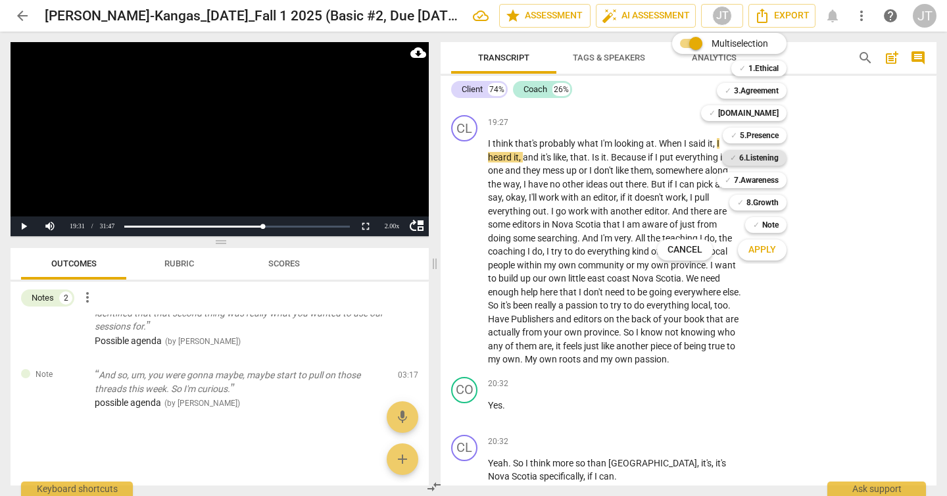
click at [761, 155] on b "6.Listening" at bounding box center [758, 158] width 39 height 16
click at [763, 179] on b "7.Awareness" at bounding box center [756, 180] width 45 height 16
click at [770, 243] on span "Apply" at bounding box center [763, 249] width 28 height 13
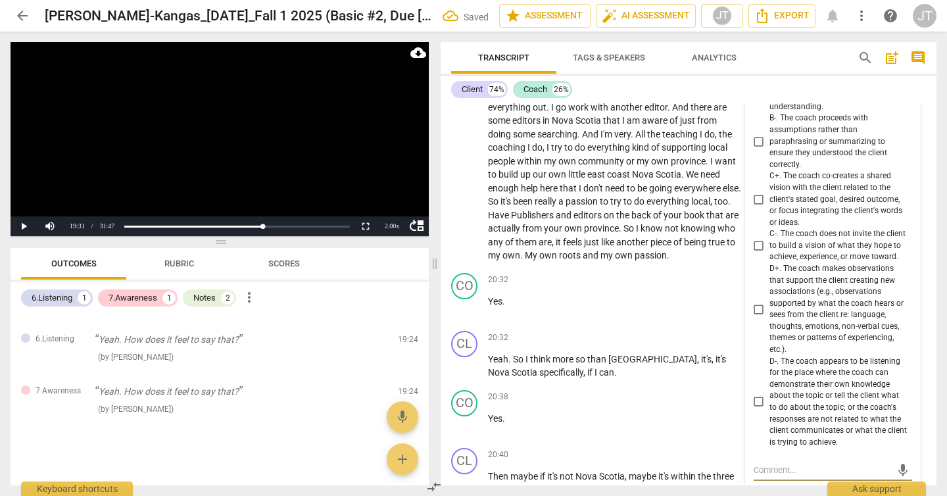
scroll to position [6808, 0]
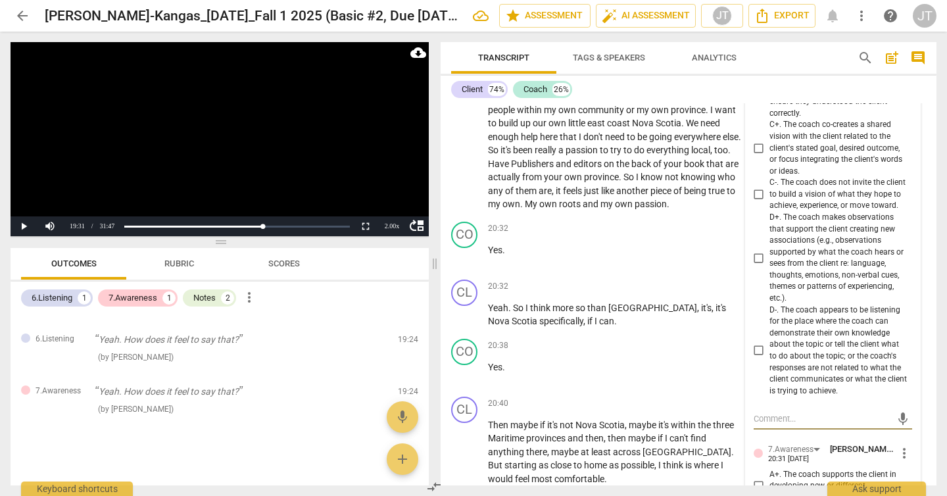
click at [847, 177] on span "C+. The coach co-creates a shared vision with the client related to the client'…" at bounding box center [838, 148] width 137 height 58
click at [770, 156] on input "C+. The coach co-creates a shared vision with the client related to the client'…" at bounding box center [759, 148] width 21 height 16
click at [752, 156] on input "C+. The coach co-creates a shared vision with the client related to the client'…" at bounding box center [759, 148] width 21 height 16
click at [755, 156] on input "C+. The coach co-creates a shared vision with the client related to the client'…" at bounding box center [759, 148] width 21 height 16
checkbox input "false"
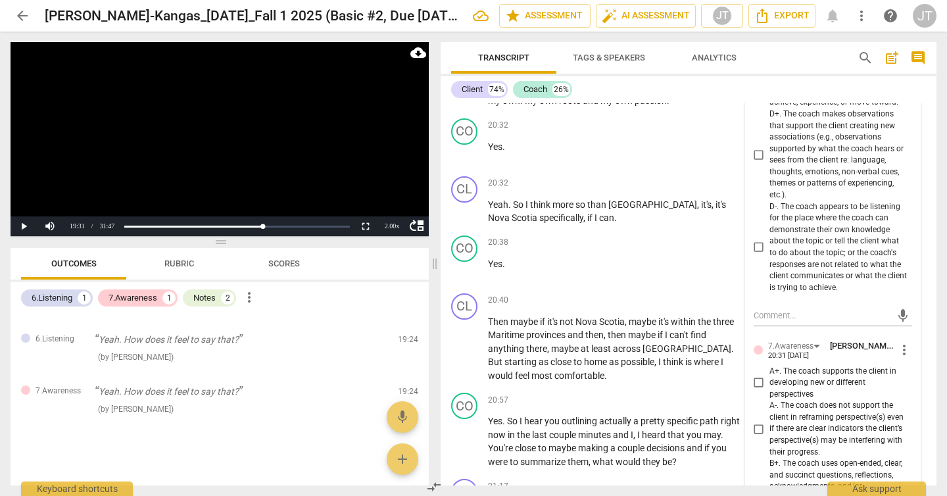
scroll to position [7036, 0]
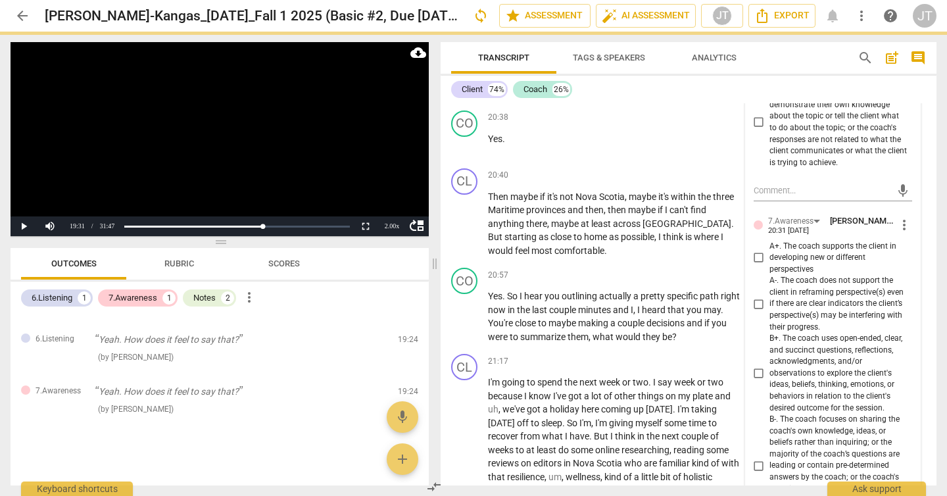
click at [805, 276] on span "A+. The coach supports the client in developing new or different perspectives" at bounding box center [838, 258] width 137 height 35
click at [770, 266] on input "A+. The coach supports the client in developing new or different perspectives" at bounding box center [759, 258] width 21 height 16
checkbox input "true"
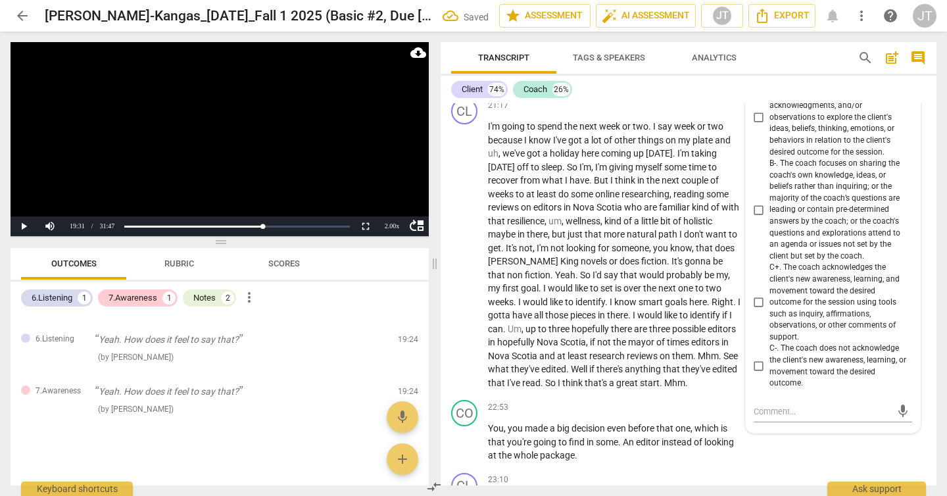
scroll to position [7299, 0]
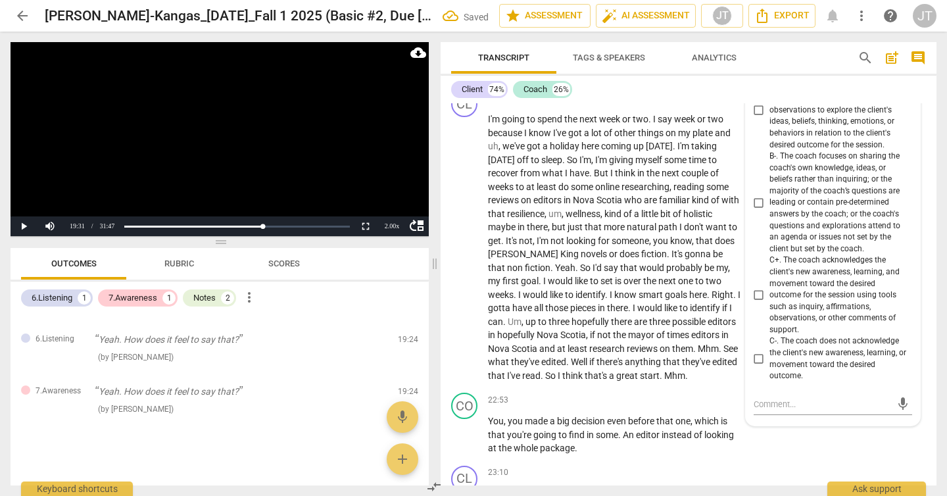
click at [784, 151] on span "B+. The coach uses open-ended, clear, and succinct questions, reflections, ackn…" at bounding box center [838, 110] width 137 height 81
click at [770, 118] on input "B+. The coach uses open-ended, clear, and succinct questions, reflections, ackn…" at bounding box center [759, 111] width 21 height 16
checkbox input "true"
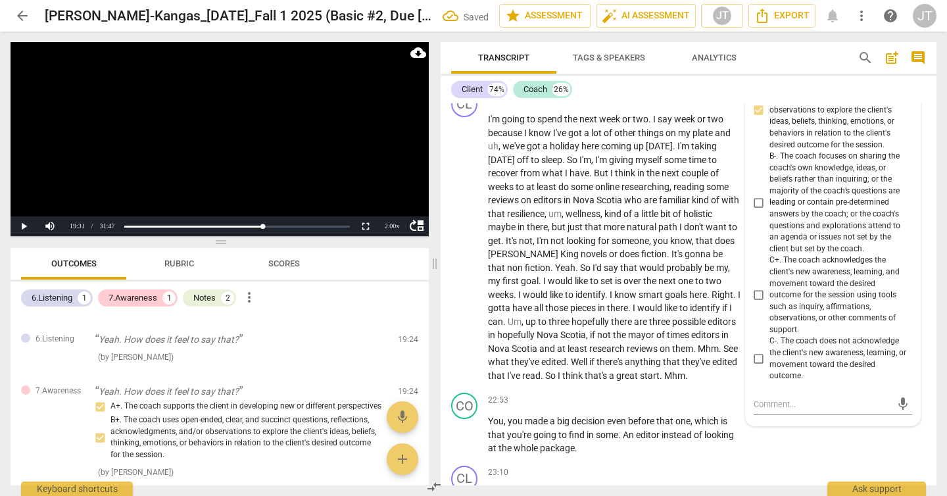
click at [760, 303] on input "C+. The coach acknowledges the client's new awareness, learning, and movement t…" at bounding box center [759, 295] width 21 height 16
checkbox input "true"
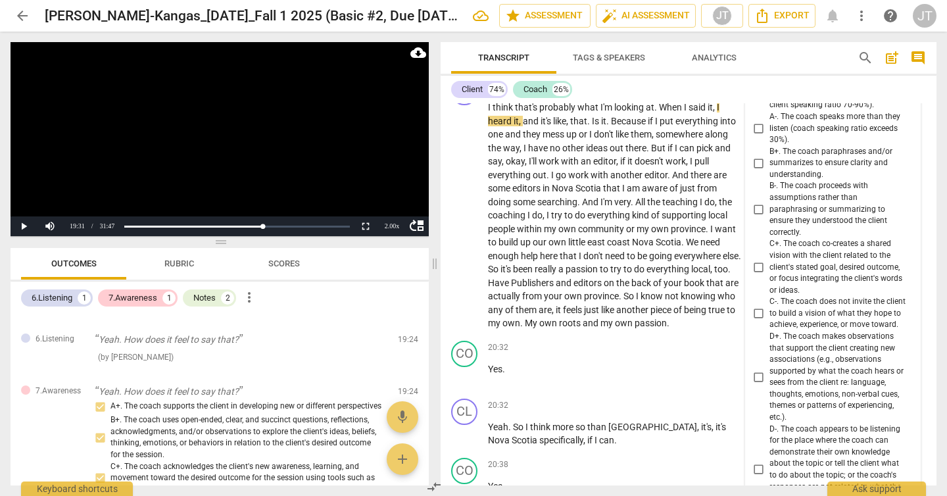
scroll to position [6711, 0]
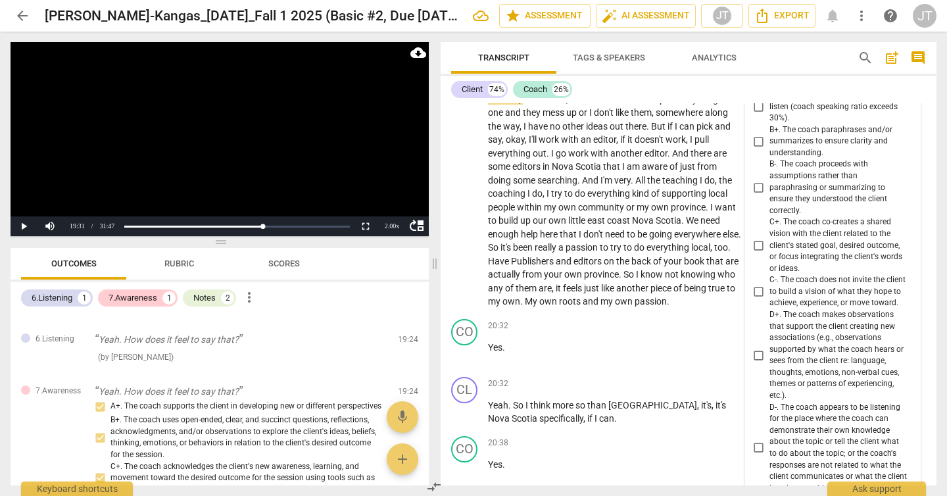
click at [900, 47] on span "more_vert" at bounding box center [905, 40] width 16 height 16
click at [758, 427] on div at bounding box center [473, 248] width 947 height 496
click at [762, 363] on input "D+. The coach makes observations that support the client creating new associati…" at bounding box center [759, 355] width 21 height 16
checkbox input "true"
click at [370, 168] on video at bounding box center [220, 139] width 418 height 194
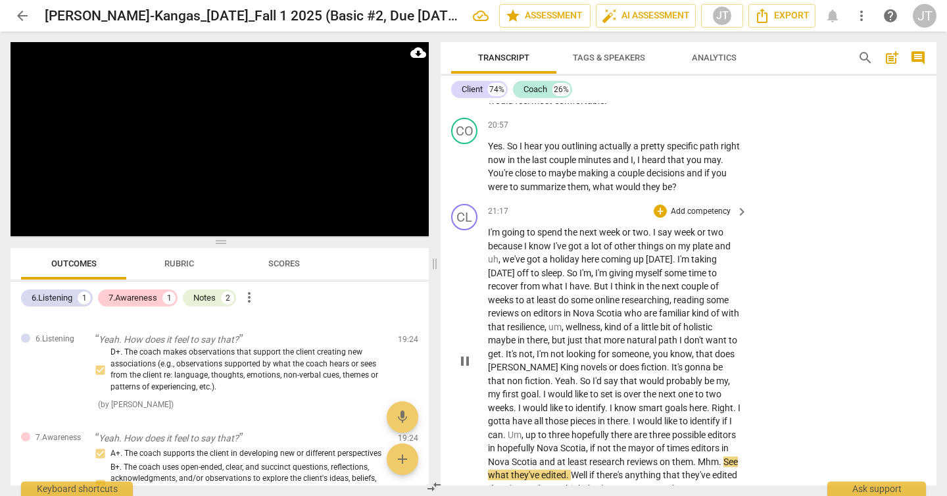
scroll to position [7185, 0]
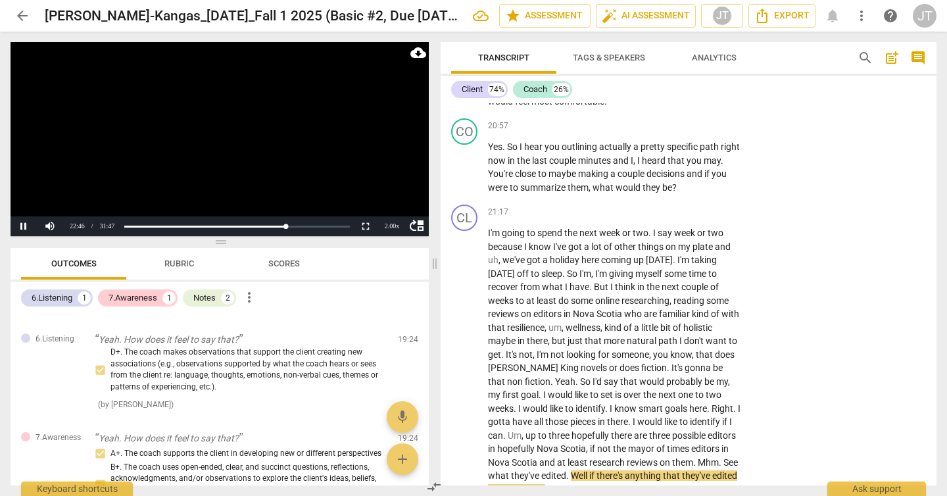
click at [230, 152] on video at bounding box center [220, 139] width 418 height 194
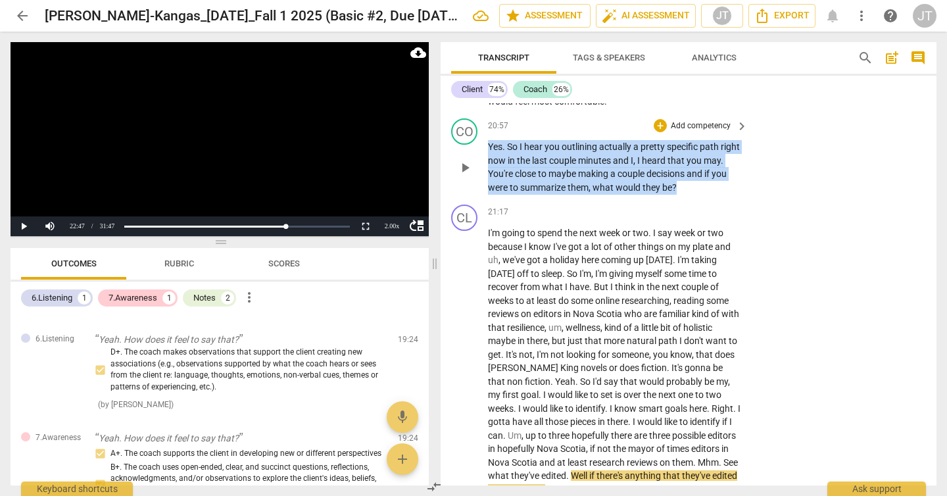
drag, startPoint x: 699, startPoint y: 272, endPoint x: 479, endPoint y: 233, distance: 223.2
click at [479, 199] on div "CO play_arrow pause 20:57 + Add competency keyboard_arrow_right Yes . So I hear…" at bounding box center [689, 156] width 496 height 86
click at [693, 132] on p "Add competency" at bounding box center [701, 126] width 62 height 12
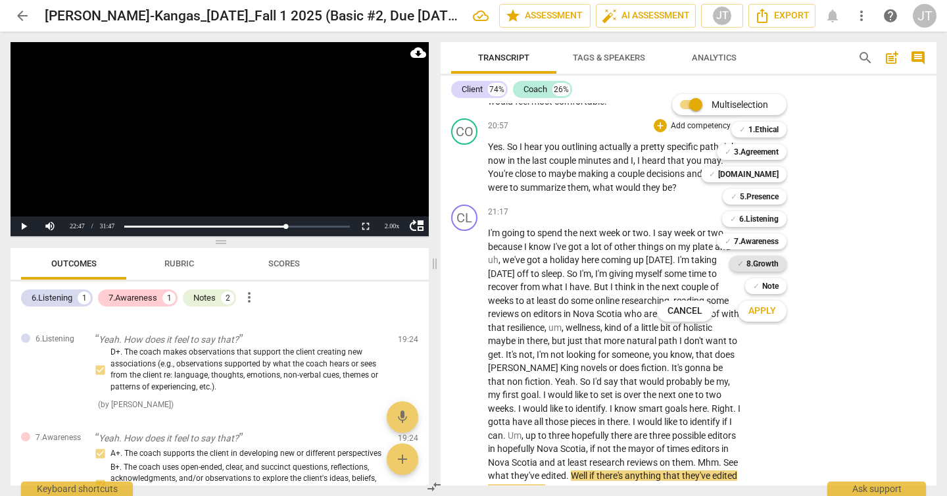
click at [755, 260] on b "8.Growth" at bounding box center [763, 264] width 32 height 16
click at [763, 310] on span "Apply" at bounding box center [763, 311] width 28 height 13
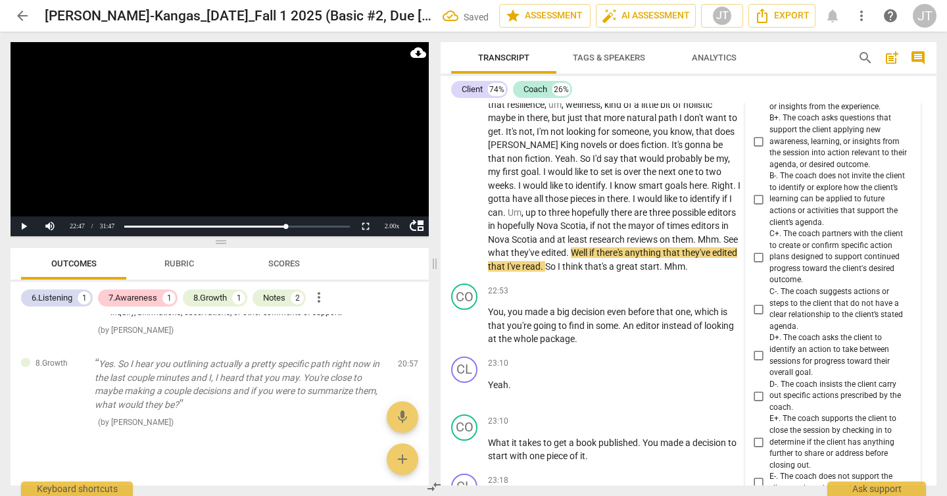
scroll to position [7397, 0]
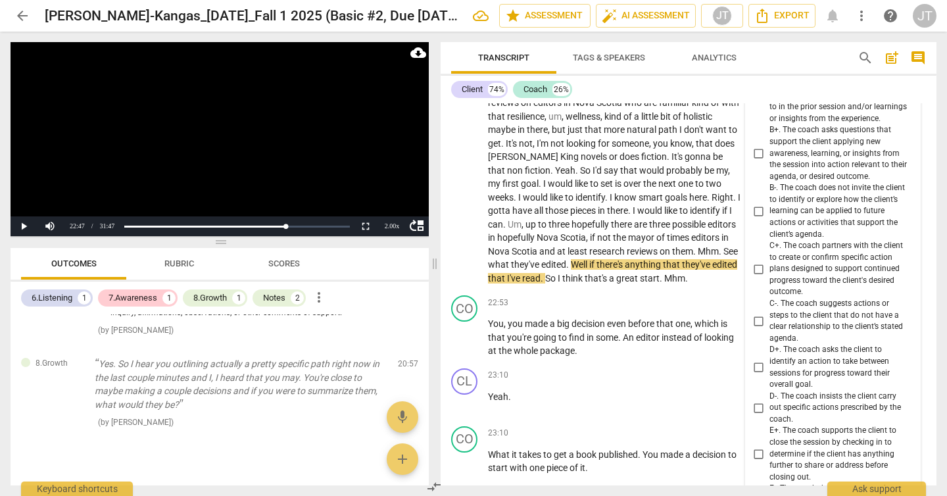
click at [792, 182] on span "B+. The coach asks questions that support the client applying new awareness, le…" at bounding box center [838, 153] width 137 height 58
click at [770, 161] on input "B+. The coach asks questions that support the client applying new awareness, le…" at bounding box center [759, 153] width 21 height 16
checkbox input "true"
click at [340, 161] on video at bounding box center [220, 139] width 418 height 194
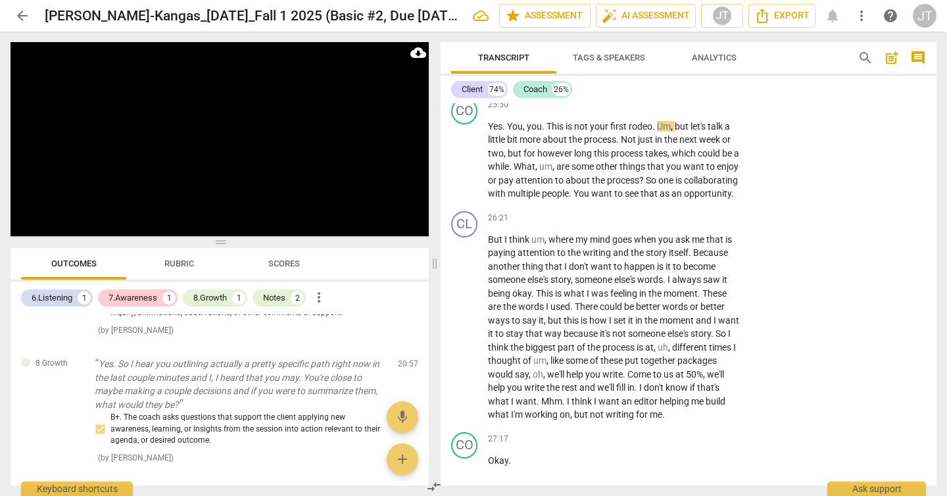
scroll to position [9377, 0]
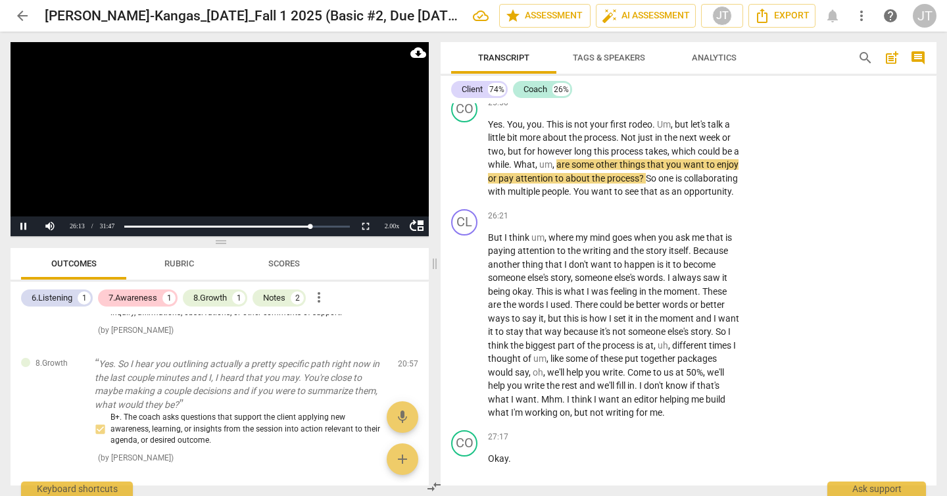
click at [252, 170] on video at bounding box center [220, 139] width 418 height 194
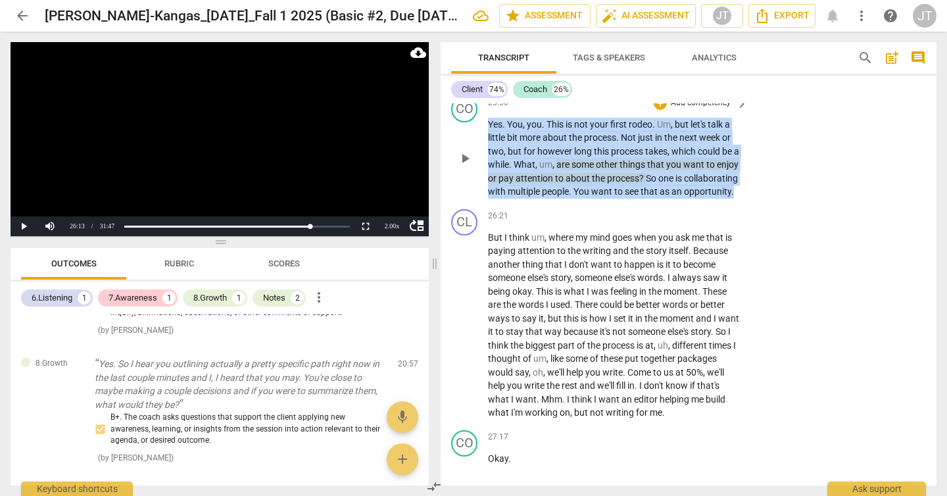
drag, startPoint x: 578, startPoint y: 302, endPoint x: 450, endPoint y: 225, distance: 149.0
click at [450, 204] on div "CO play_arrow pause 25:50 + Add competency keyboard_arrow_right Yes . You , you…" at bounding box center [689, 147] width 496 height 113
click at [702, 109] on p "Add competency" at bounding box center [701, 103] width 62 height 12
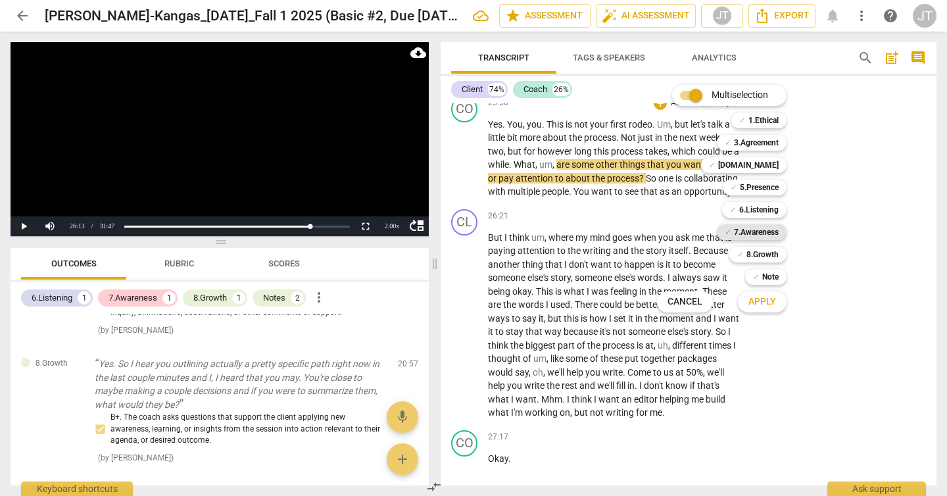
click at [757, 226] on b "7.Awareness" at bounding box center [756, 232] width 45 height 16
click at [769, 305] on span "Apply" at bounding box center [763, 301] width 28 height 13
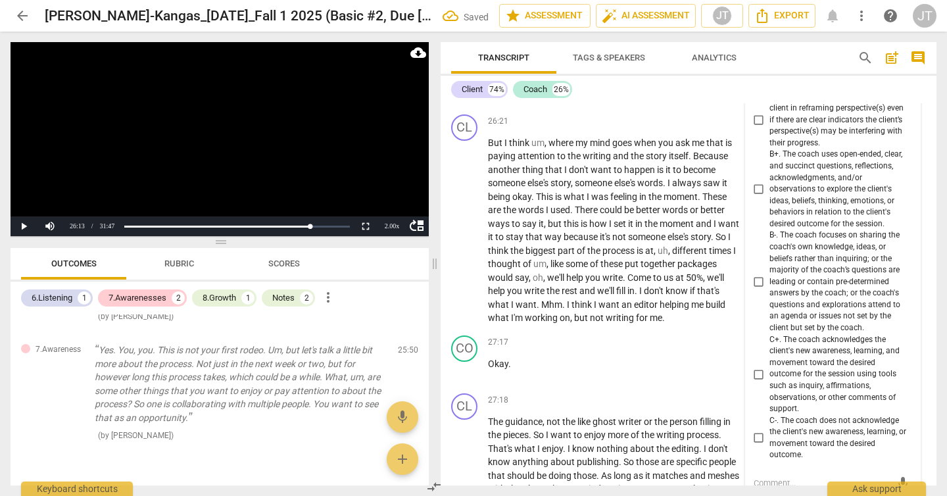
scroll to position [9424, 0]
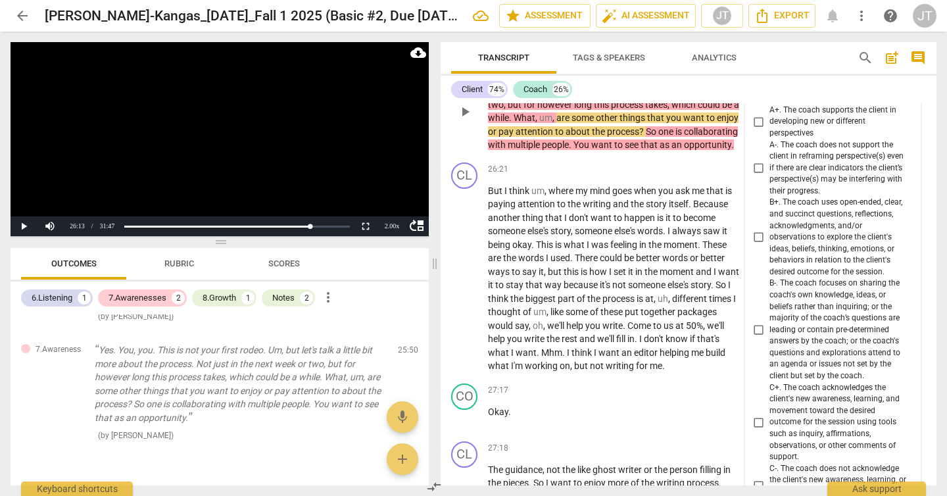
click at [783, 139] on span "A+. The coach supports the client in developing new or different perspectives" at bounding box center [838, 122] width 137 height 35
click at [770, 130] on input "A+. The coach supports the client in developing new or different perspectives" at bounding box center [759, 122] width 21 height 16
checkbox input "true"
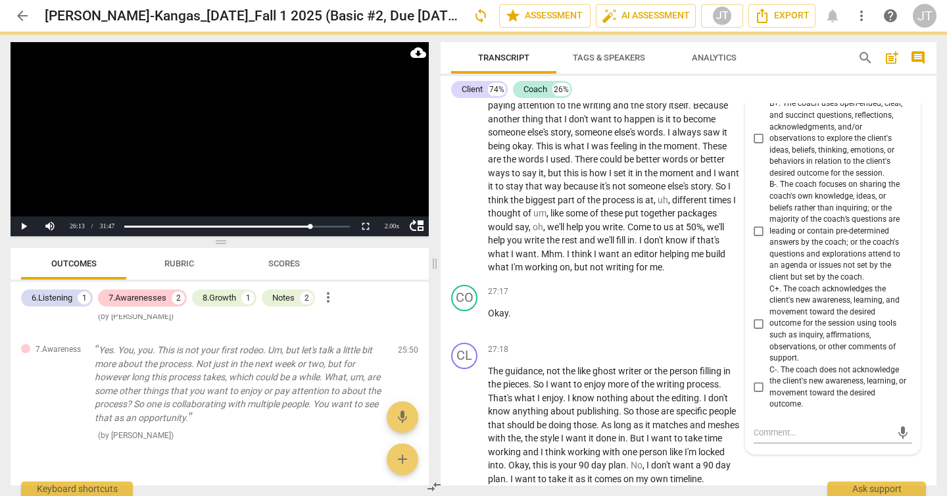
scroll to position [9526, 0]
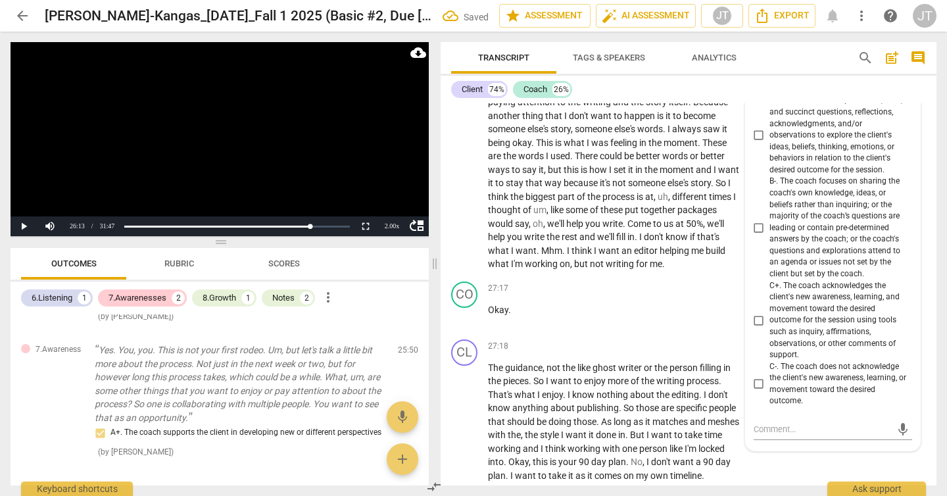
click at [804, 176] on span "B+. The coach uses open-ended, clear, and succinct questions, reflections, ackn…" at bounding box center [838, 135] width 137 height 81
click at [770, 143] on input "B+. The coach uses open-ended, clear, and succinct questions, reflections, ackn…" at bounding box center [759, 136] width 21 height 16
checkbox input "true"
click at [298, 143] on video at bounding box center [220, 139] width 418 height 194
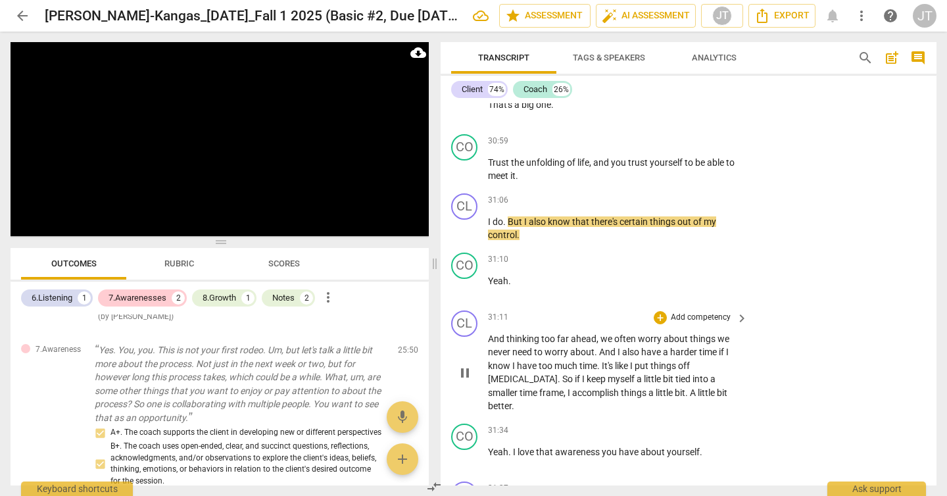
scroll to position [11016, 0]
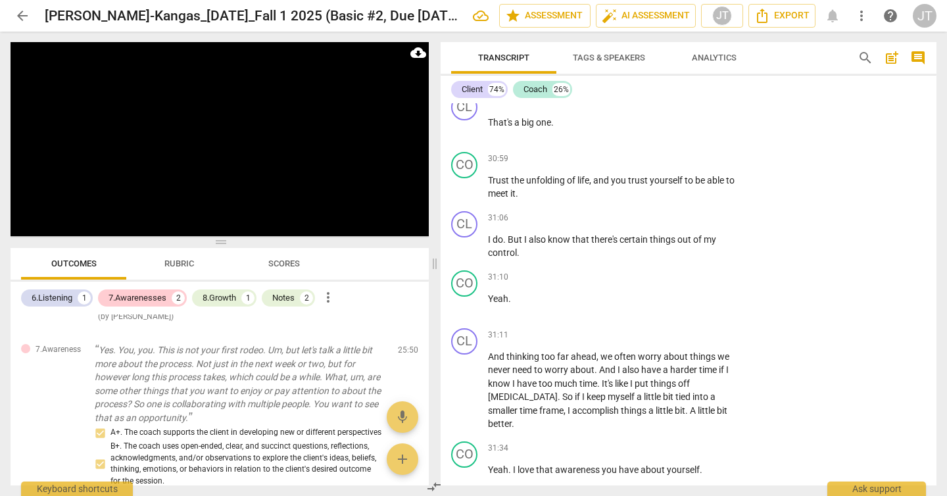
click at [520, 70] on span "word" at bounding box center [516, 64] width 23 height 11
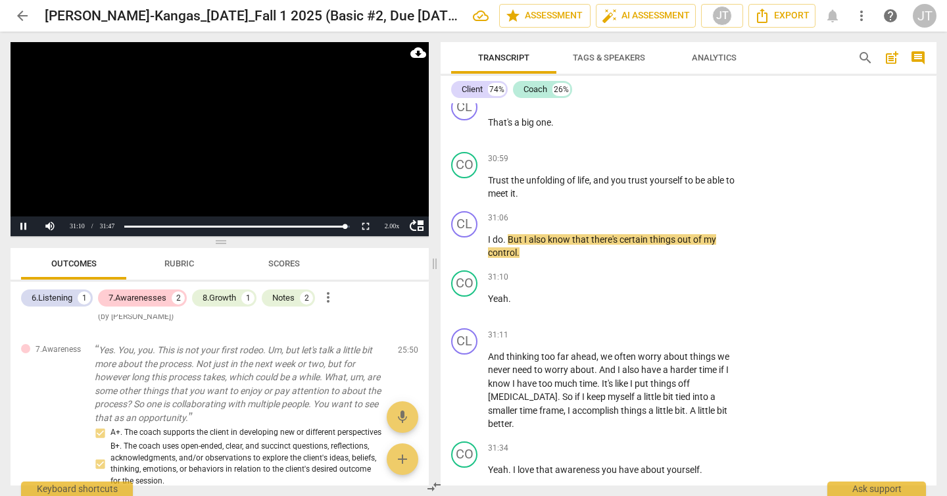
click at [249, 141] on video at bounding box center [220, 139] width 418 height 194
drag, startPoint x: 643, startPoint y: 185, endPoint x: 653, endPoint y: 185, distance: 9.9
click at [441, 45] on div "Transcript Tags & Speakers Analytics search post_add comment Client 74% Coach 2…" at bounding box center [689, 263] width 496 height 443
click at [663, 84] on div "30:52 + Add competency keyboard_arrow_right The word that comes to mind is trus…" at bounding box center [618, 59] width 261 height 47
drag, startPoint x: 641, startPoint y: 189, endPoint x: 659, endPoint y: 187, distance: 18.6
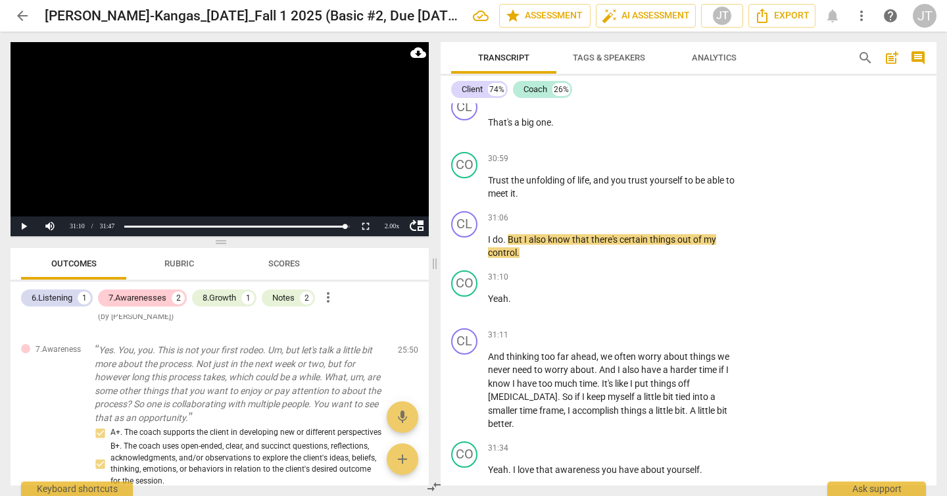
click at [659, 72] on p "The word that comes to mind is trust you ." at bounding box center [614, 65] width 253 height 14
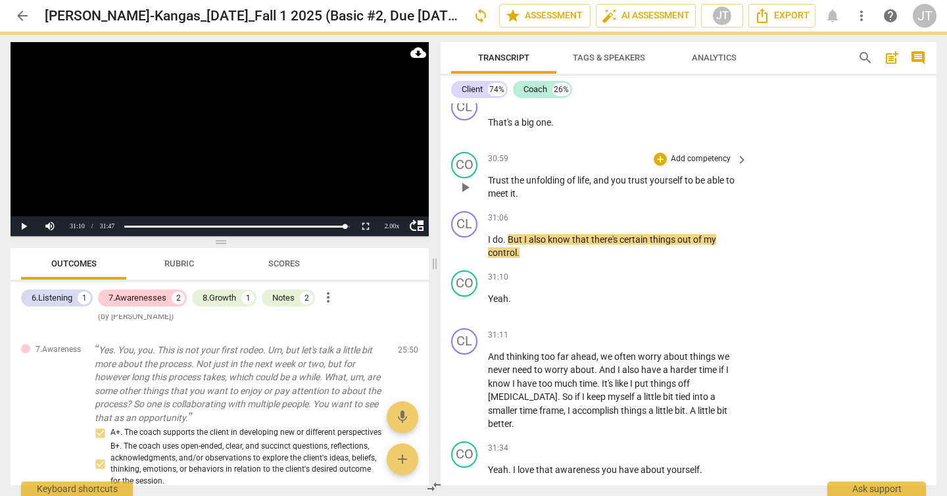
click at [489, 185] on span "Trust" at bounding box center [499, 180] width 23 height 11
paste p
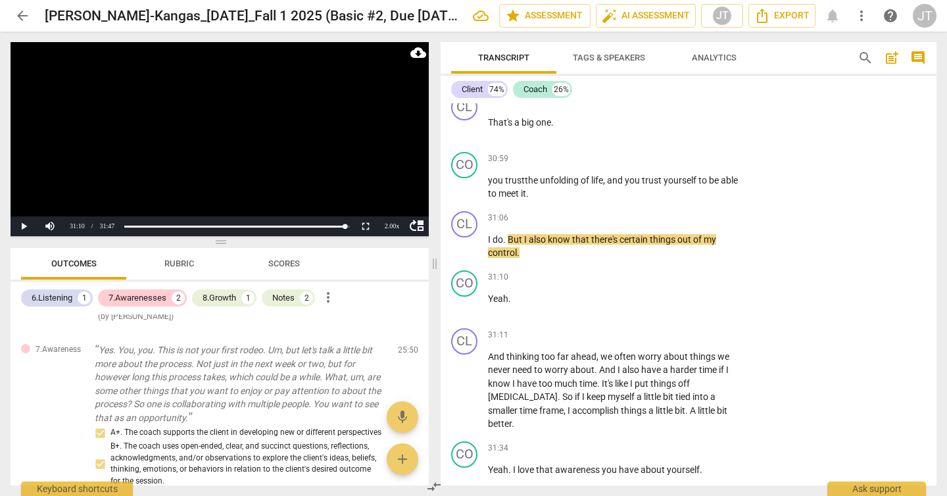
click at [206, 141] on video at bounding box center [220, 139] width 418 height 194
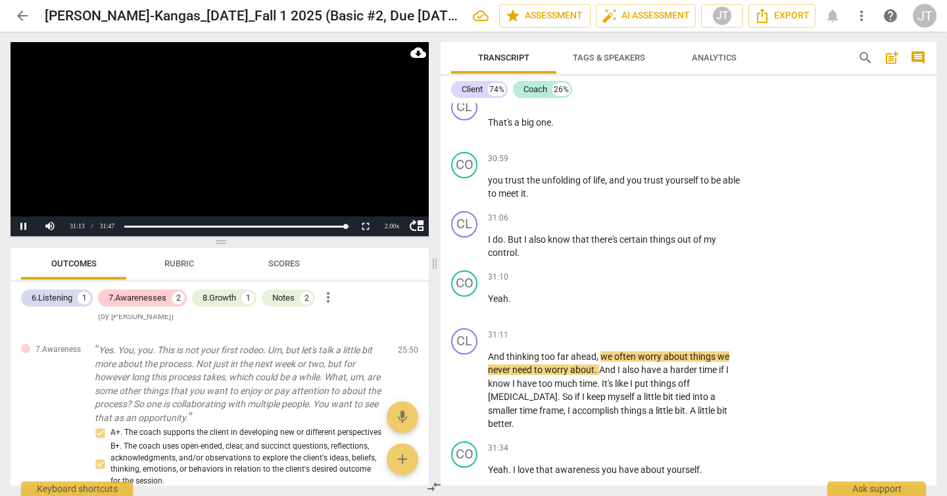
click at [260, 186] on video at bounding box center [220, 139] width 418 height 194
click at [232, 163] on video at bounding box center [220, 139] width 418 height 194
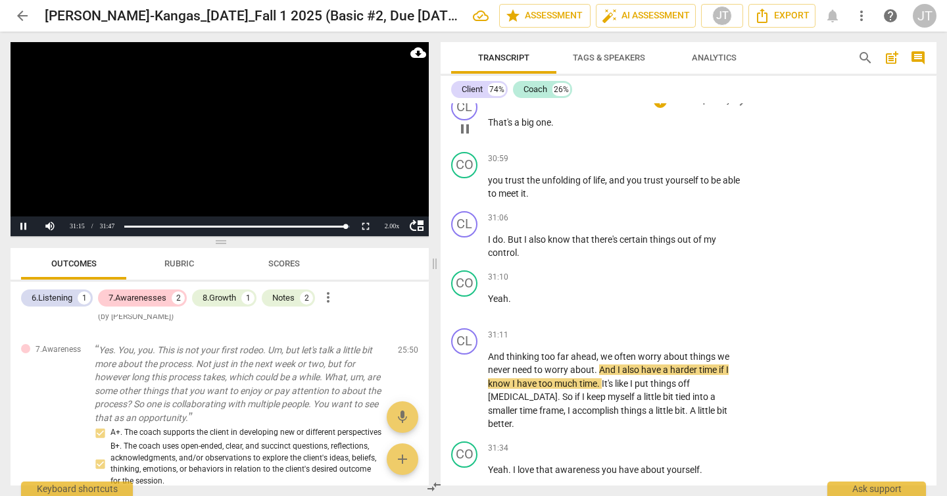
scroll to position [11370, 0]
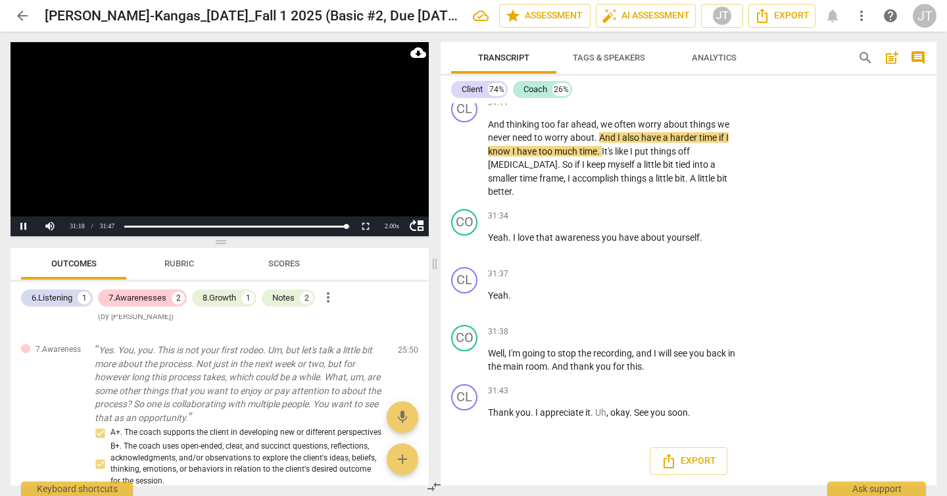
click at [259, 134] on video at bounding box center [220, 139] width 418 height 194
click at [291, 144] on video at bounding box center [220, 139] width 418 height 194
click at [202, 147] on video at bounding box center [220, 139] width 418 height 194
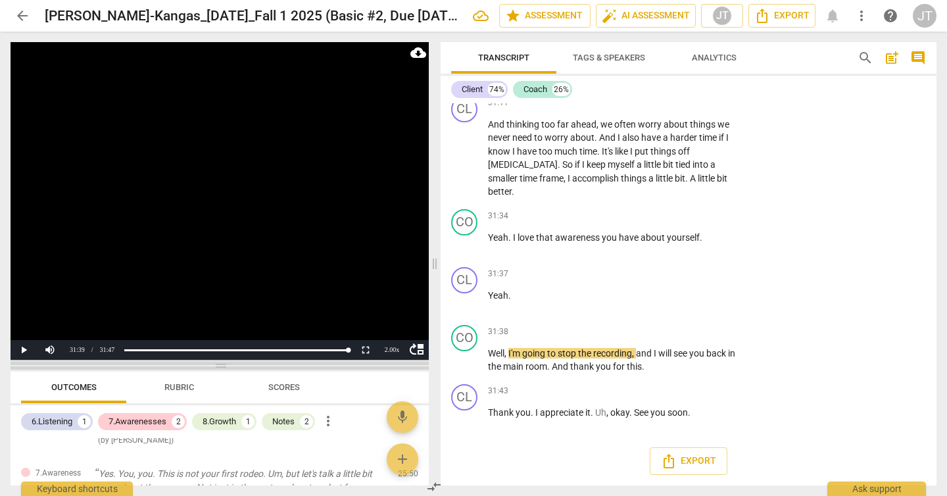
drag, startPoint x: 226, startPoint y: 240, endPoint x: 251, endPoint y: 364, distance: 126.3
click at [251, 364] on span at bounding box center [220, 366] width 418 height 8
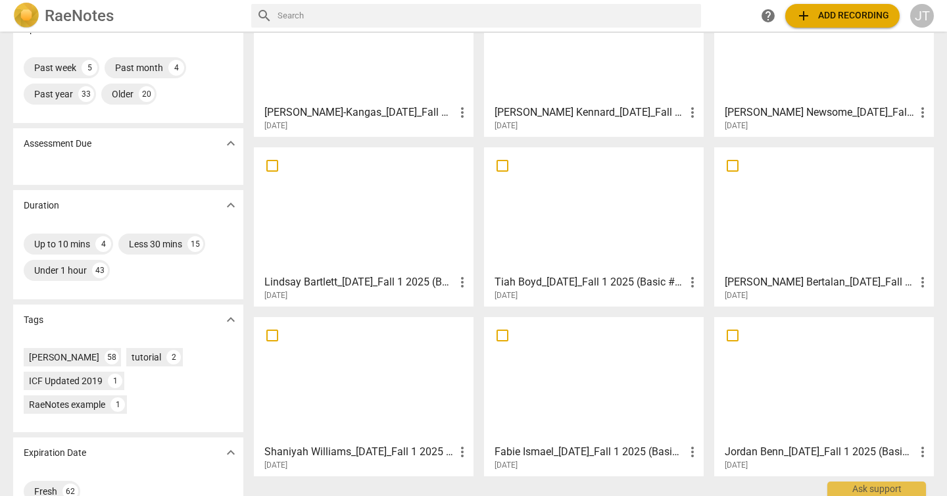
scroll to position [159, 0]
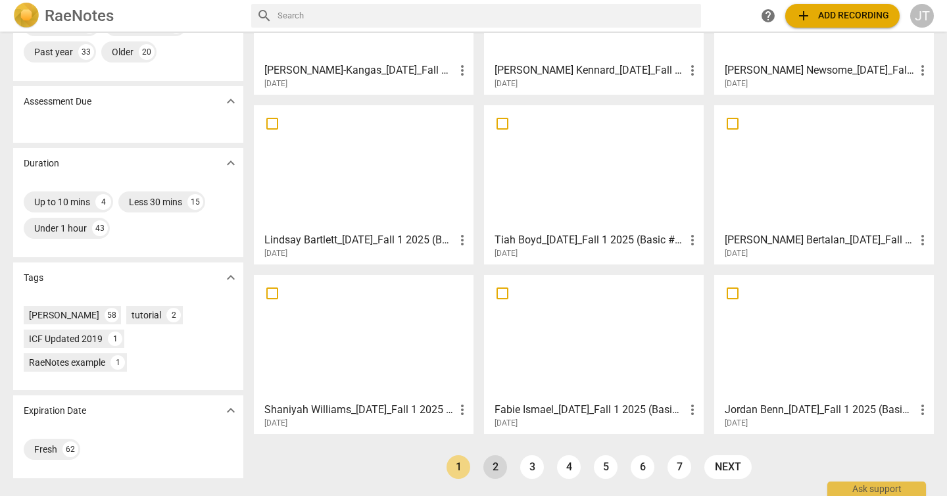
click at [491, 467] on link "2" at bounding box center [495, 467] width 24 height 24
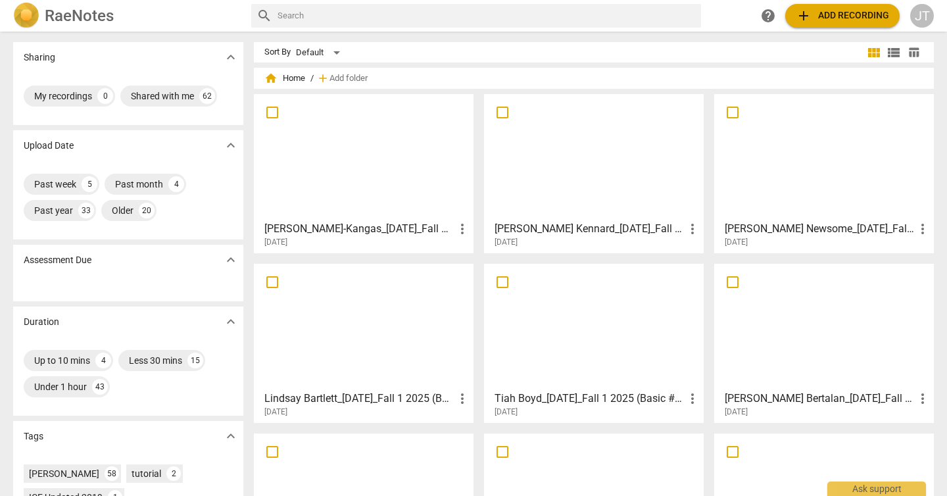
scroll to position [159, 0]
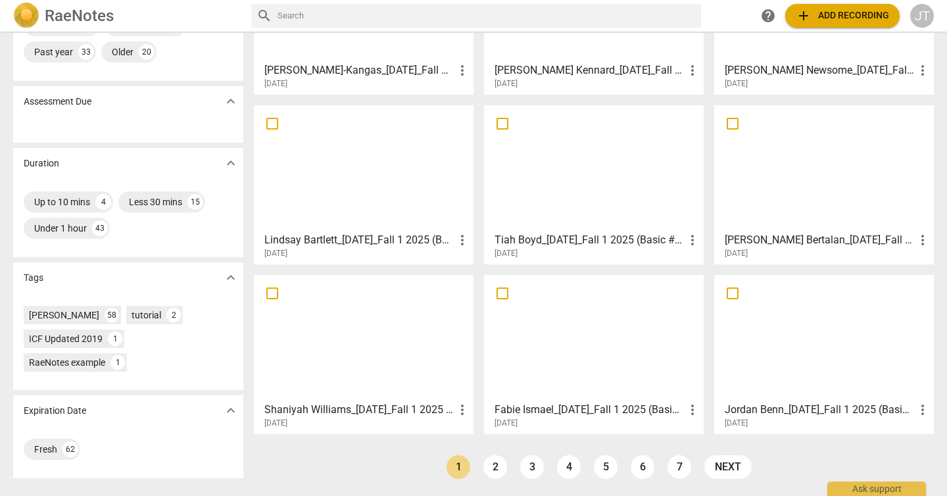
click at [362, 351] on div at bounding box center [364, 338] width 210 height 116
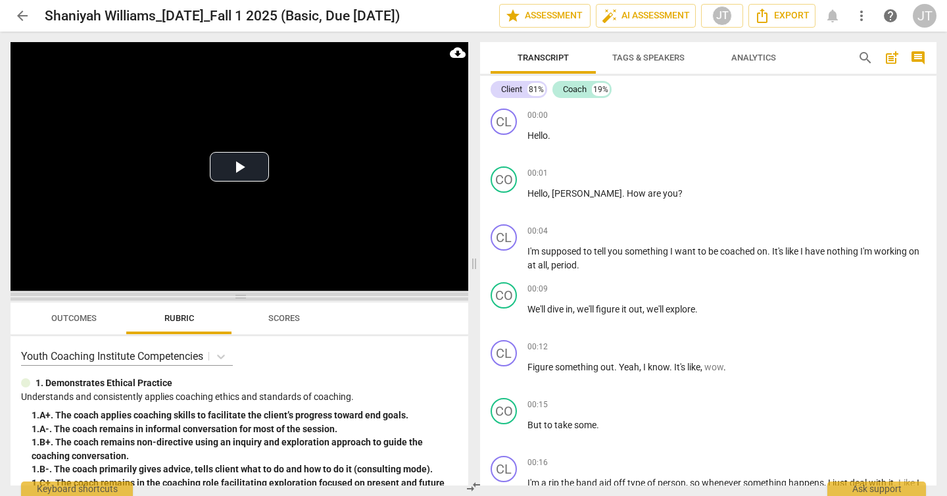
drag, startPoint x: 245, startPoint y: 177, endPoint x: 250, endPoint y: 298, distance: 121.1
click at [250, 298] on span at bounding box center [240, 297] width 458 height 8
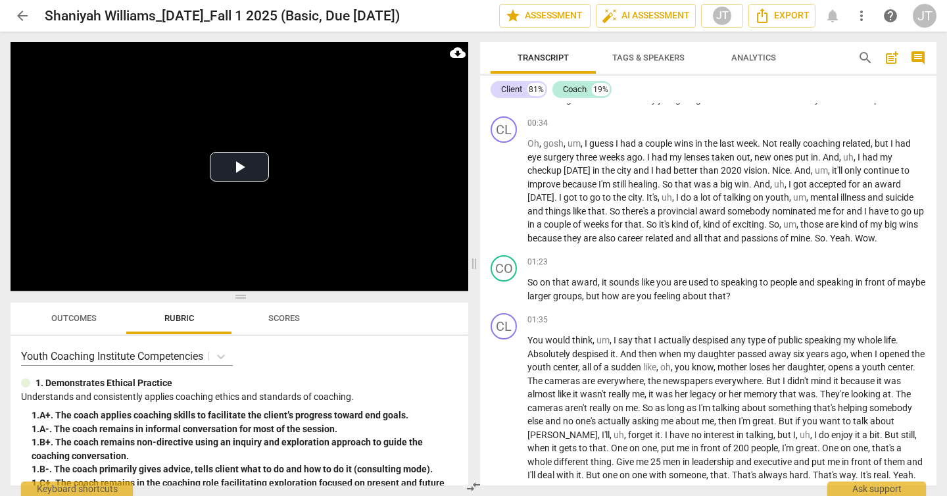
click at [99, 323] on span "Outcomes" at bounding box center [74, 319] width 77 height 18
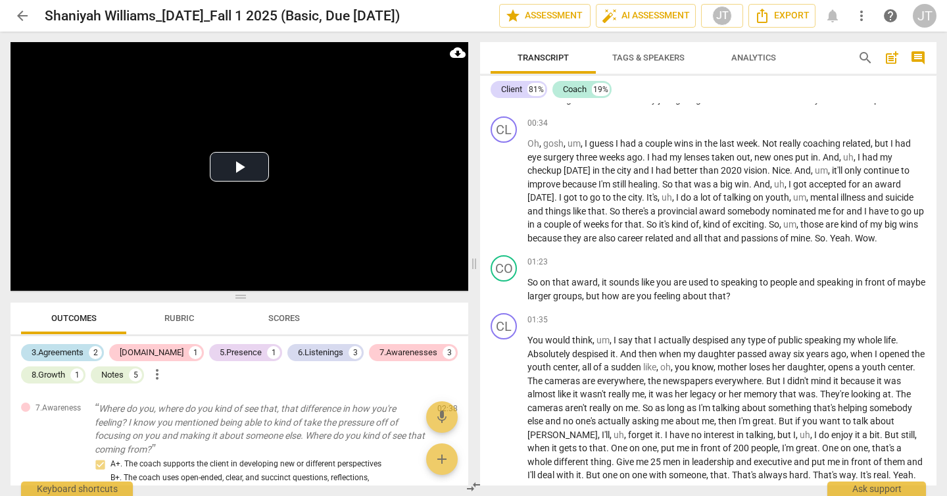
click at [70, 352] on div "3.Agreements" at bounding box center [58, 352] width 52 height 13
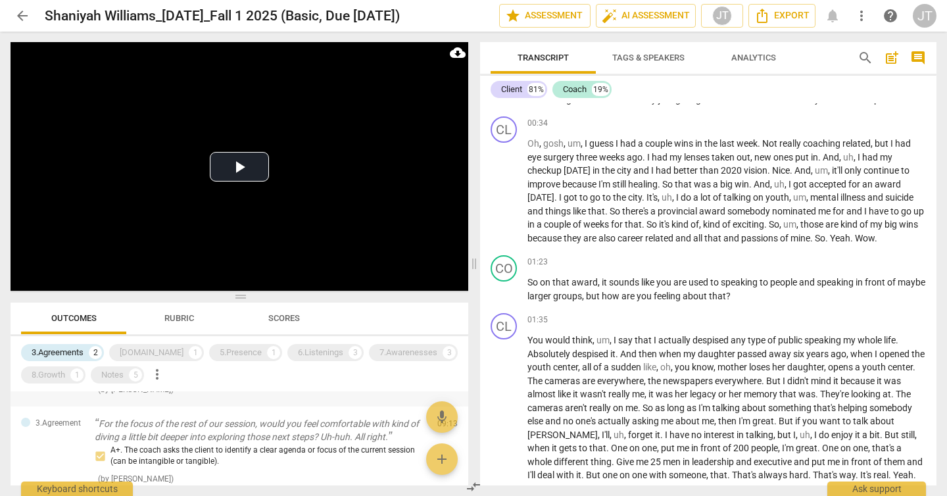
scroll to position [78, 0]
click at [24, 12] on span "arrow_back" at bounding box center [22, 16] width 16 height 16
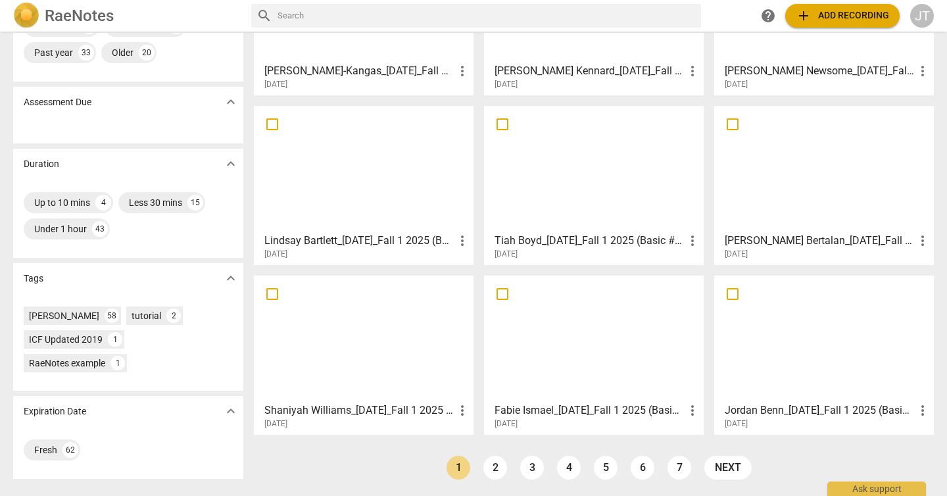
scroll to position [159, 0]
click at [792, 307] on div at bounding box center [824, 338] width 210 height 116
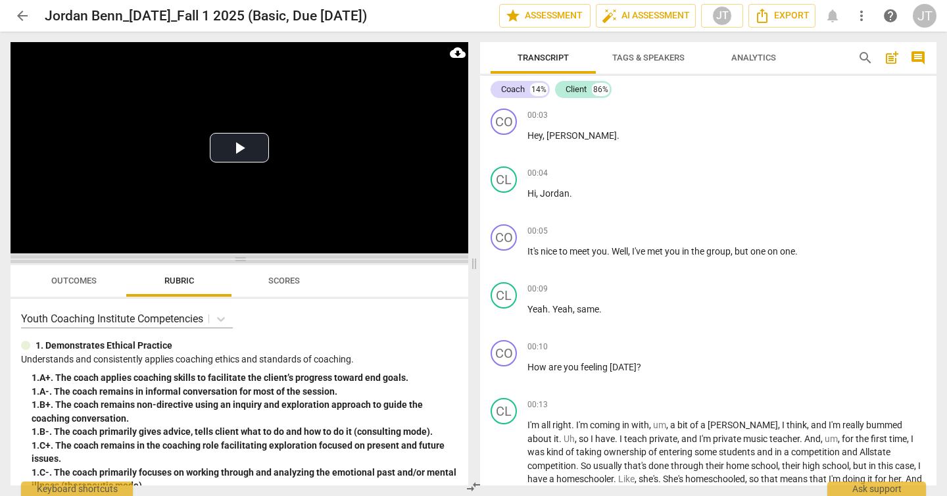
drag, startPoint x: 244, startPoint y: 174, endPoint x: 255, endPoint y: 272, distance: 98.6
click at [255, 263] on span at bounding box center [240, 259] width 458 height 8
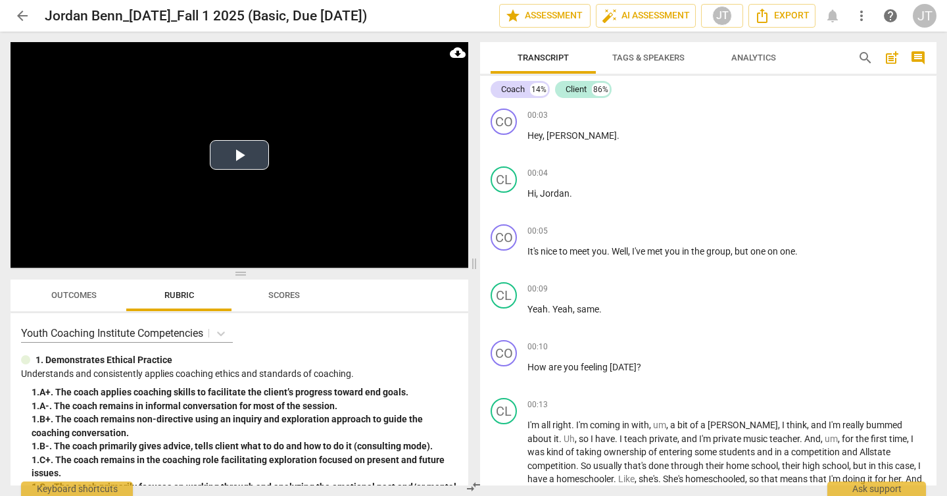
click at [241, 159] on button "Play Video" at bounding box center [239, 155] width 59 height 30
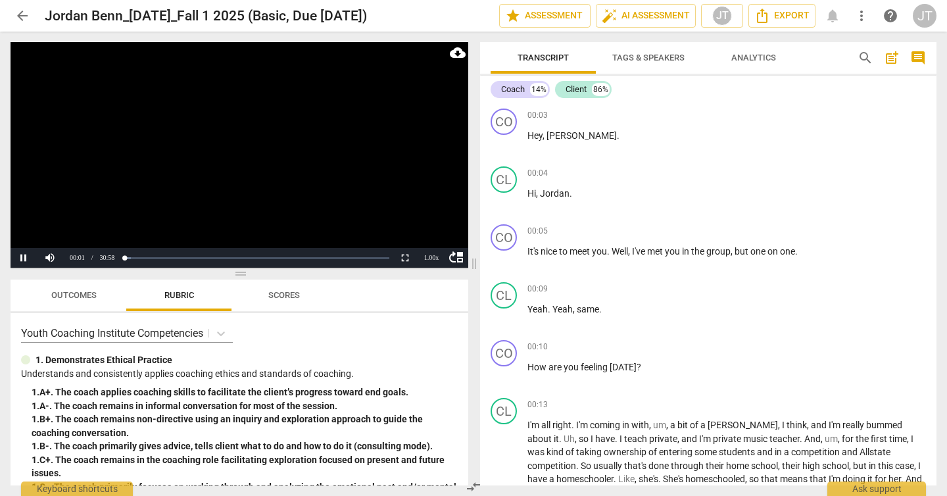
click at [238, 190] on video at bounding box center [240, 155] width 458 height 226
